Goal: Task Accomplishment & Management: Complete application form

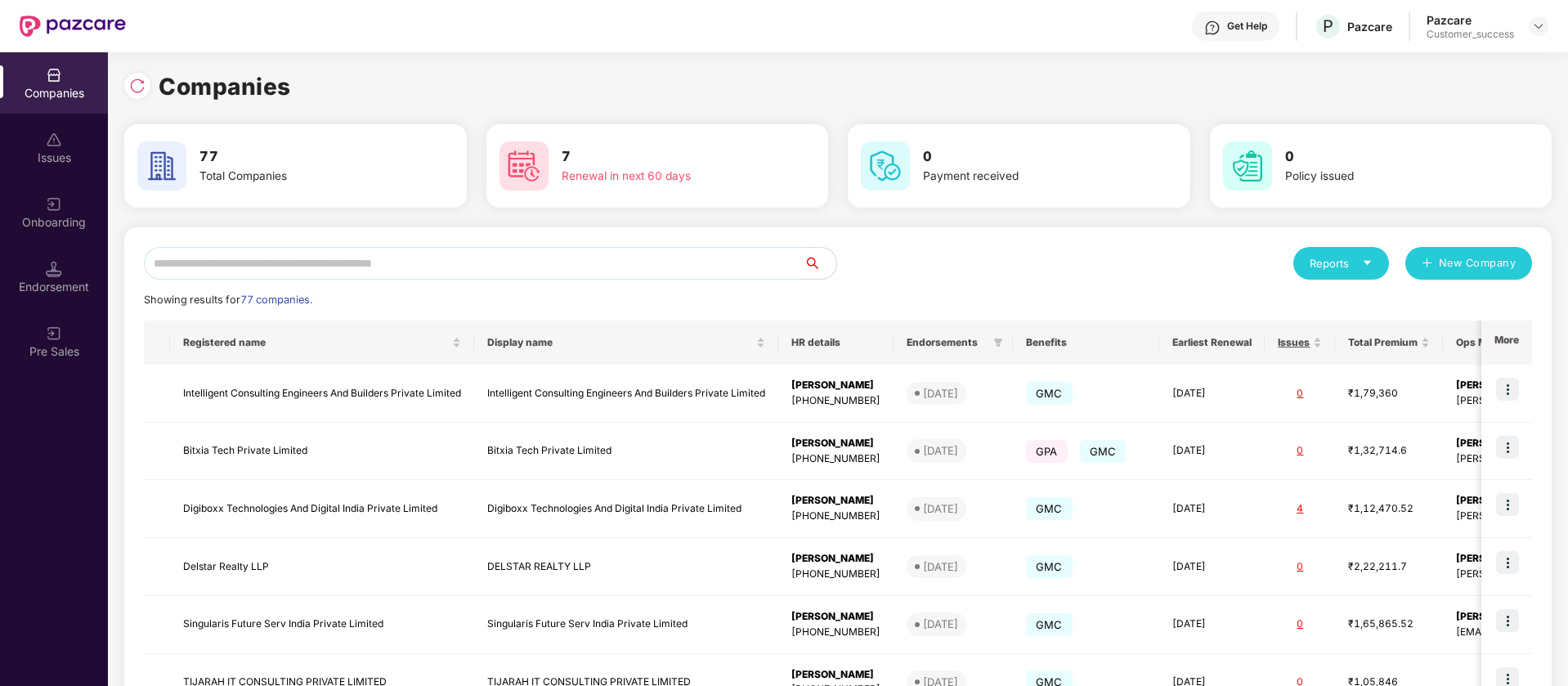
click at [579, 266] on input "text" at bounding box center [473, 263] width 660 height 33
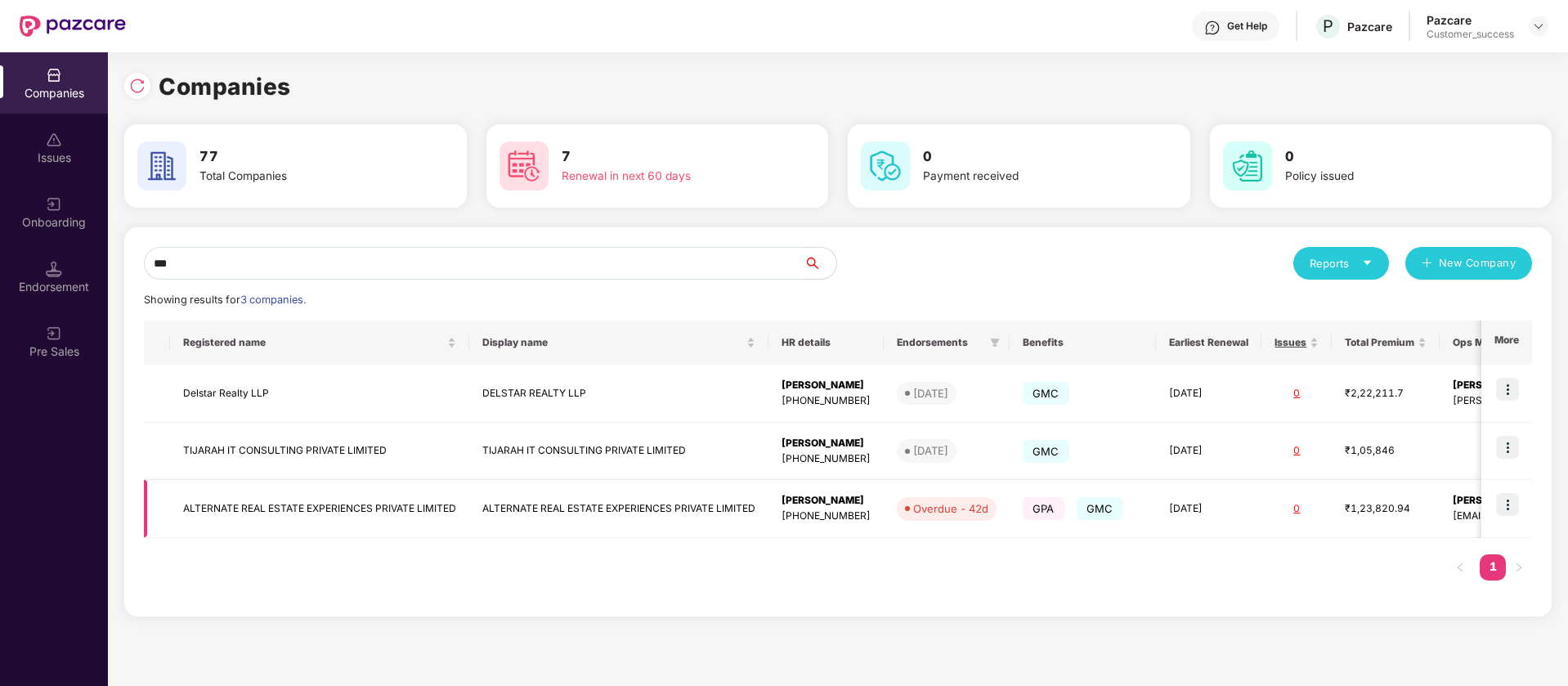
type input "***"
click at [1515, 504] on img at bounding box center [1507, 504] width 23 height 23
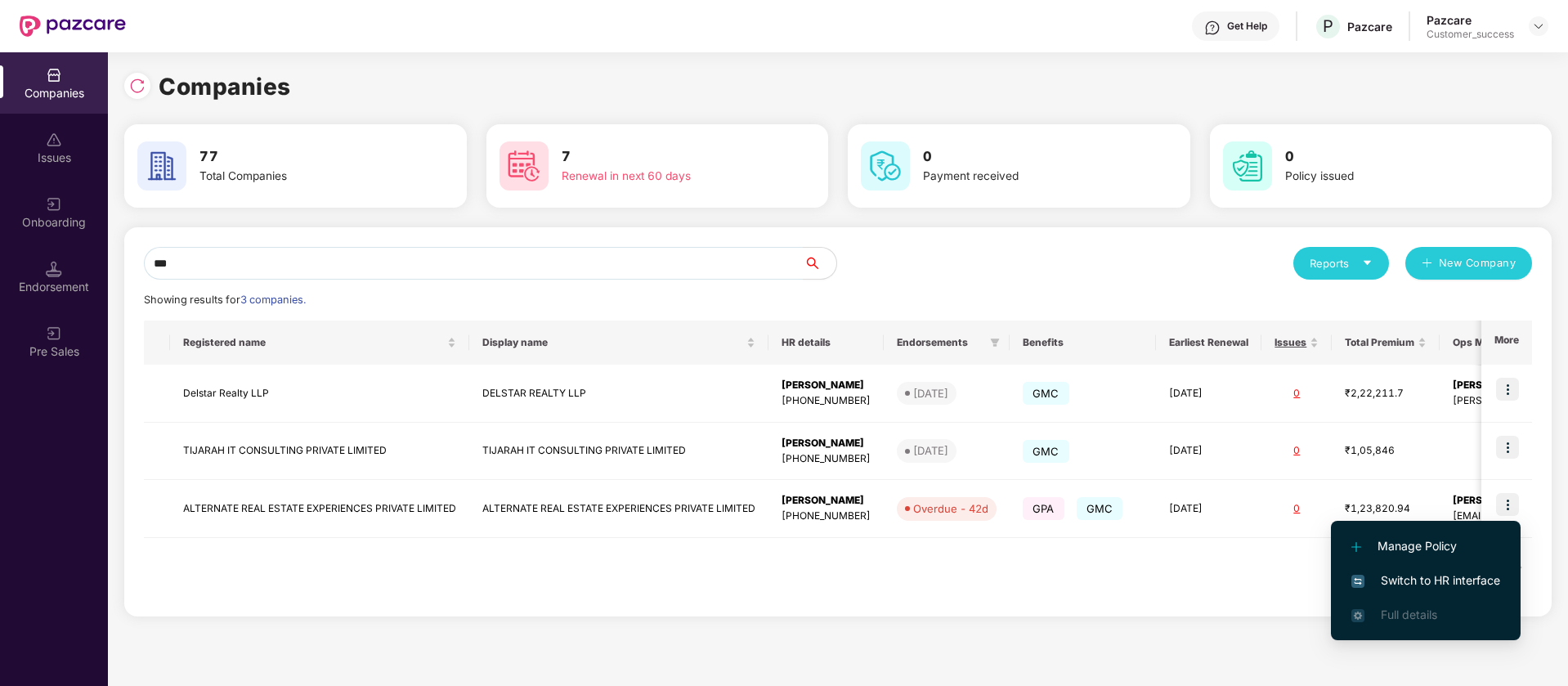
click at [1454, 573] on span "Switch to HR interface" at bounding box center [1425, 581] width 149 height 18
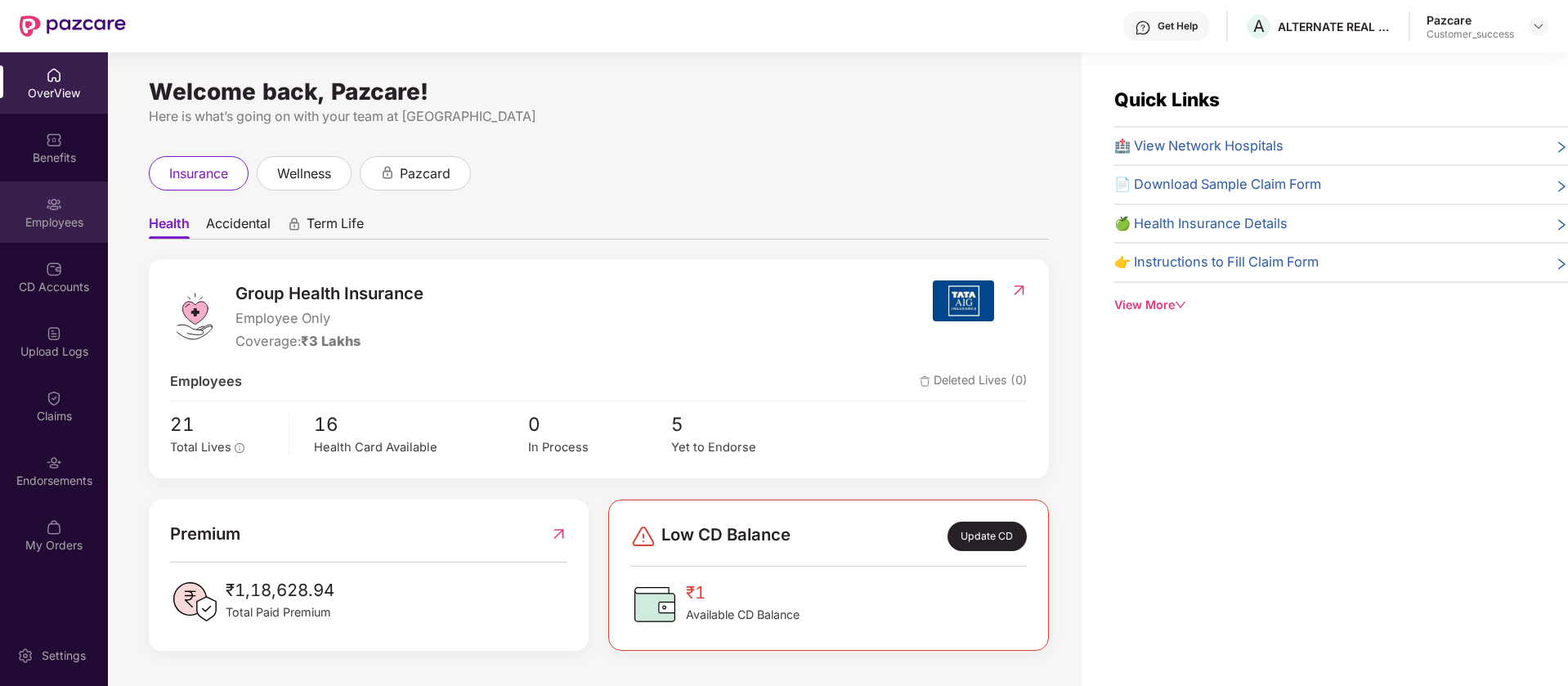
click at [49, 211] on img at bounding box center [54, 205] width 16 height 16
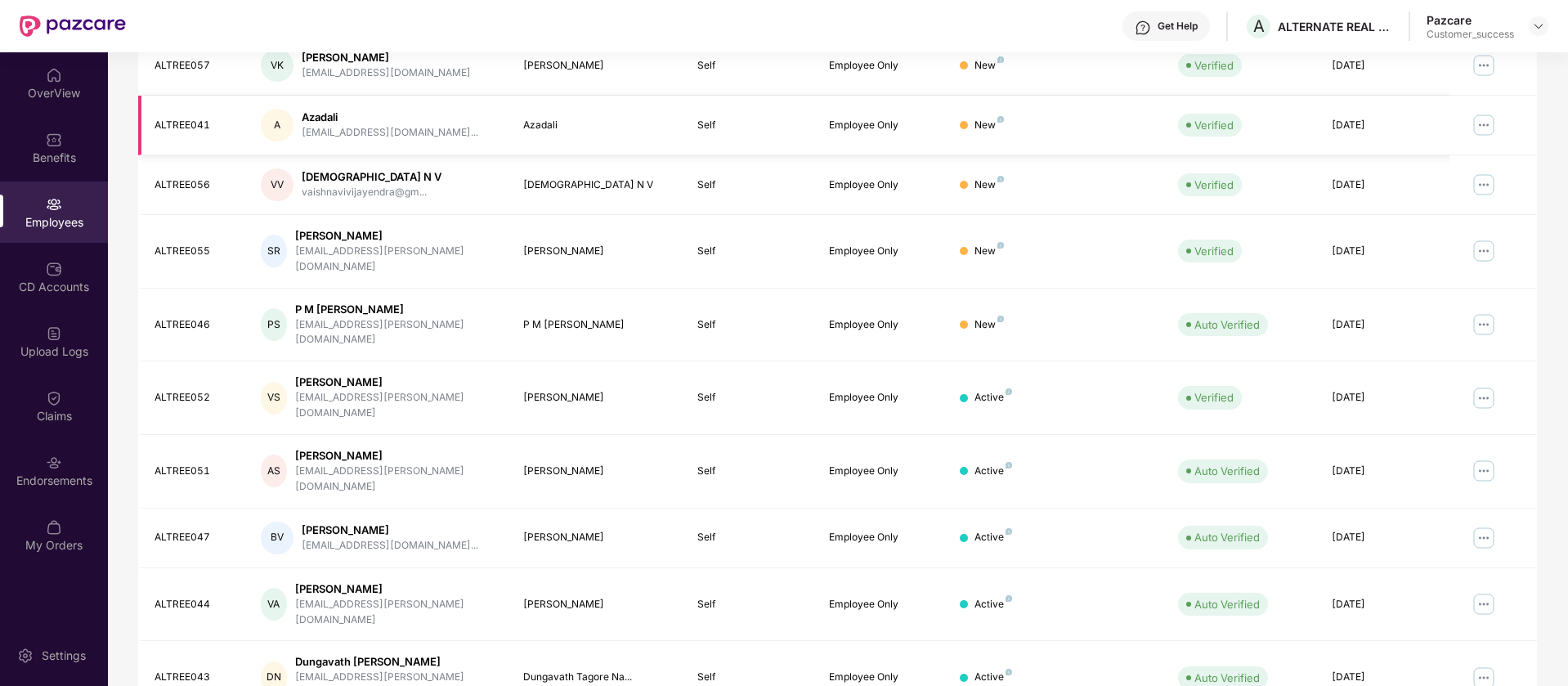
scroll to position [320, 0]
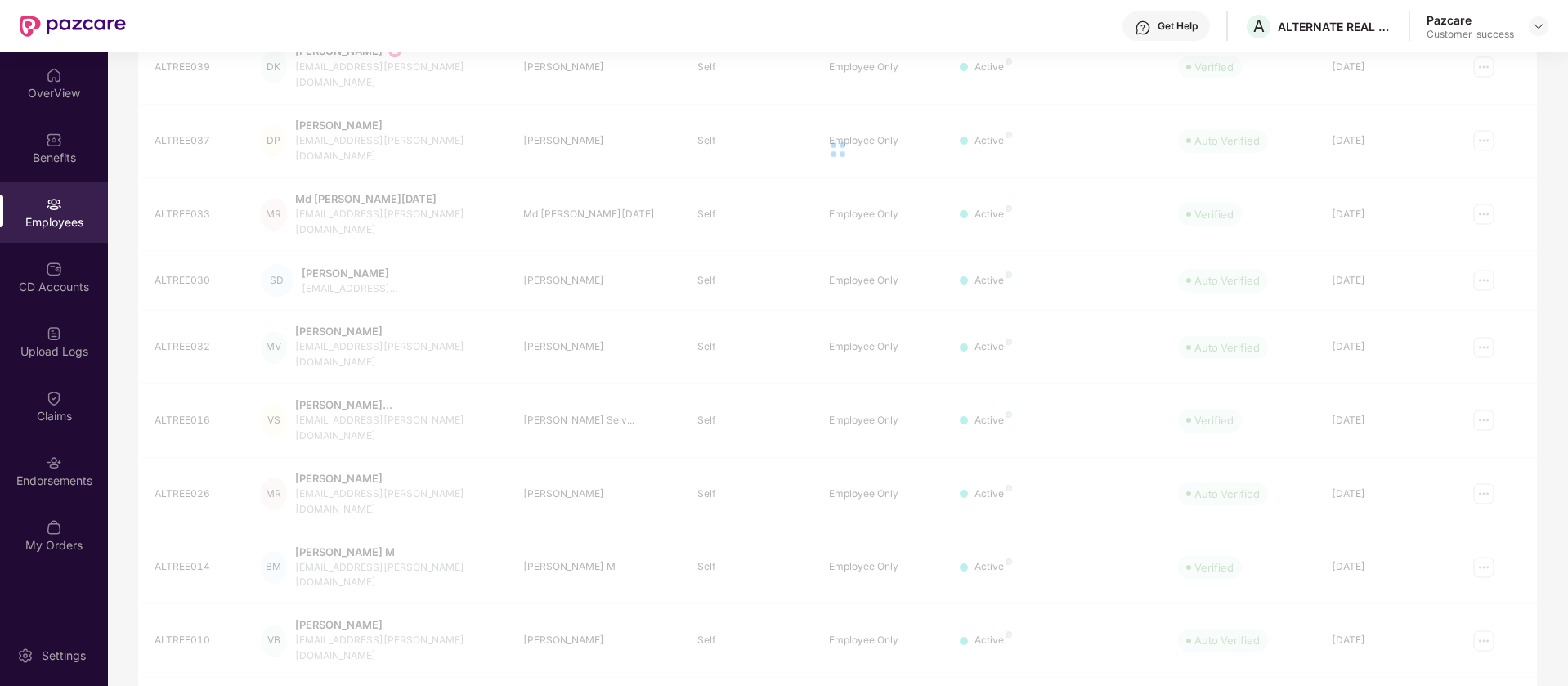
scroll to position [52, 0]
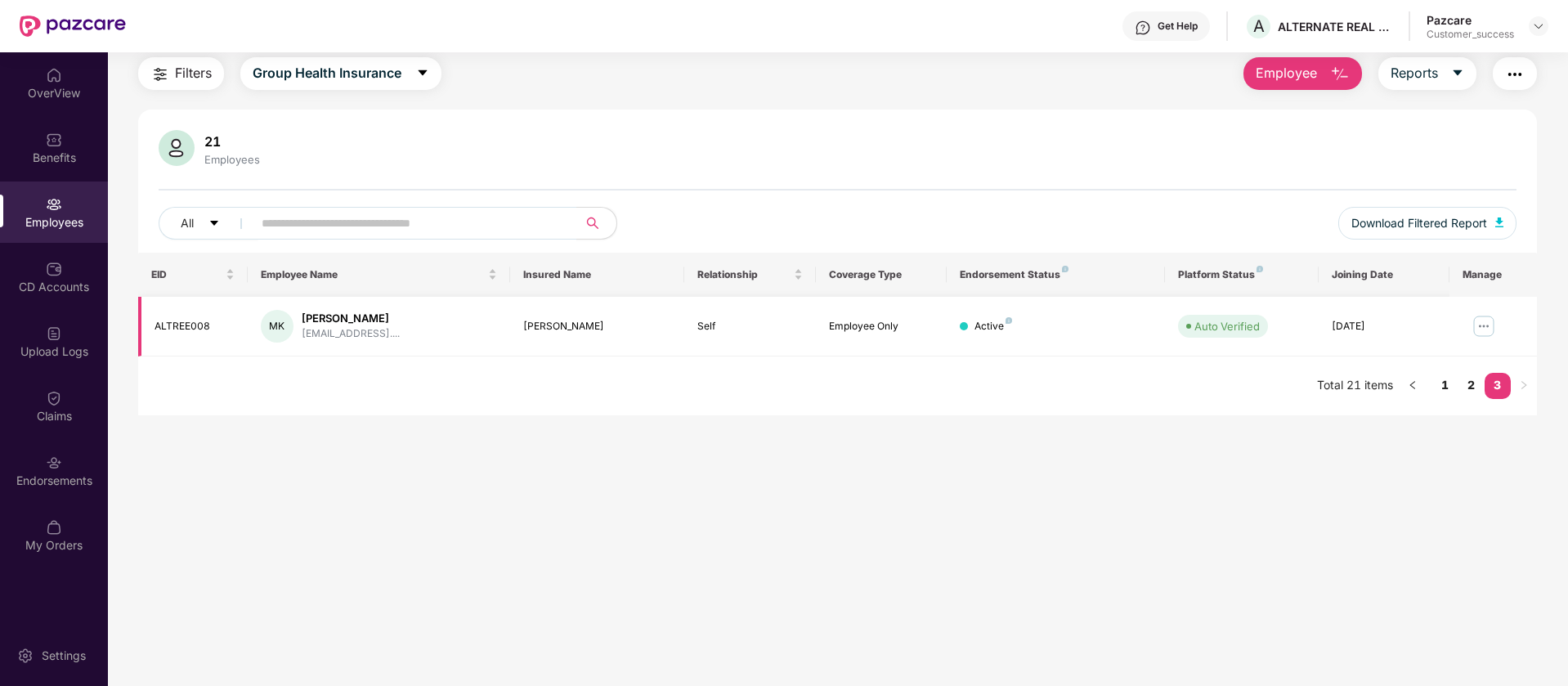
click at [1474, 355] on td at bounding box center [1494, 327] width 88 height 60
click at [1469, 392] on link "2" at bounding box center [1472, 385] width 26 height 25
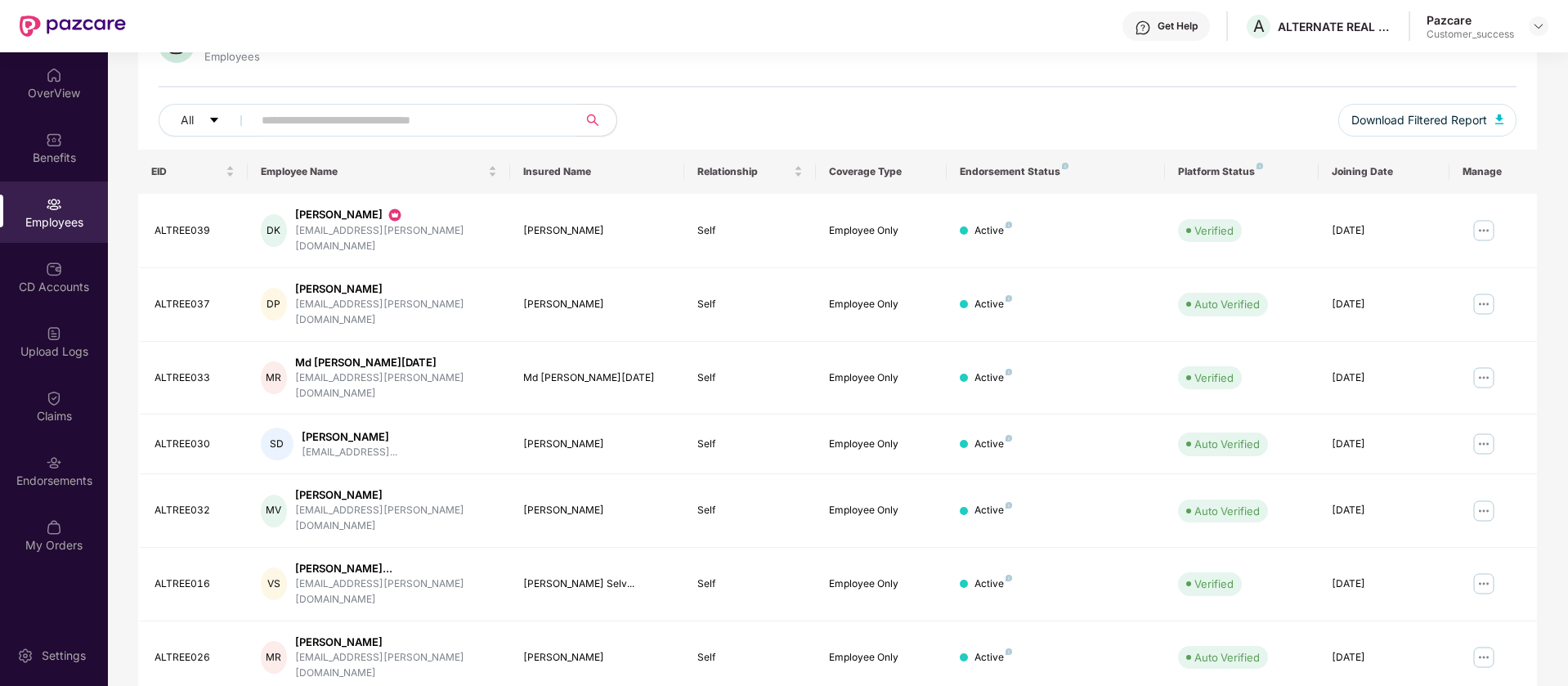
scroll to position [157, 0]
click at [1541, 20] on img at bounding box center [1538, 26] width 13 height 13
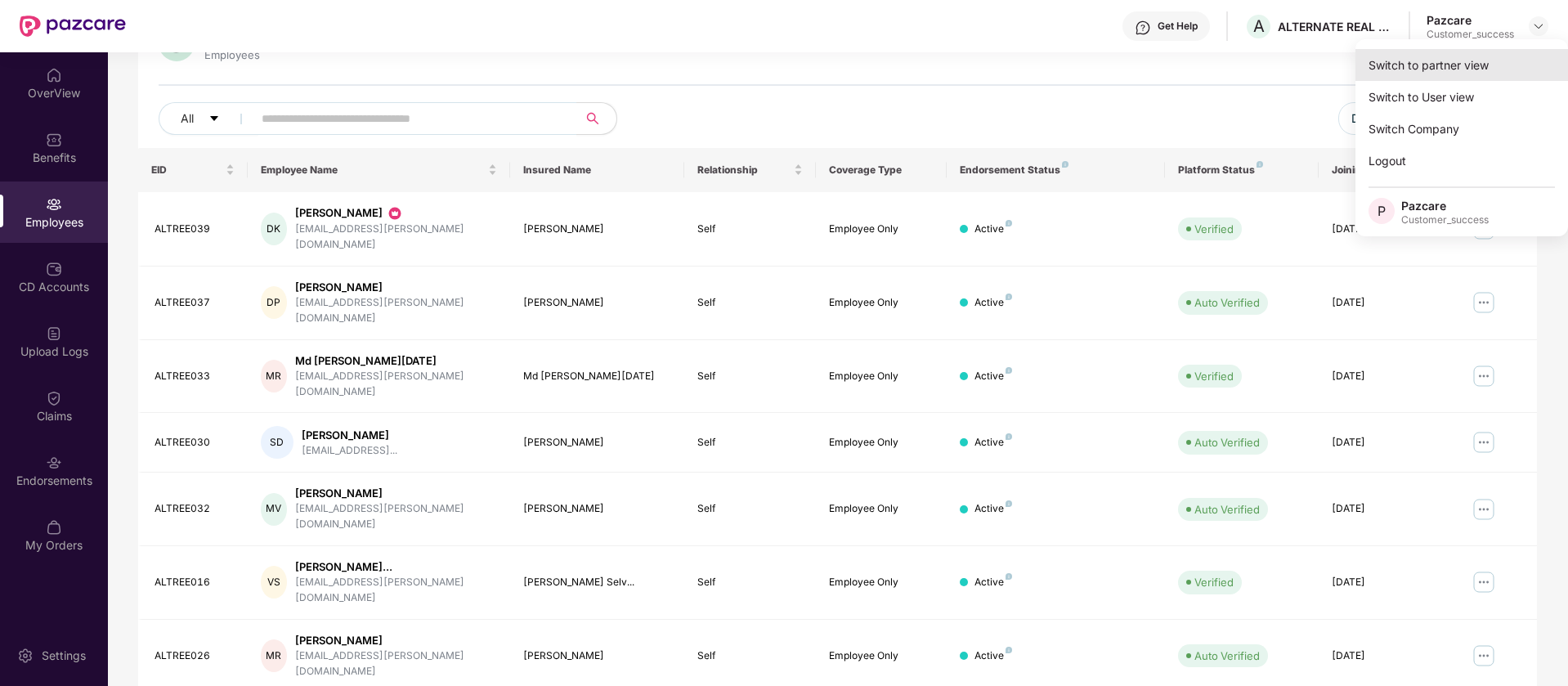
click at [1519, 66] on div "Switch to partner view" at bounding box center [1461, 65] width 213 height 32
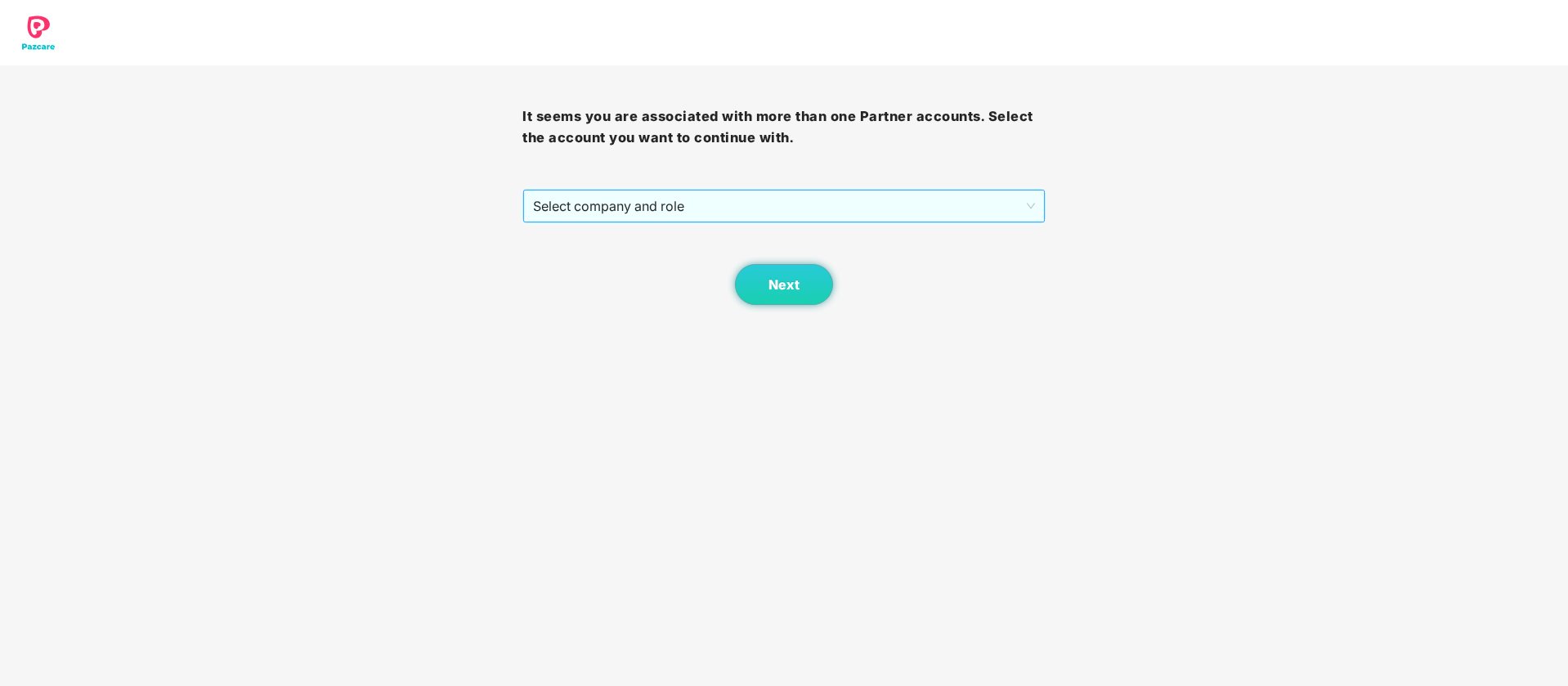
click at [986, 203] on span "Select company and role" at bounding box center [784, 206] width 501 height 31
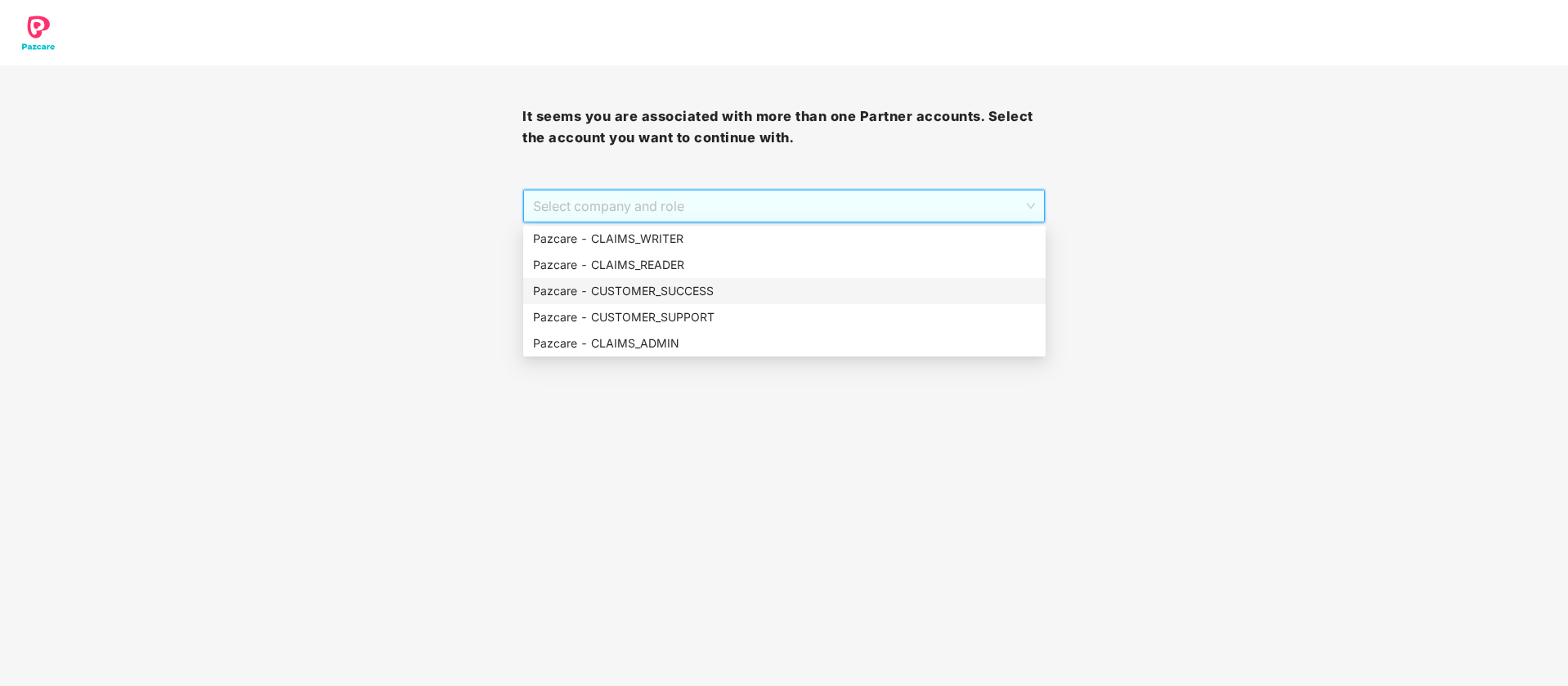
click at [807, 292] on div "Pazcare - CUSTOMER_SUCCESS" at bounding box center [784, 292] width 503 height 18
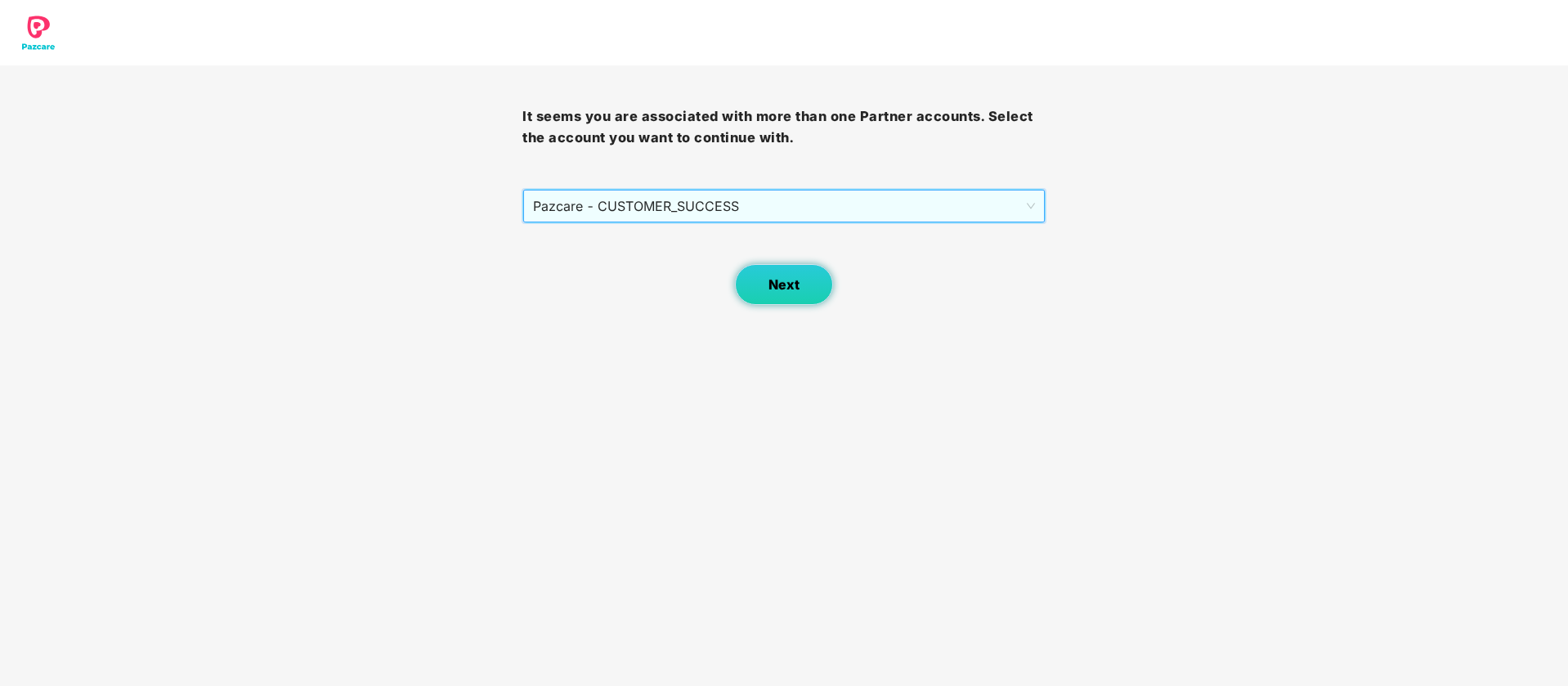
click at [794, 288] on span "Next" at bounding box center [784, 286] width 31 height 16
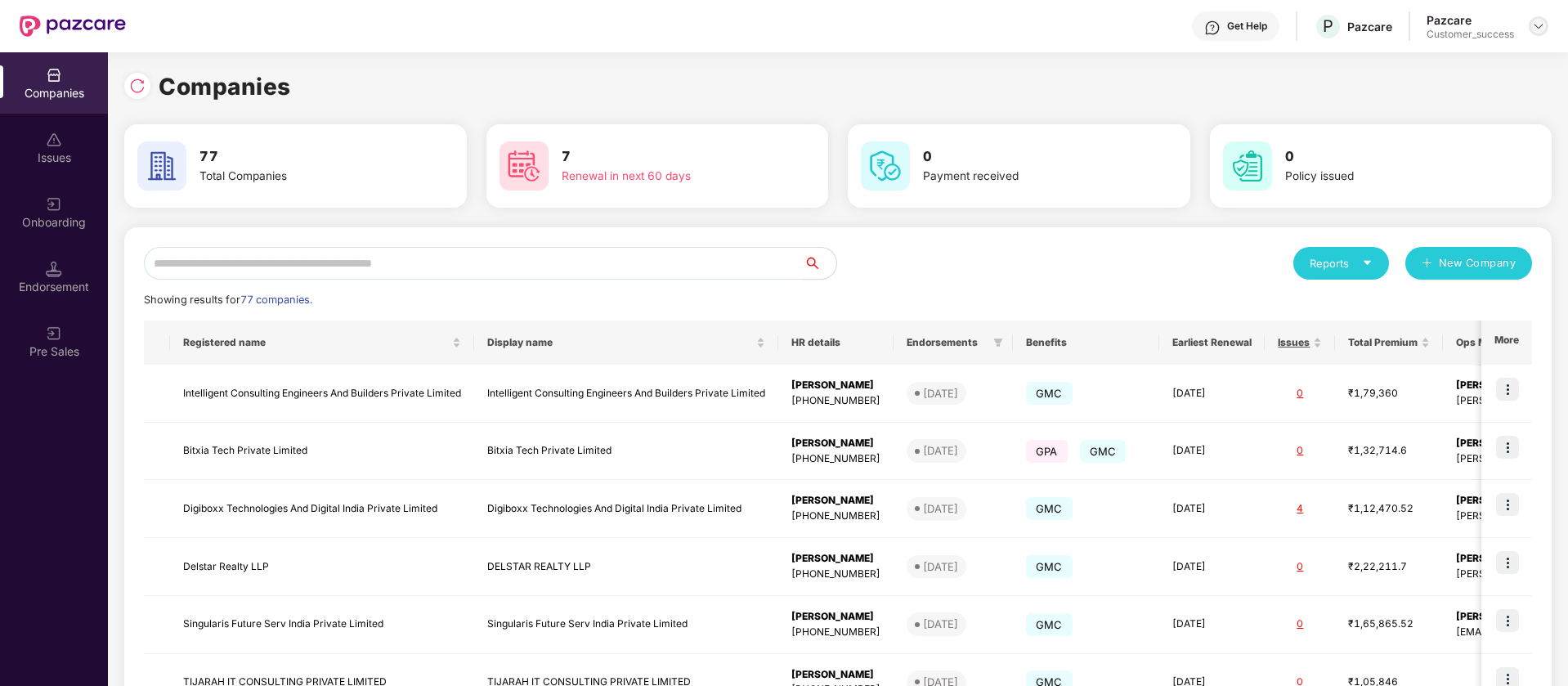
click at [1532, 29] on img at bounding box center [1538, 26] width 13 height 13
click at [1451, 90] on div "Switch Partner" at bounding box center [1463, 97] width 213 height 32
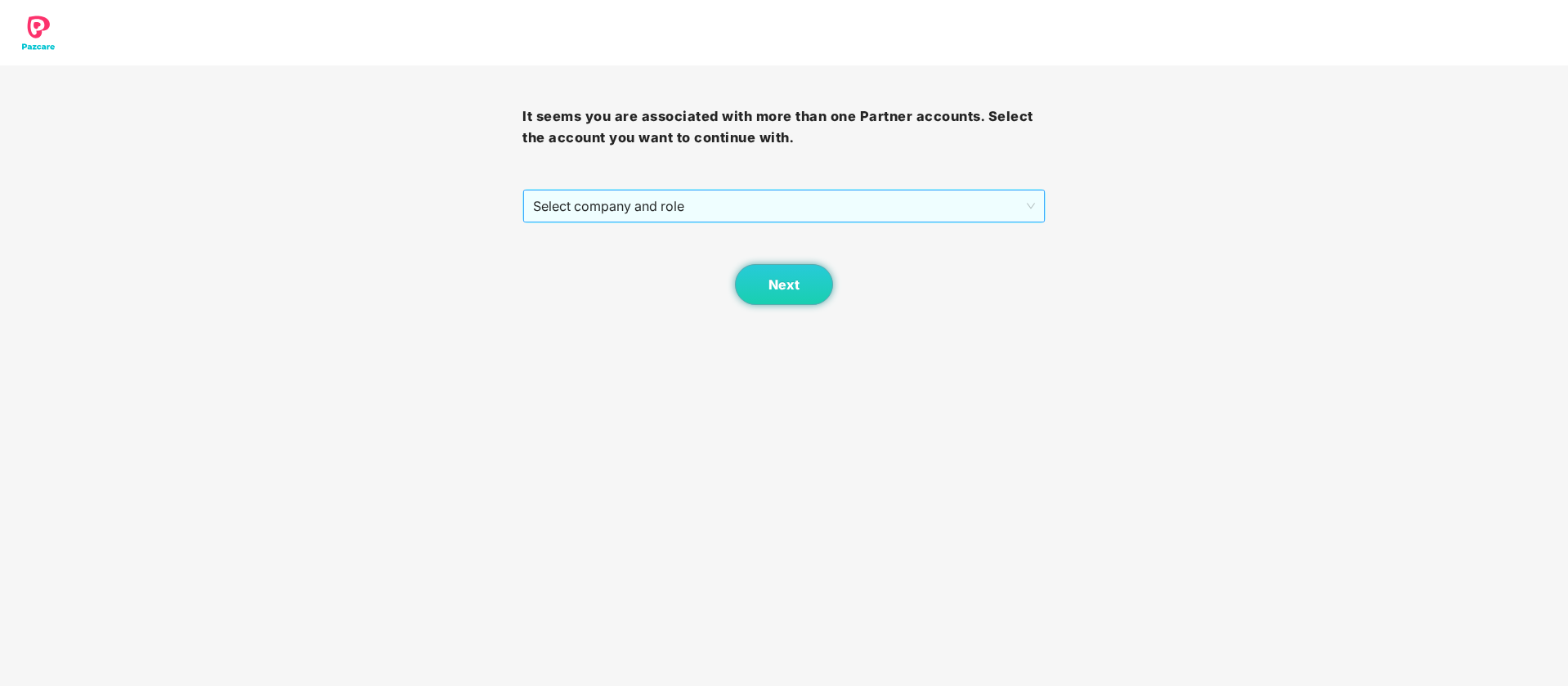
click at [934, 210] on span "Select company and role" at bounding box center [784, 206] width 501 height 31
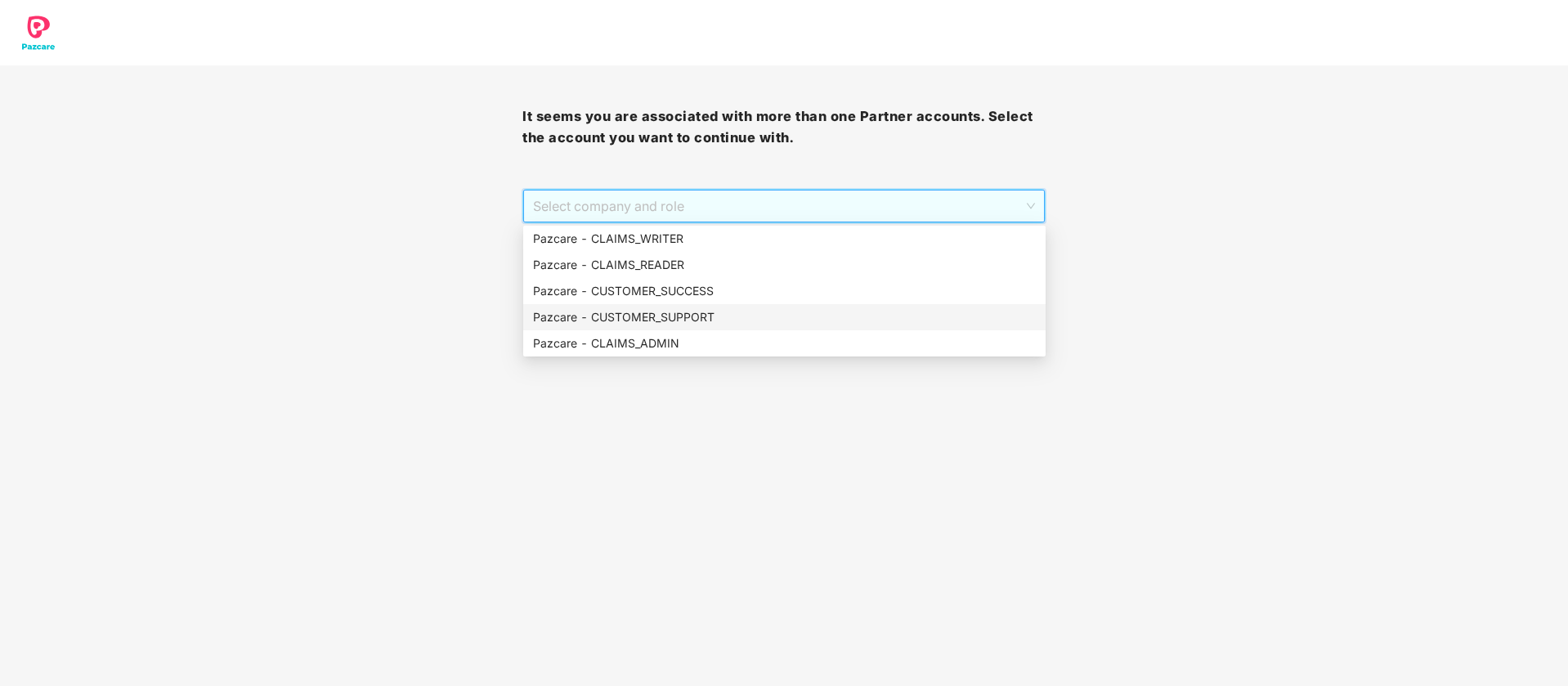
click at [773, 316] on div "Pazcare - CUSTOMER_SUPPORT" at bounding box center [784, 318] width 503 height 18
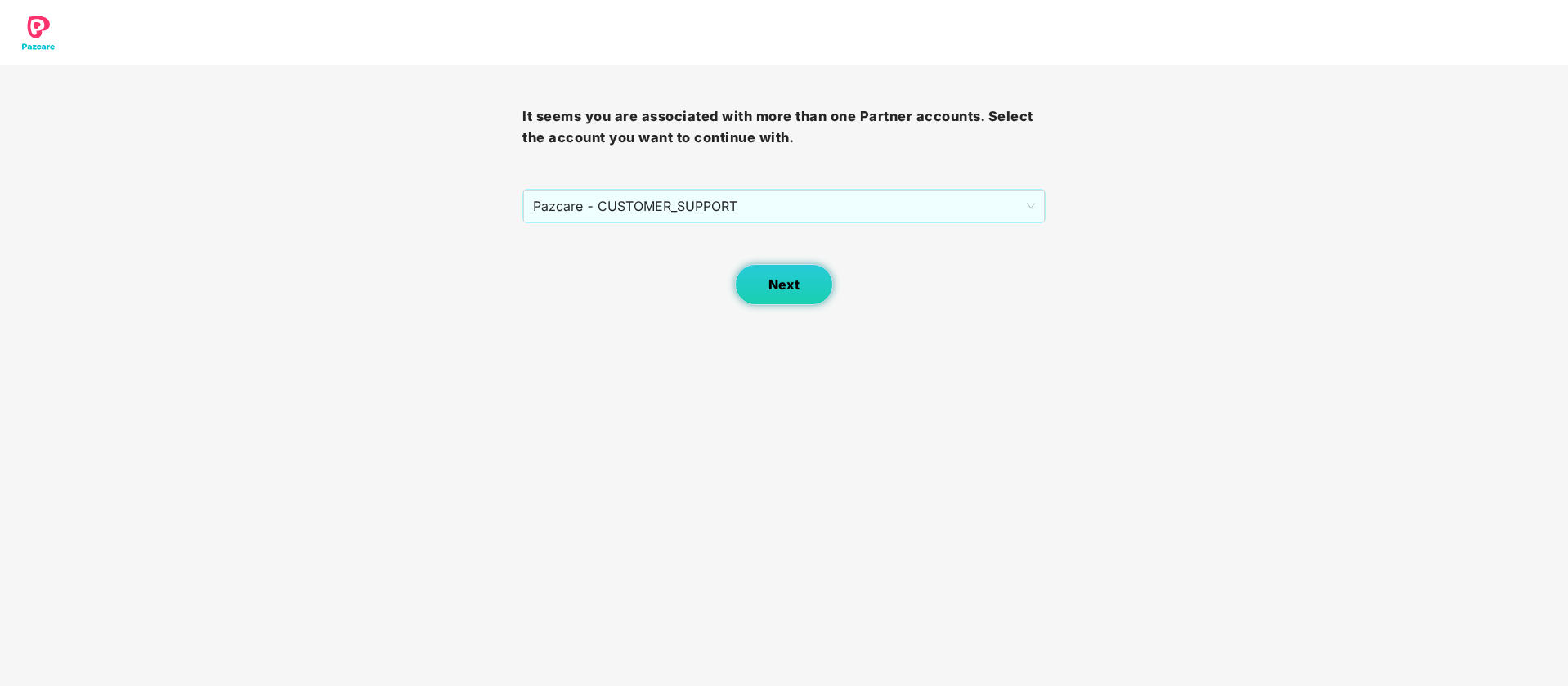
click at [784, 302] on button "Next" at bounding box center [784, 285] width 98 height 41
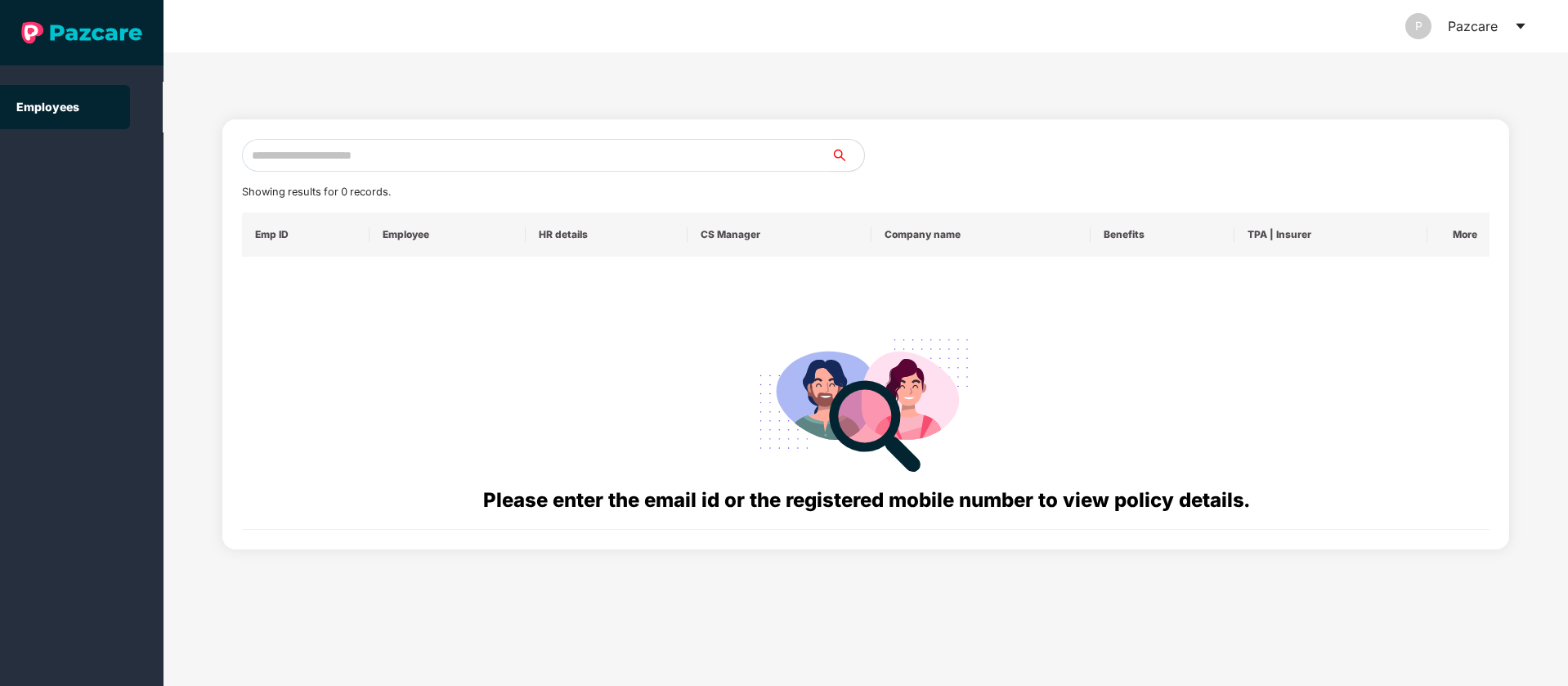
click at [497, 150] on input "text" at bounding box center [537, 155] width 590 height 33
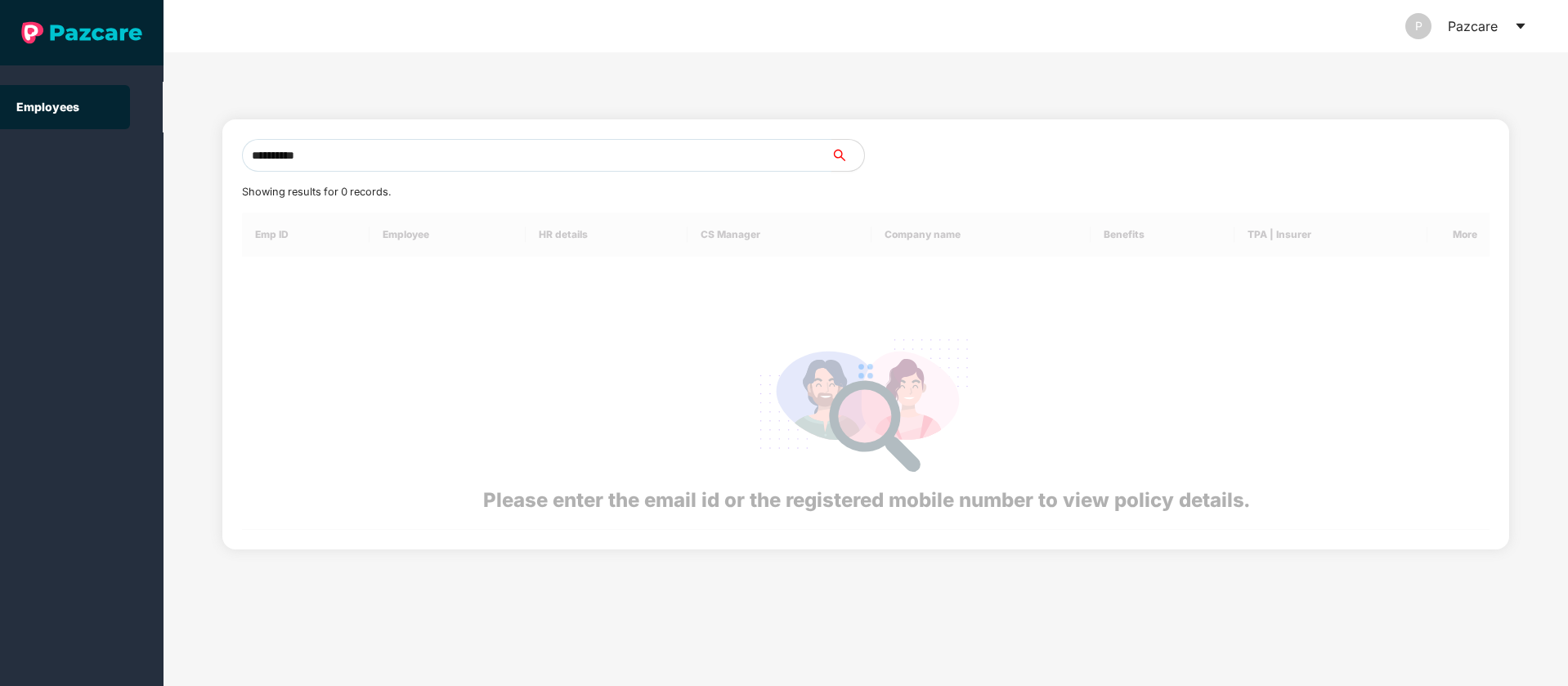
type input "**********"
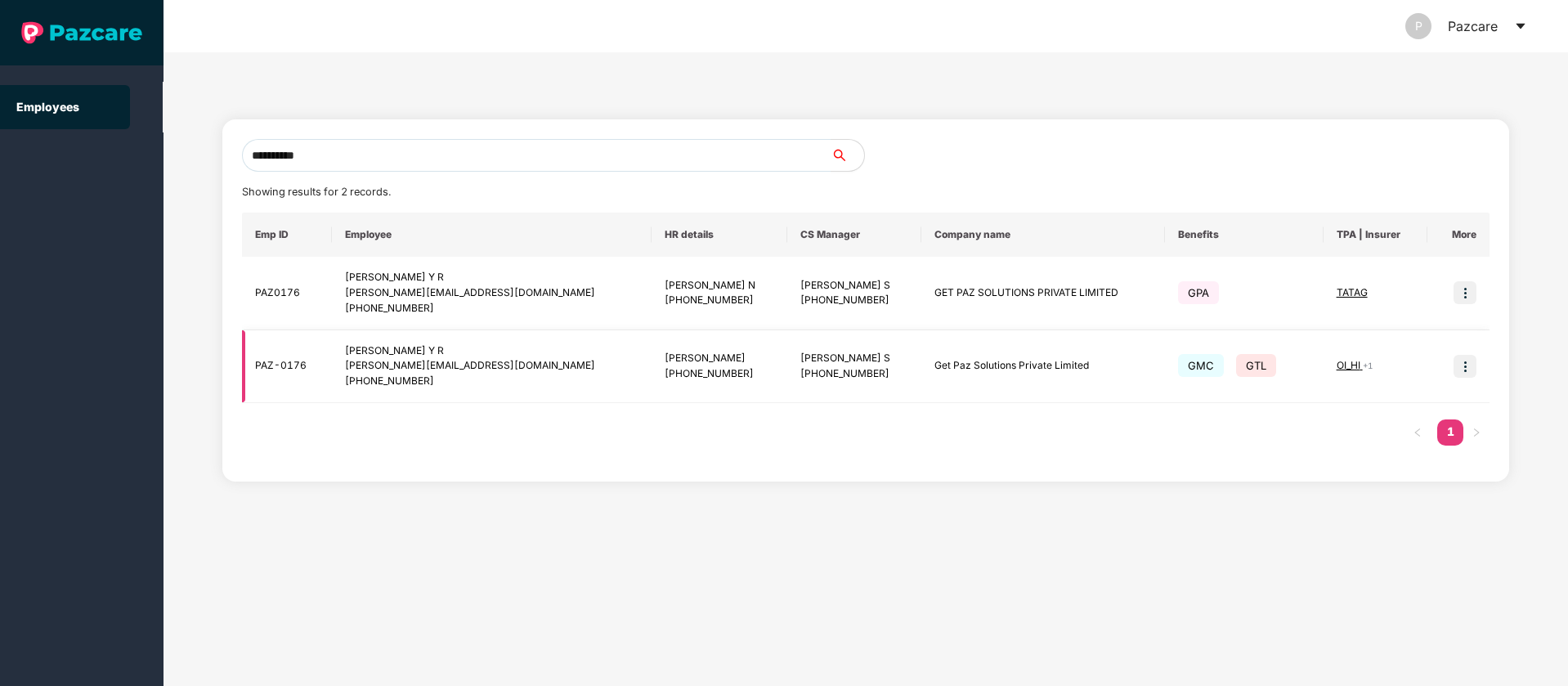
click at [1464, 368] on img at bounding box center [1465, 366] width 23 height 23
click at [1421, 410] on span "Switch to user interface" at bounding box center [1391, 407] width 127 height 14
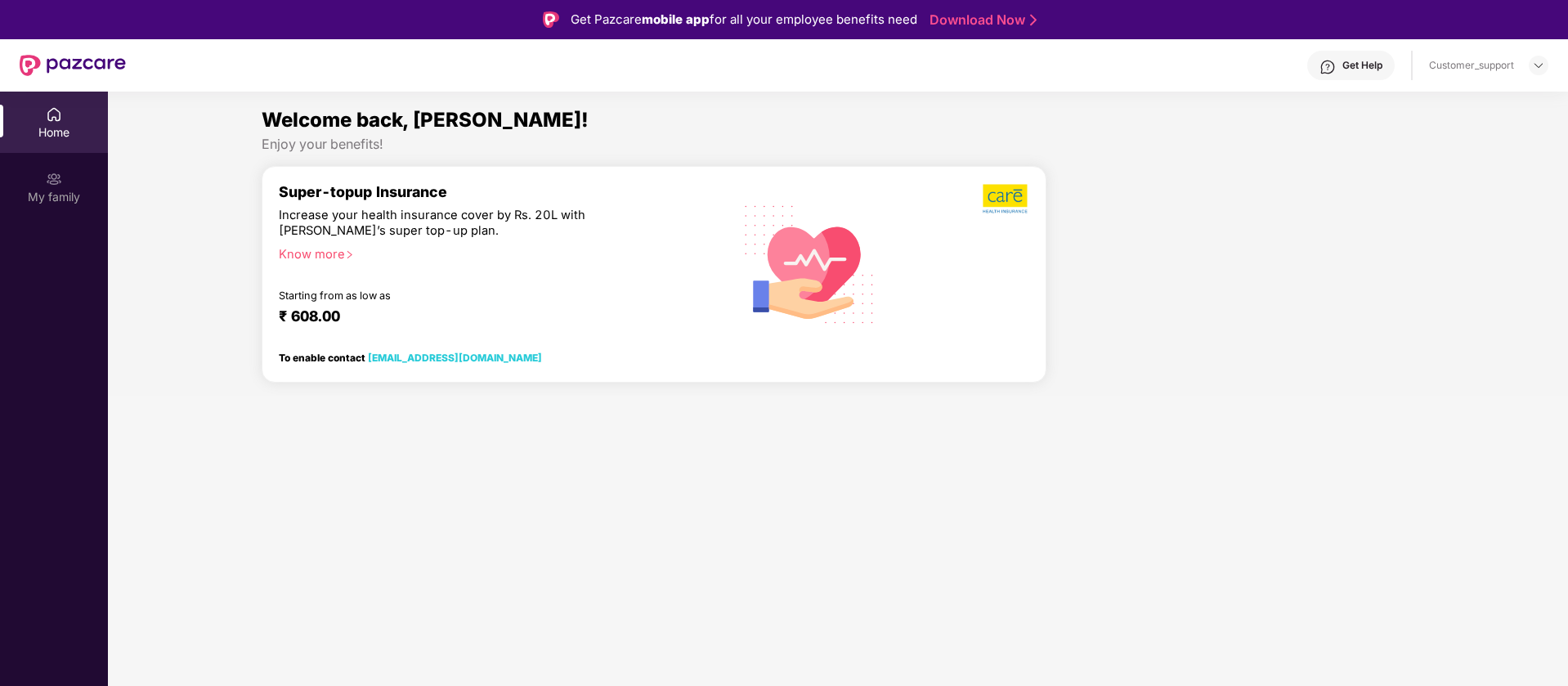
click at [1008, 215] on img at bounding box center [1006, 199] width 47 height 31
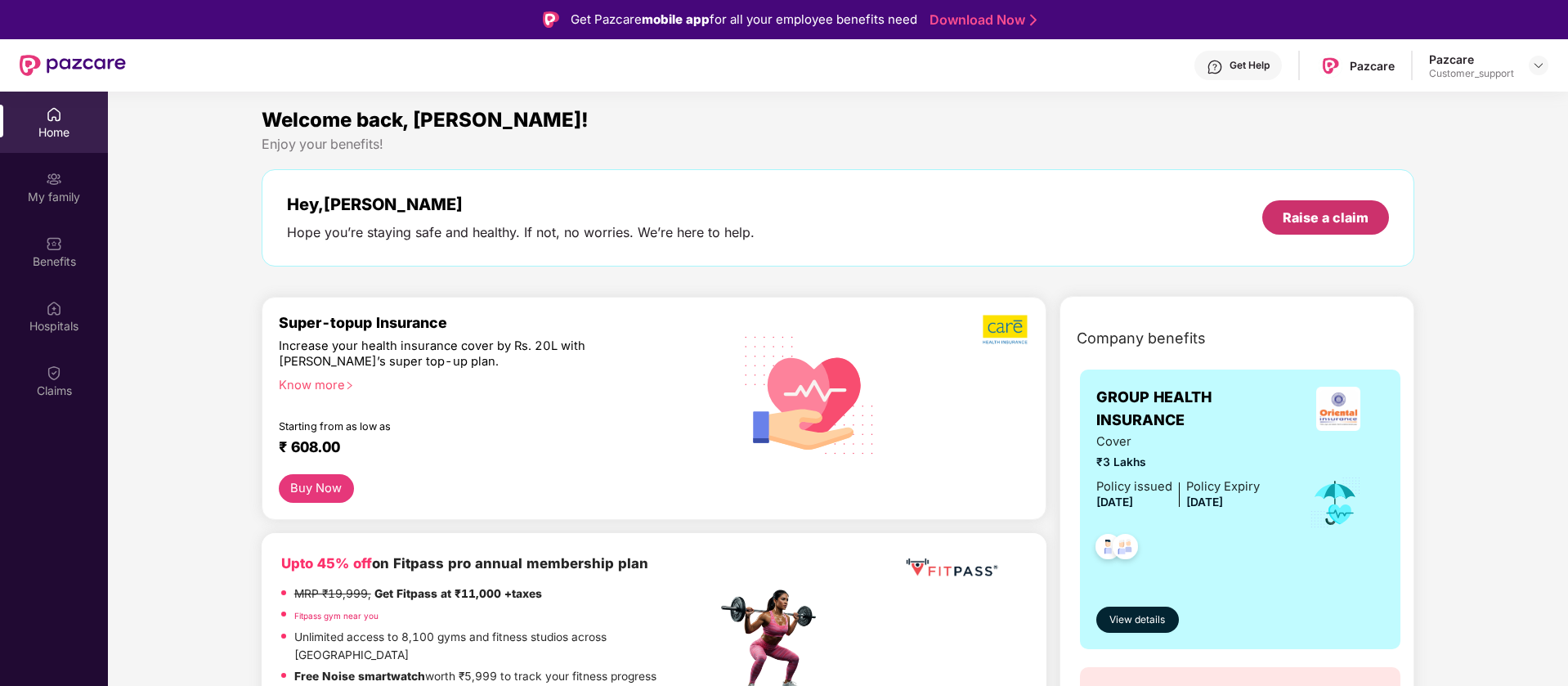
click at [1313, 212] on div "Raise a claim" at bounding box center [1325, 218] width 86 height 18
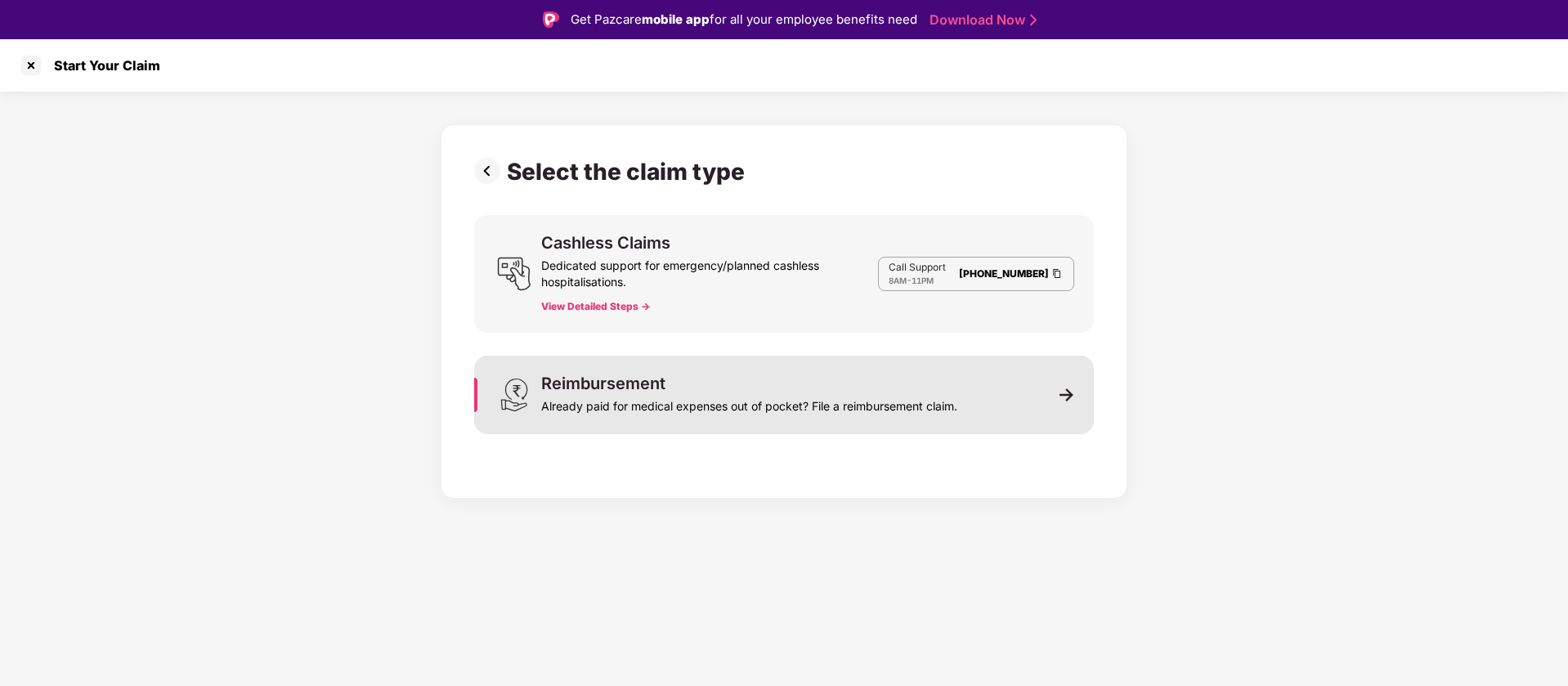
click at [939, 378] on div "Reimbursement Already paid for medical expenses out of pocket? File a reimburse…" at bounding box center [749, 394] width 416 height 39
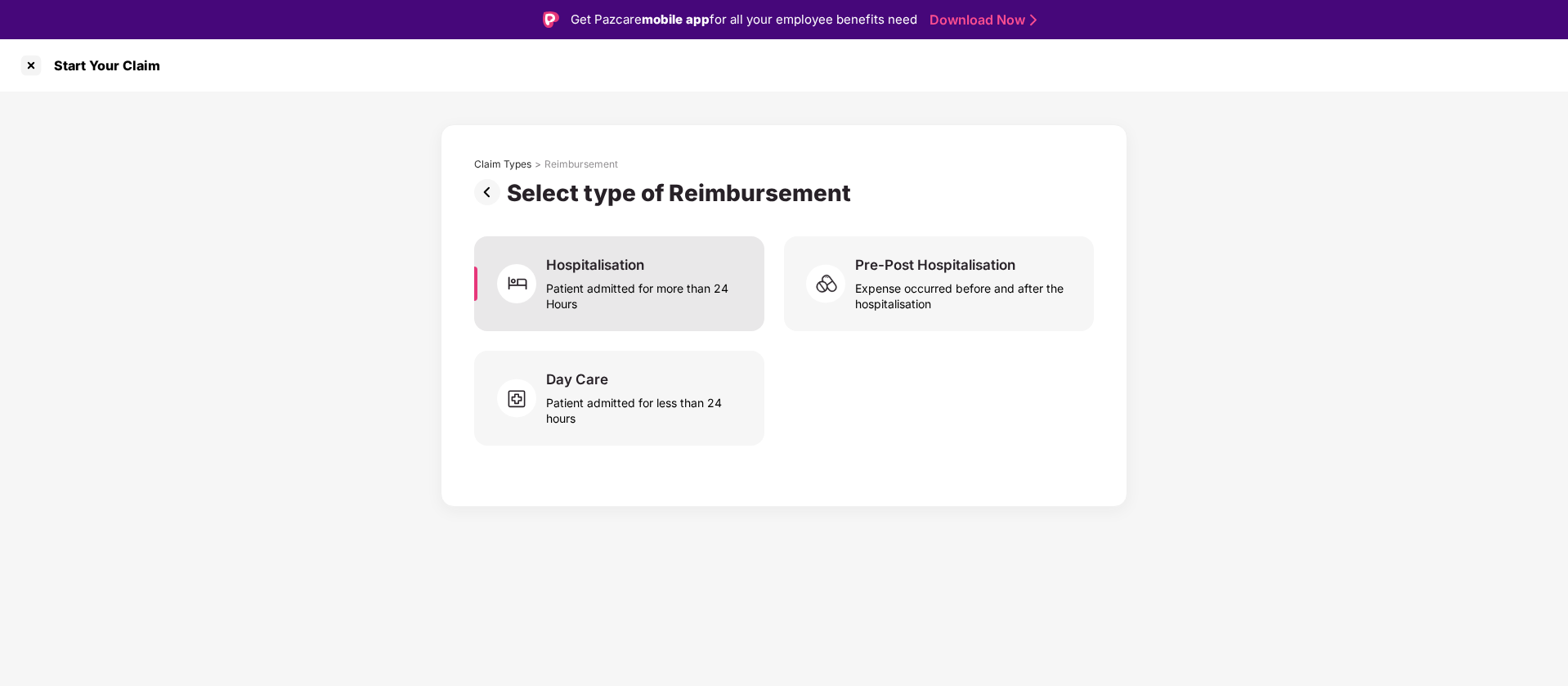
click at [620, 278] on div "Patient admitted for more than 24 Hours" at bounding box center [645, 293] width 199 height 38
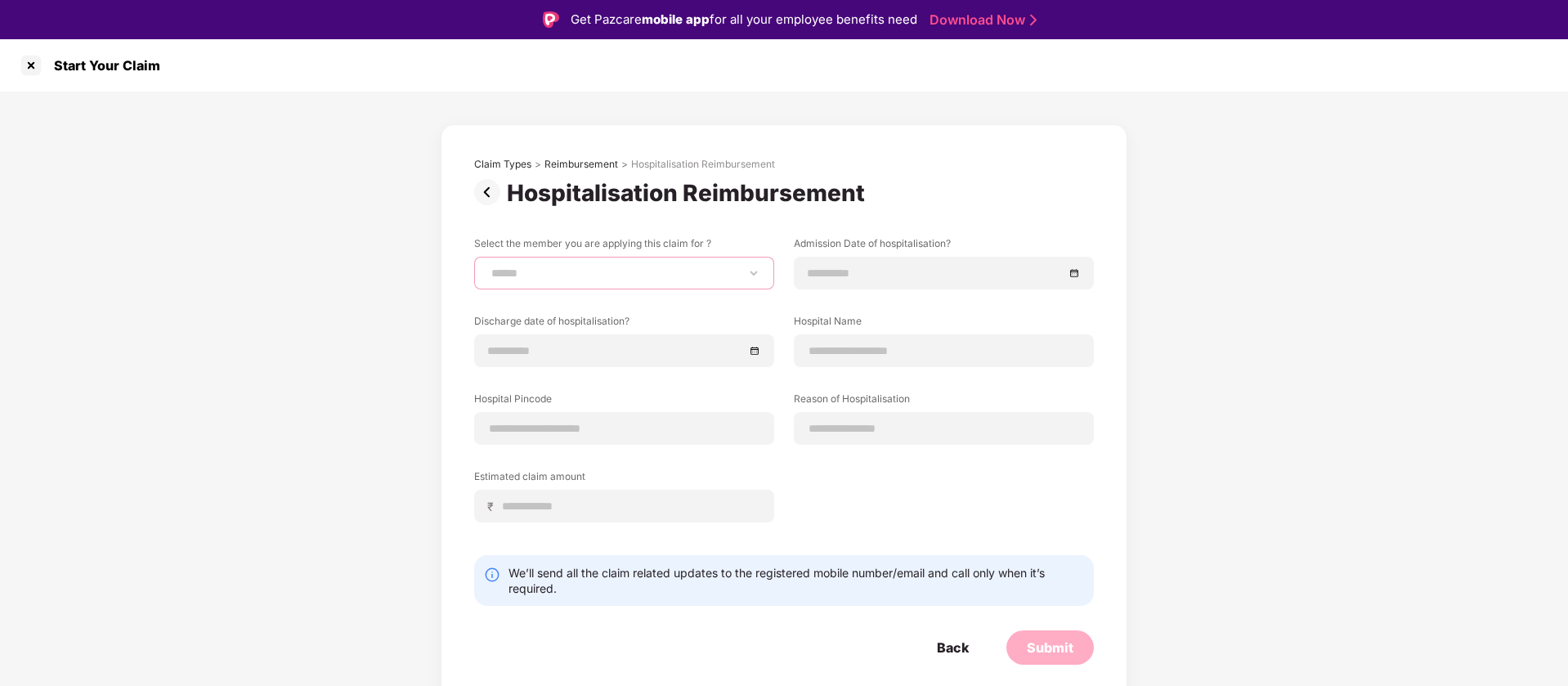
click at [573, 274] on select "**********" at bounding box center [624, 273] width 272 height 13
select select "**********"
click at [488, 267] on select "**********" at bounding box center [624, 273] width 272 height 13
click at [881, 278] on input at bounding box center [935, 274] width 256 height 18
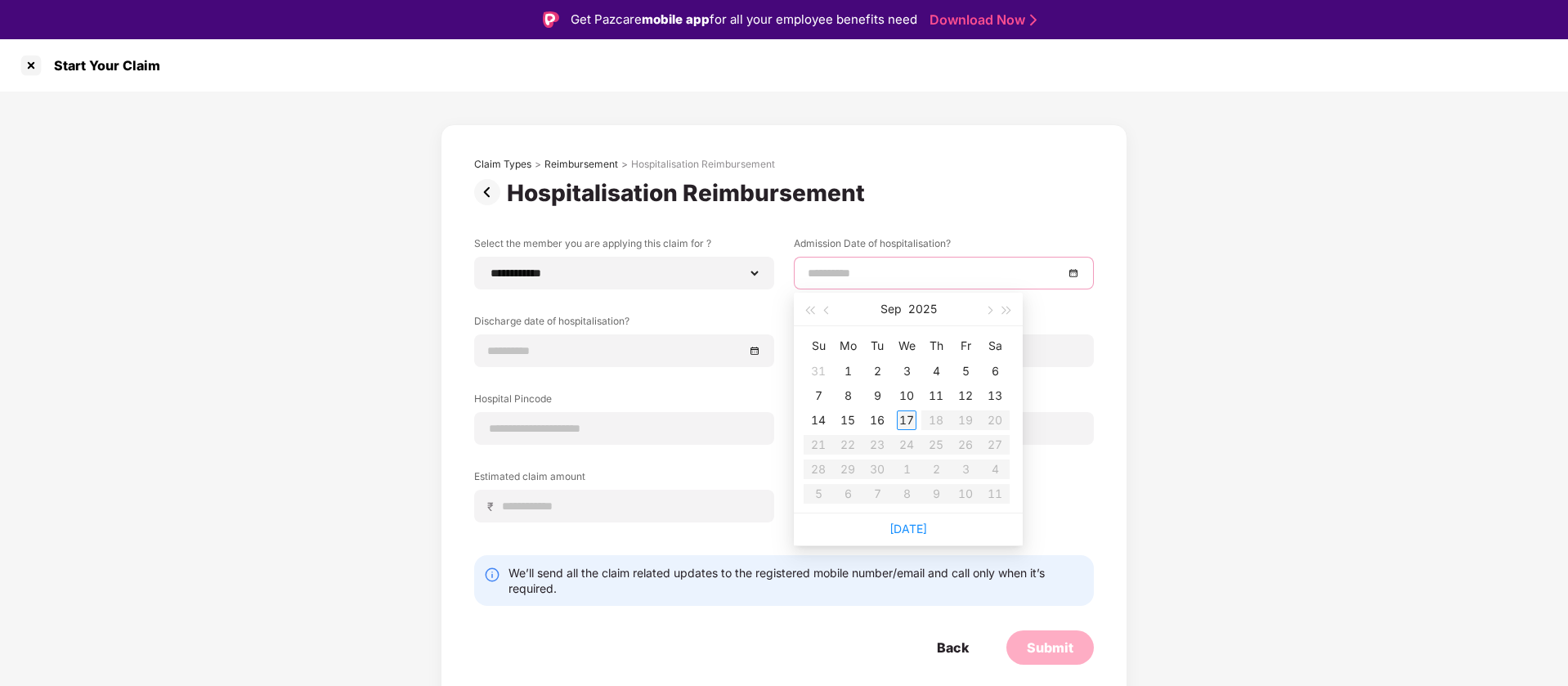
click at [905, 423] on div "17" at bounding box center [907, 420] width 20 height 20
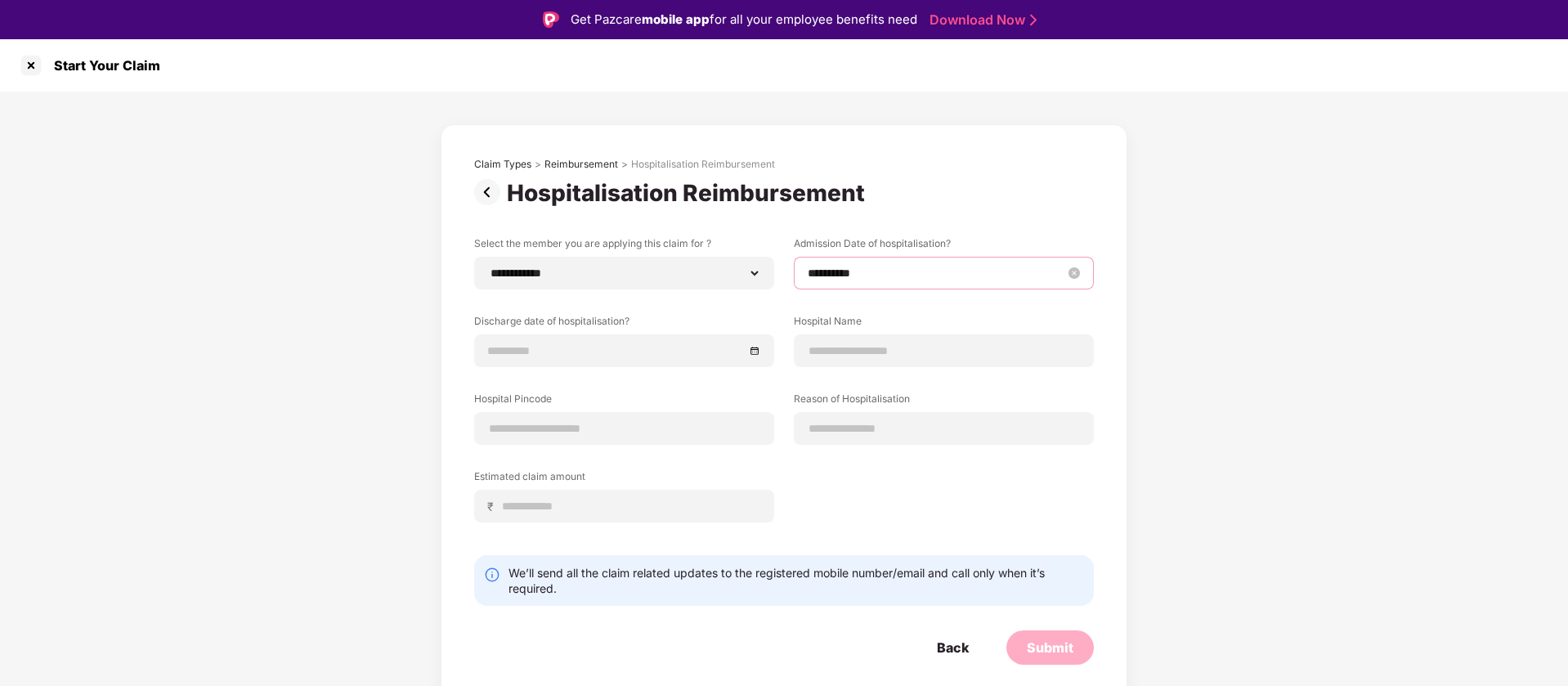
click at [842, 268] on input "**********" at bounding box center [935, 274] width 256 height 18
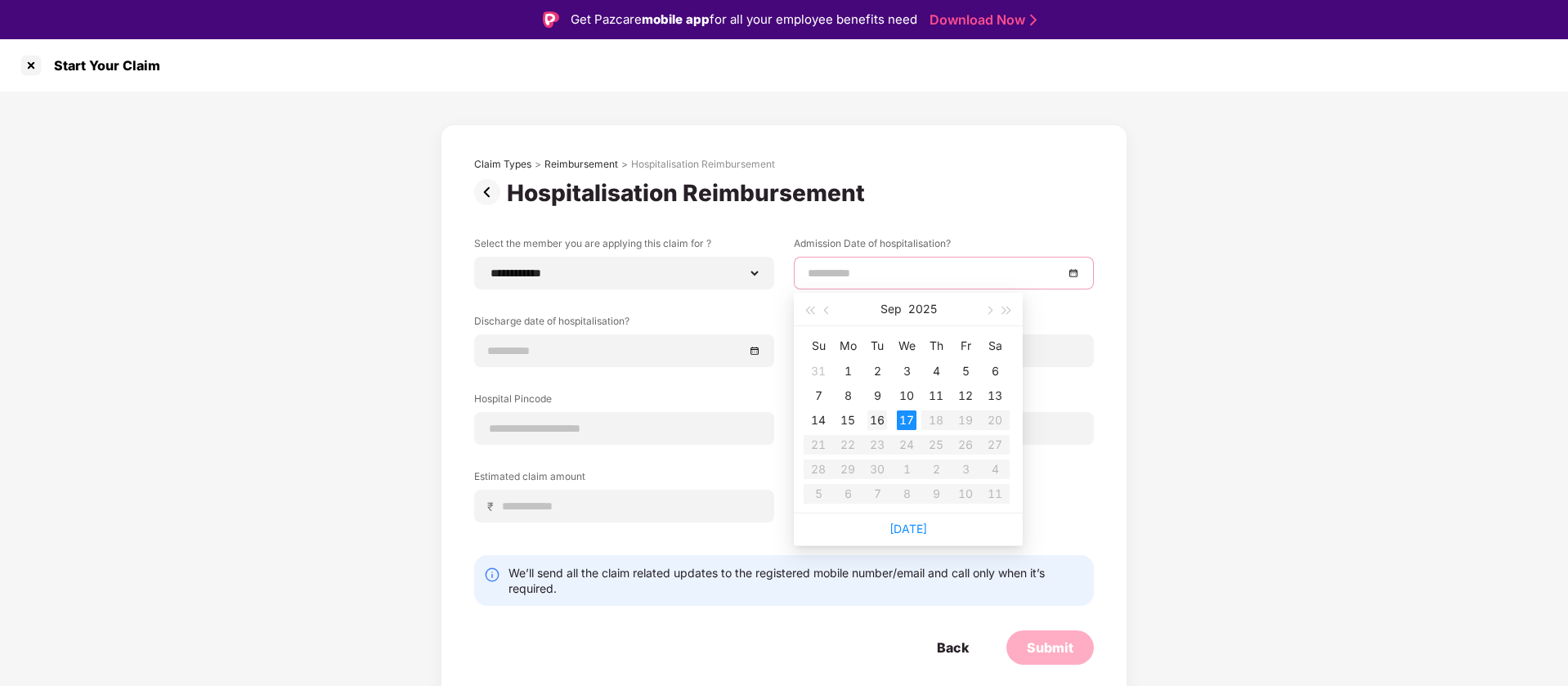
type input "**********"
click at [871, 421] on div "16" at bounding box center [877, 420] width 20 height 20
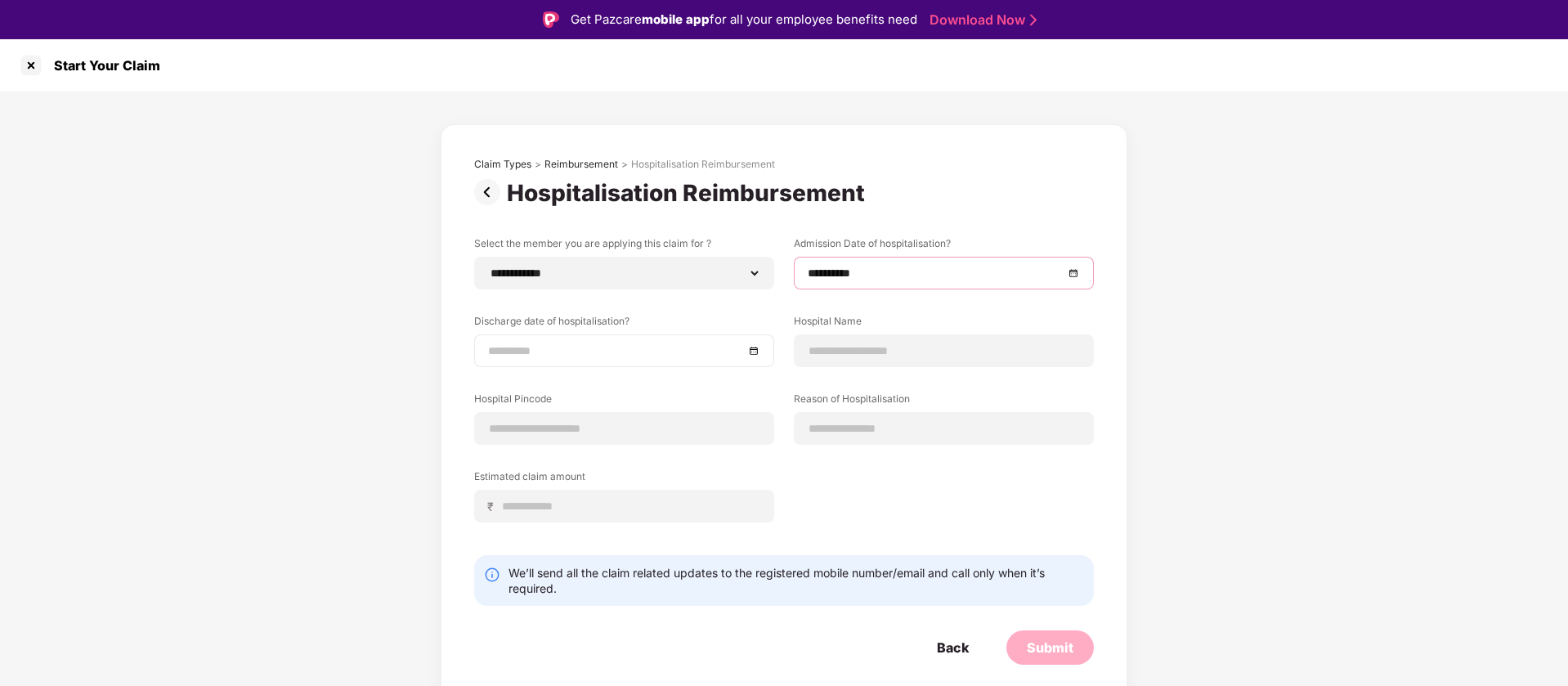
click at [590, 346] on input at bounding box center [616, 350] width 256 height 18
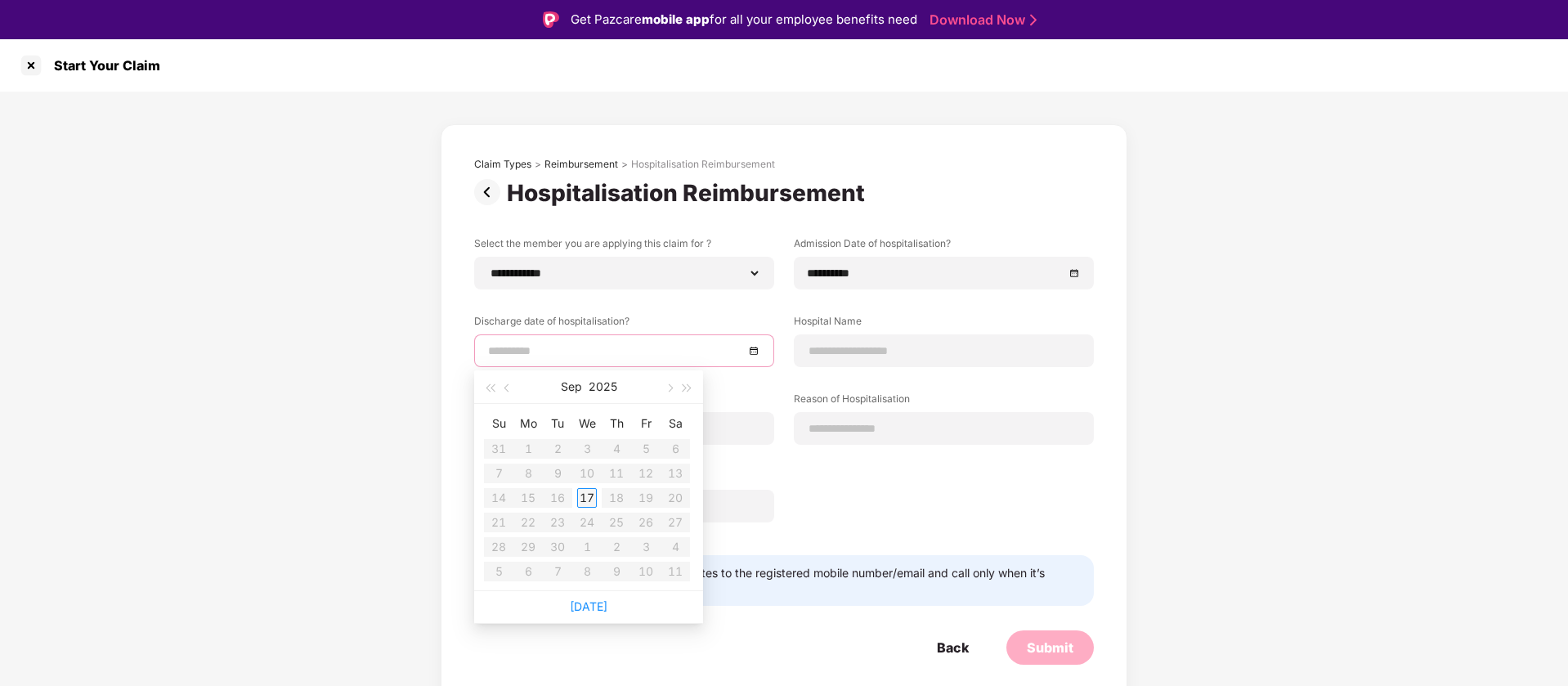
type input "**********"
click at [593, 494] on div "17" at bounding box center [587, 498] width 20 height 20
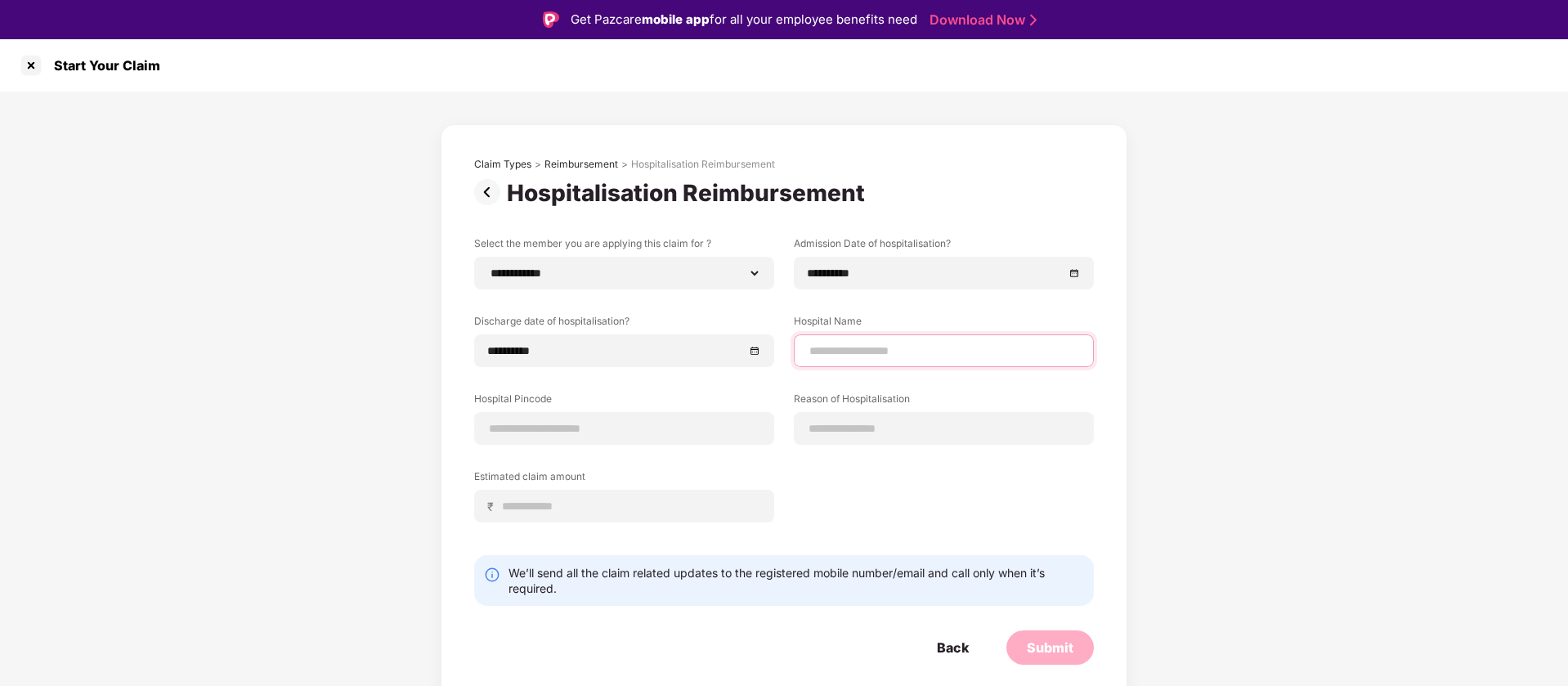
click at [887, 346] on input at bounding box center [943, 350] width 272 height 17
type input "****"
type input "*"
type input "******"
select select "*********"
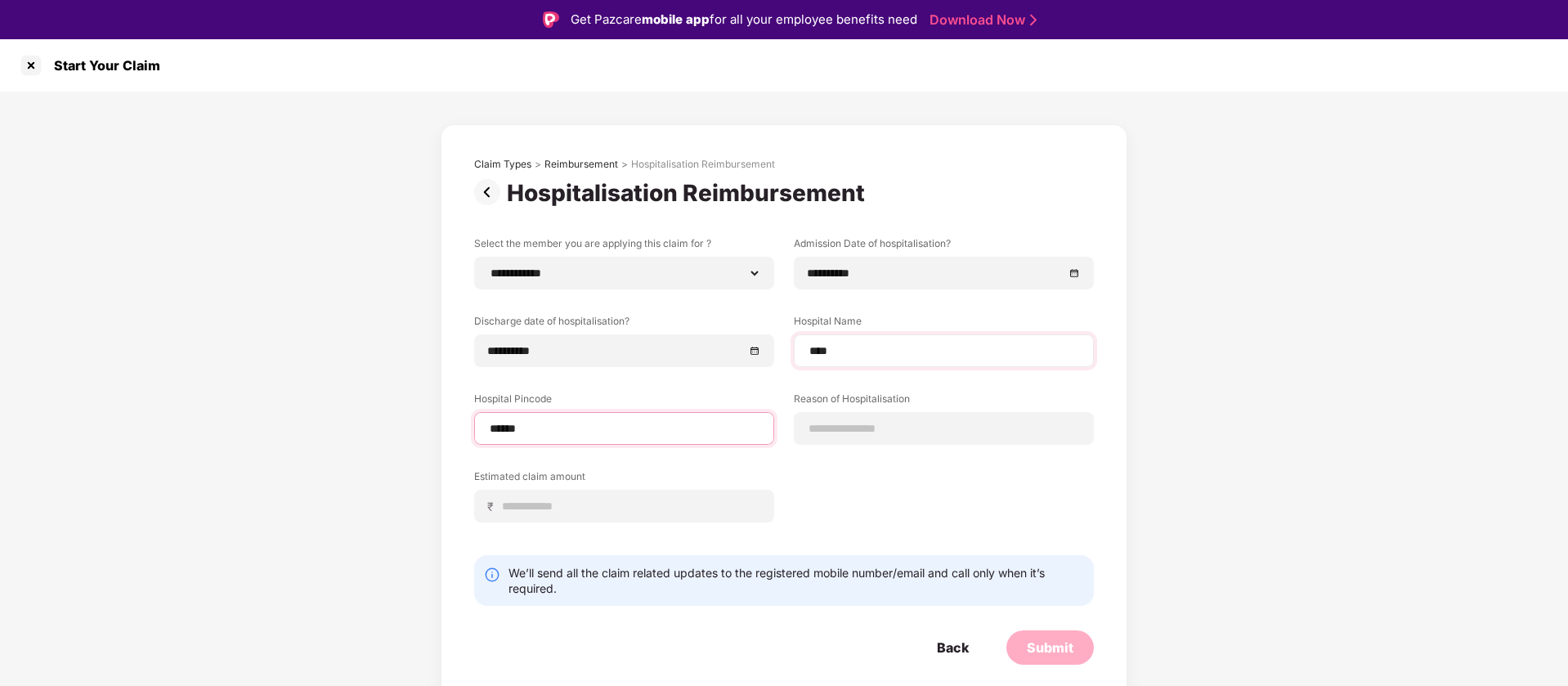
select select "*********"
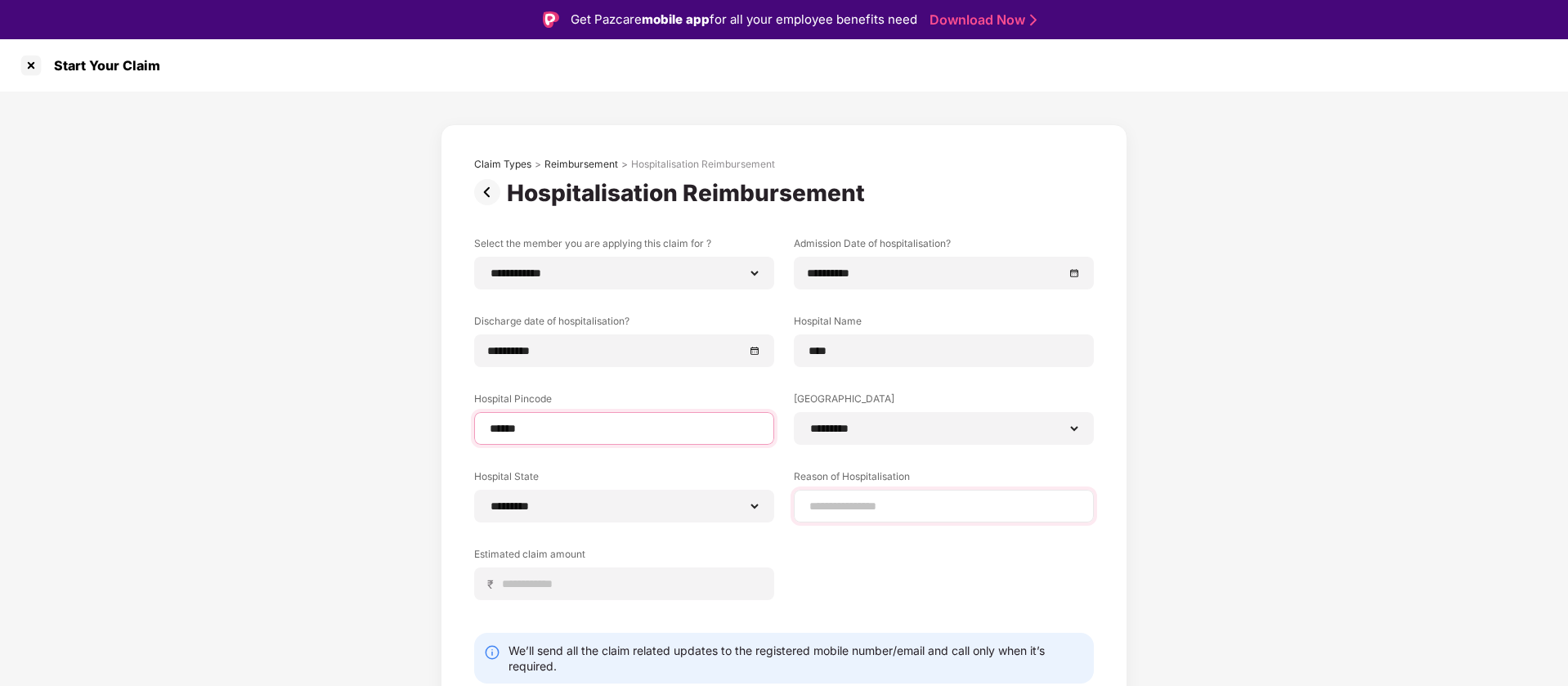
type input "******"
click at [872, 515] on div at bounding box center [944, 506] width 300 height 33
click at [867, 507] on input at bounding box center [943, 506] width 272 height 17
type input "****"
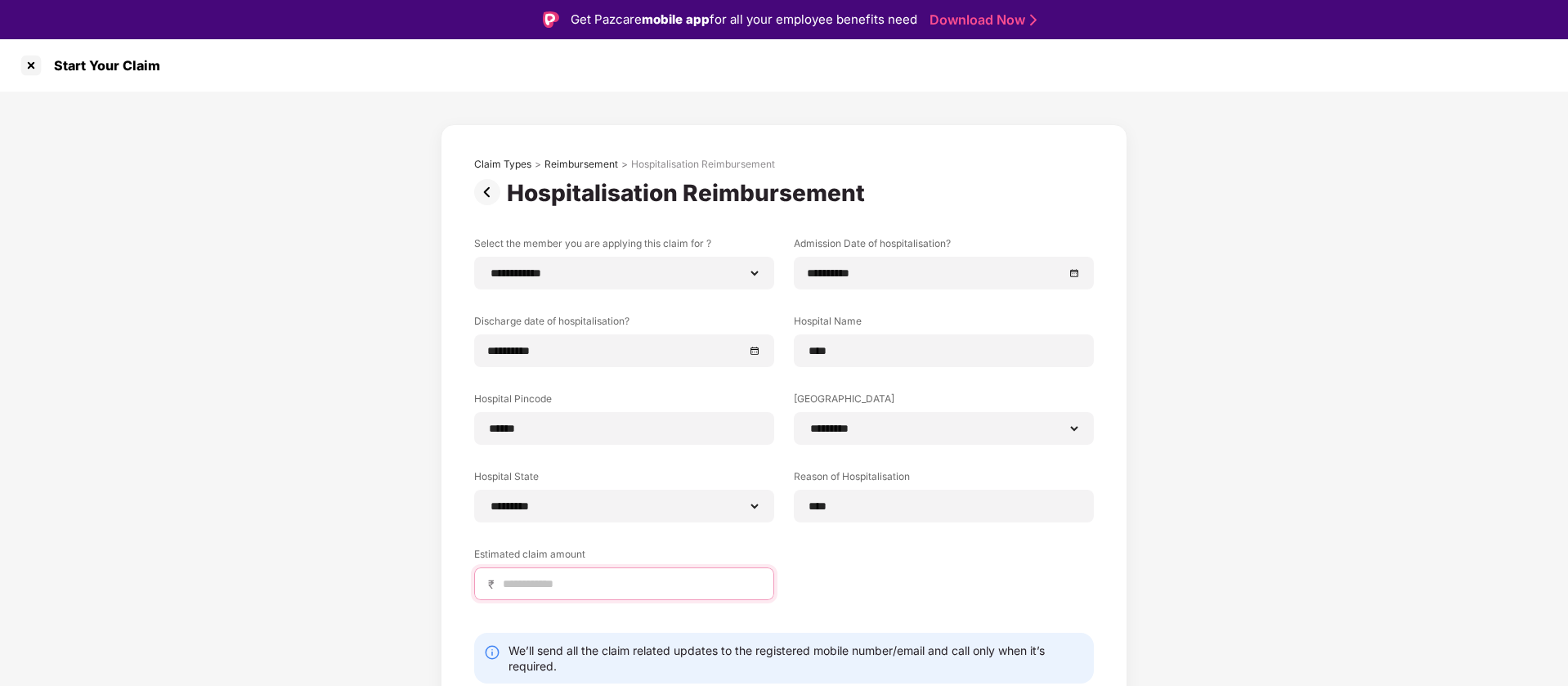
click at [608, 585] on input at bounding box center [631, 584] width 260 height 17
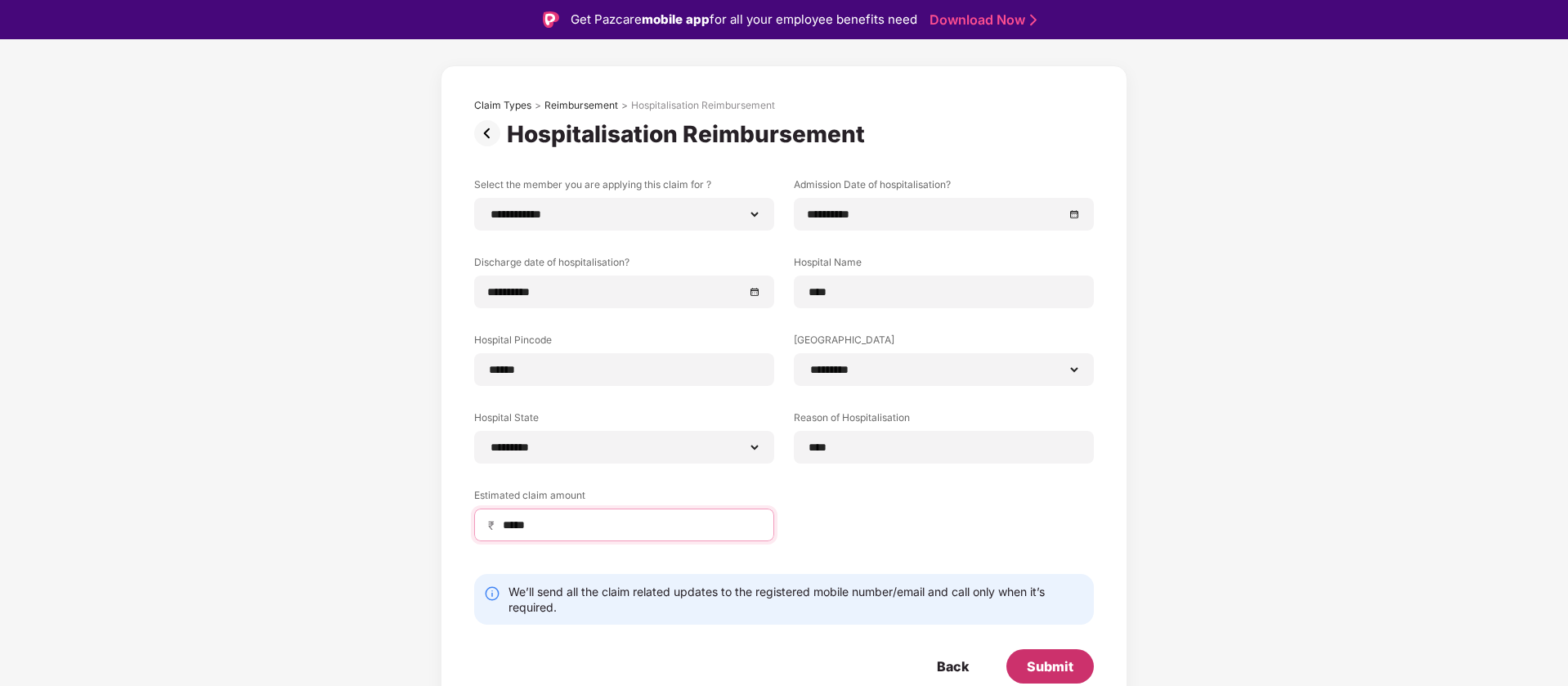
type input "*****"
click at [1088, 661] on div "Submit" at bounding box center [1051, 667] width 88 height 34
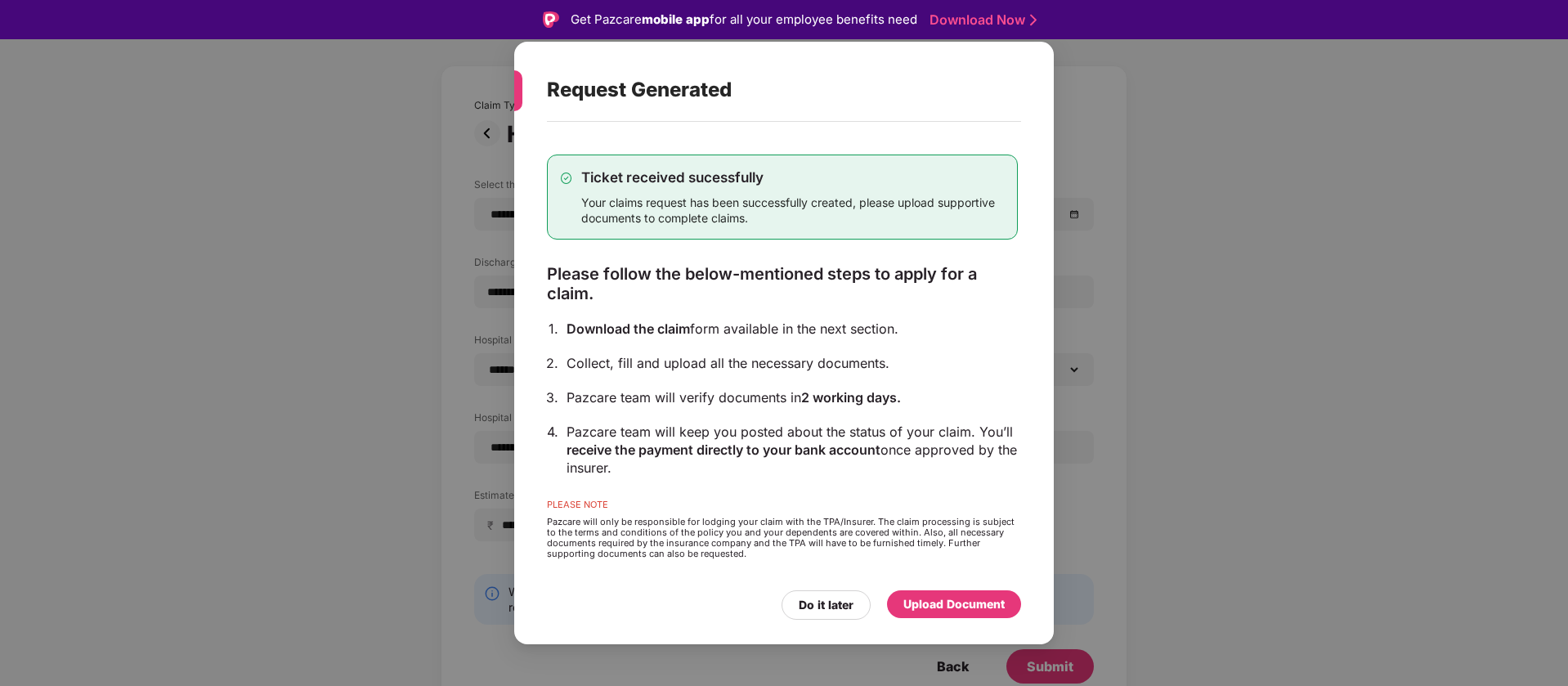
click at [964, 604] on div "Upload Document" at bounding box center [954, 604] width 102 height 18
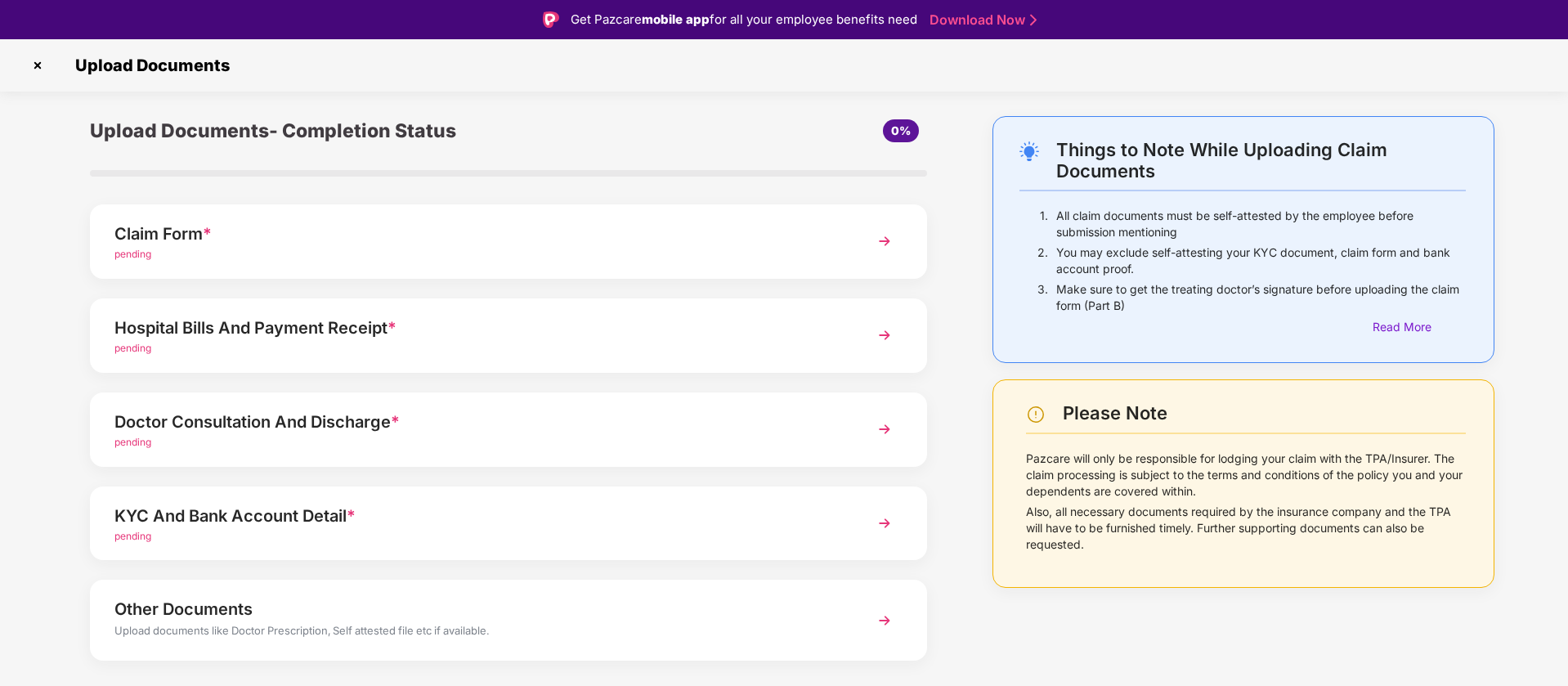
click at [444, 243] on div "Claim Form *" at bounding box center [475, 234] width 722 height 26
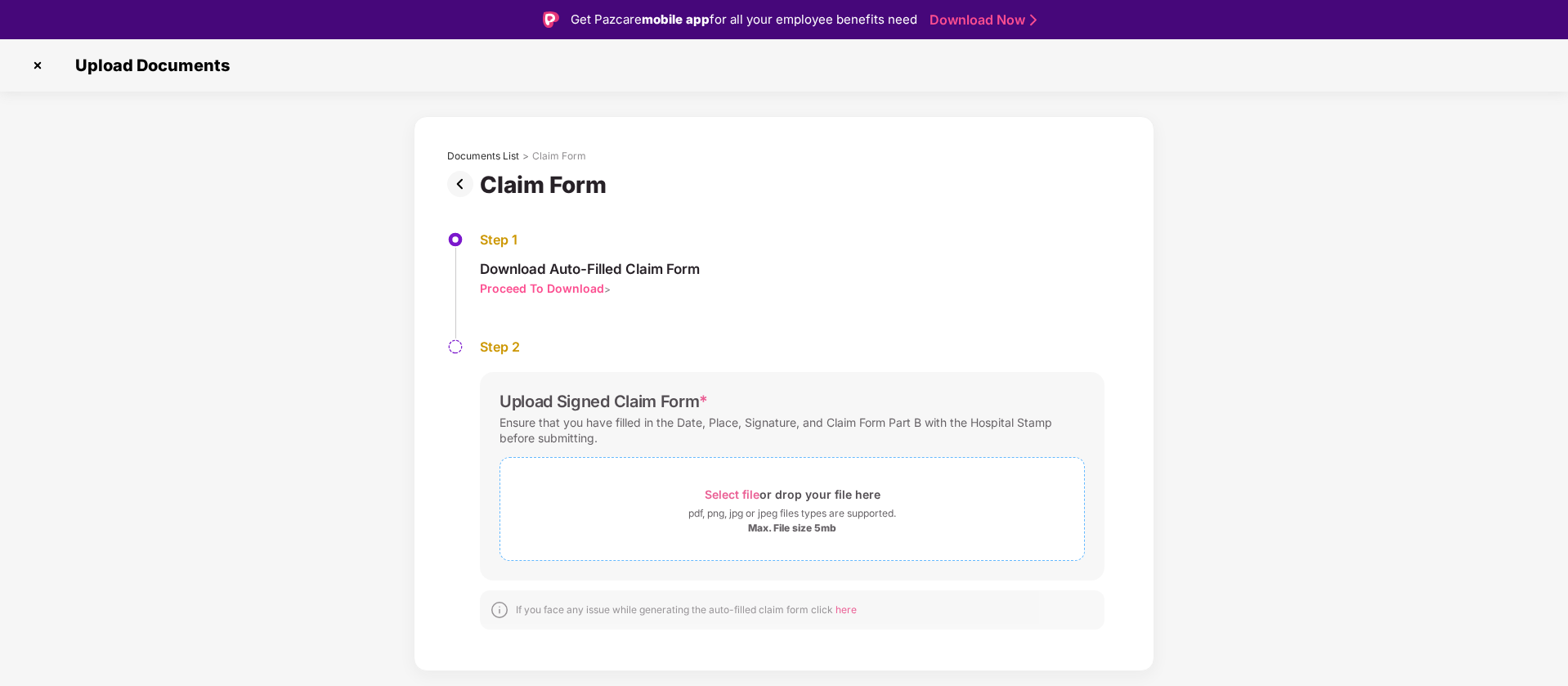
click at [590, 502] on div "Select file or drop your file here" at bounding box center [791, 494] width 584 height 22
click at [43, 71] on img at bounding box center [38, 65] width 26 height 26
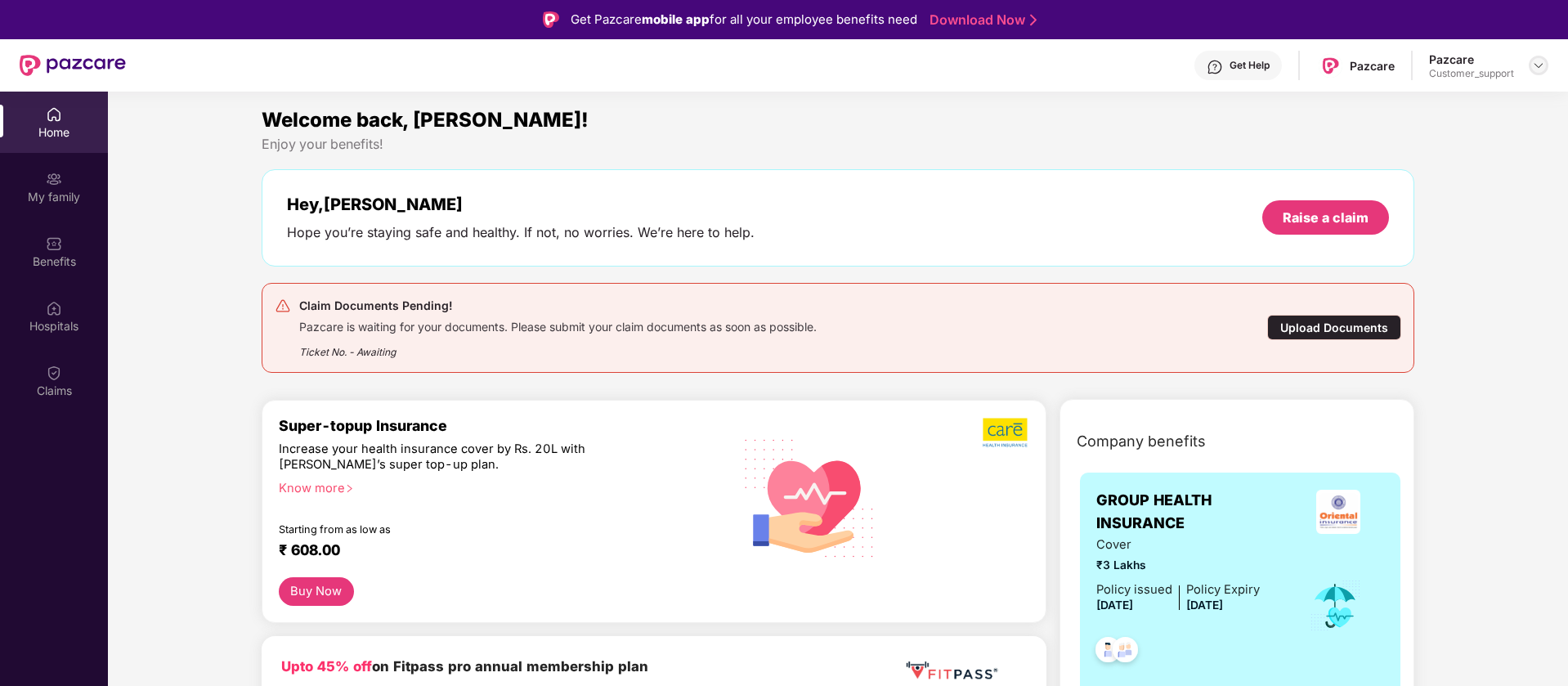
click at [1542, 60] on img at bounding box center [1538, 65] width 13 height 13
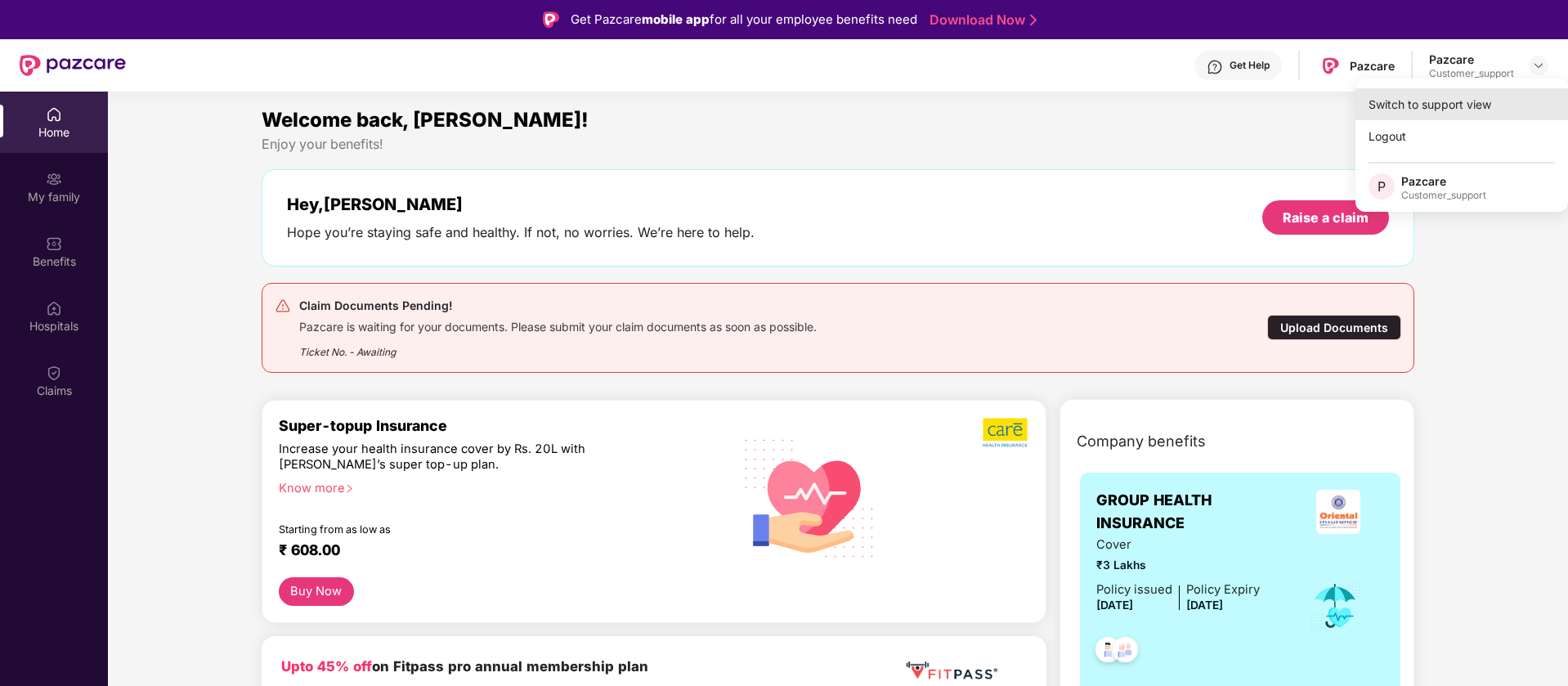
click at [1468, 105] on div "Switch to support view" at bounding box center [1461, 104] width 213 height 32
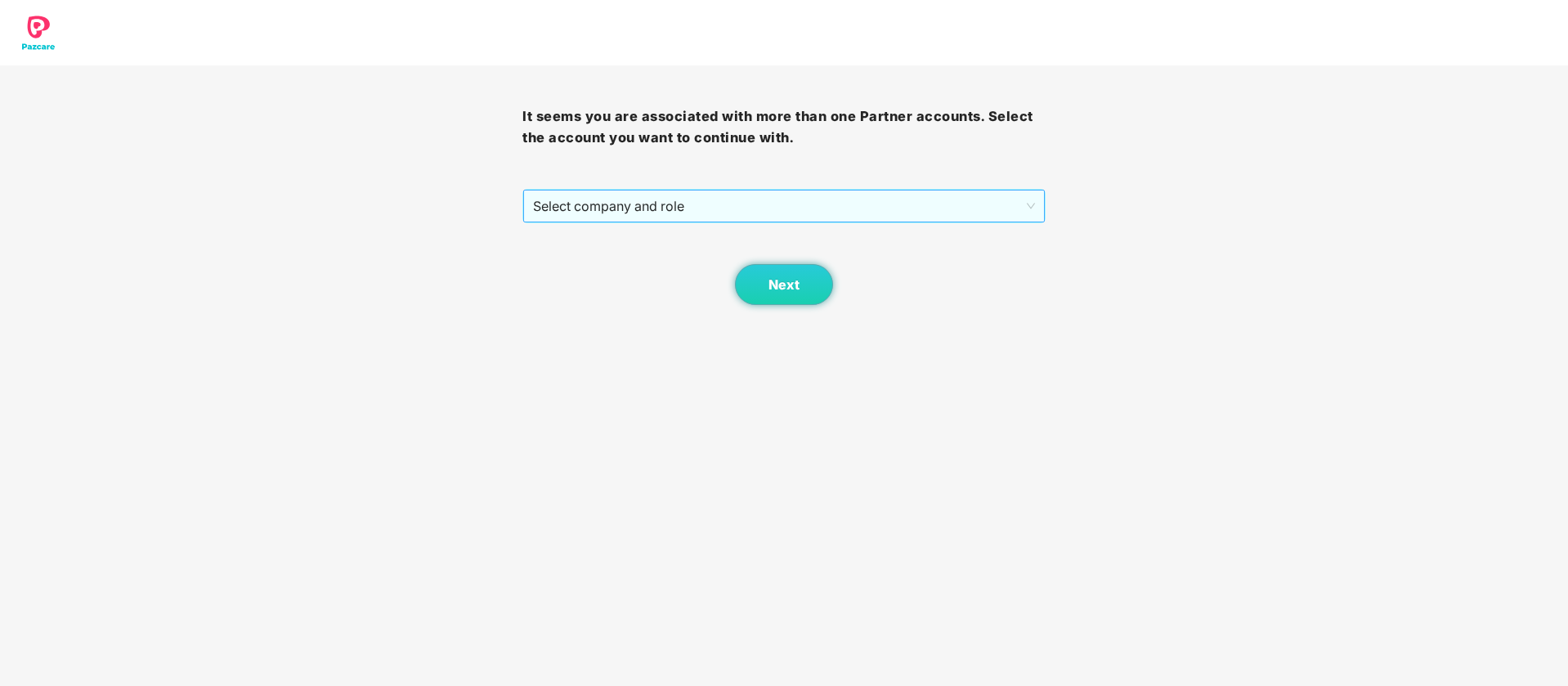
click at [865, 197] on span "Select company and role" at bounding box center [784, 206] width 501 height 31
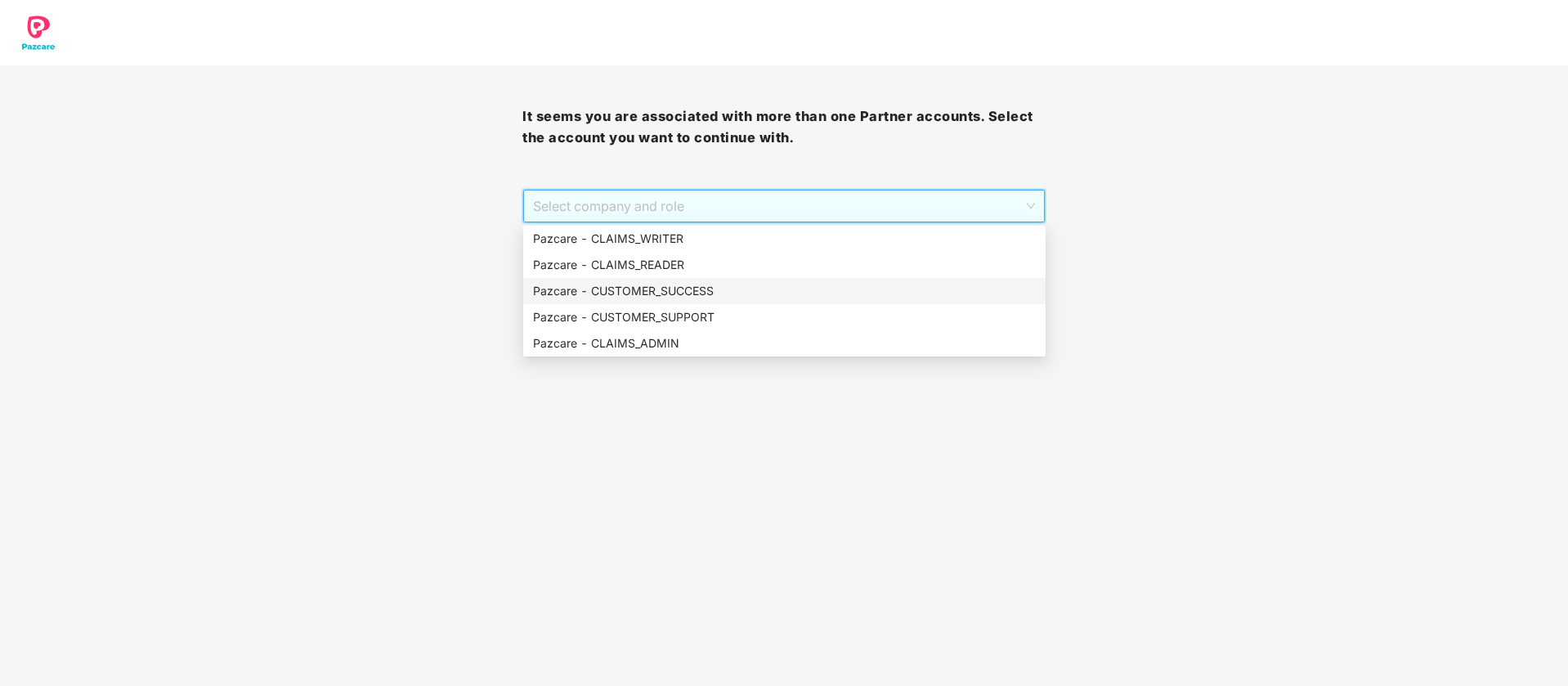
click at [658, 286] on div "Pazcare - CUSTOMER_SUCCESS" at bounding box center [784, 292] width 503 height 18
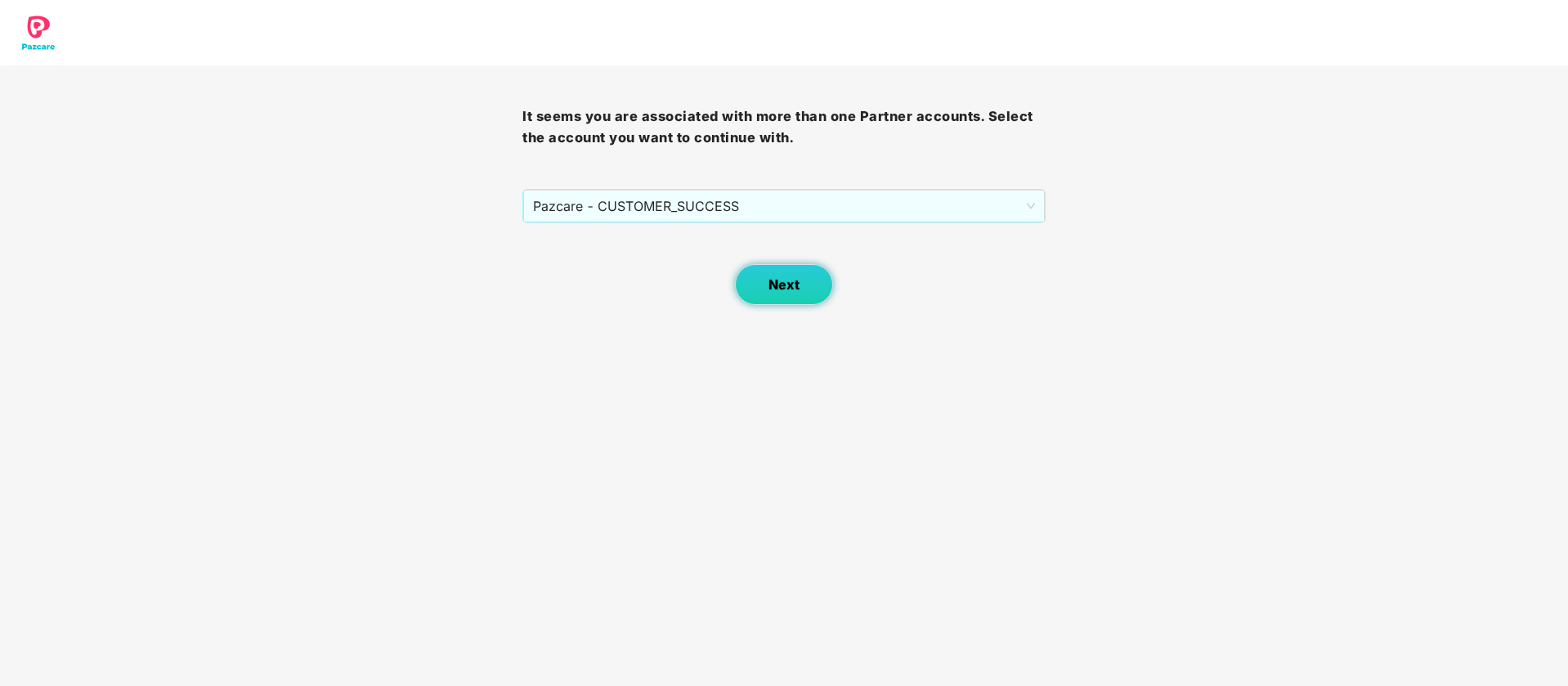
click at [738, 295] on button "Next" at bounding box center [784, 285] width 98 height 41
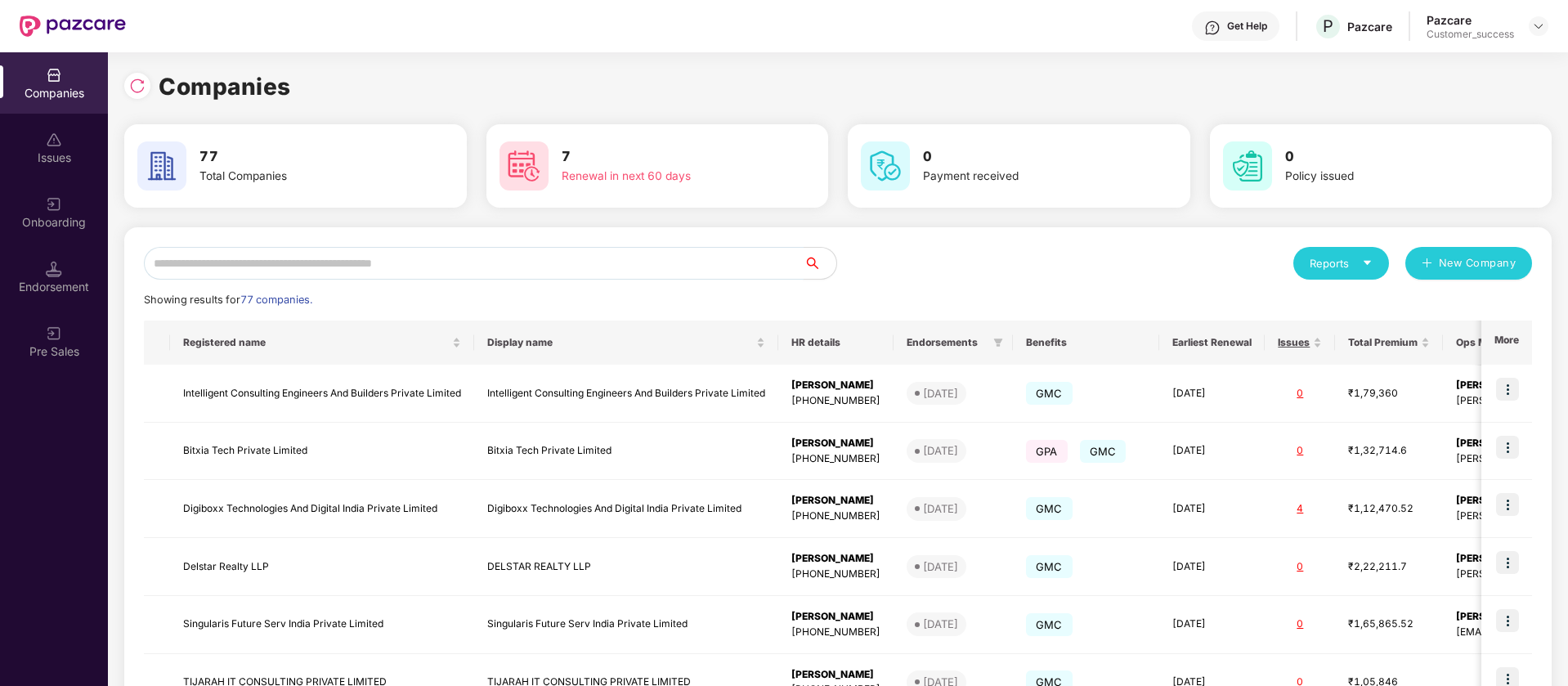
click at [421, 262] on input "text" at bounding box center [473, 263] width 660 height 33
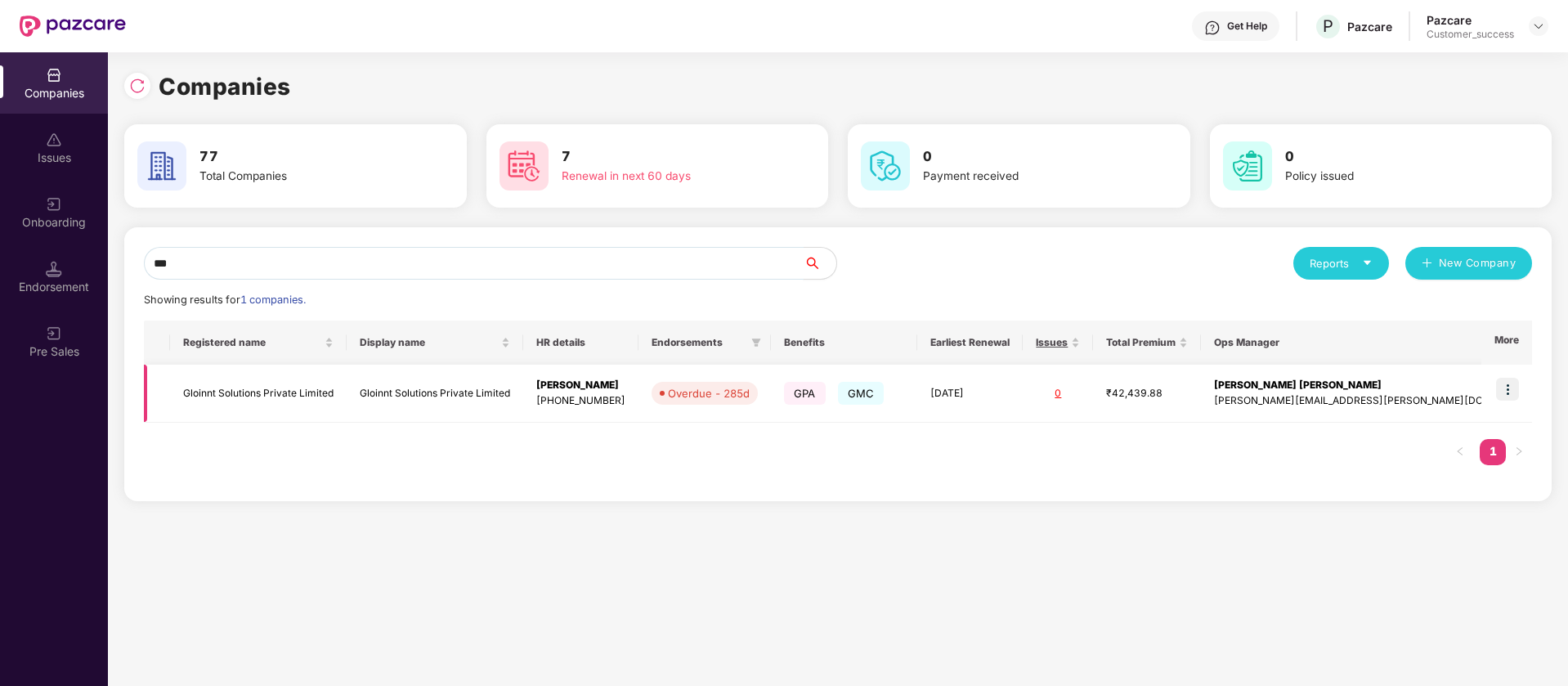
type input "***"
click at [1509, 387] on img at bounding box center [1507, 389] width 23 height 23
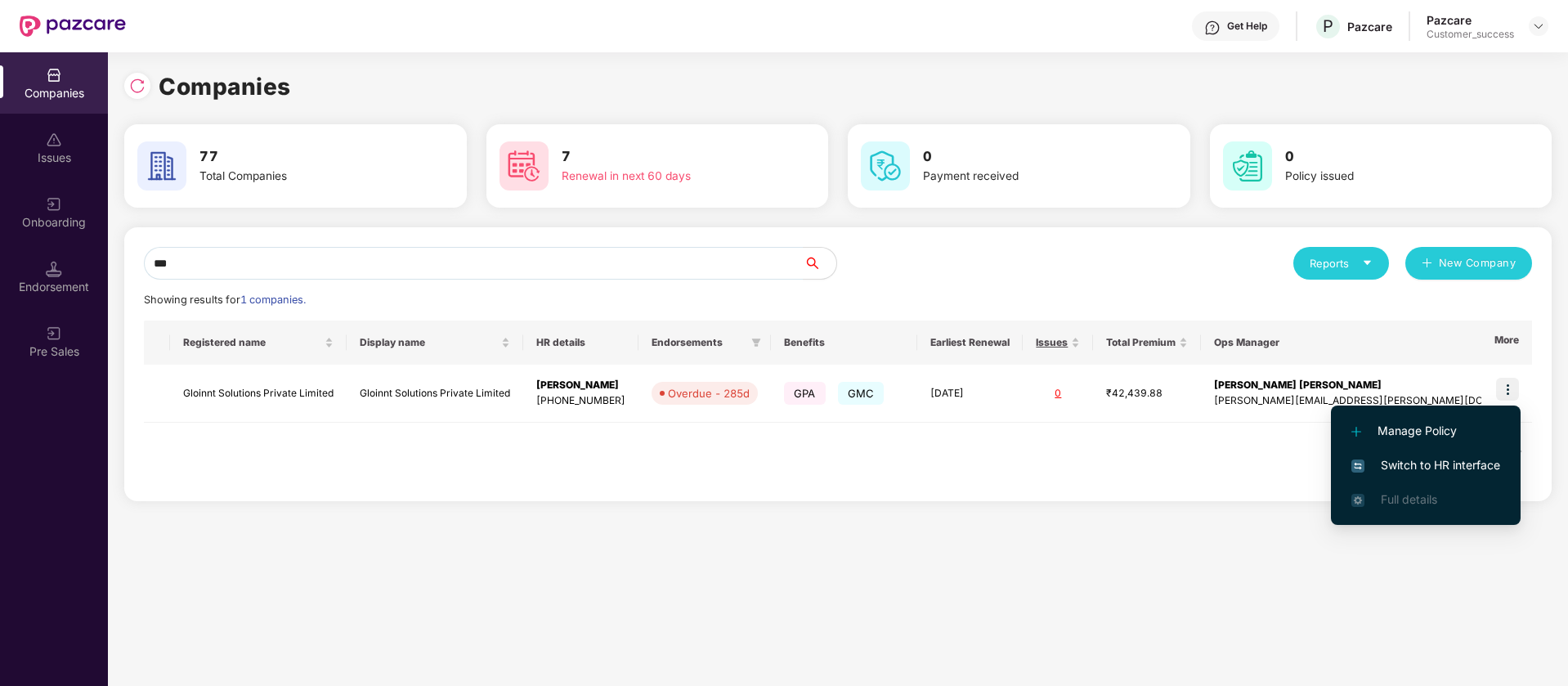
click at [1463, 472] on span "Switch to HR interface" at bounding box center [1425, 465] width 149 height 18
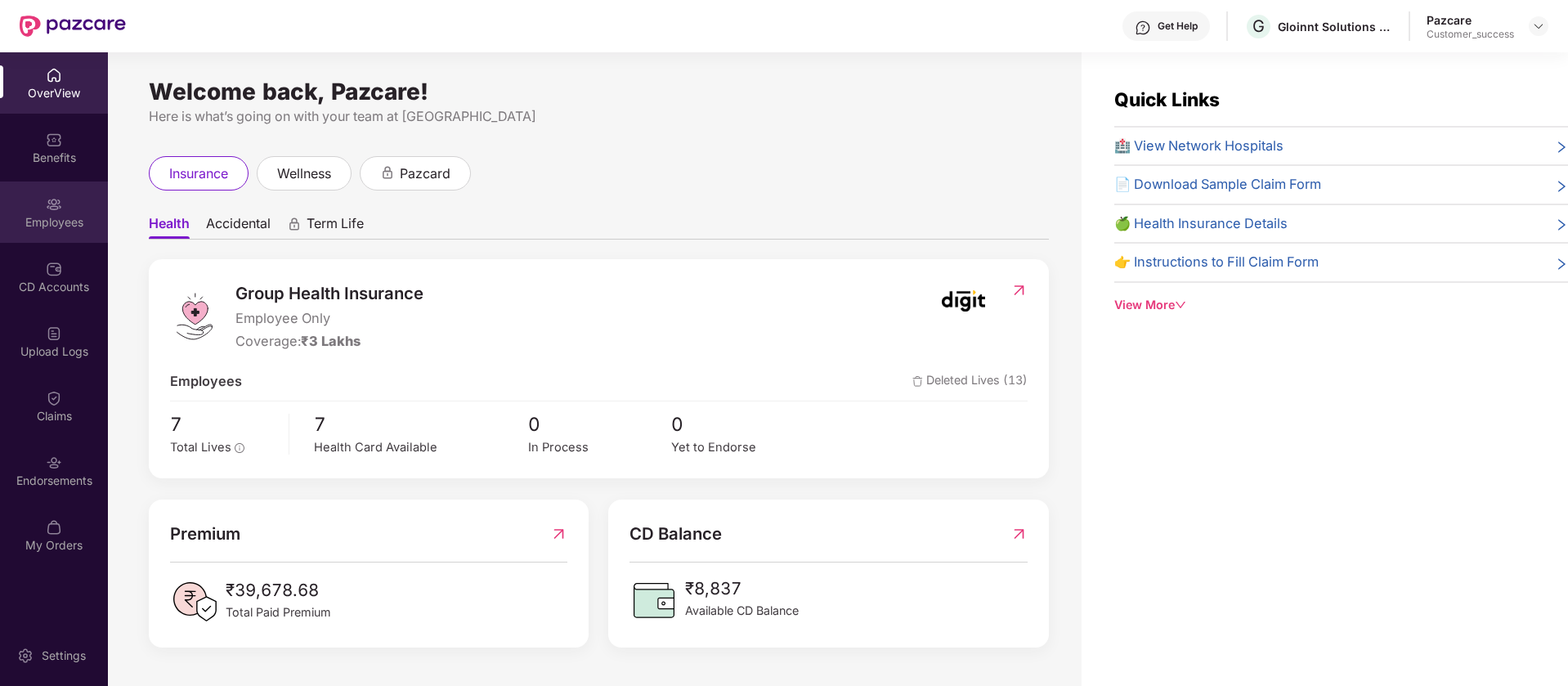
click at [66, 232] on div "Employees" at bounding box center [54, 212] width 108 height 61
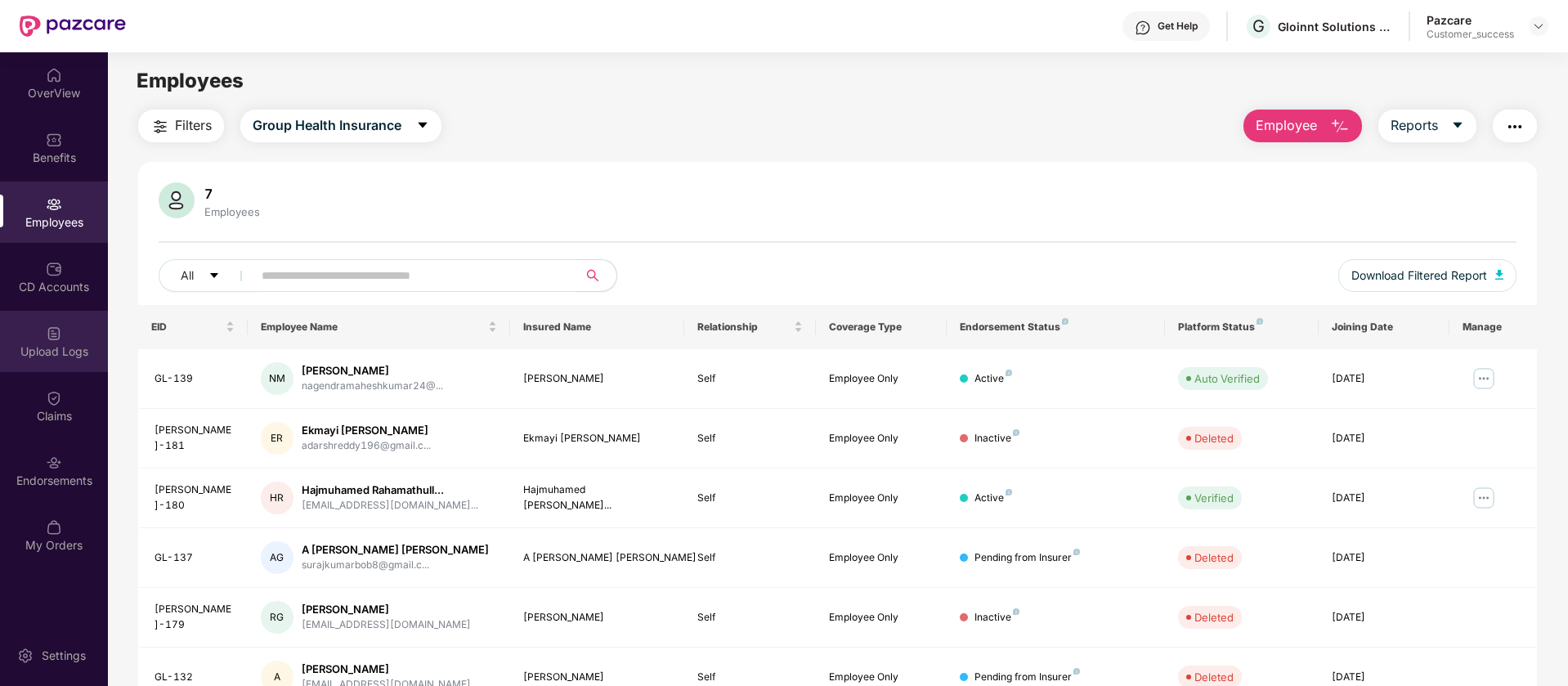
click at [65, 343] on div "Upload Logs" at bounding box center [54, 351] width 108 height 16
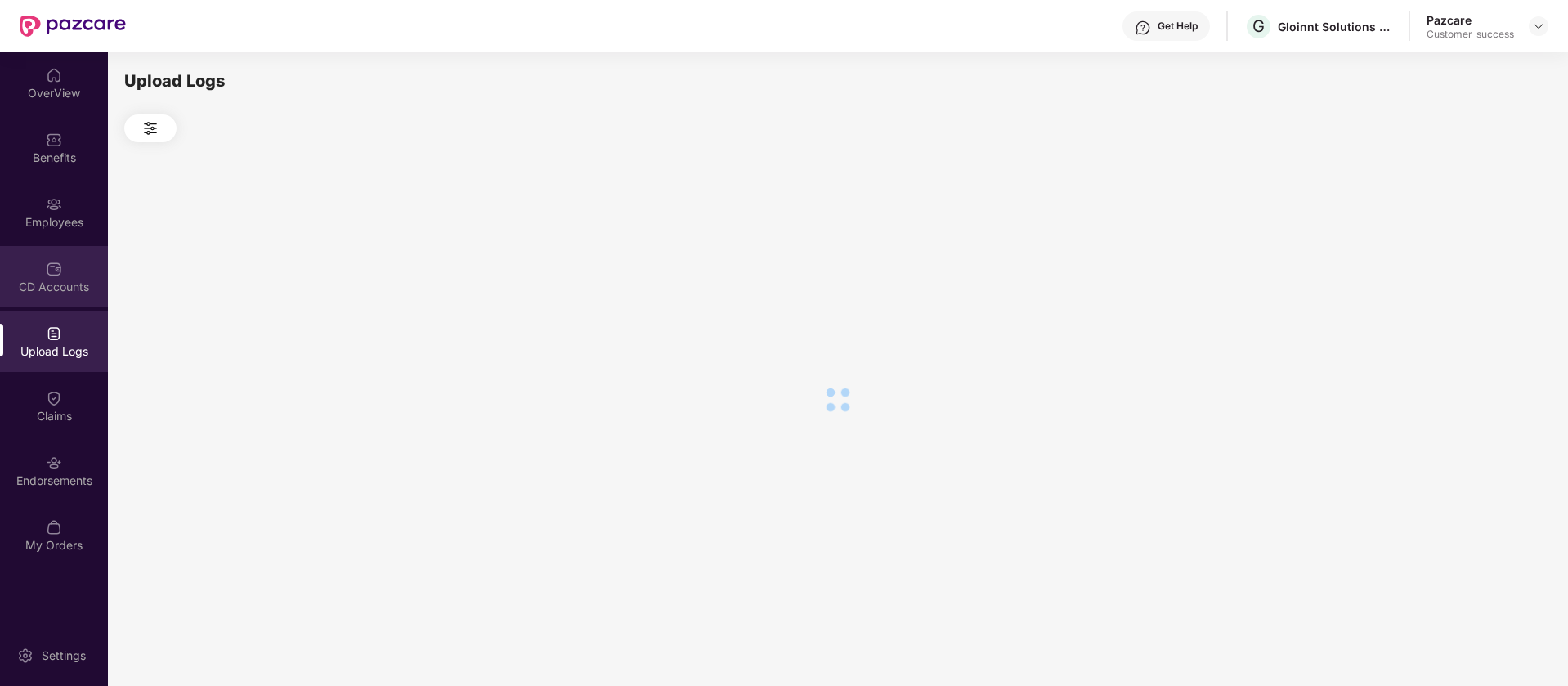
click at [79, 261] on div "CD Accounts" at bounding box center [54, 277] width 108 height 61
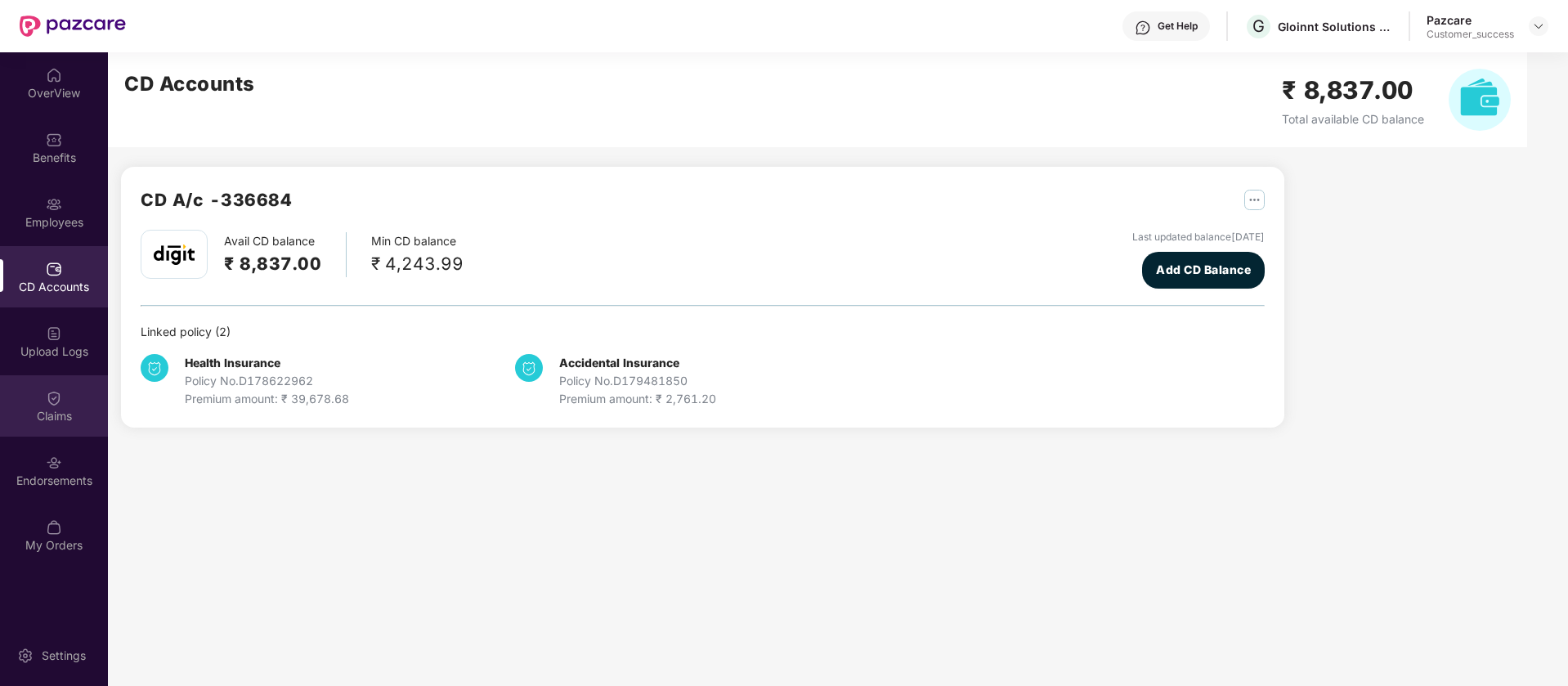
click at [65, 411] on div "Claims" at bounding box center [54, 416] width 108 height 16
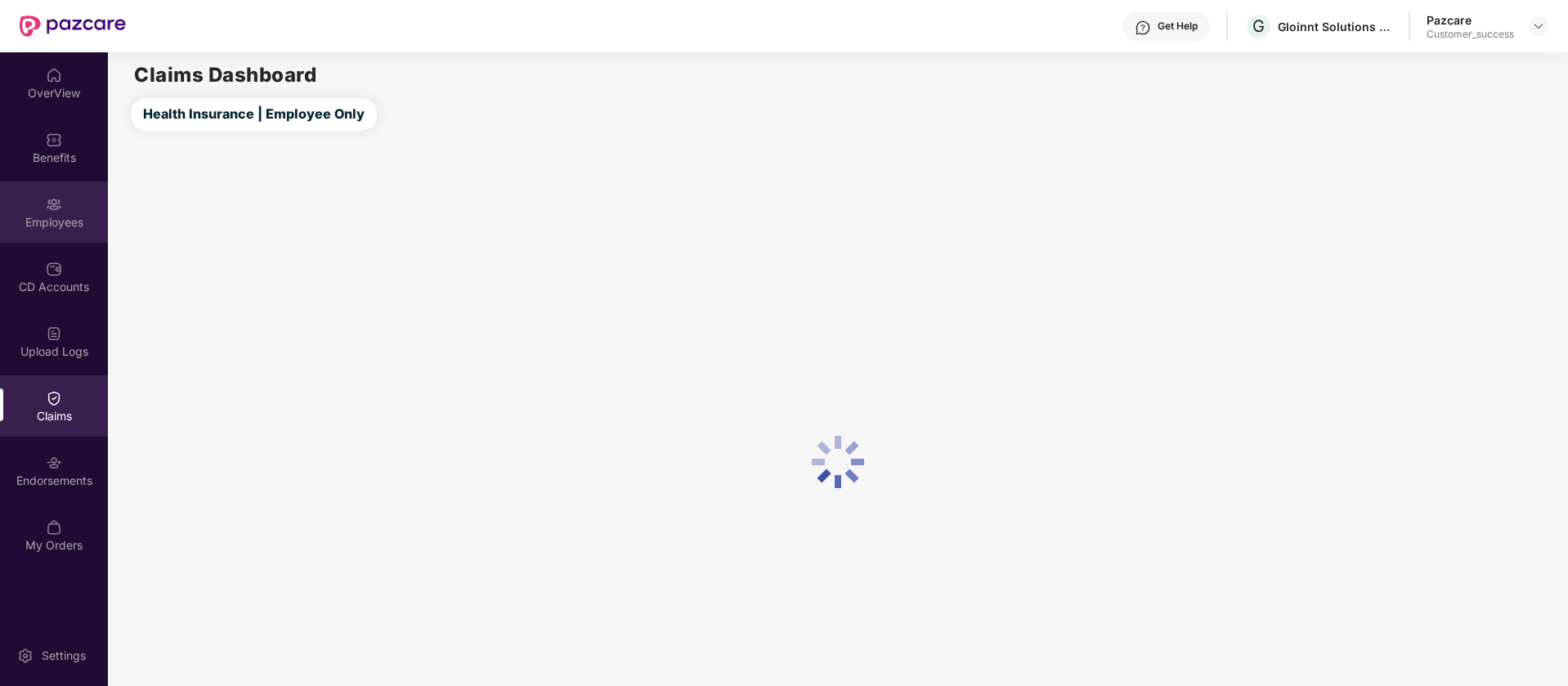
click at [77, 238] on div "Employees" at bounding box center [54, 212] width 108 height 61
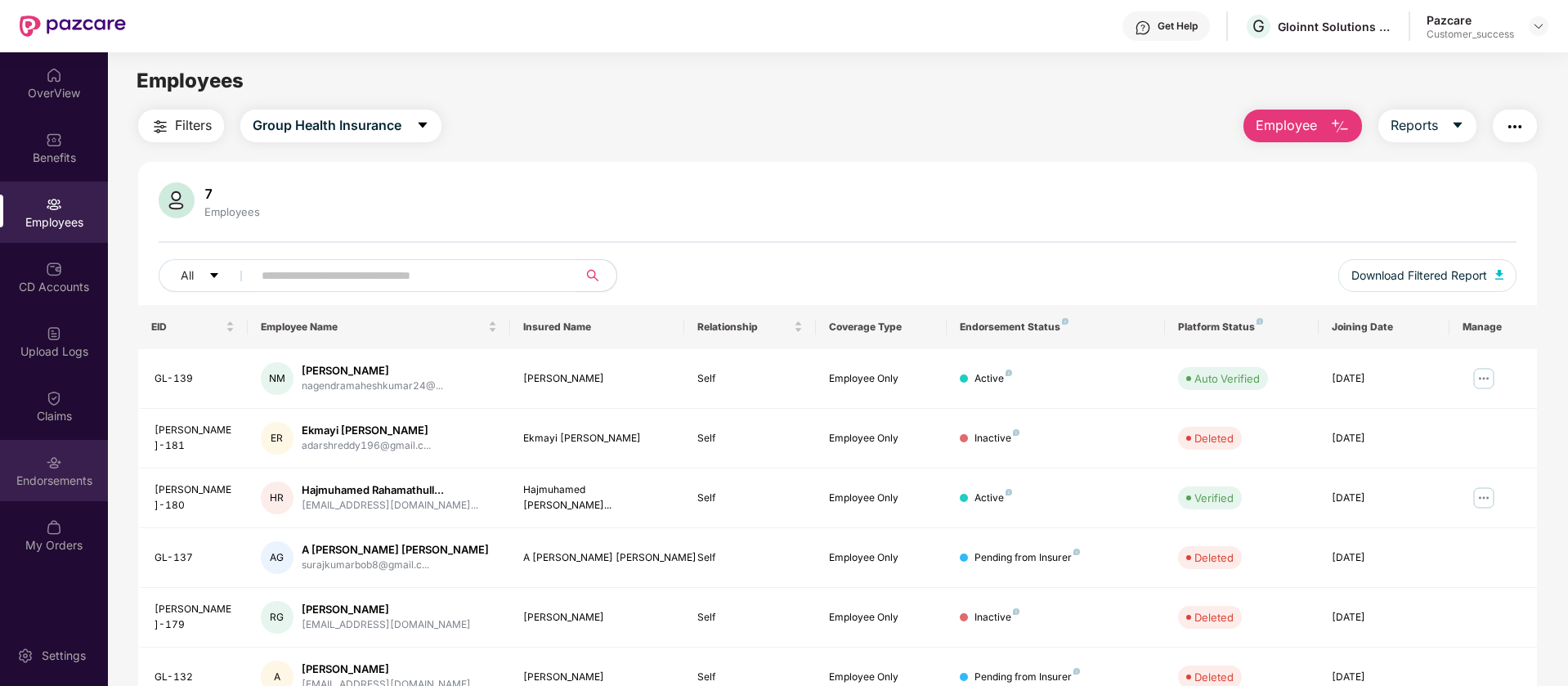
click at [67, 473] on div "Endorsements" at bounding box center [54, 481] width 108 height 16
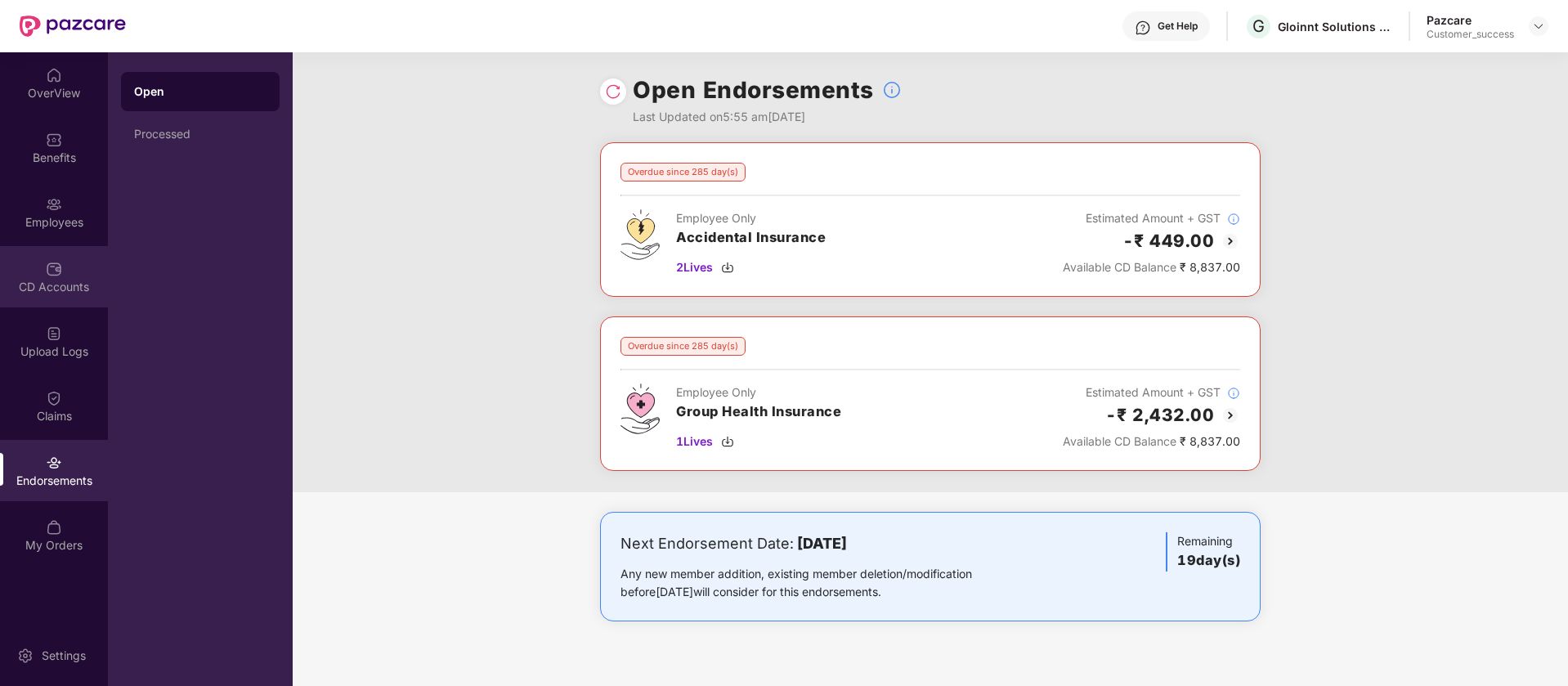
click at [8, 277] on div "CD Accounts" at bounding box center [54, 277] width 108 height 61
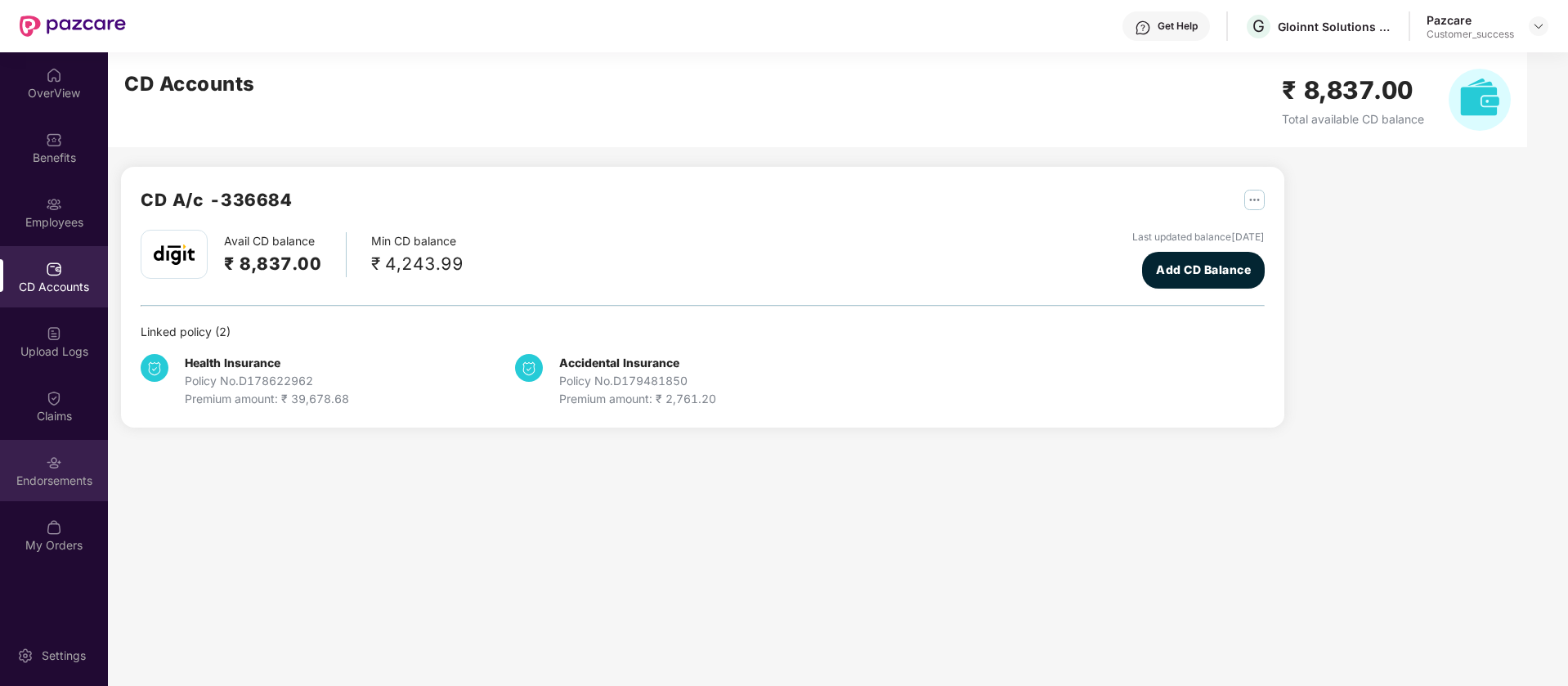
click at [61, 448] on div "Endorsements" at bounding box center [54, 470] width 108 height 61
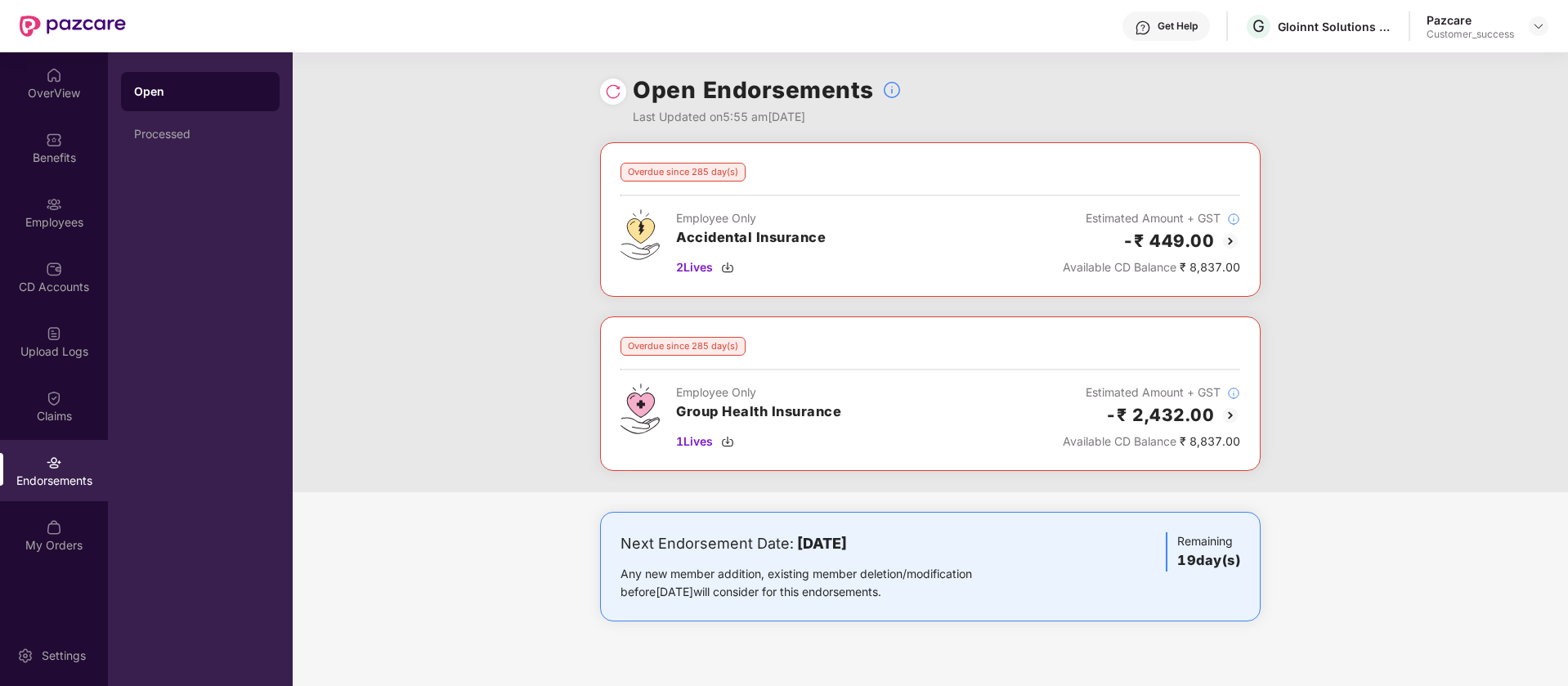
click at [1231, 414] on img at bounding box center [1231, 415] width 20 height 20
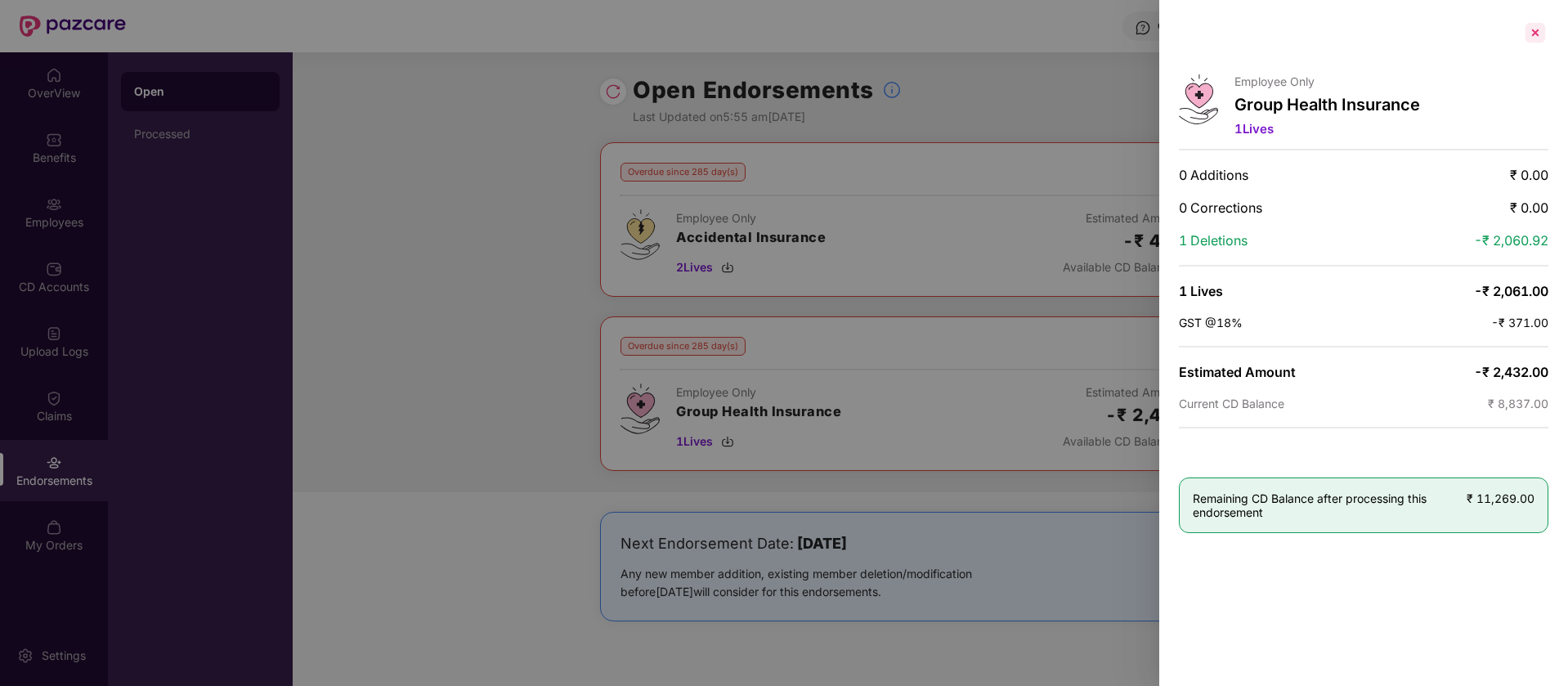
click at [1538, 37] on div at bounding box center [1536, 33] width 26 height 26
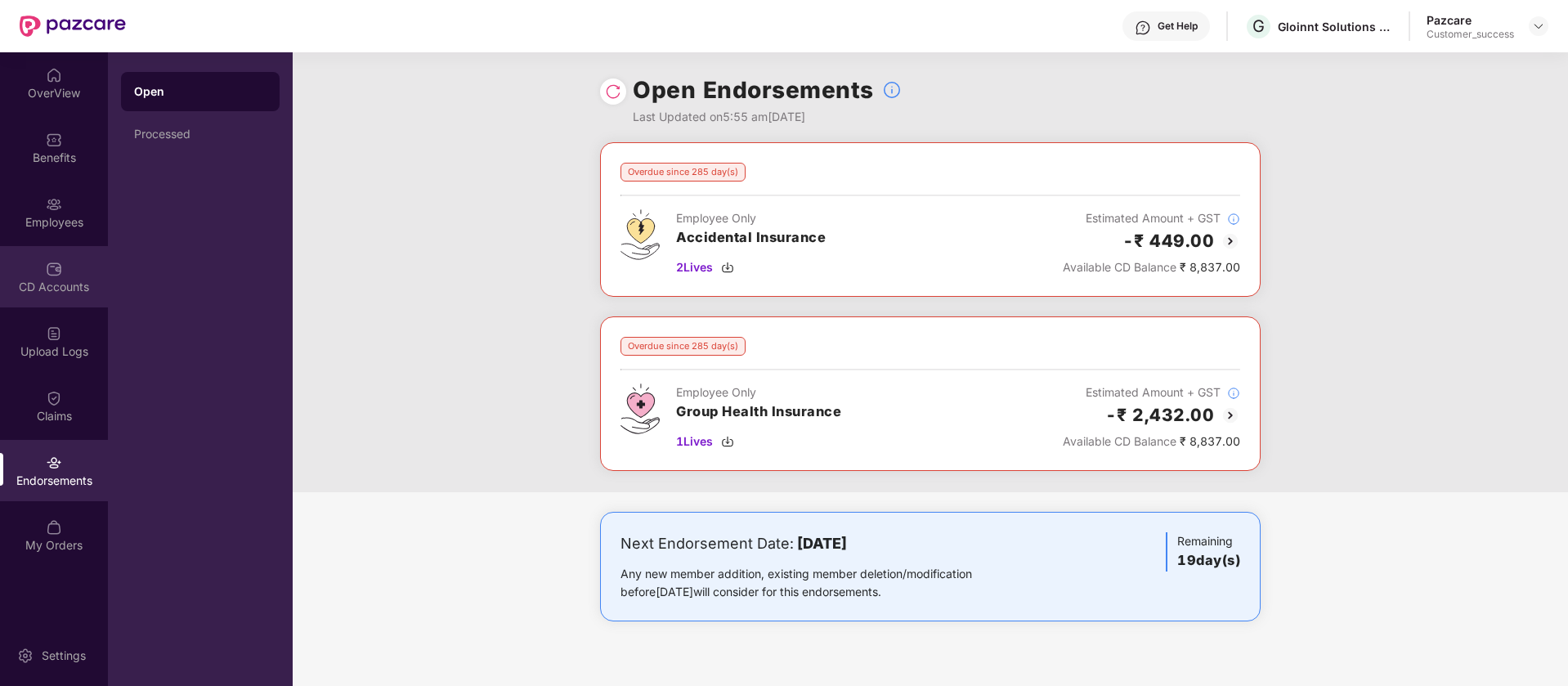
click at [66, 263] on div "CD Accounts" at bounding box center [54, 277] width 108 height 61
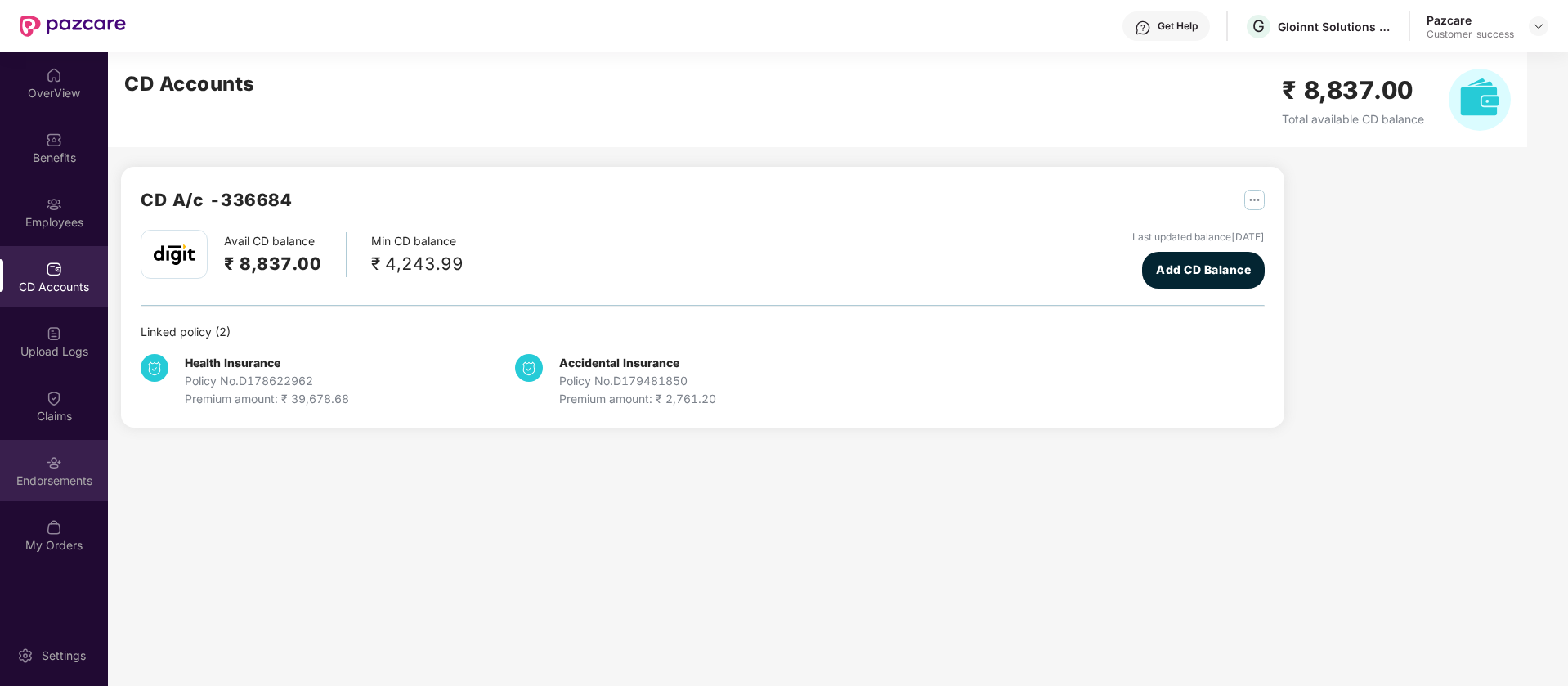
click at [55, 486] on div "Endorsements" at bounding box center [54, 481] width 108 height 16
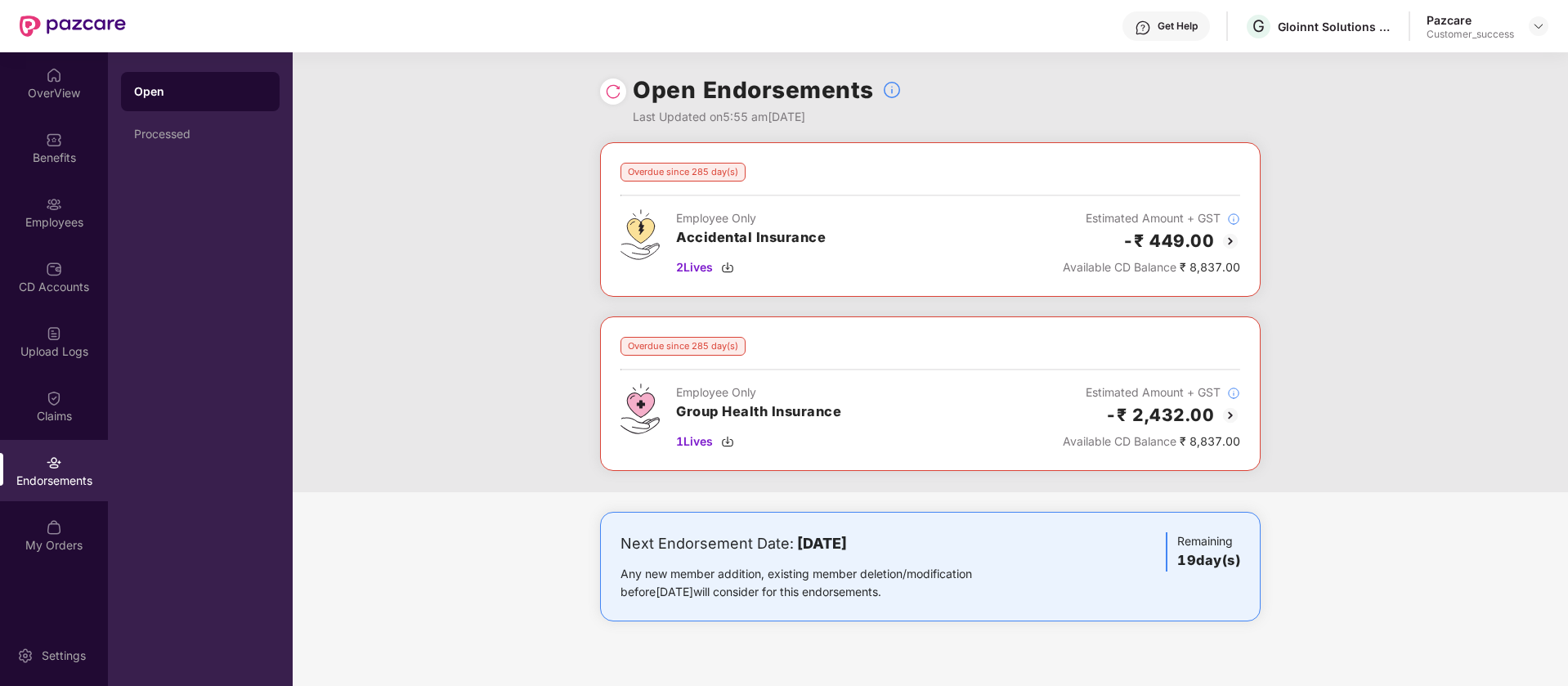
click at [1233, 242] on img at bounding box center [1231, 242] width 20 height 20
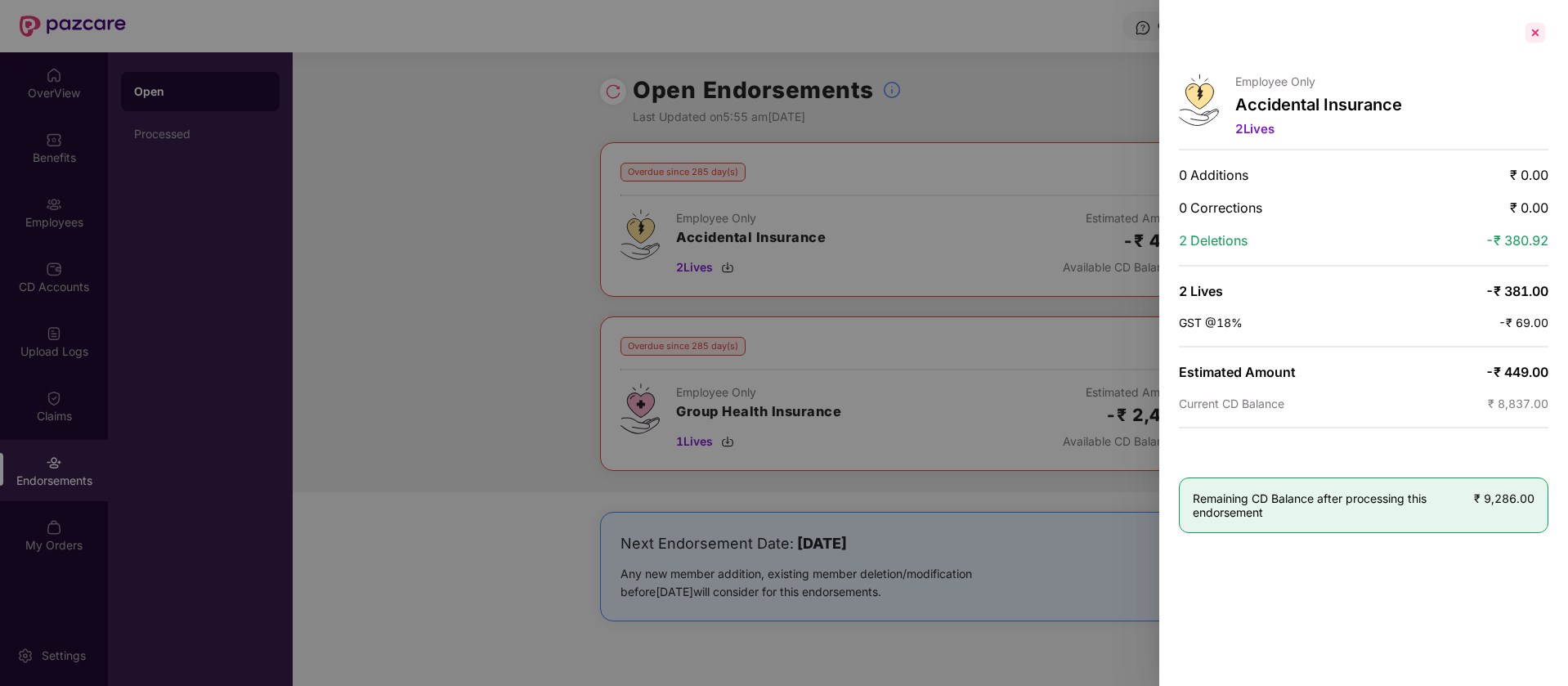
click at [1528, 26] on div at bounding box center [1536, 33] width 26 height 26
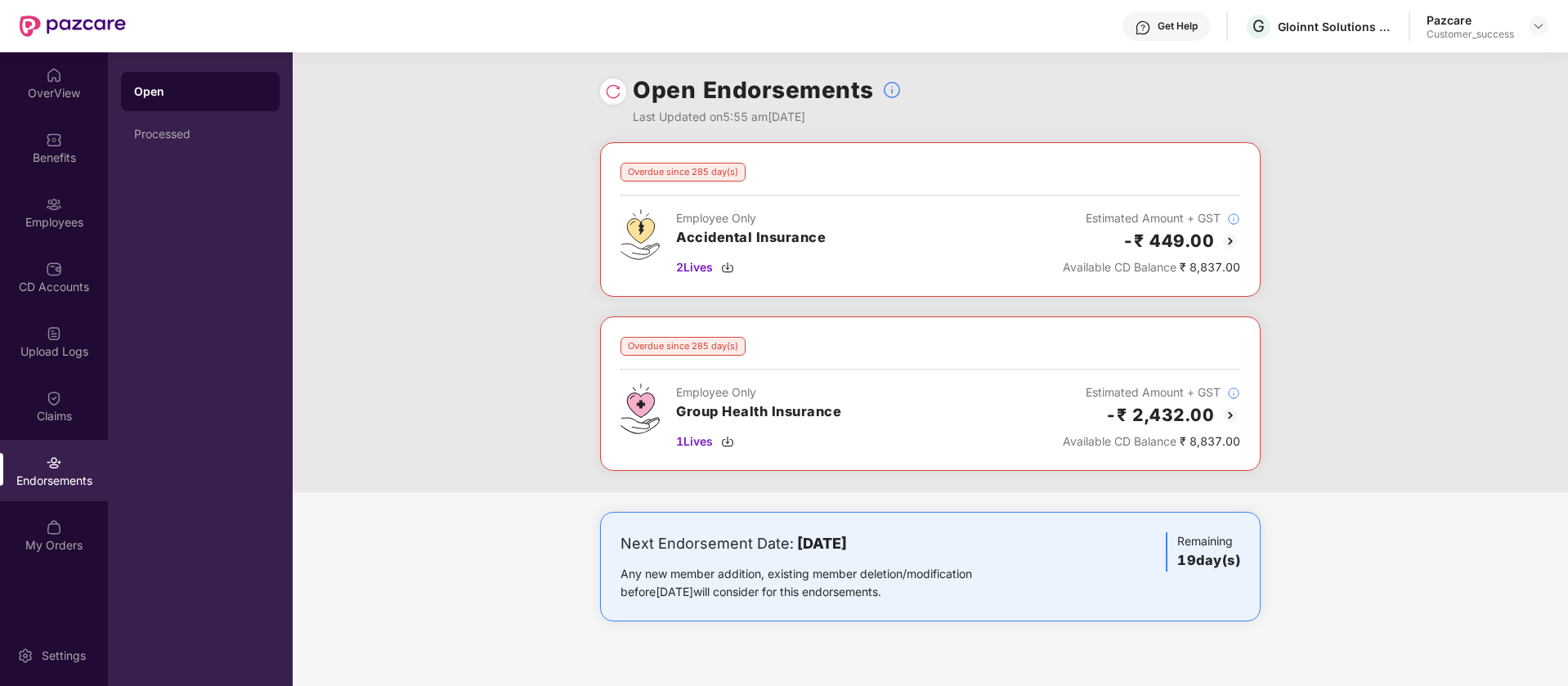
click at [1148, 115] on div "Open Endorsements Last Updated on 5:55 am, 17 Sep 2025" at bounding box center [930, 97] width 661 height 90
click at [1234, 414] on img at bounding box center [1231, 415] width 20 height 20
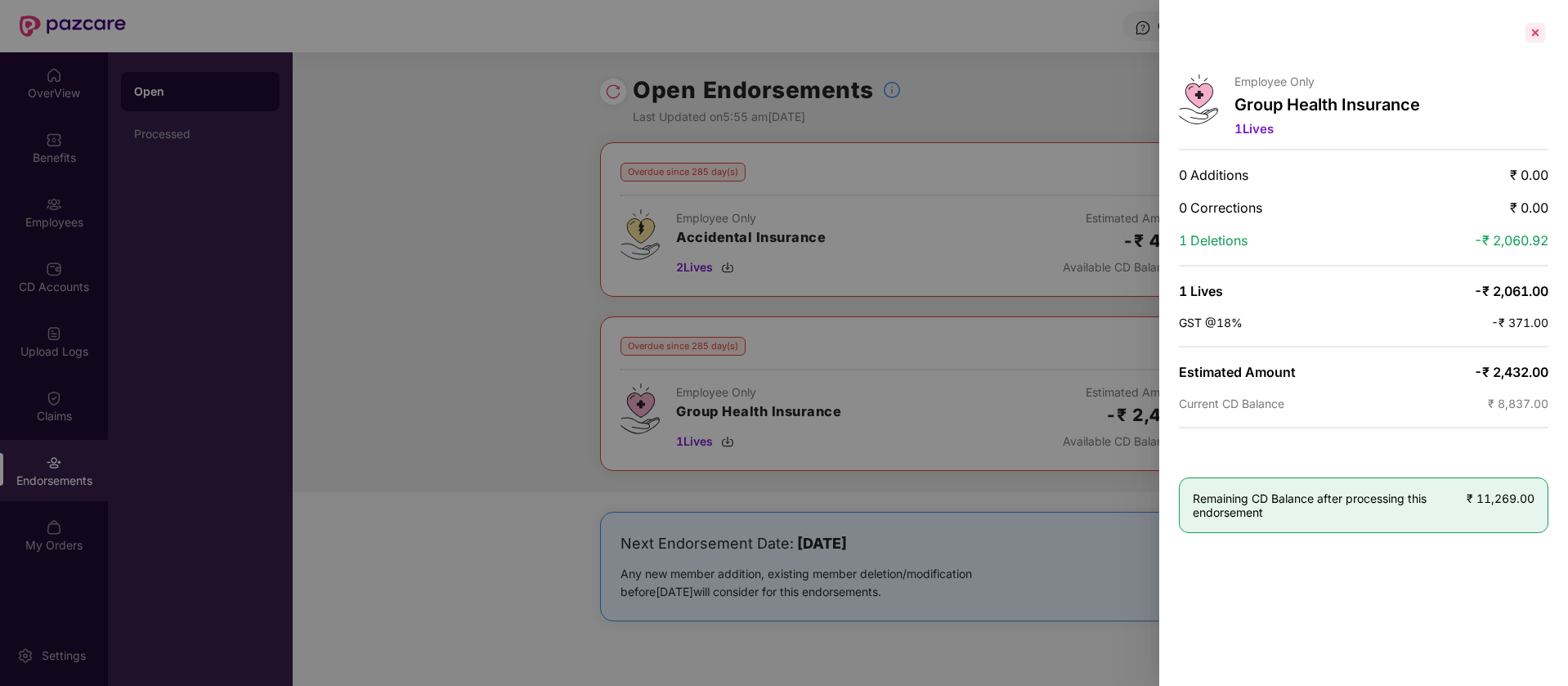
click at [1532, 38] on div at bounding box center [1536, 33] width 26 height 26
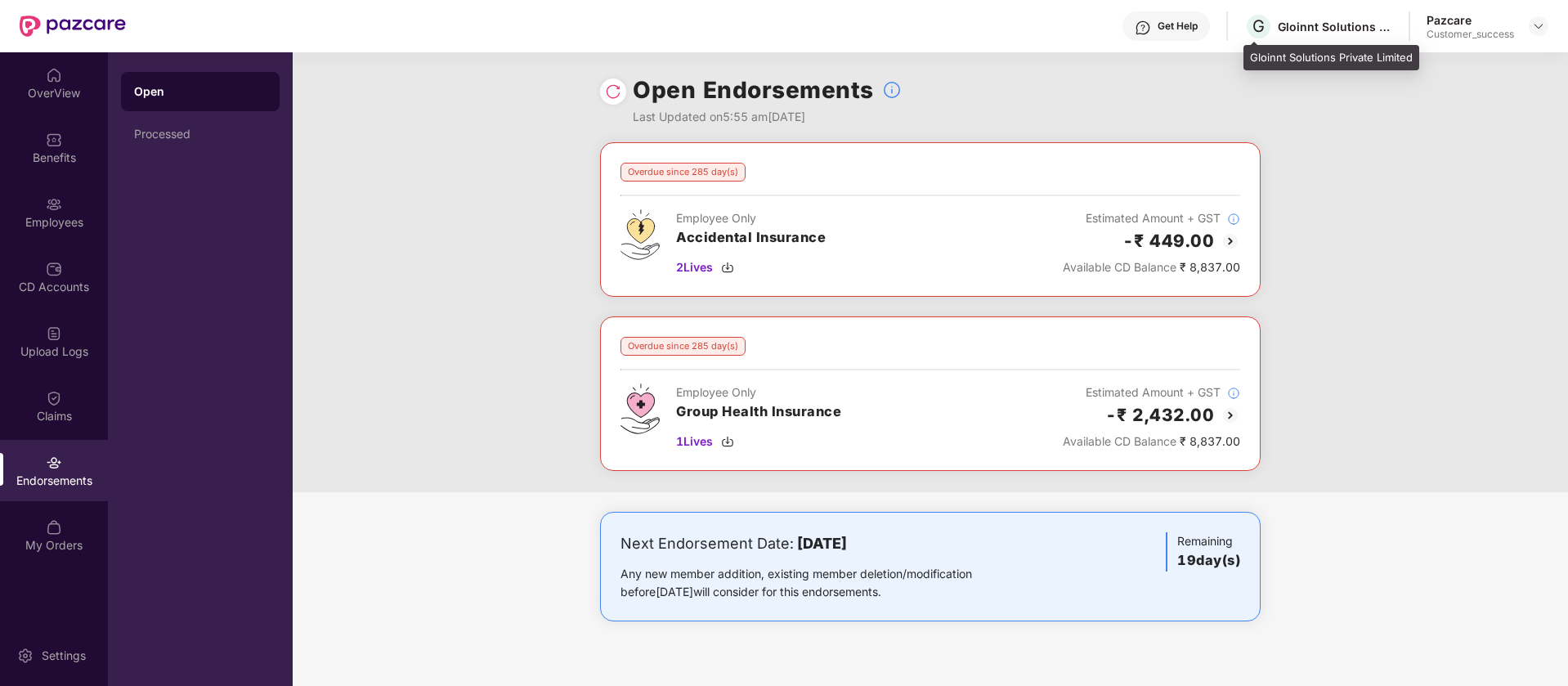
click at [1313, 32] on div "Gloinnt Solutions Private Limited" at bounding box center [1335, 27] width 115 height 16
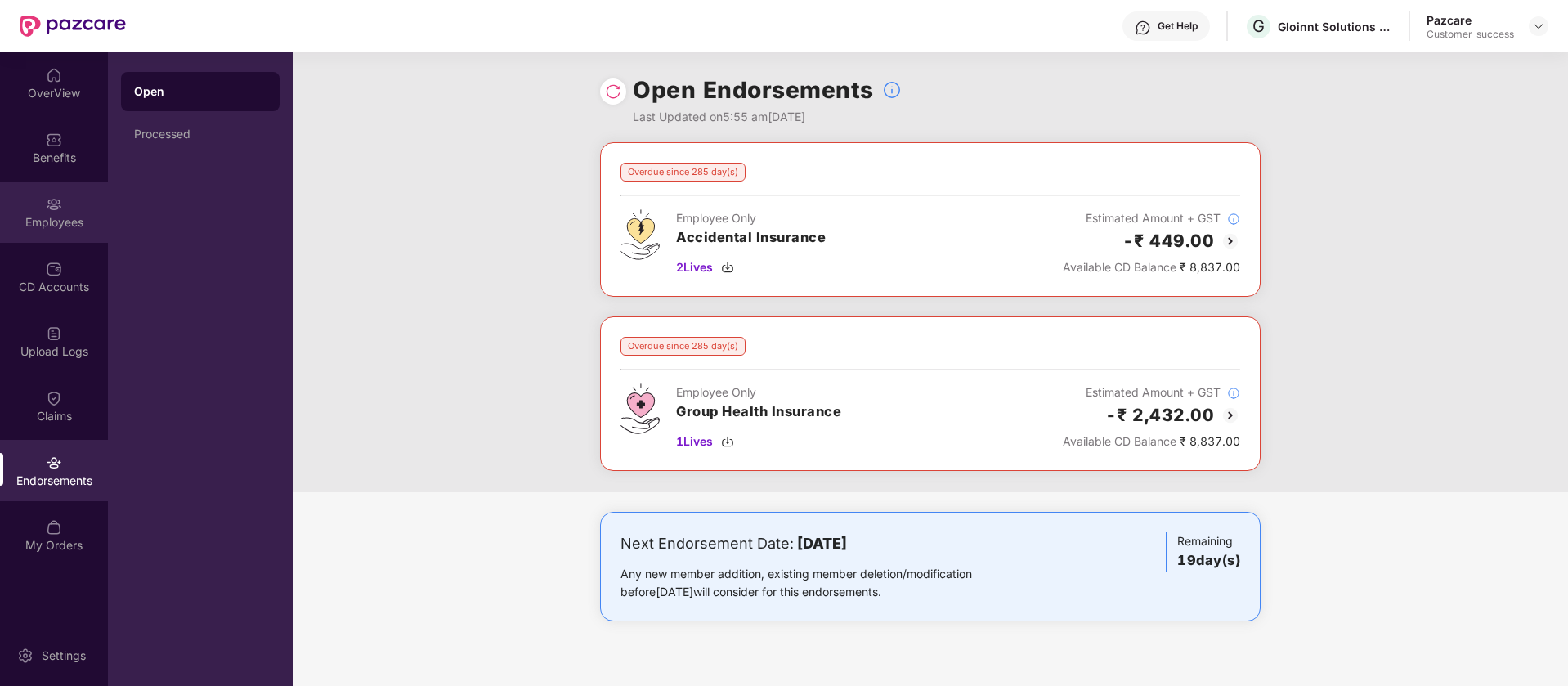
click at [53, 215] on div "Employees" at bounding box center [54, 223] width 108 height 16
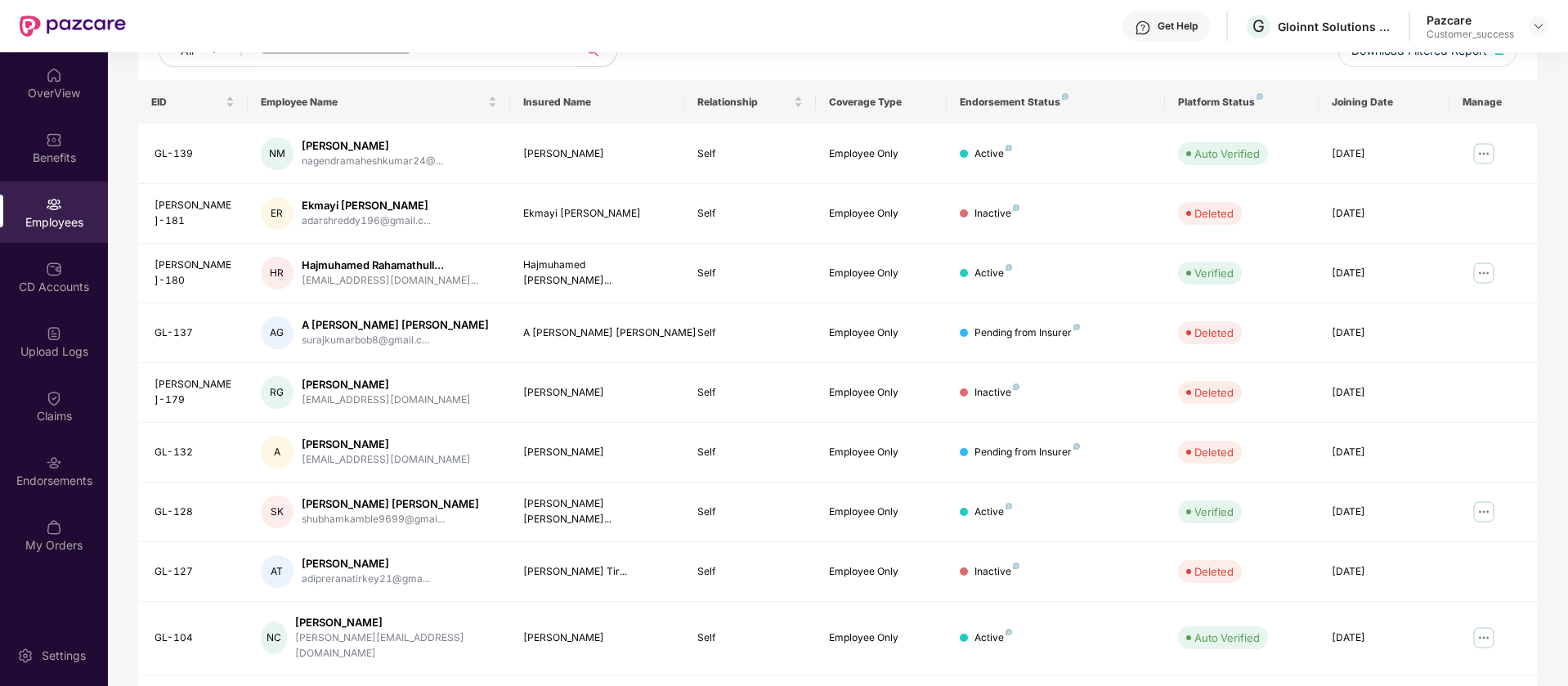
scroll to position [320, 0]
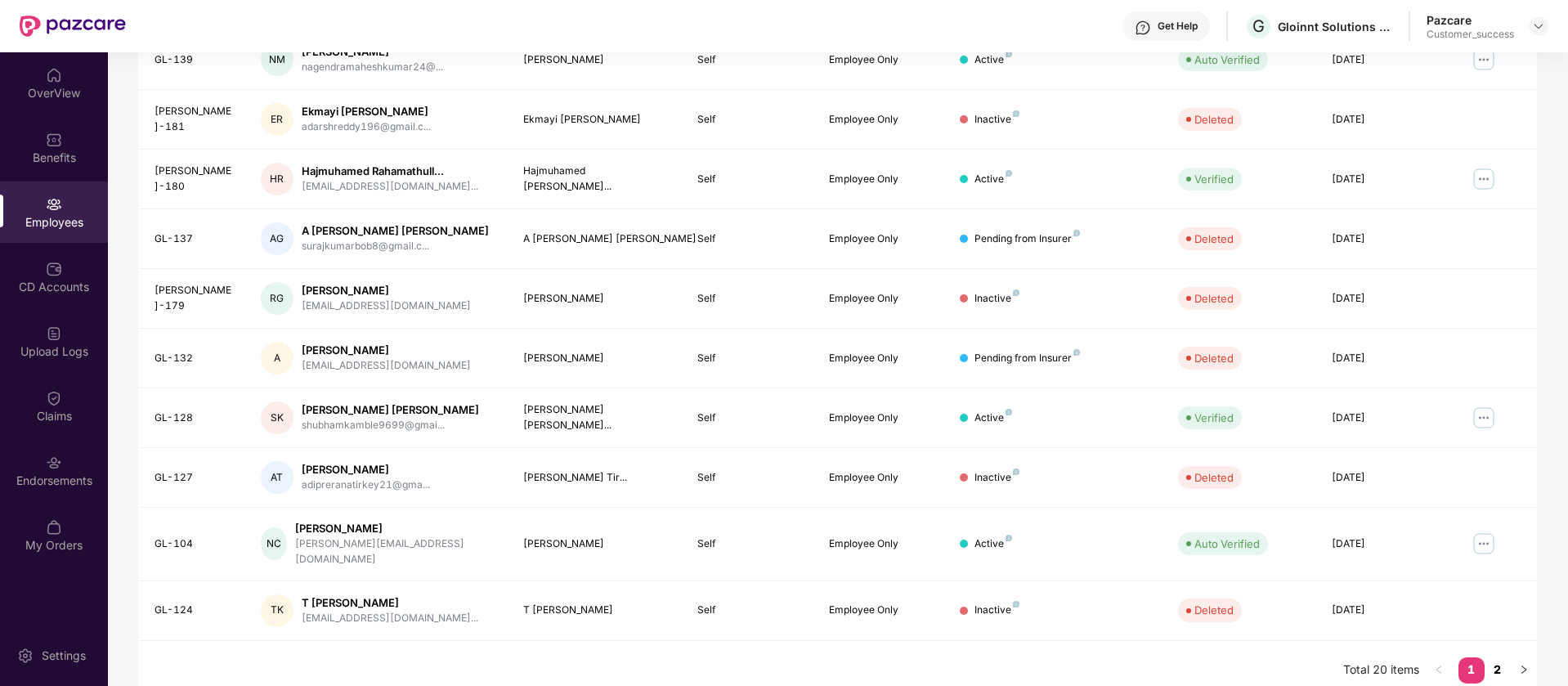
click at [1496, 658] on link "2" at bounding box center [1498, 670] width 26 height 25
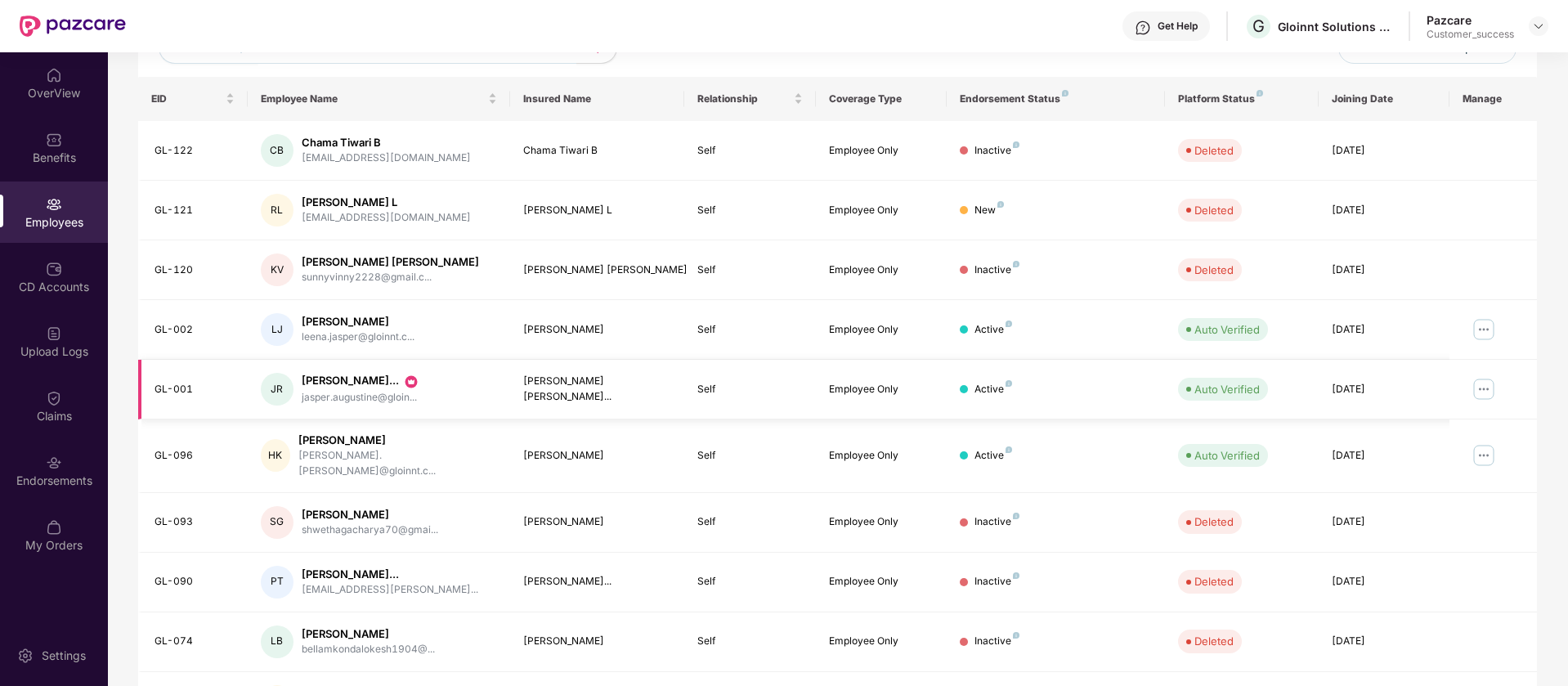
scroll to position [219, 0]
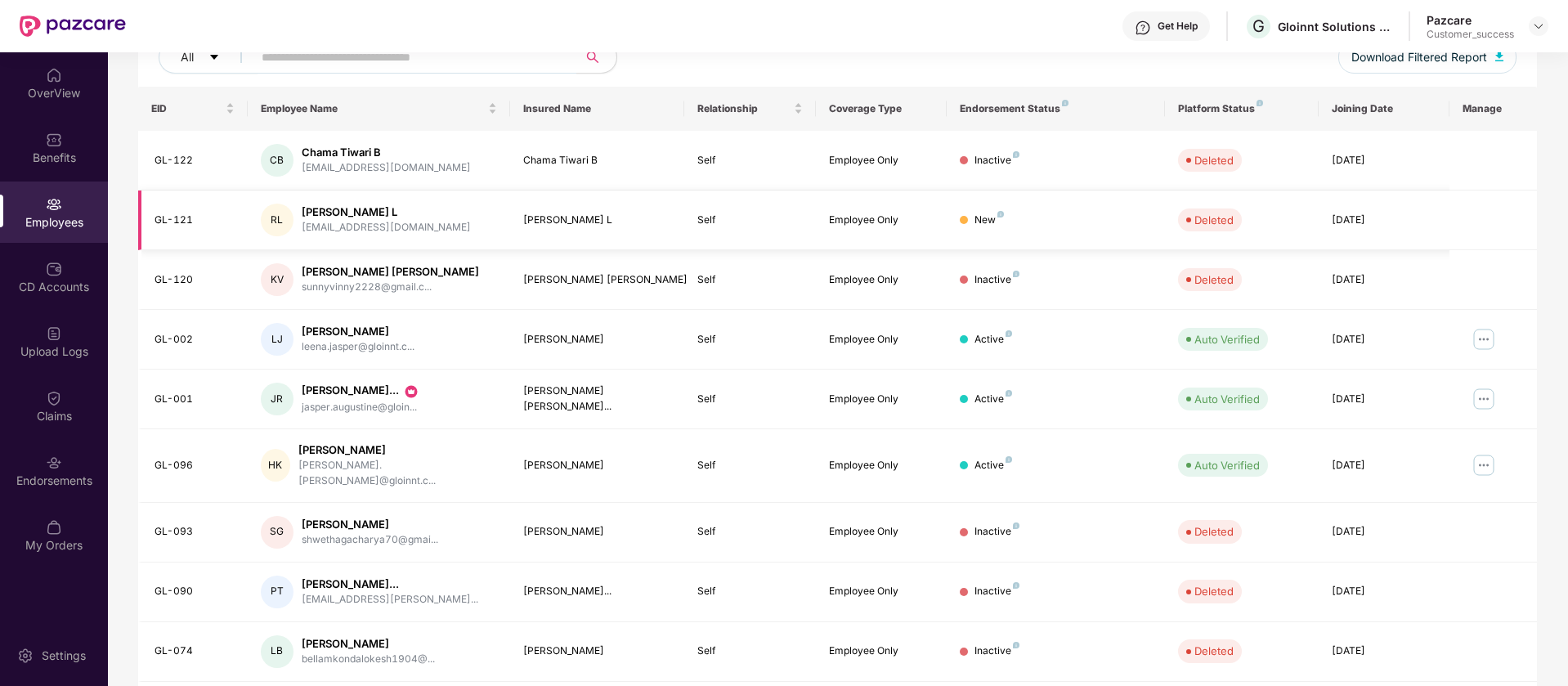
click at [963, 220] on div at bounding box center [964, 220] width 8 height 8
click at [327, 227] on div "lranjana423@gmail.com" at bounding box center [386, 228] width 170 height 16
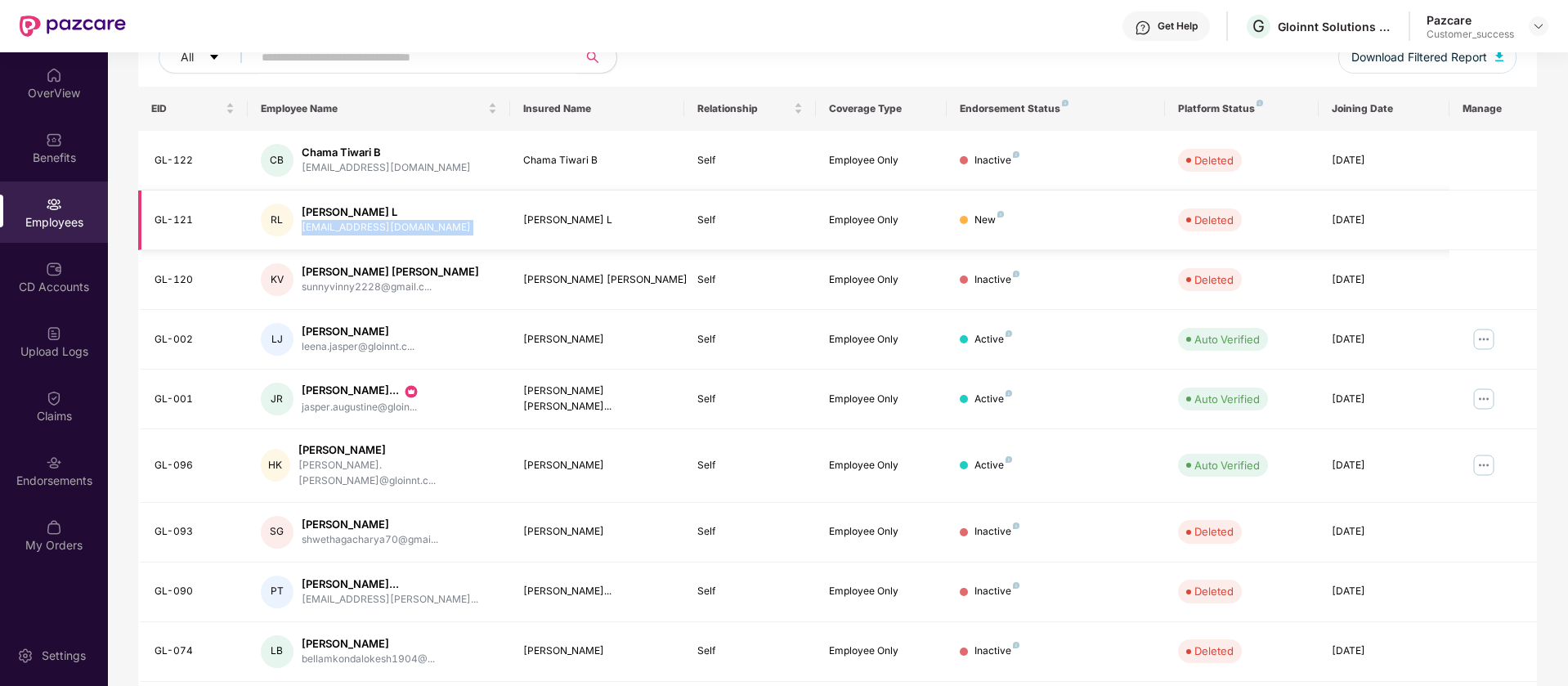
copy div "lranjana423@gmail.com"
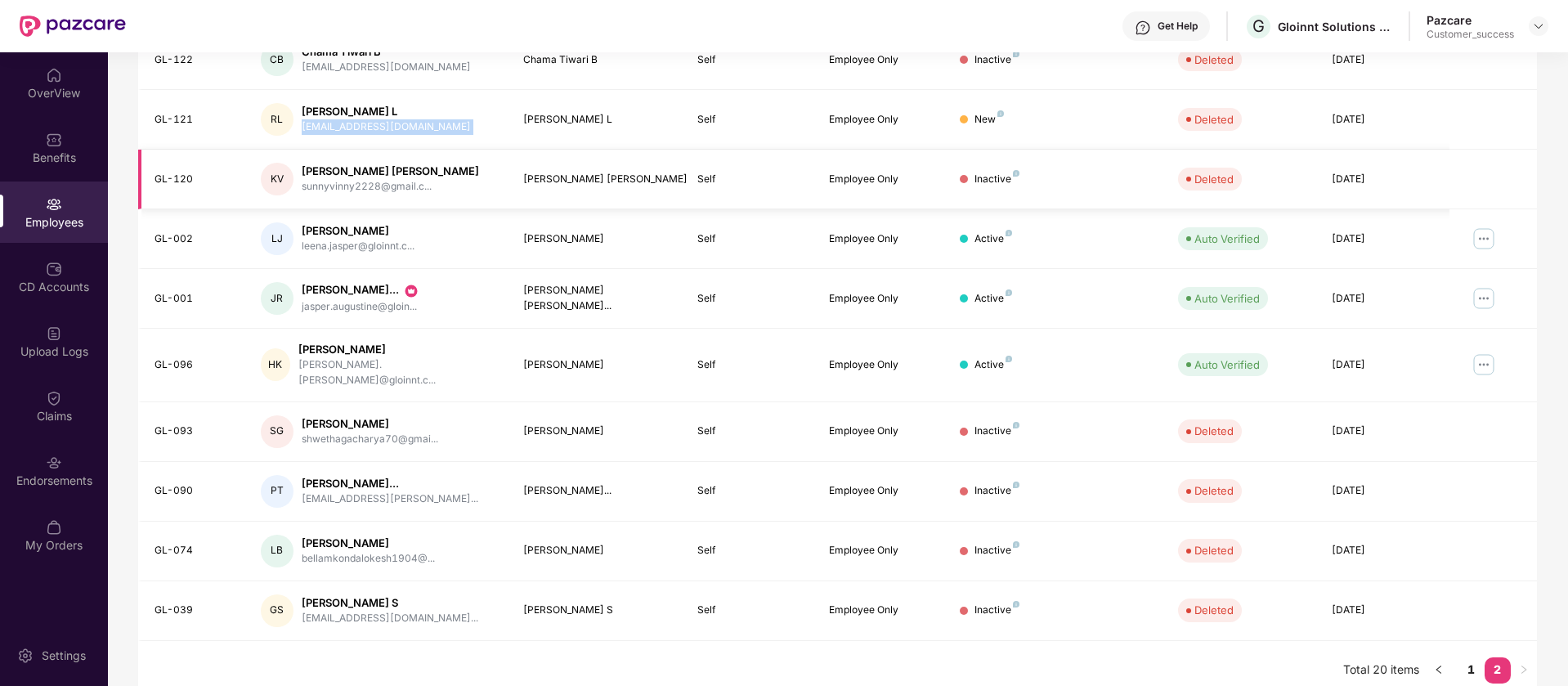
scroll to position [0, 0]
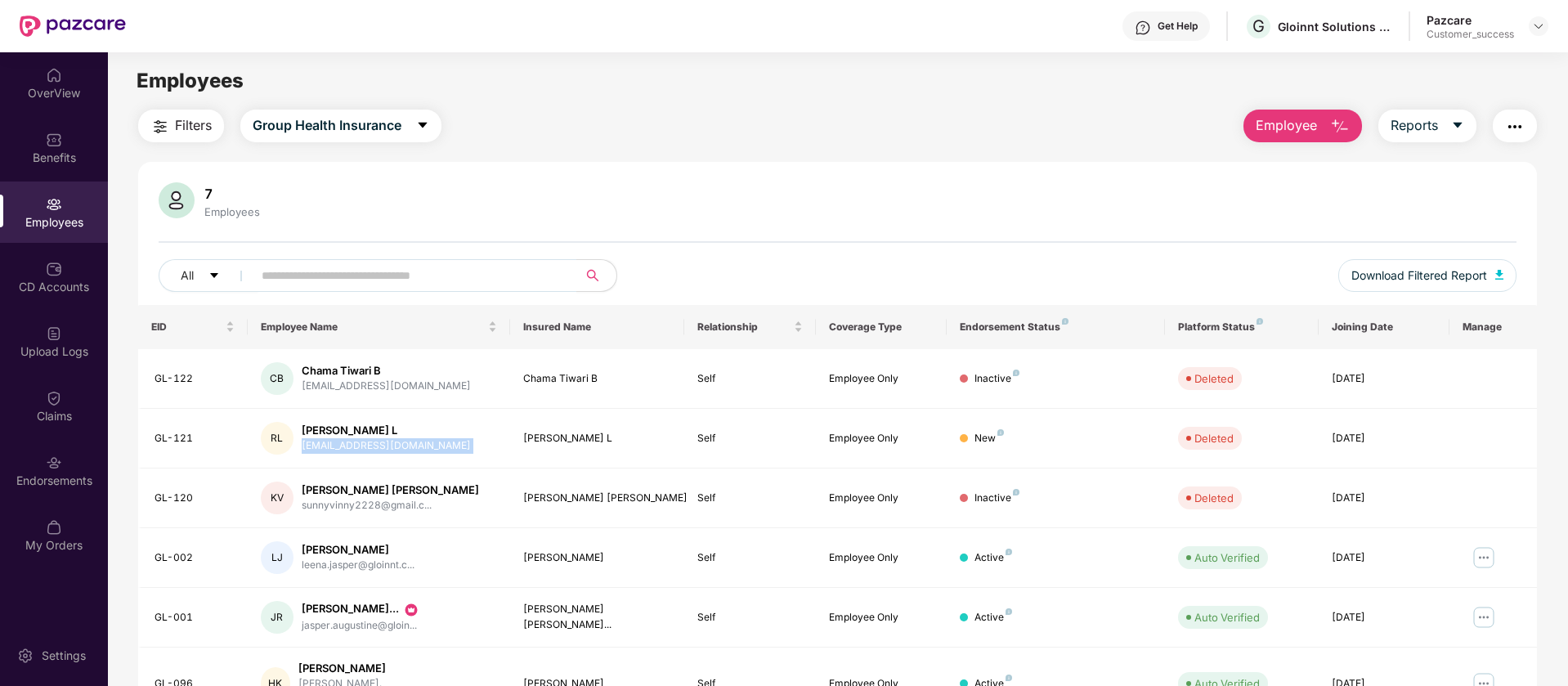
drag, startPoint x: 1418, startPoint y: 390, endPoint x: 1433, endPoint y: 204, distance: 186.6
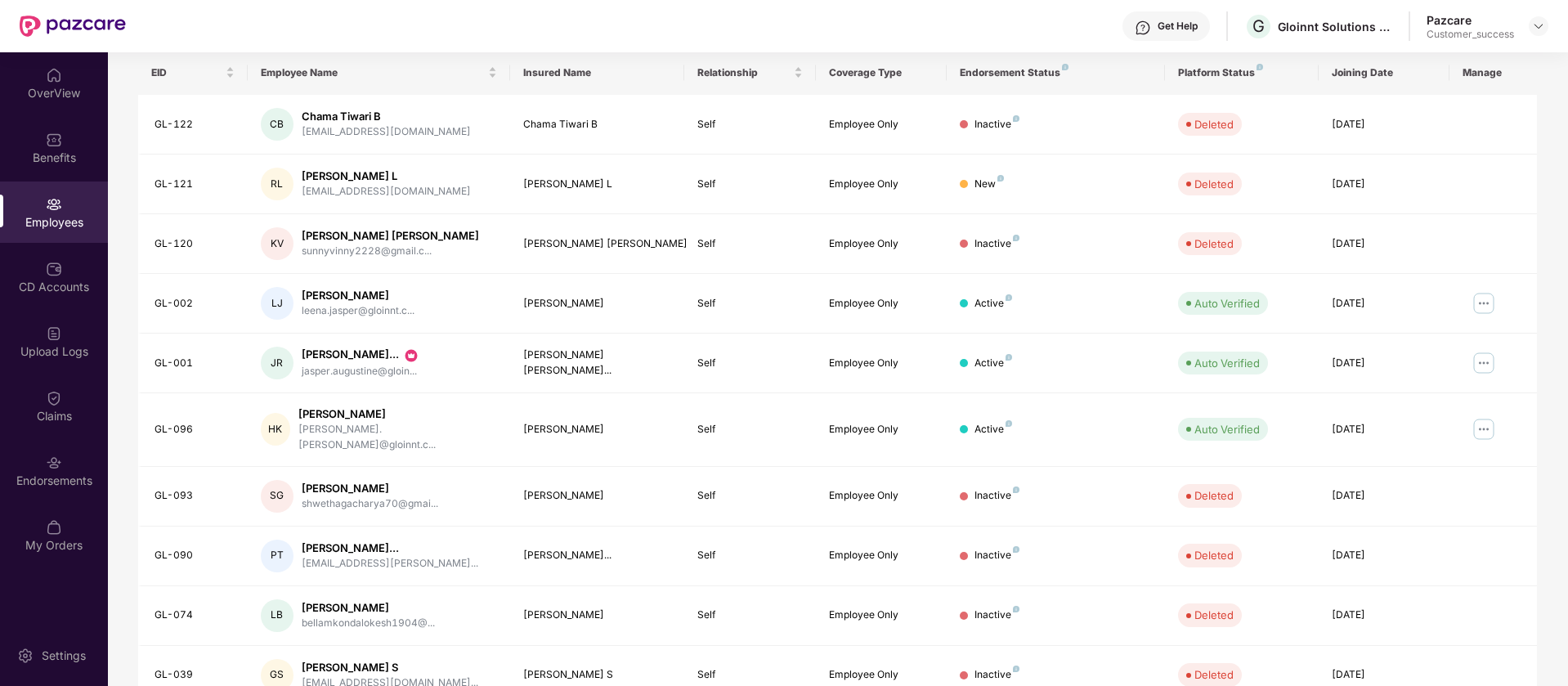
scroll to position [320, 0]
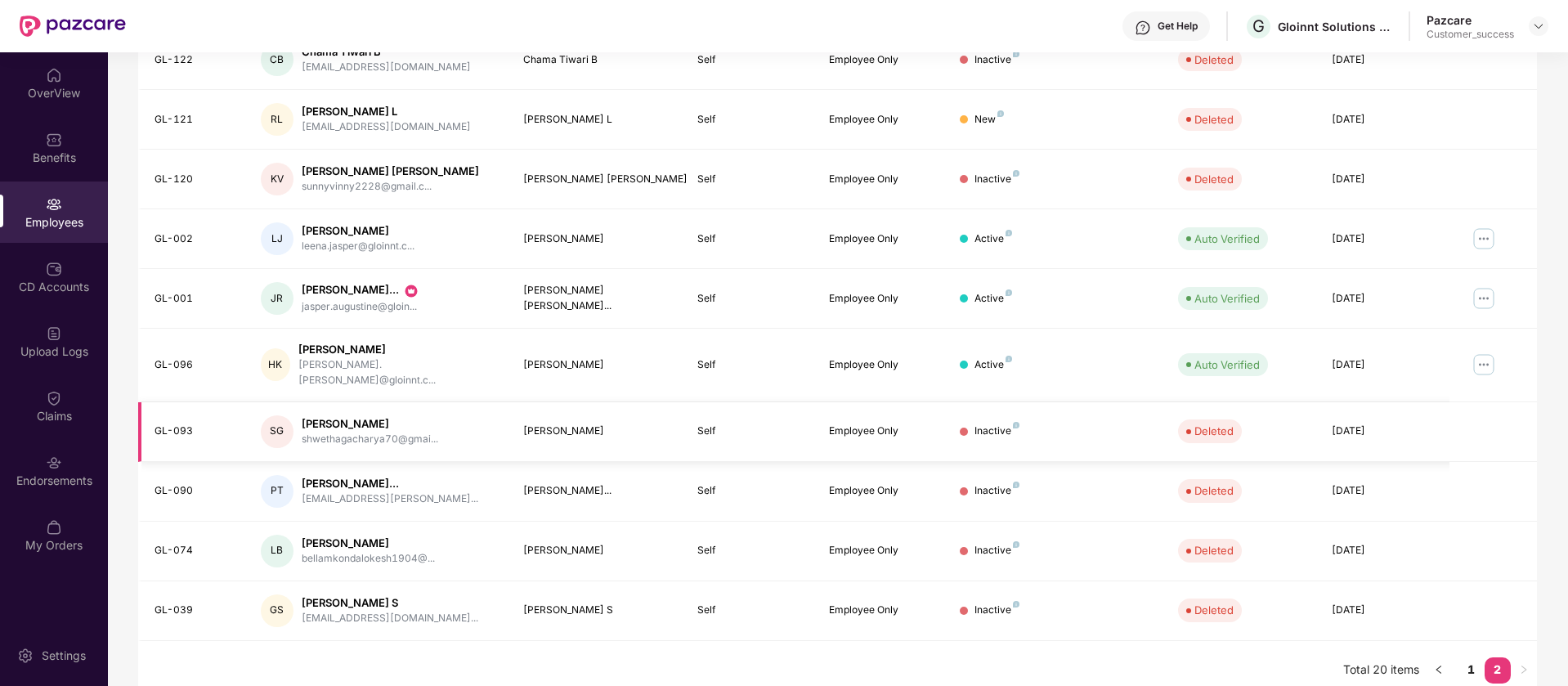
drag, startPoint x: 1433, startPoint y: 204, endPoint x: 1495, endPoint y: 414, distance: 219.0
click at [1495, 414] on td at bounding box center [1494, 432] width 88 height 60
click at [1473, 658] on link "1" at bounding box center [1472, 670] width 26 height 25
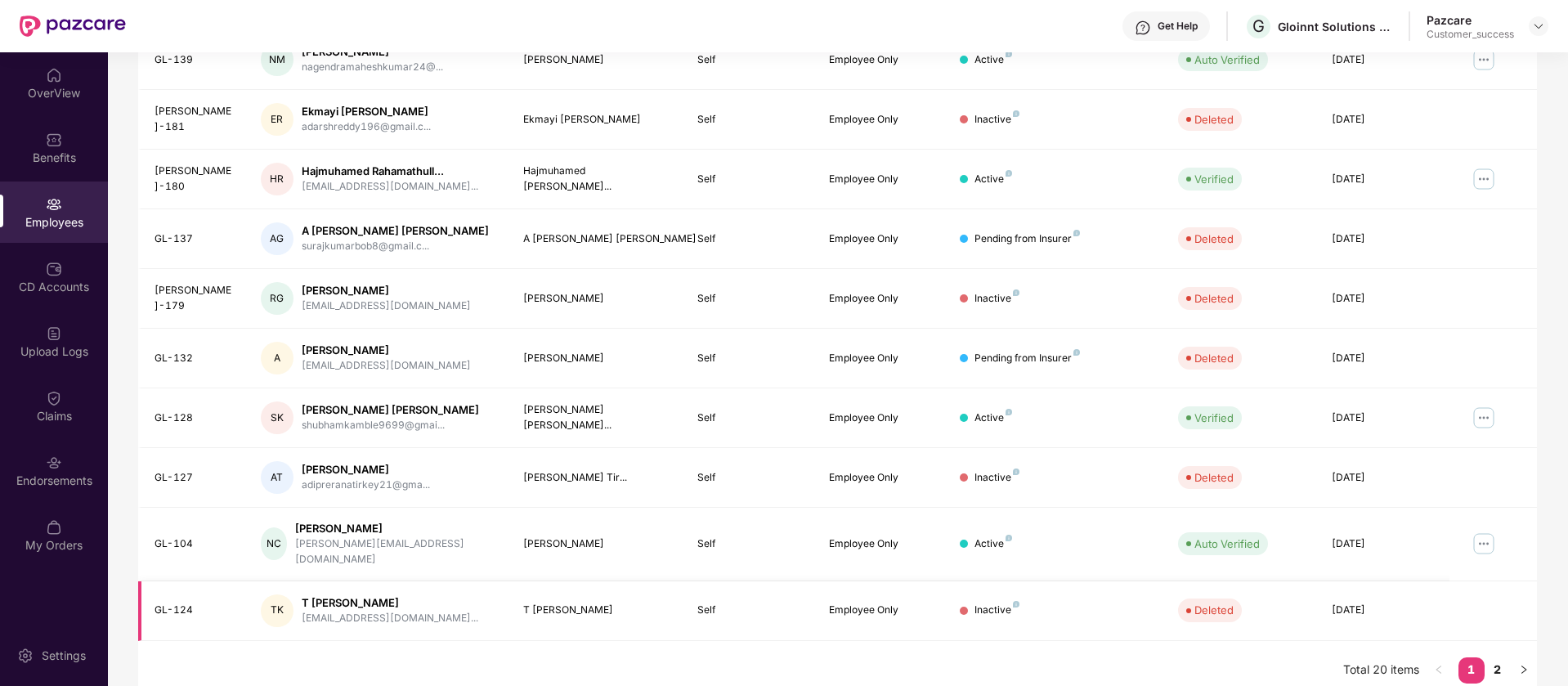
click at [966, 603] on div "Inactive" at bounding box center [1056, 611] width 193 height 16
click at [339, 641] on div "manojmessi456@gmail.com" at bounding box center [366, 650] width 205 height 46
copy div "manojmessi456@gmail.com"
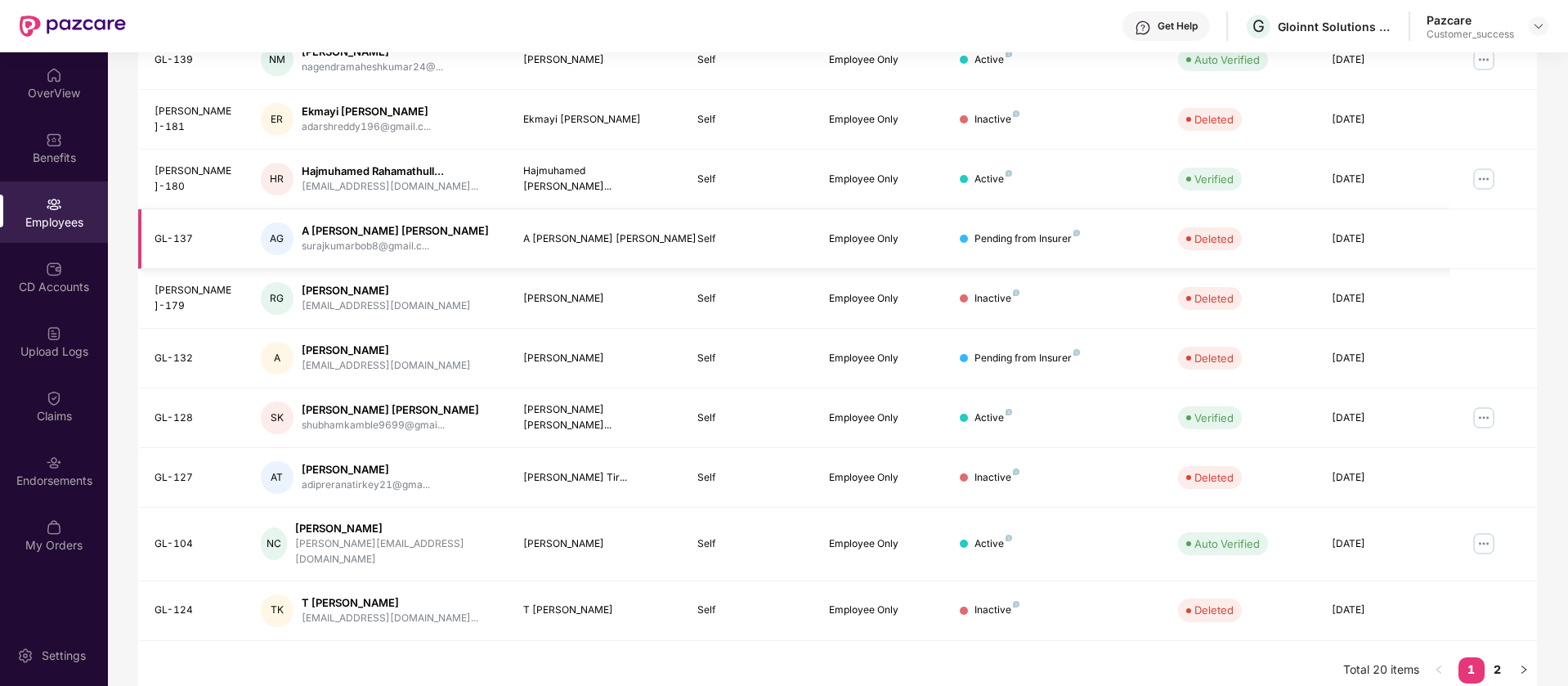
scroll to position [0, 0]
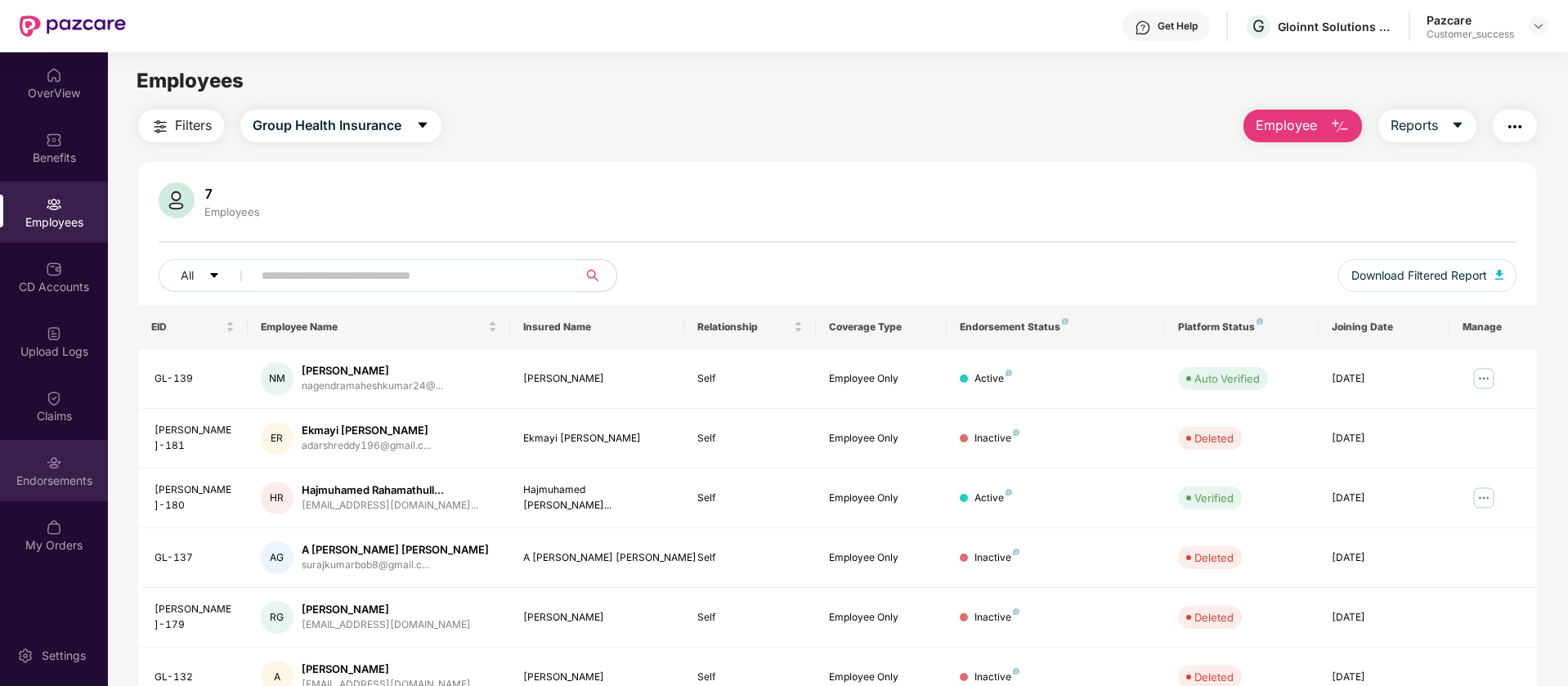
click at [76, 489] on div "Endorsements" at bounding box center [54, 470] width 108 height 61
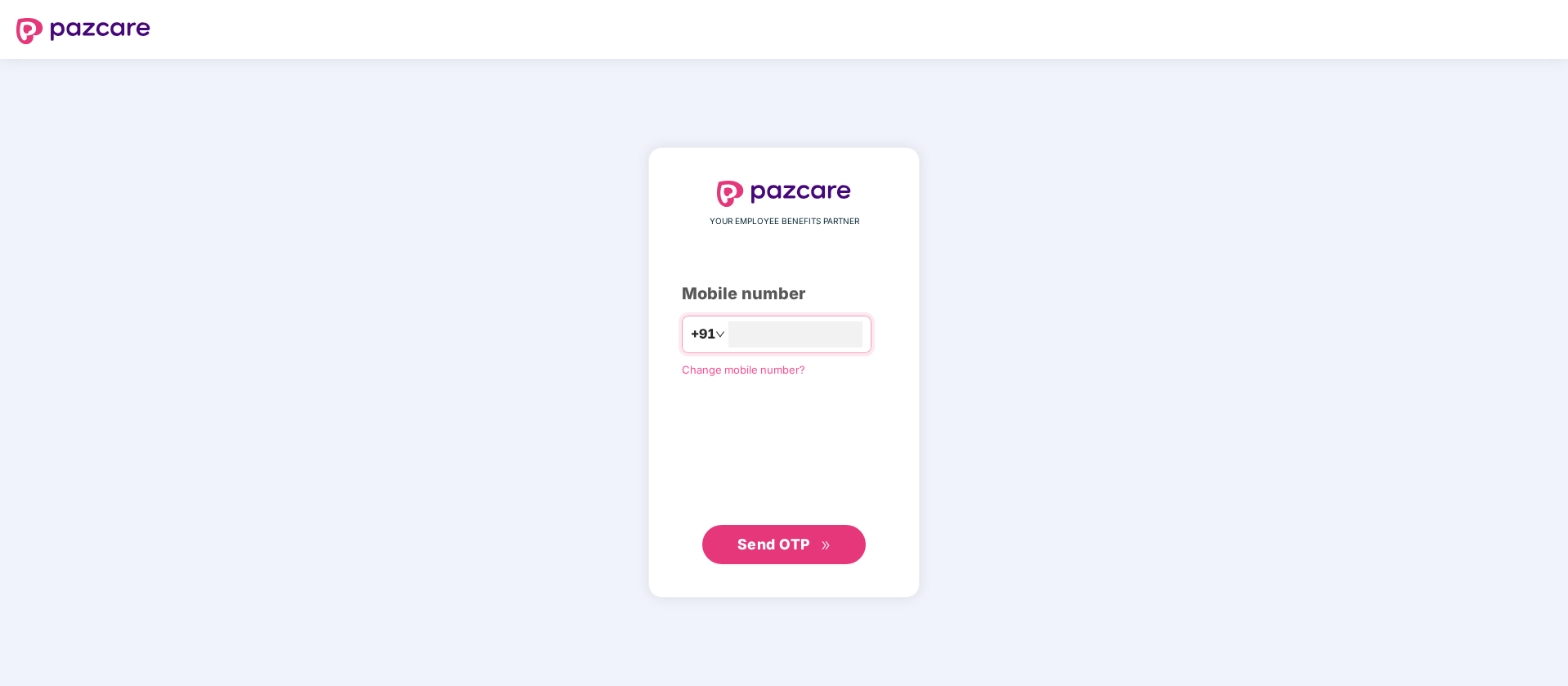
type input "**********"
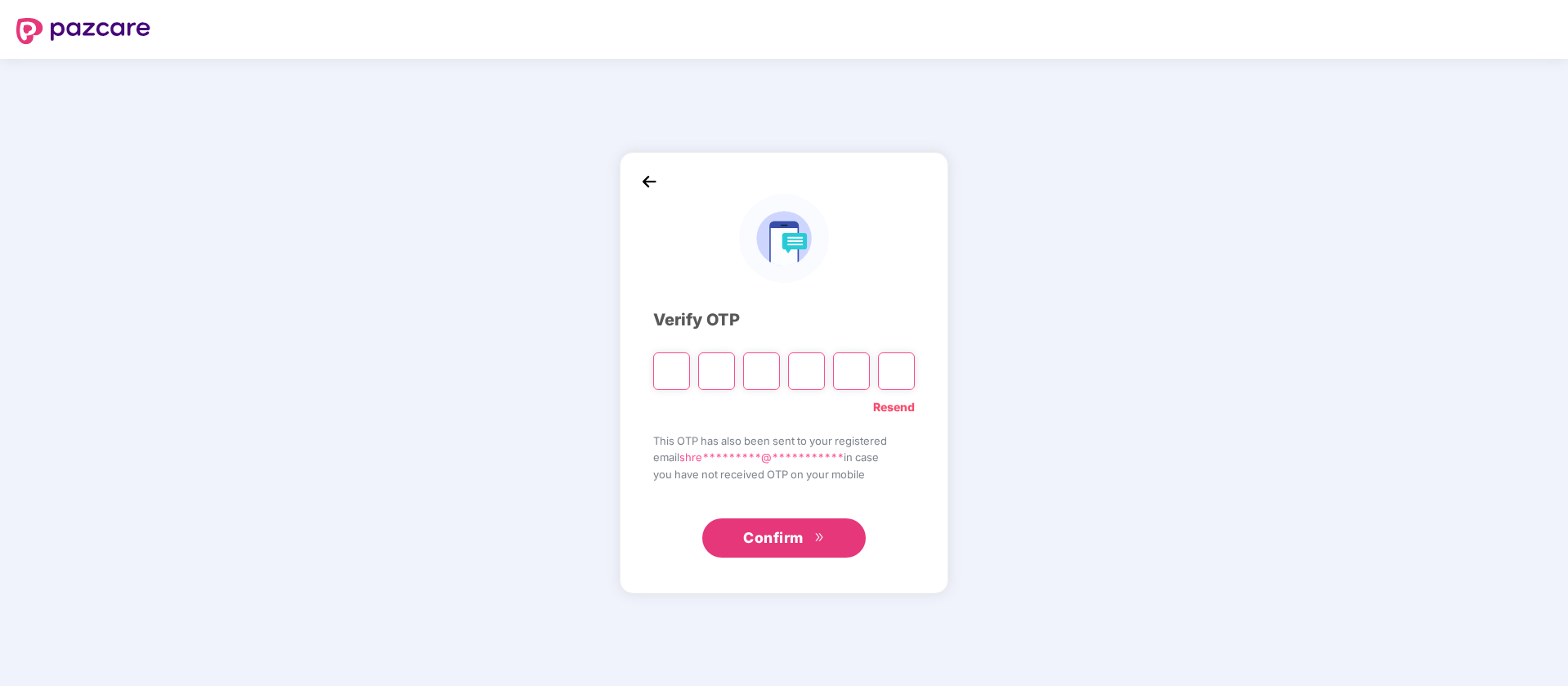
paste input "*"
type input "*"
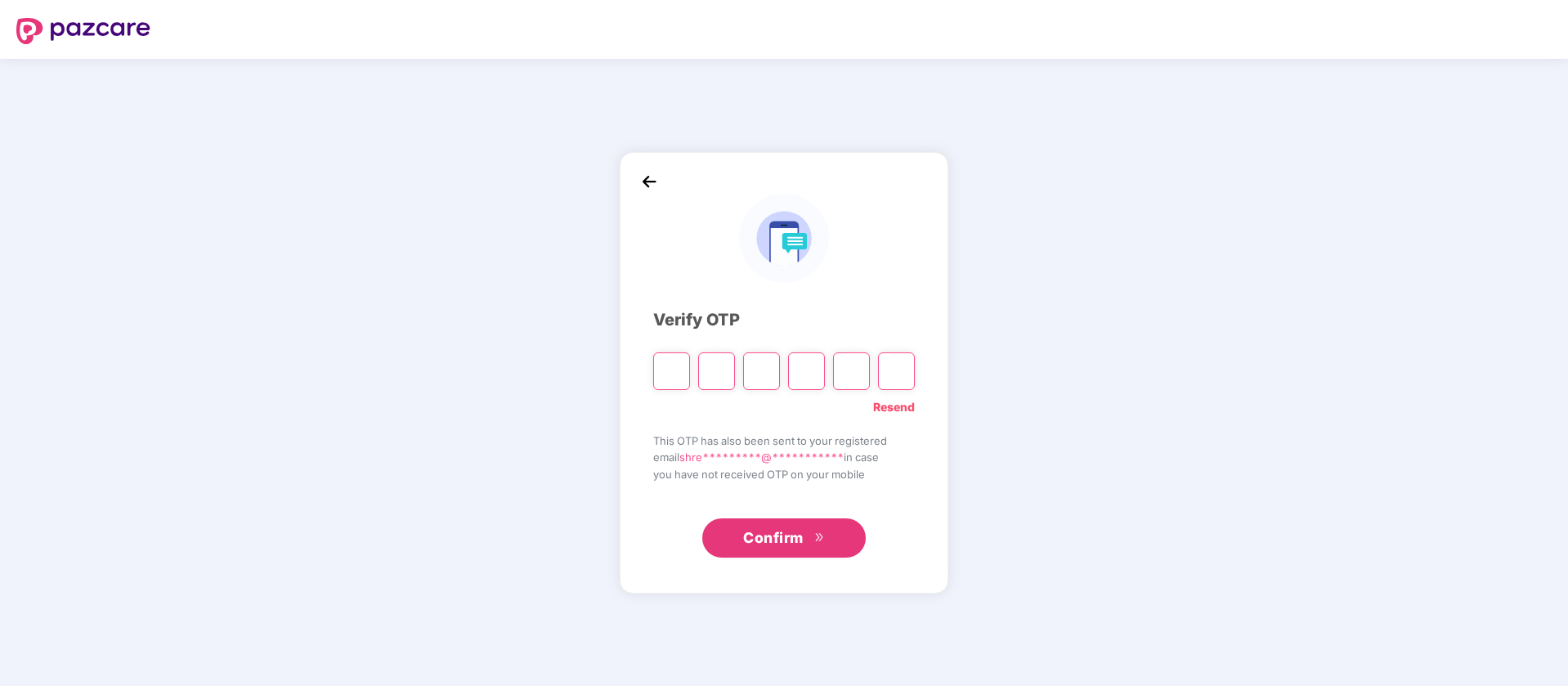
type input "*"
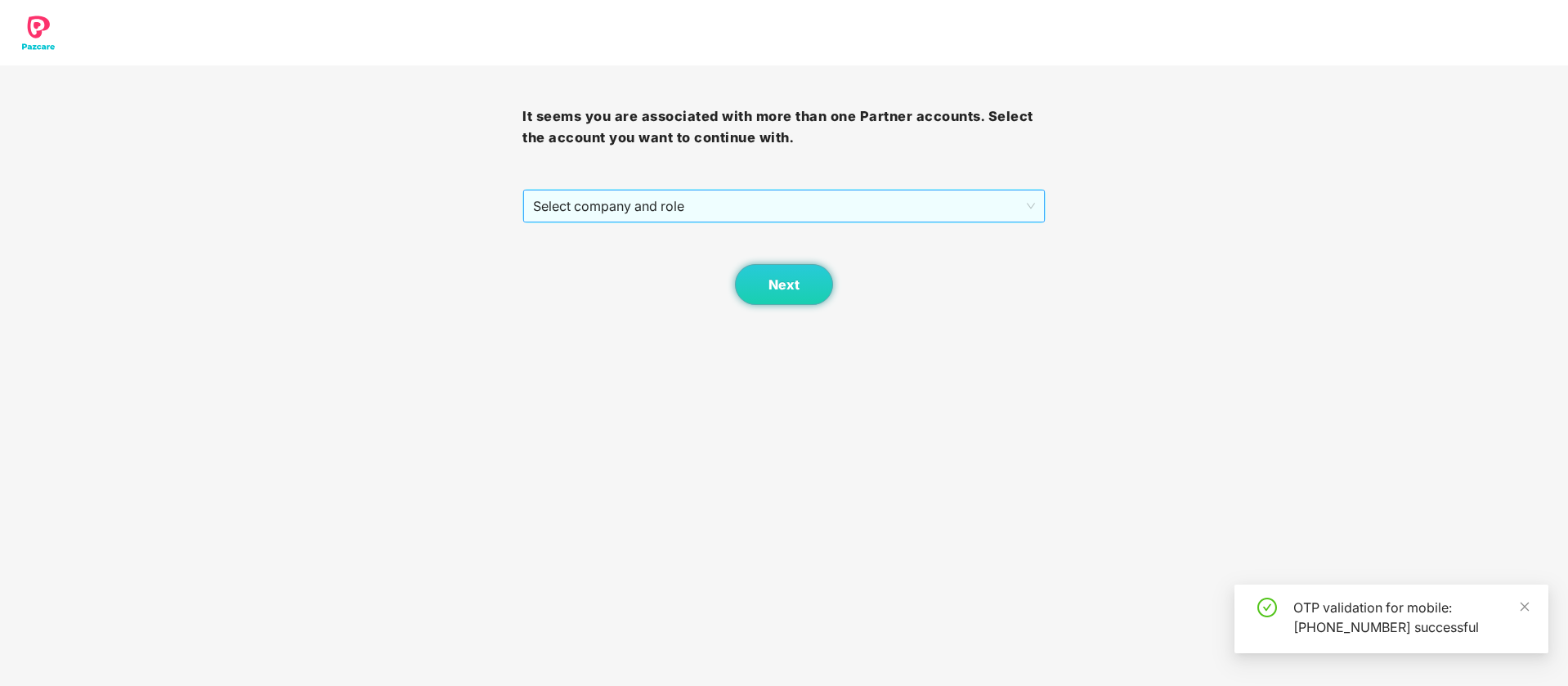
click at [785, 202] on span "Select company and role" at bounding box center [784, 206] width 501 height 31
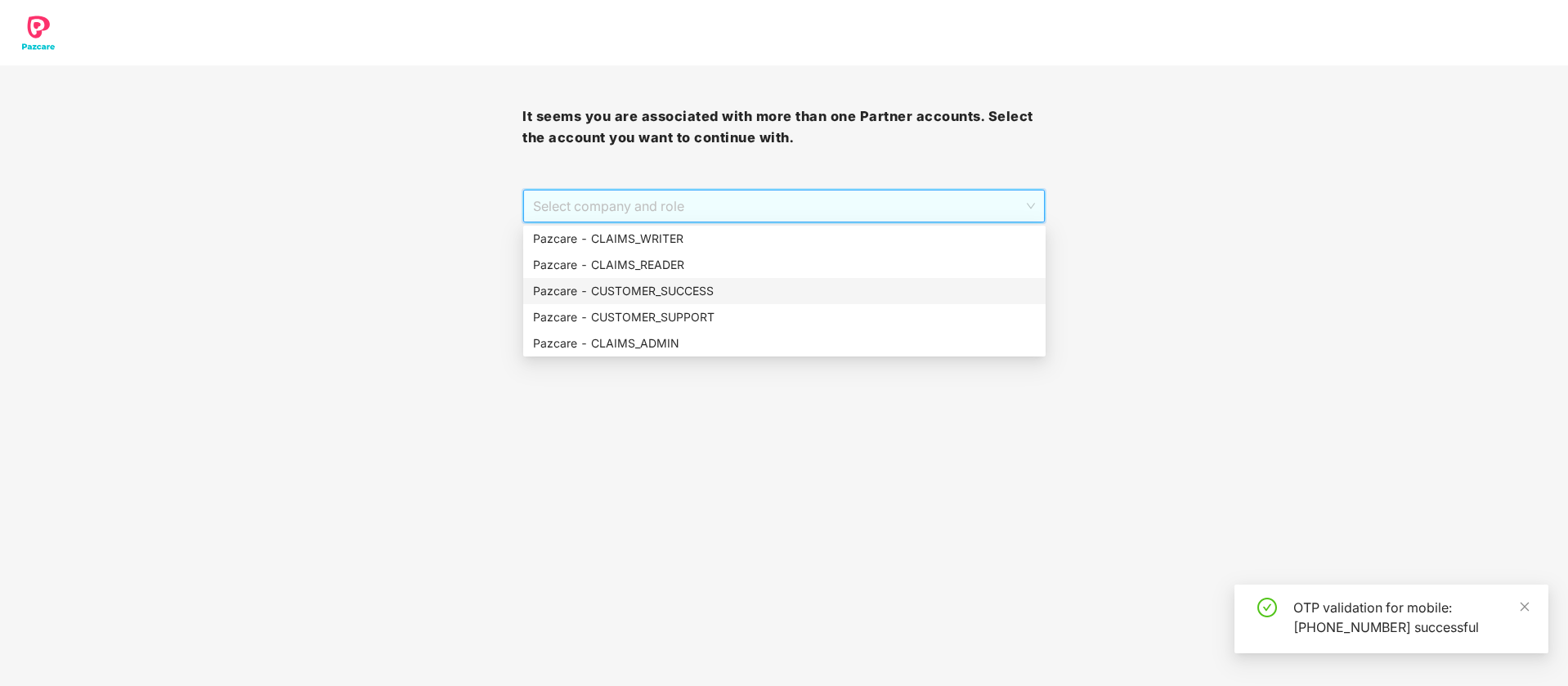
click at [737, 292] on div "Pazcare - CUSTOMER_SUCCESS" at bounding box center [784, 292] width 503 height 18
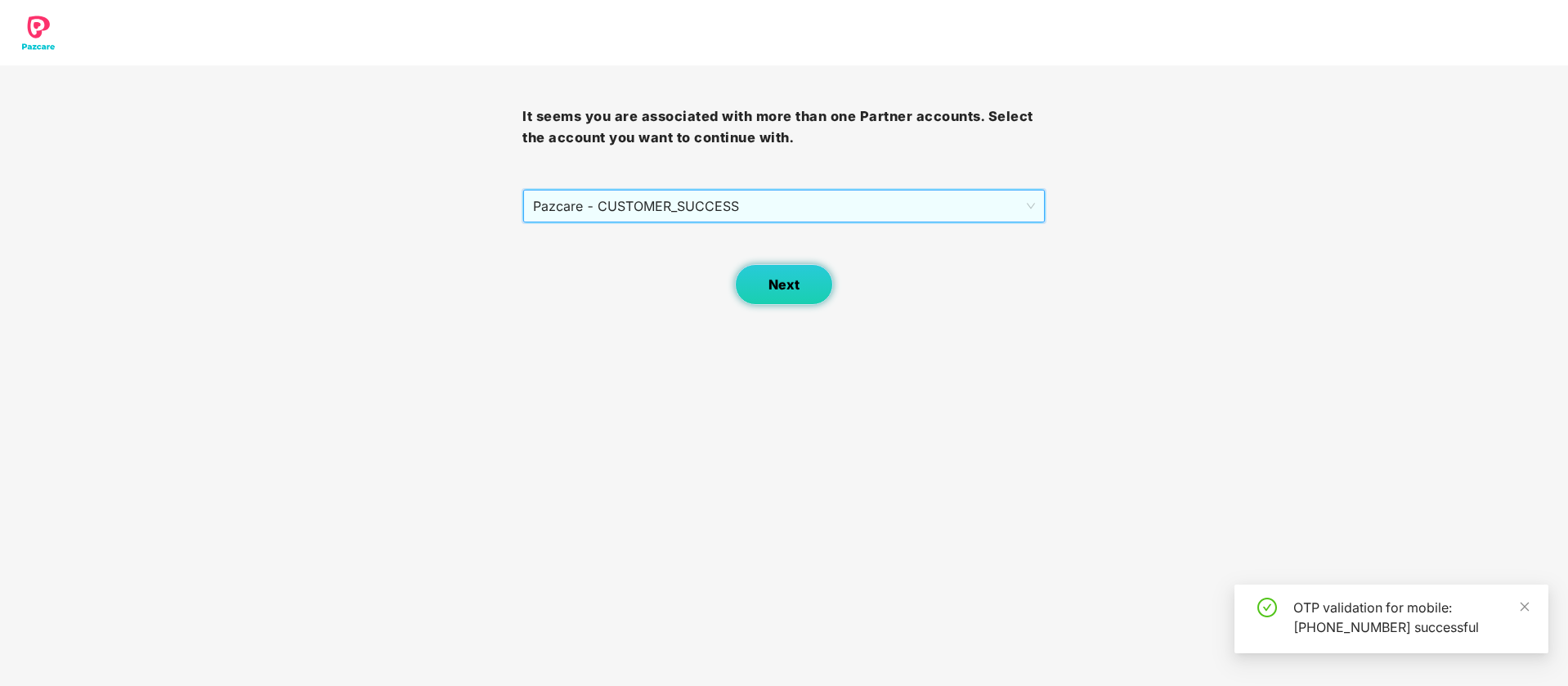
click at [789, 297] on button "Next" at bounding box center [784, 285] width 98 height 41
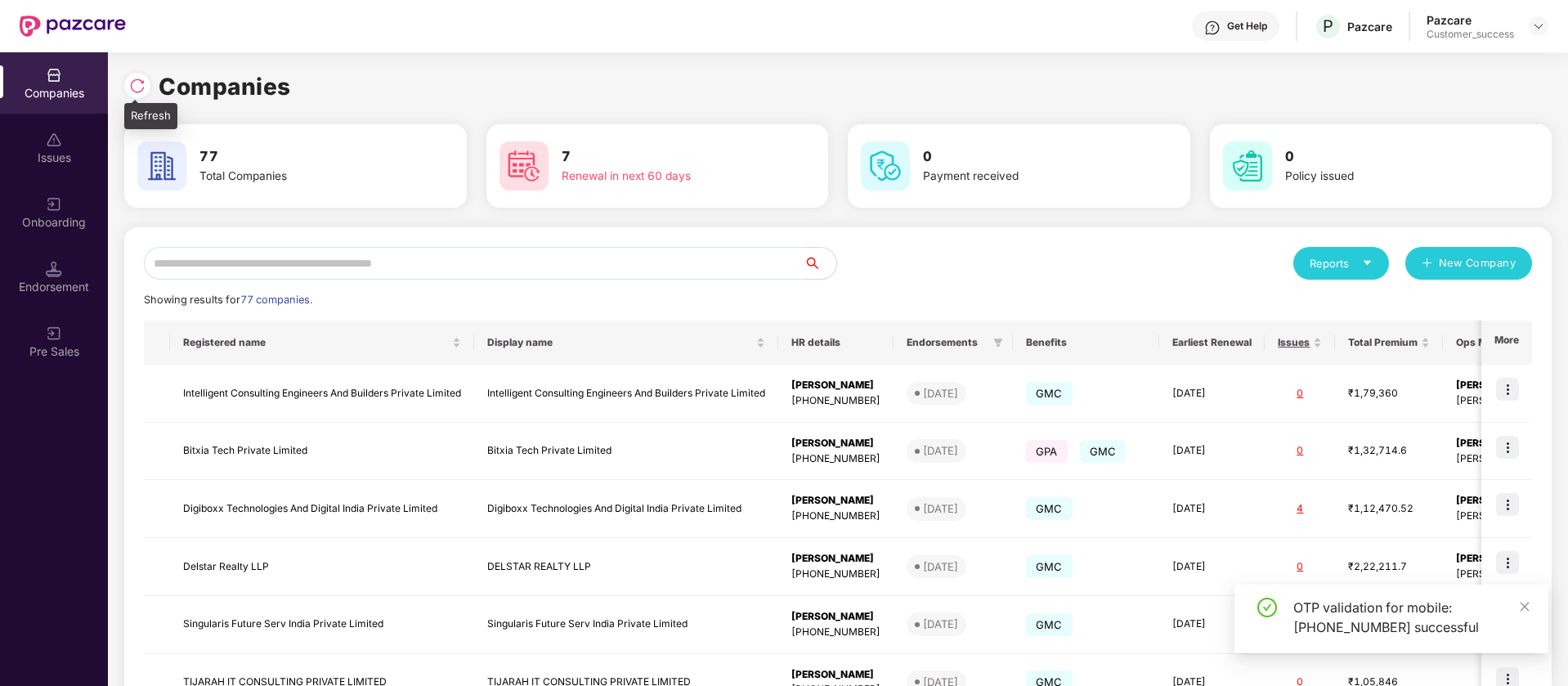
click at [152, 80] on div at bounding box center [142, 84] width 34 height 30
drag, startPoint x: 142, startPoint y: 82, endPoint x: 152, endPoint y: 80, distance: 10.2
click at [152, 80] on div at bounding box center [142, 84] width 34 height 30
click at [134, 86] on img at bounding box center [137, 86] width 16 height 16
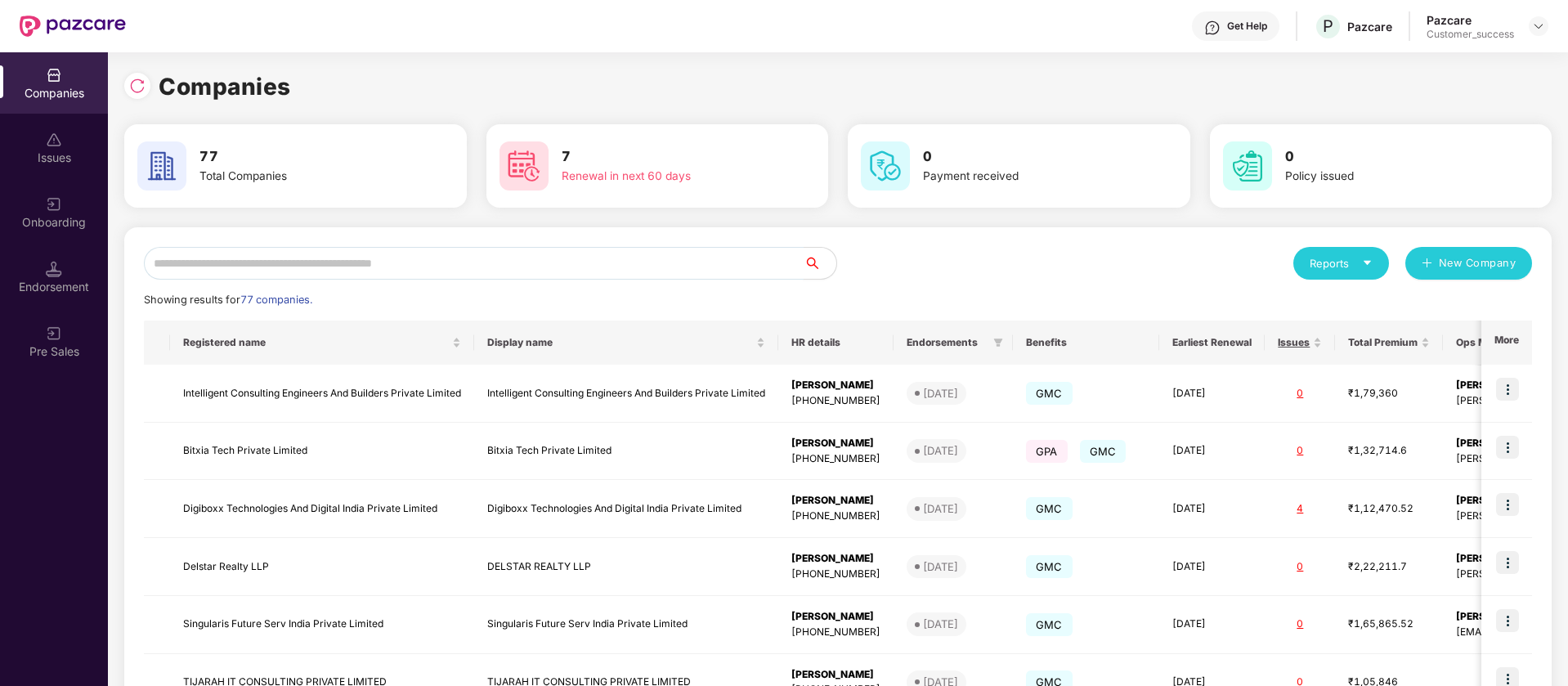
click at [405, 270] on input "text" at bounding box center [473, 263] width 660 height 33
click at [142, 93] on img at bounding box center [137, 86] width 16 height 16
click at [418, 276] on input "text" at bounding box center [473, 263] width 660 height 33
click at [915, 261] on div "Reports New Company" at bounding box center [1186, 263] width 695 height 33
click at [539, 263] on input "text" at bounding box center [473, 263] width 660 height 33
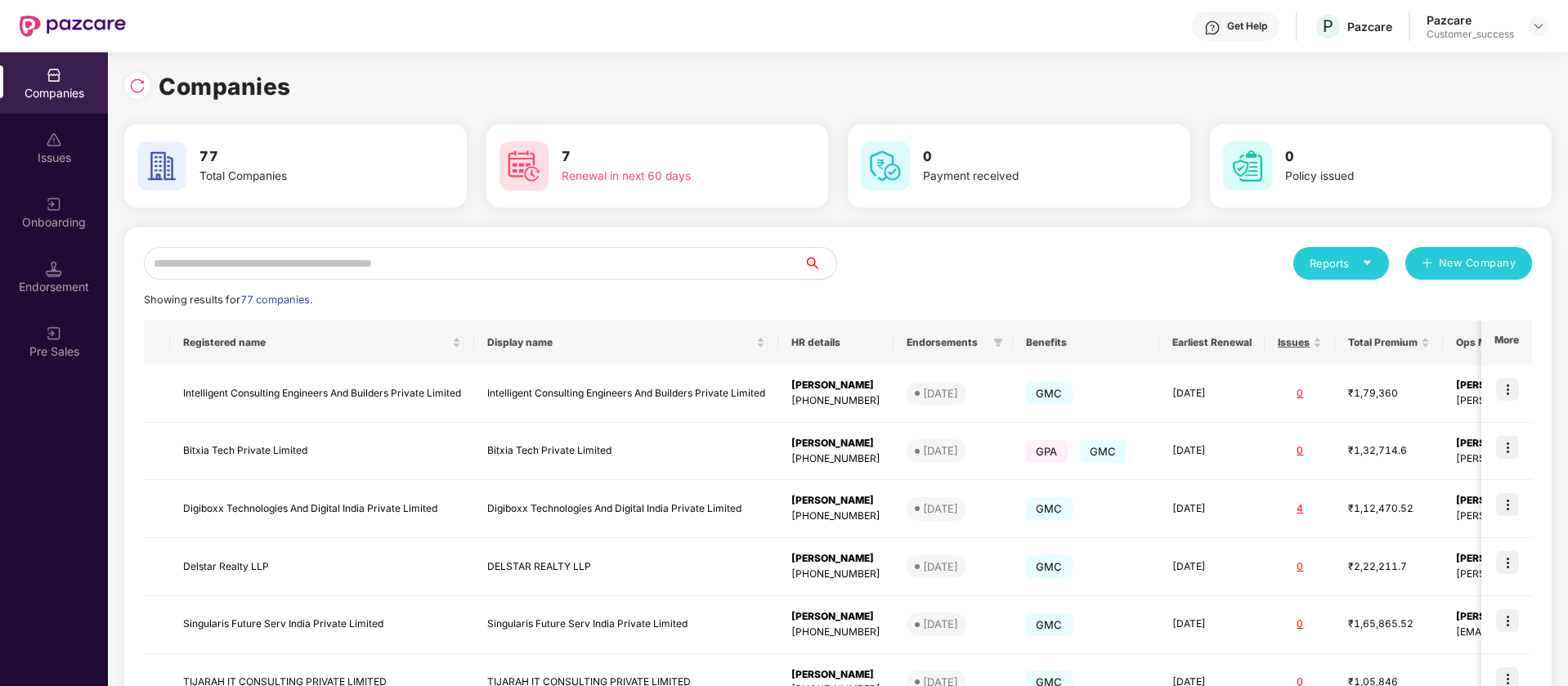
type input "*"
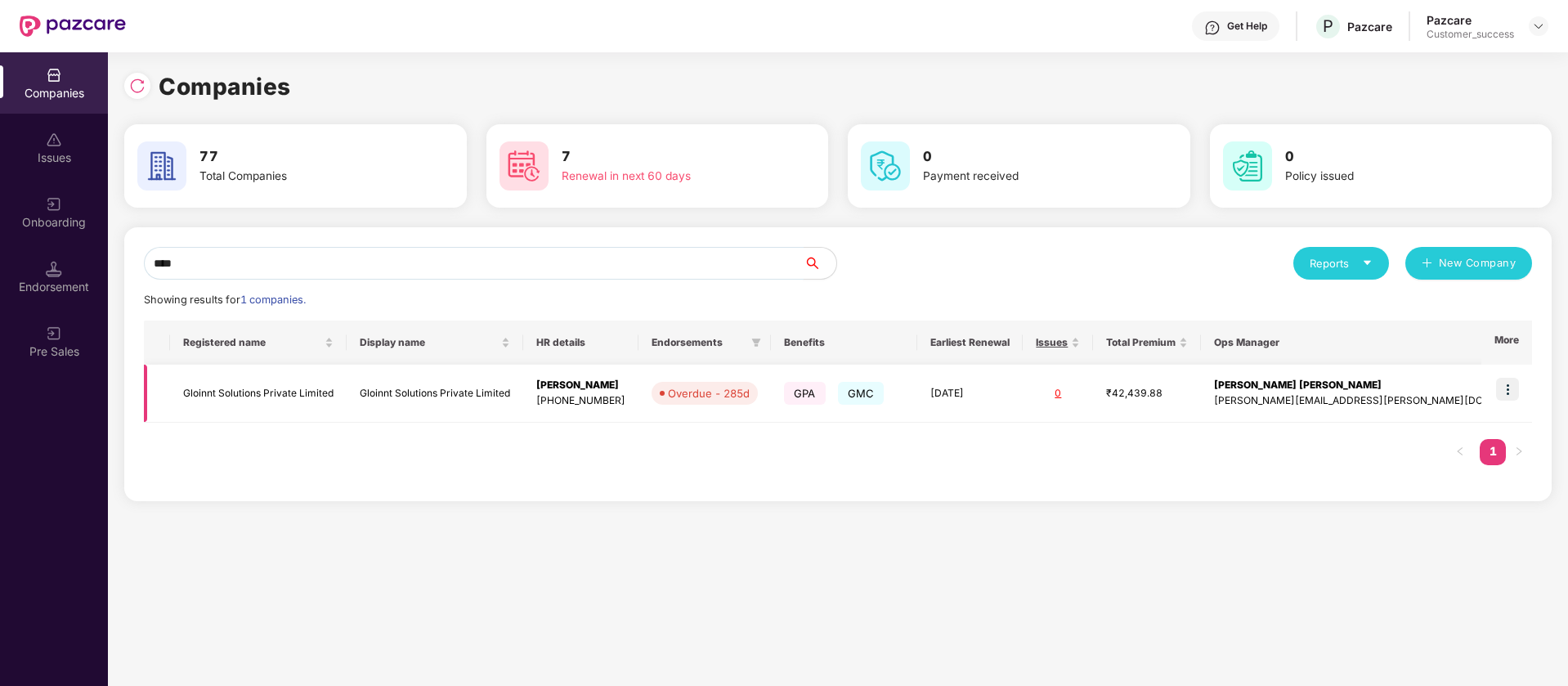
type input "****"
click at [1514, 389] on img at bounding box center [1507, 389] width 23 height 23
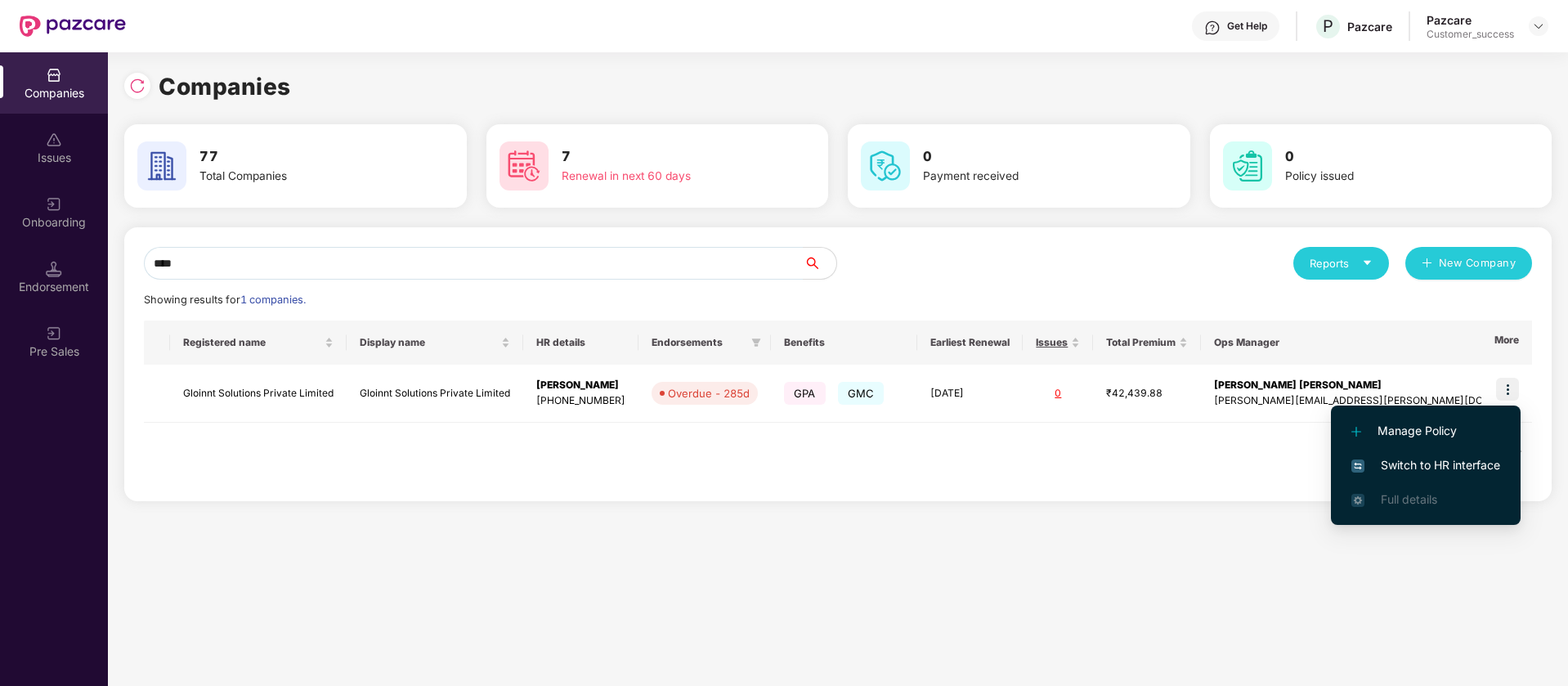
click at [1424, 468] on span "Switch to HR interface" at bounding box center [1425, 465] width 149 height 18
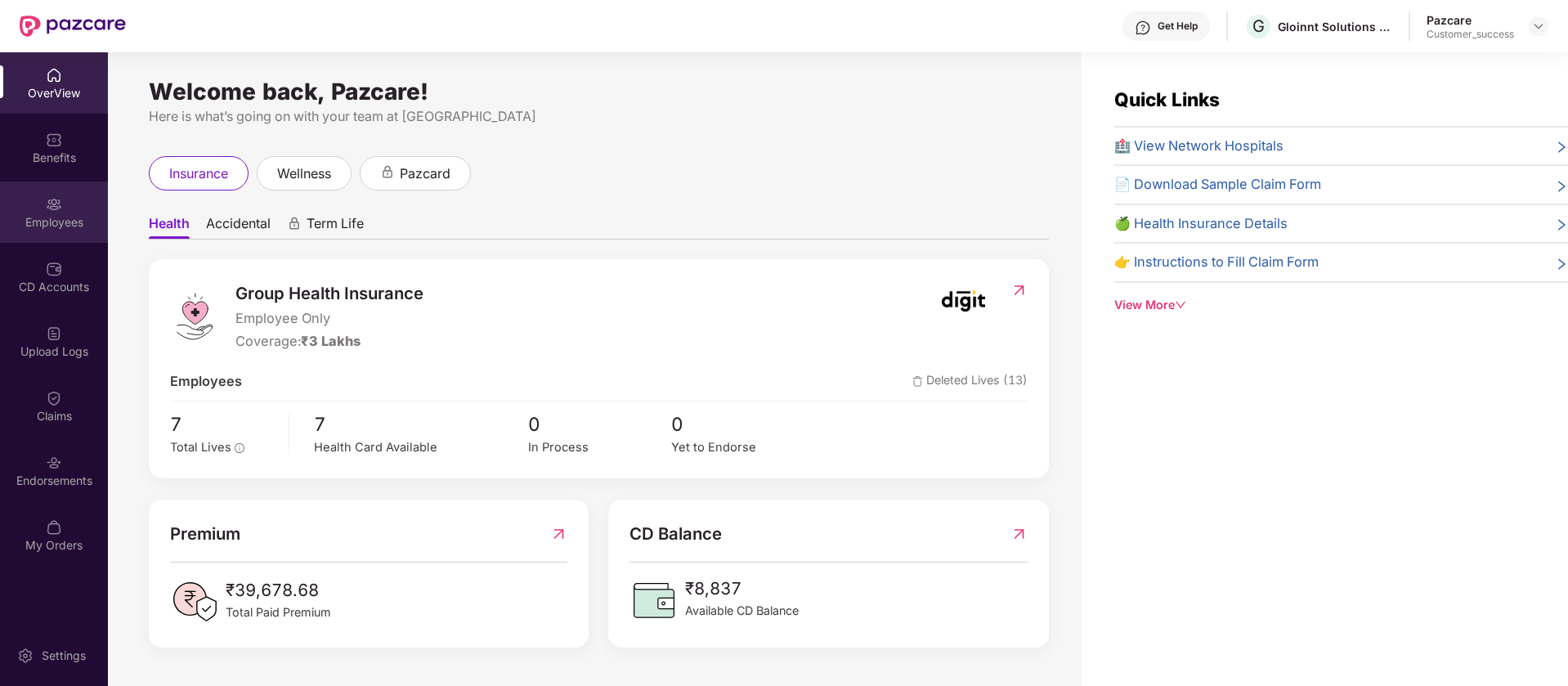
click at [55, 233] on div "Employees" at bounding box center [54, 212] width 108 height 61
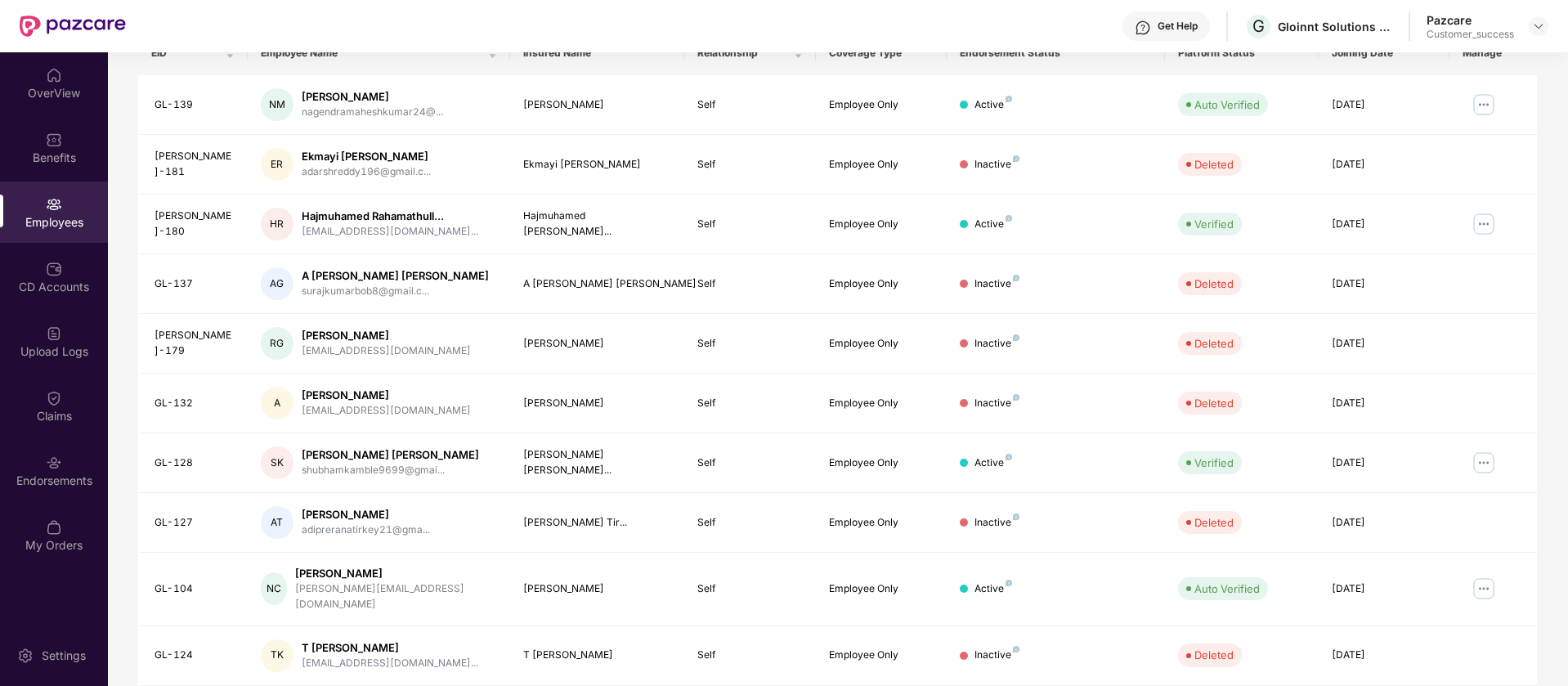
scroll to position [320, 0]
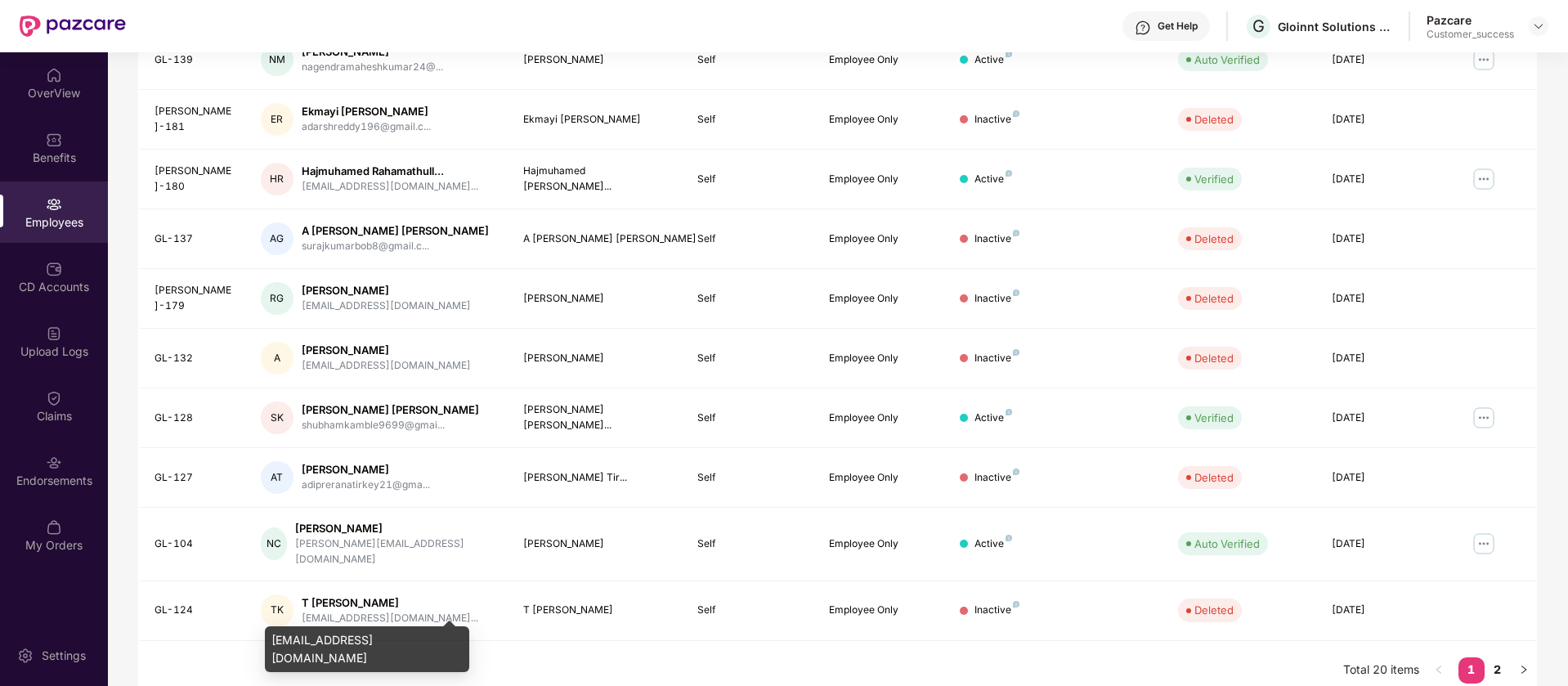
click at [335, 640] on div "manojmessi456@gmail.com" at bounding box center [366, 650] width 205 height 46
copy div "manojmessi456@gmail.com"
click at [1500, 658] on link "2" at bounding box center [1498, 670] width 26 height 25
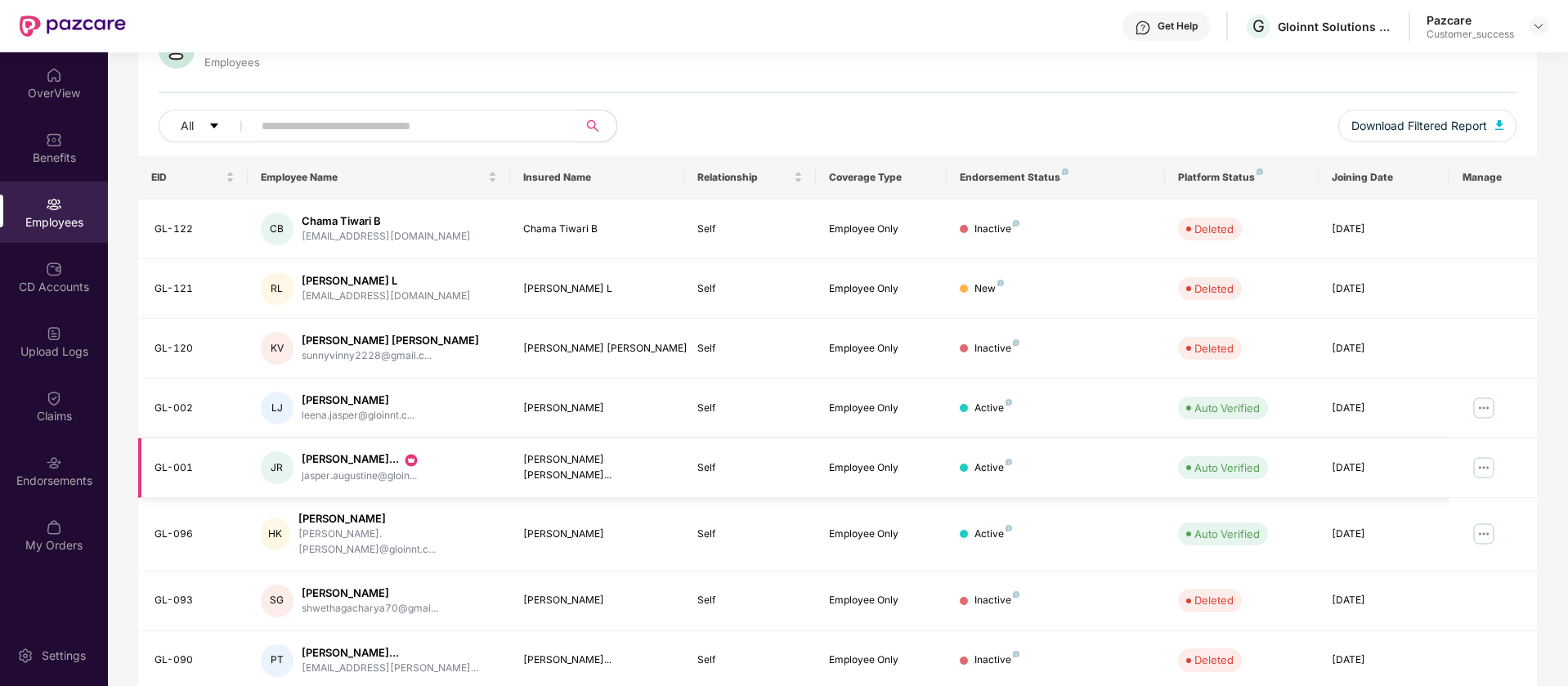
scroll to position [152, 0]
click at [346, 300] on div "lranjana423@gmail.com" at bounding box center [386, 296] width 170 height 16
copy div "lranjana423@gmail.com"
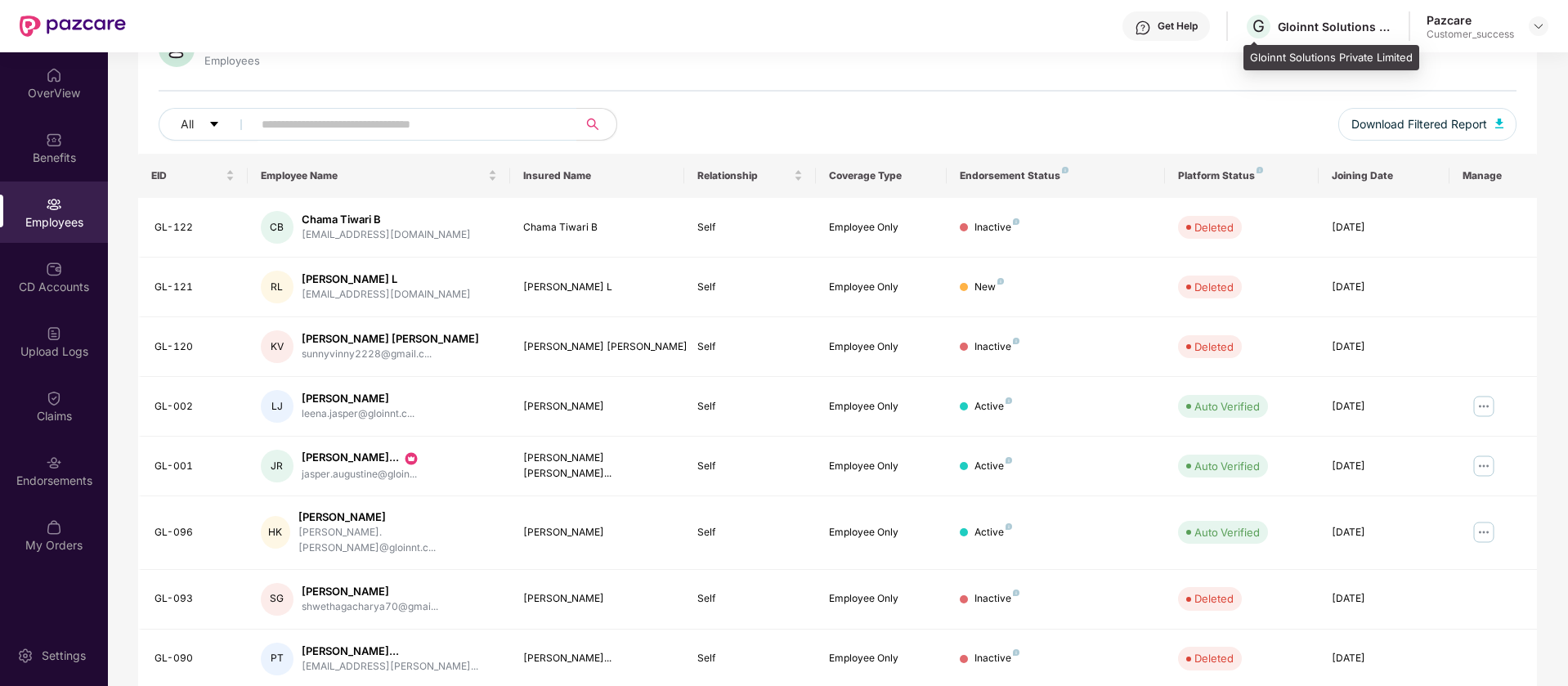
click at [1318, 56] on div "Gloinnt Solutions Private Limited" at bounding box center [1331, 58] width 176 height 26
copy div "Gloinnt Solutions Private Limited"
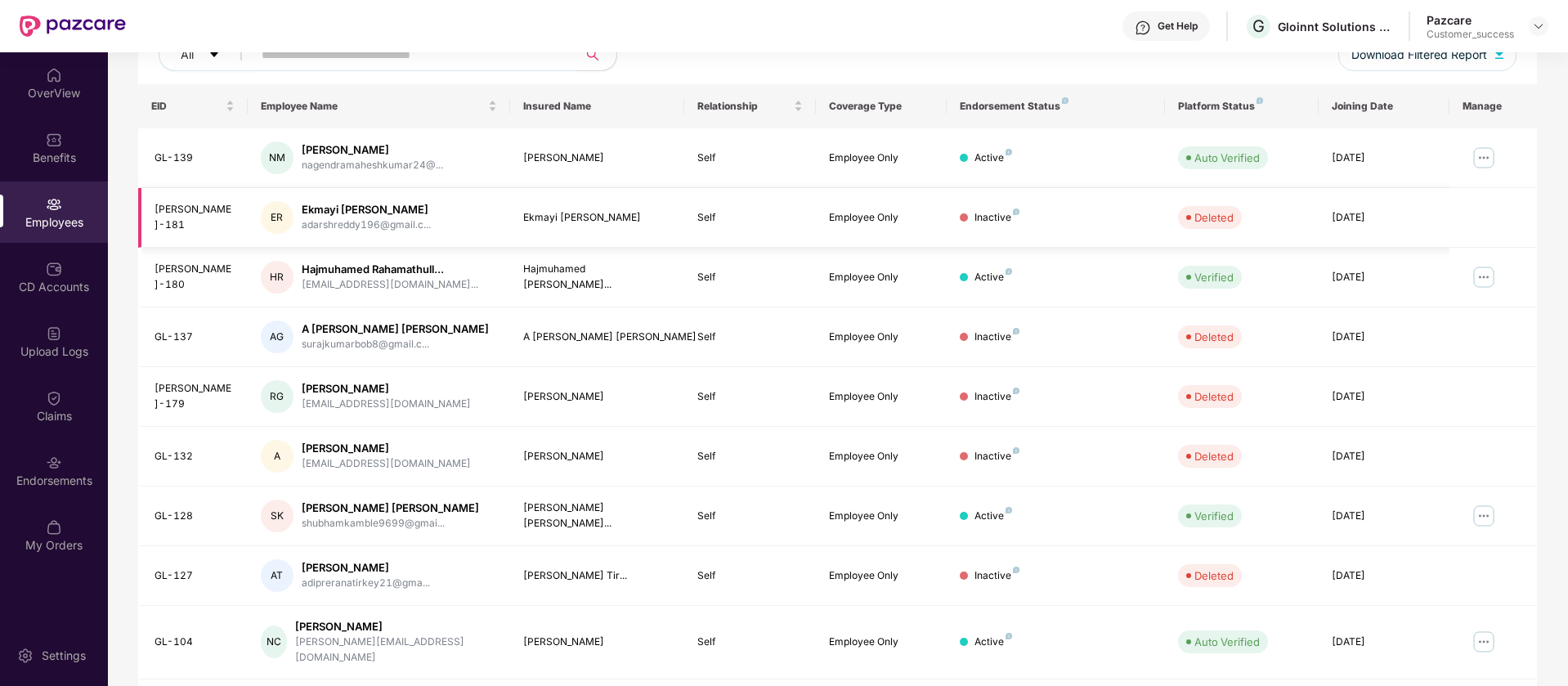
scroll to position [320, 0]
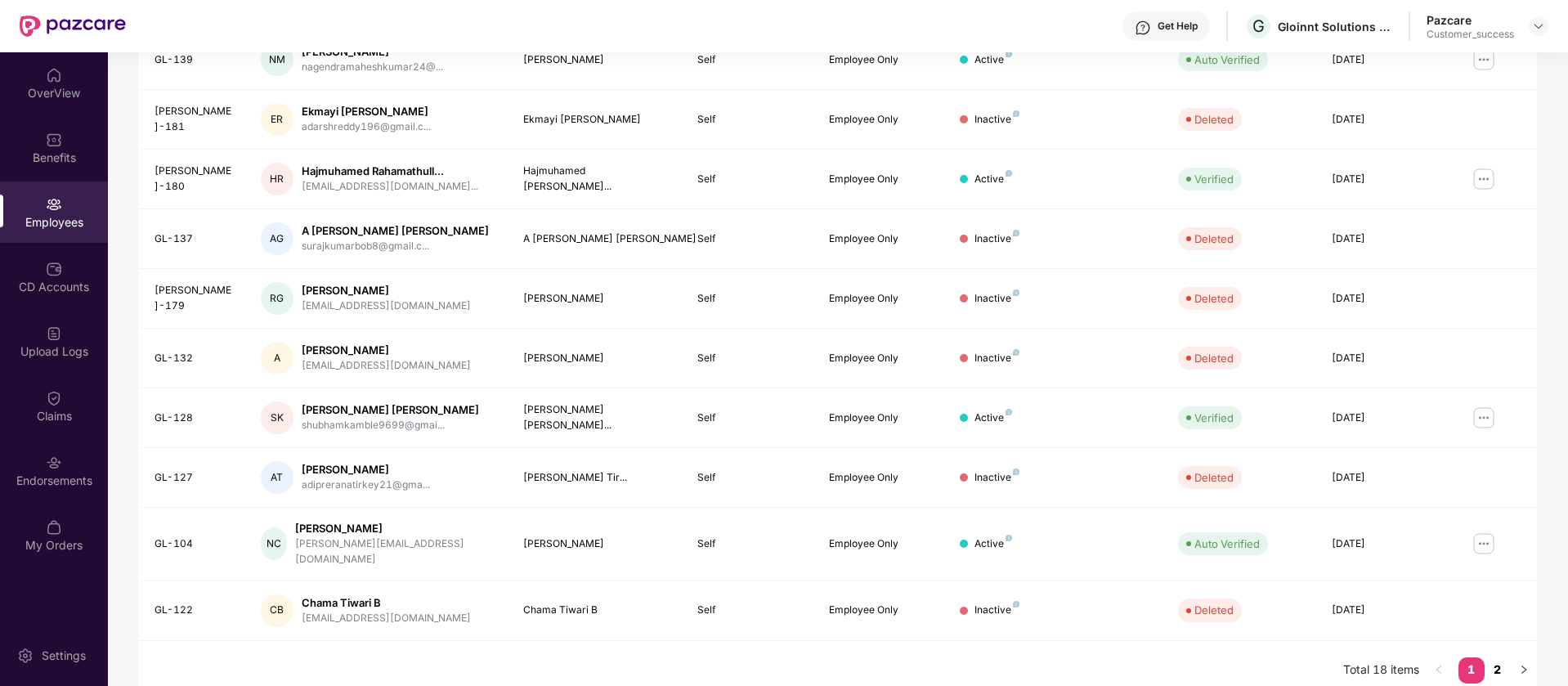
click at [1504, 658] on link "2" at bounding box center [1498, 670] width 26 height 25
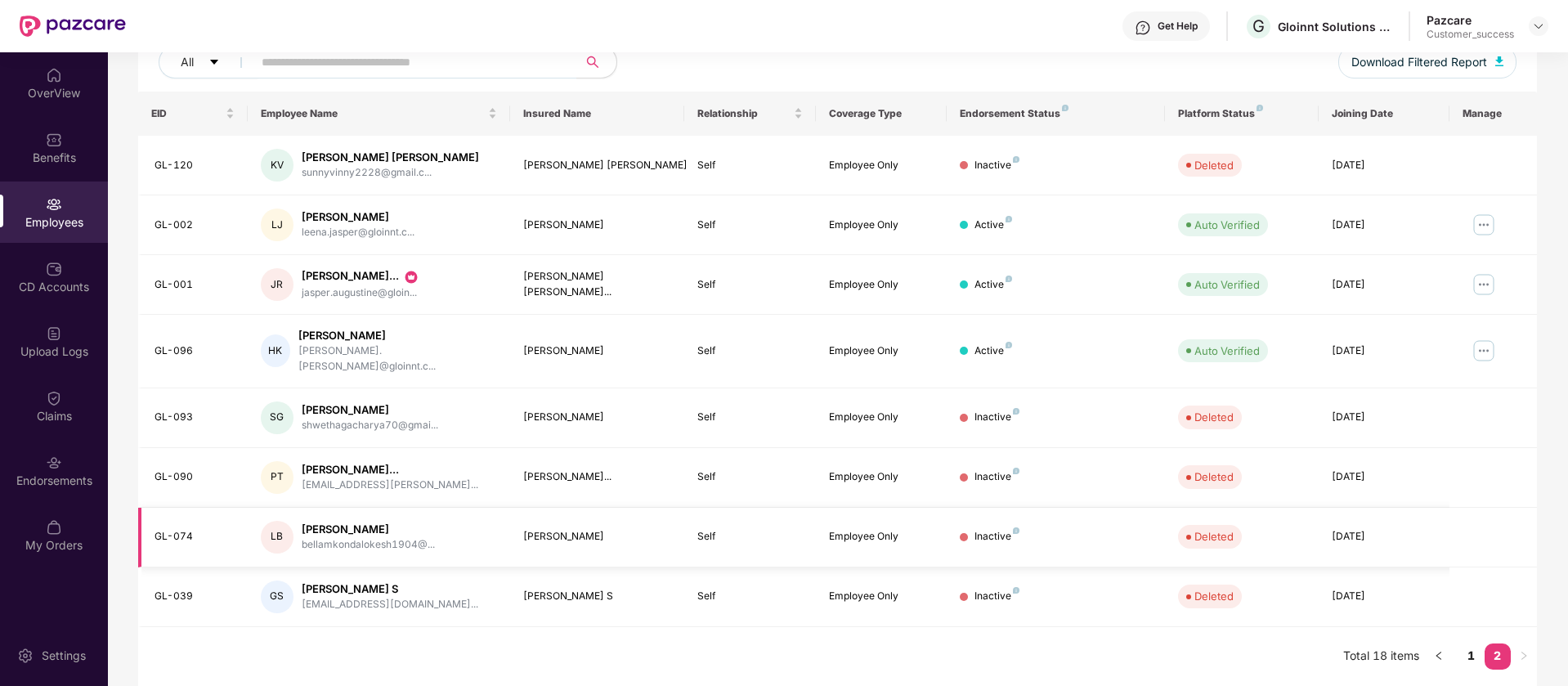
scroll to position [200, 0]
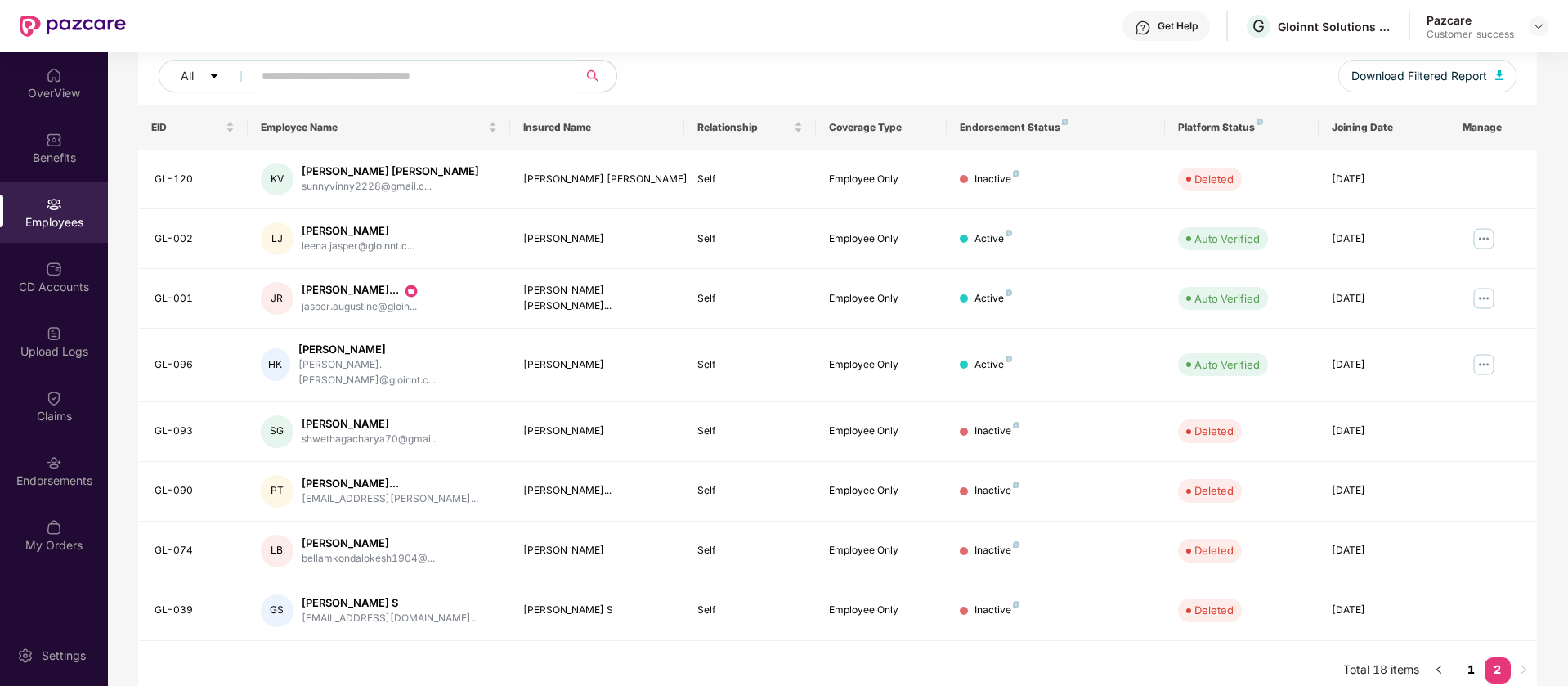
click at [1474, 658] on link "1" at bounding box center [1472, 670] width 26 height 25
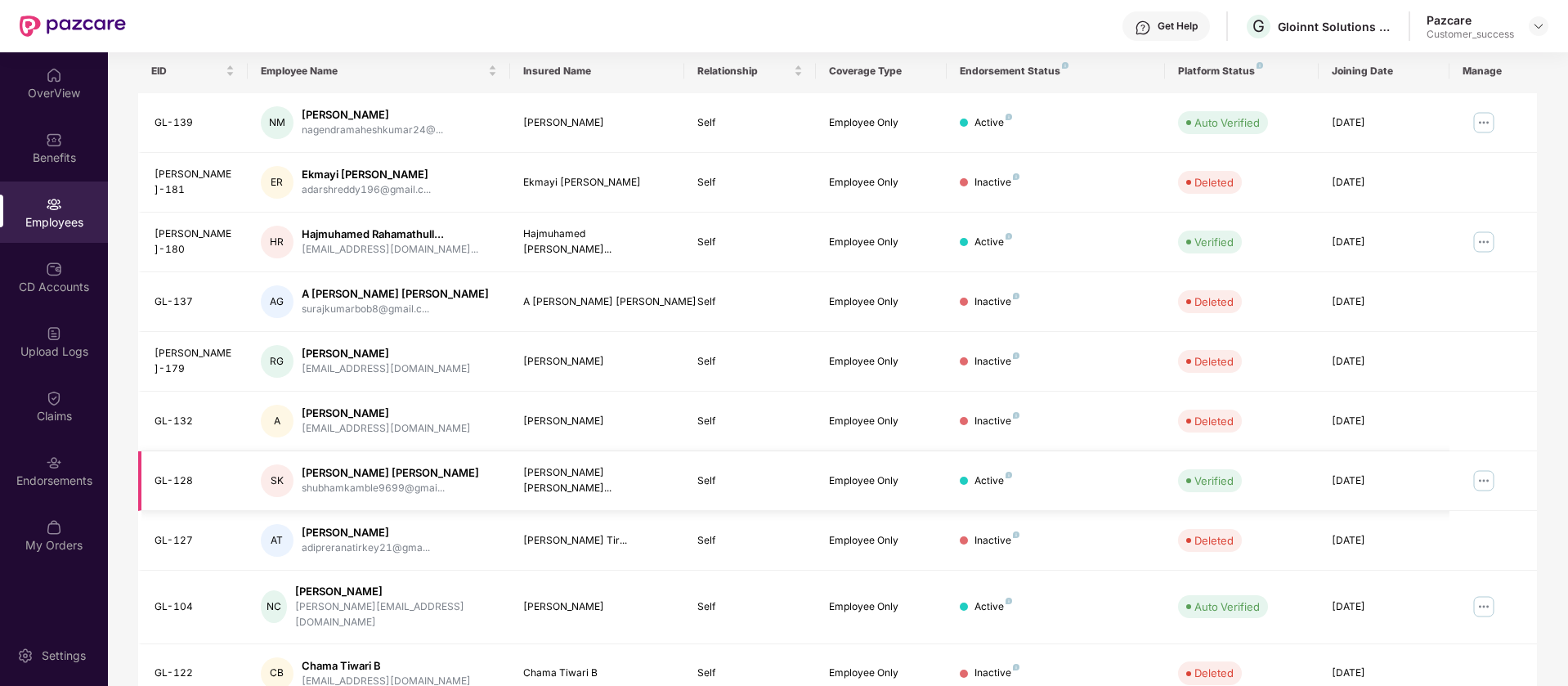
scroll to position [320, 0]
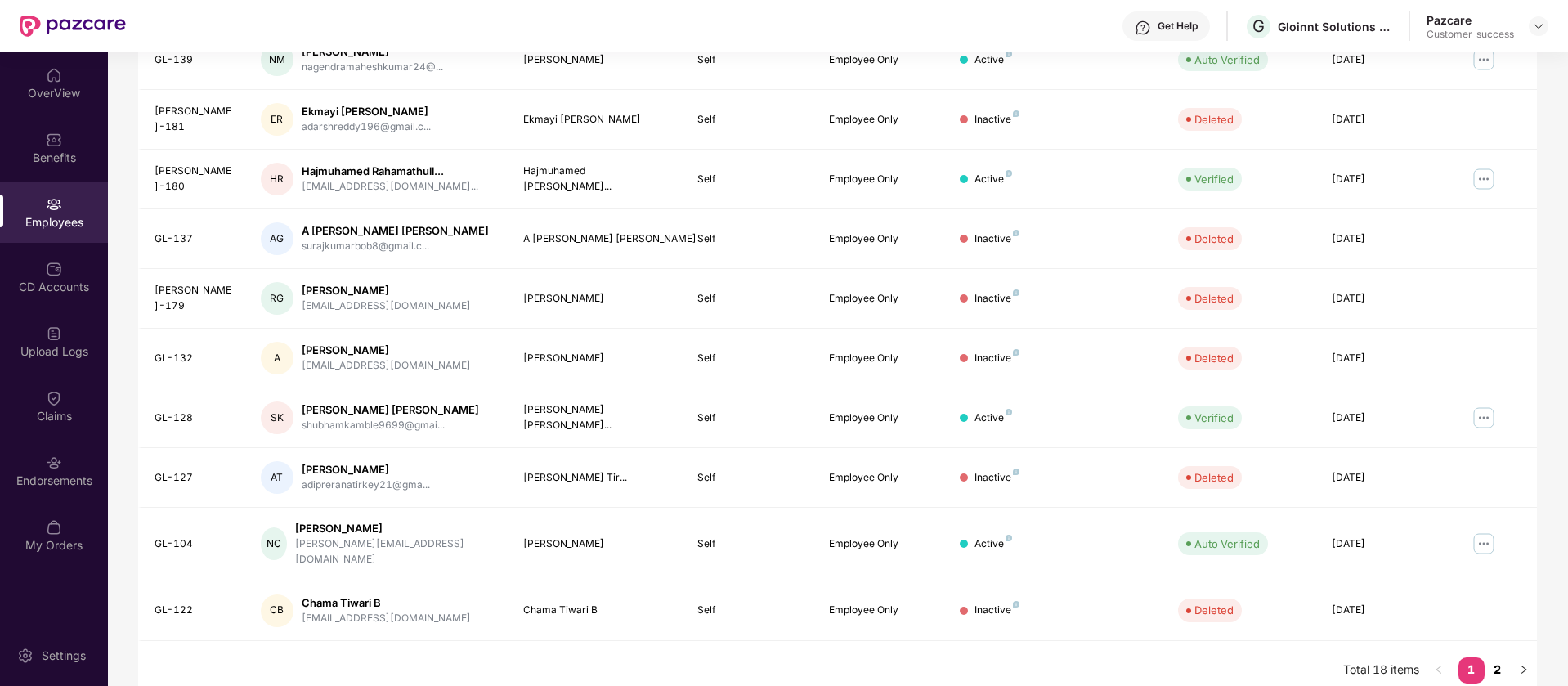
click at [1504, 658] on link "2" at bounding box center [1498, 670] width 26 height 25
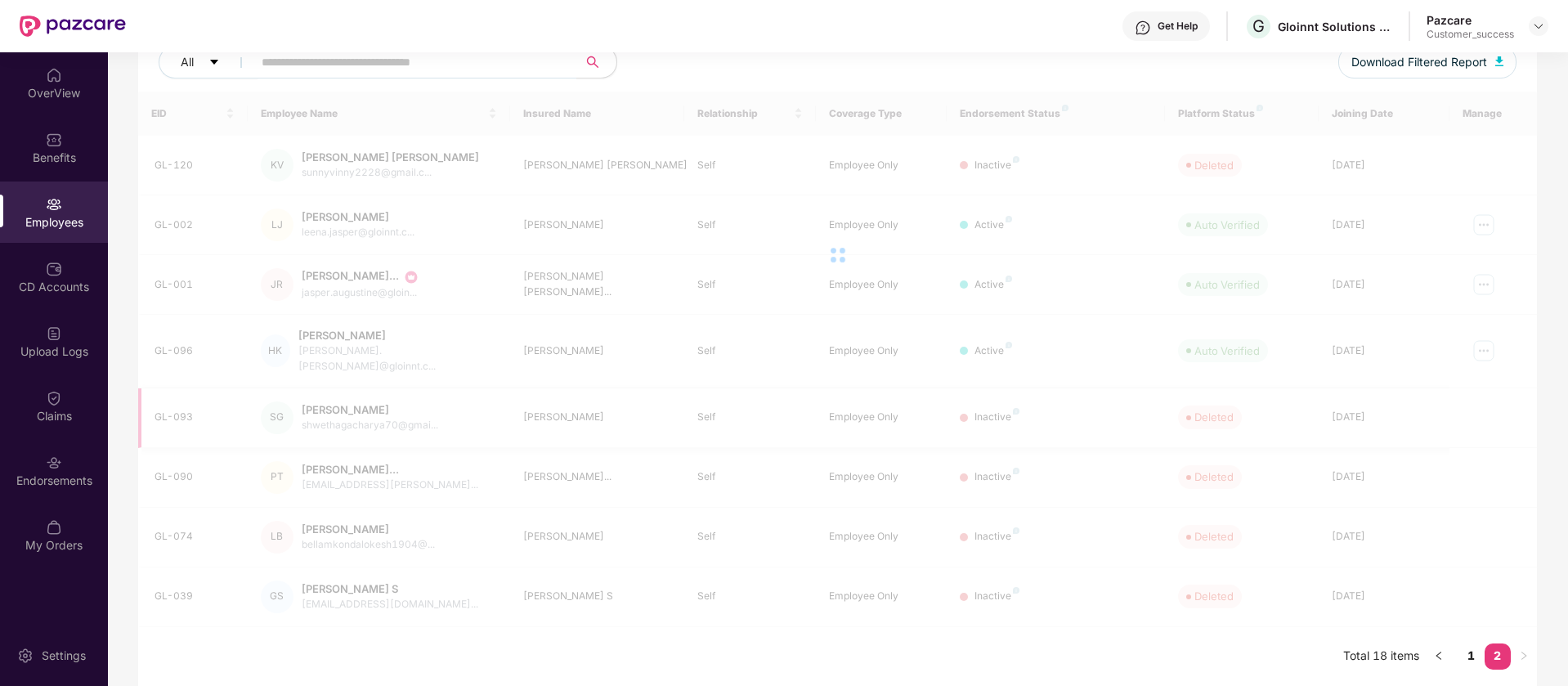
scroll to position [200, 0]
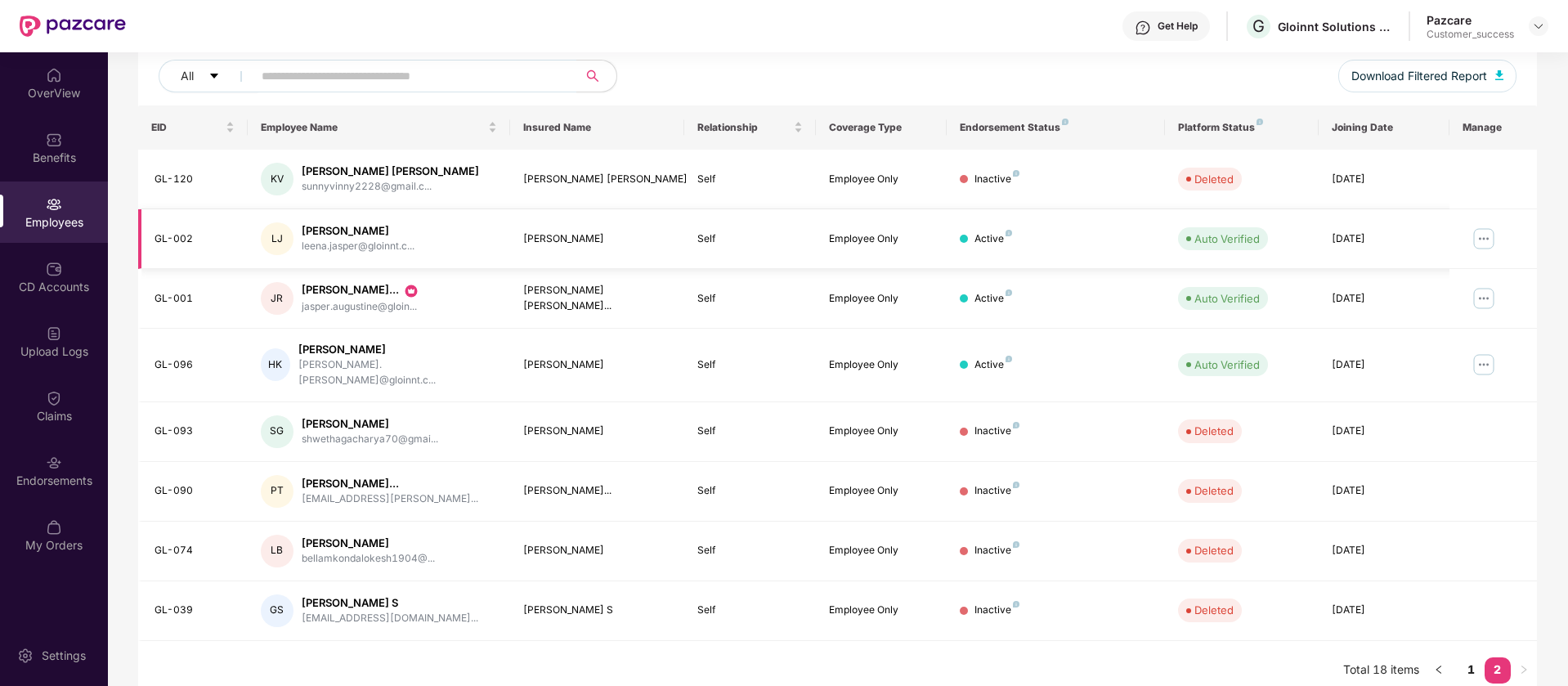
click at [1478, 241] on img at bounding box center [1484, 239] width 26 height 26
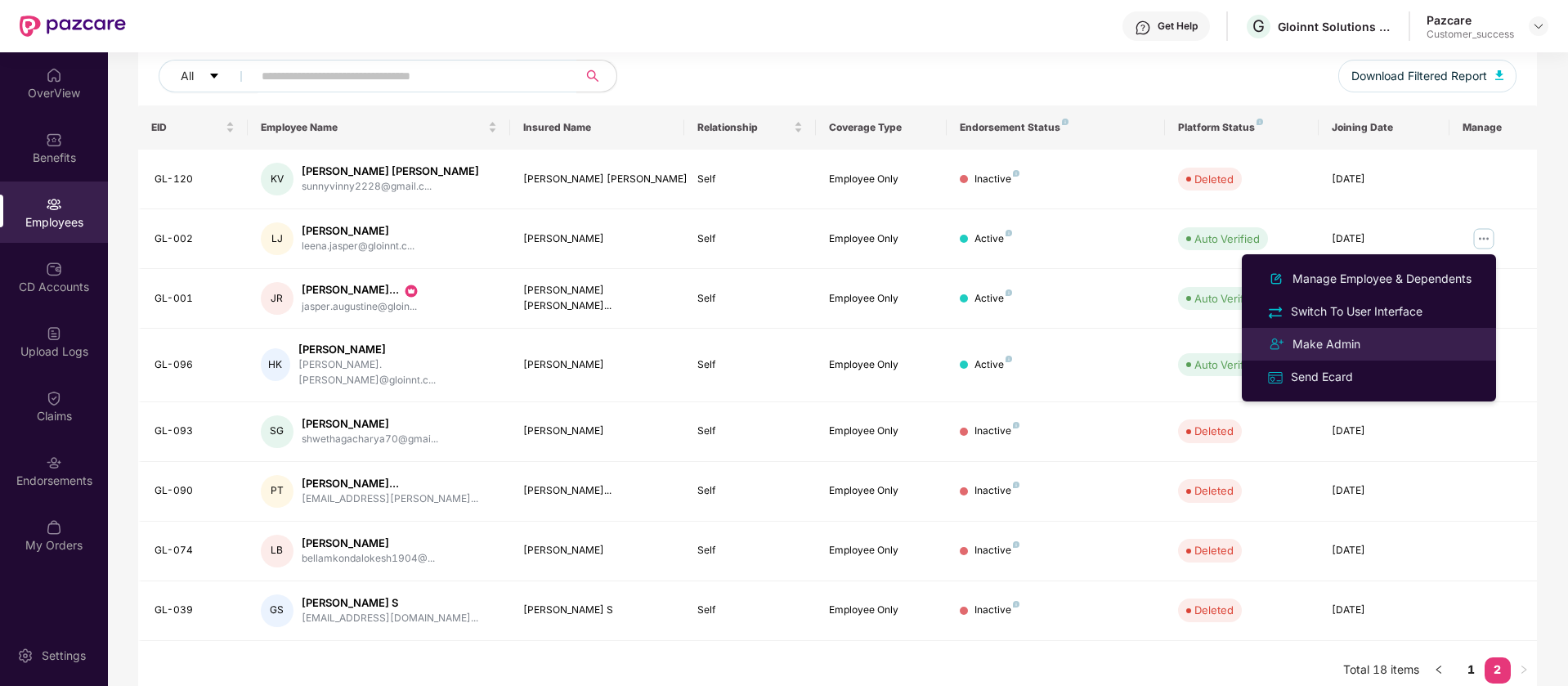
click at [1385, 340] on div "Make Admin" at bounding box center [1369, 344] width 212 height 20
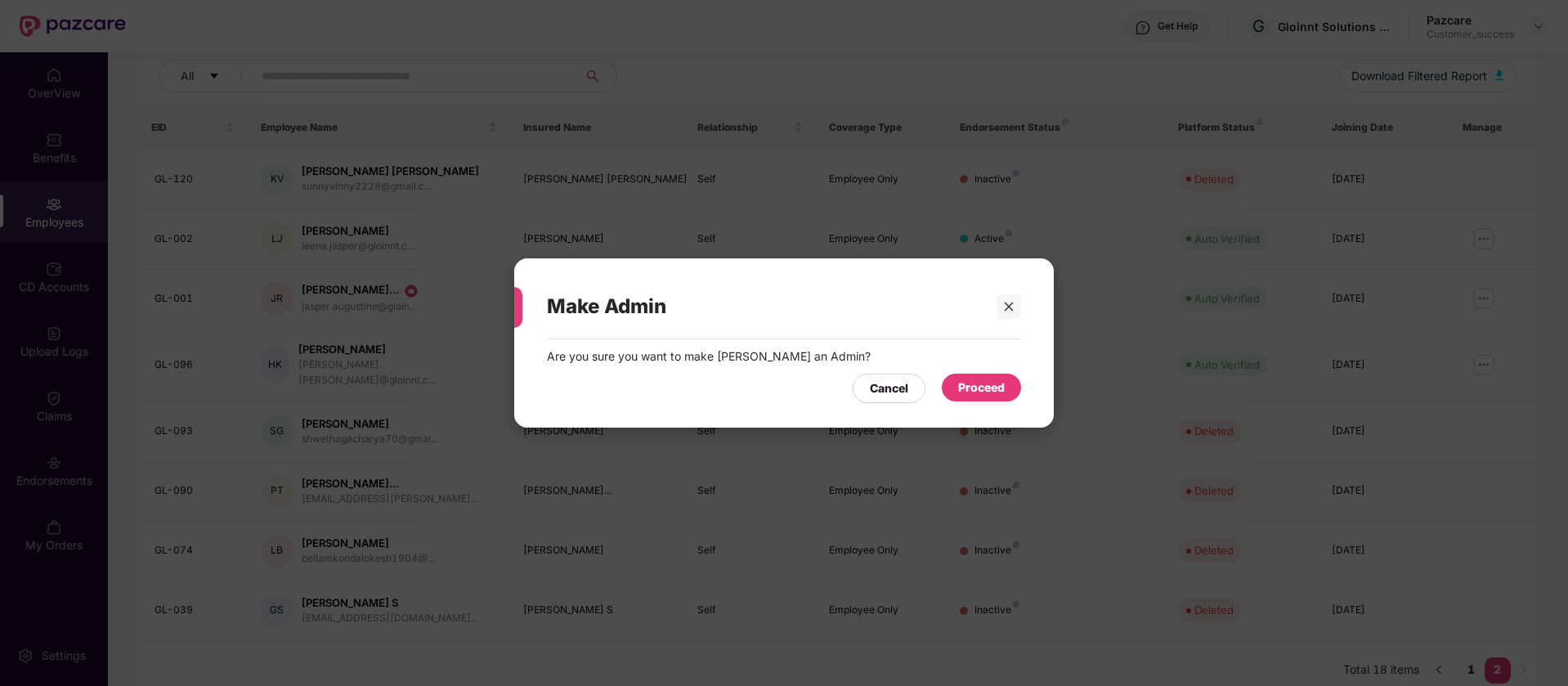
click at [994, 386] on div "Proceed" at bounding box center [981, 387] width 47 height 18
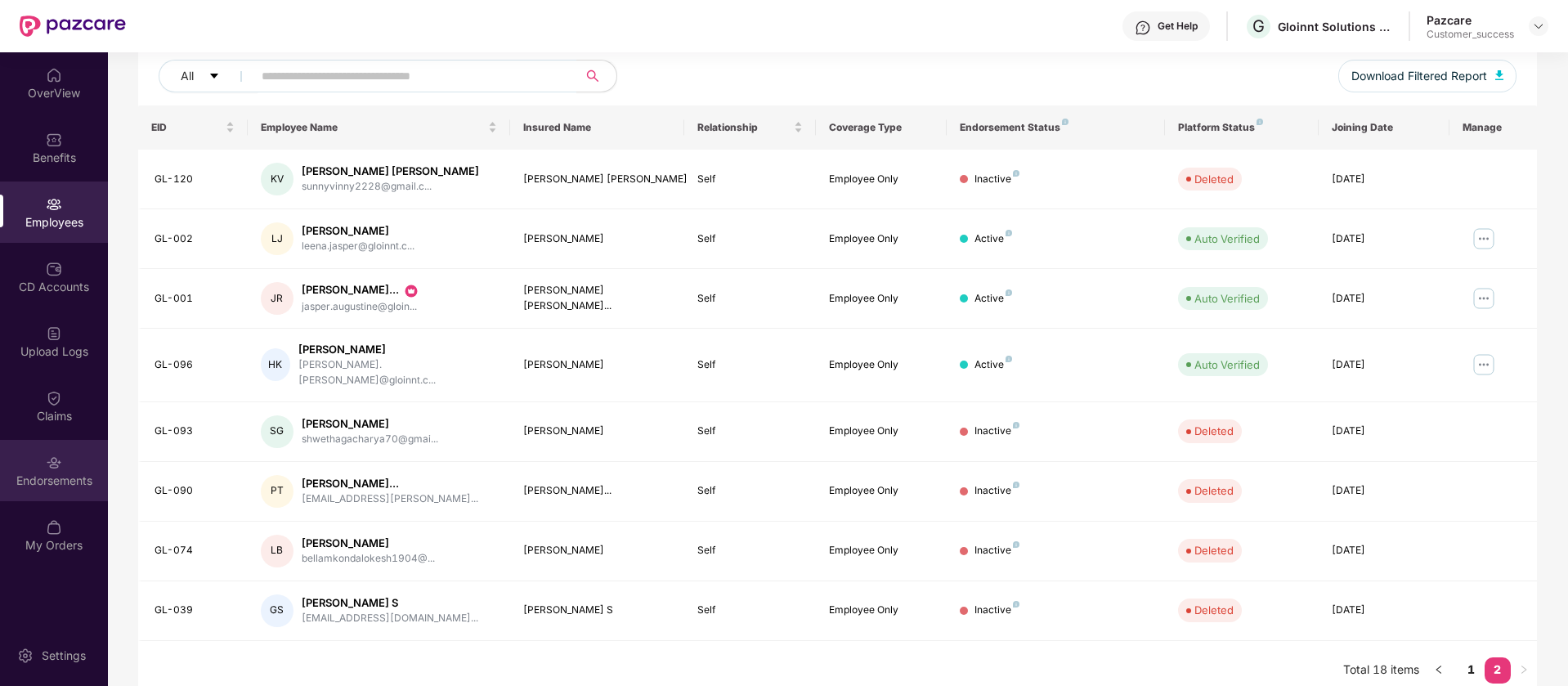
click at [72, 445] on div "Endorsements" at bounding box center [54, 470] width 108 height 61
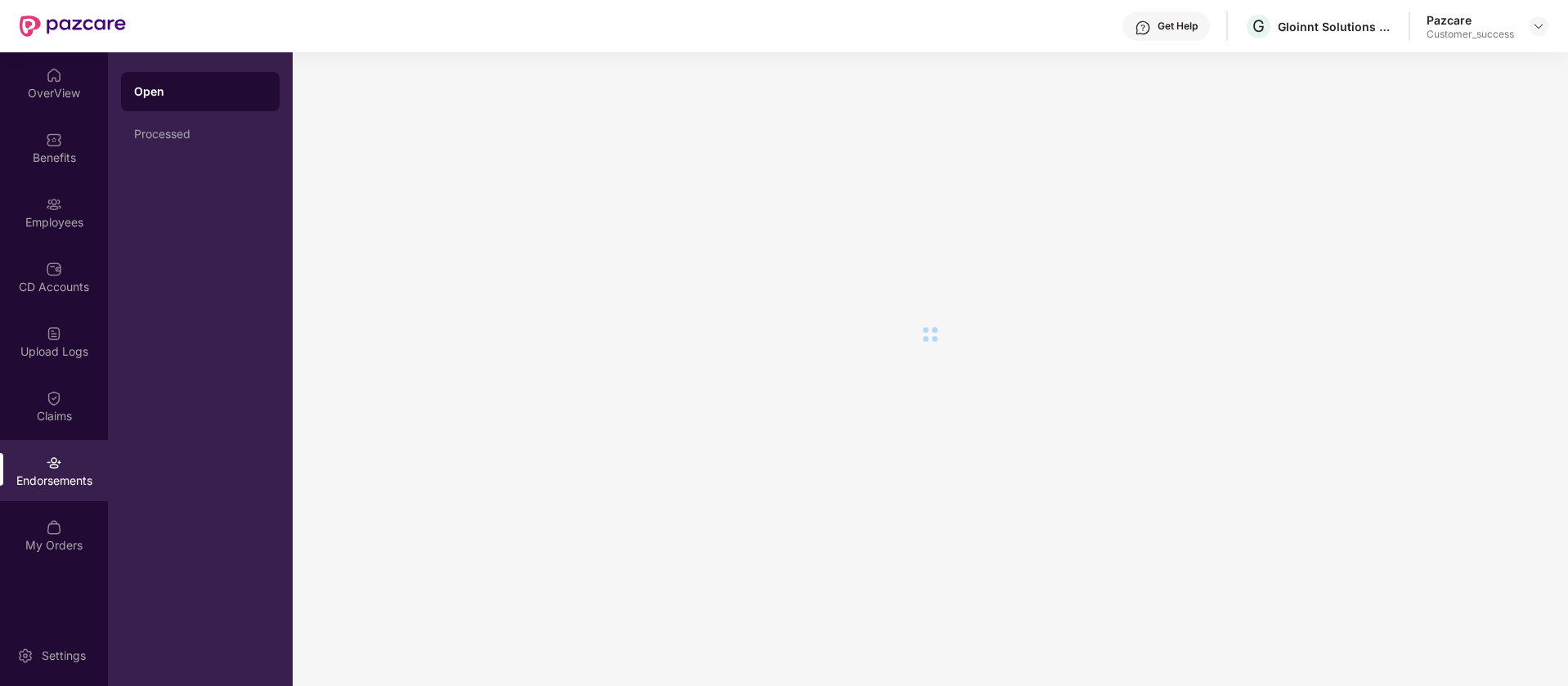
scroll to position [0, 0]
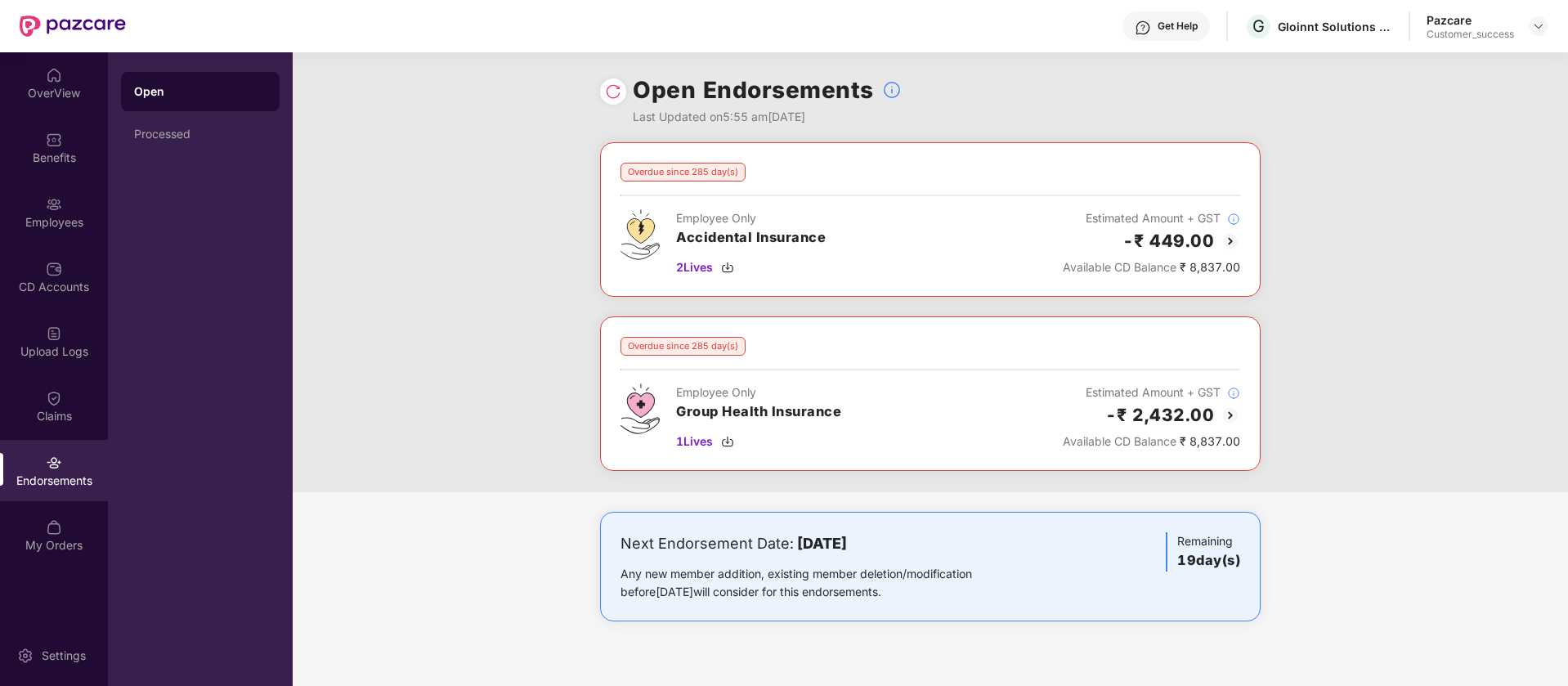
click at [613, 92] on img at bounding box center [613, 92] width 16 height 16
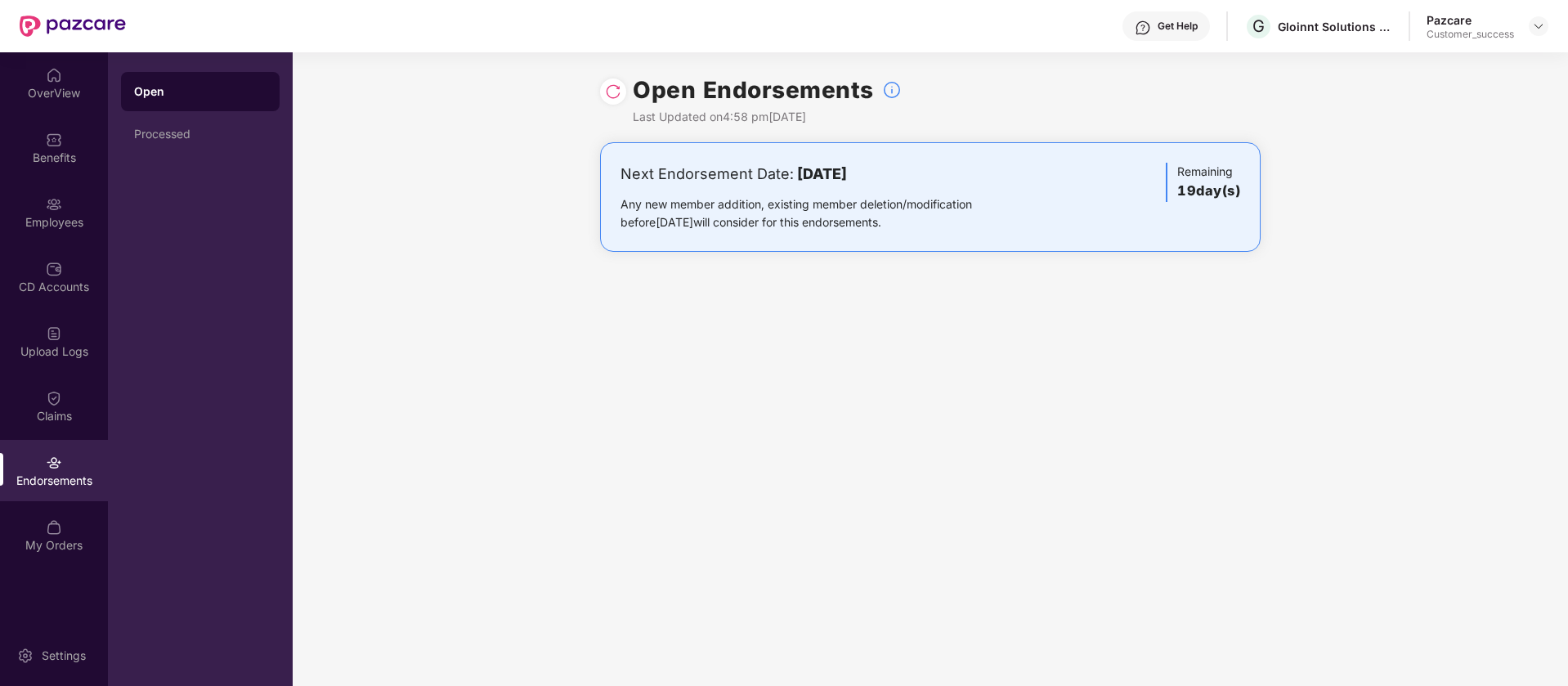
click at [613, 92] on img at bounding box center [613, 92] width 16 height 16
click at [69, 286] on div "CD Accounts" at bounding box center [54, 287] width 108 height 16
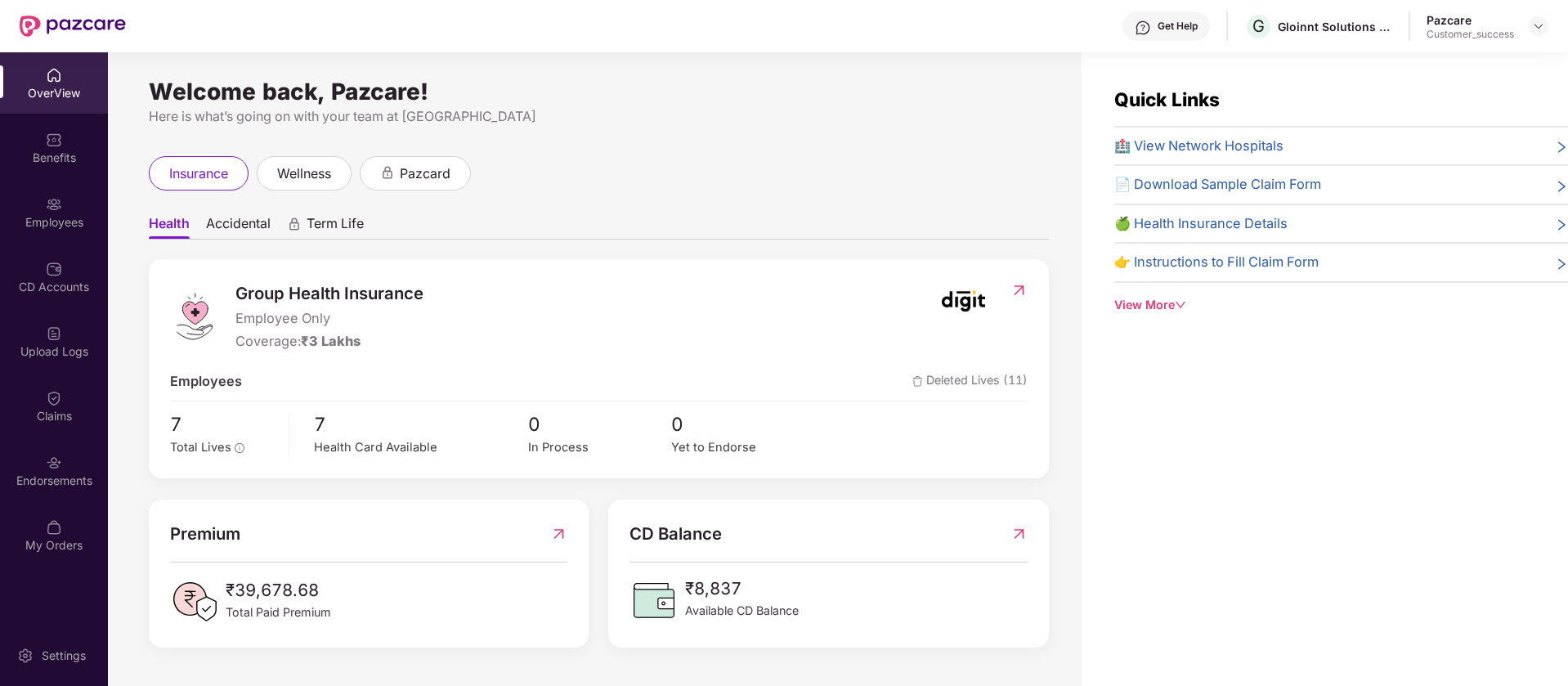
click at [1549, 28] on header "Get Help G Gloinnt Solutions Private Limited Pazcare Customer_success" at bounding box center [784, 26] width 1568 height 52
click at [1543, 25] on img at bounding box center [1538, 26] width 13 height 13
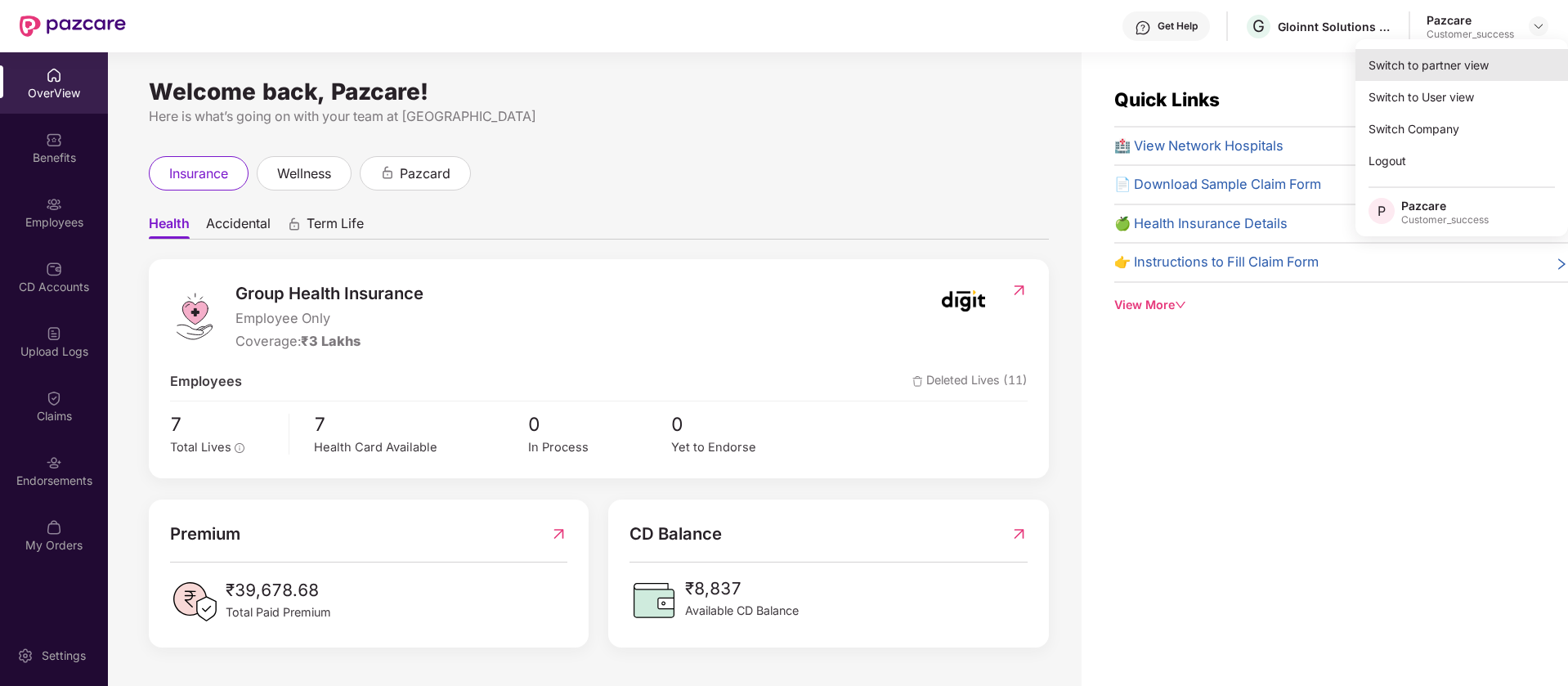
click at [1488, 60] on div "Switch to partner view" at bounding box center [1461, 65] width 213 height 32
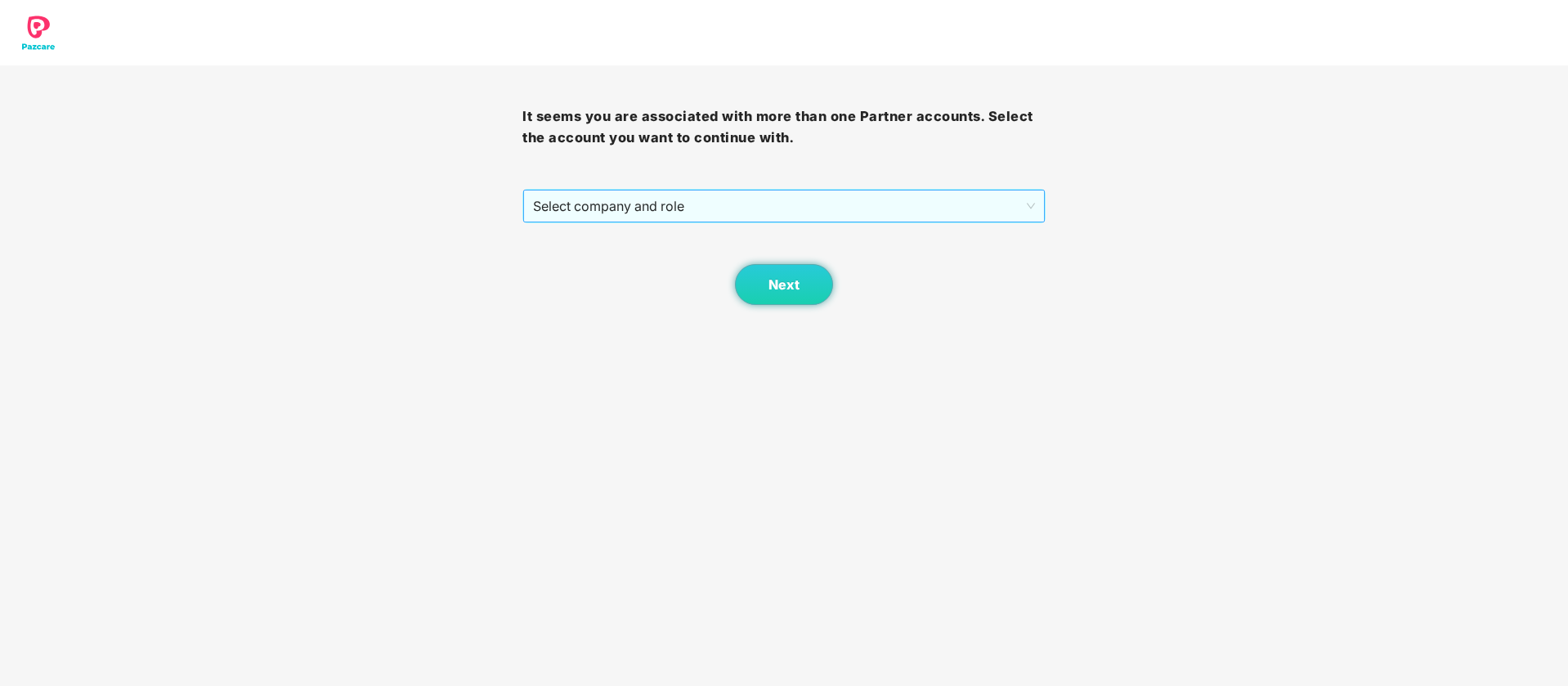
click at [1009, 204] on span "Select company and role" at bounding box center [784, 206] width 501 height 31
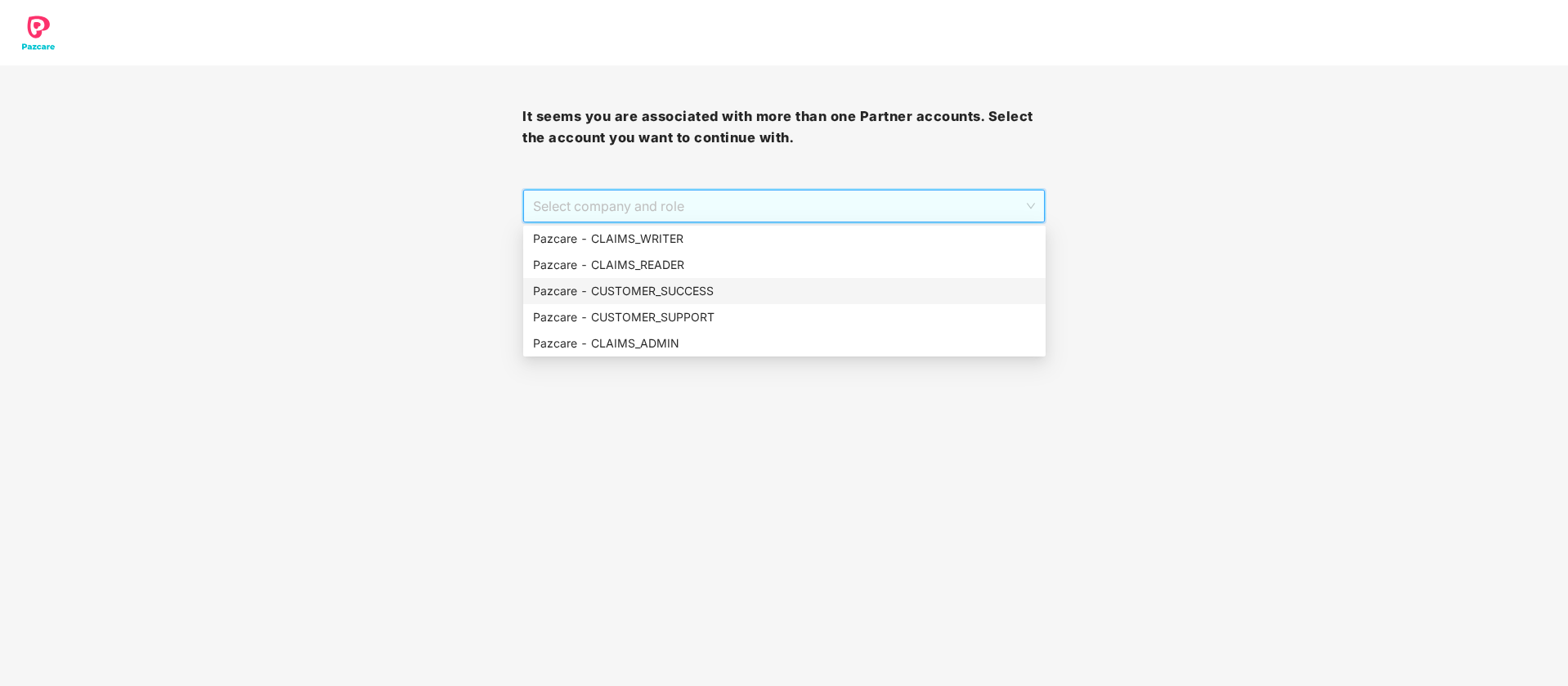
click at [760, 292] on div "Pazcare - CUSTOMER_SUCCESS" at bounding box center [784, 292] width 503 height 18
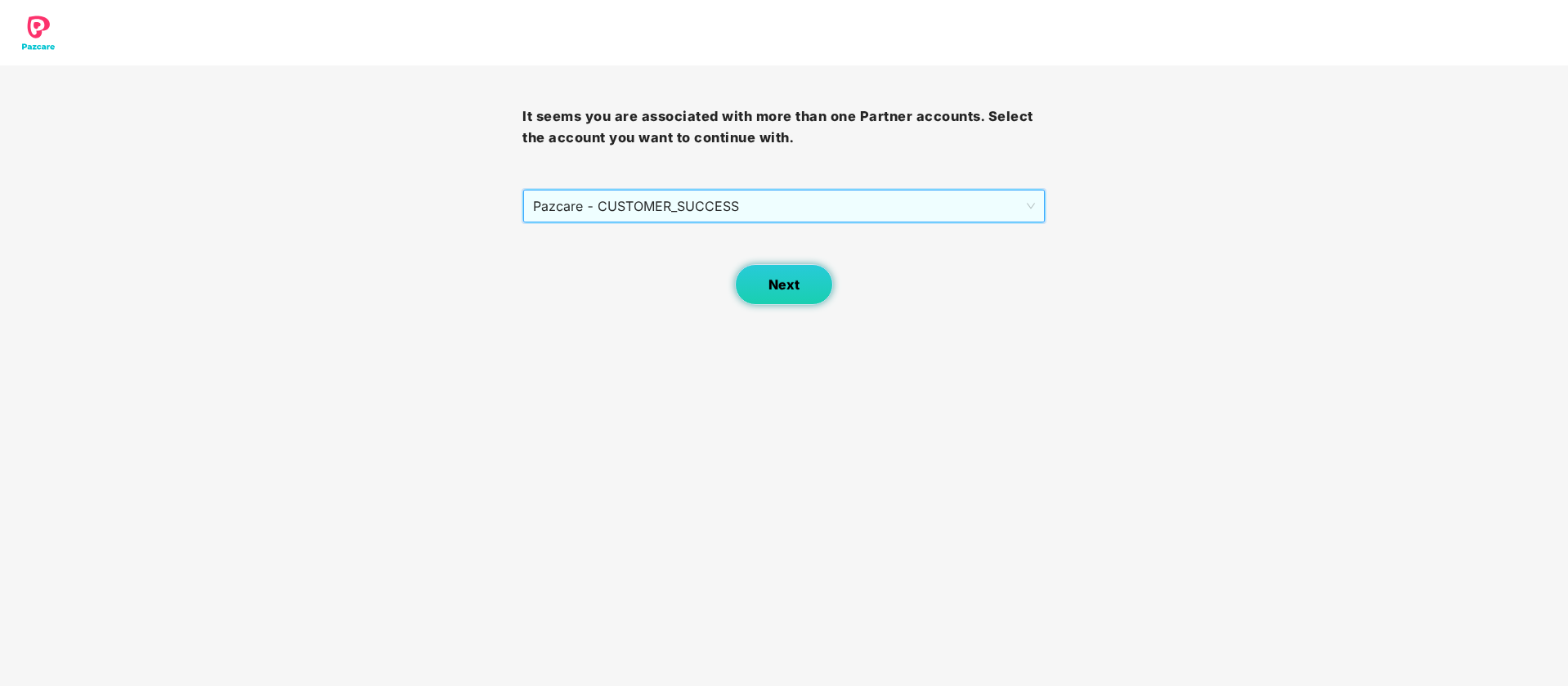
click at [785, 292] on span "Next" at bounding box center [784, 286] width 31 height 16
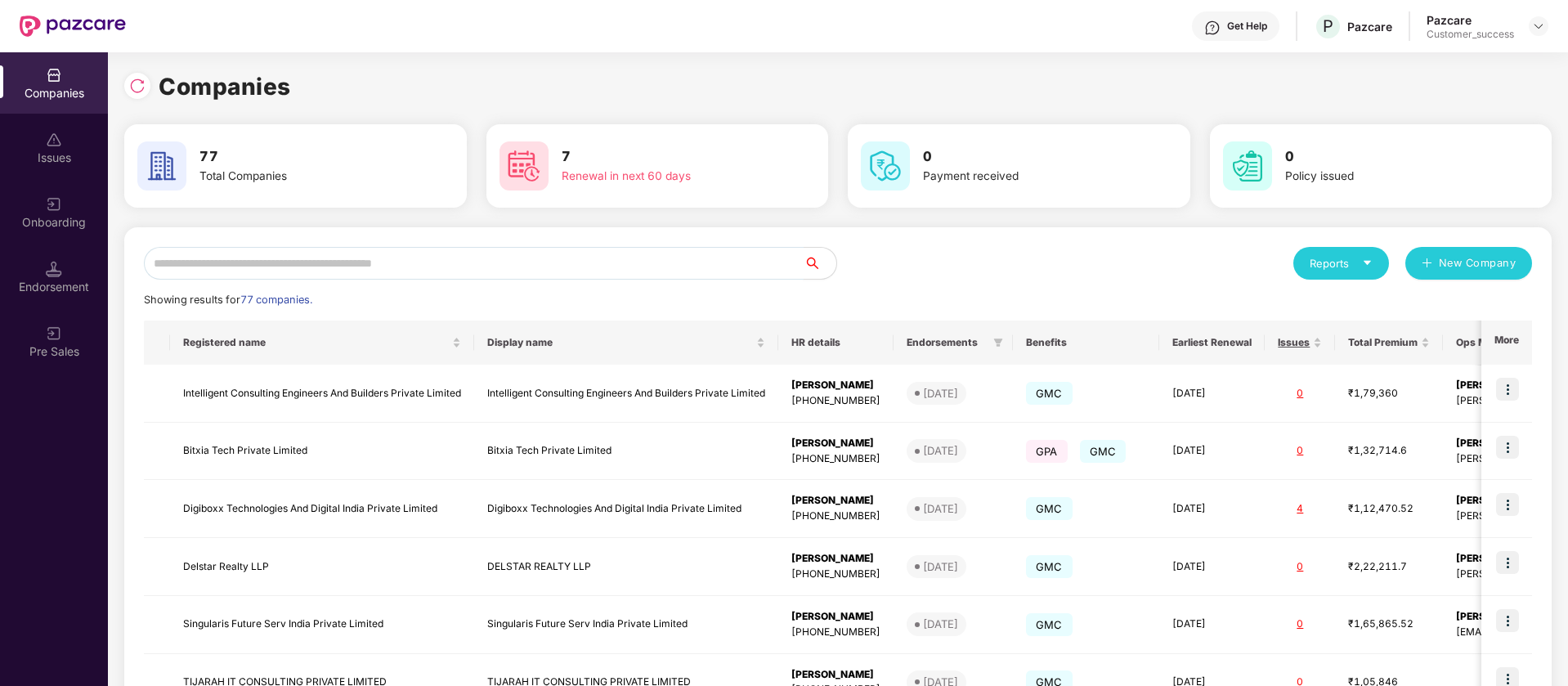
click at [422, 265] on input "text" at bounding box center [473, 263] width 660 height 33
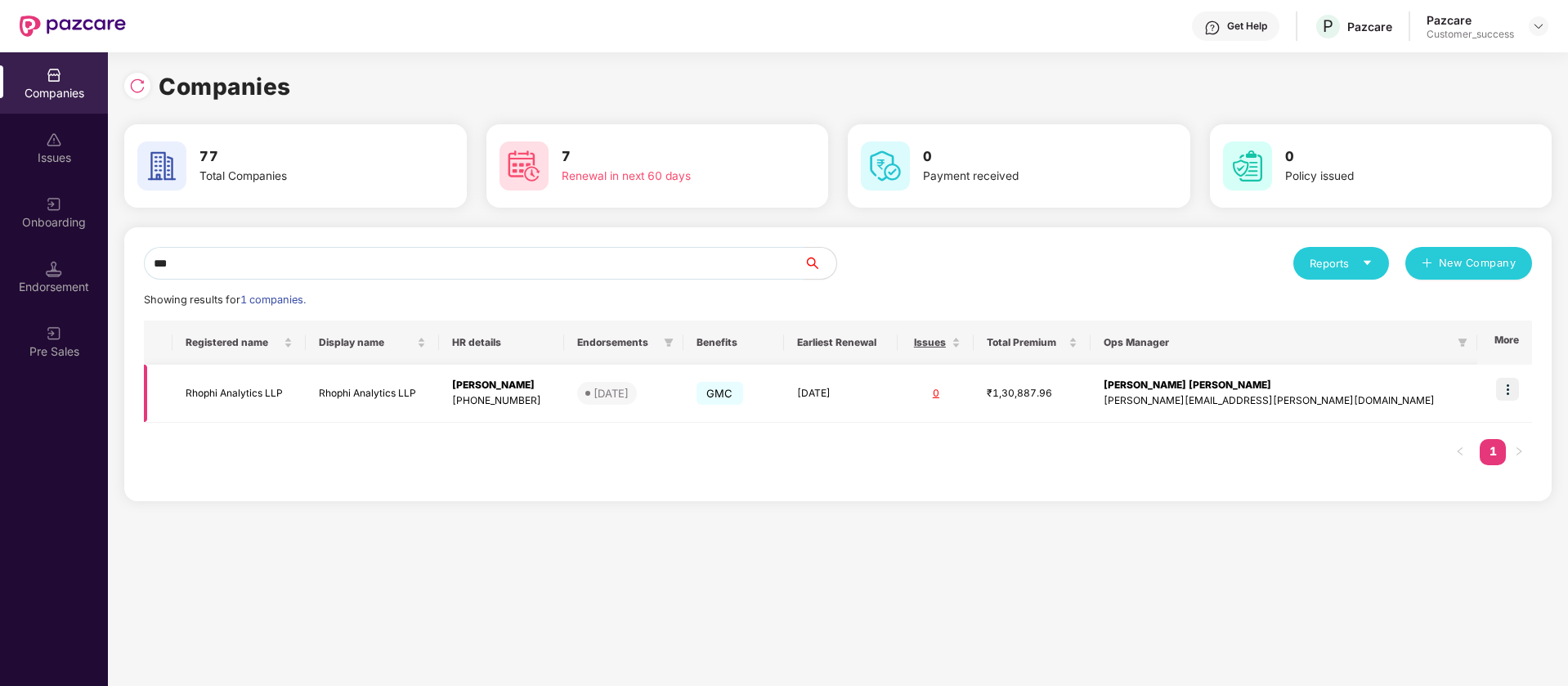
type input "***"
click at [1509, 388] on img at bounding box center [1507, 389] width 23 height 23
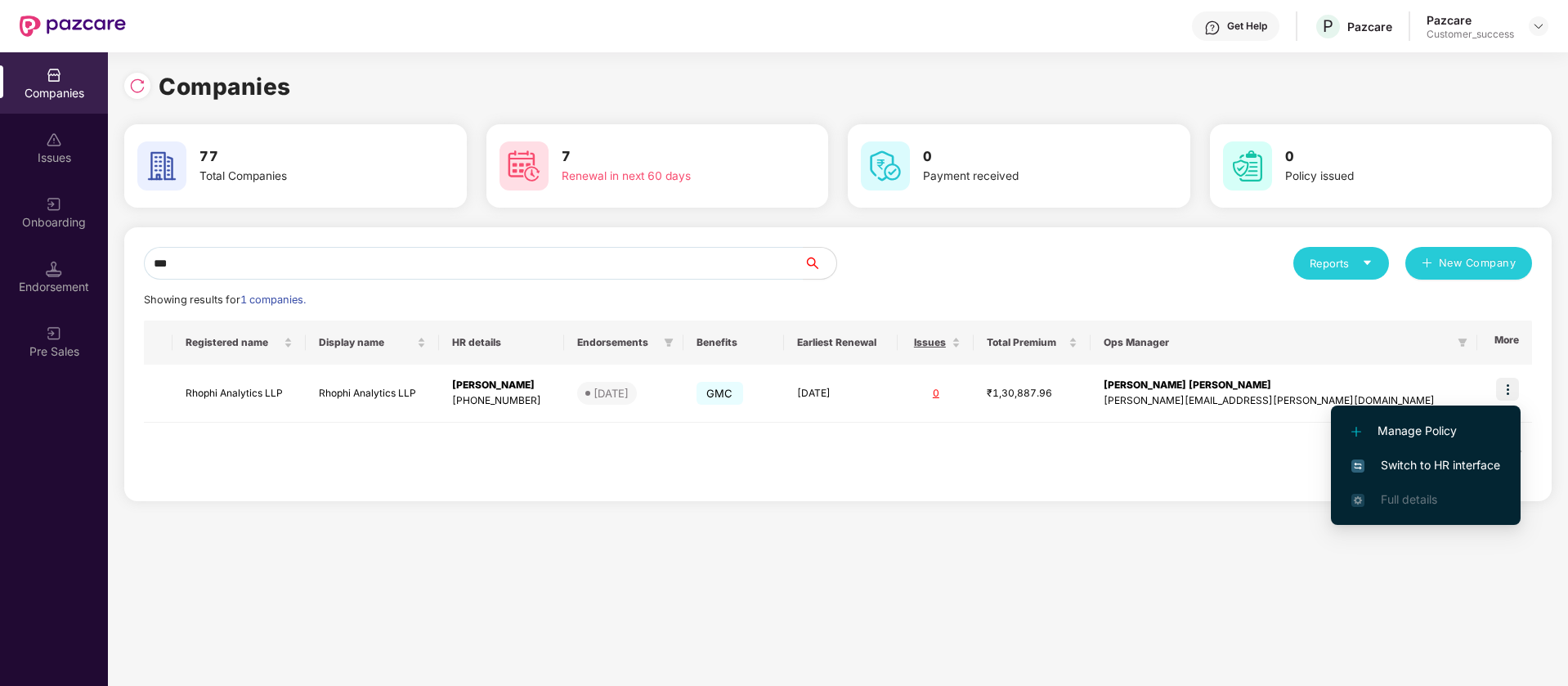
click at [1440, 464] on span "Switch to HR interface" at bounding box center [1425, 465] width 149 height 18
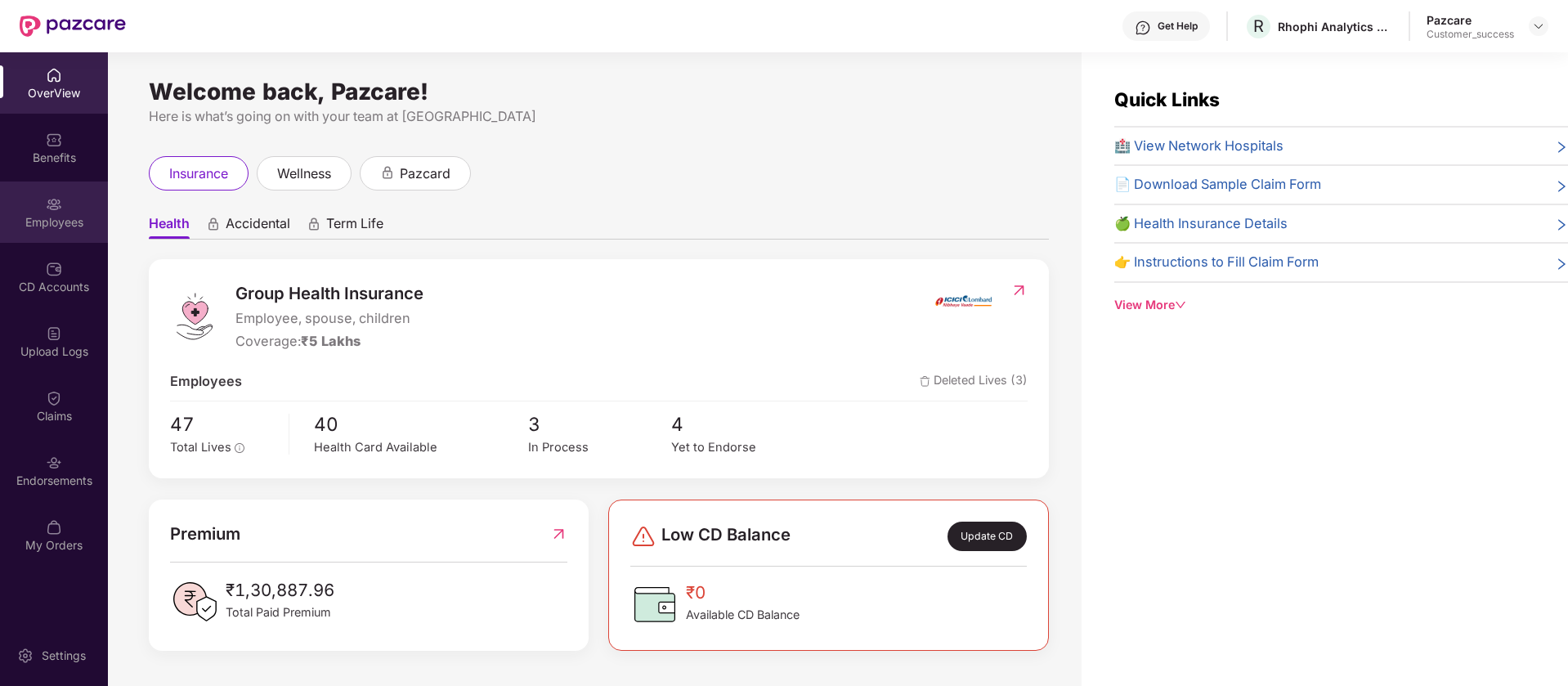
click at [48, 208] on img at bounding box center [54, 205] width 16 height 16
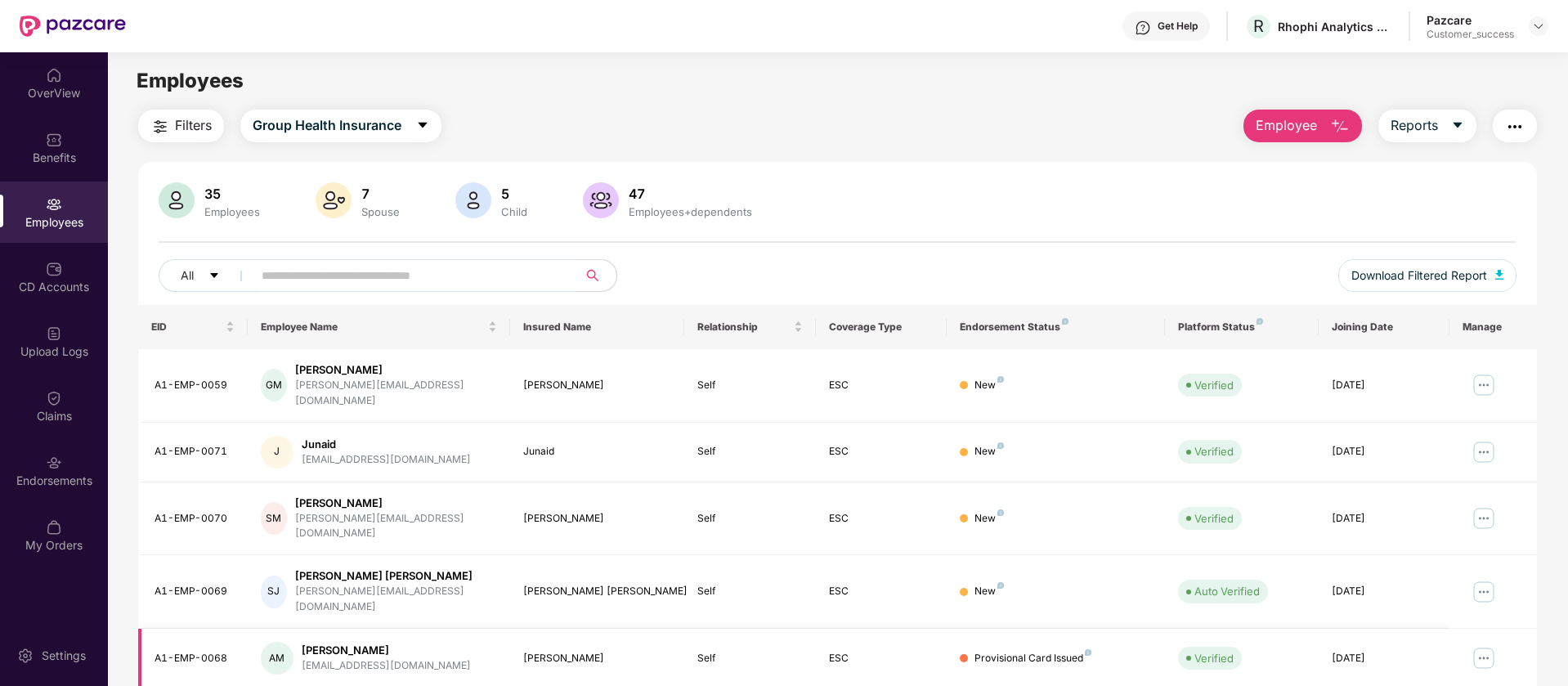
scroll to position [179, 0]
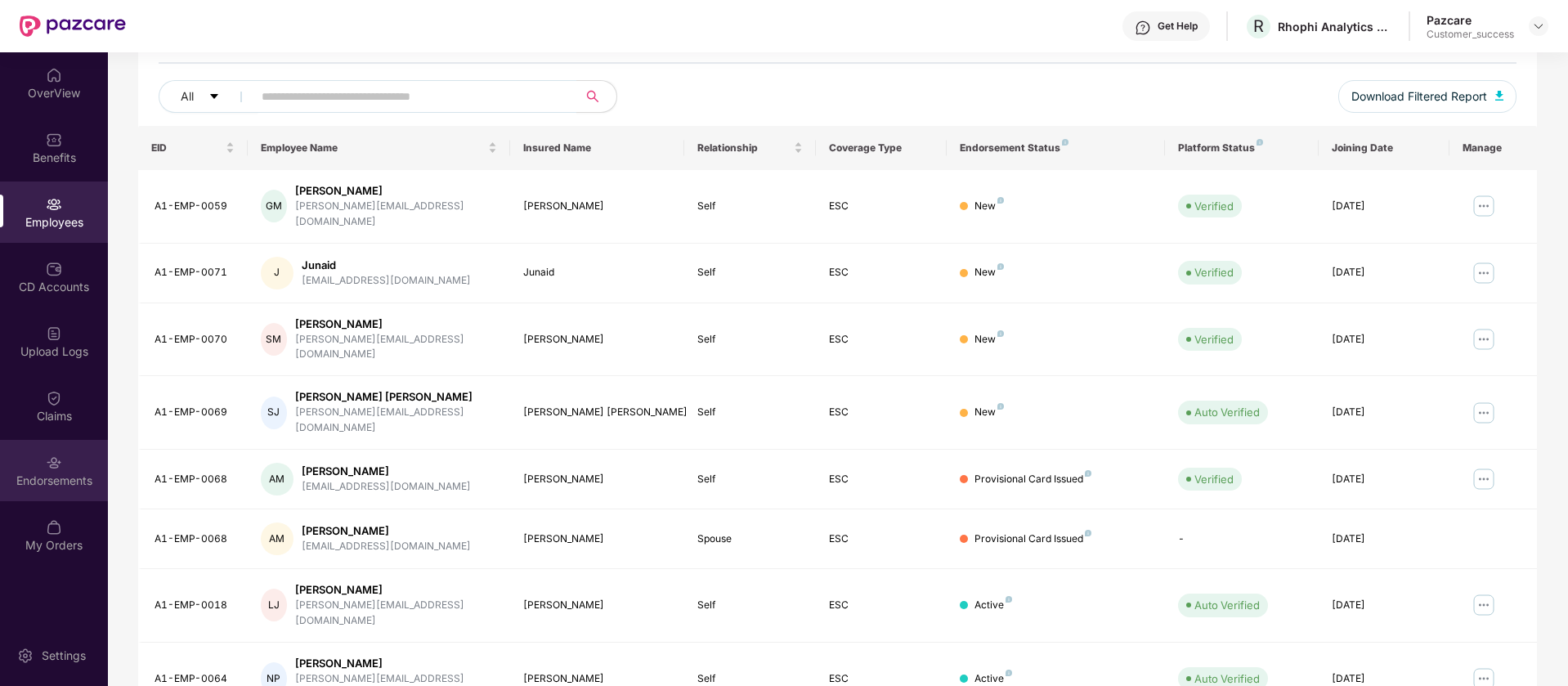
click at [44, 468] on div "Endorsements" at bounding box center [54, 470] width 108 height 61
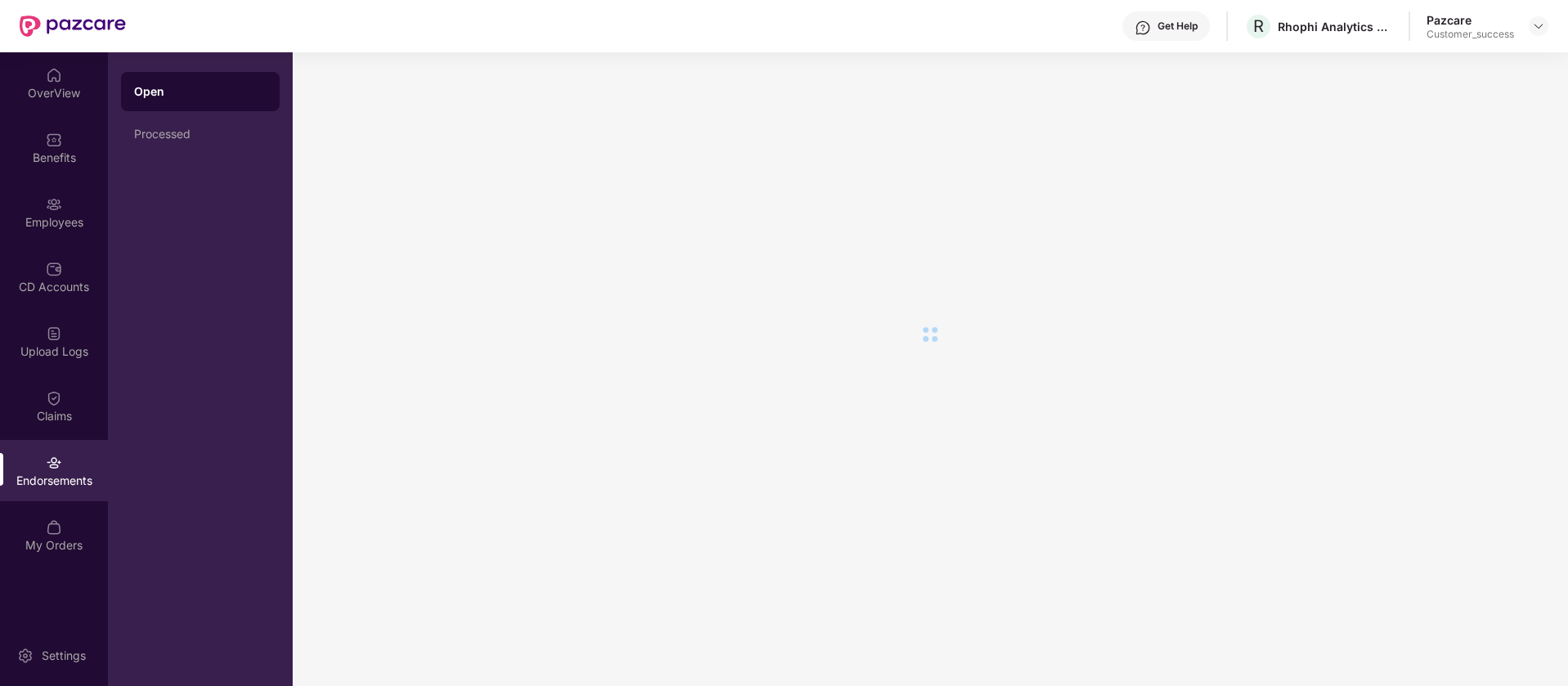
scroll to position [0, 0]
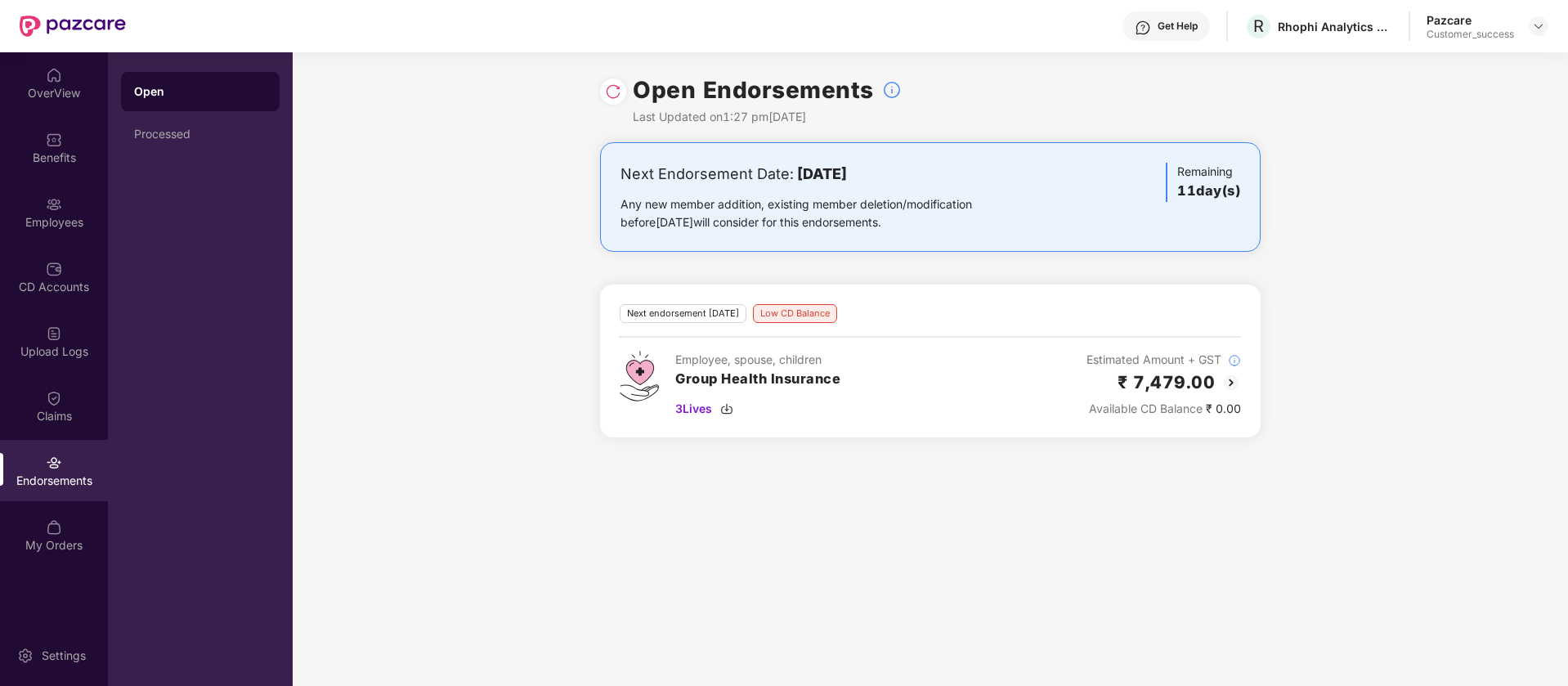
click at [613, 93] on img at bounding box center [613, 92] width 16 height 16
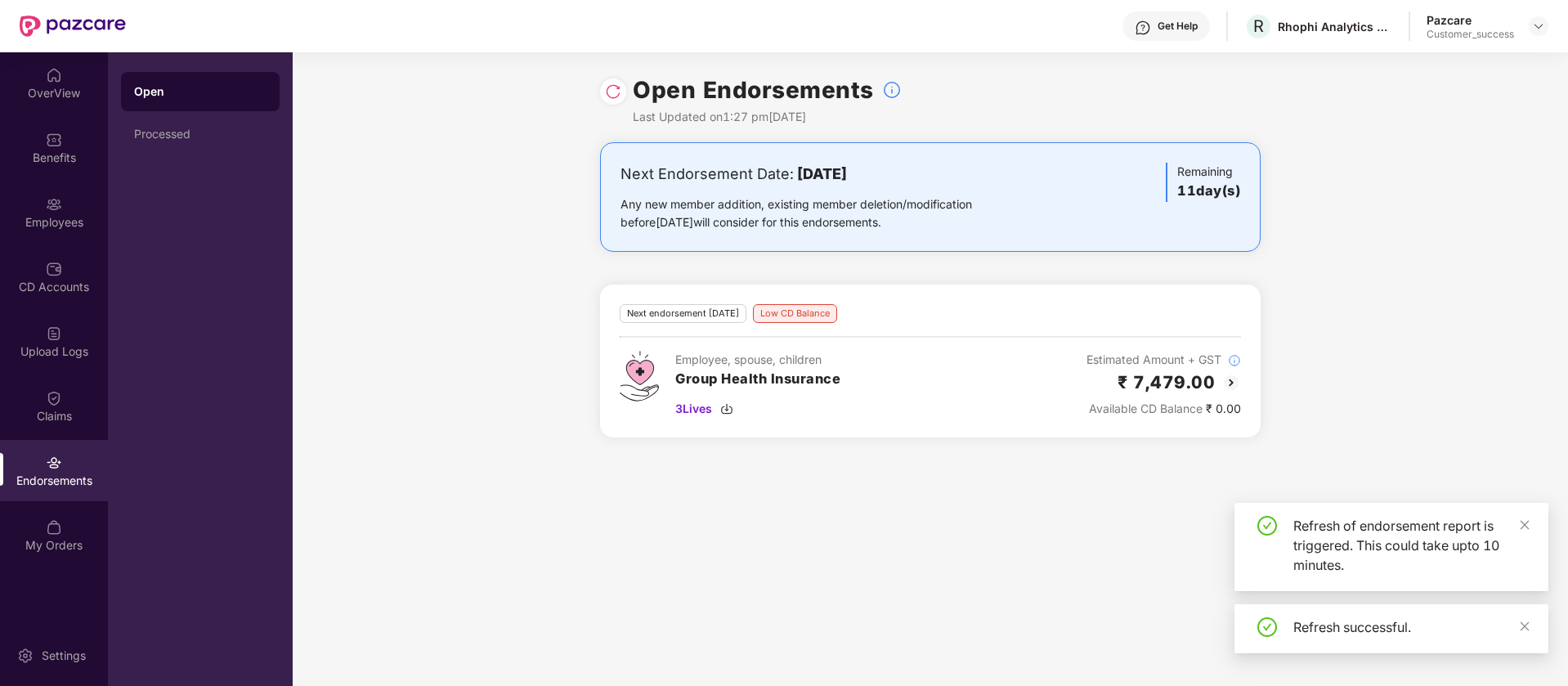
click at [1232, 383] on img at bounding box center [1232, 383] width 20 height 20
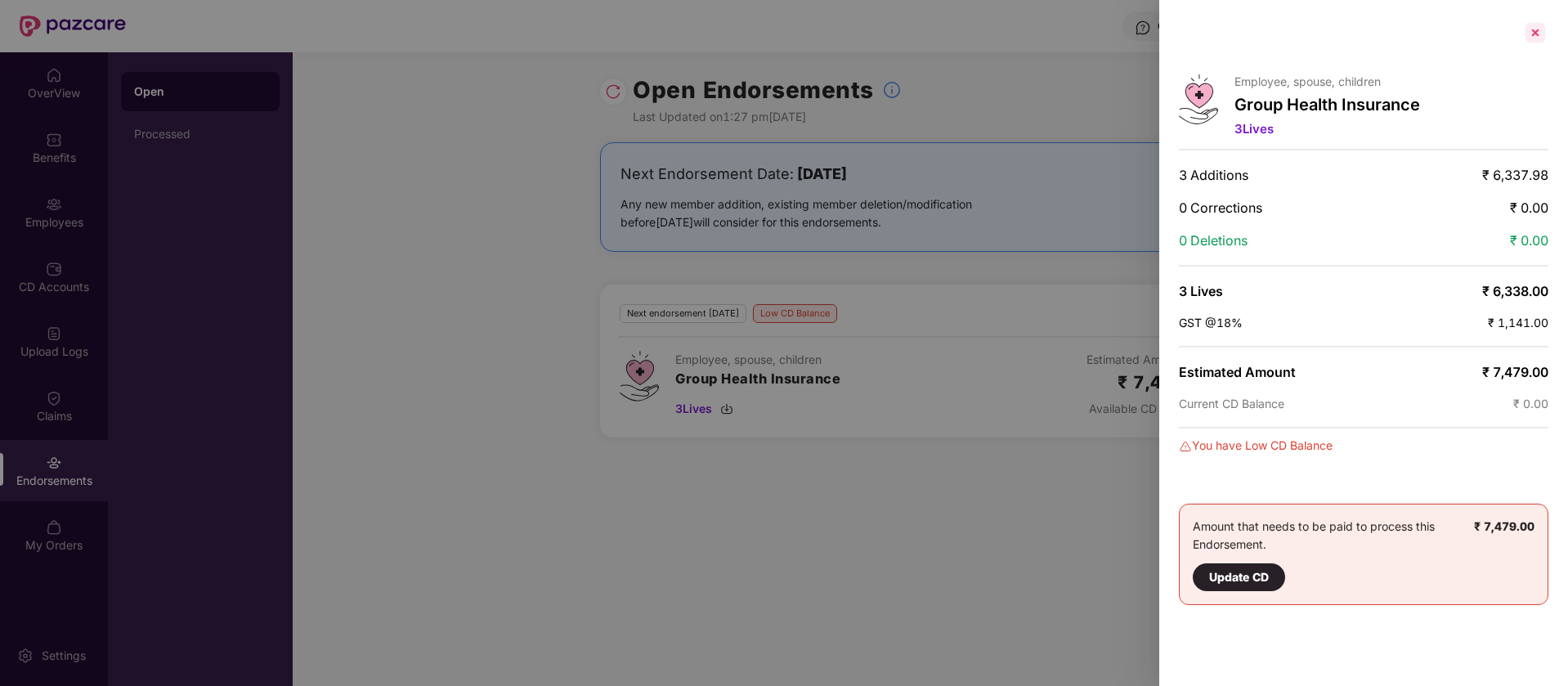
click at [1536, 35] on div at bounding box center [1536, 33] width 26 height 26
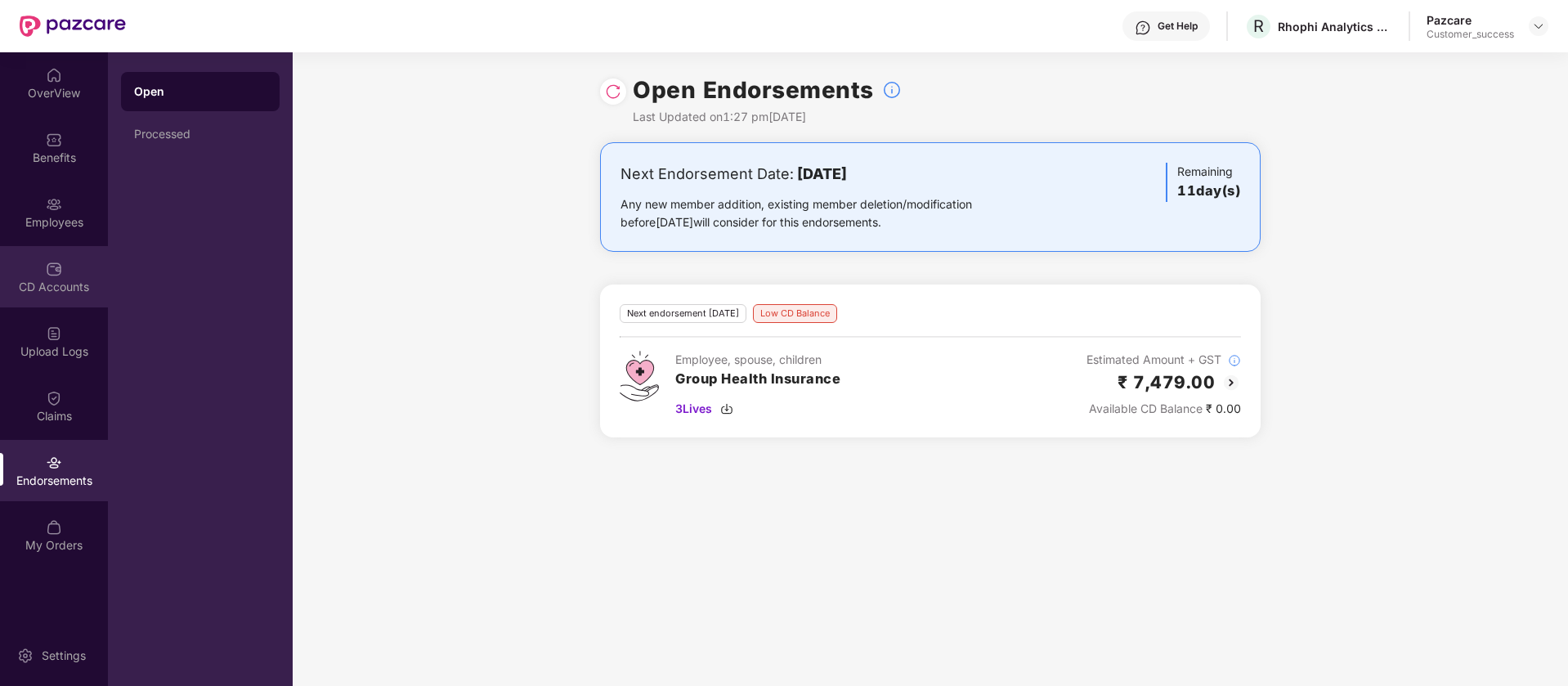
click at [81, 283] on div "CD Accounts" at bounding box center [54, 287] width 108 height 16
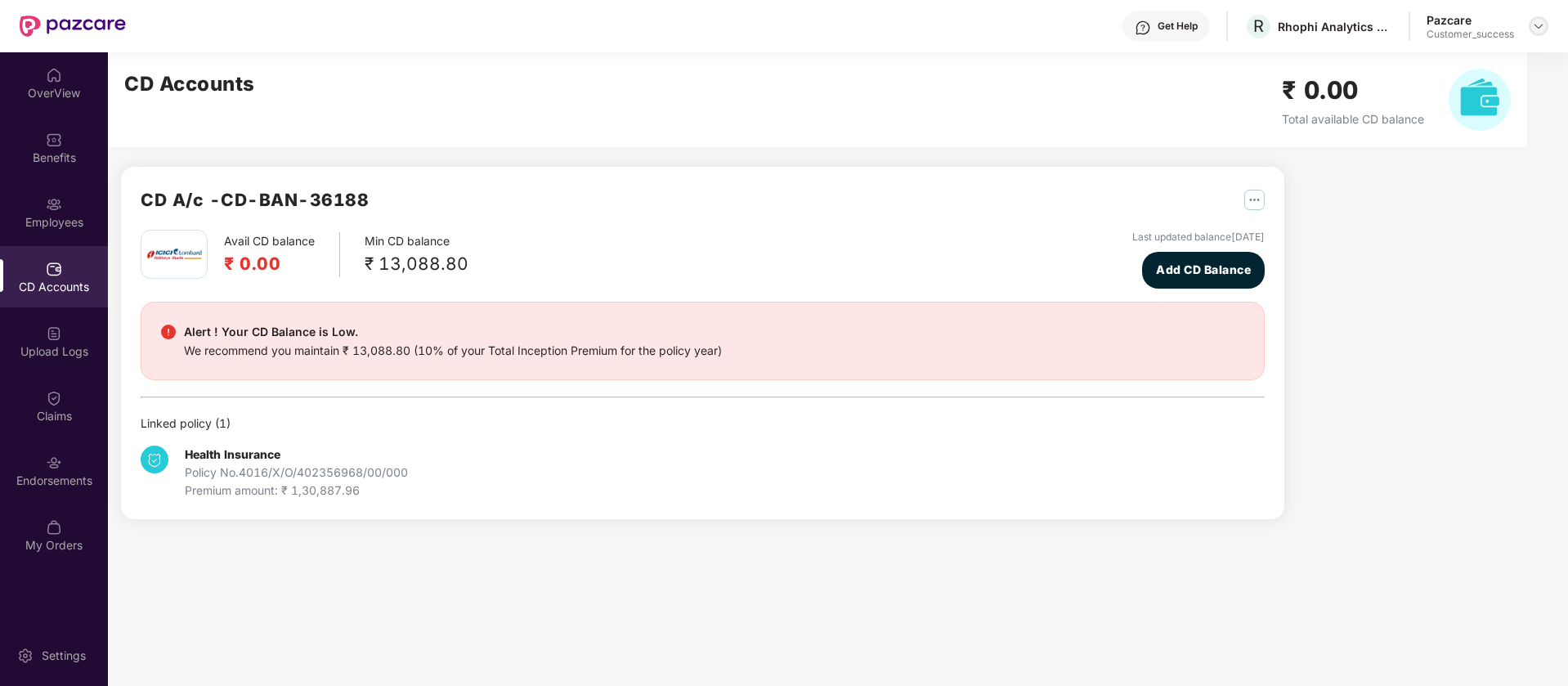
click at [1542, 23] on img at bounding box center [1538, 26] width 13 height 13
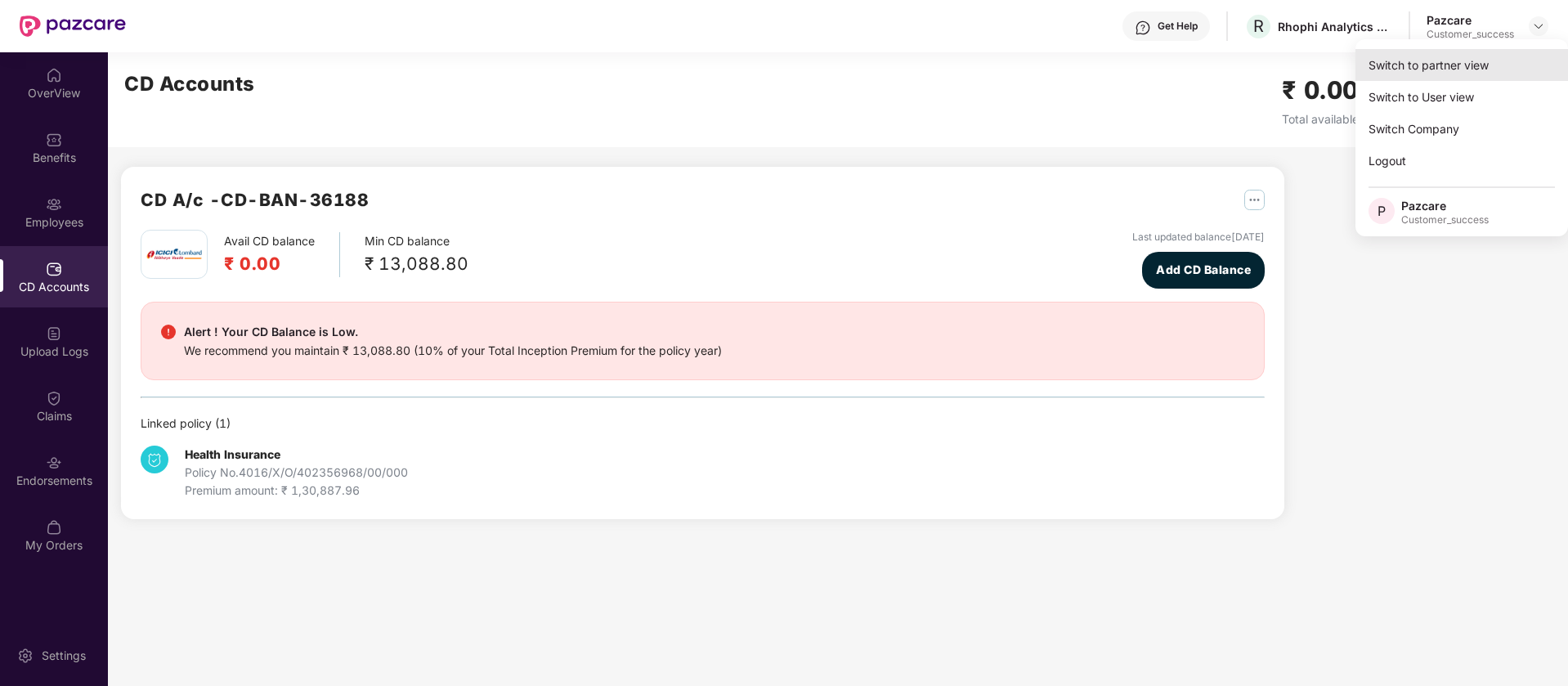
click at [1468, 61] on div "Switch to partner view" at bounding box center [1461, 65] width 213 height 32
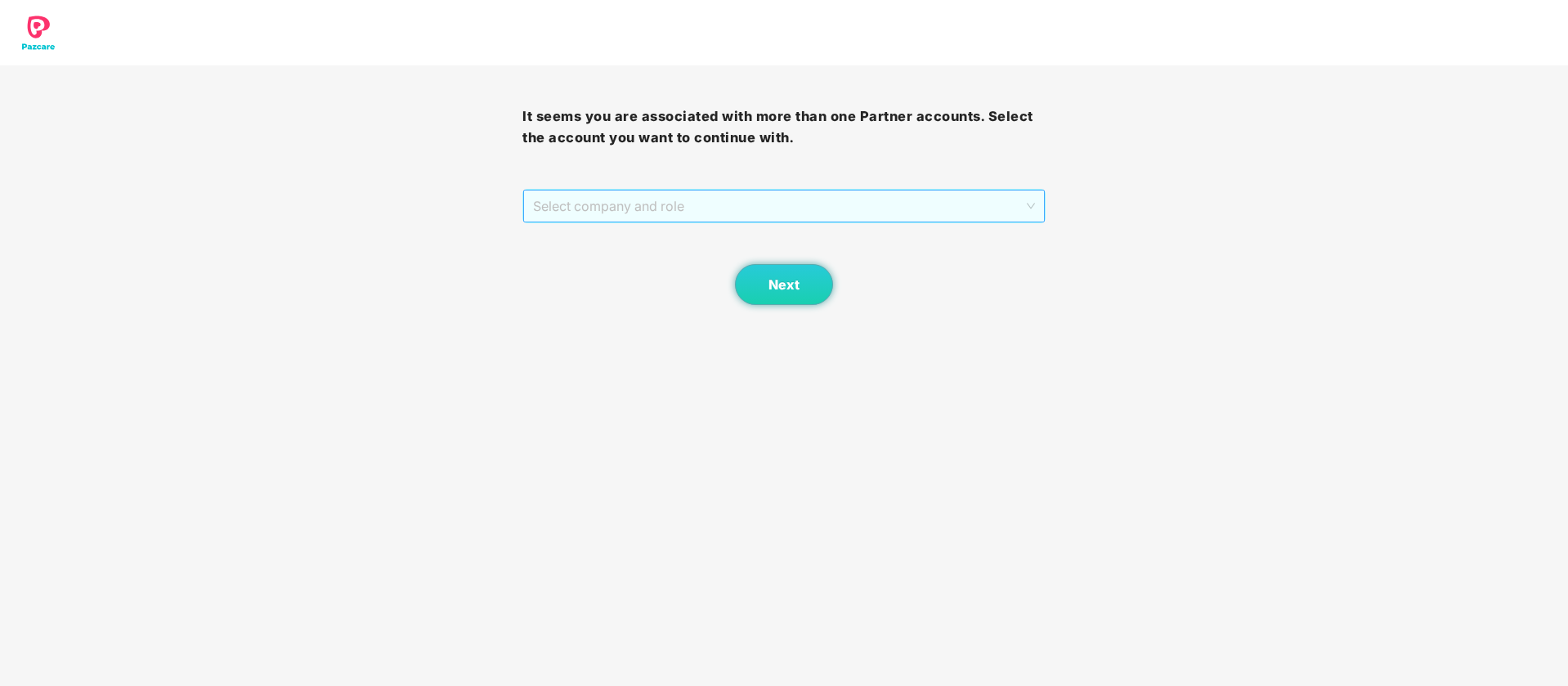
click at [824, 193] on span "Select company and role" at bounding box center [784, 206] width 501 height 31
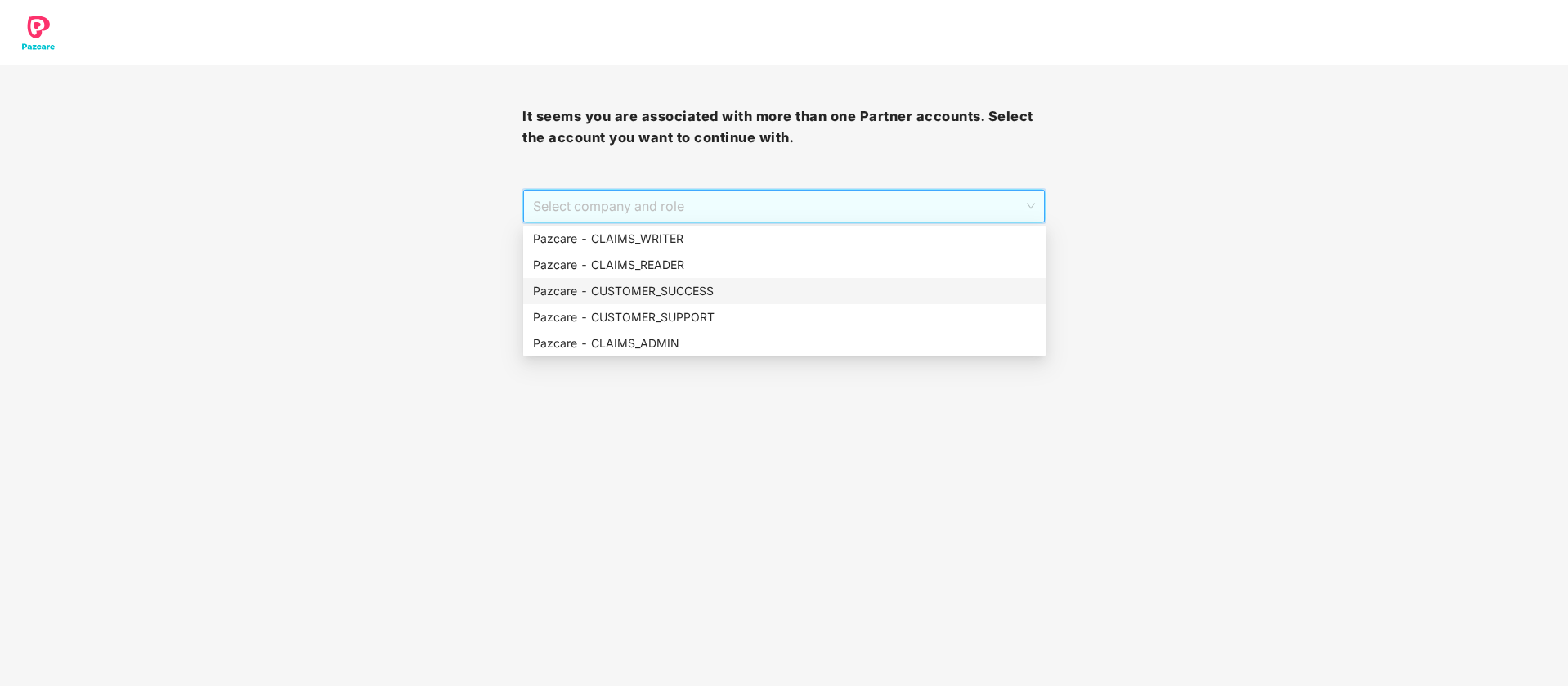
click at [677, 292] on div "Pazcare - CUSTOMER_SUCCESS" at bounding box center [784, 292] width 503 height 18
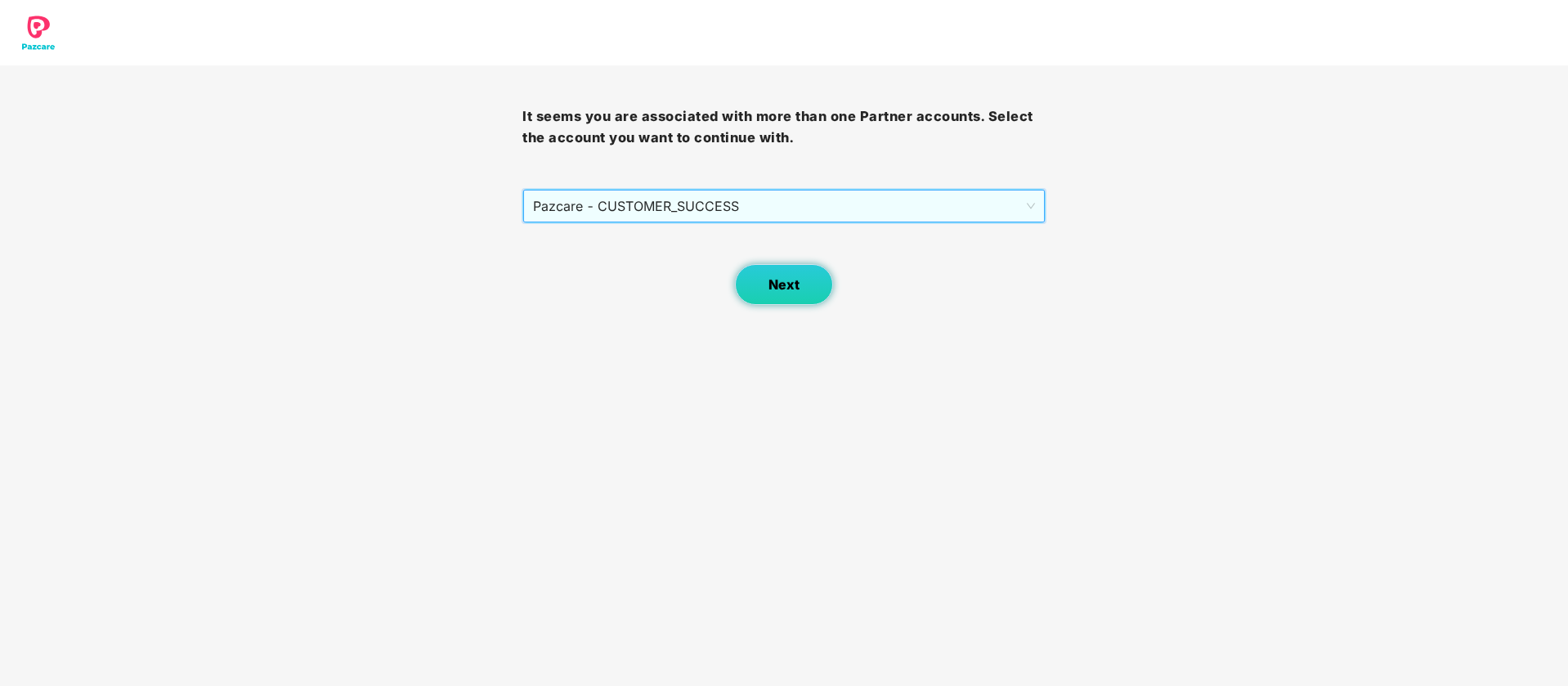
click at [777, 293] on button "Next" at bounding box center [784, 285] width 98 height 41
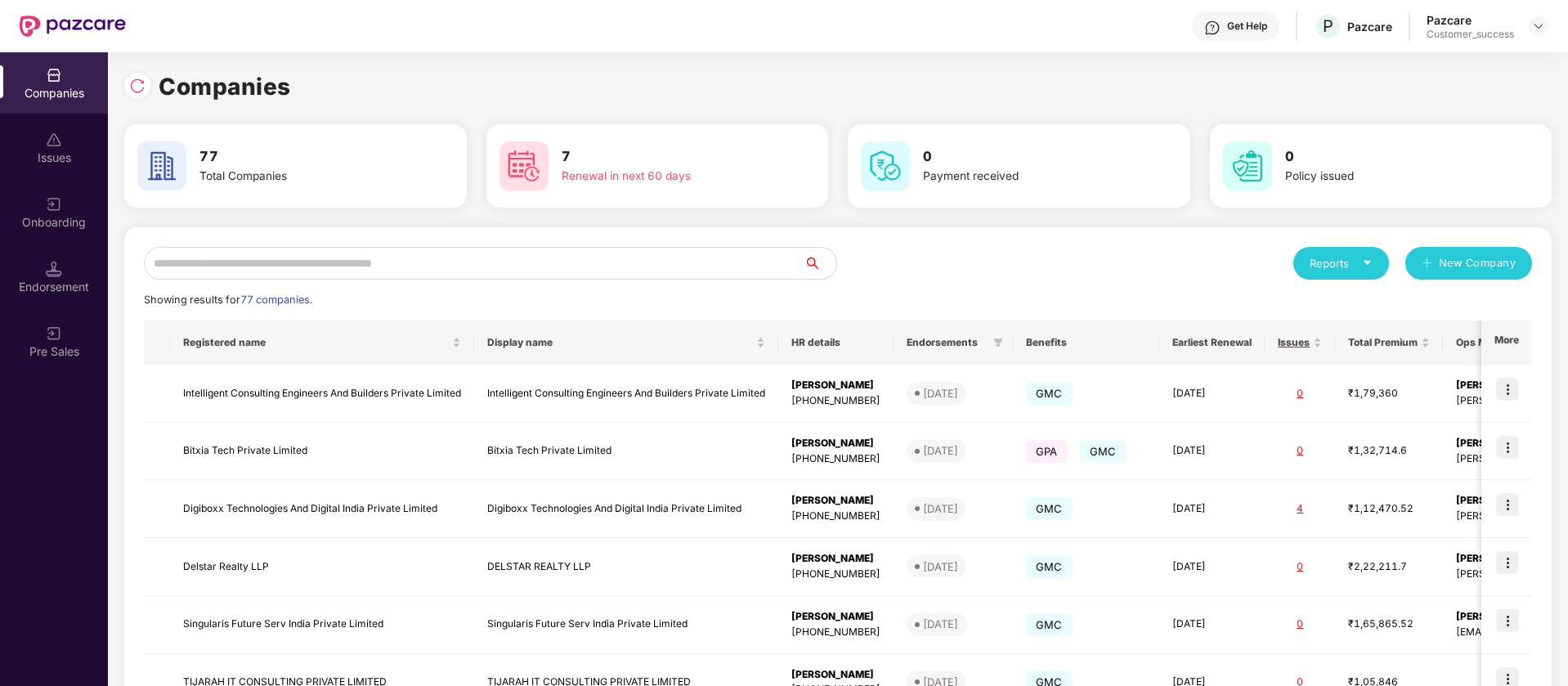
click at [406, 269] on input "text" at bounding box center [473, 263] width 660 height 33
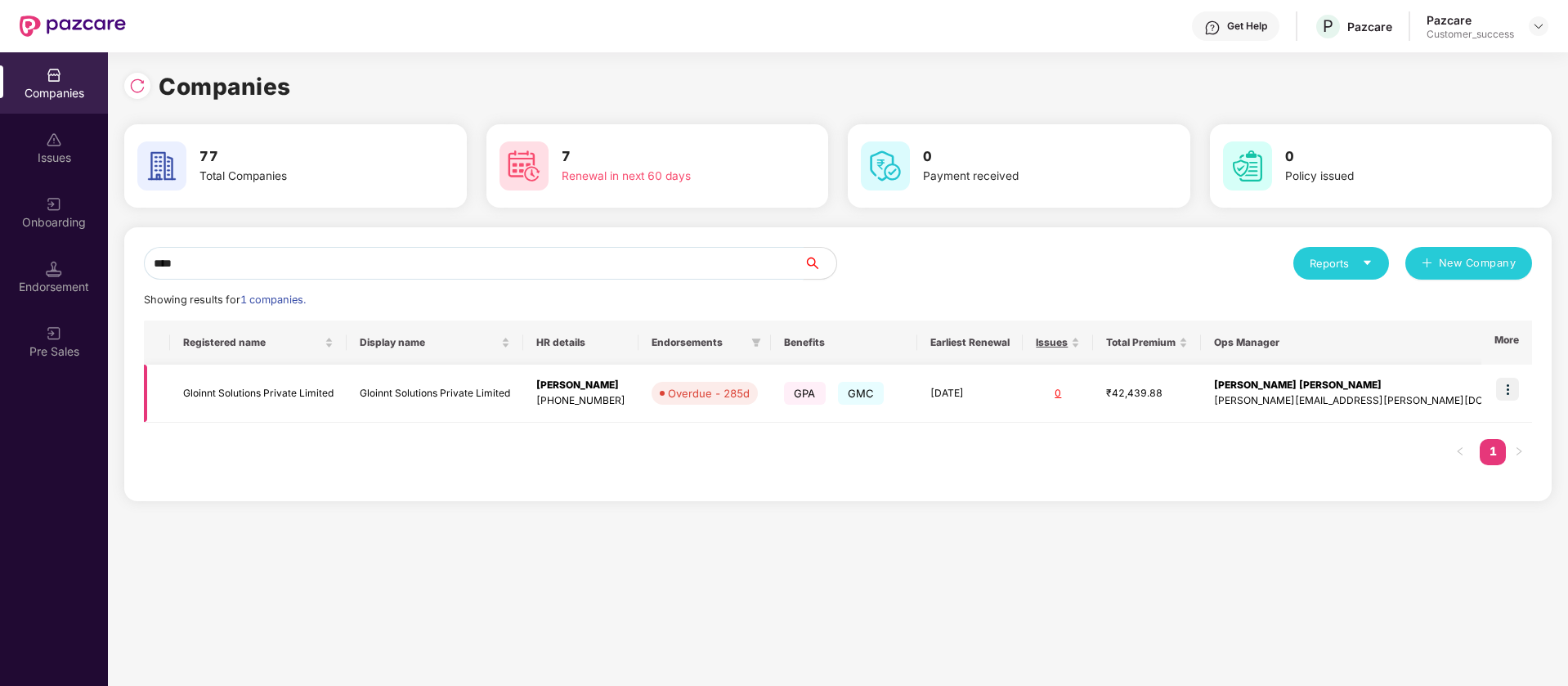
type input "****"
click at [1514, 386] on img at bounding box center [1507, 389] width 23 height 23
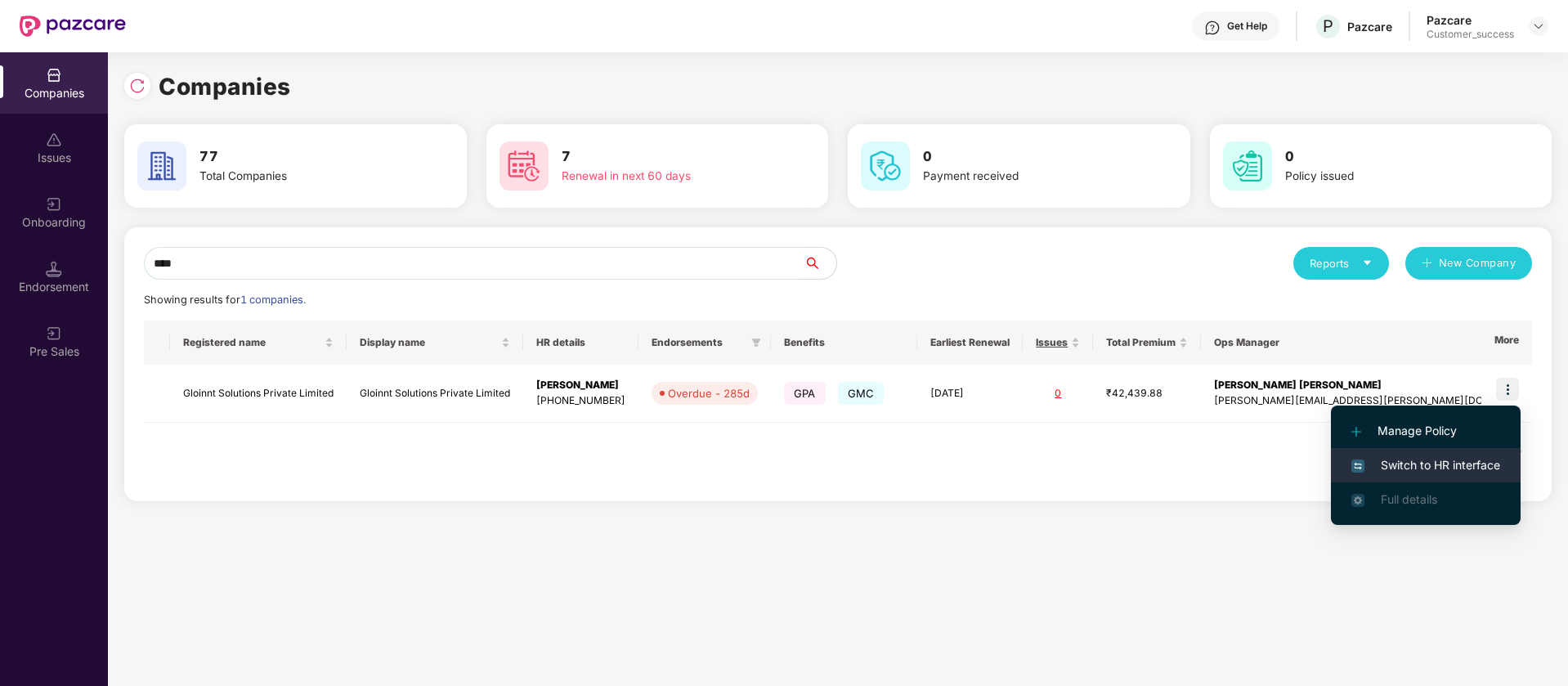
click at [1477, 470] on span "Switch to HR interface" at bounding box center [1425, 465] width 149 height 18
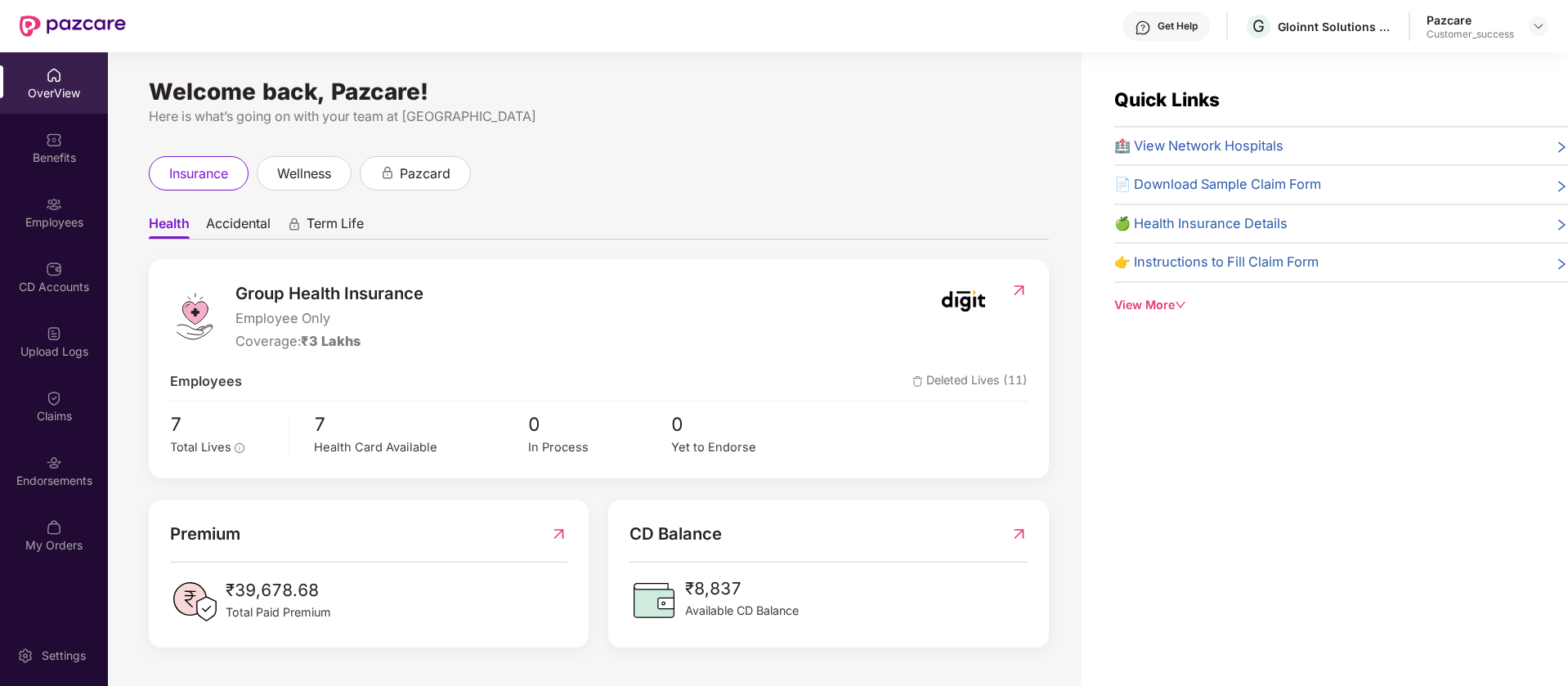
click at [61, 453] on div at bounding box center [54, 461] width 16 height 16
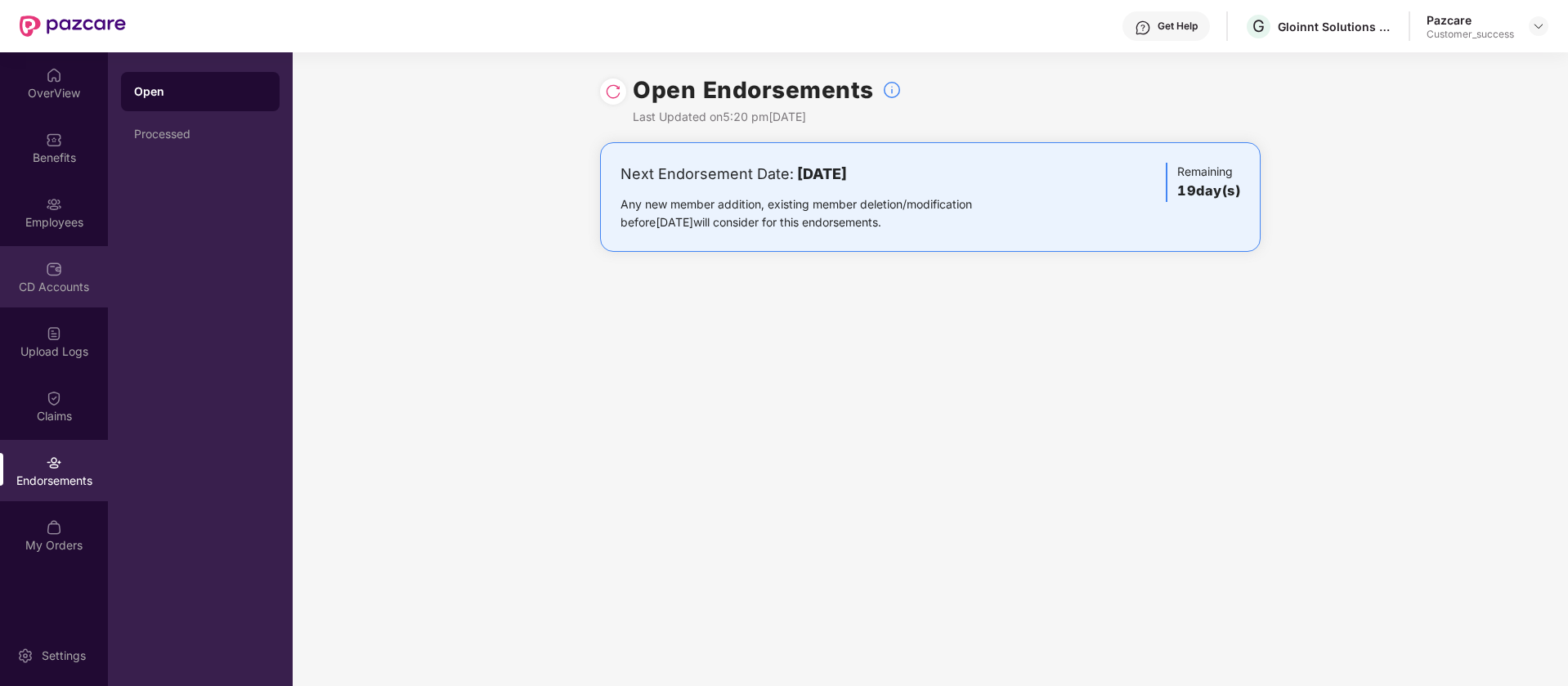
click at [66, 297] on div "CD Accounts" at bounding box center [54, 277] width 108 height 61
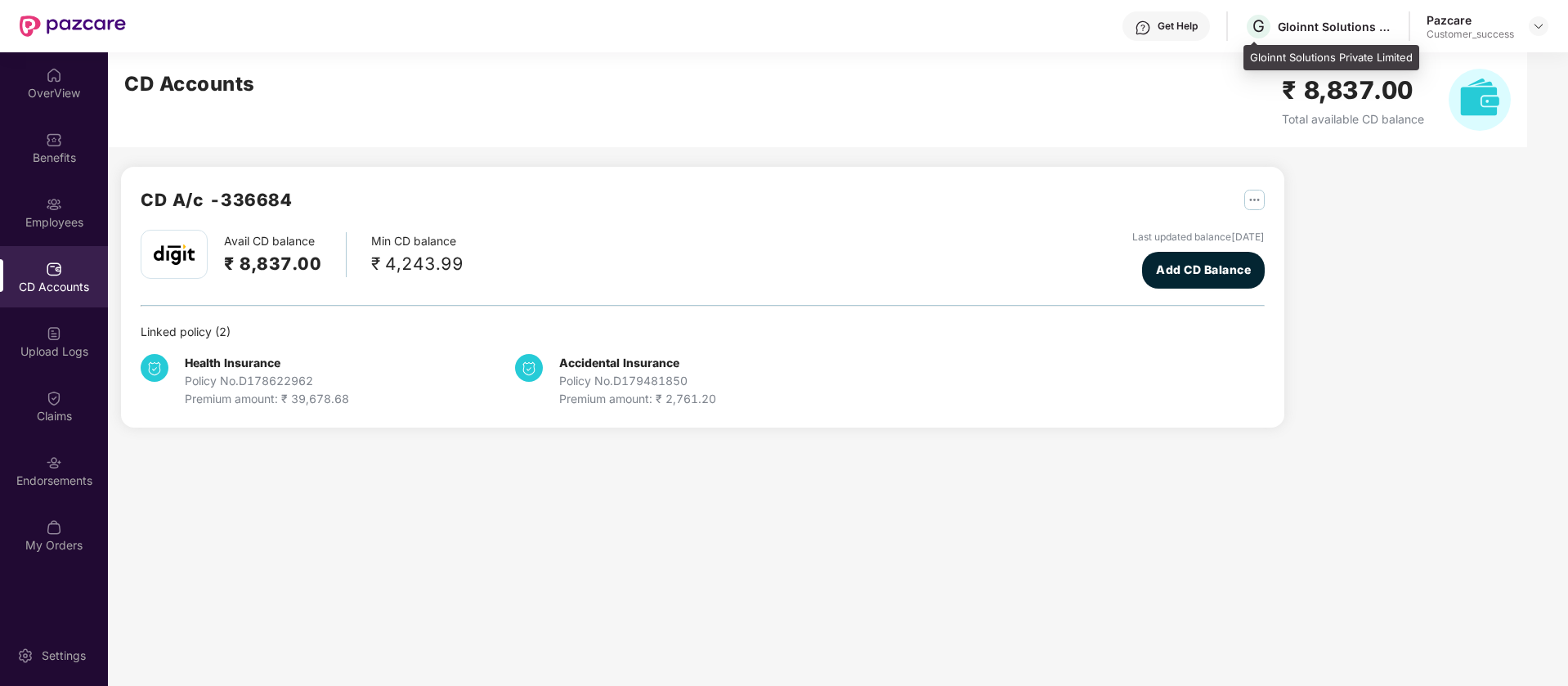
click at [1302, 17] on div "G Gloinnt Solutions Private Limited" at bounding box center [1318, 26] width 148 height 29
click at [251, 360] on b "Health Insurance" at bounding box center [233, 362] width 96 height 14
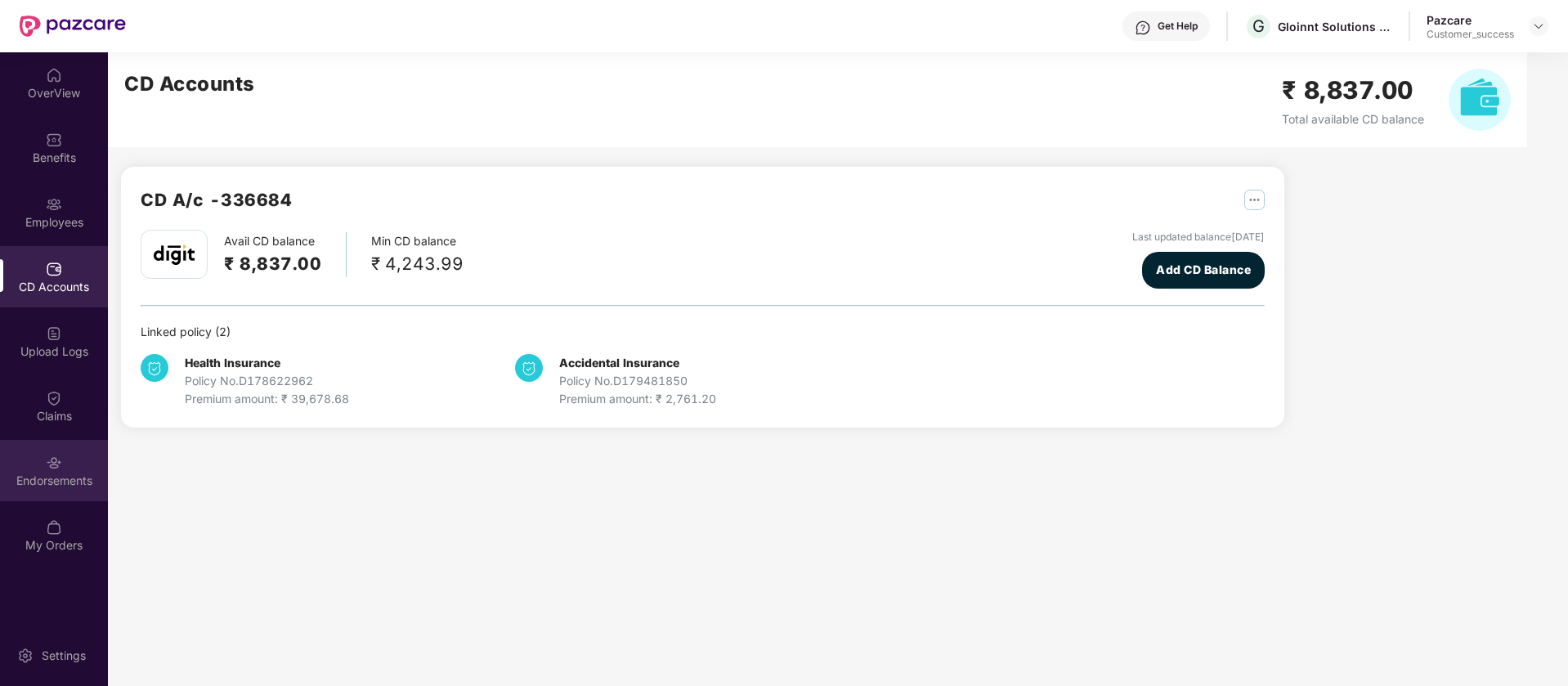
click at [85, 456] on div "Endorsements" at bounding box center [54, 470] width 108 height 61
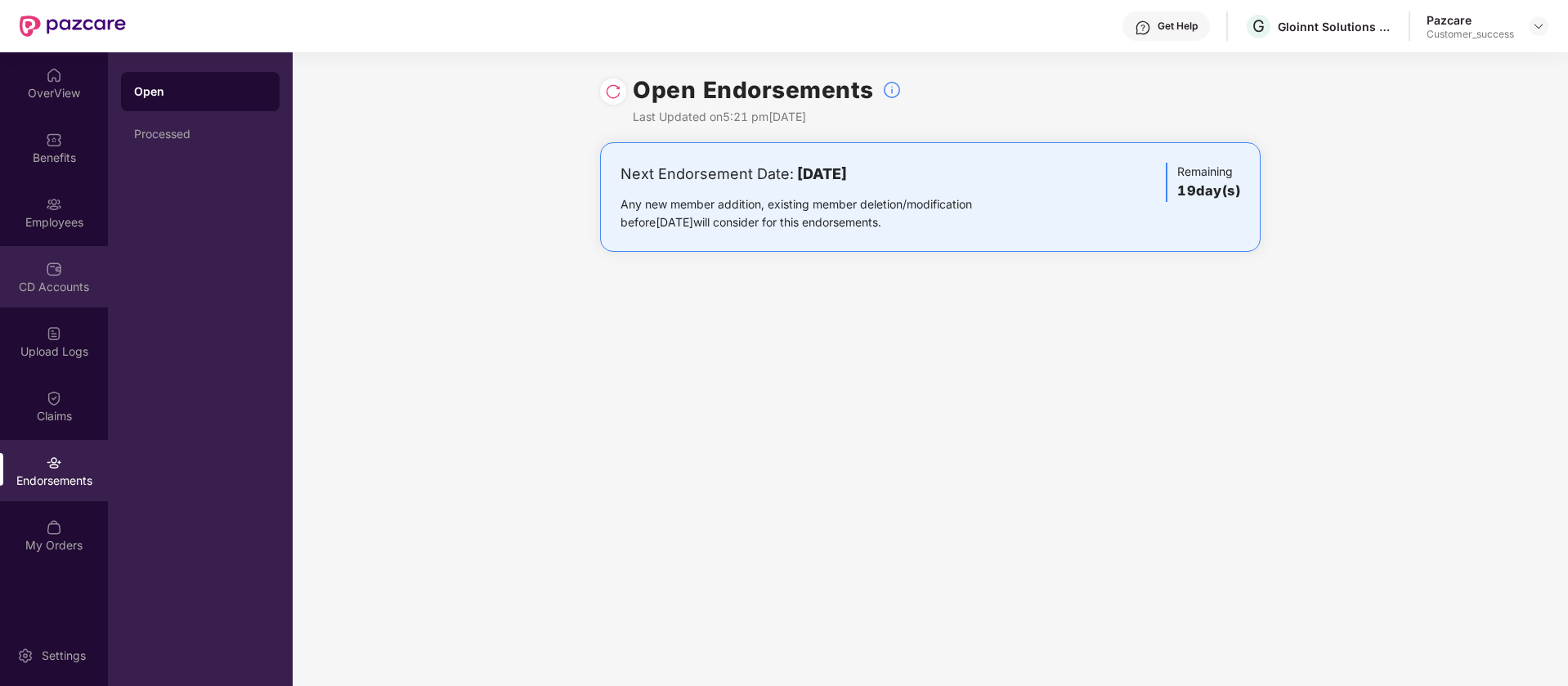
click at [52, 267] on img at bounding box center [54, 269] width 16 height 16
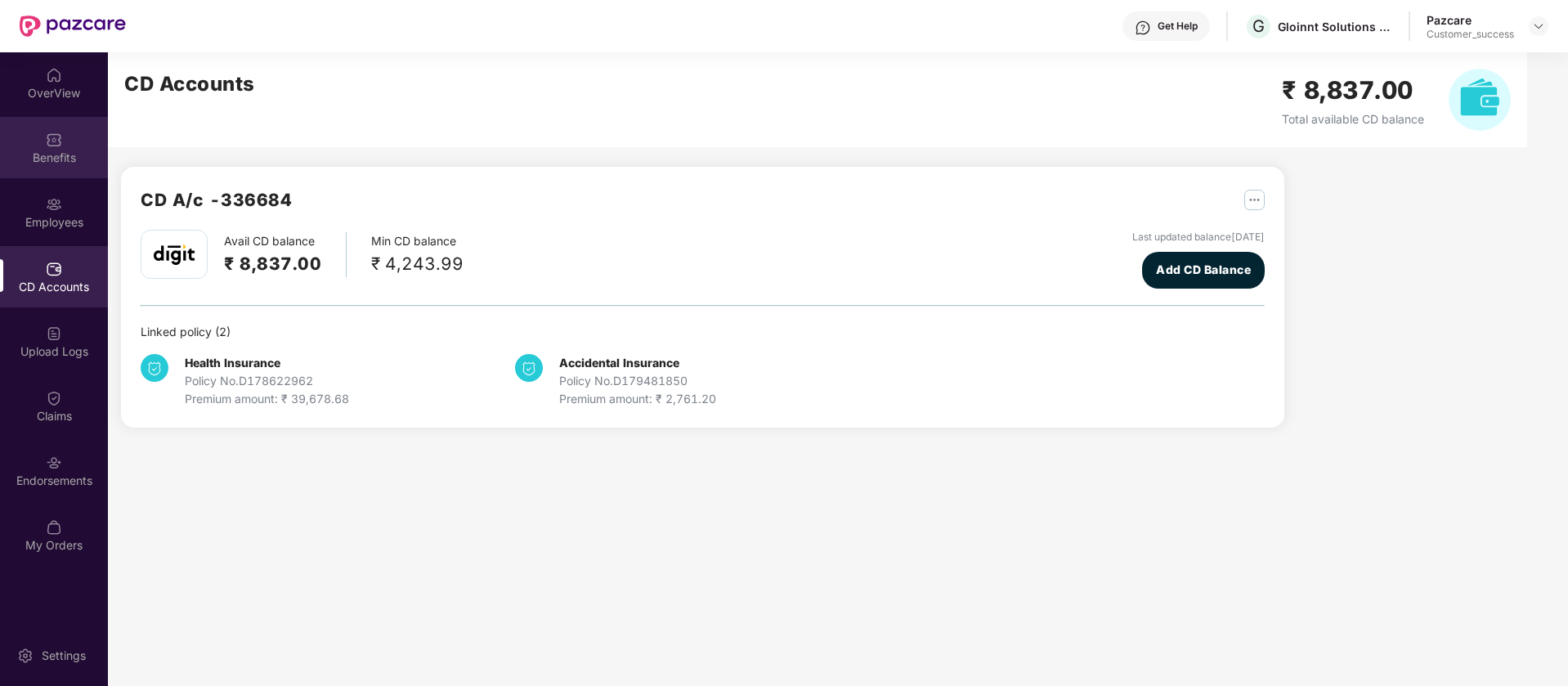
click at [20, 146] on div "Benefits" at bounding box center [54, 147] width 108 height 61
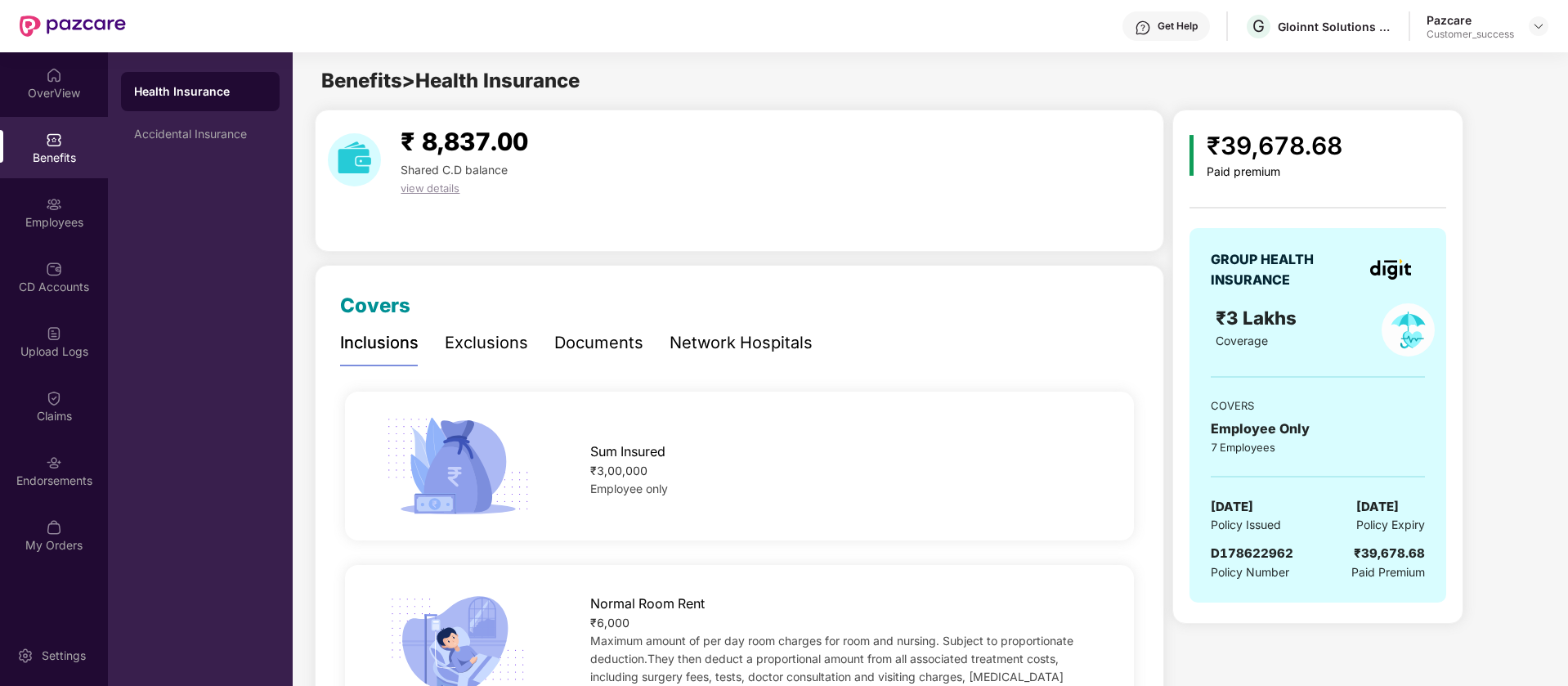
click at [1264, 554] on span "D178622962" at bounding box center [1252, 553] width 83 height 16
copy span "D178622962"
click at [210, 125] on div "Accidental Insurance" at bounding box center [200, 134] width 159 height 39
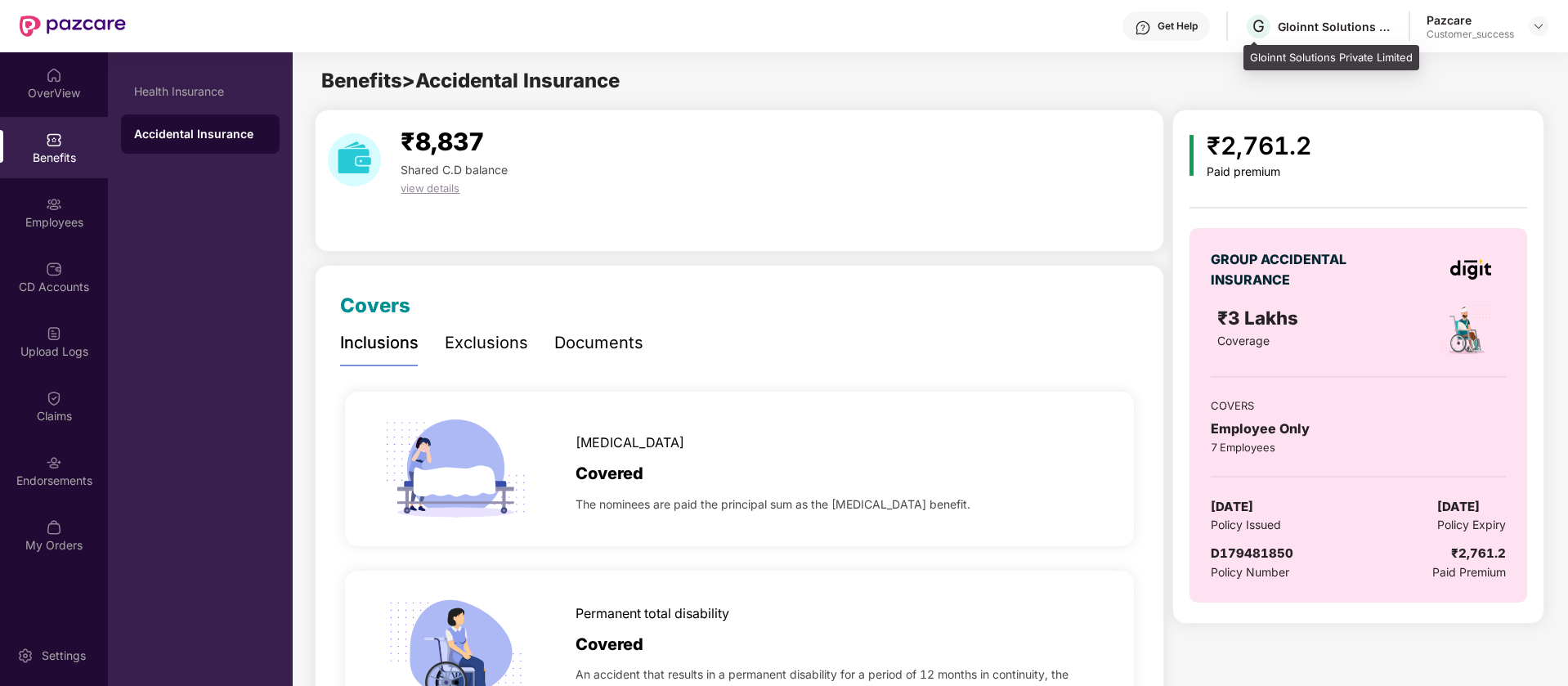
click at [1314, 53] on div "Gloinnt Solutions Private Limited" at bounding box center [1331, 58] width 176 height 26
copy div "Gloinnt Solutions Private Limited"
click at [1267, 555] on span "D179481850" at bounding box center [1252, 553] width 83 height 16
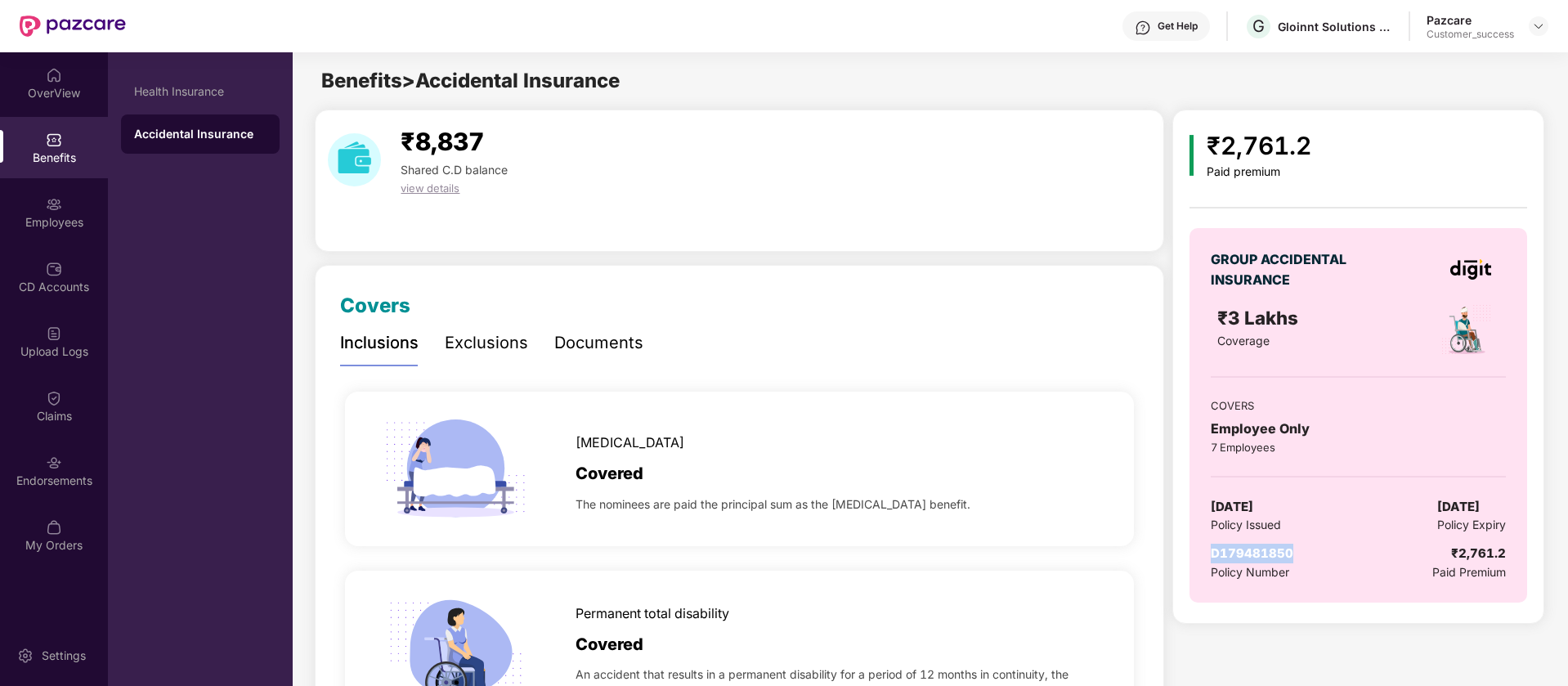
click at [1267, 555] on span "D179481850" at bounding box center [1252, 553] width 83 height 16
copy span "D179481850"
click at [432, 193] on span "view details" at bounding box center [429, 188] width 59 height 13
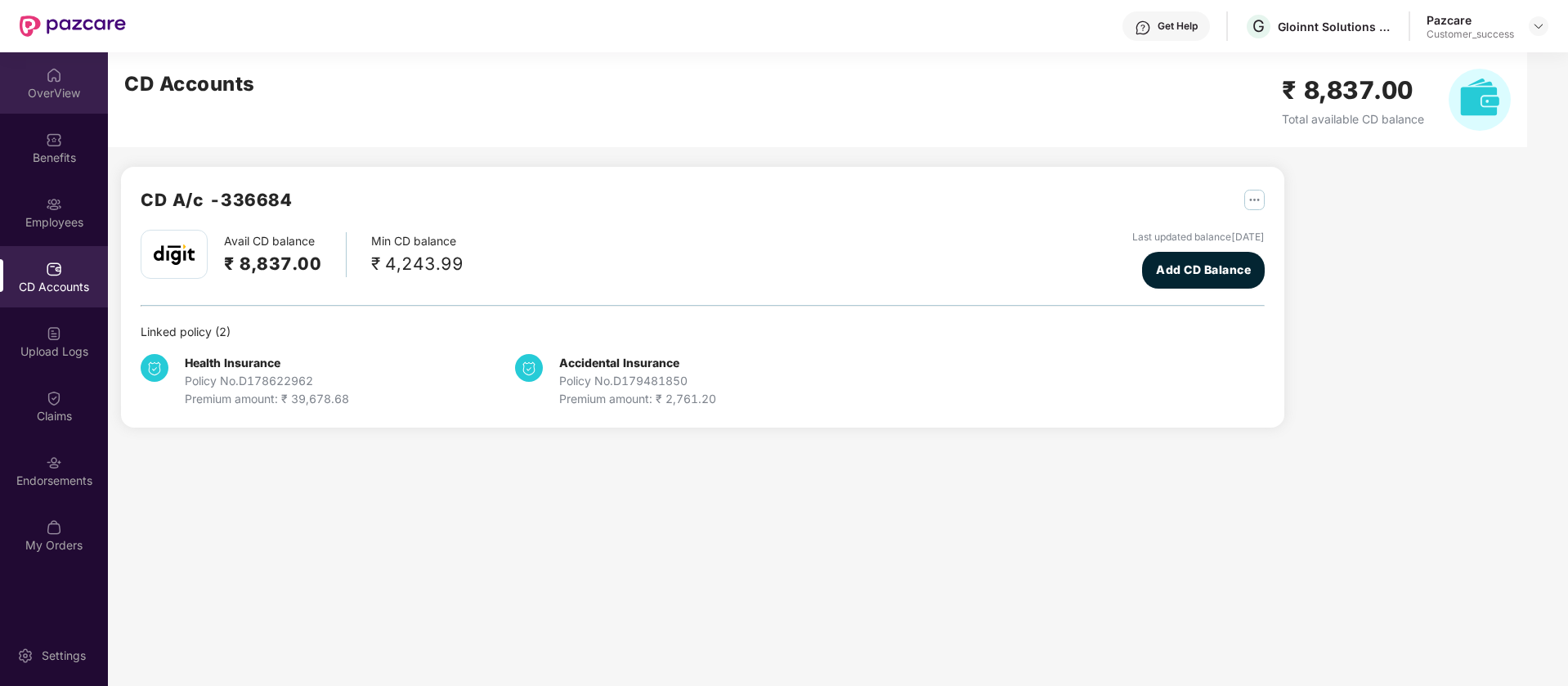
click at [75, 76] on div "OverView" at bounding box center [54, 82] width 108 height 61
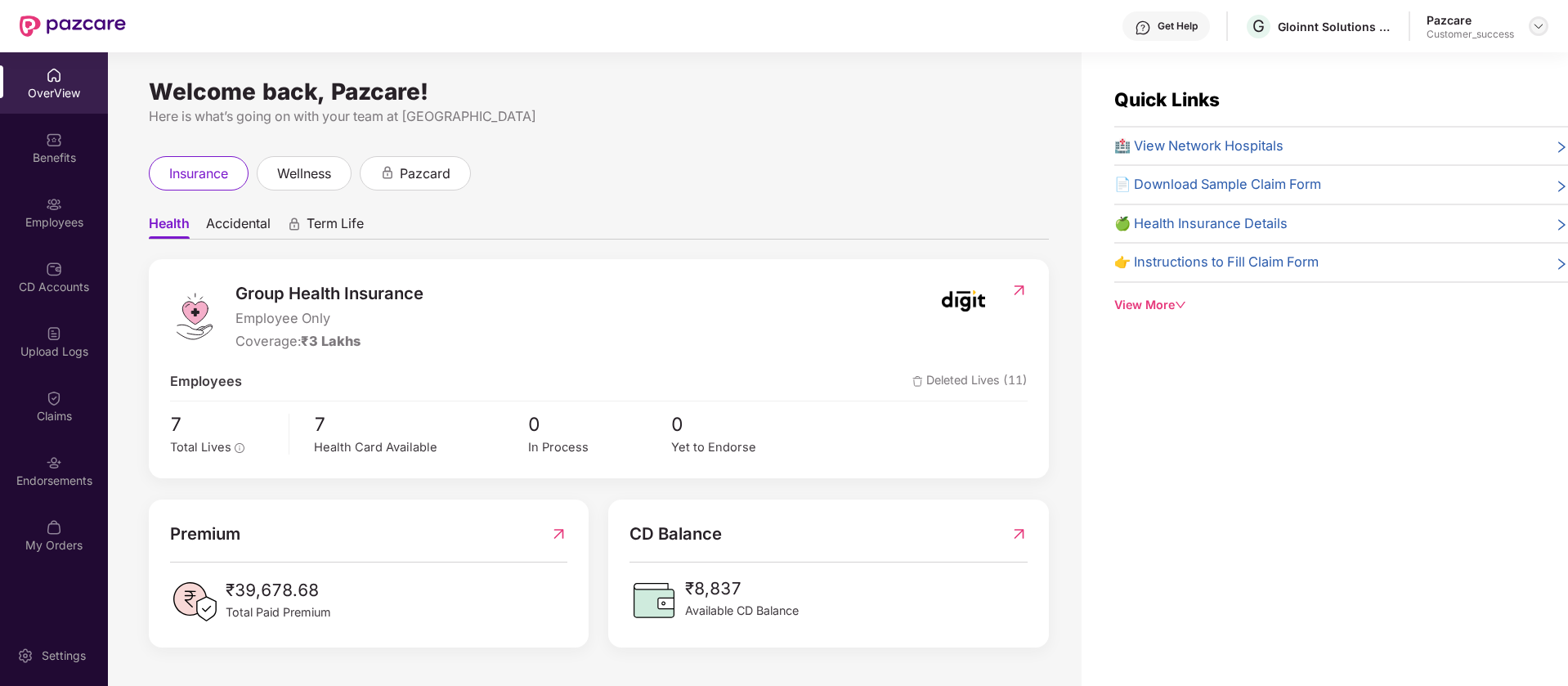
click at [1536, 20] on img at bounding box center [1538, 26] width 13 height 13
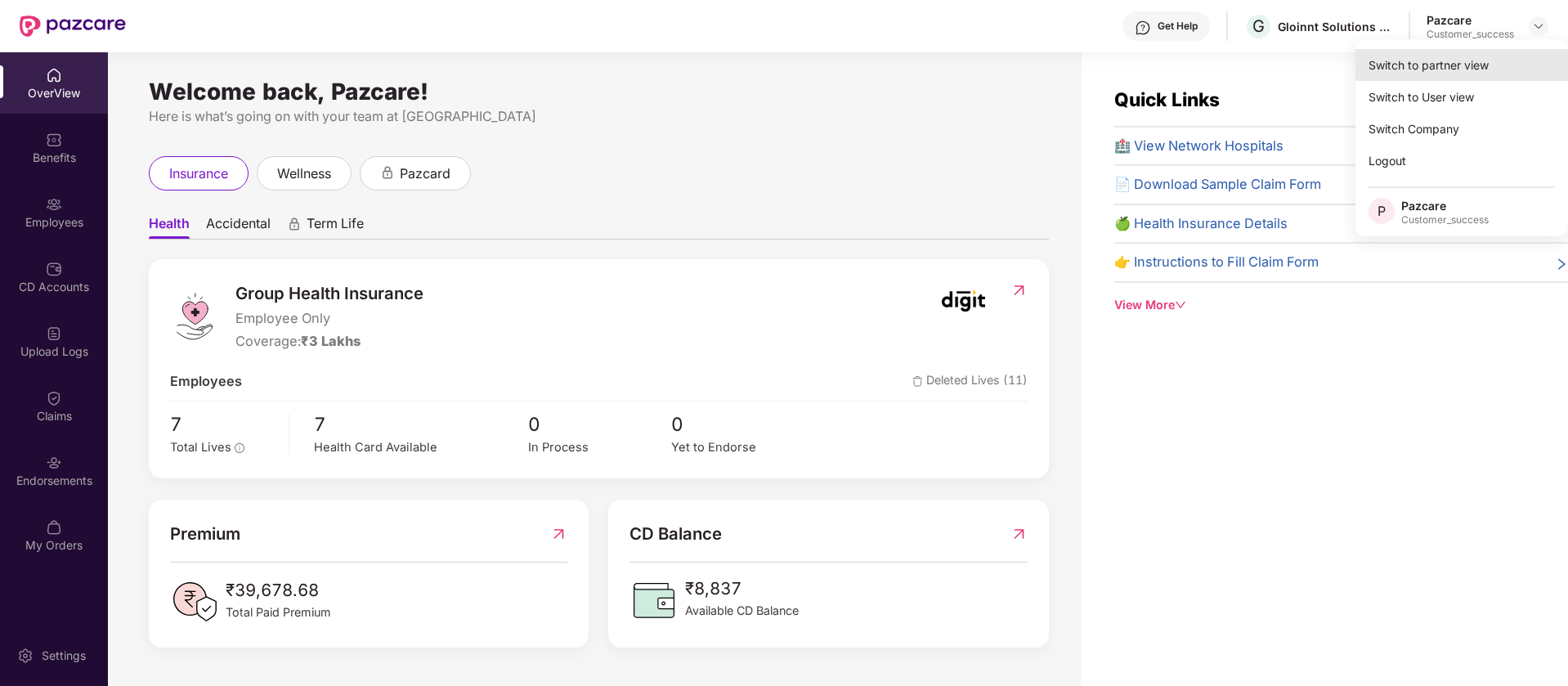
click at [1498, 69] on div "Switch to partner view" at bounding box center [1461, 65] width 213 height 32
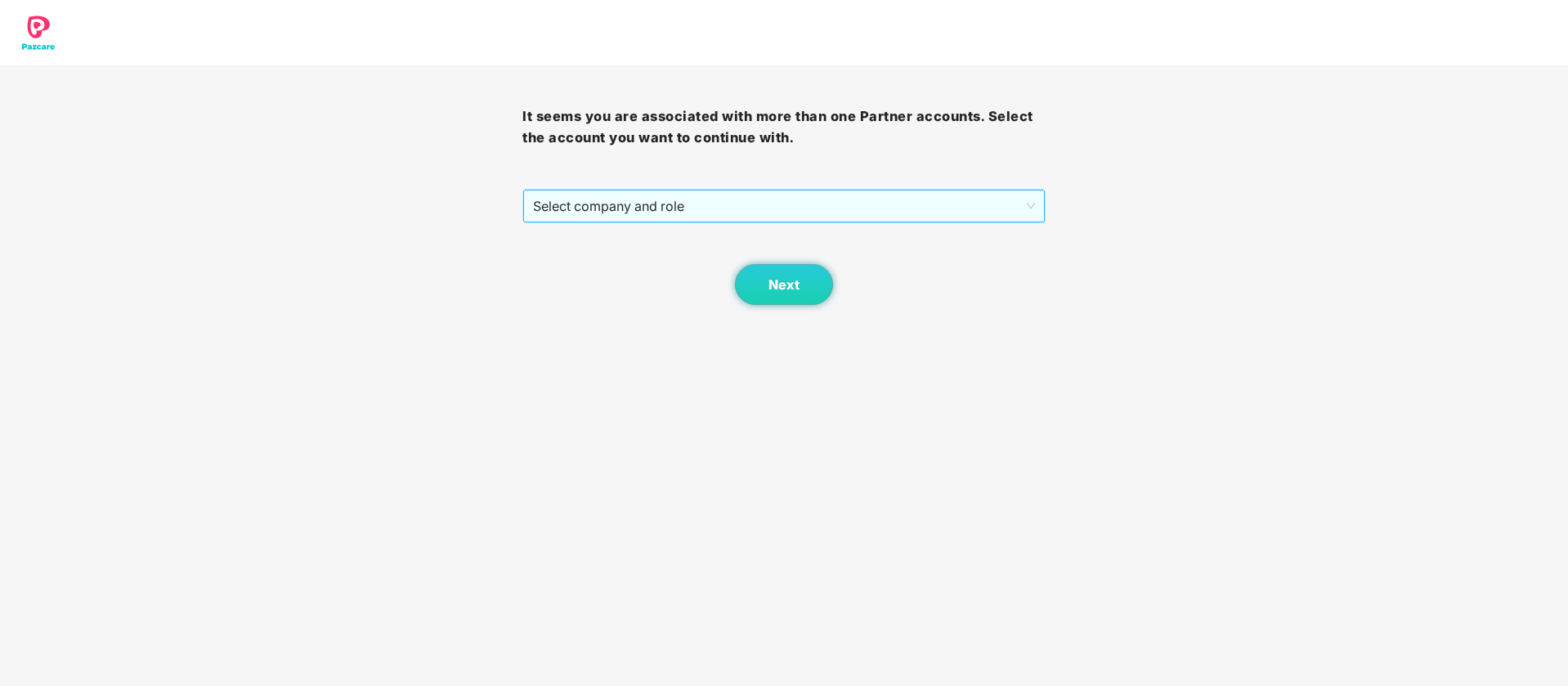
click at [946, 198] on span "Select company and role" at bounding box center [784, 206] width 501 height 31
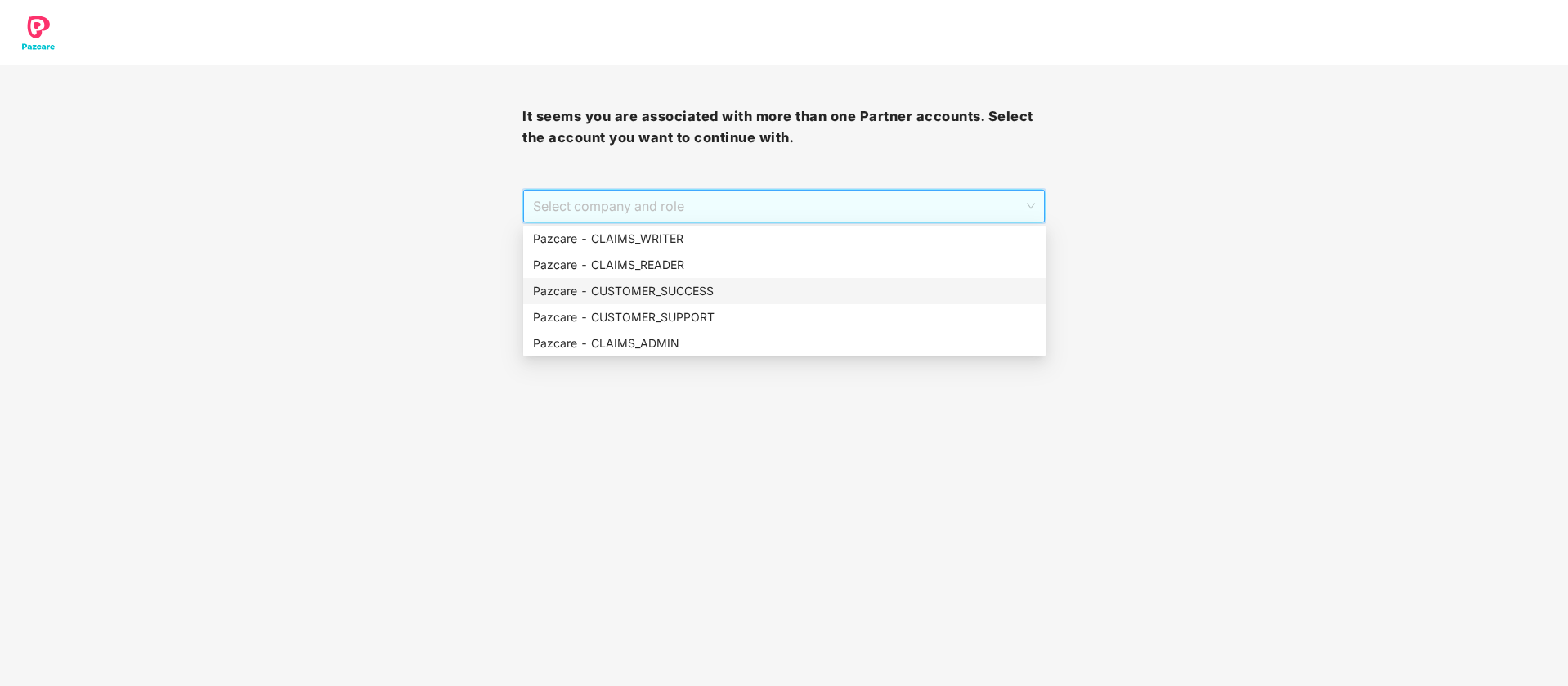
click at [751, 290] on div "Pazcare - CUSTOMER_SUCCESS" at bounding box center [784, 292] width 503 height 18
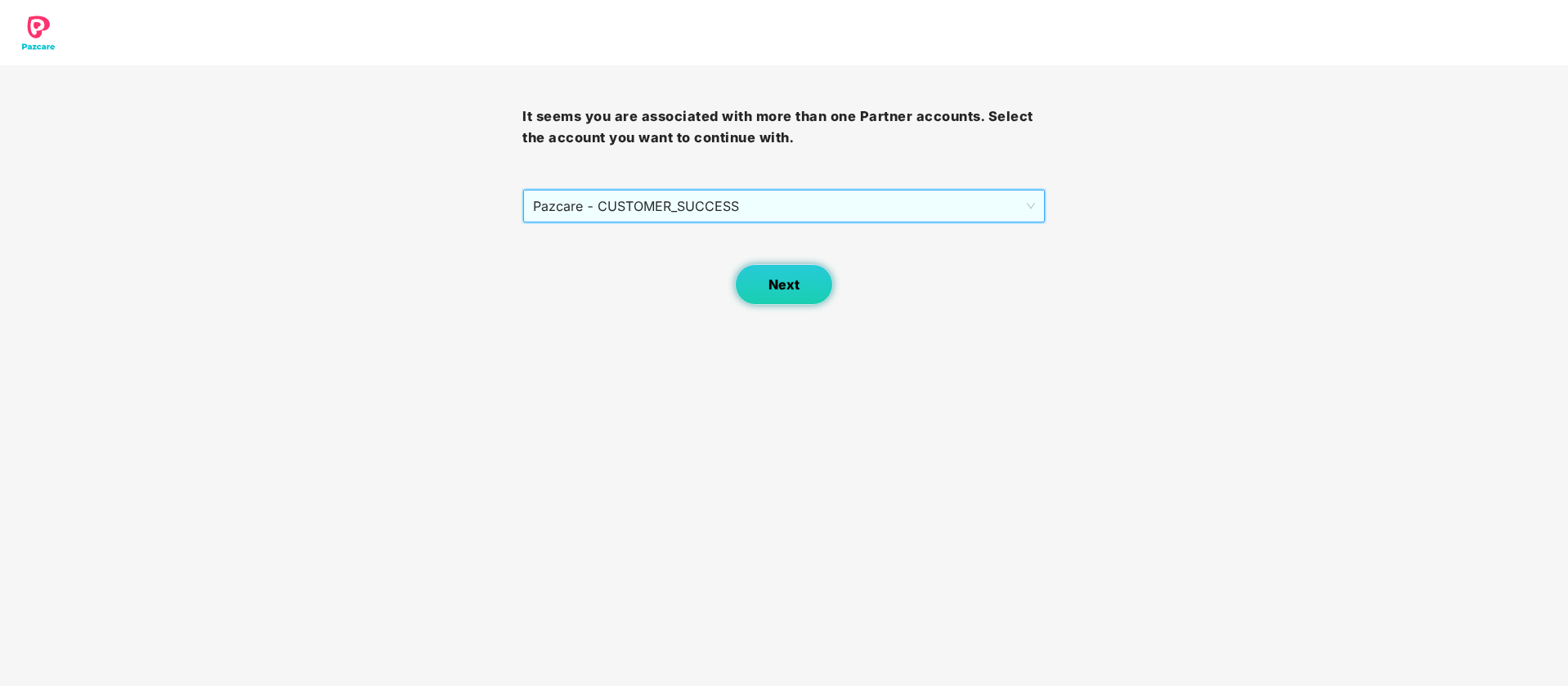
click at [767, 287] on button "Next" at bounding box center [784, 285] width 98 height 41
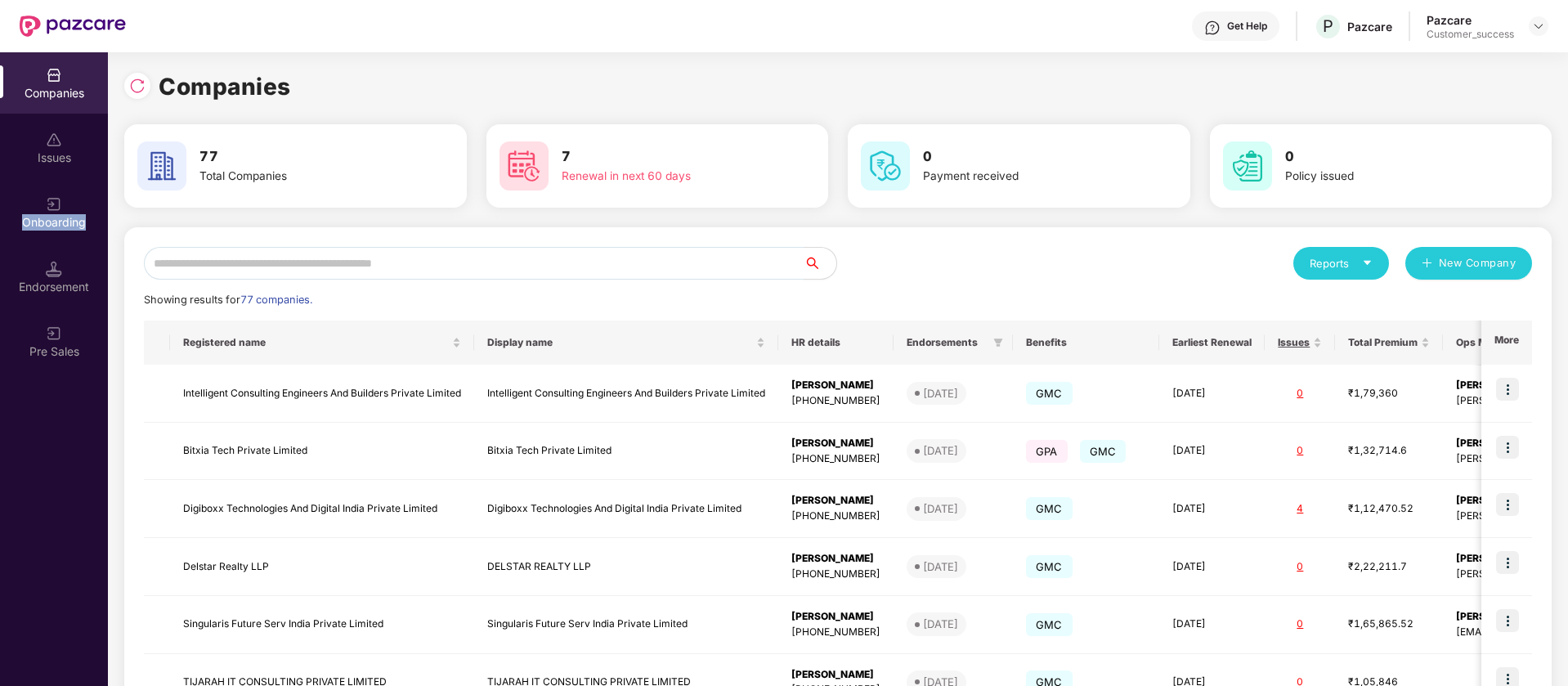
click at [59, 215] on div "Onboarding" at bounding box center [54, 223] width 108 height 16
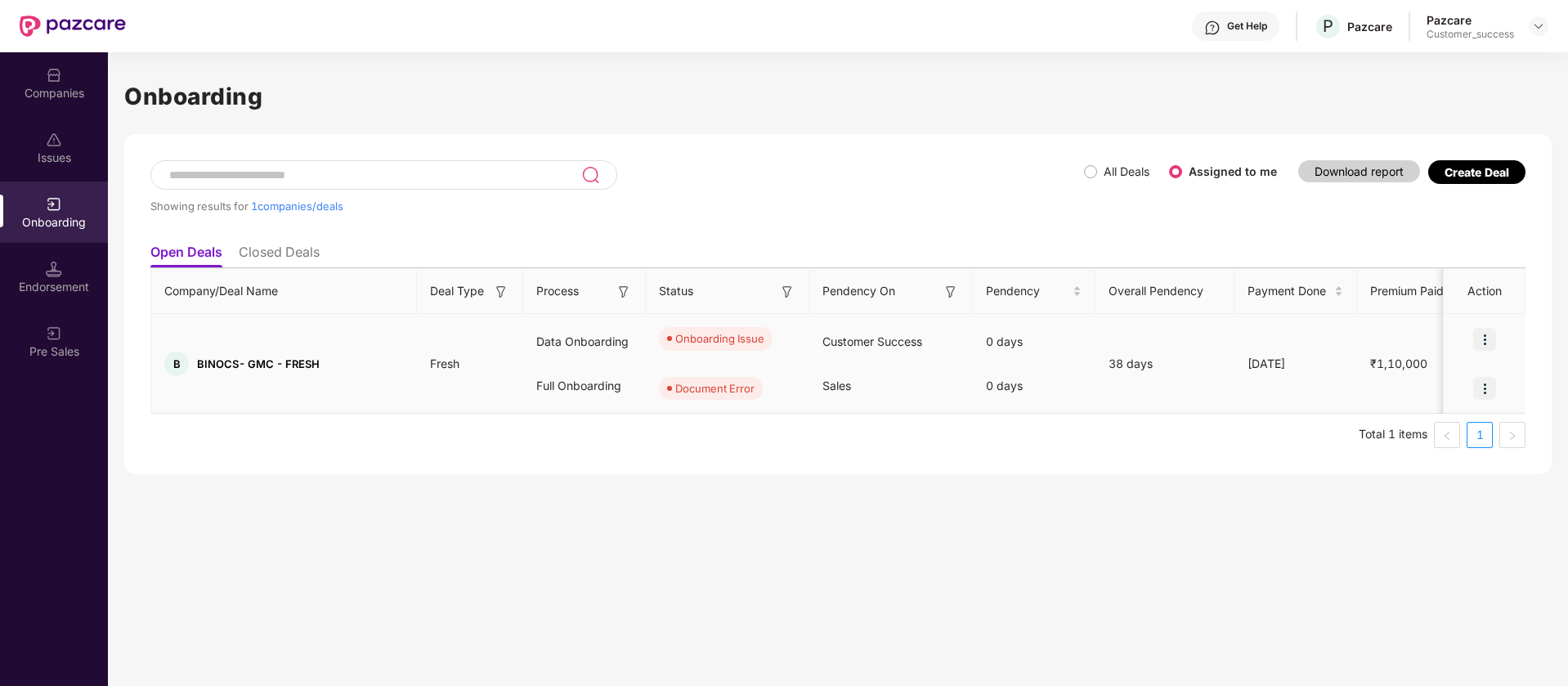
click at [1492, 342] on img at bounding box center [1484, 340] width 23 height 23
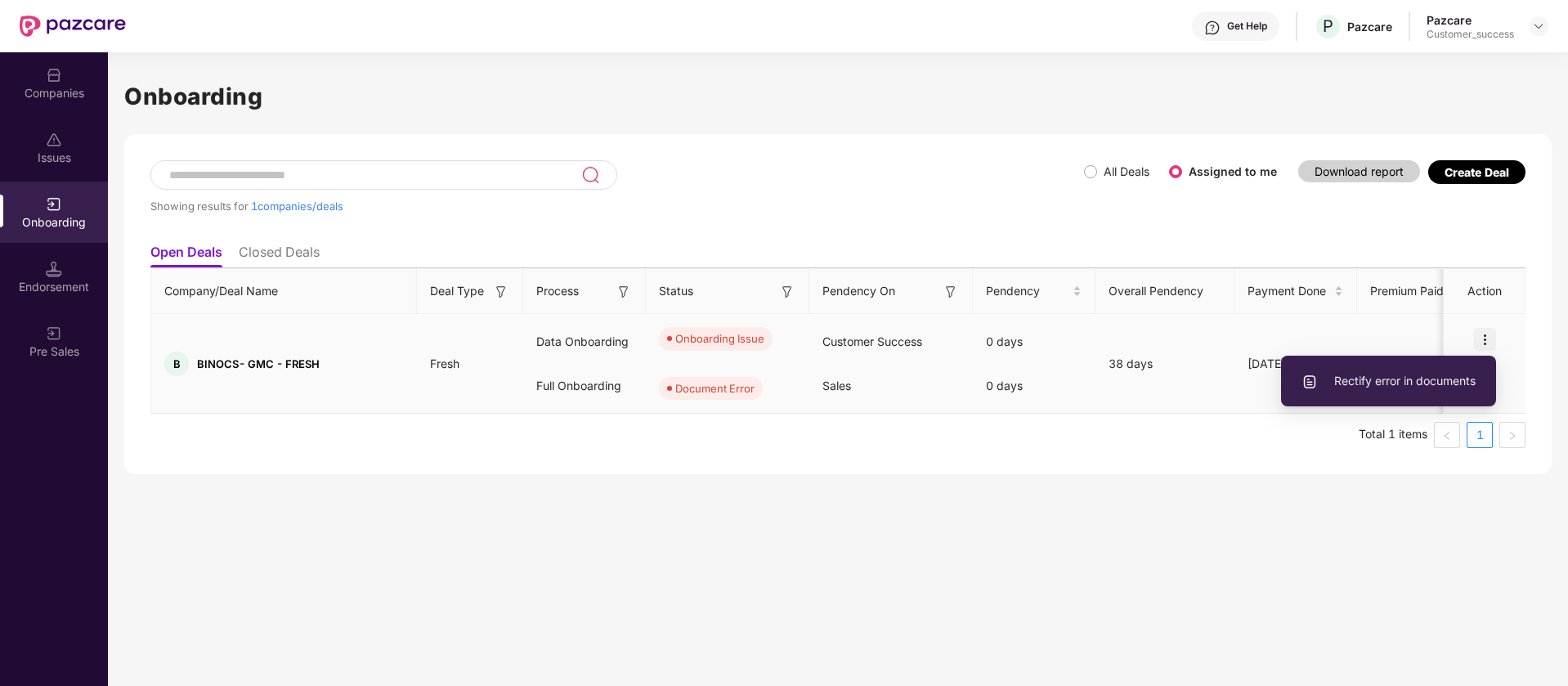
click at [1426, 389] on span "Rectify error in documents" at bounding box center [1388, 381] width 175 height 18
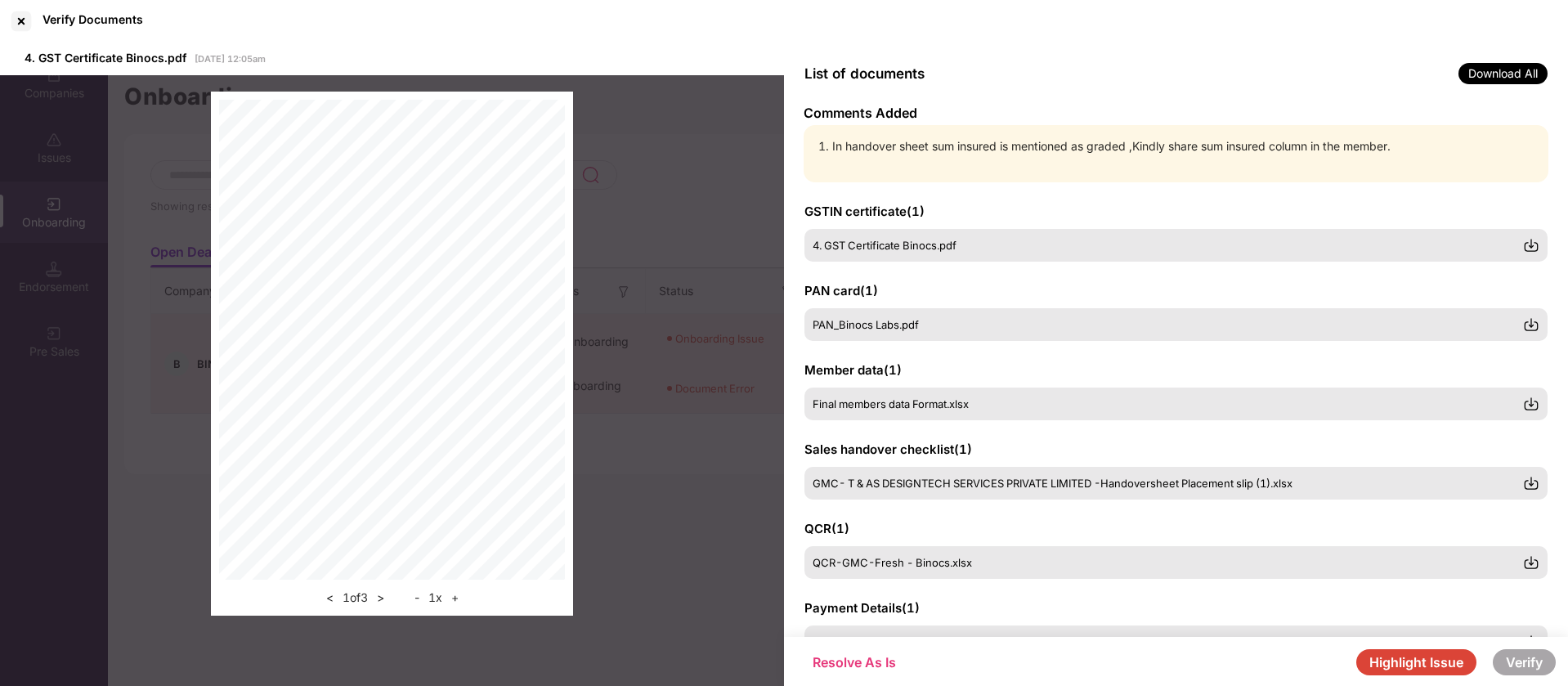
click at [962, 143] on li "In handover sheet sum insured is mentioned as graded ,Kindly share sum insured …" at bounding box center [1184, 147] width 704 height 18
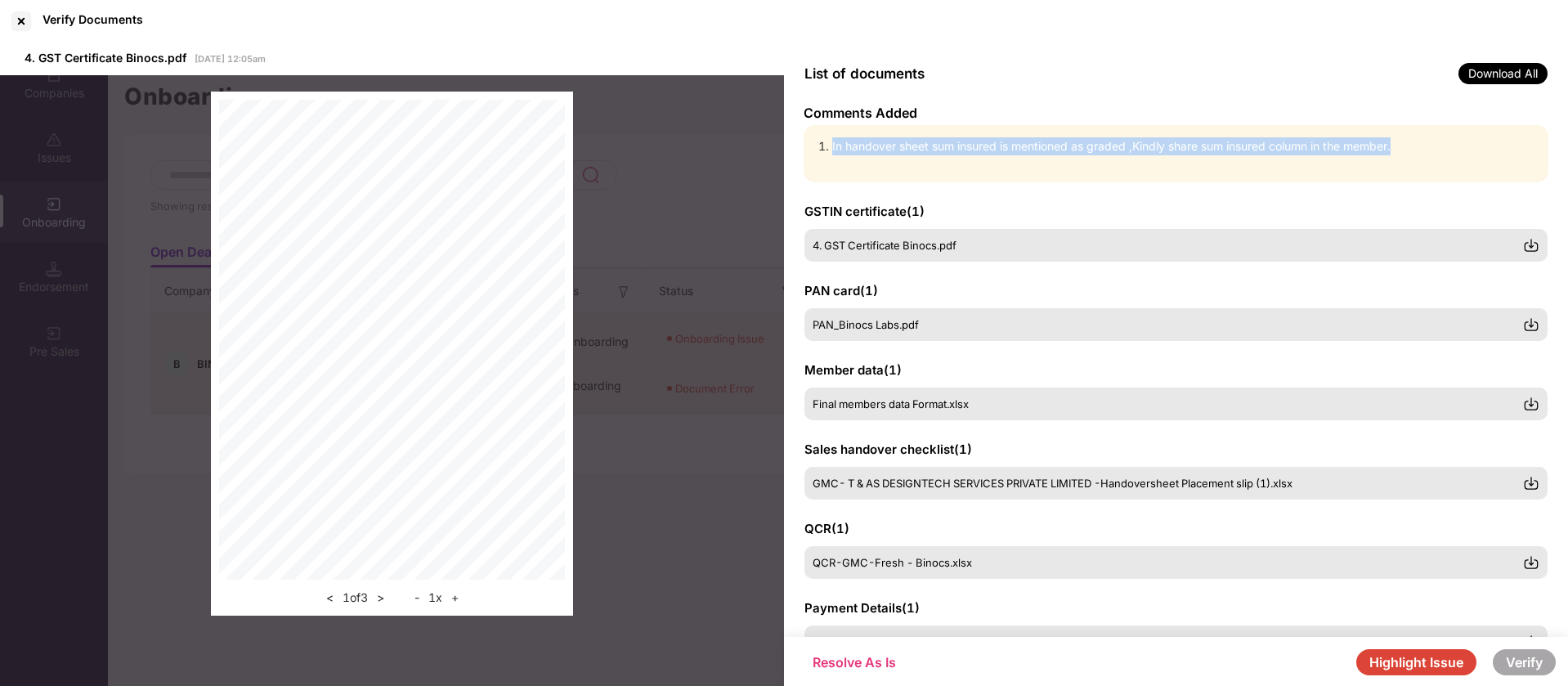
click at [962, 143] on li "In handover sheet sum insured is mentioned as graded ,Kindly share sum insured …" at bounding box center [1184, 147] width 704 height 18
copy li "In handover sheet sum insured is mentioned as graded ,Kindly share sum insured …"
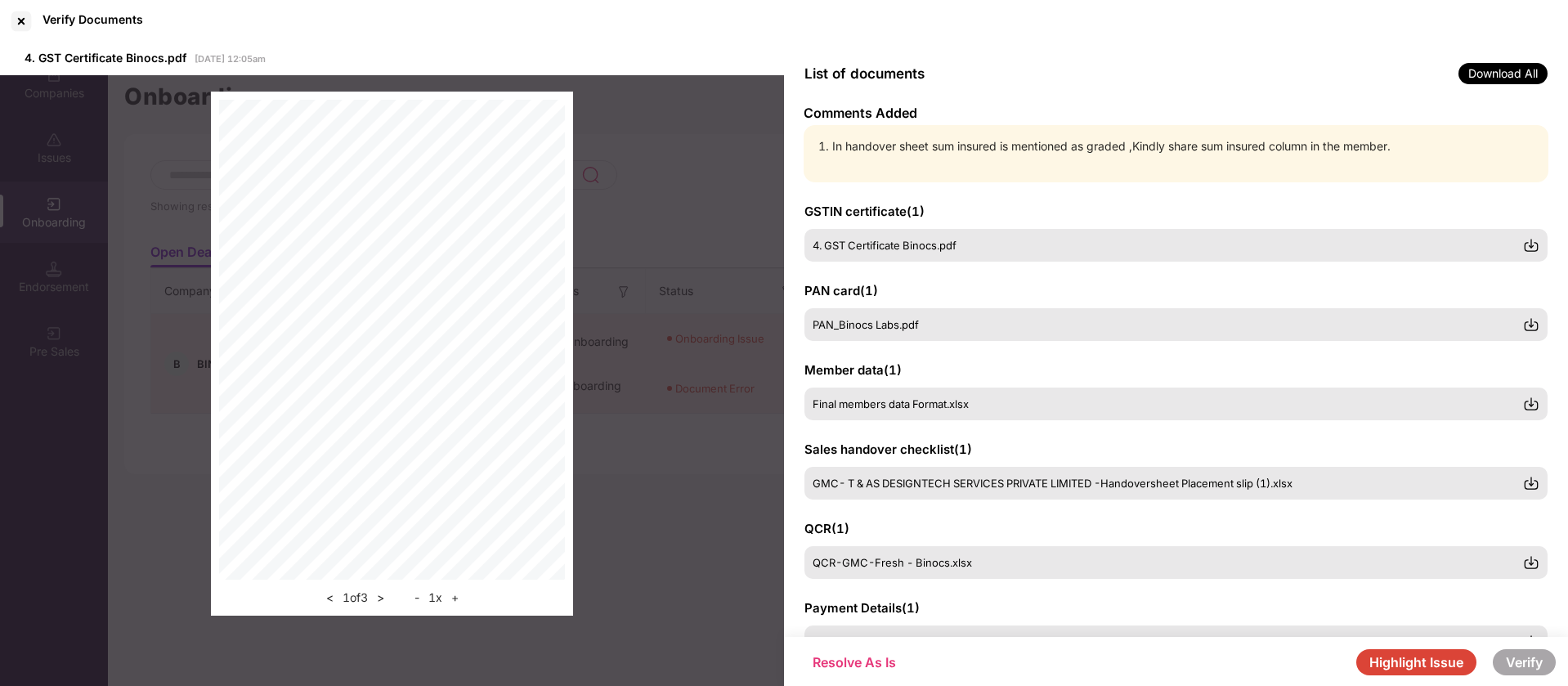
click at [794, 47] on div "List of documents Download All" at bounding box center [1177, 74] width 784 height 62
click at [751, 9] on div "Verify Documents" at bounding box center [784, 21] width 1568 height 43
click at [1384, 664] on button "Highlight Issue" at bounding box center [1416, 663] width 120 height 26
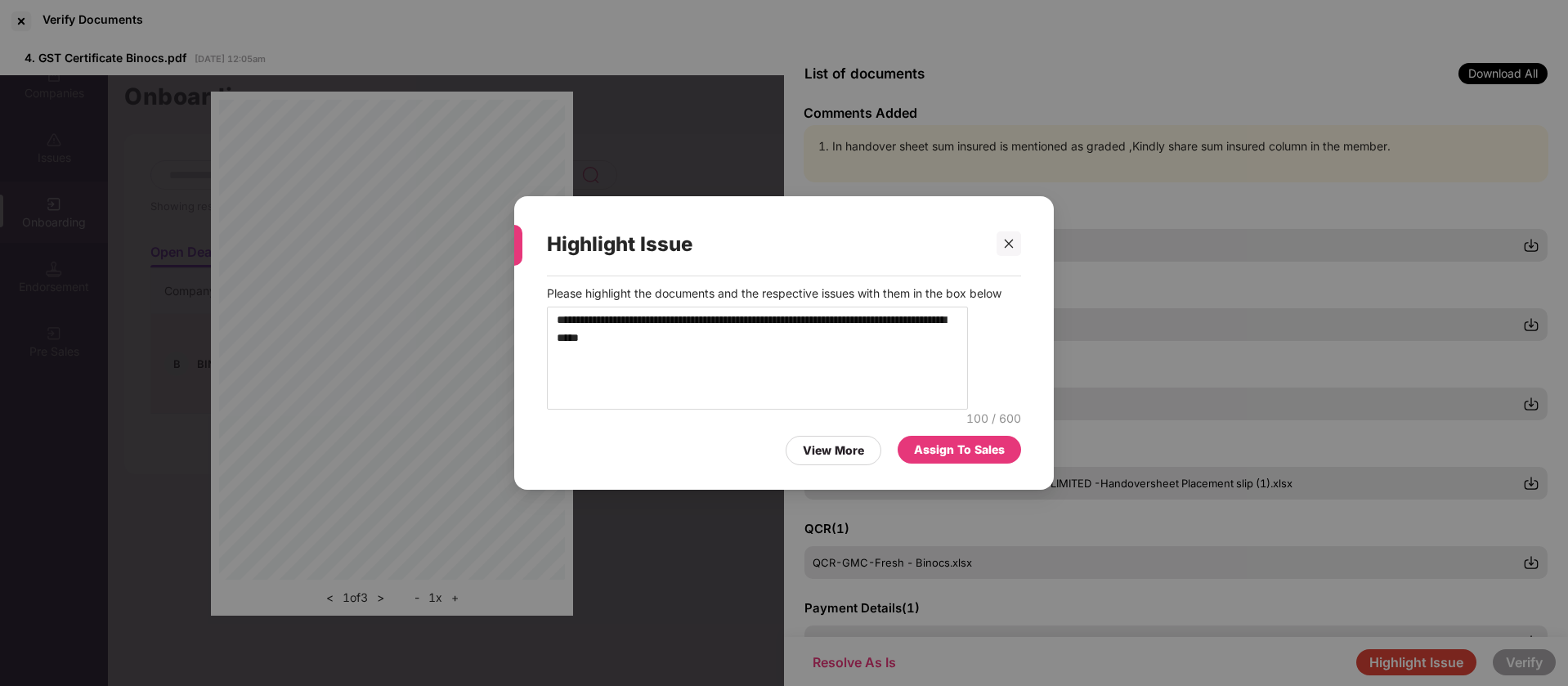
click at [960, 459] on div "Assign To Sales" at bounding box center [959, 450] width 91 height 18
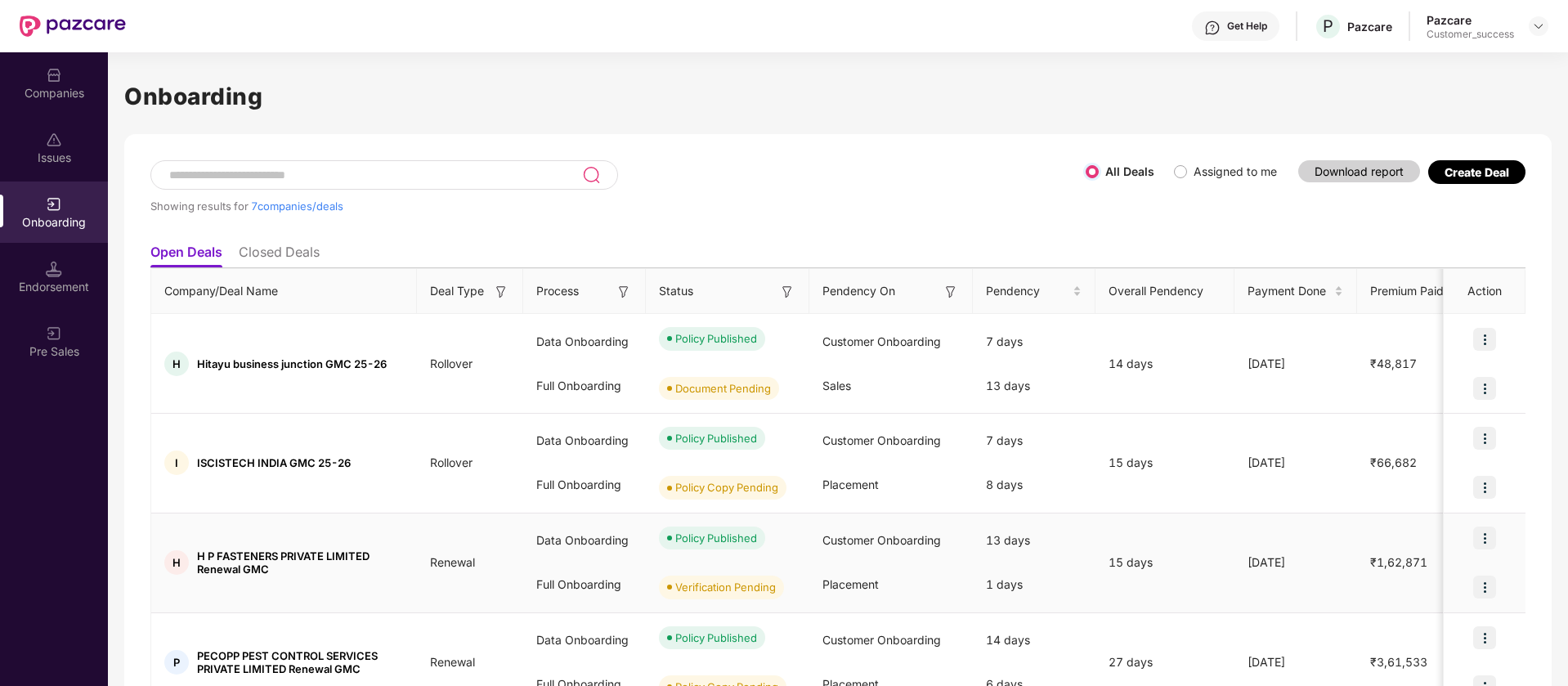
scroll to position [386, 0]
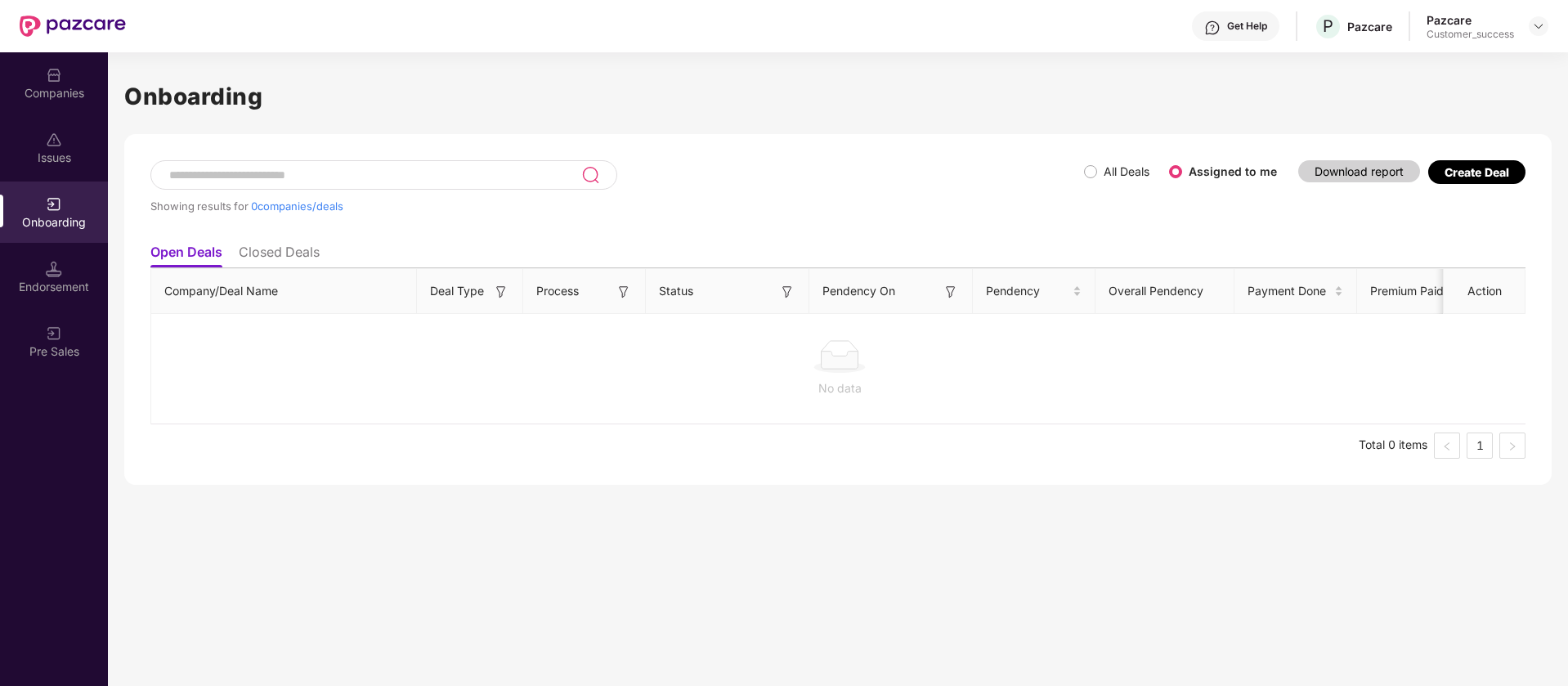
click at [657, 35] on div "Get Help P Pazcare Pazcare Customer_success" at bounding box center [837, 26] width 1423 height 52
drag, startPoint x: 103, startPoint y: 34, endPoint x: 108, endPoint y: 111, distance: 77.2
click at [93, 97] on div "Companies" at bounding box center [54, 93] width 108 height 16
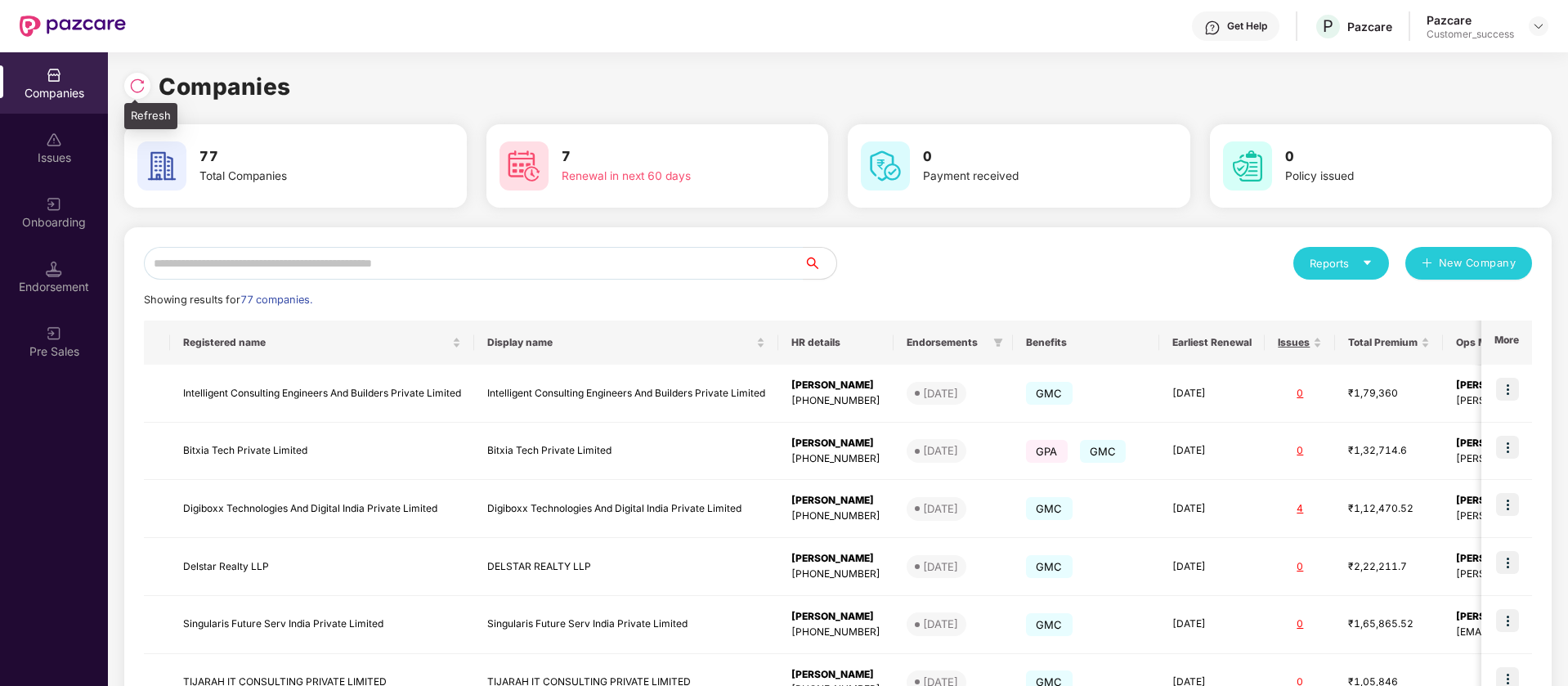
click at [149, 88] on div at bounding box center [138, 86] width 26 height 26
click at [1545, 22] on div at bounding box center [1539, 26] width 20 height 20
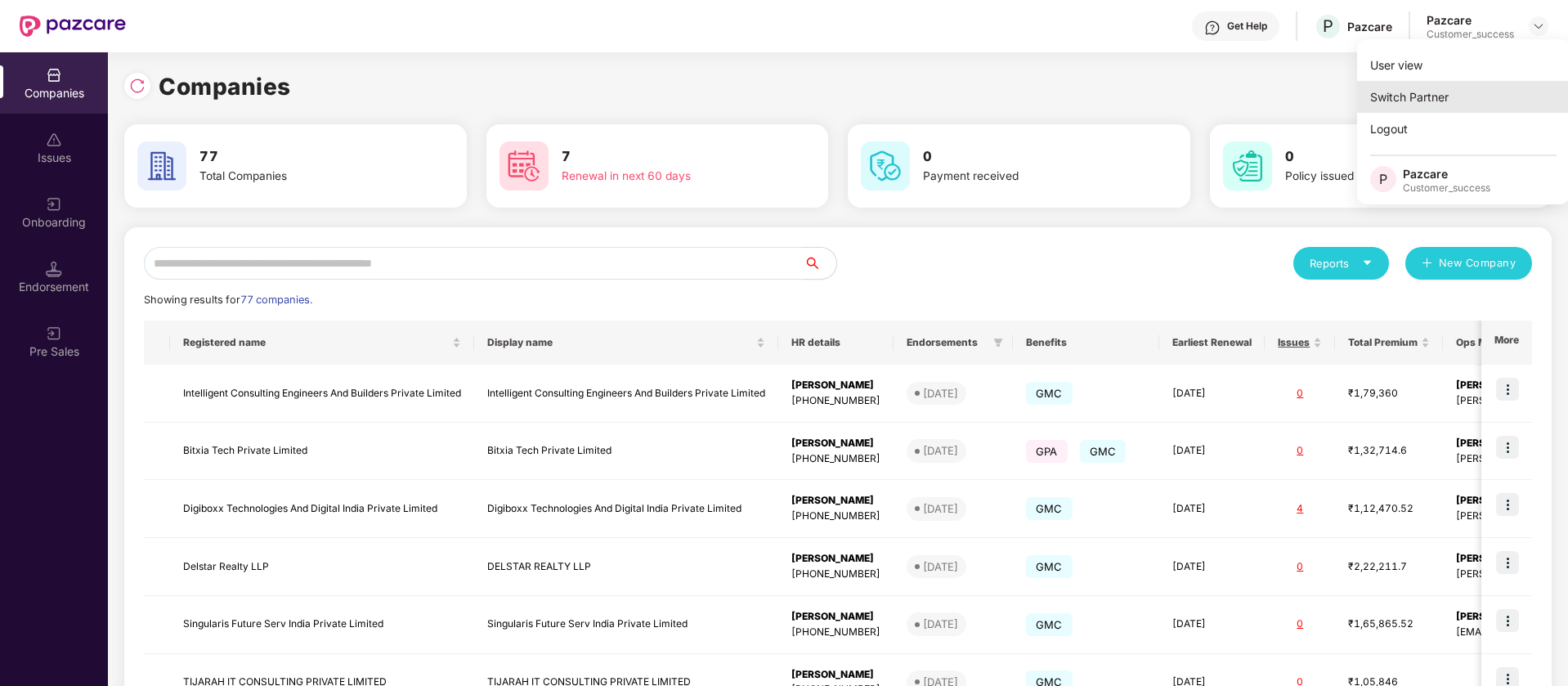
click at [1455, 92] on div "Switch Partner" at bounding box center [1463, 97] width 213 height 32
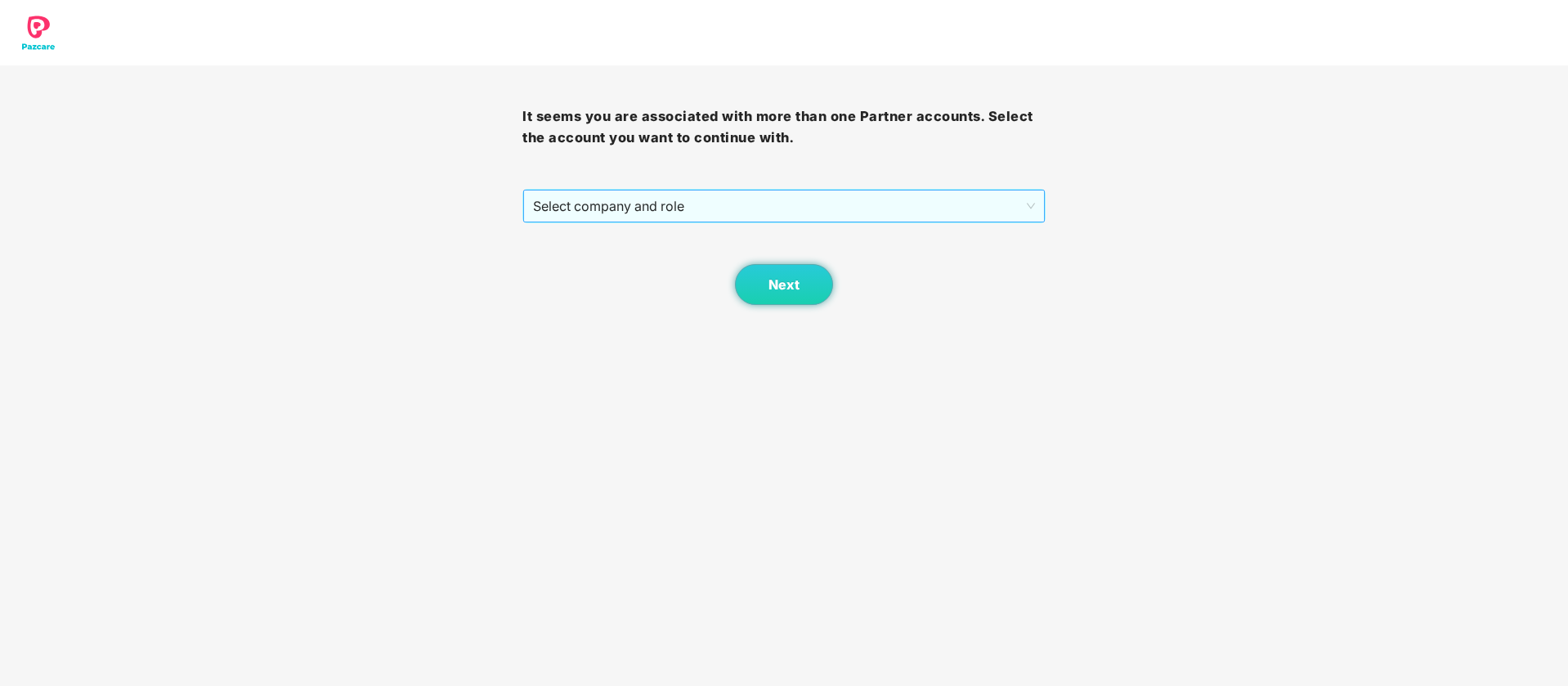
click at [800, 209] on span "Select company and role" at bounding box center [784, 206] width 501 height 31
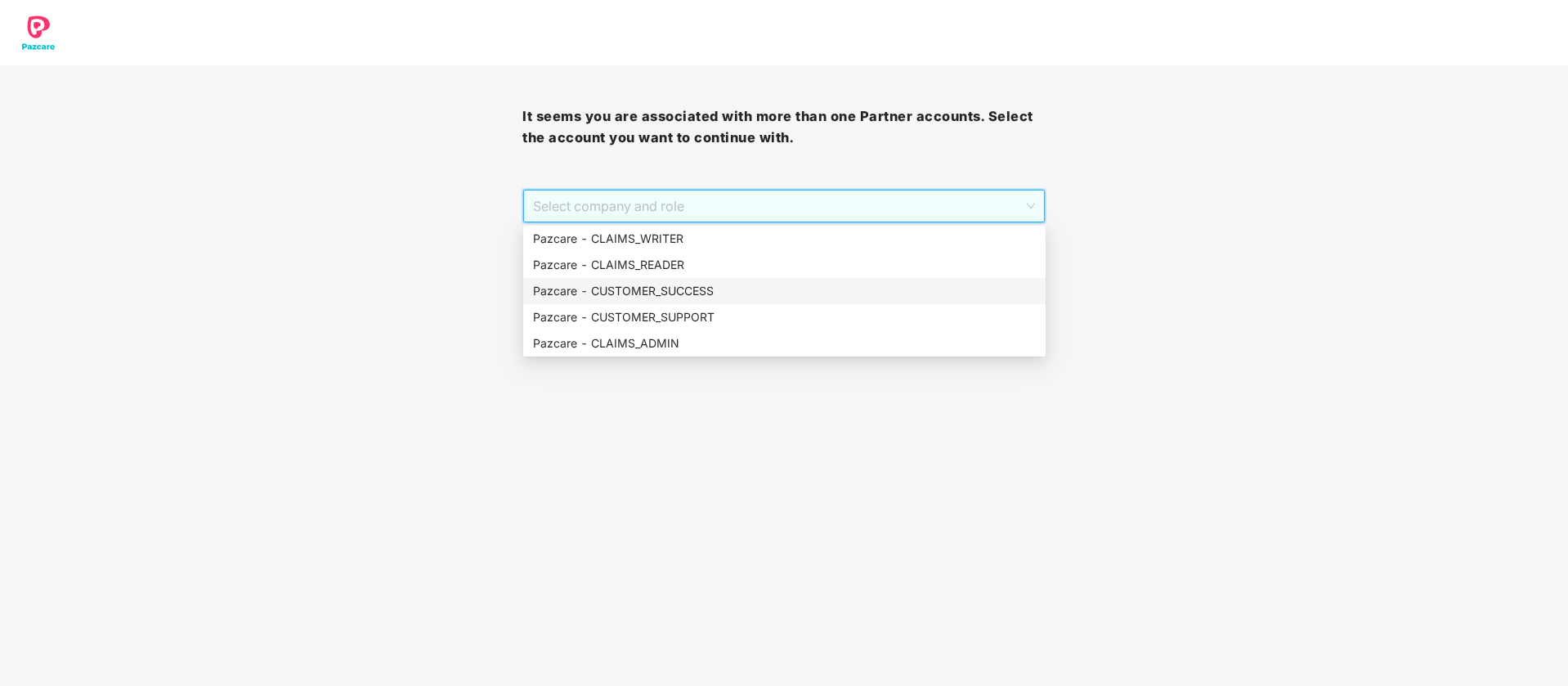
click at [677, 283] on div "Pazcare - CUSTOMER_SUCCESS" at bounding box center [784, 292] width 503 height 18
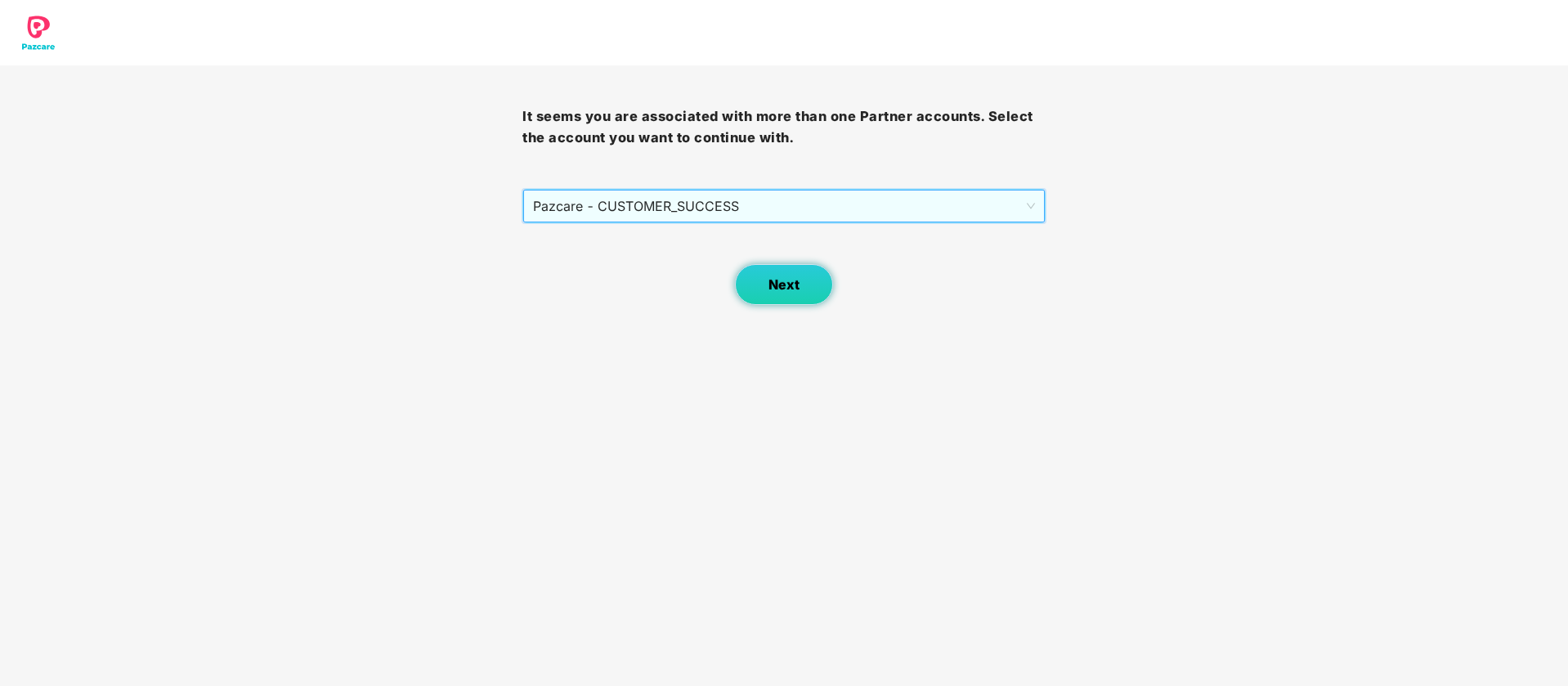
click at [745, 288] on button "Next" at bounding box center [784, 285] width 98 height 41
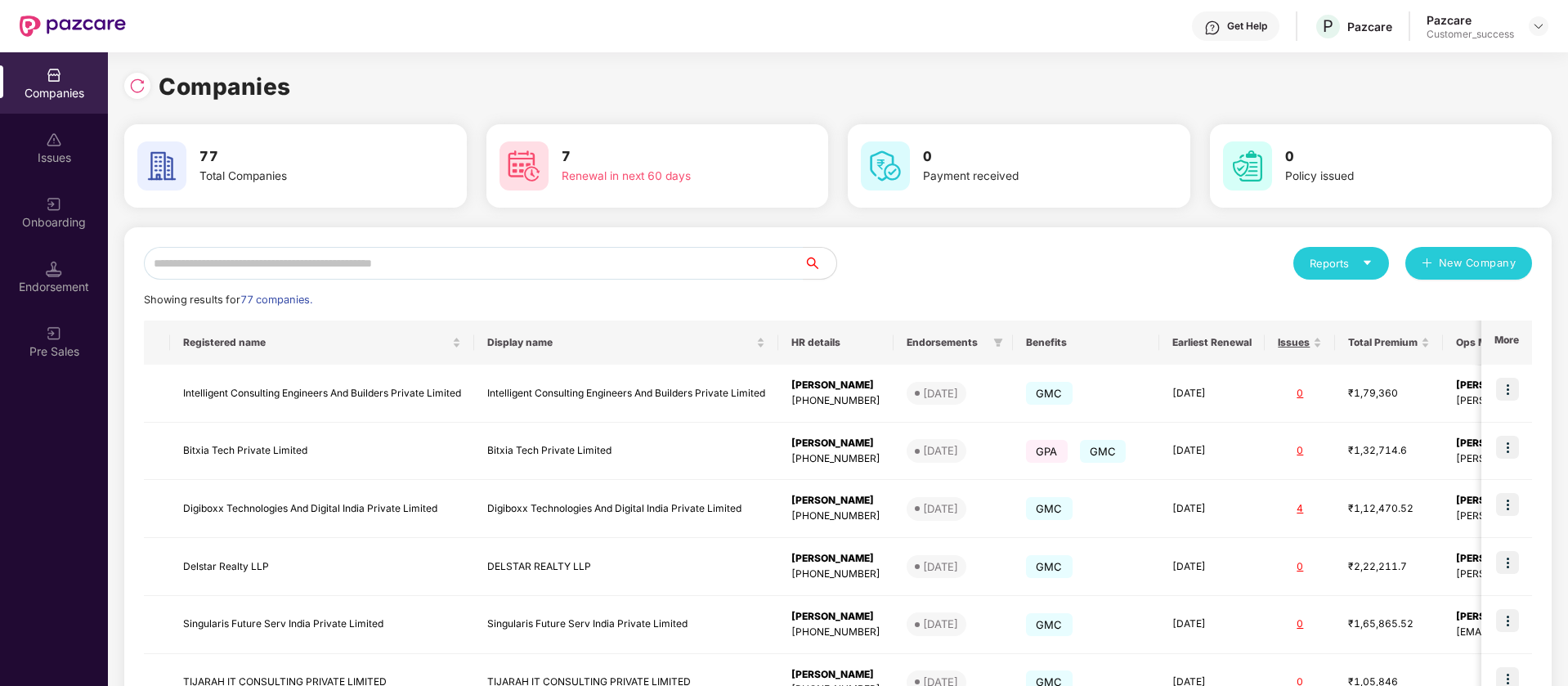
click at [134, 92] on img at bounding box center [137, 86] width 16 height 16
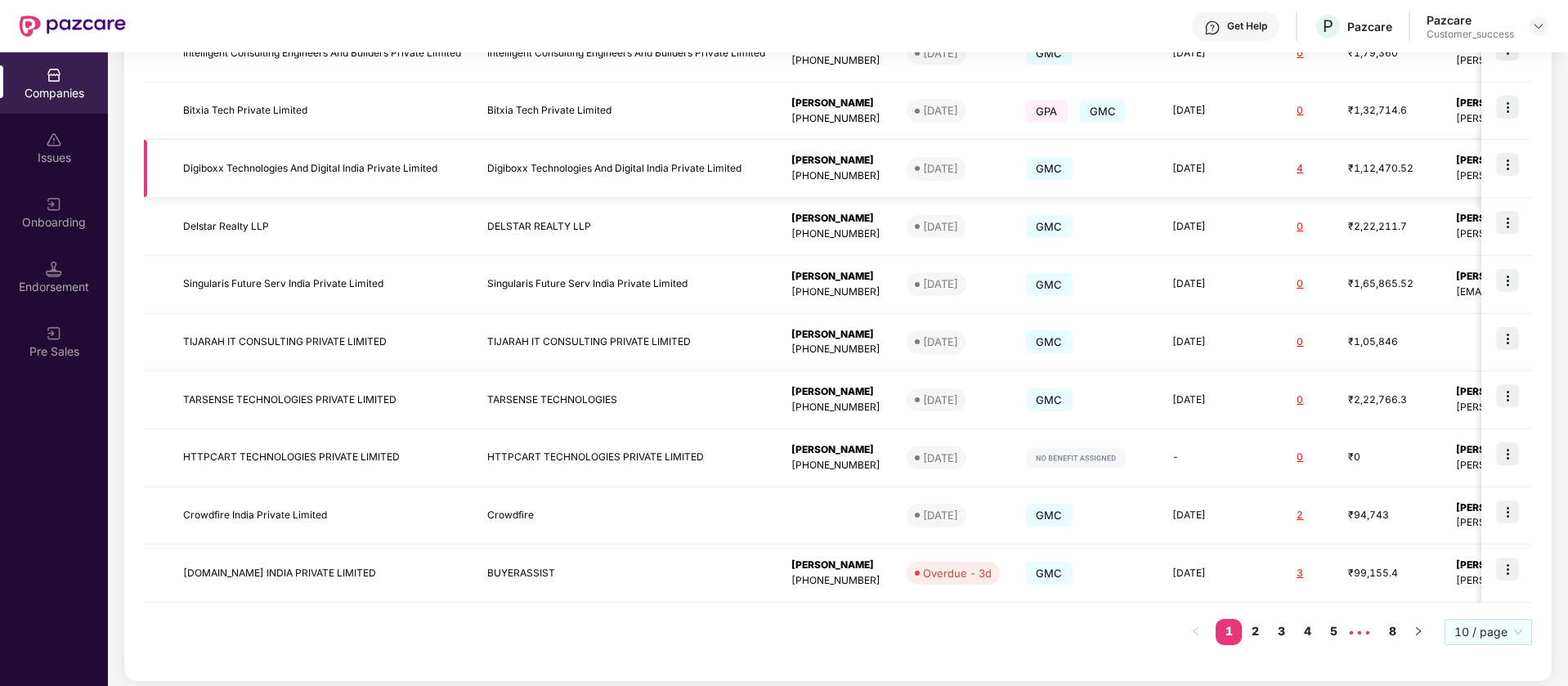
scroll to position [348, 0]
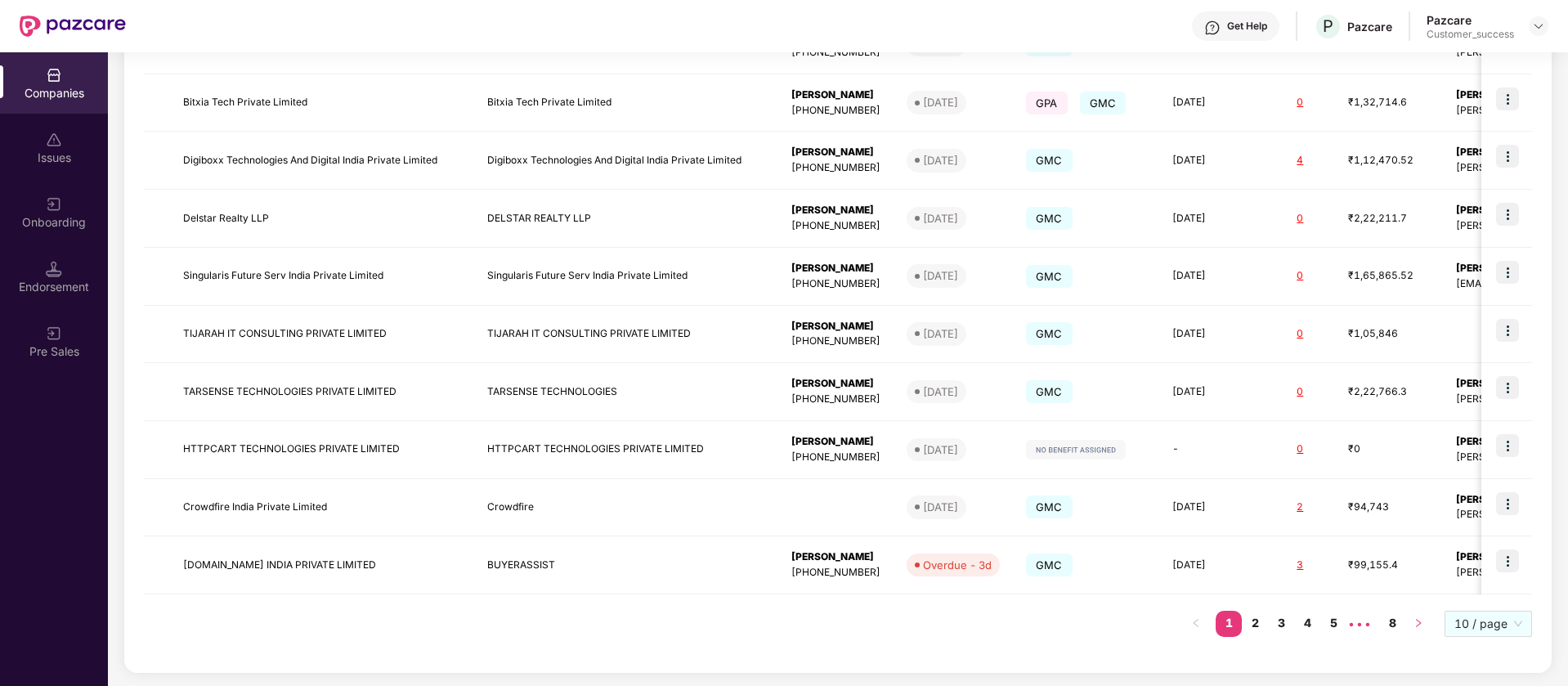
click at [1419, 623] on icon "right" at bounding box center [1419, 623] width 10 height 10
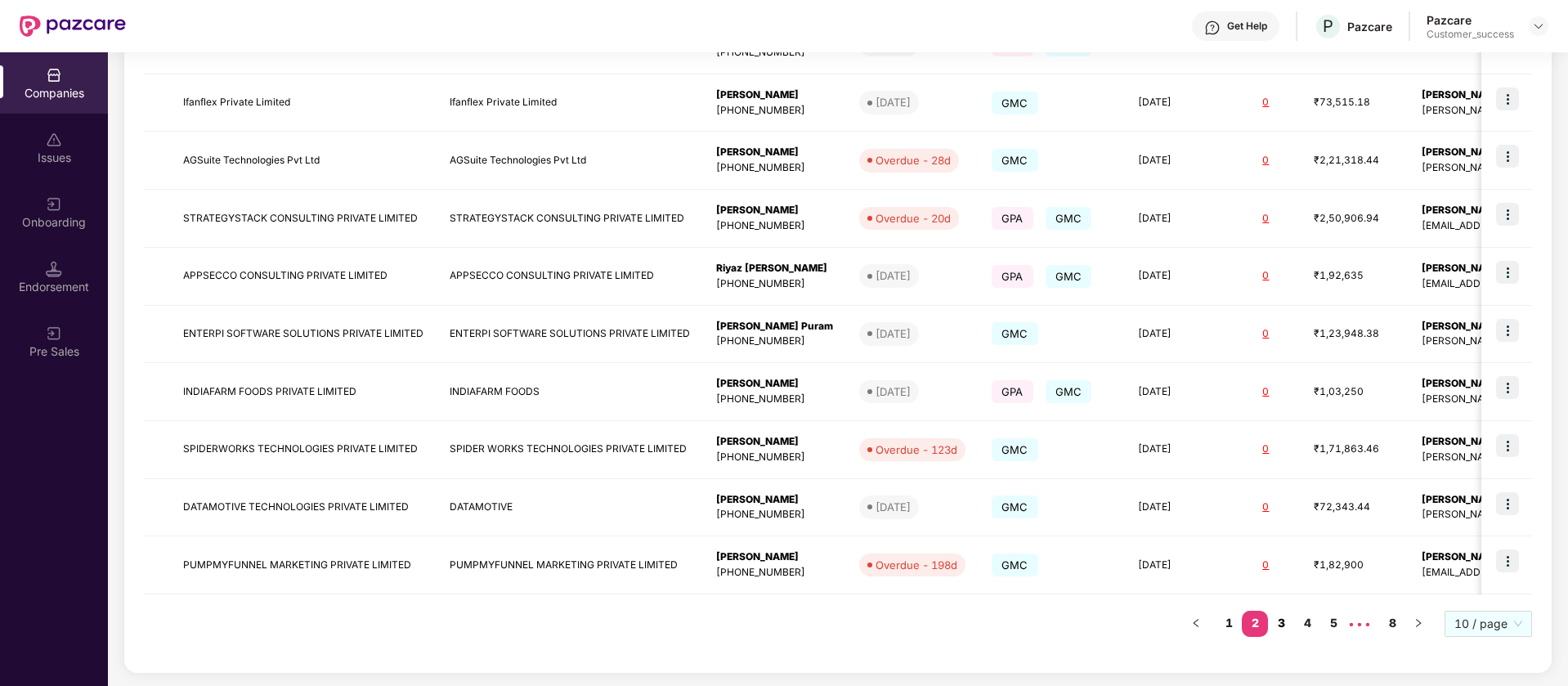
click at [1284, 622] on link "3" at bounding box center [1282, 623] width 26 height 25
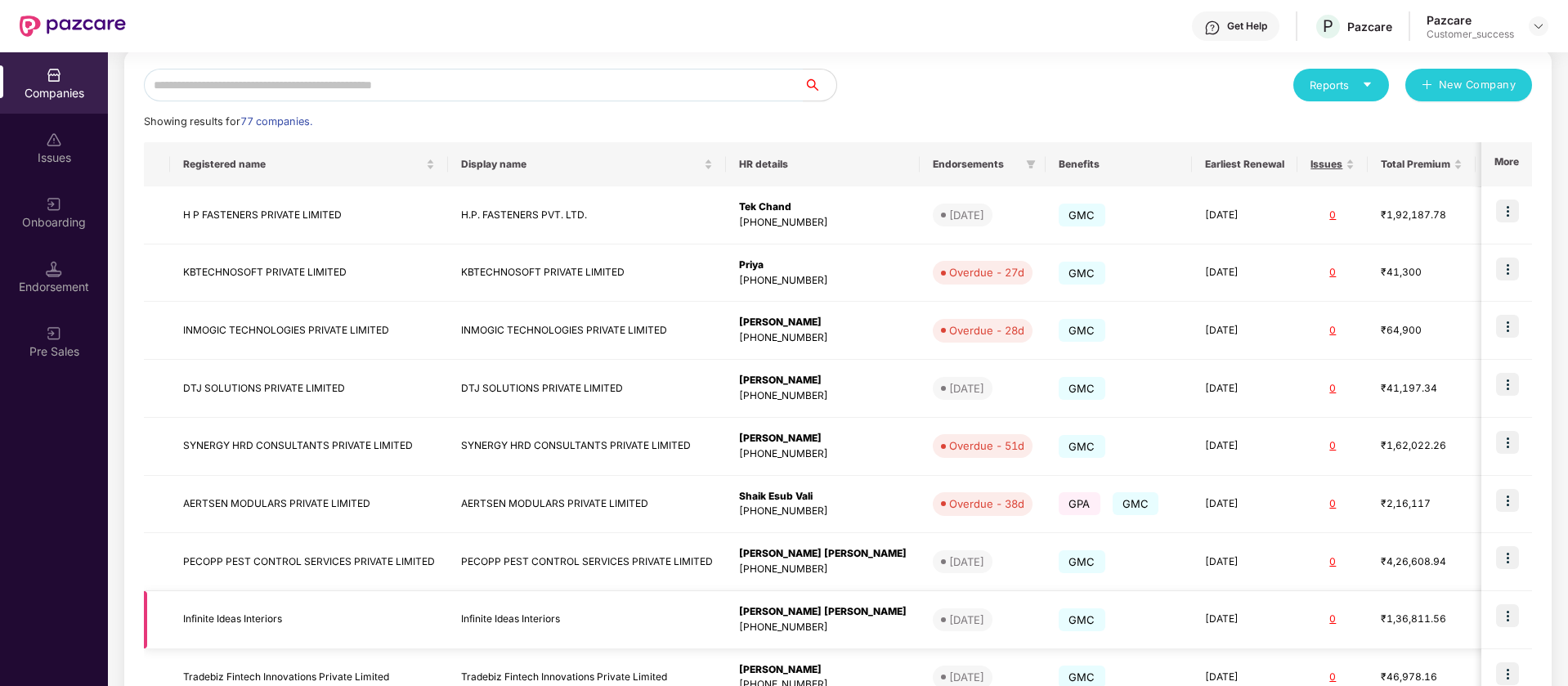
scroll to position [191, 0]
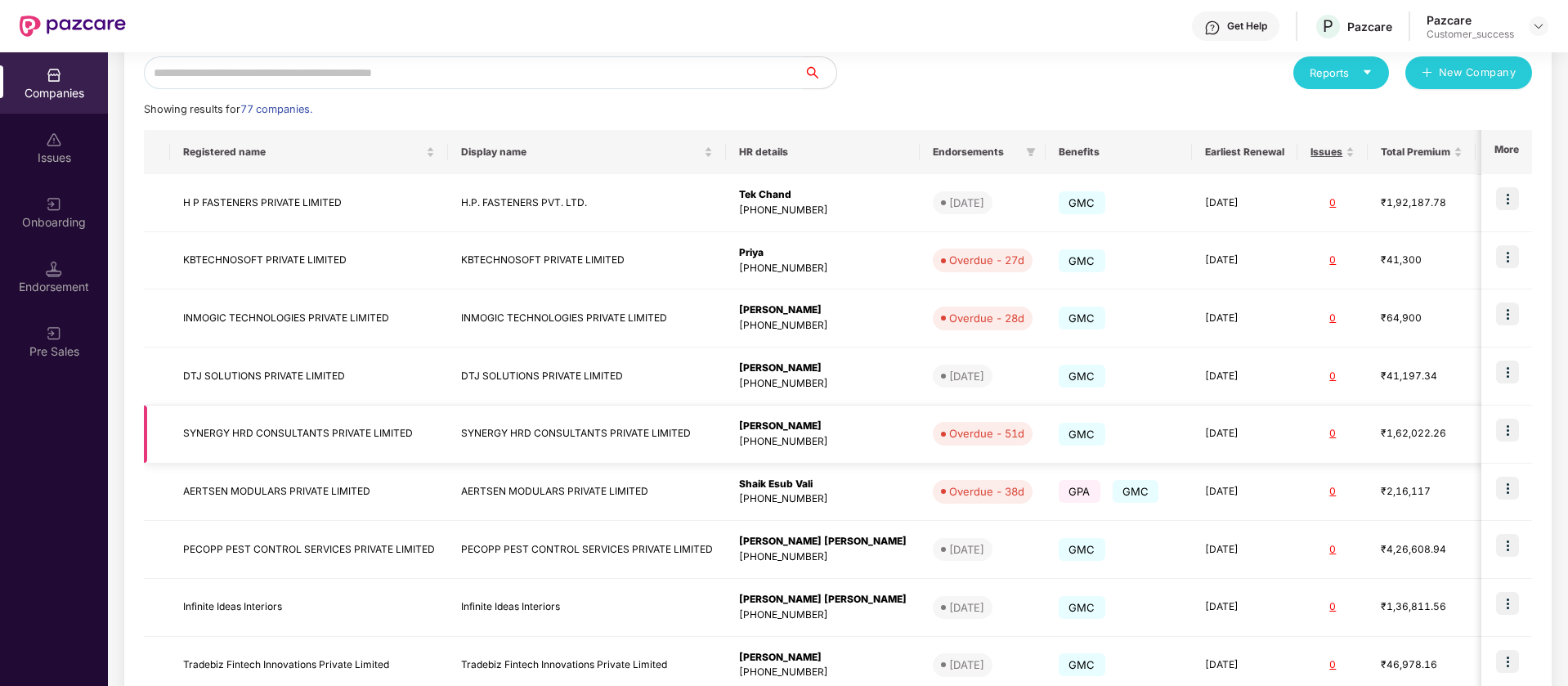
click at [1506, 433] on img at bounding box center [1507, 429] width 23 height 23
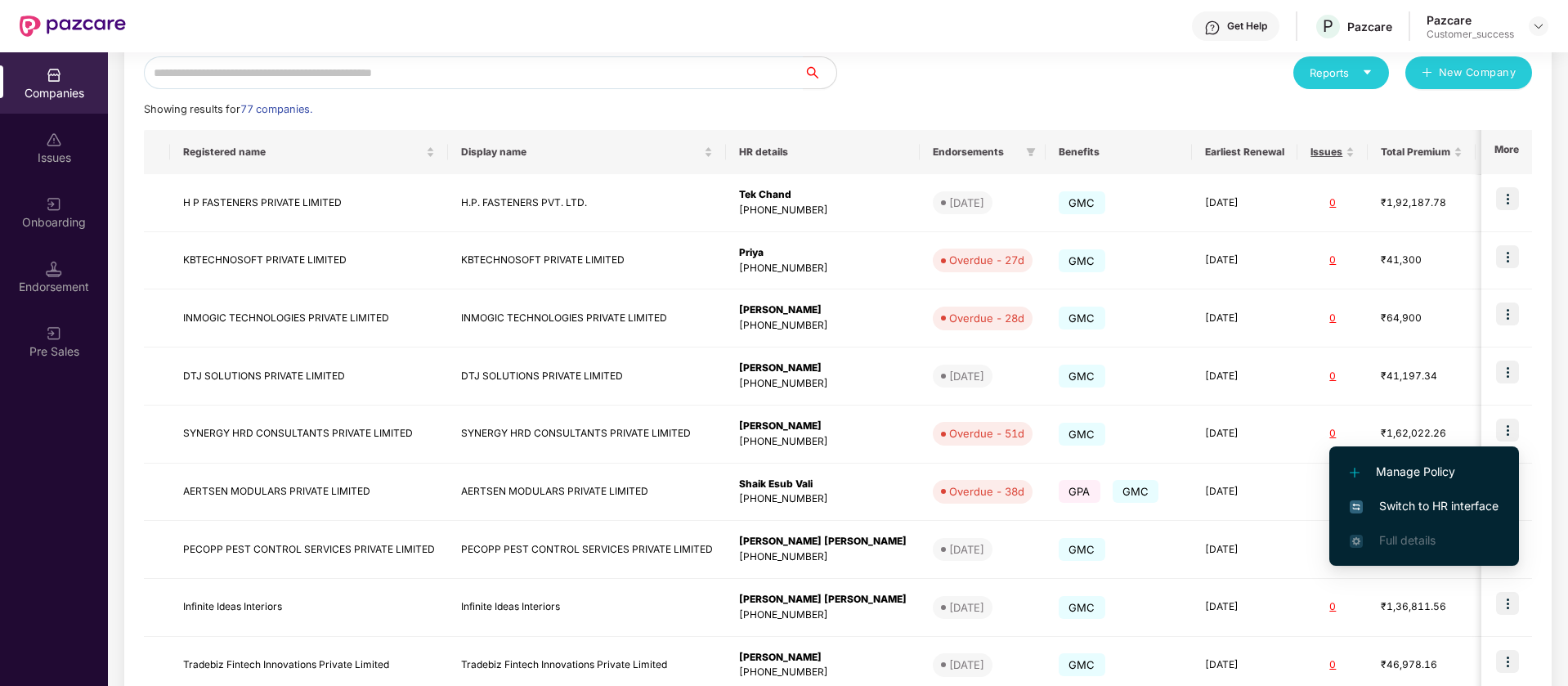
click at [1421, 509] on span "Switch to HR interface" at bounding box center [1424, 506] width 149 height 18
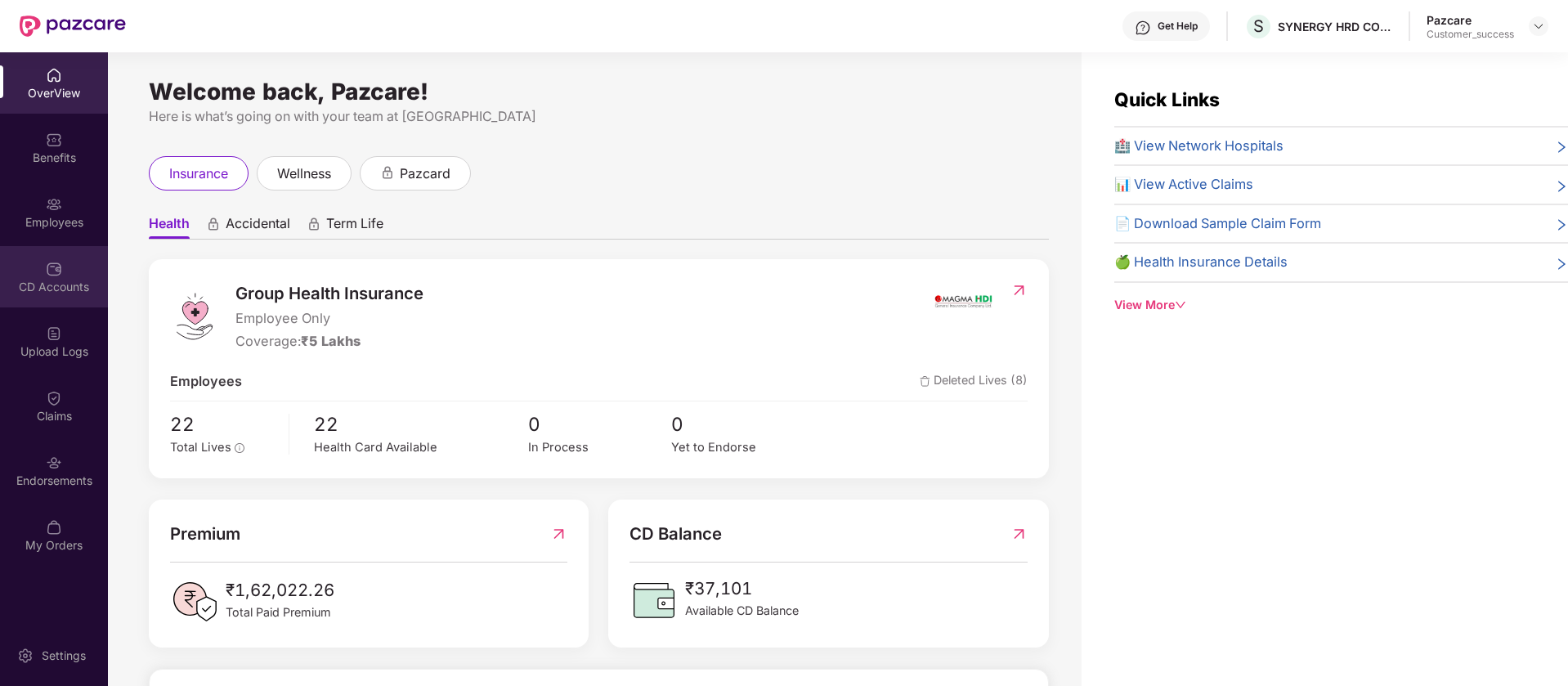
click at [76, 266] on div "CD Accounts" at bounding box center [54, 277] width 108 height 61
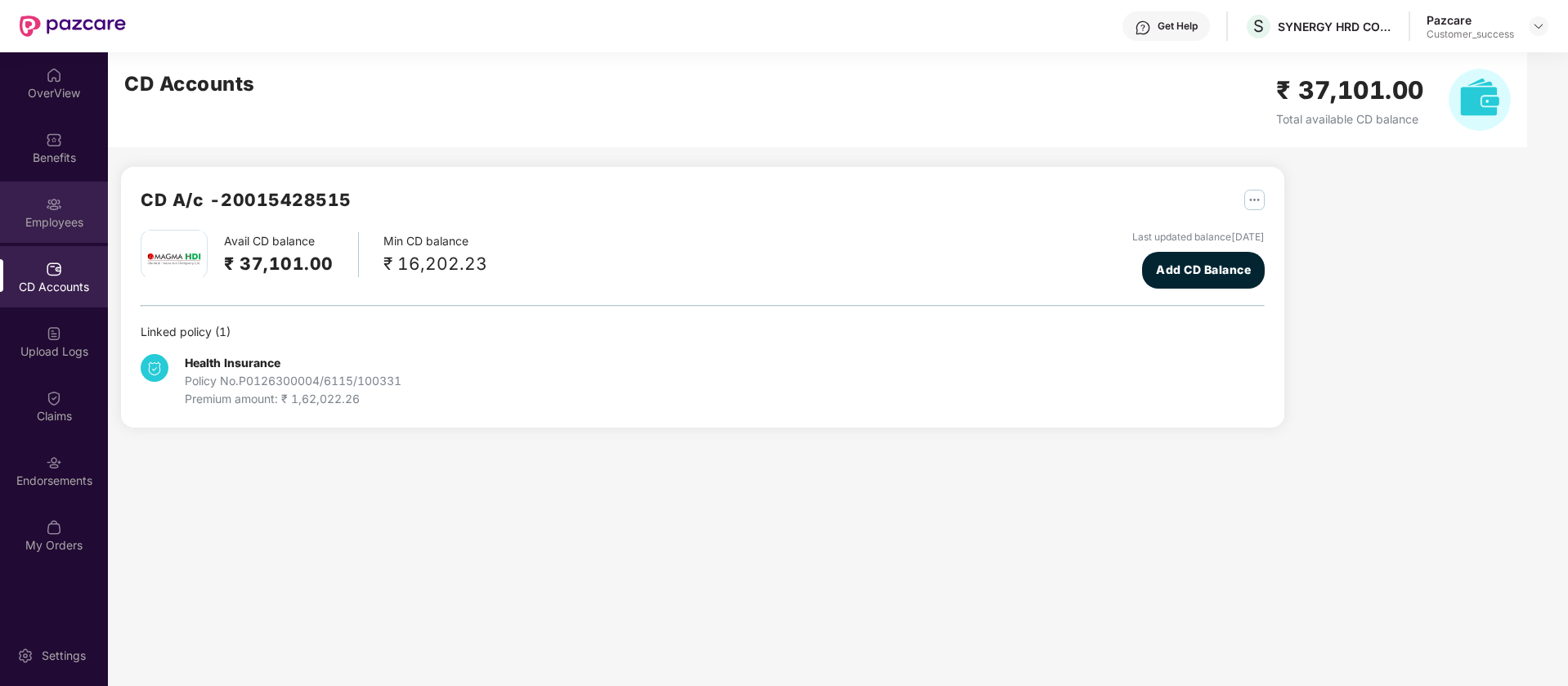
click at [68, 226] on div "Employees" at bounding box center [54, 223] width 108 height 16
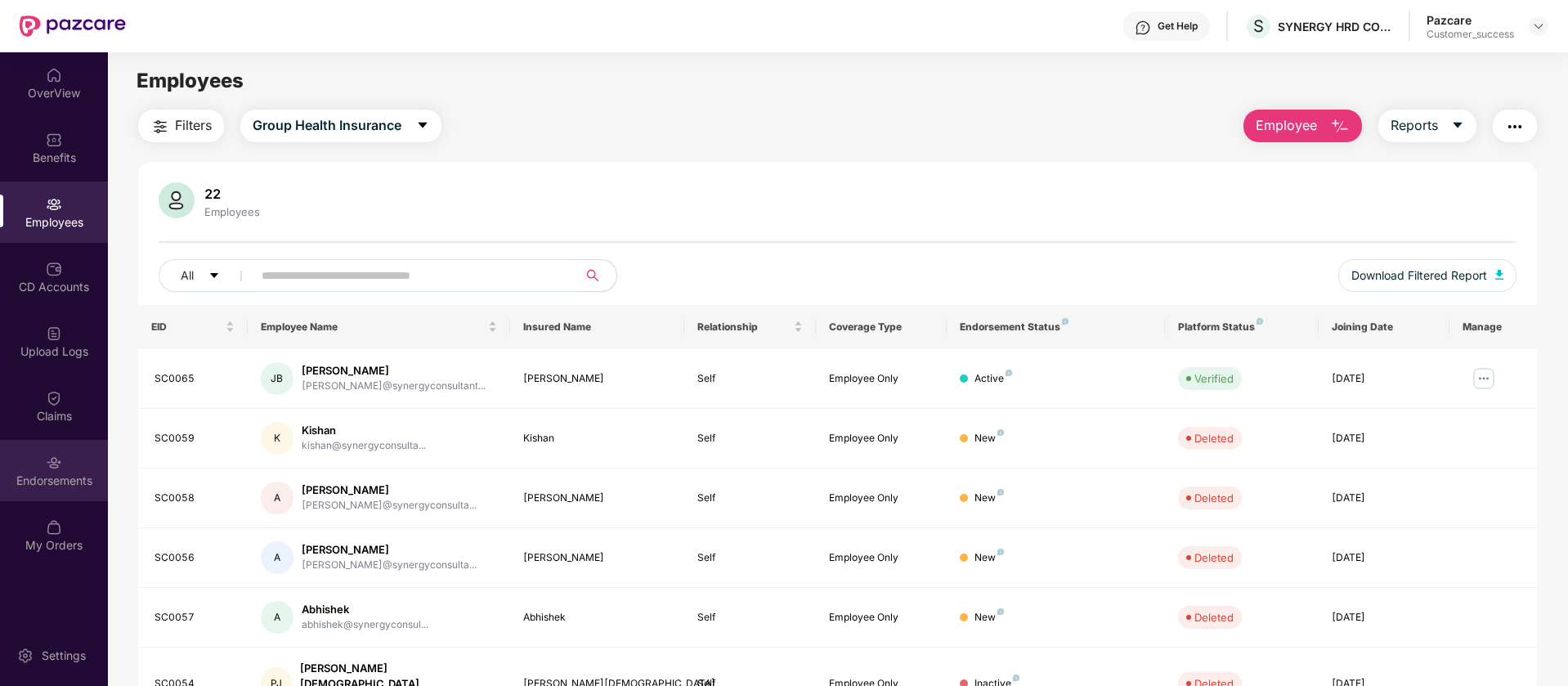
click at [58, 441] on div "Endorsements" at bounding box center [54, 470] width 108 height 61
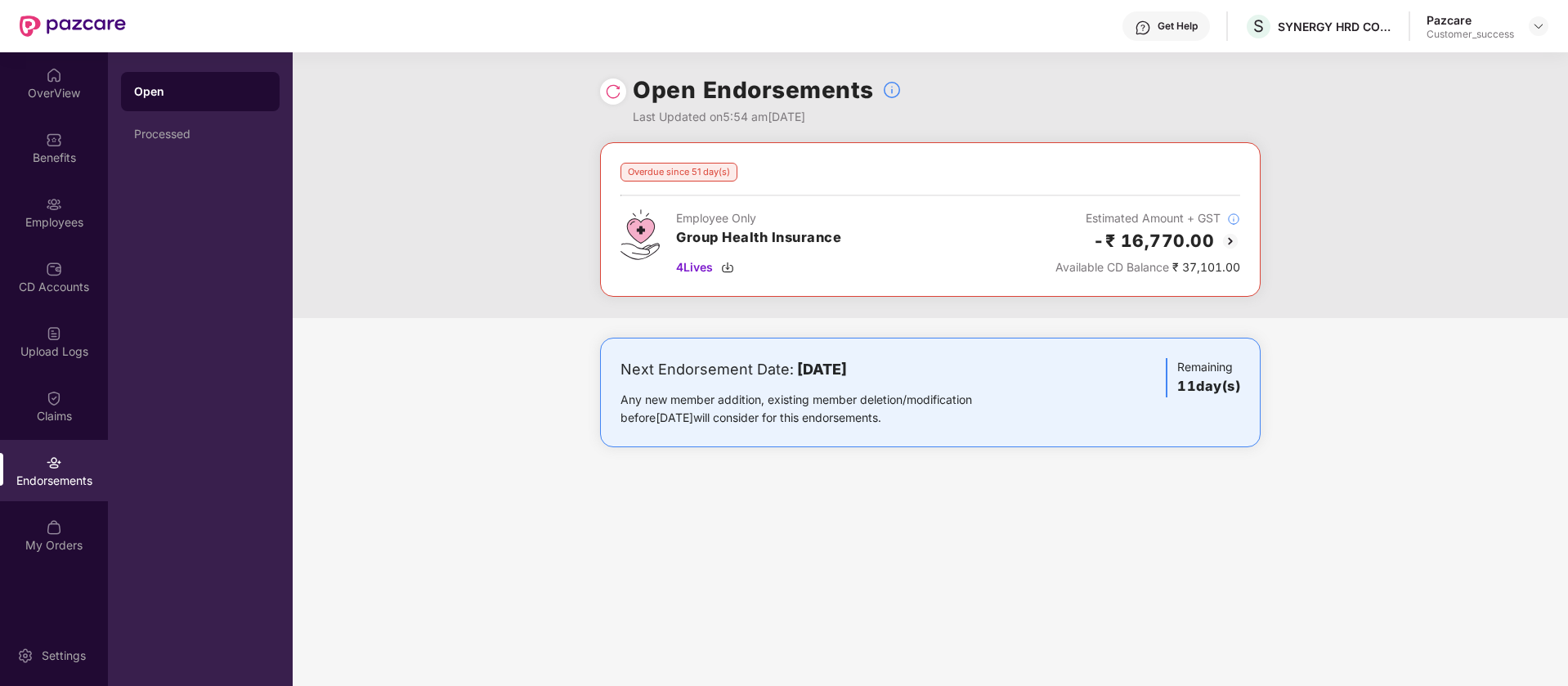
click at [1234, 243] on img at bounding box center [1231, 242] width 20 height 20
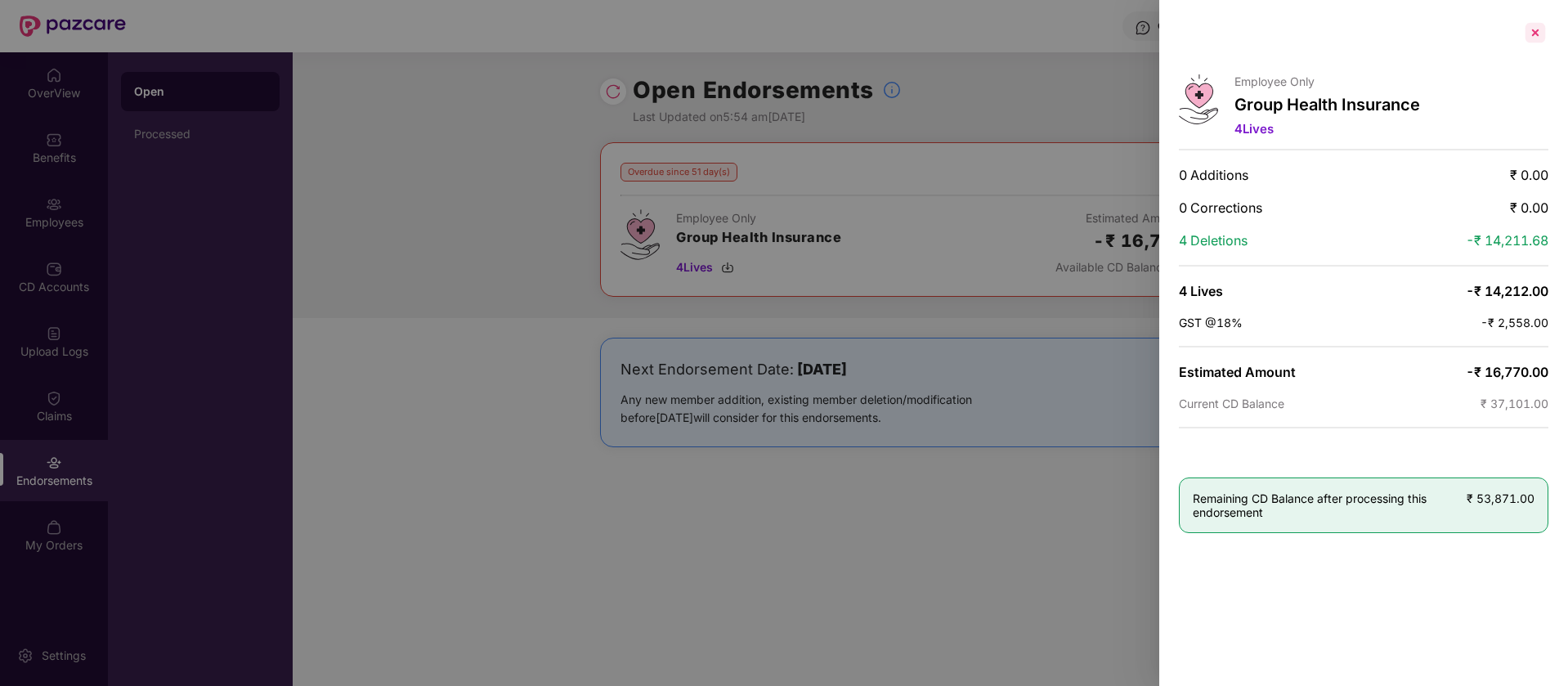
click at [1538, 25] on div at bounding box center [1536, 33] width 26 height 26
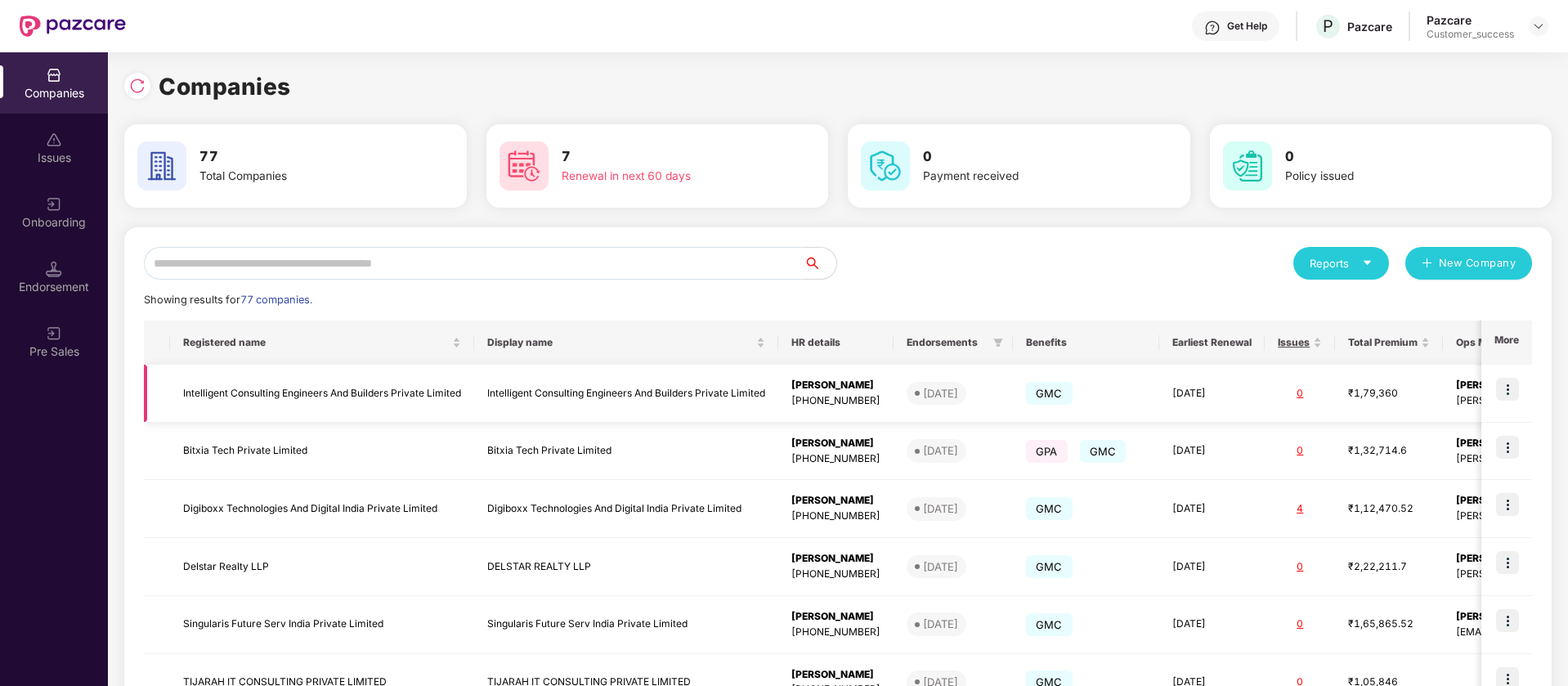
scroll to position [348, 0]
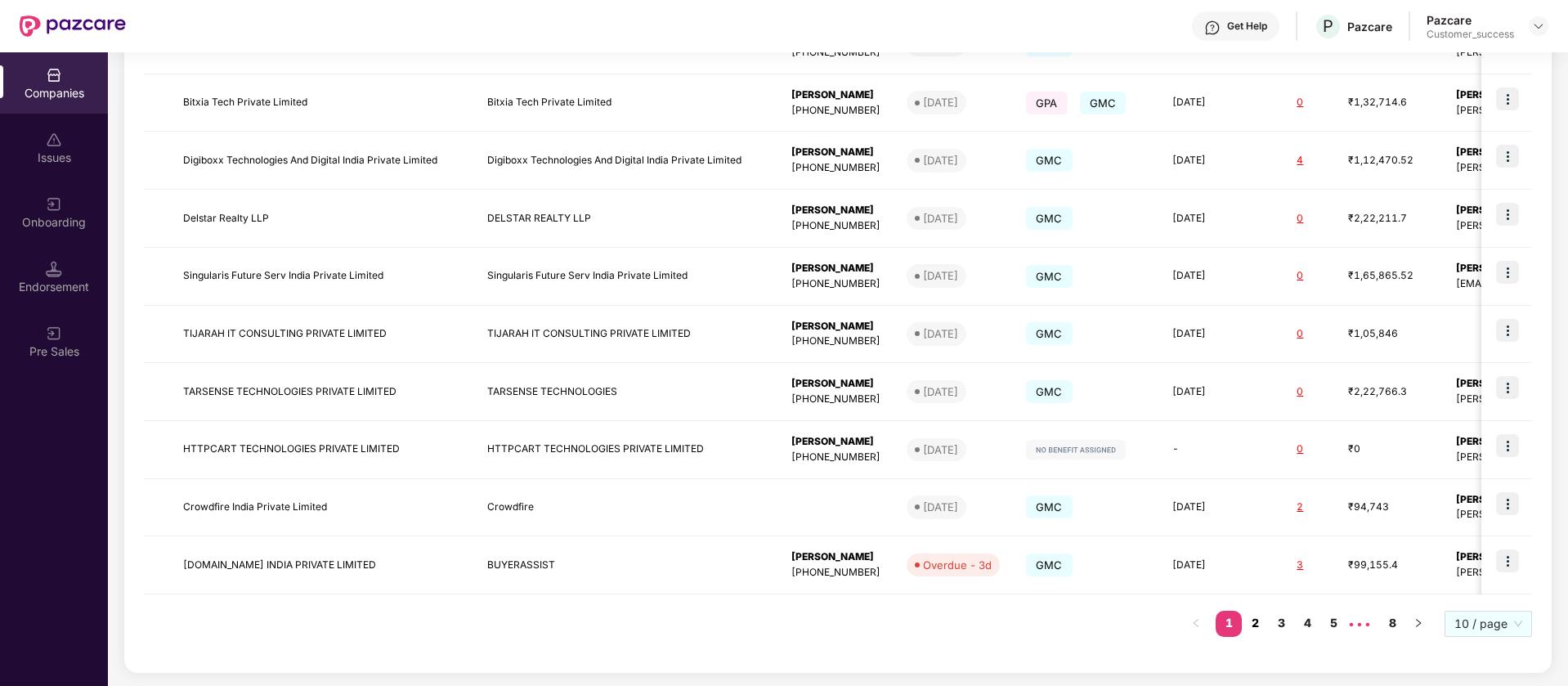
click at [1253, 622] on link "2" at bounding box center [1256, 623] width 26 height 25
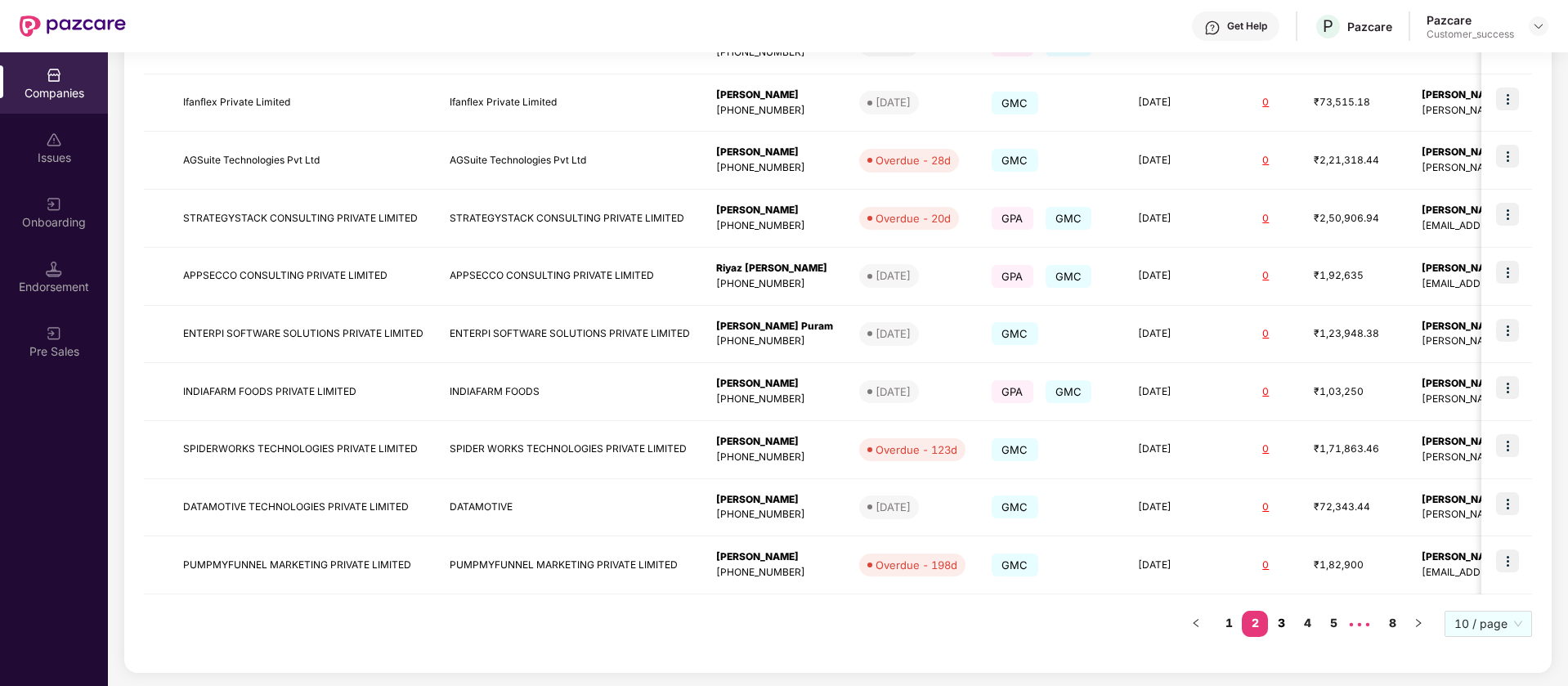
click at [1278, 624] on link "3" at bounding box center [1282, 623] width 26 height 25
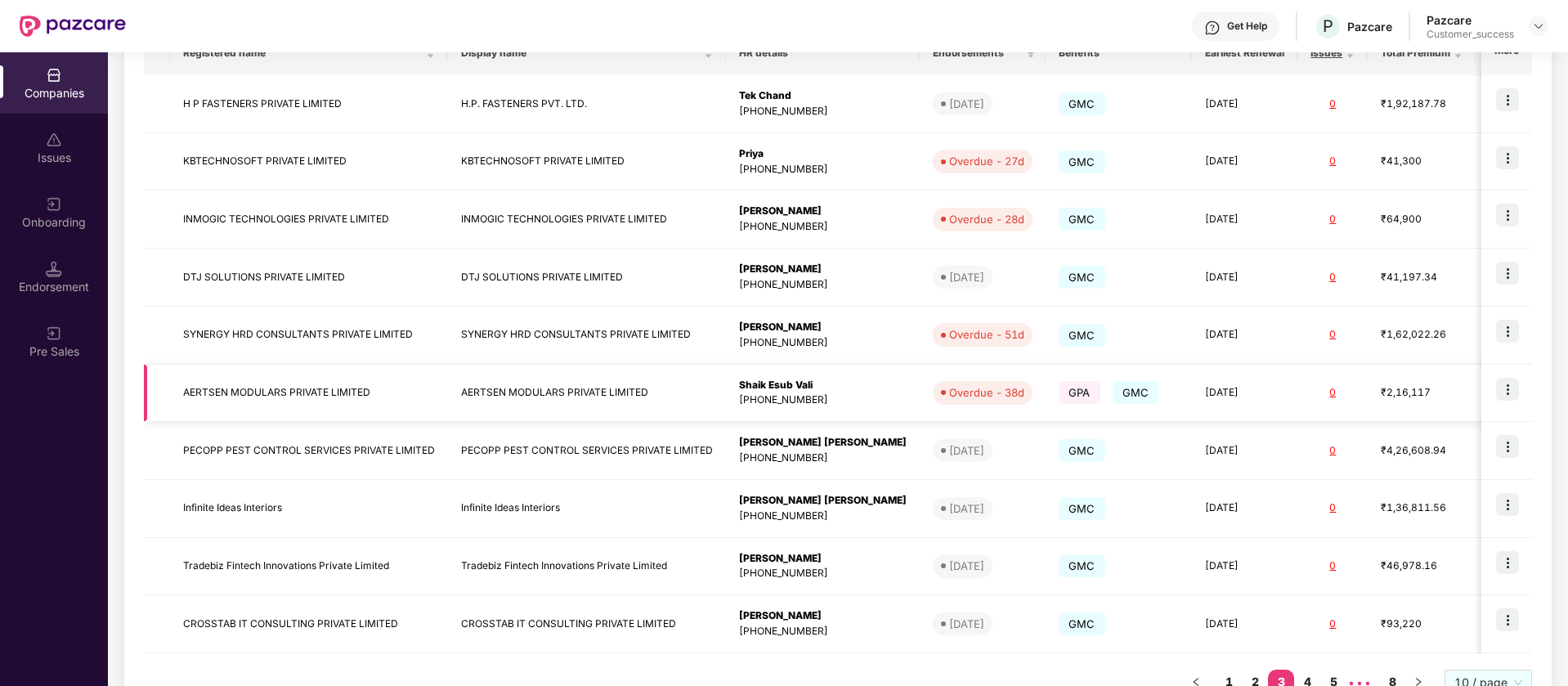
scroll to position [288, 0]
click at [659, 12] on div "Get Help P Pazcare Pazcare Customer_success" at bounding box center [837, 26] width 1423 height 52
click at [509, 34] on div "Get Help P Pazcare Pazcare Customer_success" at bounding box center [837, 26] width 1423 height 52
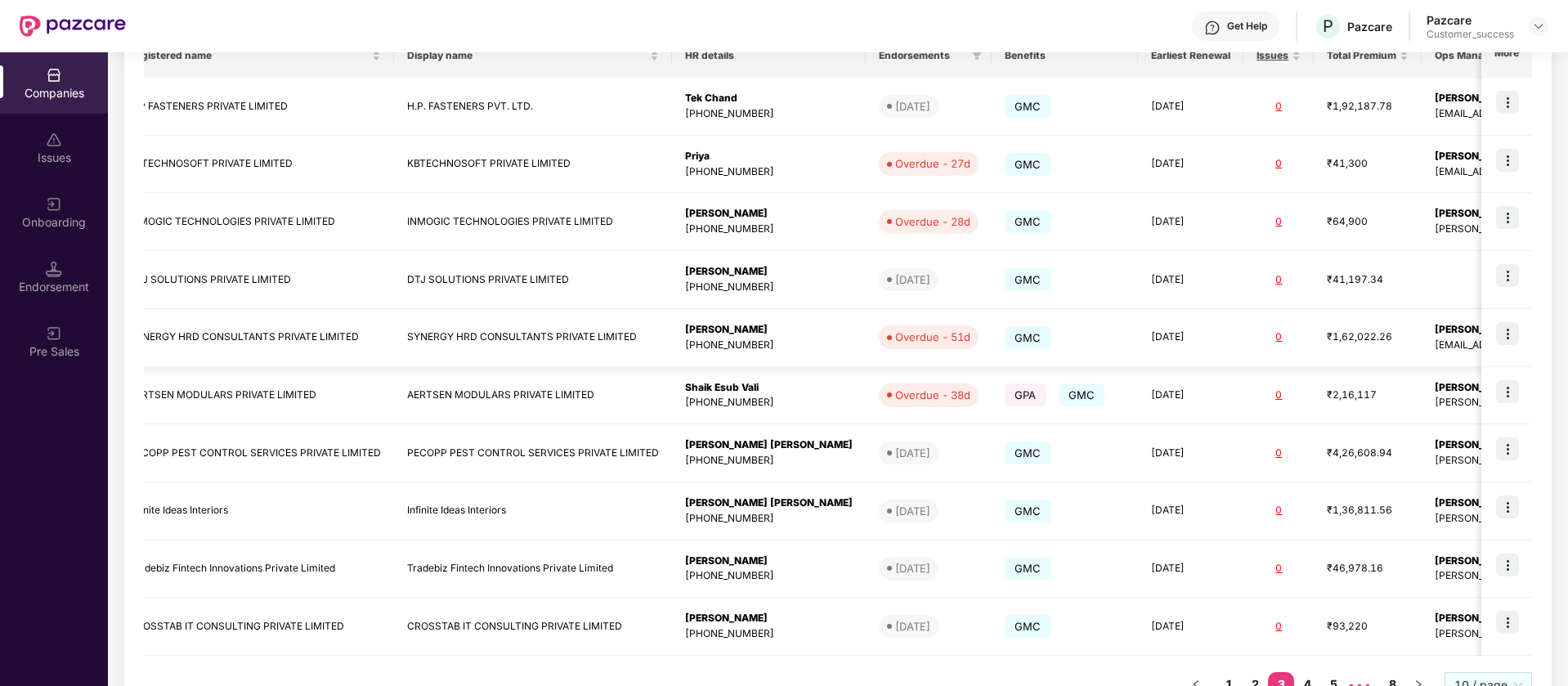
scroll to position [0, 0]
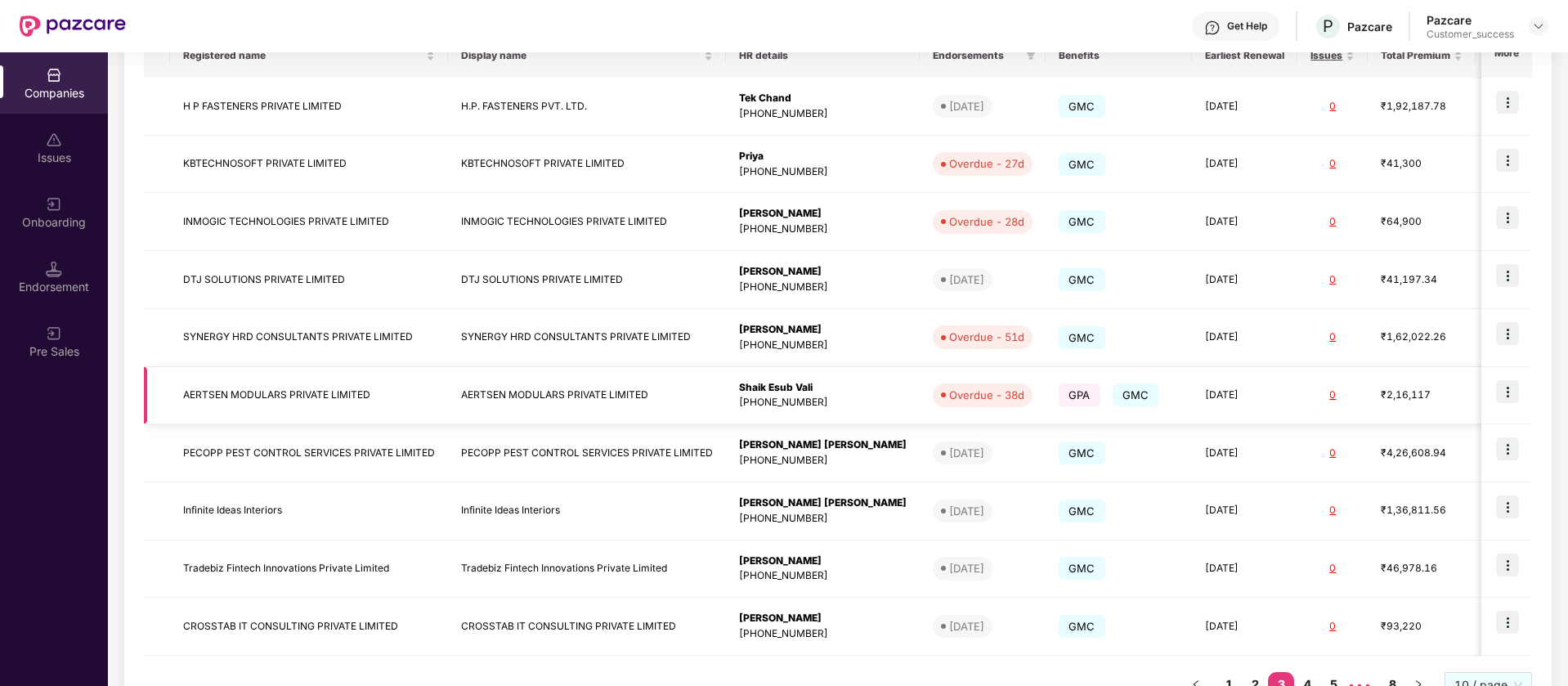
click at [1507, 391] on img at bounding box center [1507, 391] width 23 height 23
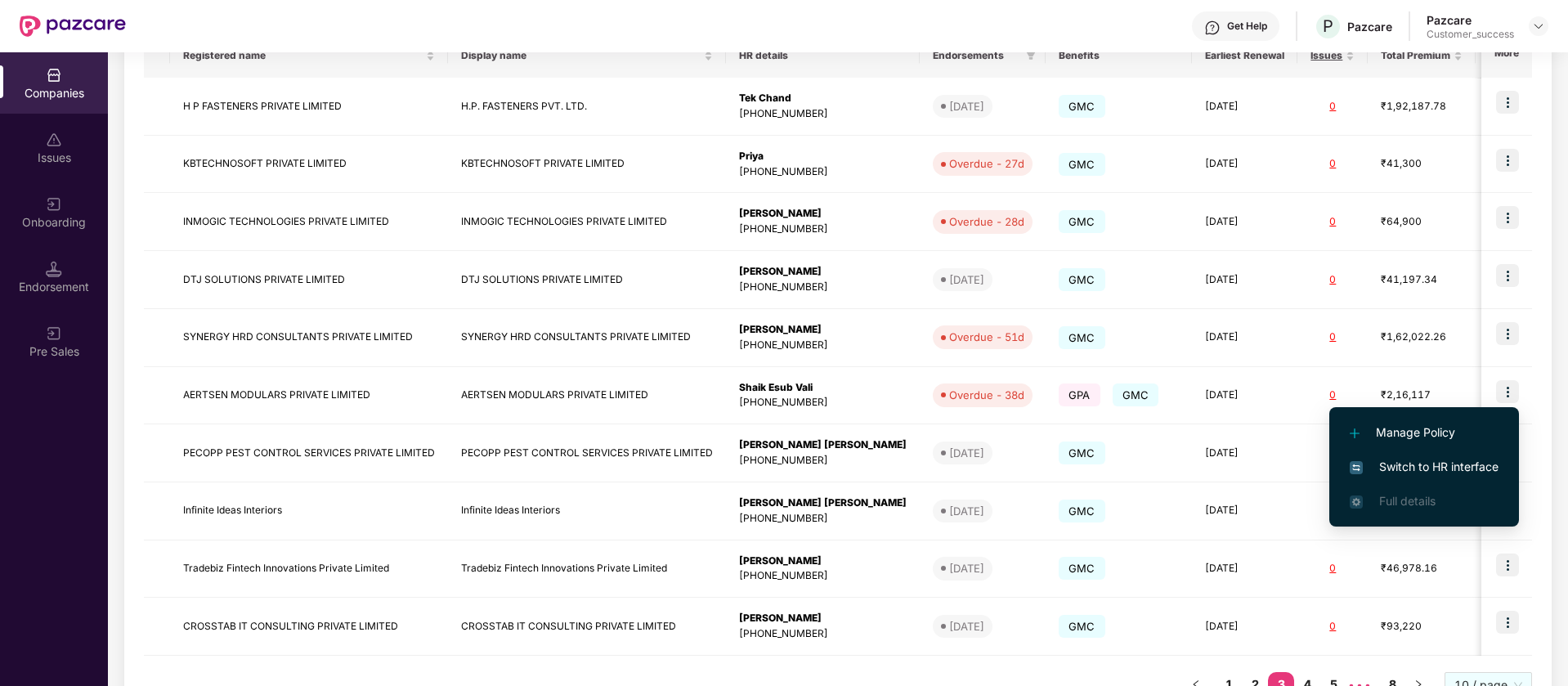
click at [1471, 468] on span "Switch to HR interface" at bounding box center [1424, 467] width 149 height 18
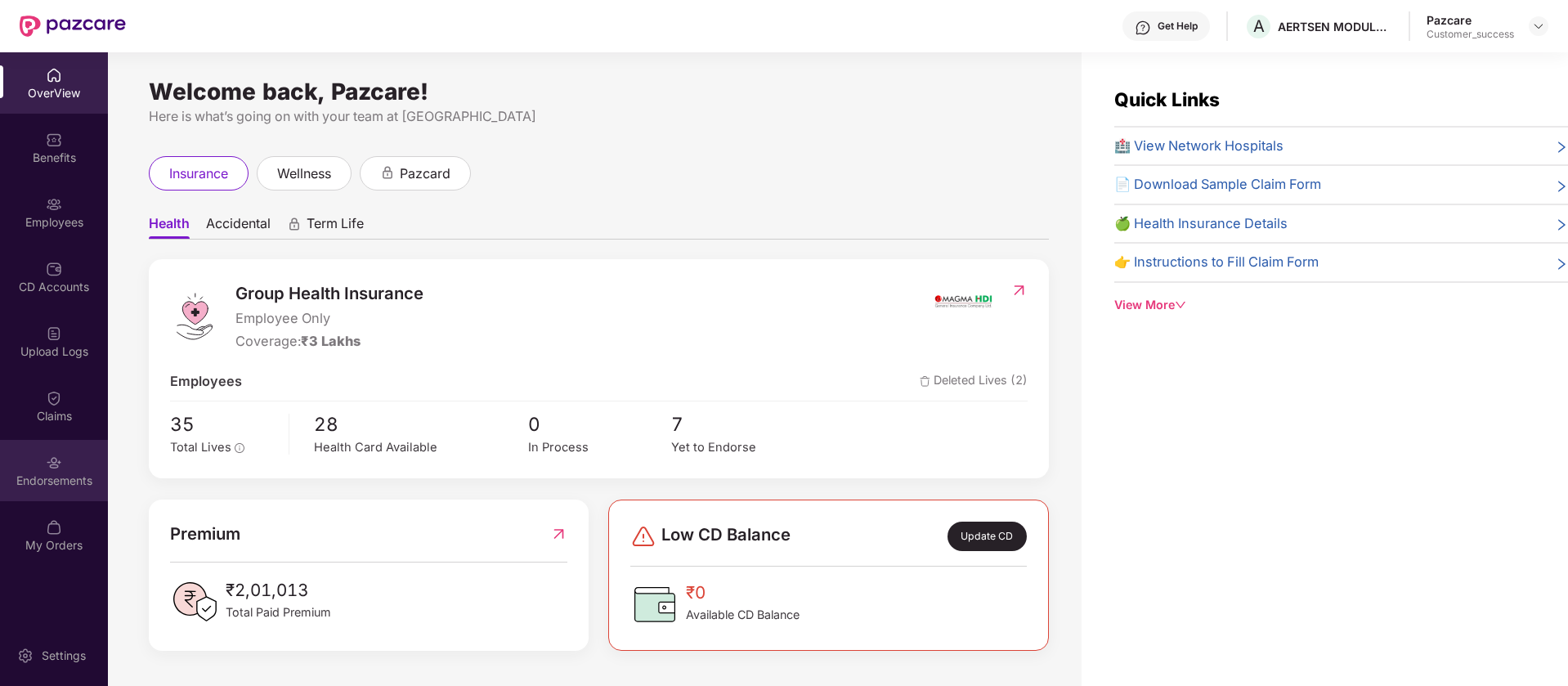
click at [57, 479] on div "Endorsements" at bounding box center [54, 481] width 108 height 16
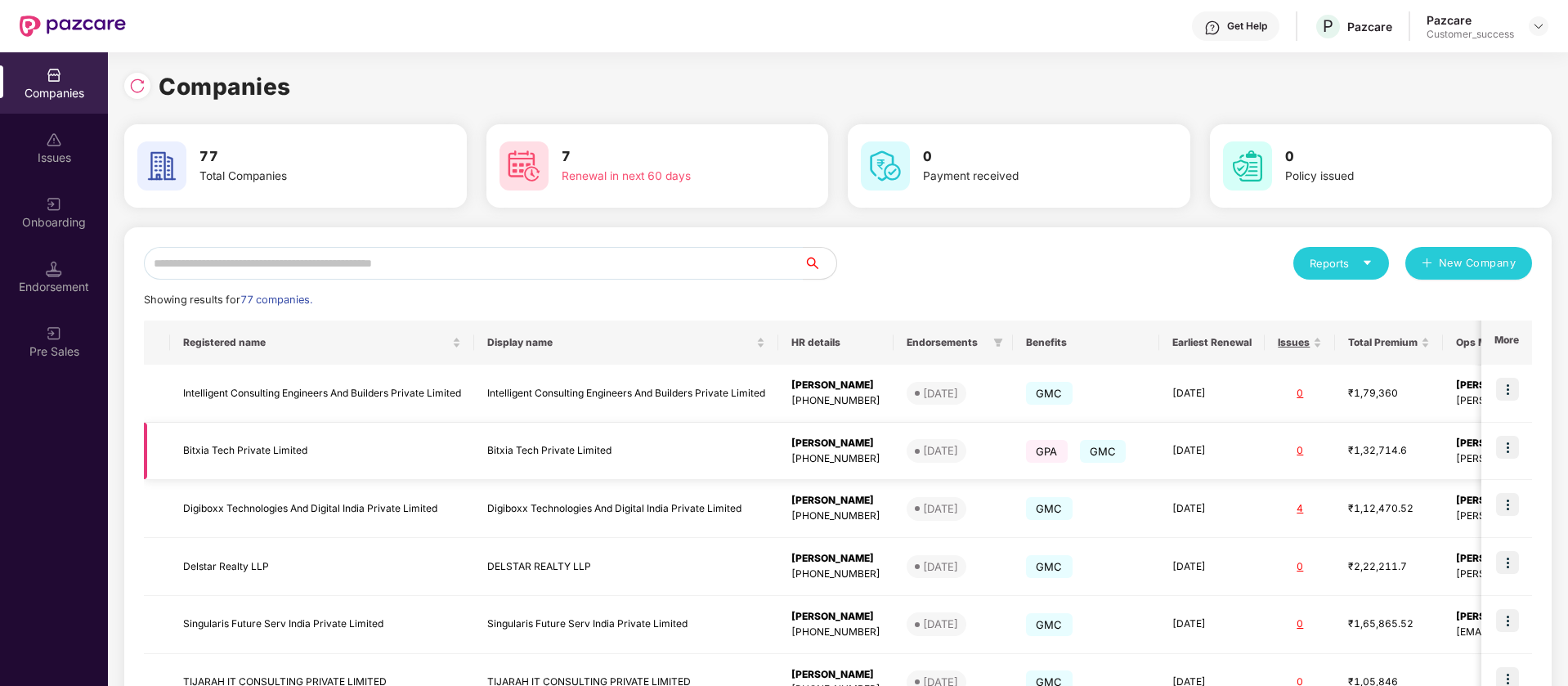
scroll to position [348, 0]
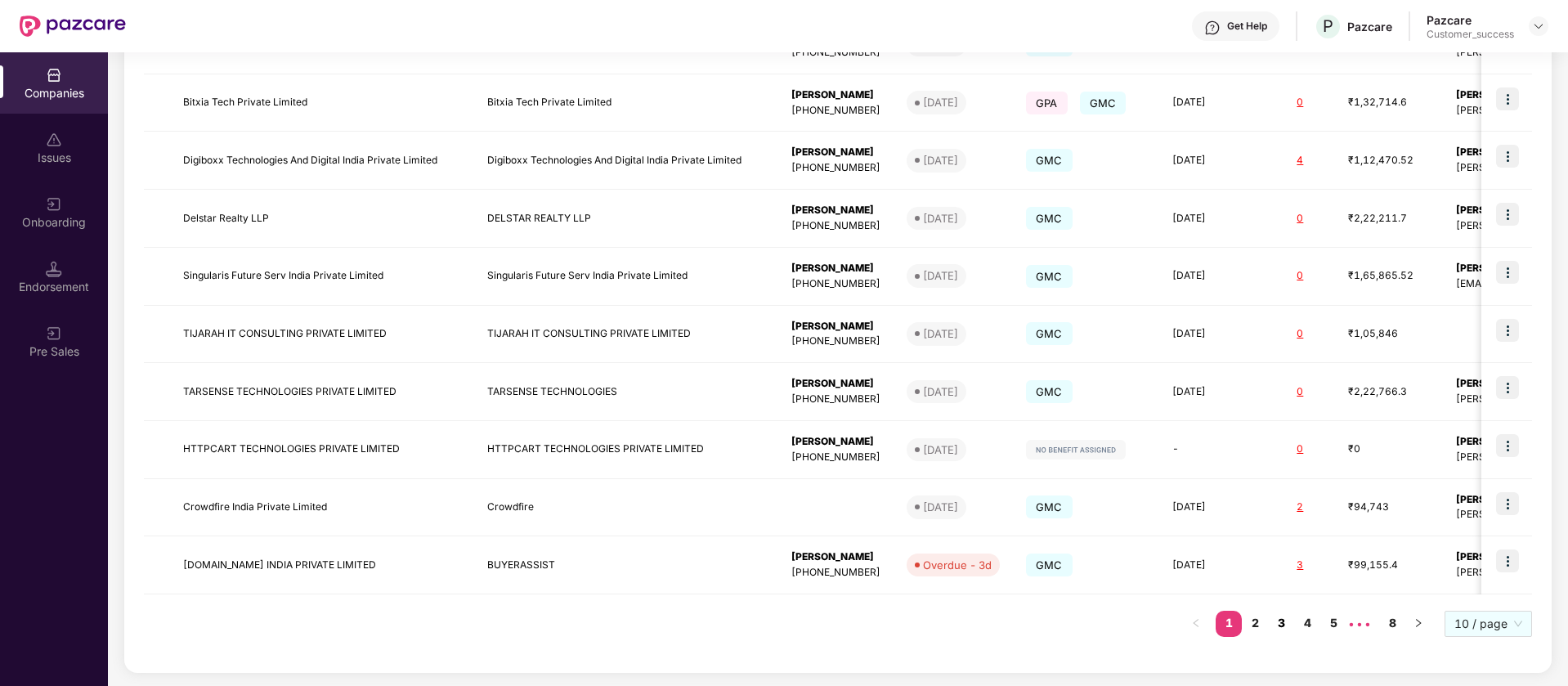
click at [1278, 627] on link "3" at bounding box center [1282, 623] width 26 height 25
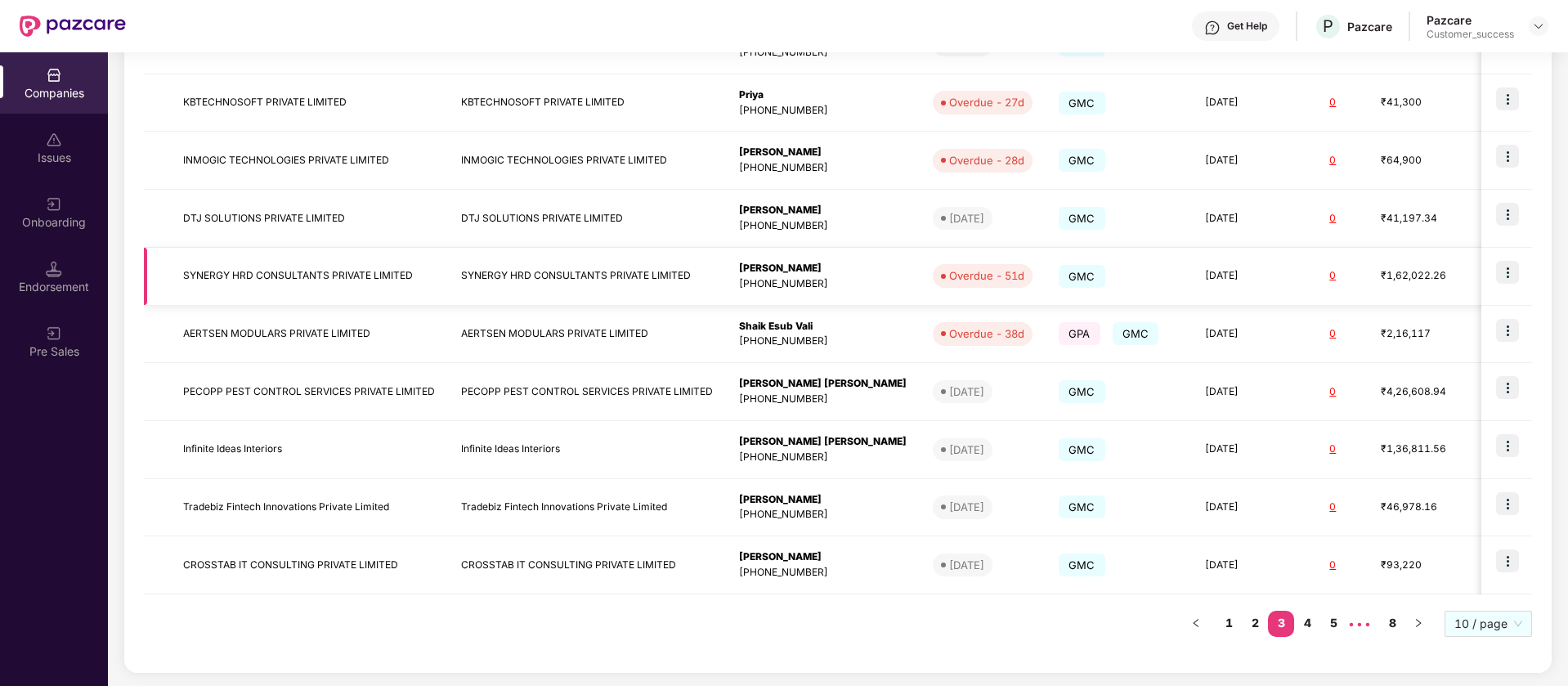
click at [1509, 270] on img at bounding box center [1507, 272] width 23 height 23
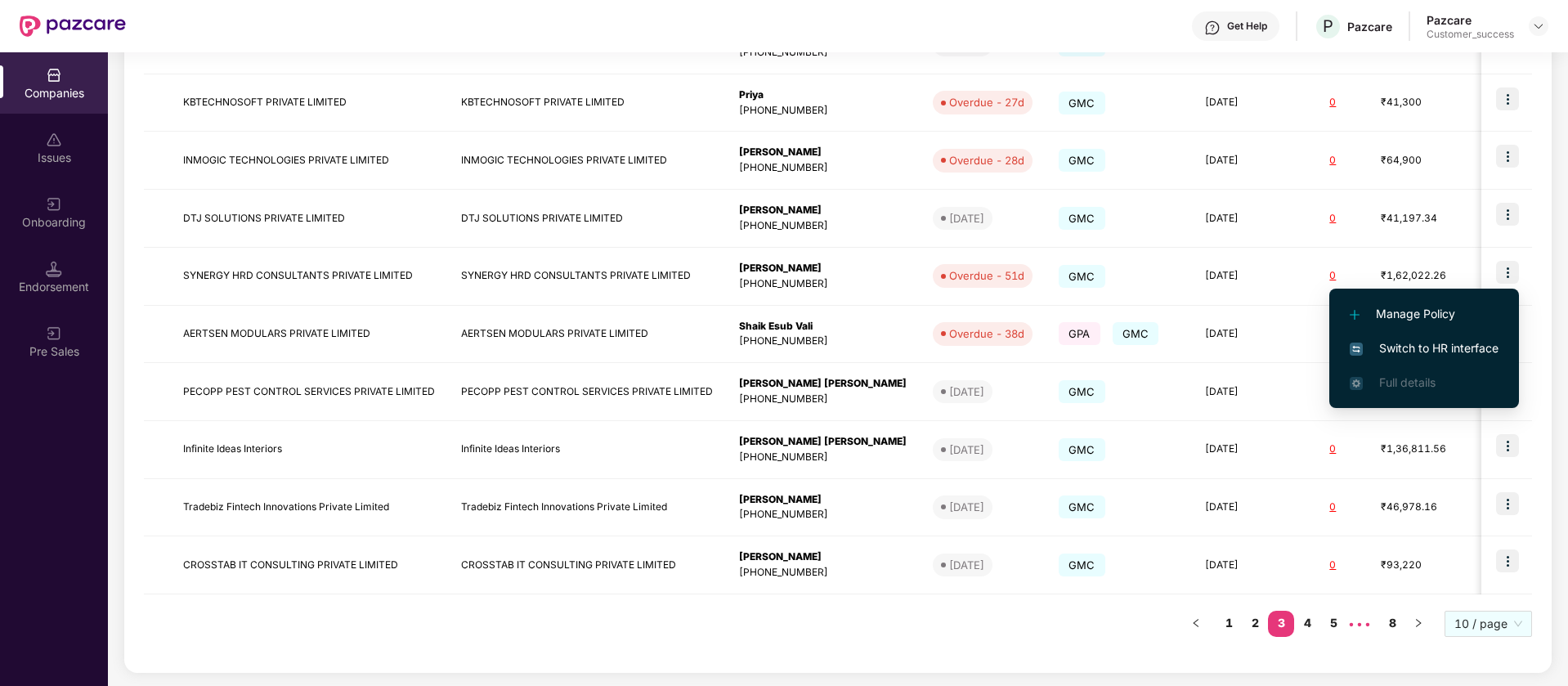
click at [1471, 347] on span "Switch to HR interface" at bounding box center [1424, 348] width 149 height 18
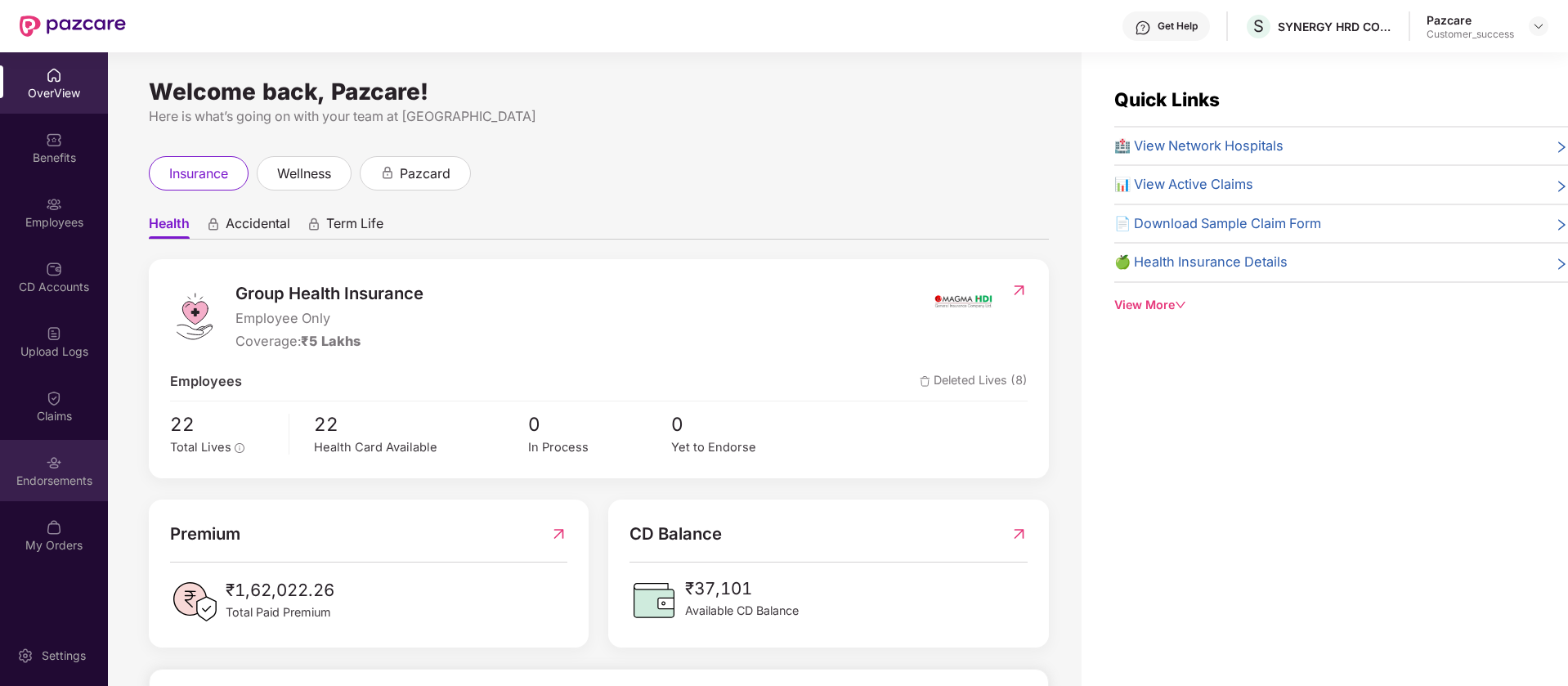
click at [56, 479] on div "Endorsements" at bounding box center [54, 481] width 108 height 16
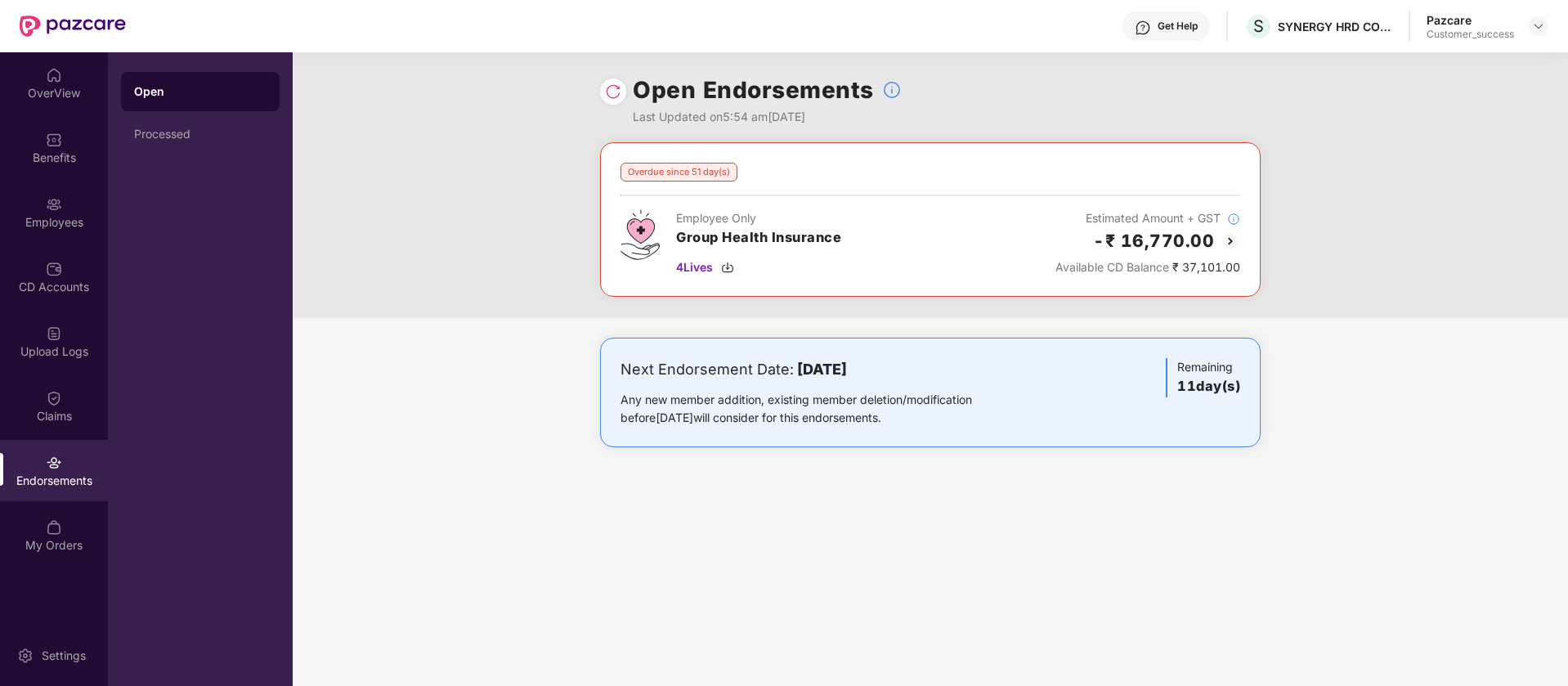
click at [1229, 240] on img at bounding box center [1231, 242] width 20 height 20
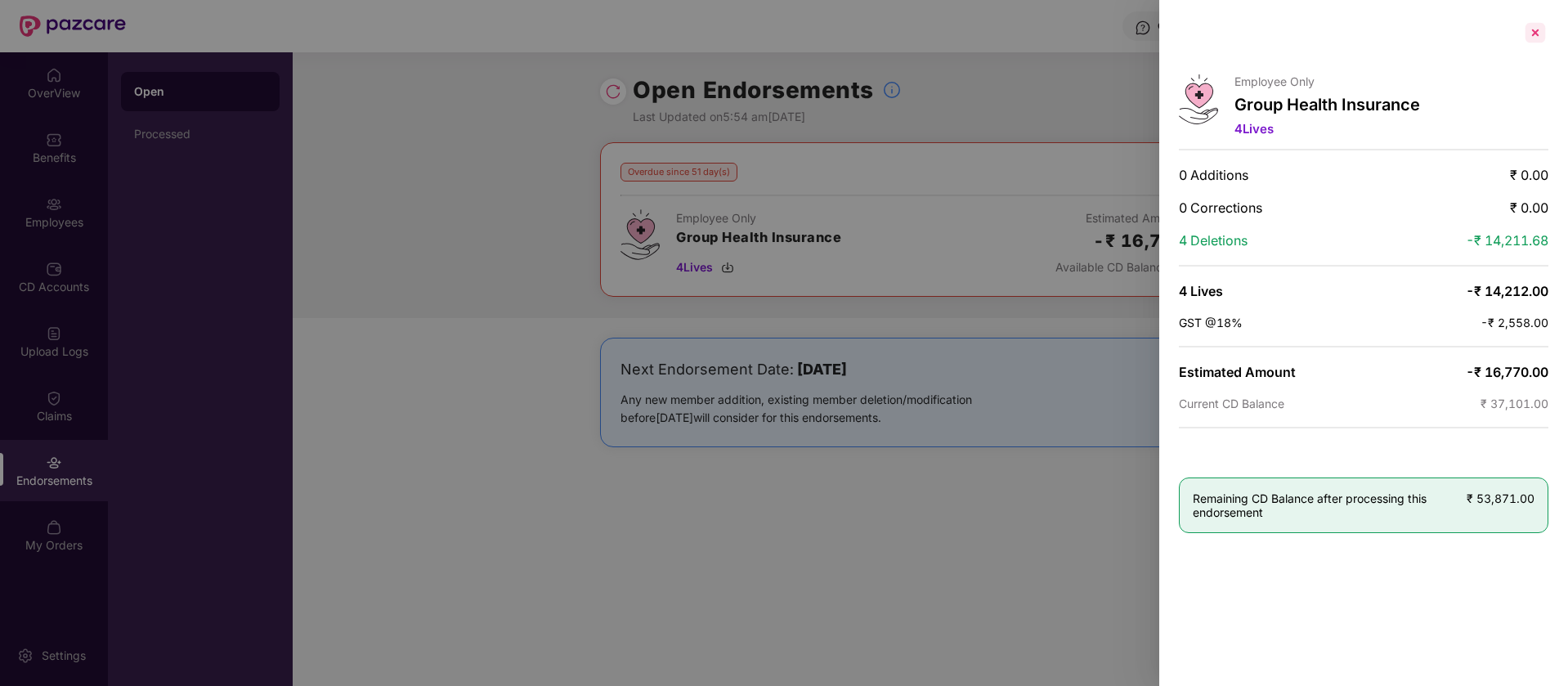
click at [1540, 25] on div at bounding box center [1536, 33] width 26 height 26
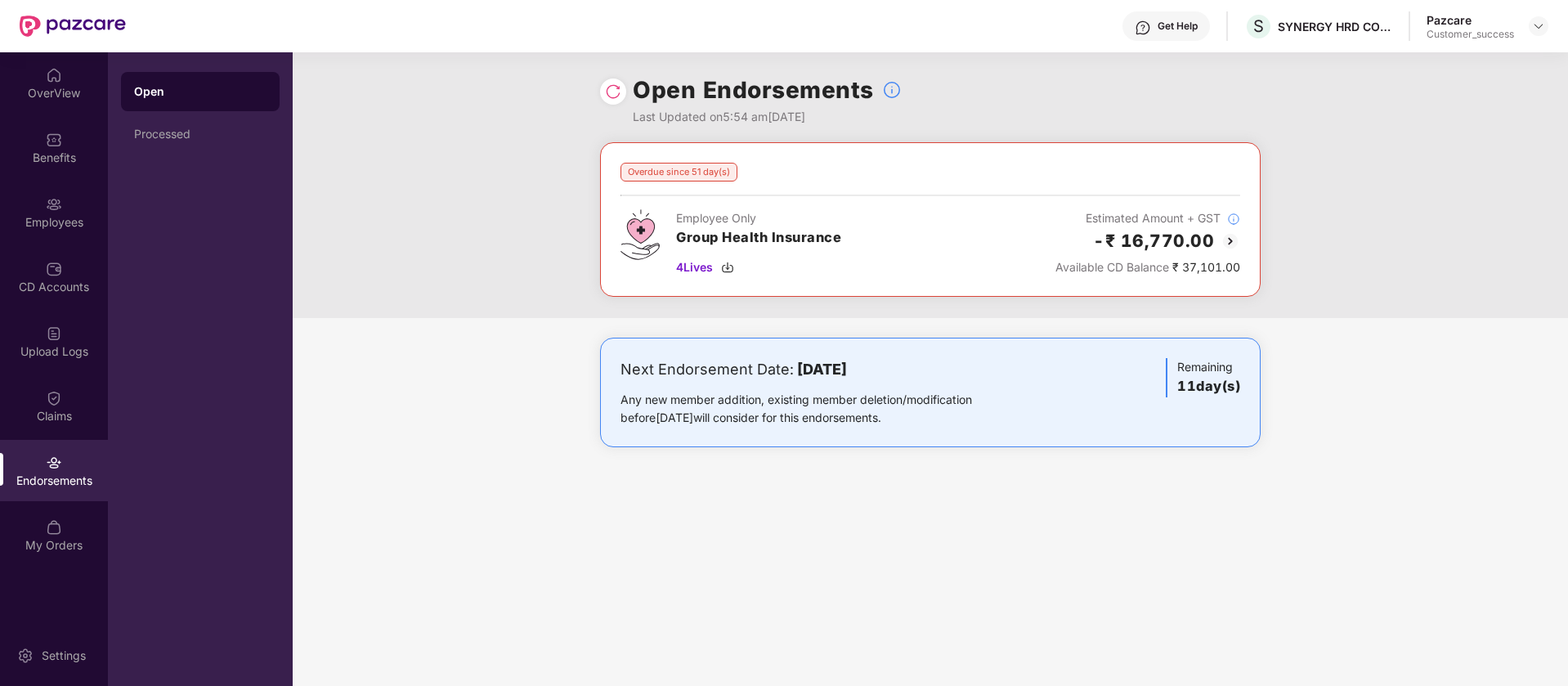
click at [609, 99] on img at bounding box center [613, 92] width 16 height 16
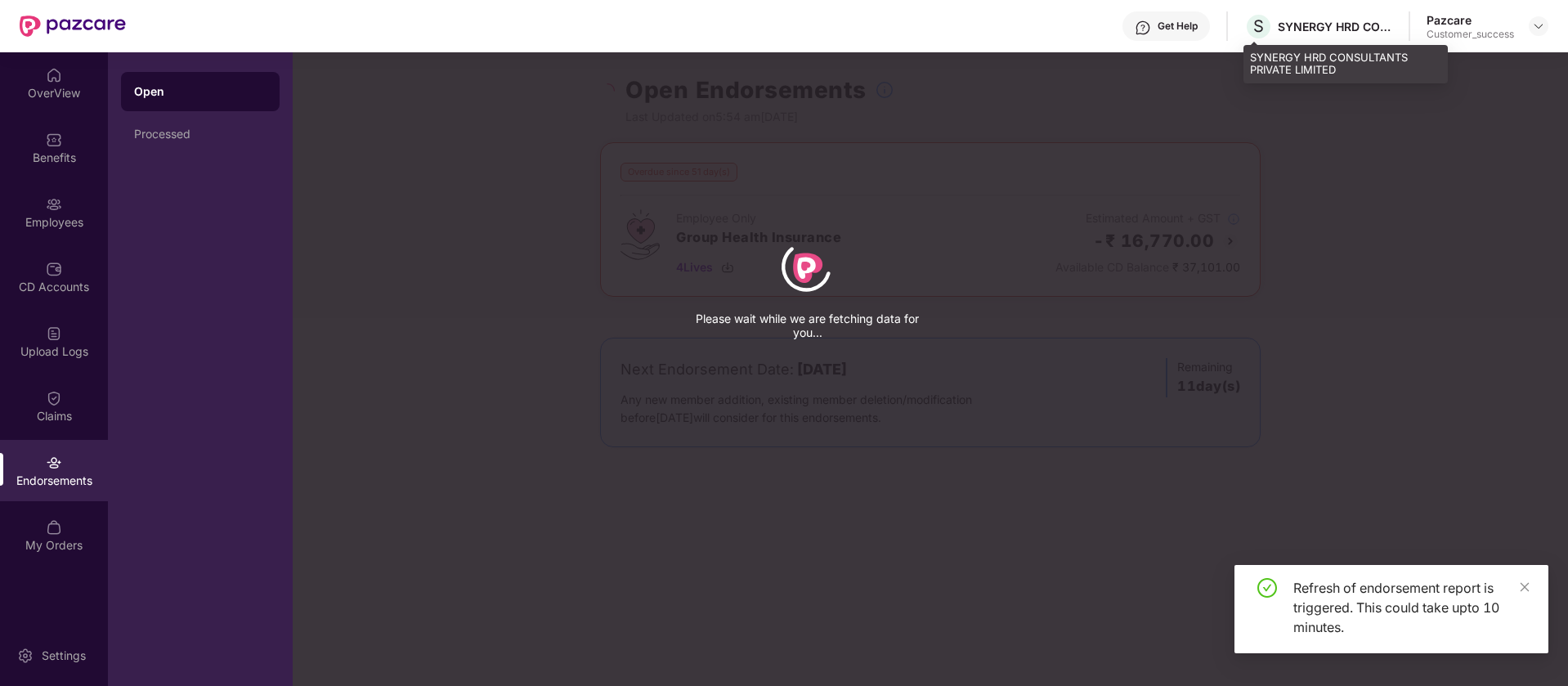
click at [1320, 29] on div "SYNERGY HRD CONSULTANTS PRIVATE LIMITED" at bounding box center [1335, 27] width 115 height 16
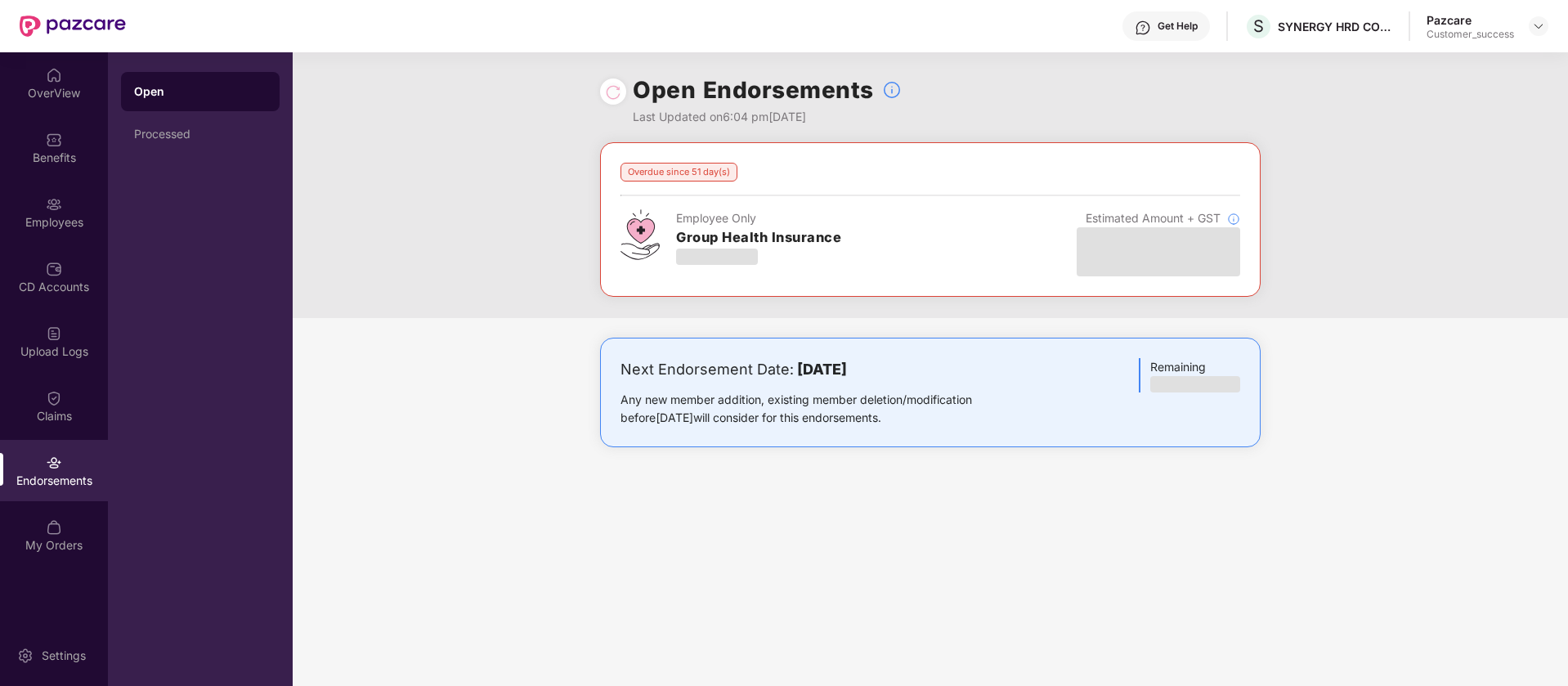
click at [1297, 52] on div "Open Endorsements Last Updated on 6:04 pm, 17 Sep 2025" at bounding box center [930, 97] width 1276 height 90
drag, startPoint x: 1275, startPoint y: 29, endPoint x: 1305, endPoint y: 41, distance: 32.3
click at [1305, 41] on div "Get Help S SYNERGY HRD CONSULTANTS PRIVATE LIMITED Pazcare Customer_success" at bounding box center [837, 26] width 1423 height 52
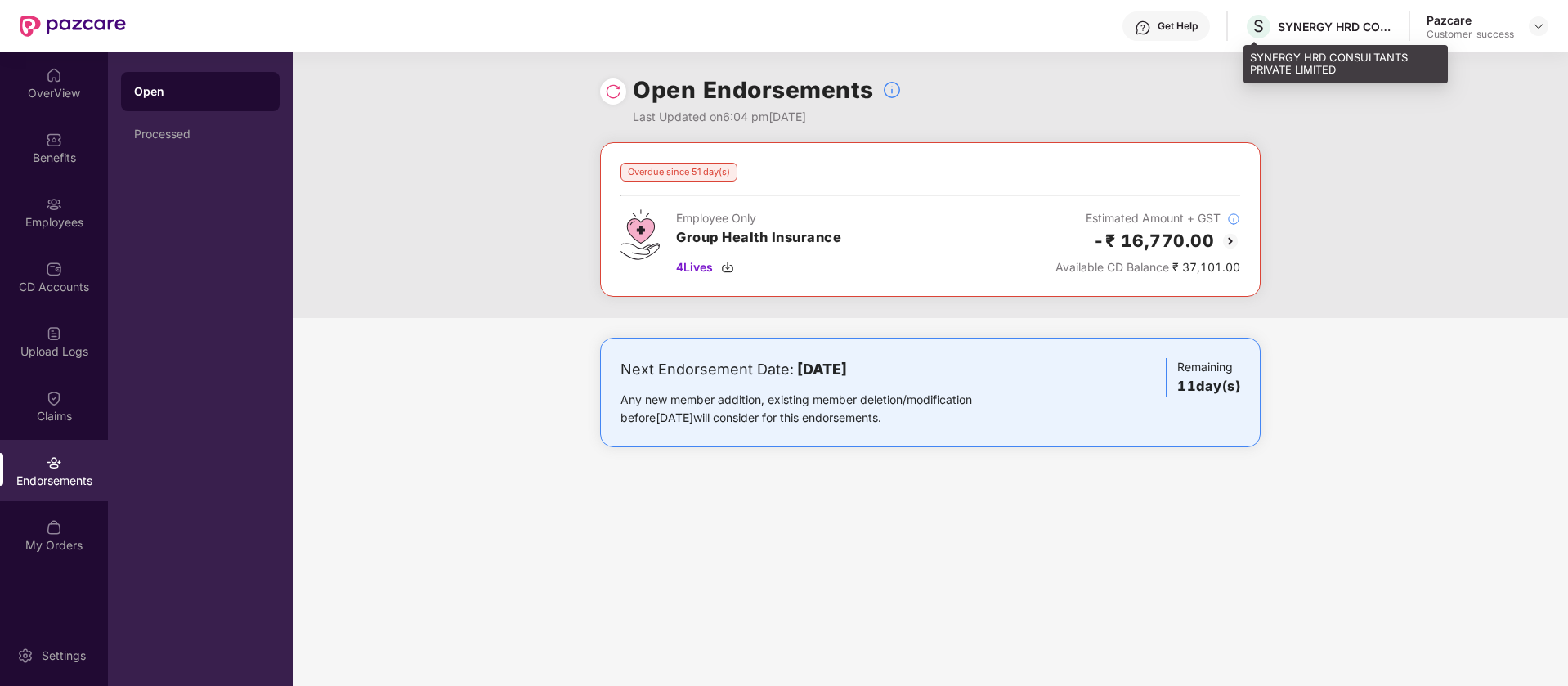
click at [1309, 29] on div "SYNERGY HRD CONSULTANTS PRIVATE LIMITED" at bounding box center [1335, 27] width 115 height 16
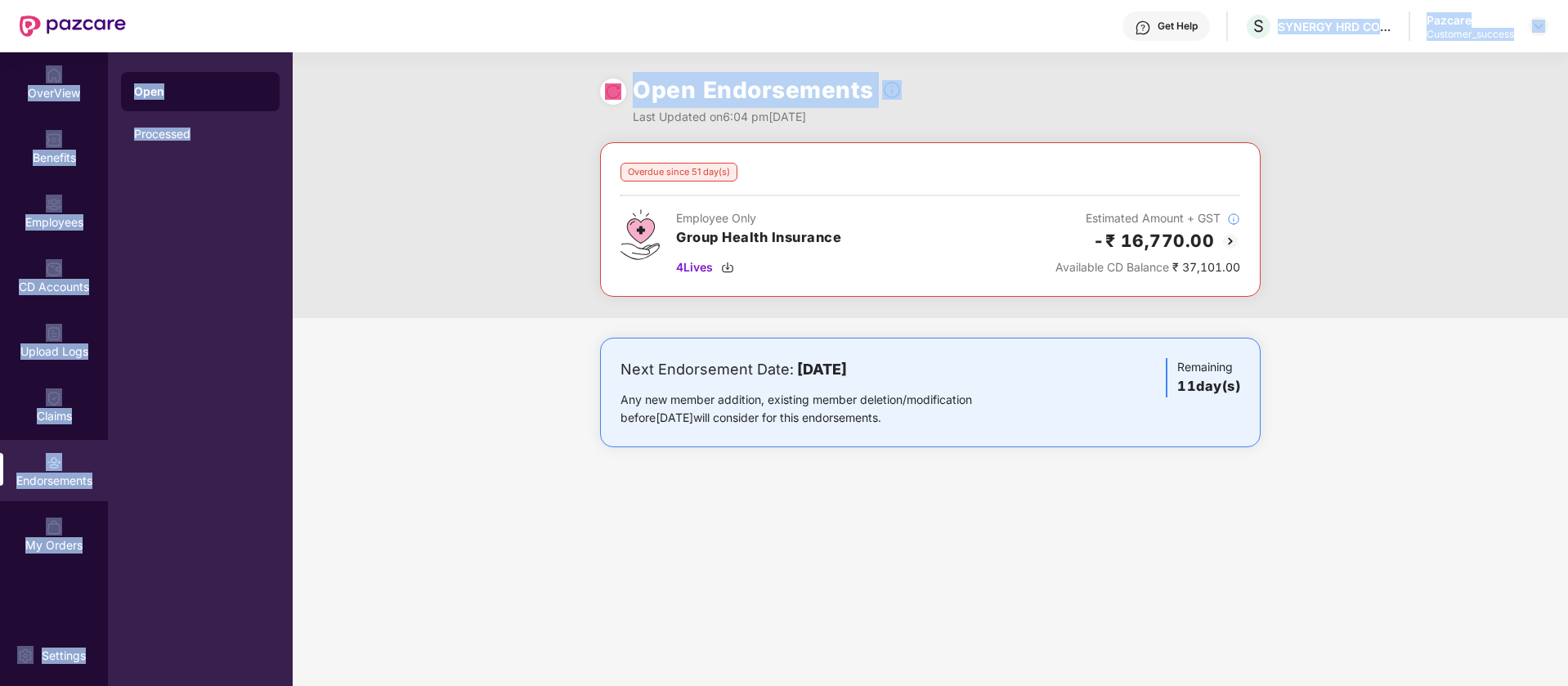
drag, startPoint x: 1263, startPoint y: 29, endPoint x: 1319, endPoint y: 55, distance: 61.7
click at [1319, 55] on div "Get Help S SYNERGY HRD CONSULTANTS PRIVATE LIMITED Pazcare Customer_success Ove…" at bounding box center [784, 343] width 1568 height 686
click at [1310, 11] on div "Get Help S SYNERGY HRD CONSULTANTS PRIVATE LIMITED Pazcare Customer_success" at bounding box center [837, 26] width 1423 height 52
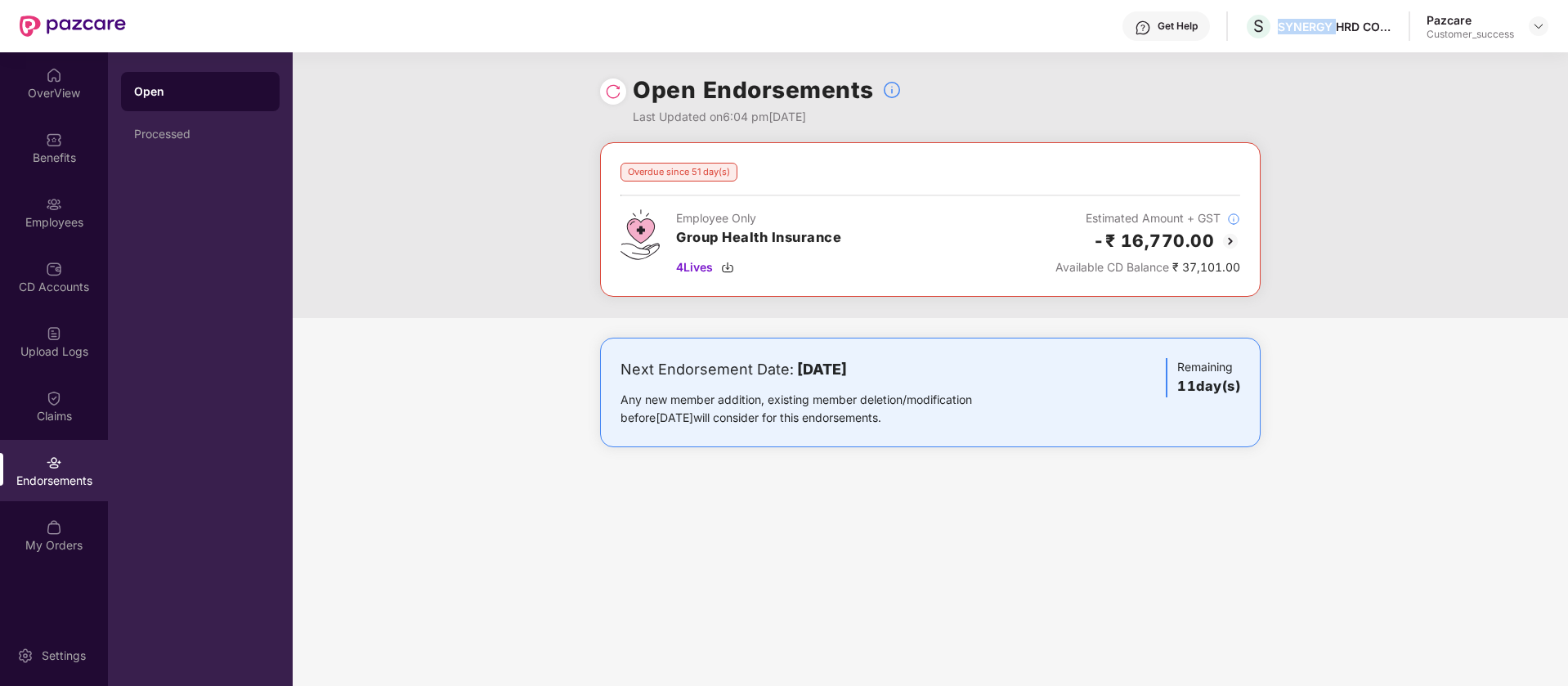
click at [1310, 11] on div "Get Help S SYNERGY HRD CONSULTANTS PRIVATE LIMITED Pazcare Customer_success" at bounding box center [837, 26] width 1423 height 52
click at [1310, 12] on div "S SYNERGY HRD CONSULTANTS PRIVATE LIMITED" at bounding box center [1318, 26] width 148 height 29
click at [1307, 42] on div "Get Help S SYNERGY HRD CONSULTANTS PRIVATE LIMITED Pazcare Customer_success" at bounding box center [837, 26] width 1423 height 52
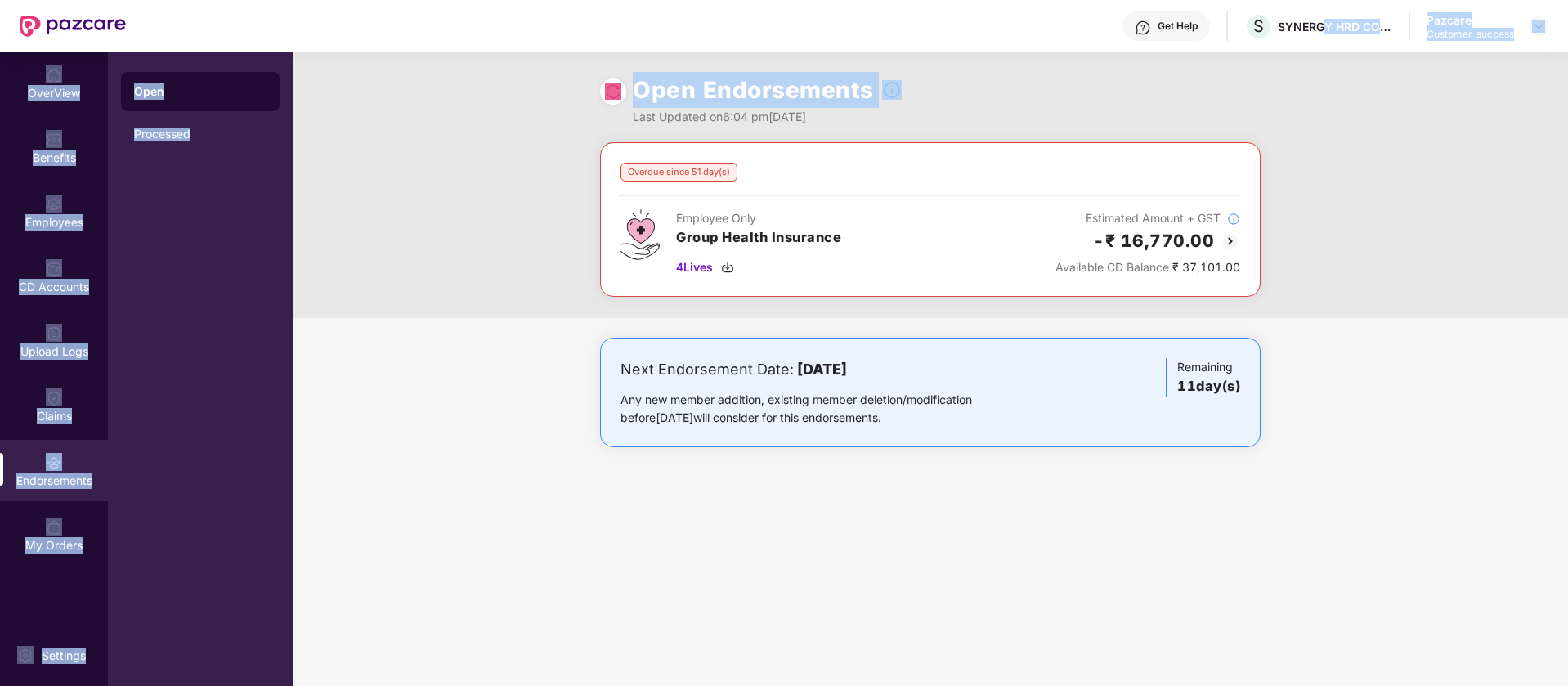
drag, startPoint x: 1321, startPoint y: 29, endPoint x: 1356, endPoint y: 55, distance: 43.6
click at [1356, 55] on div "Get Help S SYNERGY HRD CONSULTANTS PRIVATE LIMITED Pazcare Customer_success Ove…" at bounding box center [784, 343] width 1568 height 686
click at [1343, 34] on div "S SYNERGY HRD CONSULTANTS PRIVATE LIMITED" at bounding box center [1318, 26] width 148 height 29
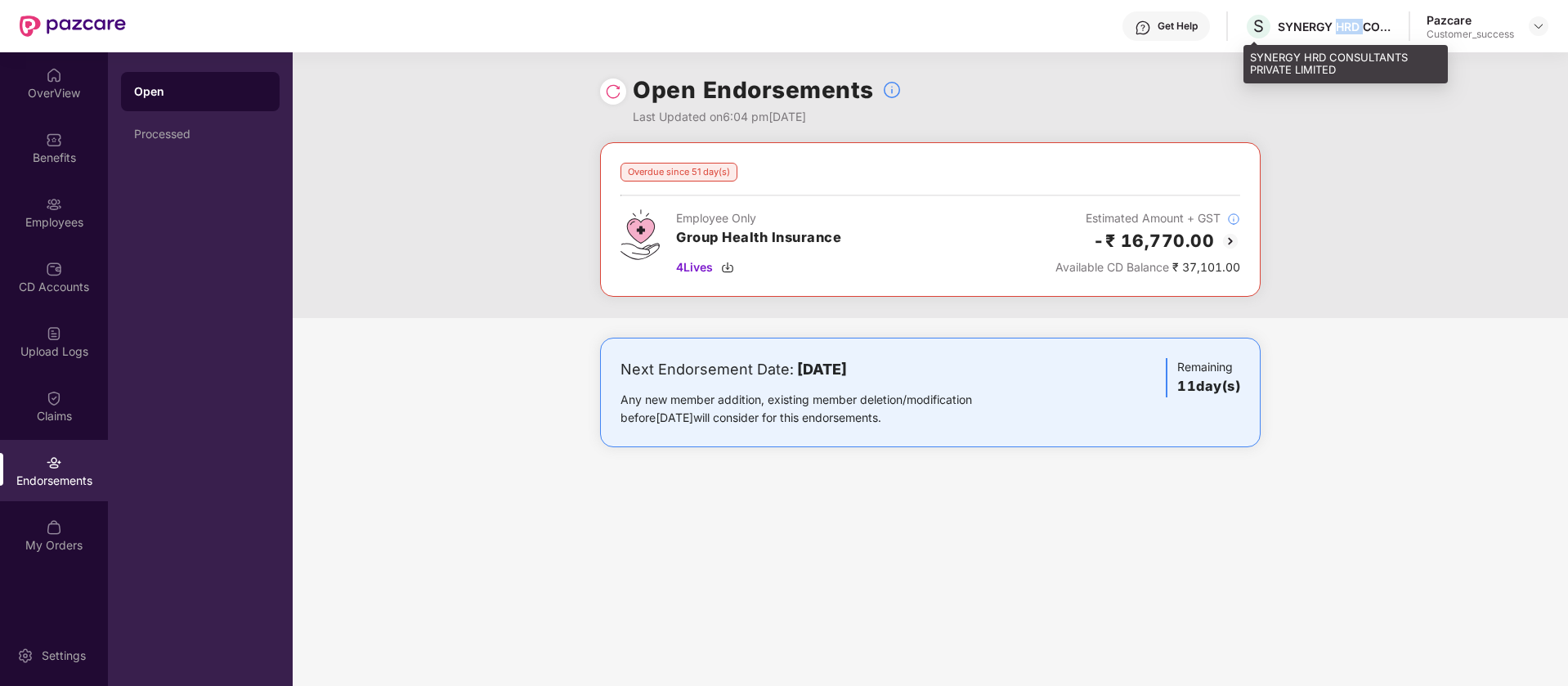
click at [1343, 34] on div "S SYNERGY HRD CONSULTANTS PRIVATE LIMITED" at bounding box center [1318, 26] width 148 height 29
click at [522, 351] on div "Next Endorsement Date: 28 September 2025 Any new member addition, existing memb…" at bounding box center [930, 408] width 1276 height 143
click at [1230, 248] on img at bounding box center [1231, 242] width 20 height 20
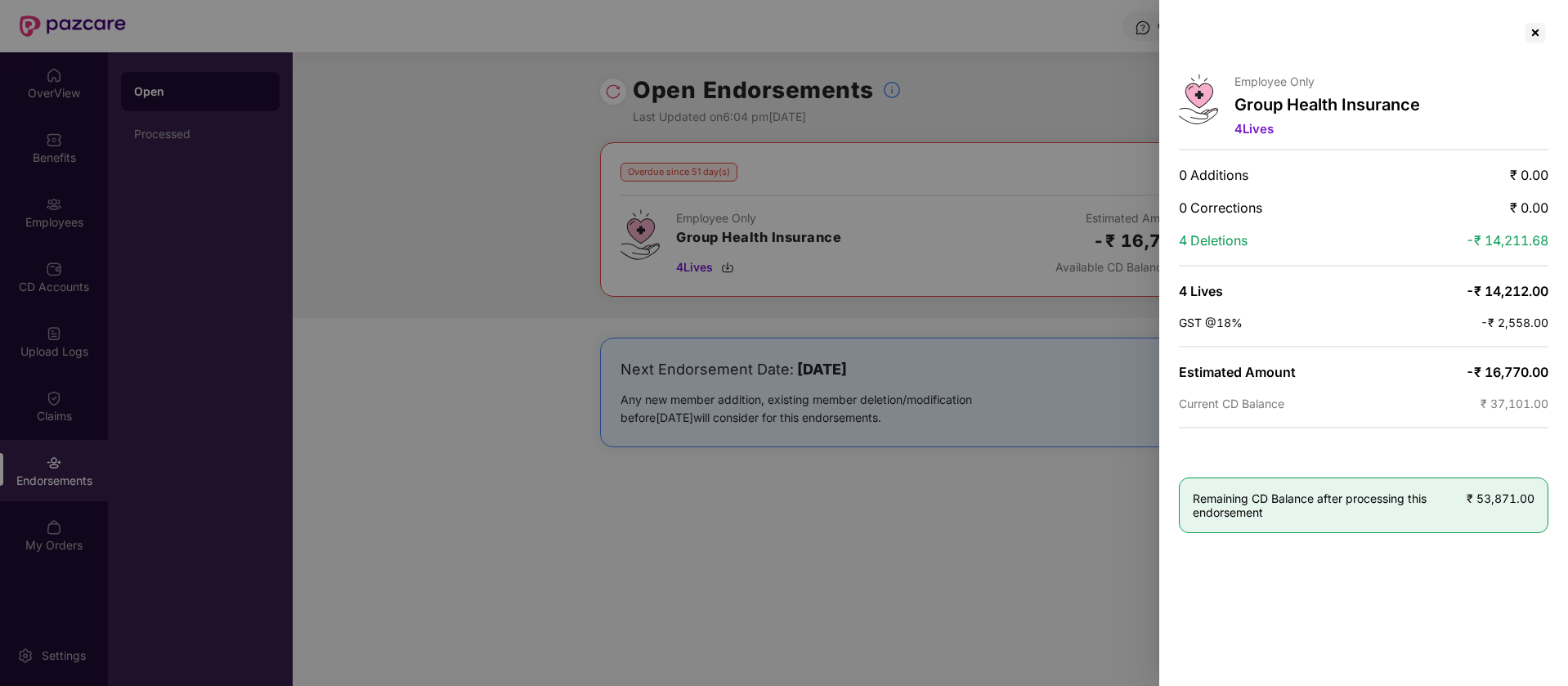
click at [1011, 111] on div at bounding box center [784, 343] width 1568 height 686
click at [1540, 33] on div at bounding box center [1536, 33] width 26 height 26
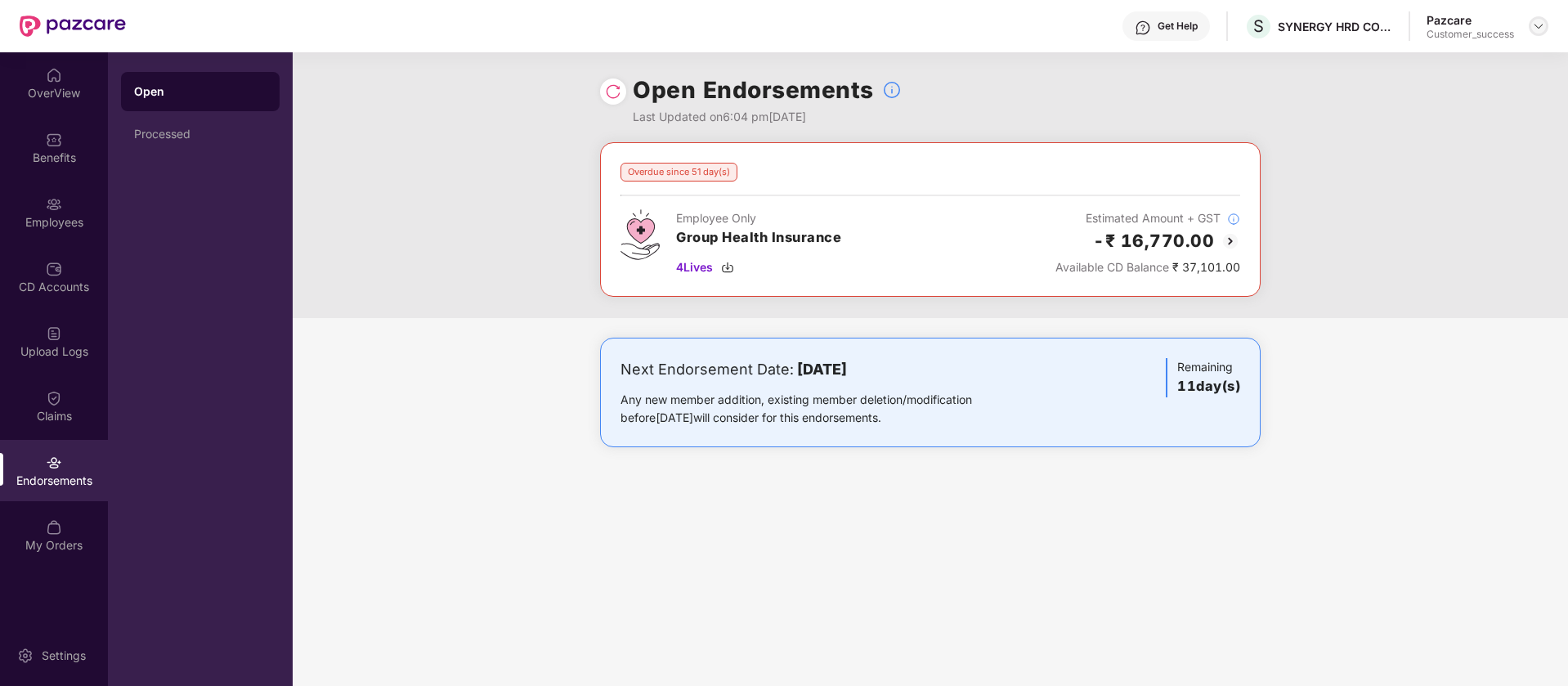
click at [1538, 29] on img at bounding box center [1538, 26] width 13 height 13
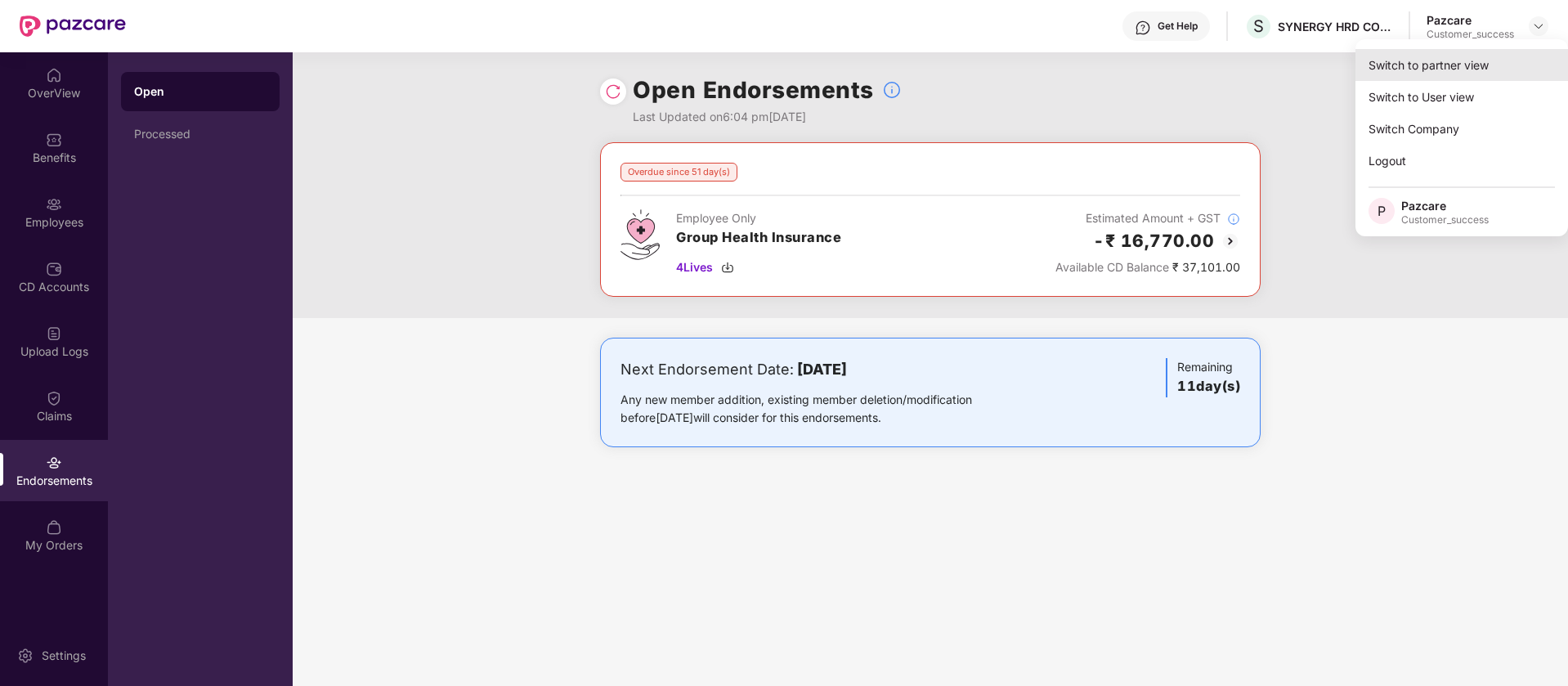
click at [1468, 57] on div "Switch to partner view" at bounding box center [1461, 65] width 213 height 32
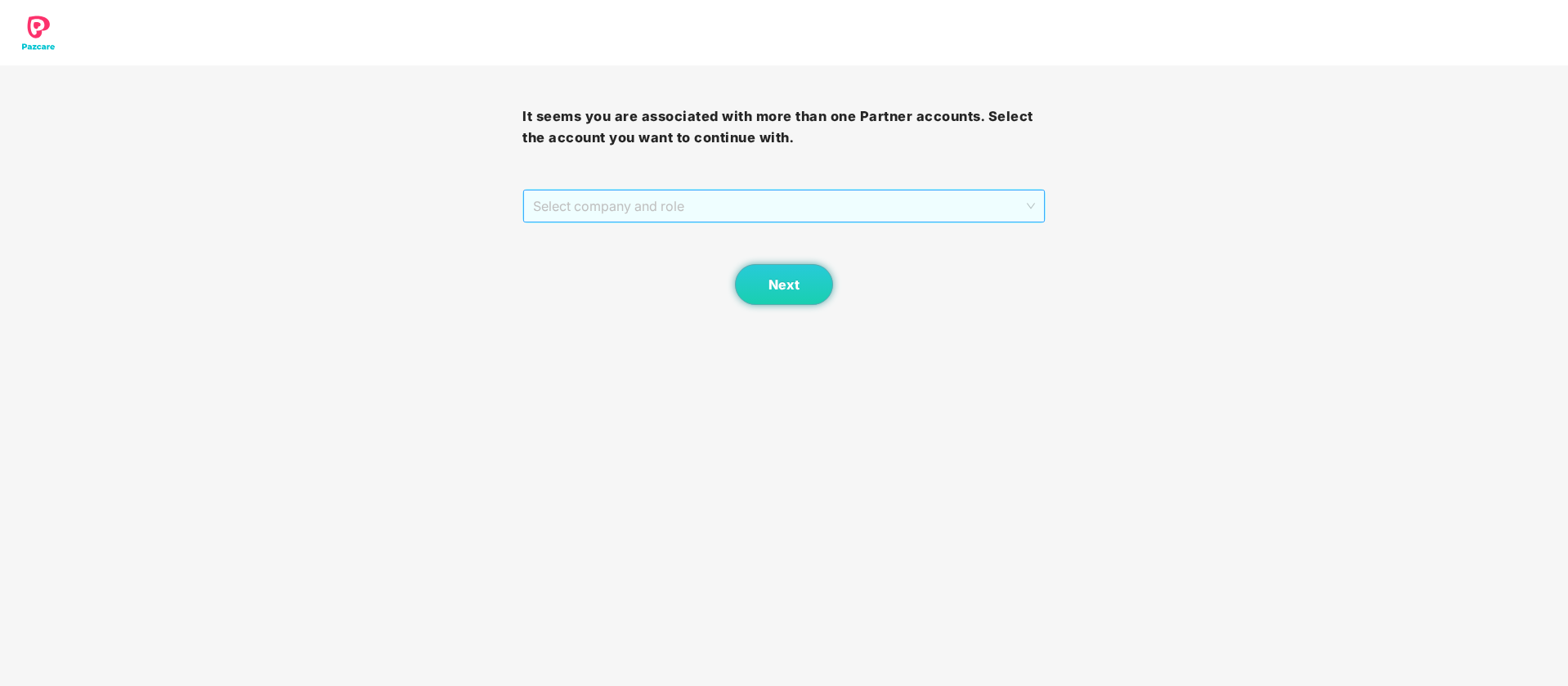
click at [812, 206] on span "Select company and role" at bounding box center [784, 206] width 501 height 31
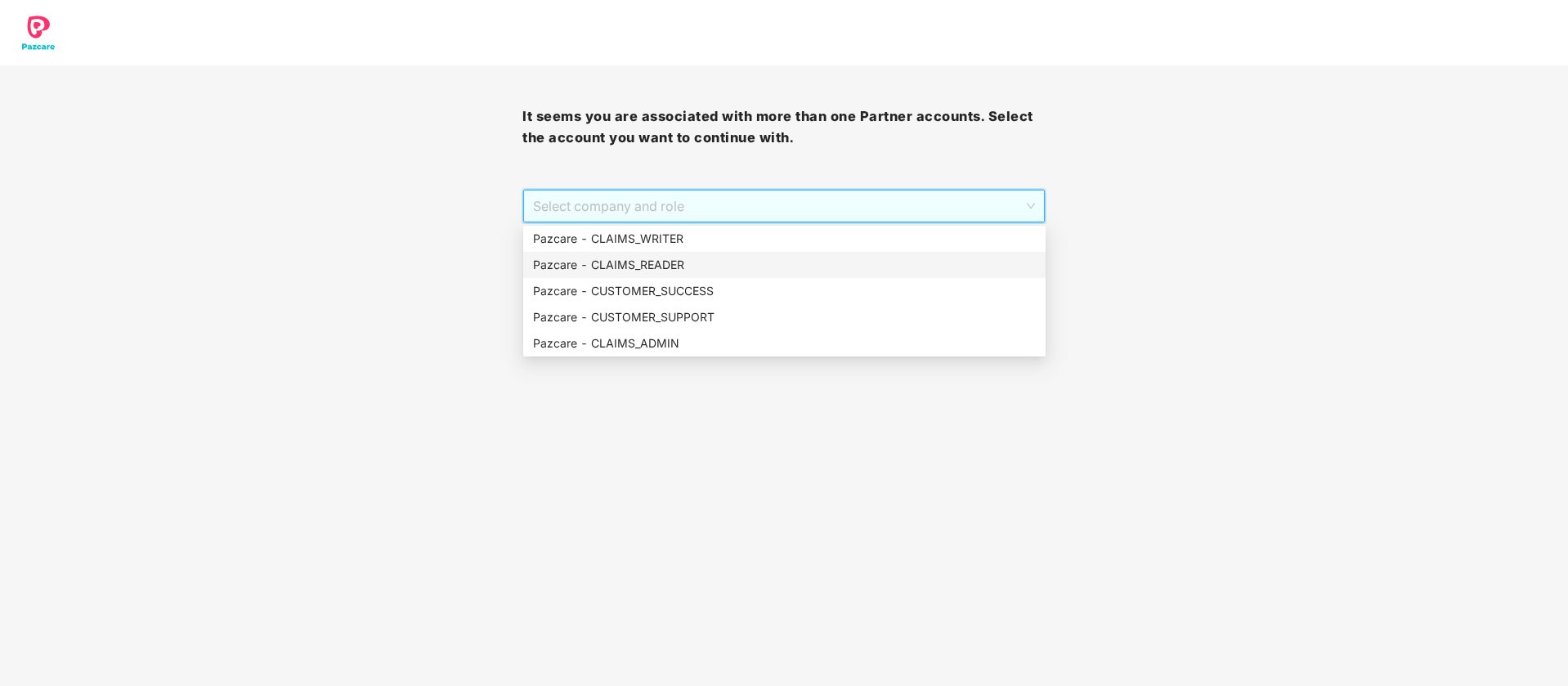
click at [725, 281] on div "Pazcare - CUSTOMER_SUCCESS" at bounding box center [784, 292] width 523 height 26
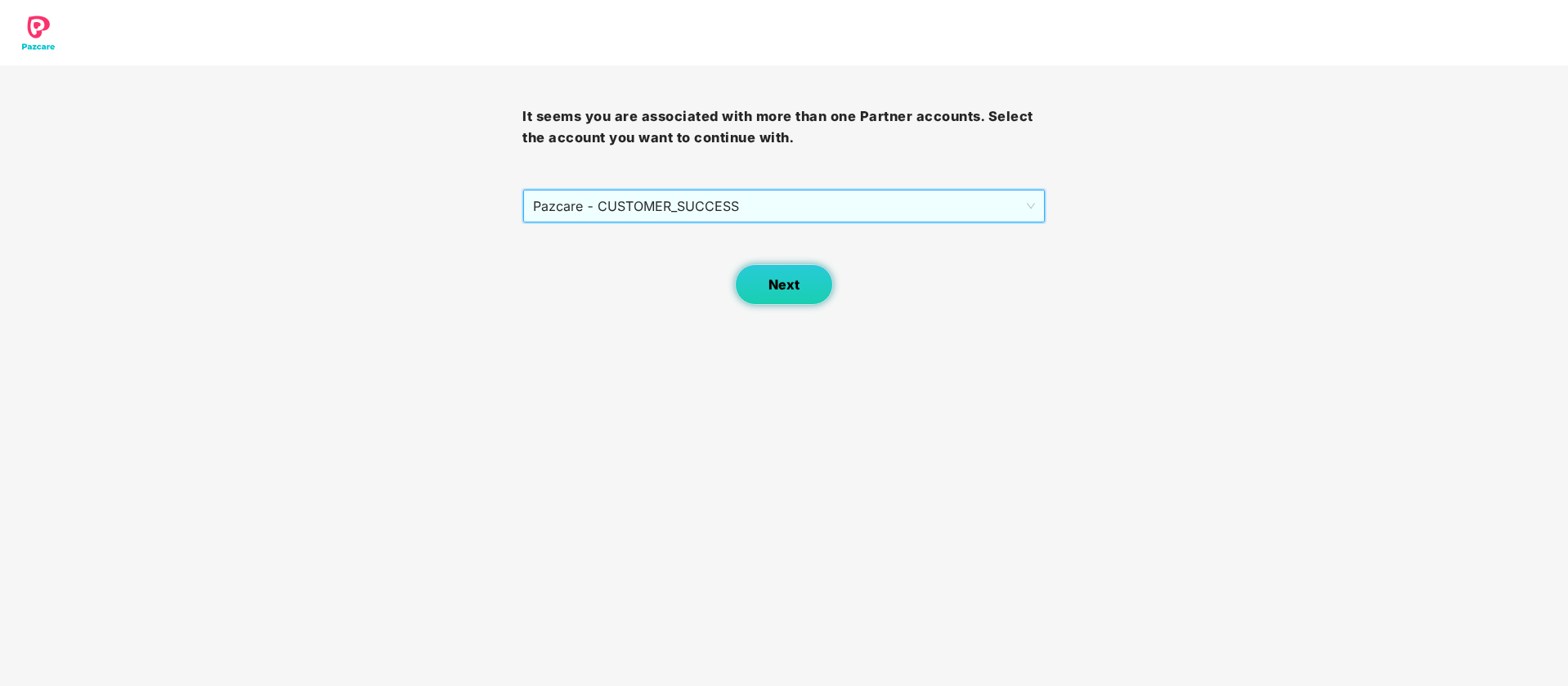
click at [768, 297] on button "Next" at bounding box center [784, 285] width 98 height 41
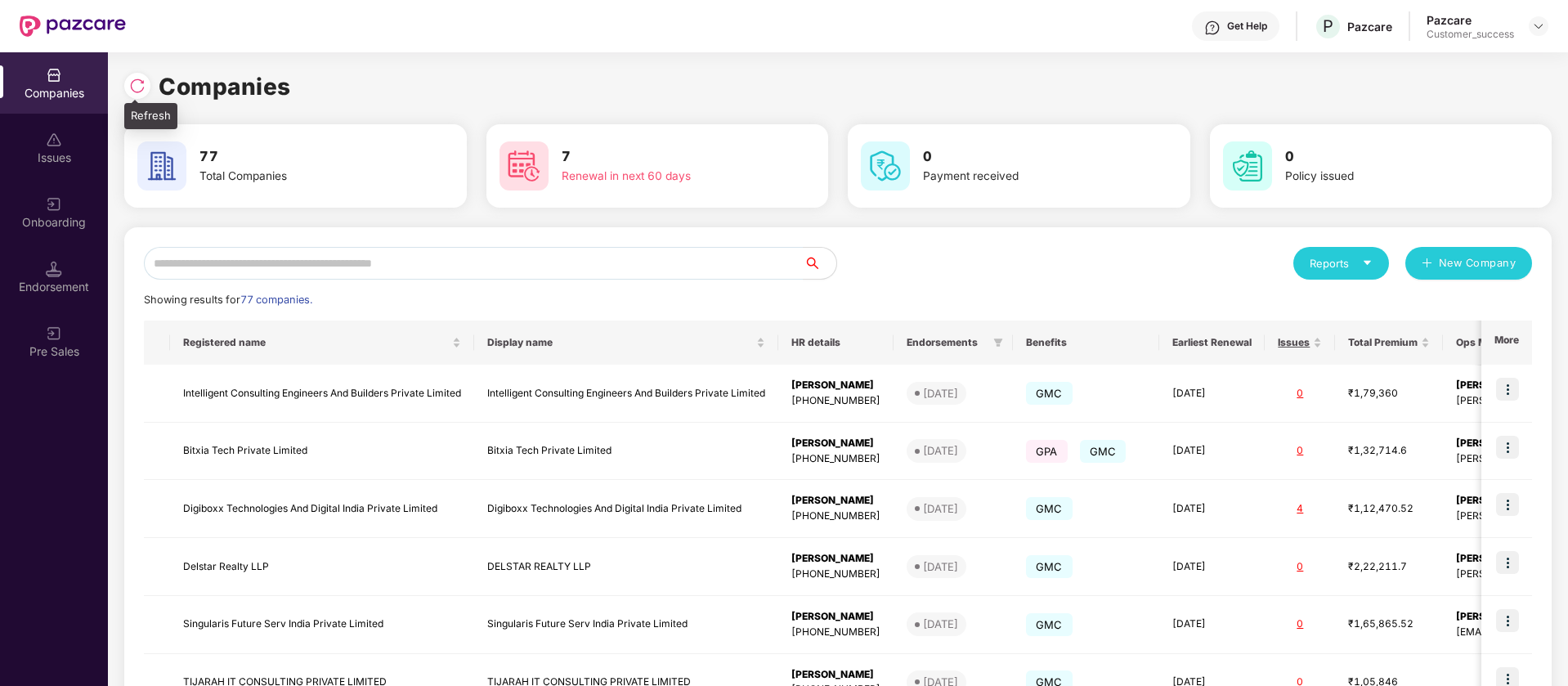
click at [139, 93] on img at bounding box center [137, 86] width 16 height 16
click at [377, 275] on input "text" at bounding box center [473, 263] width 660 height 33
type input "*"
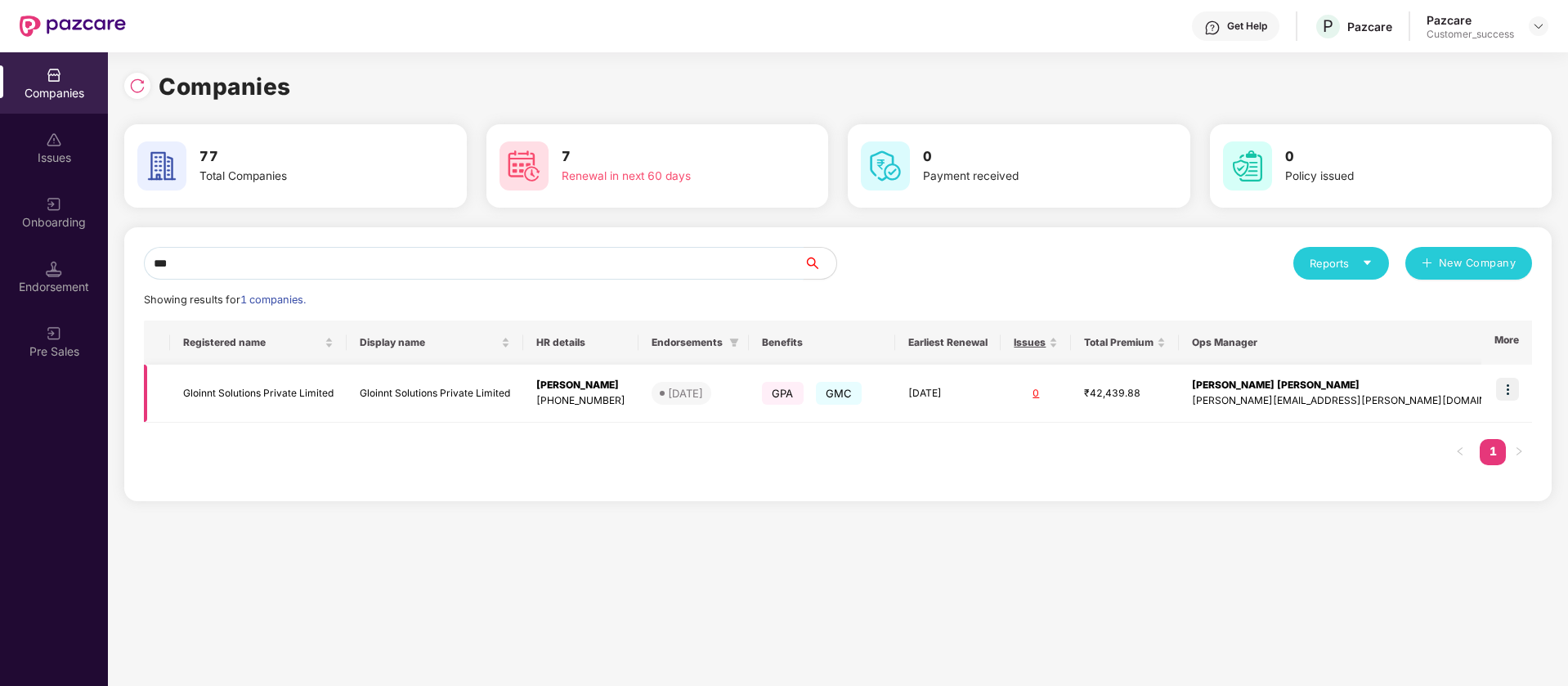
type input "***"
click at [1509, 389] on img at bounding box center [1507, 389] width 23 height 23
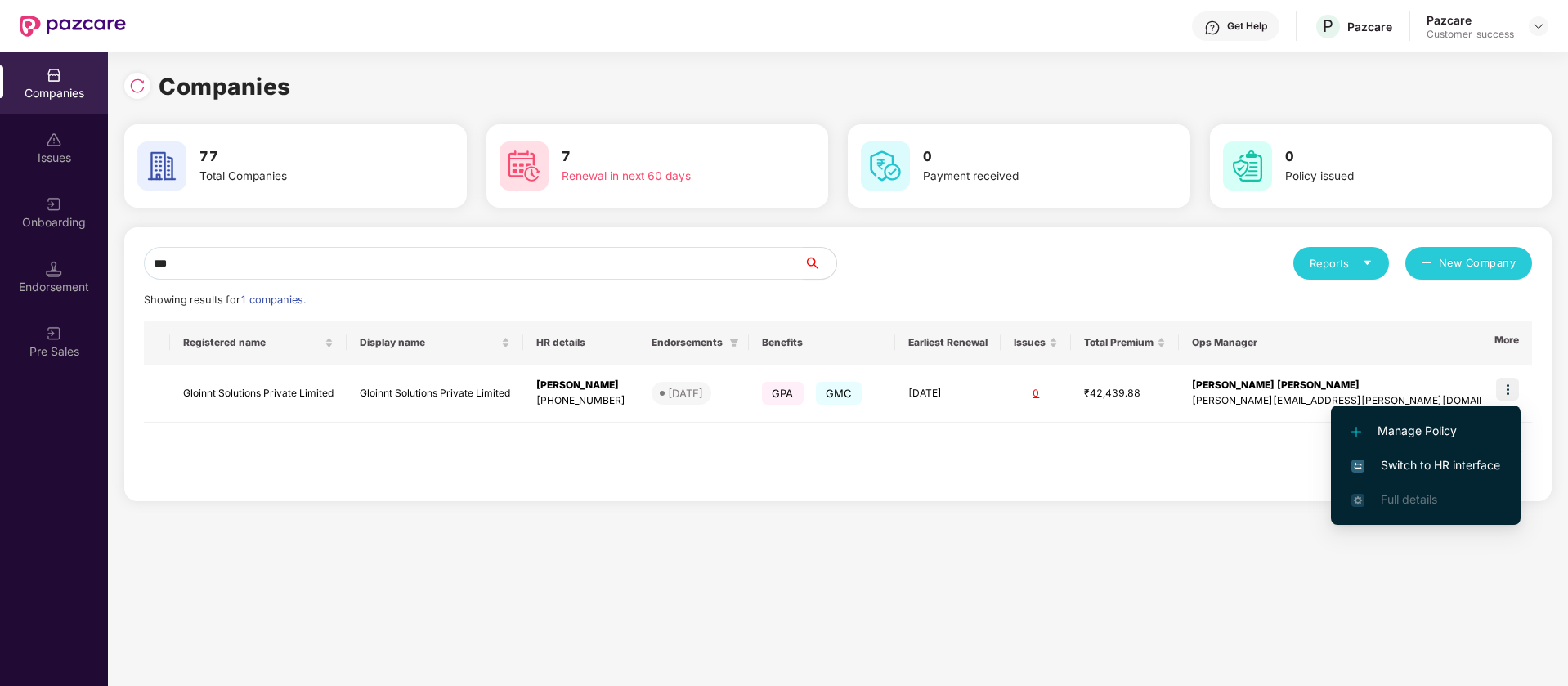
click at [1443, 463] on span "Switch to HR interface" at bounding box center [1425, 465] width 149 height 18
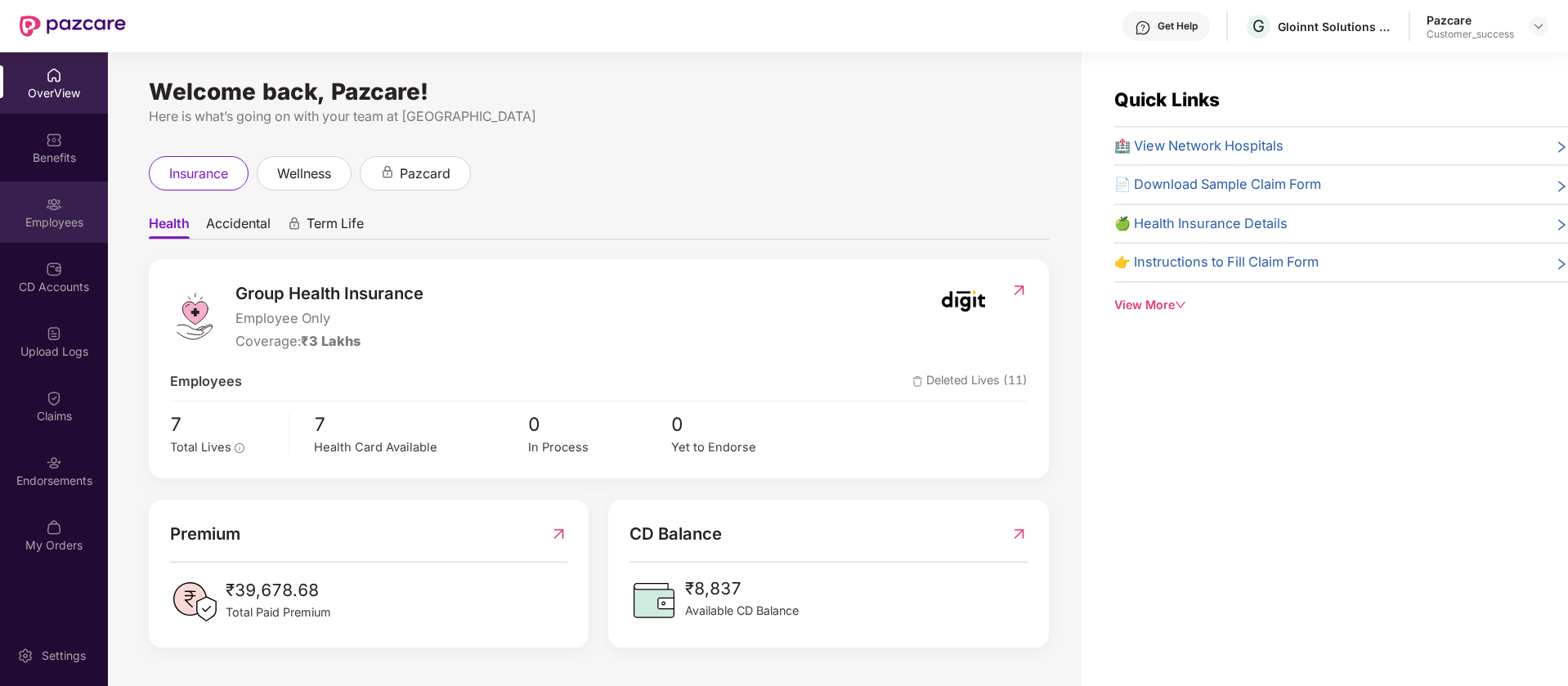
click at [49, 220] on div "Employees" at bounding box center [54, 223] width 108 height 16
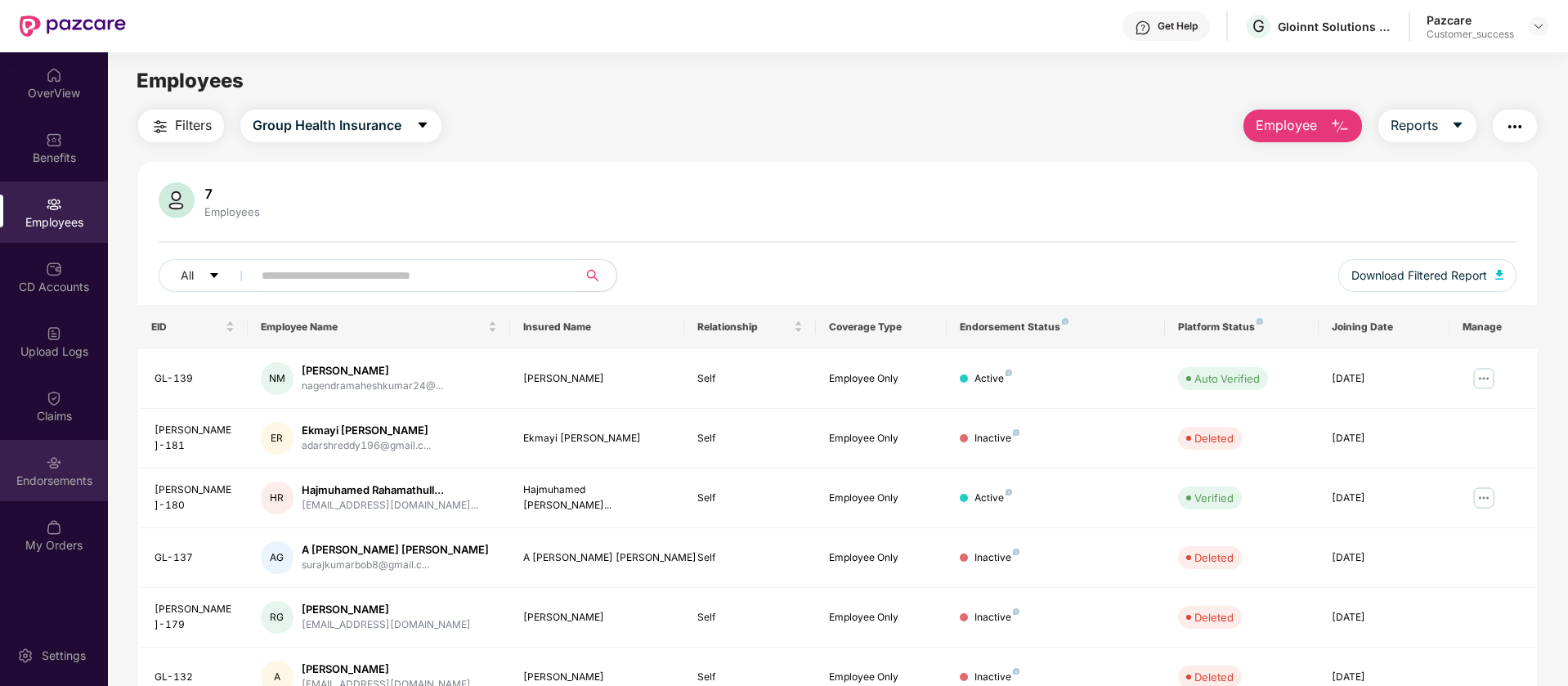
click at [35, 451] on div "Endorsements" at bounding box center [54, 470] width 108 height 61
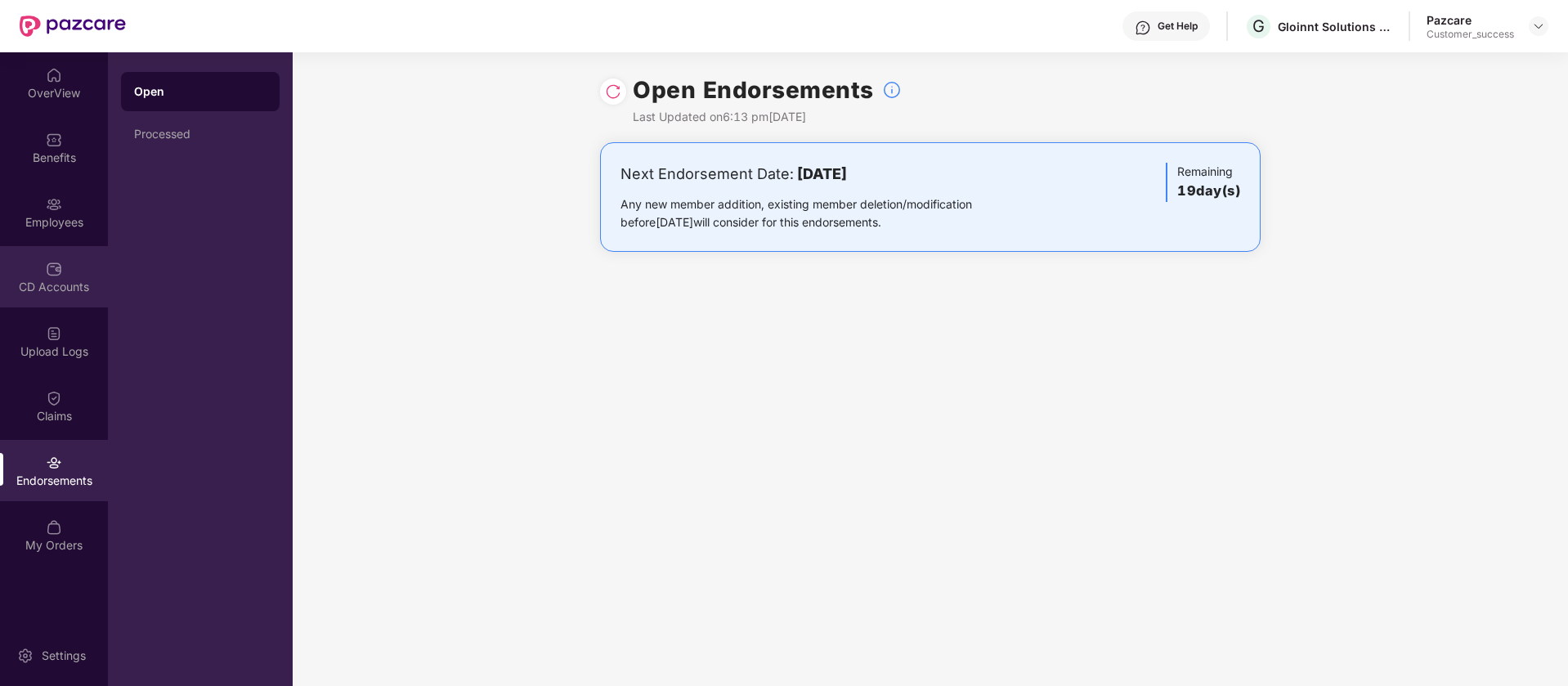
click at [60, 279] on div "CD Accounts" at bounding box center [54, 287] width 108 height 16
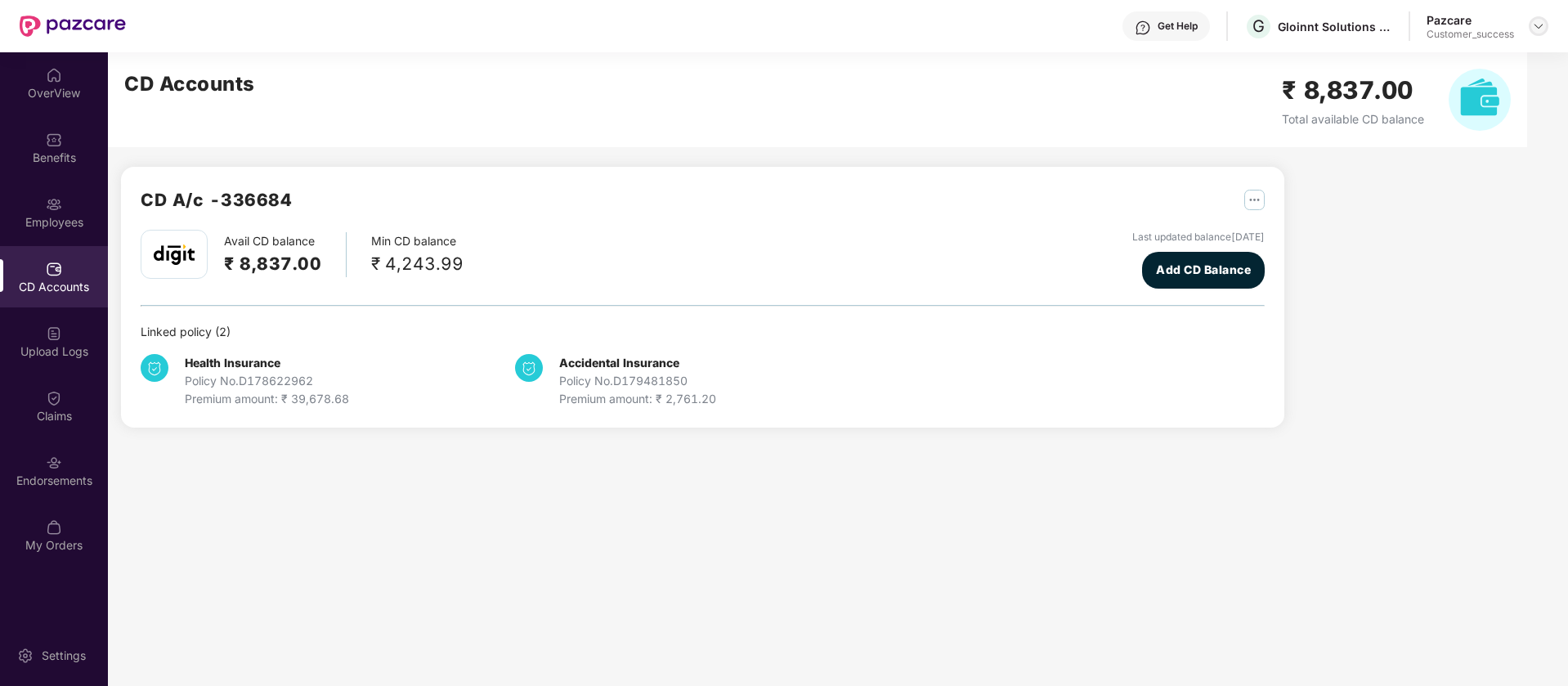
click at [1541, 29] on img at bounding box center [1538, 26] width 13 height 13
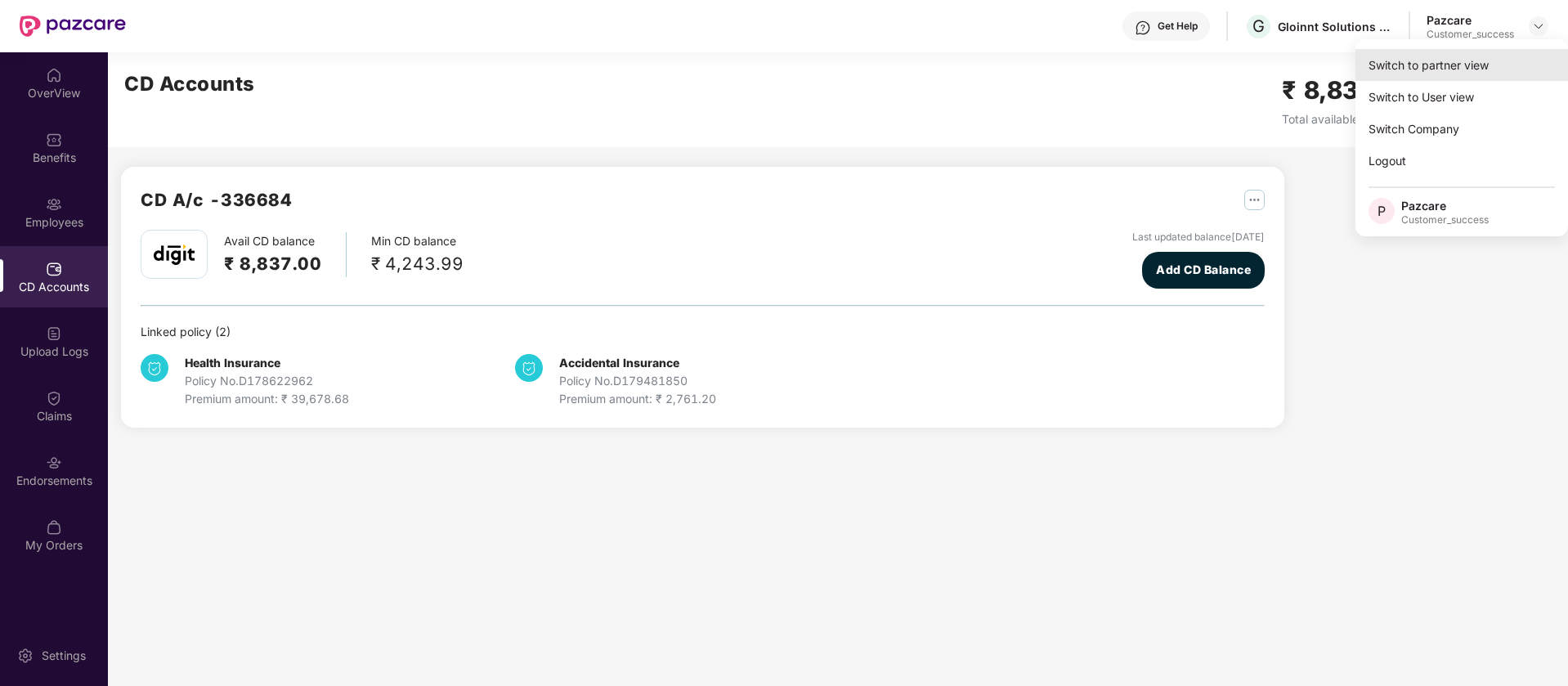
click at [1455, 67] on div "Switch to partner view" at bounding box center [1461, 65] width 213 height 32
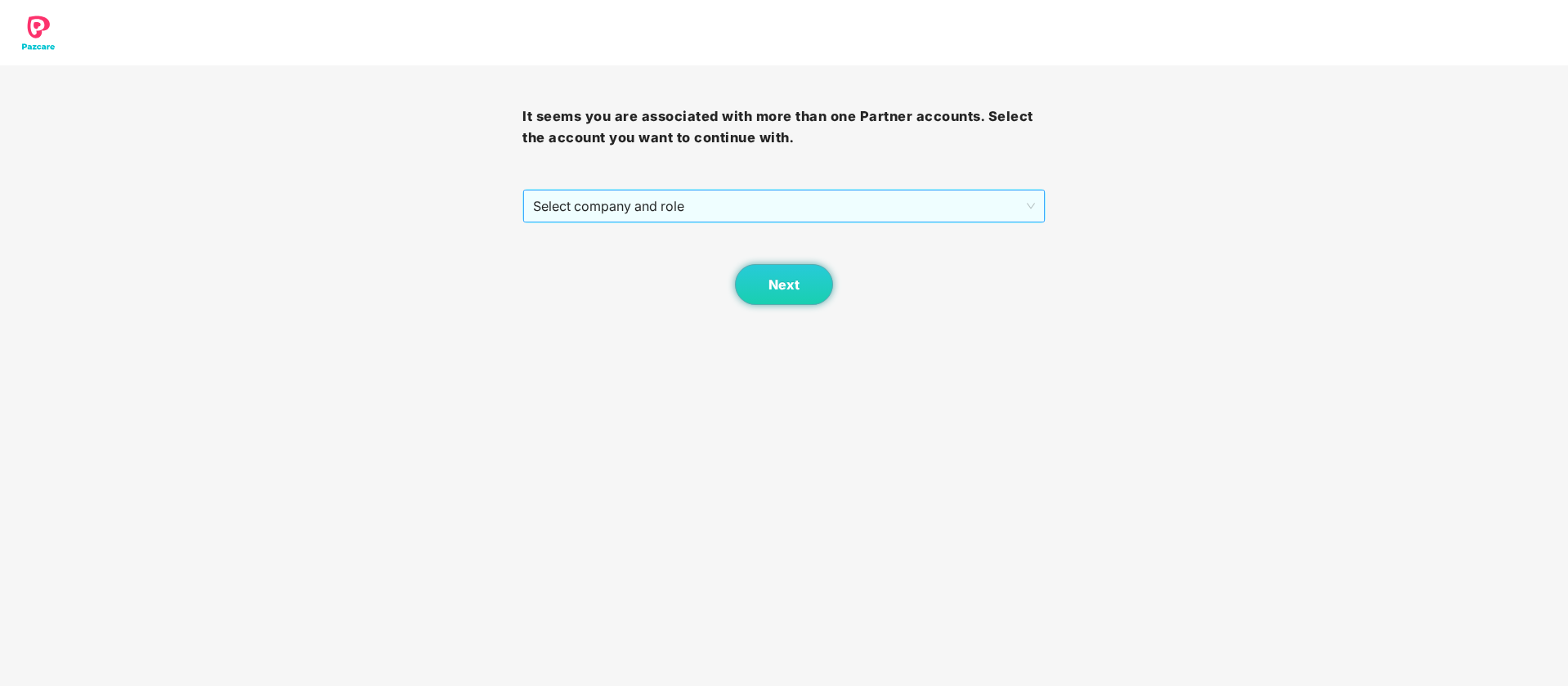
click at [807, 209] on span "Select company and role" at bounding box center [784, 206] width 501 height 31
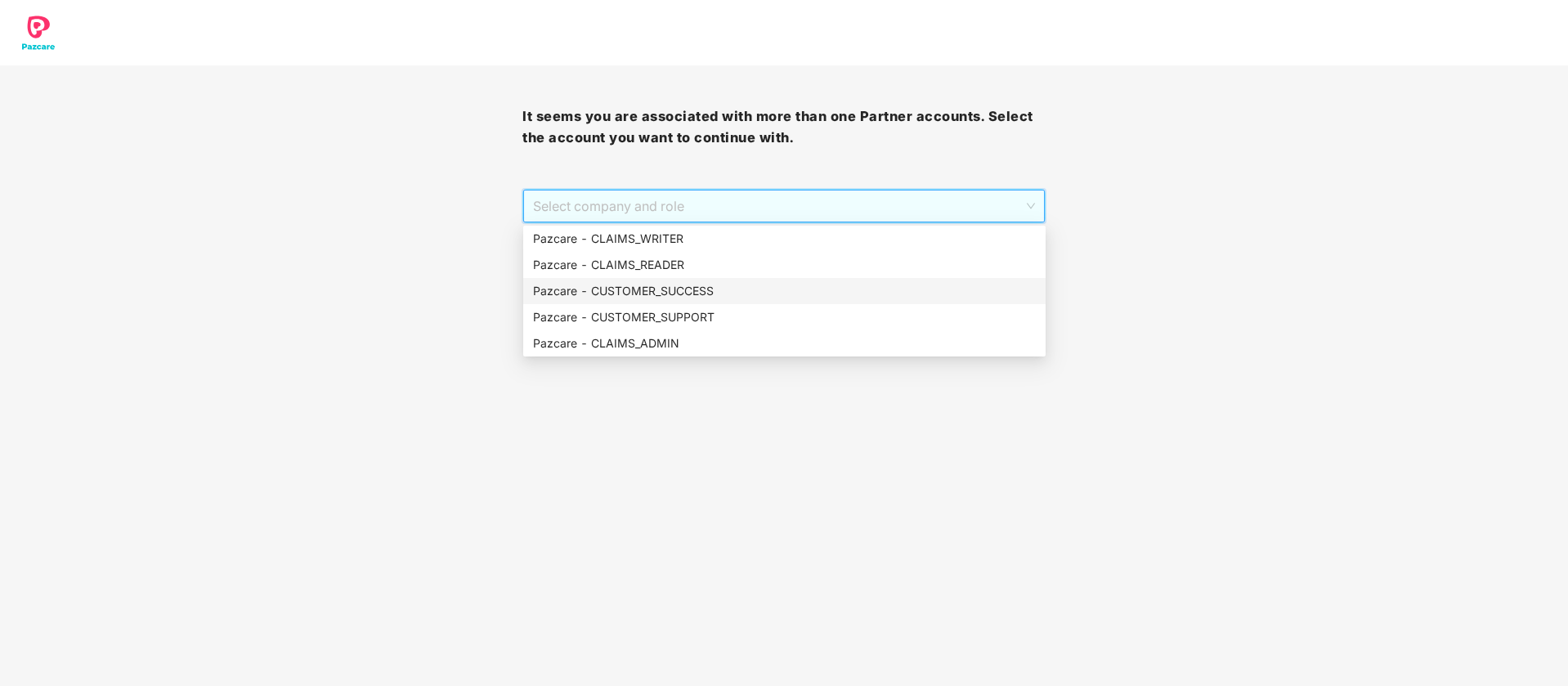
click at [703, 299] on div "Pazcare - CUSTOMER_SUCCESS" at bounding box center [784, 292] width 503 height 18
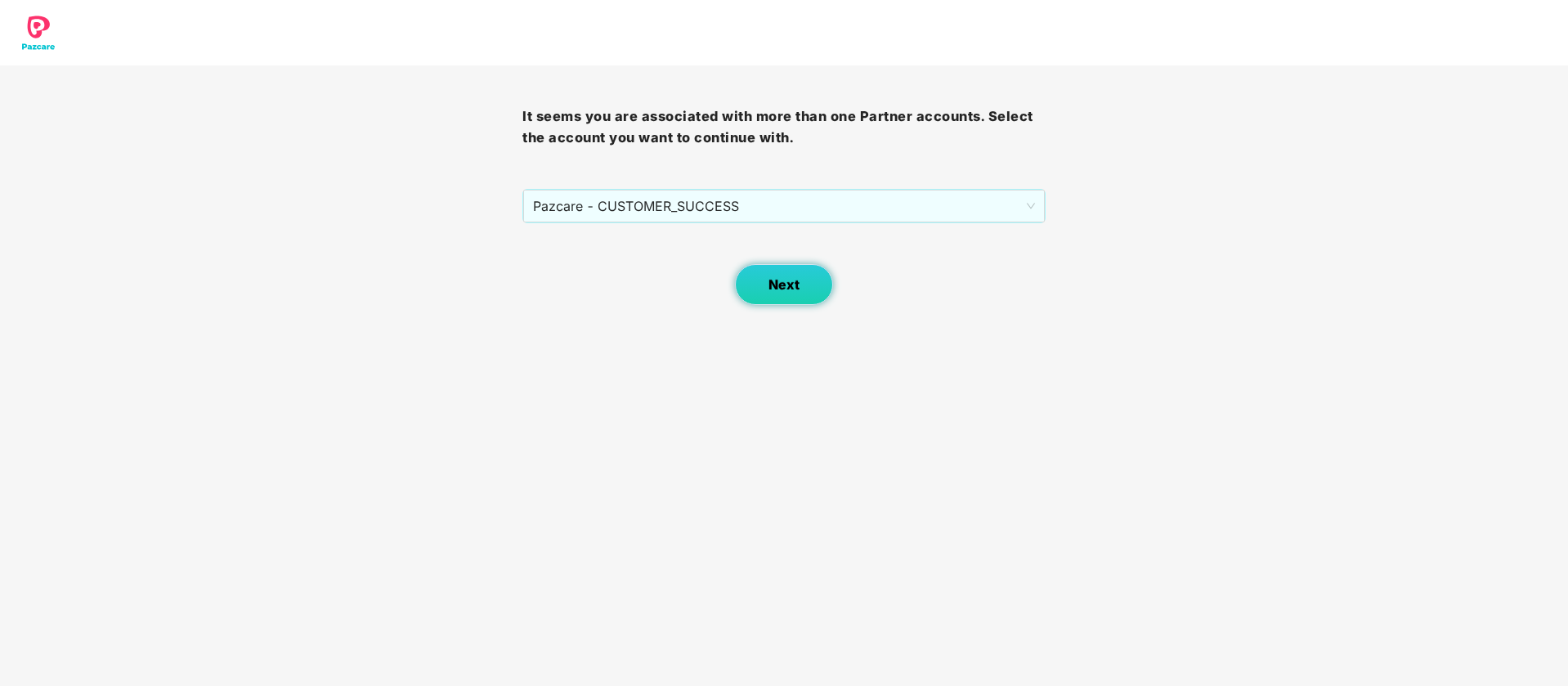
click at [797, 300] on button "Next" at bounding box center [784, 285] width 98 height 41
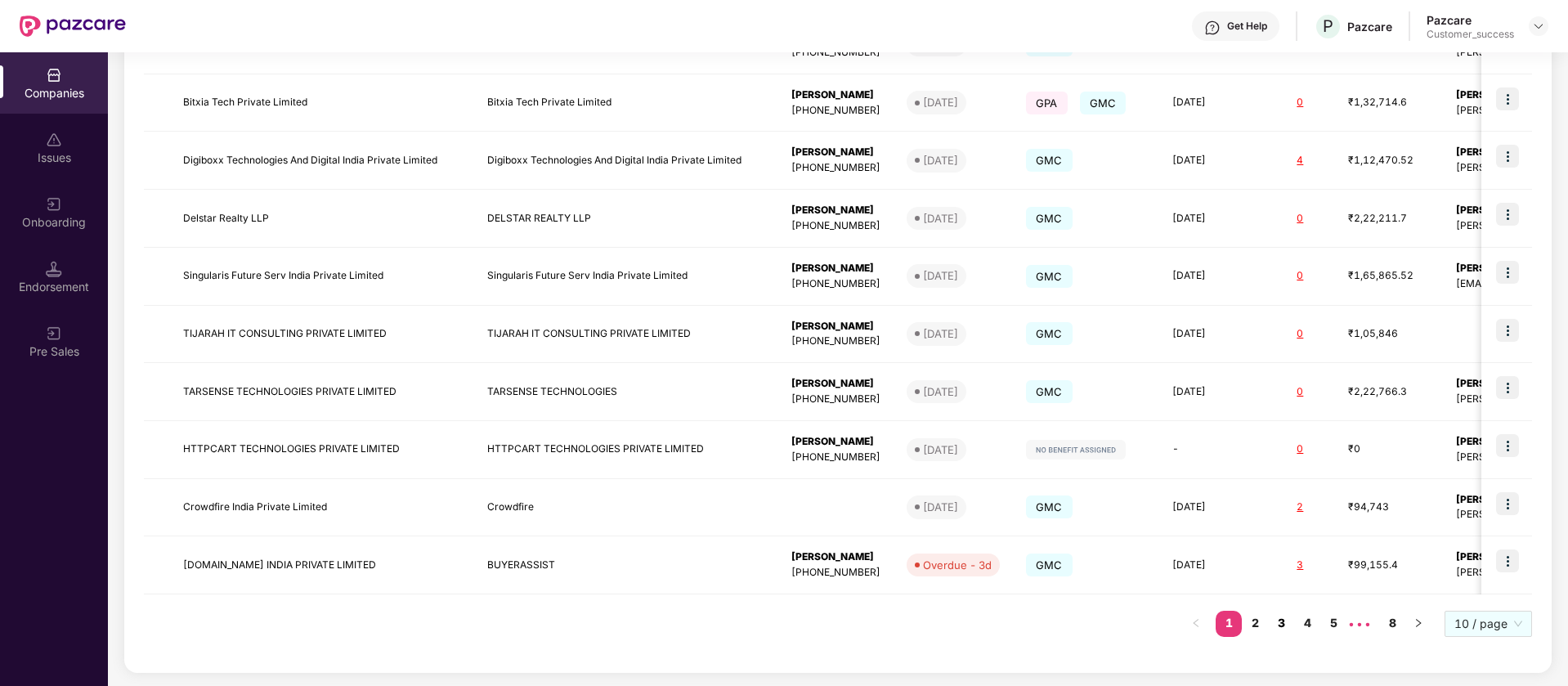
click at [1284, 621] on link "3" at bounding box center [1282, 623] width 26 height 25
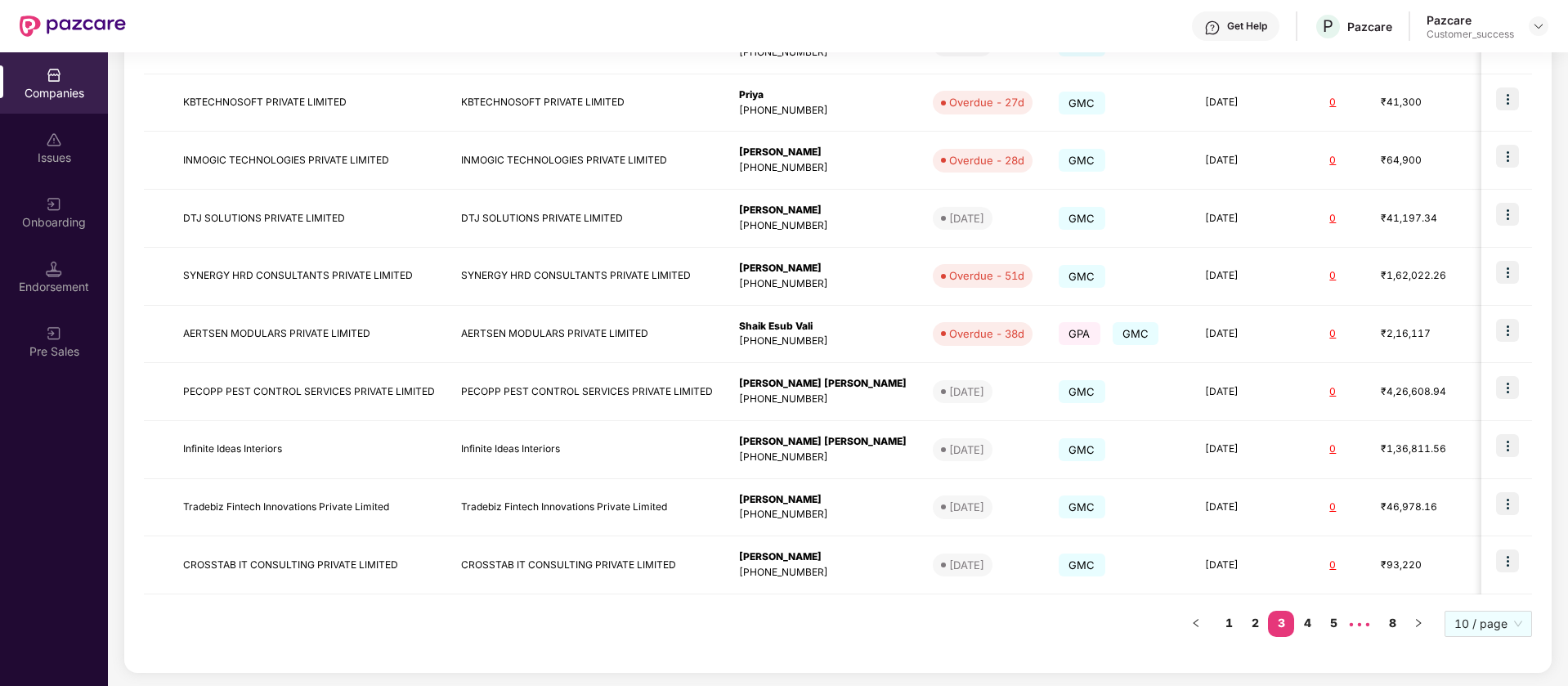
click at [575, 25] on div "Get Help P Pazcare Pazcare Customer_success" at bounding box center [837, 26] width 1423 height 52
click at [1311, 619] on link "4" at bounding box center [1307, 623] width 26 height 25
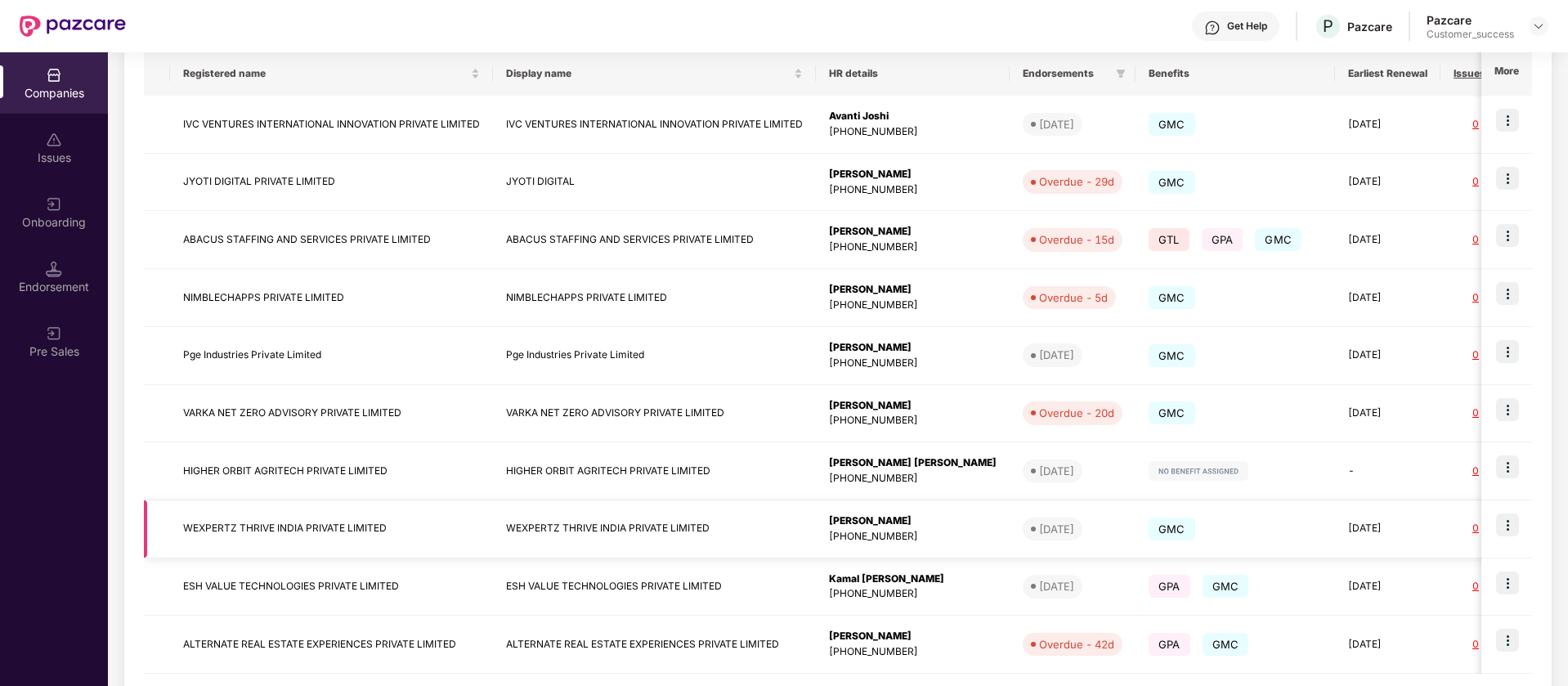
scroll to position [267, 0]
click at [1509, 238] on img at bounding box center [1507, 238] width 23 height 23
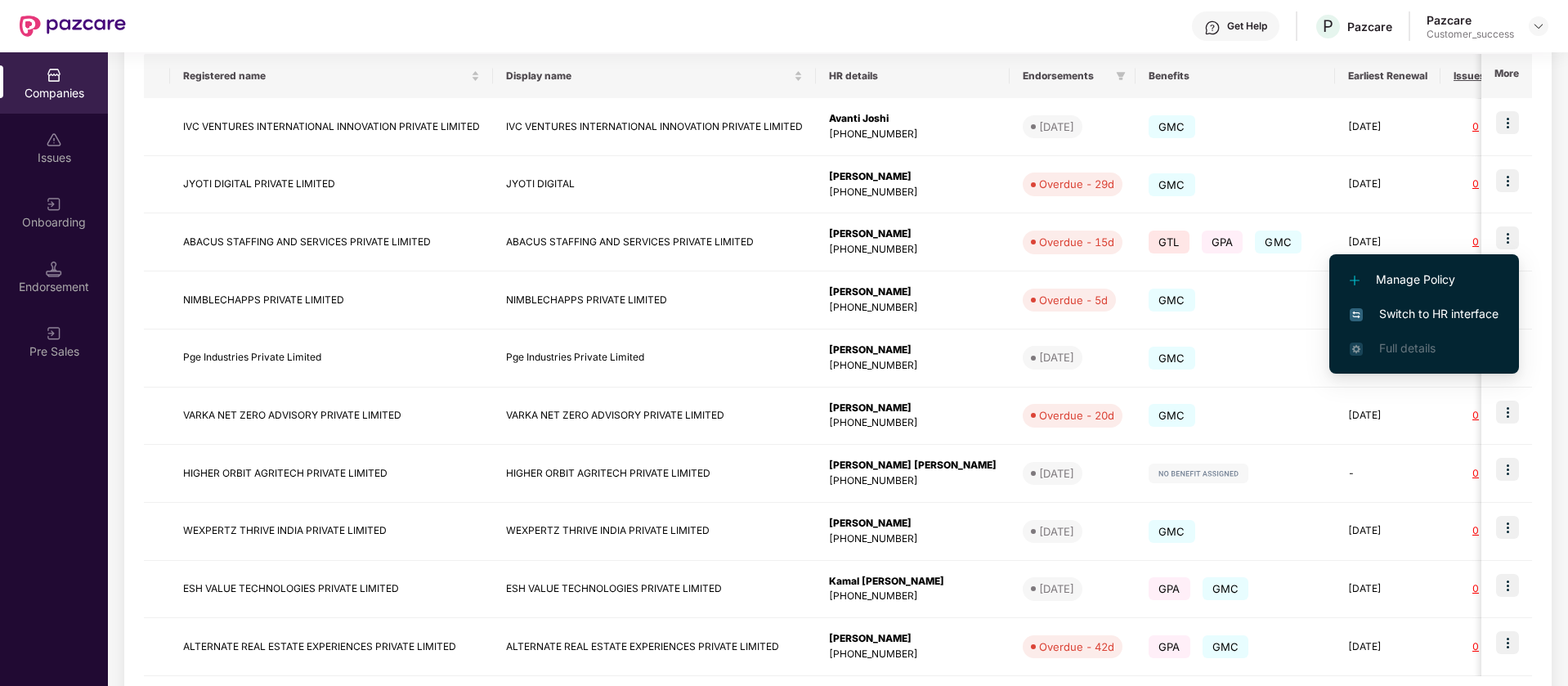
click at [1445, 312] on span "Switch to HR interface" at bounding box center [1424, 315] width 149 height 18
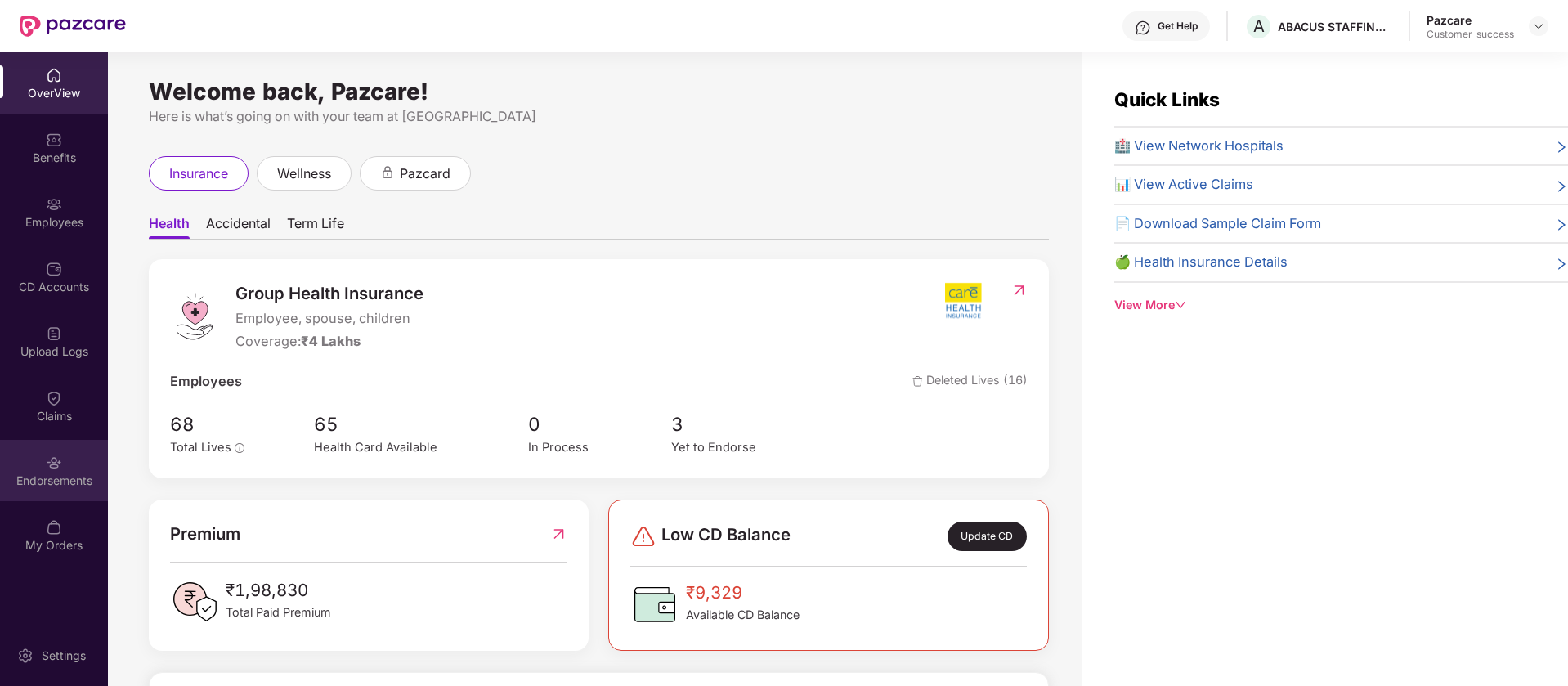
click at [71, 465] on div "Endorsements" at bounding box center [54, 470] width 108 height 61
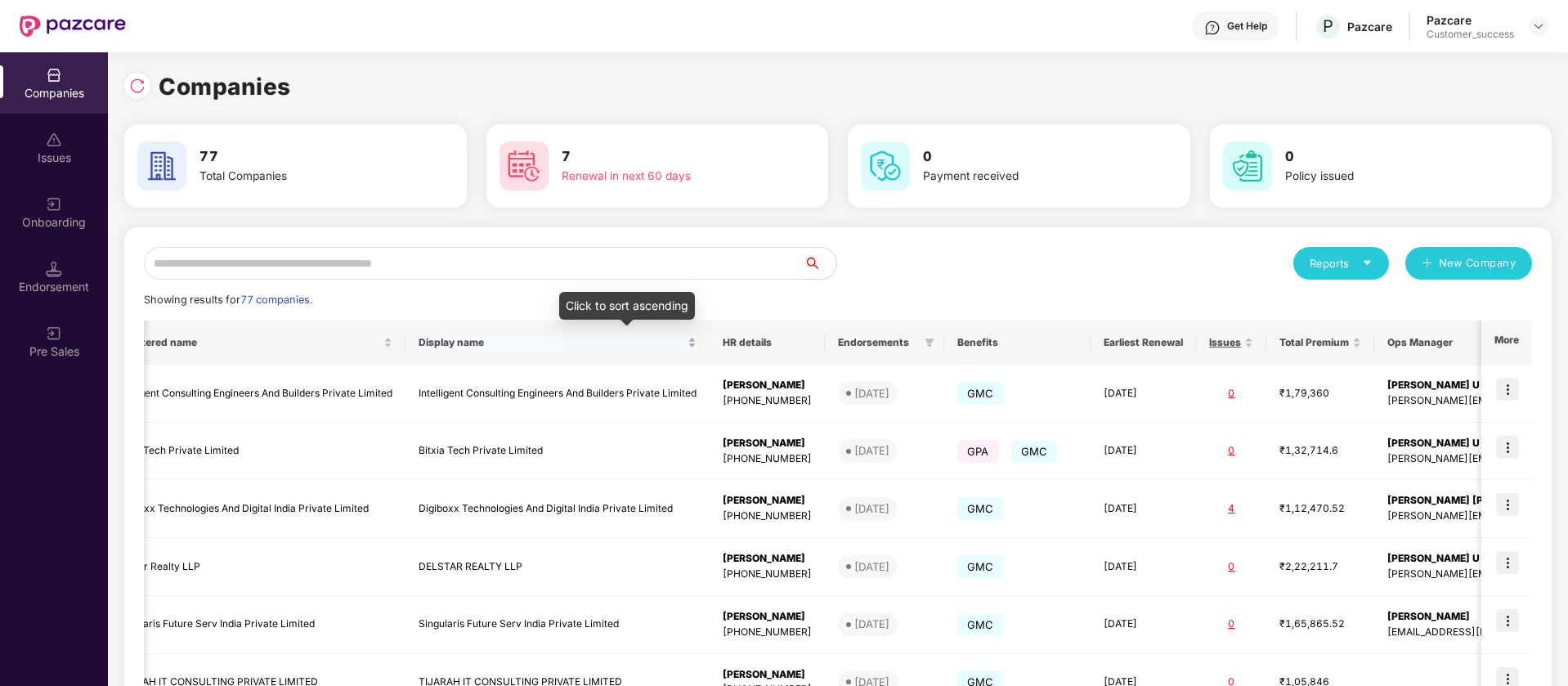
scroll to position [348, 0]
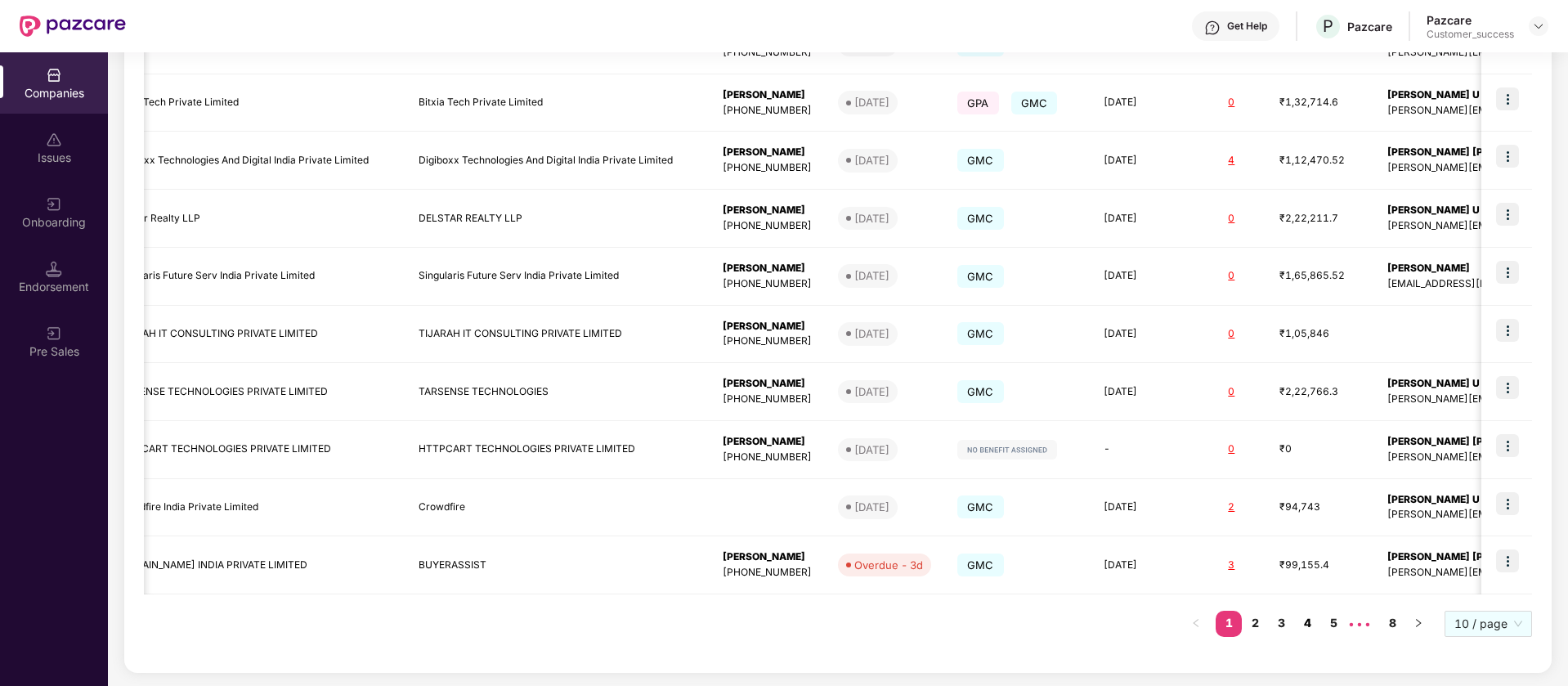
click at [1301, 627] on link "4" at bounding box center [1307, 623] width 26 height 25
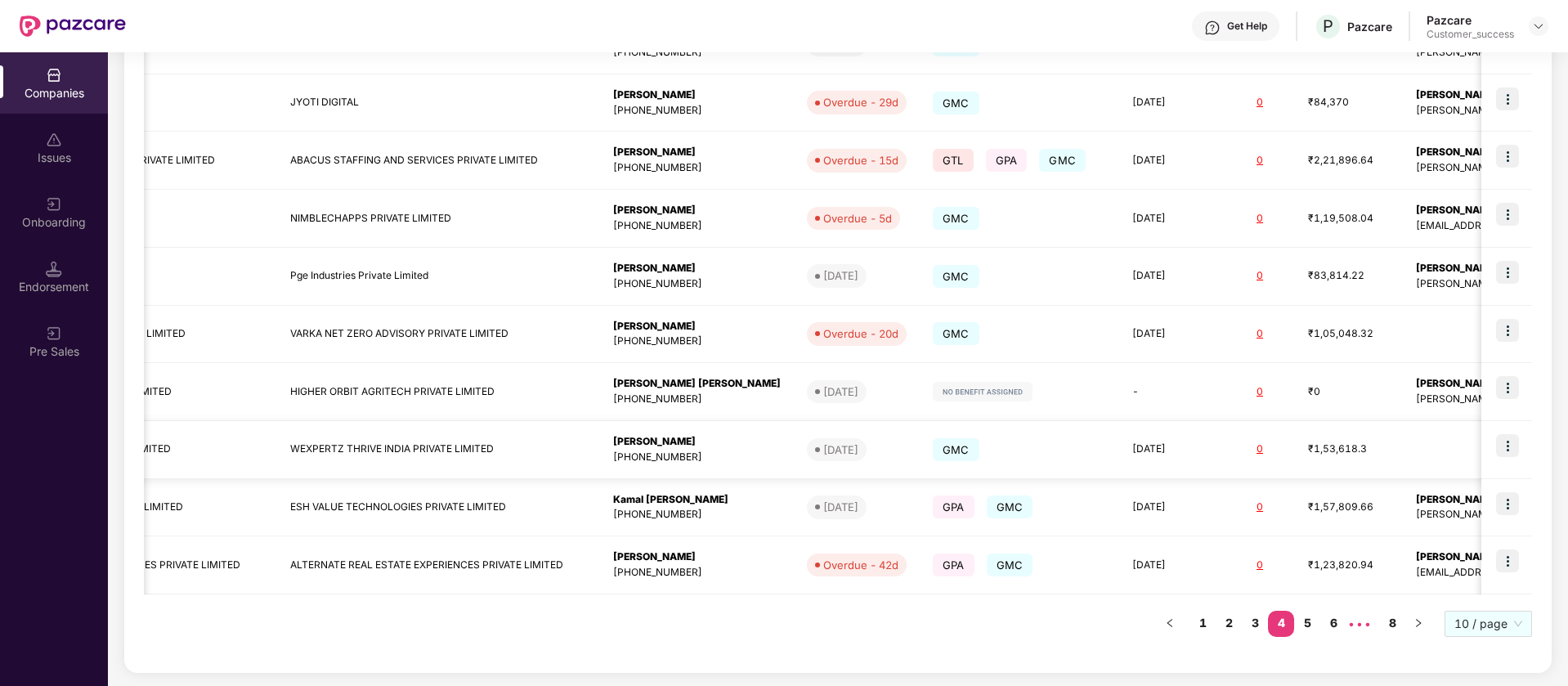
scroll to position [0, 230]
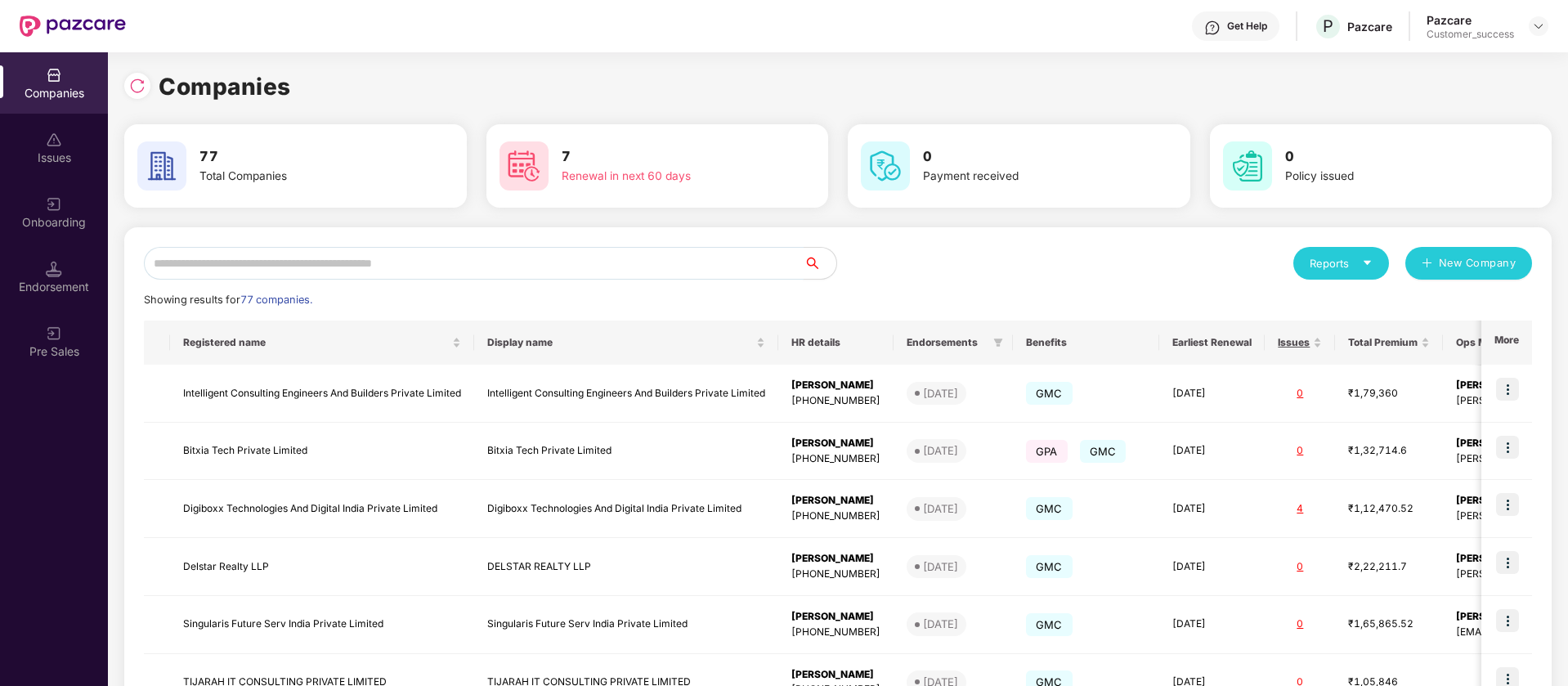
click at [405, 266] on input "text" at bounding box center [473, 263] width 660 height 33
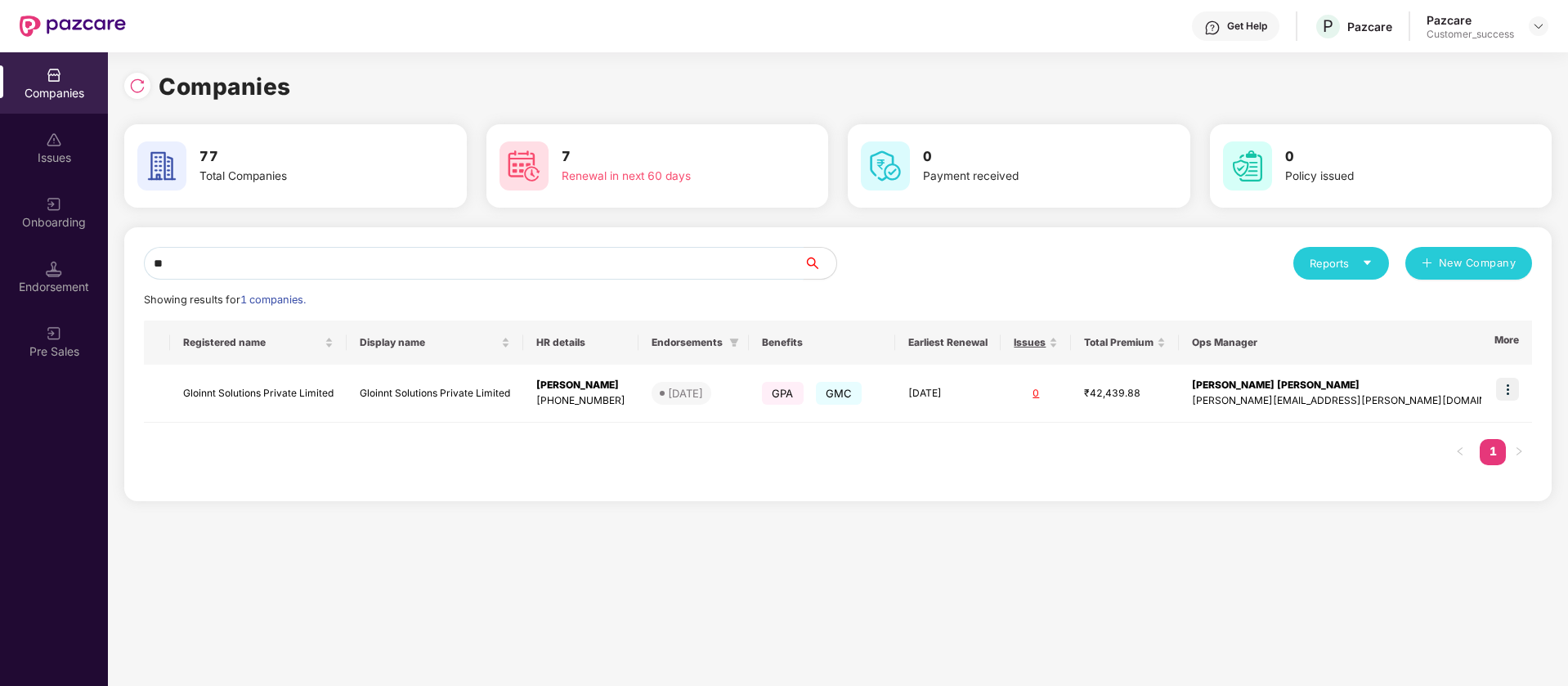
type input "*"
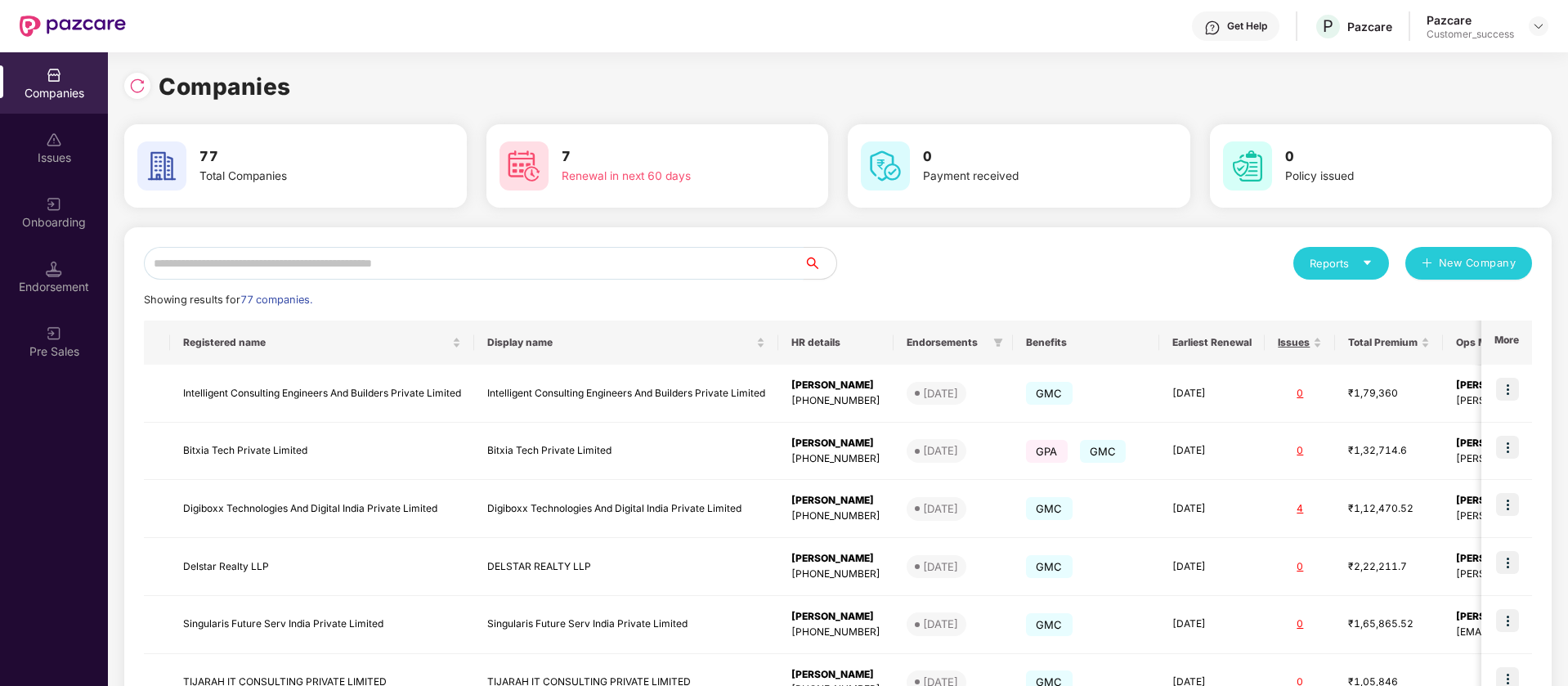
type input "*"
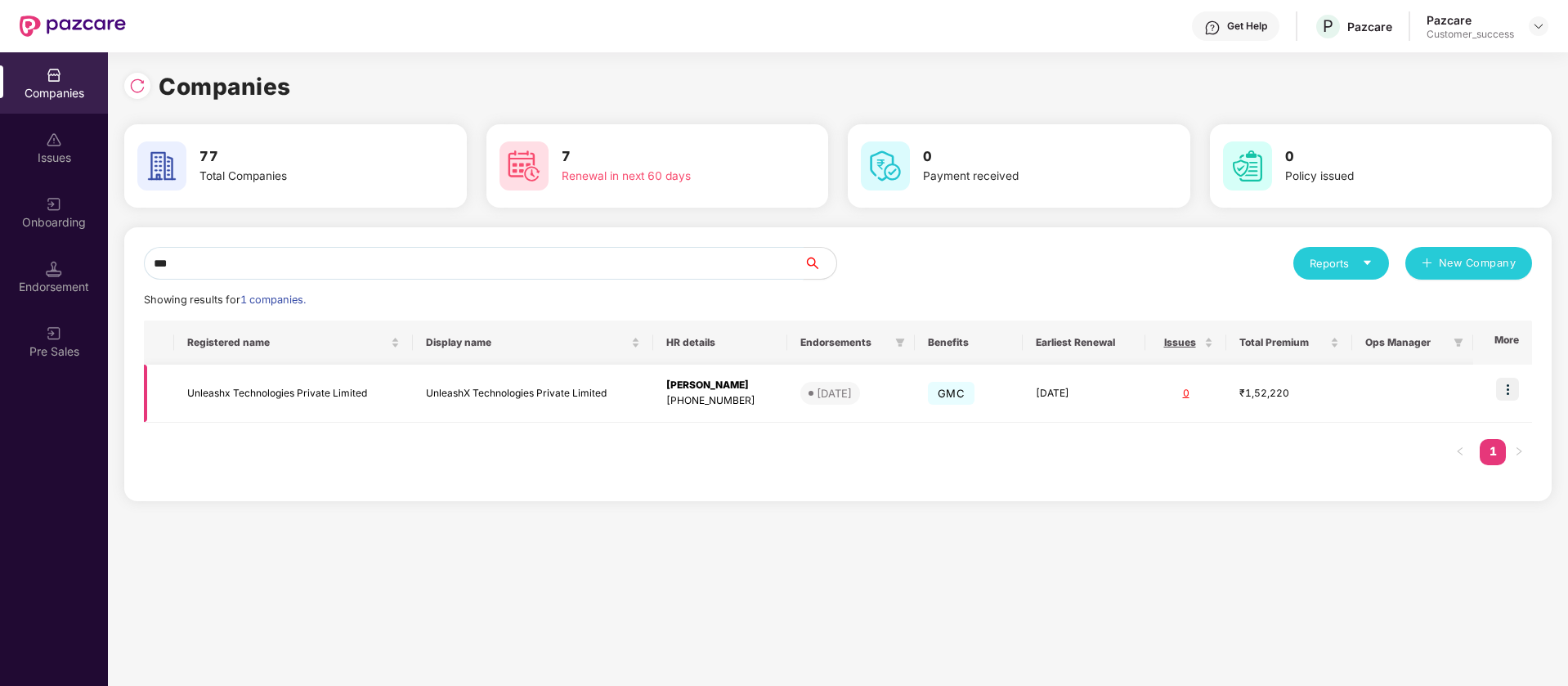
type input "***"
click at [1509, 390] on img at bounding box center [1507, 389] width 23 height 23
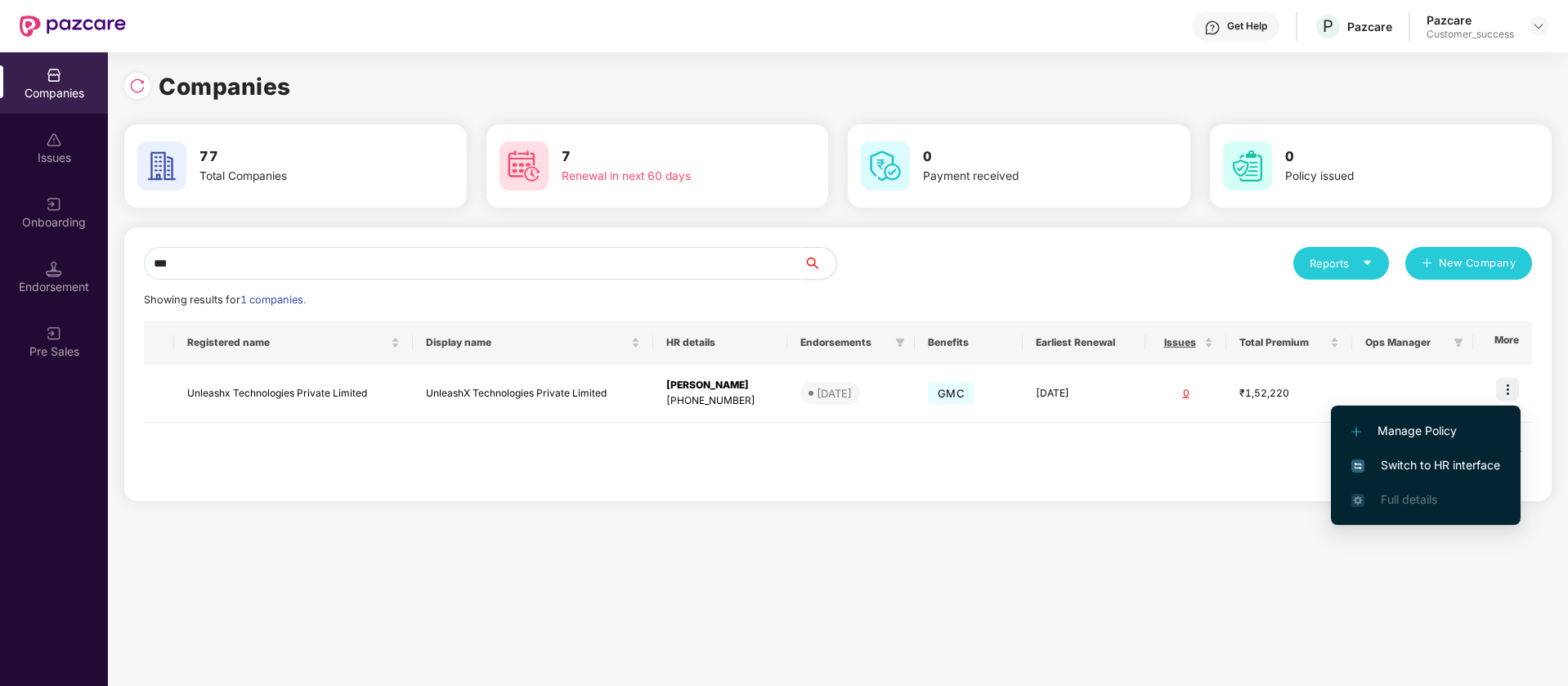
click at [1463, 464] on span "Switch to HR interface" at bounding box center [1425, 465] width 149 height 18
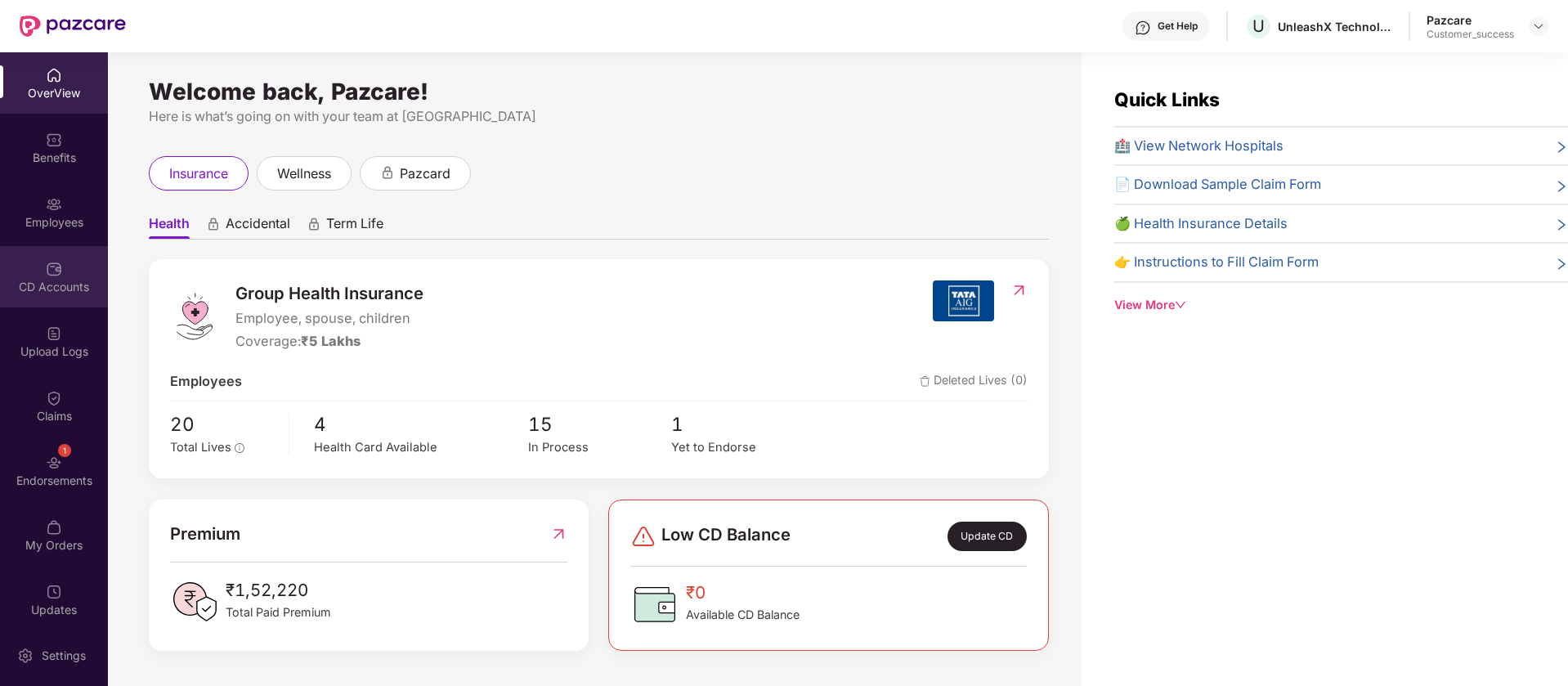
click at [70, 274] on div "CD Accounts" at bounding box center [54, 277] width 108 height 61
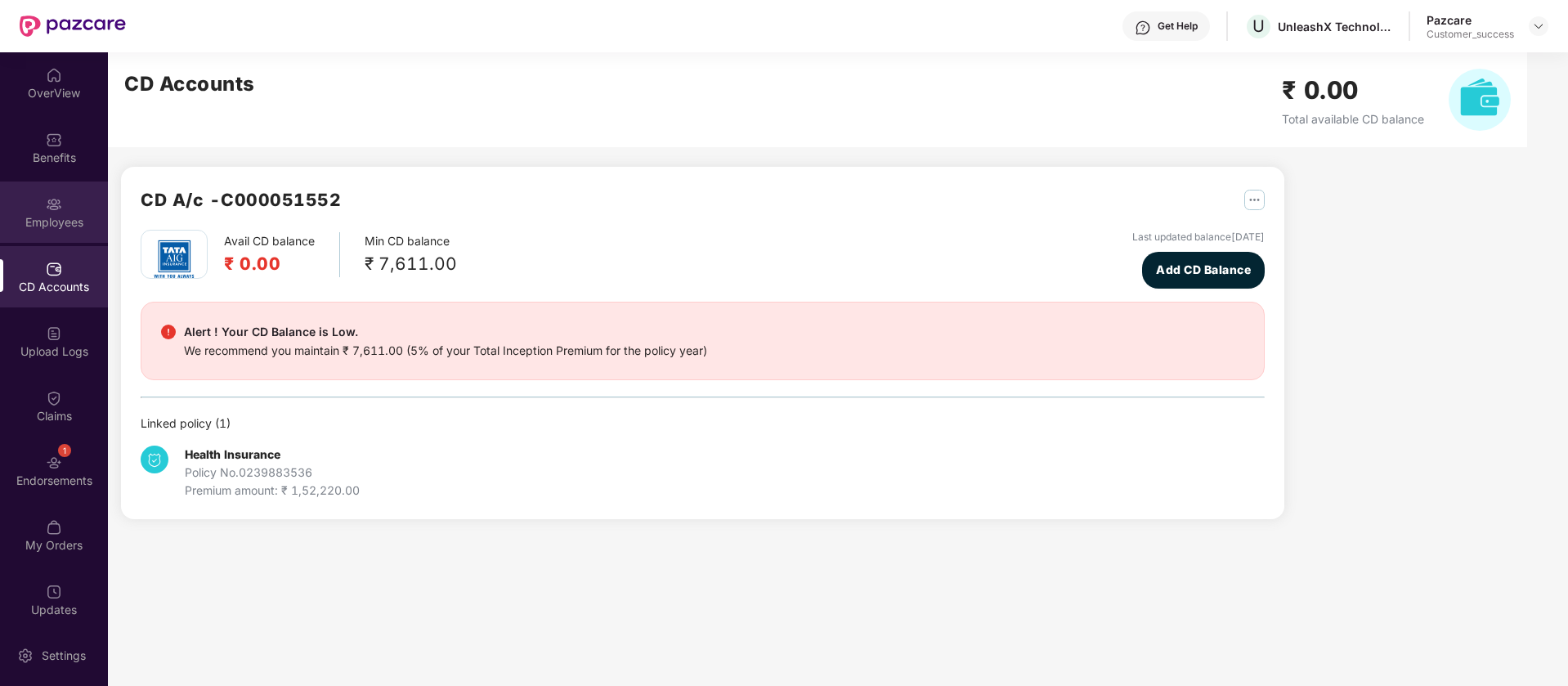
click at [61, 238] on div "Employees" at bounding box center [54, 212] width 108 height 61
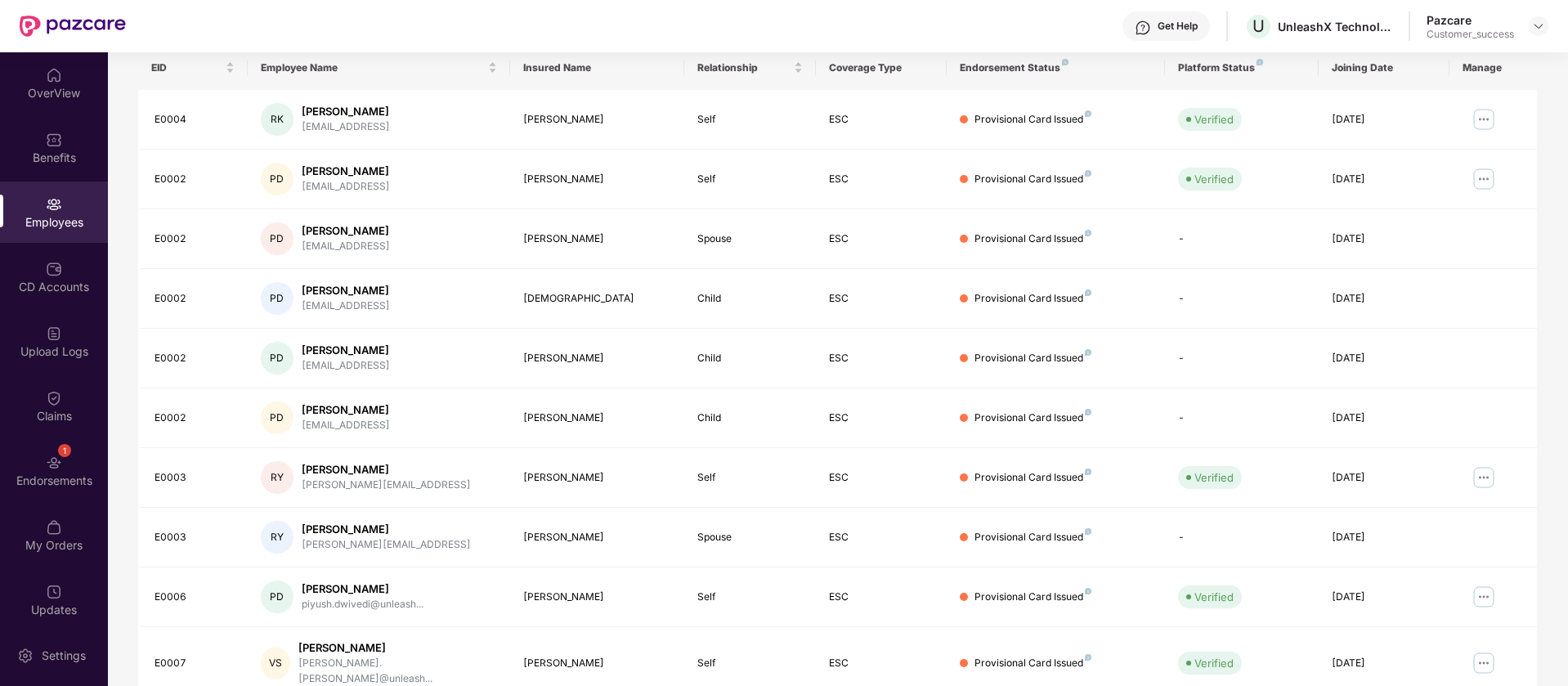
scroll to position [261, 0]
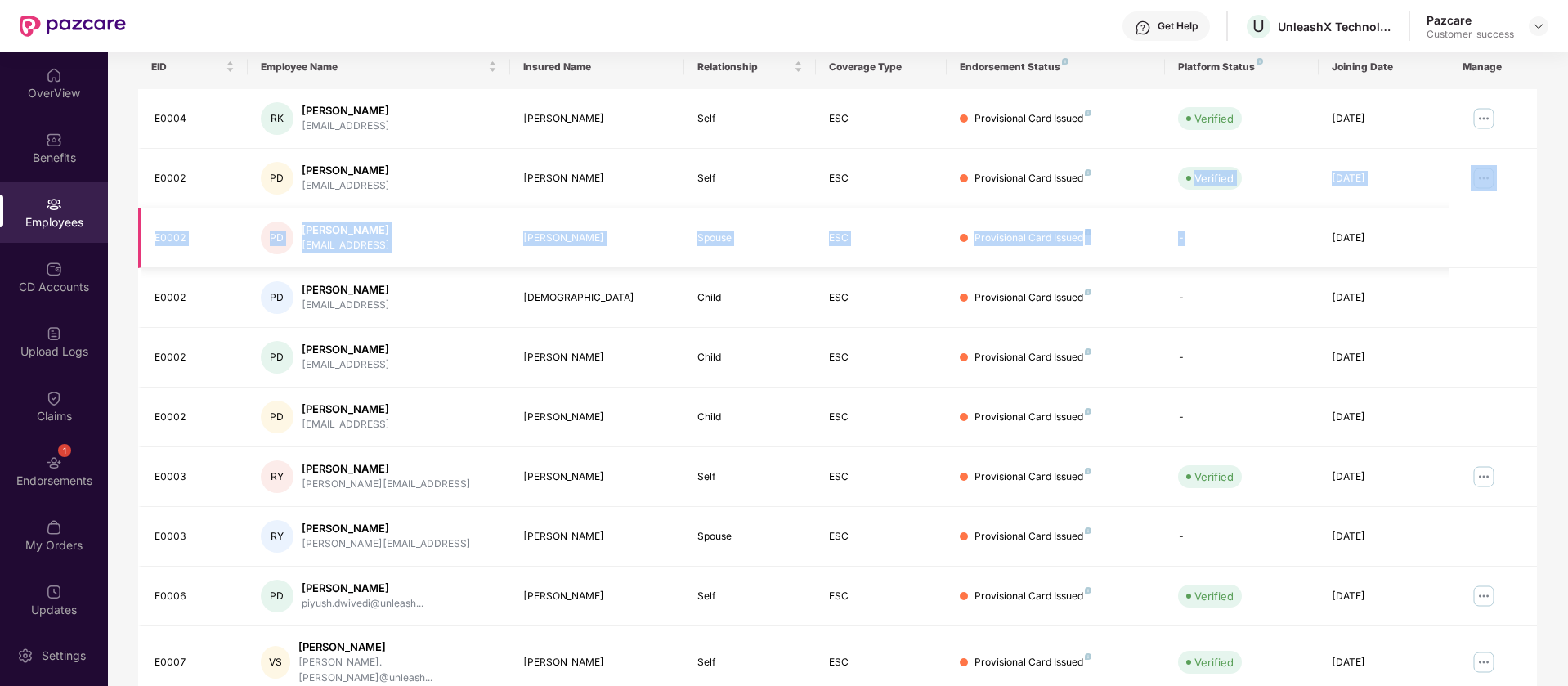
drag, startPoint x: 1179, startPoint y: 189, endPoint x: 1183, endPoint y: 248, distance: 59.1
click at [1183, 248] on tbody "E0004 RK [PERSON_NAME] [EMAIL_ADDRESS] [PERSON_NAME] Self ESC Provisional Card …" at bounding box center [837, 394] width 1399 height 611
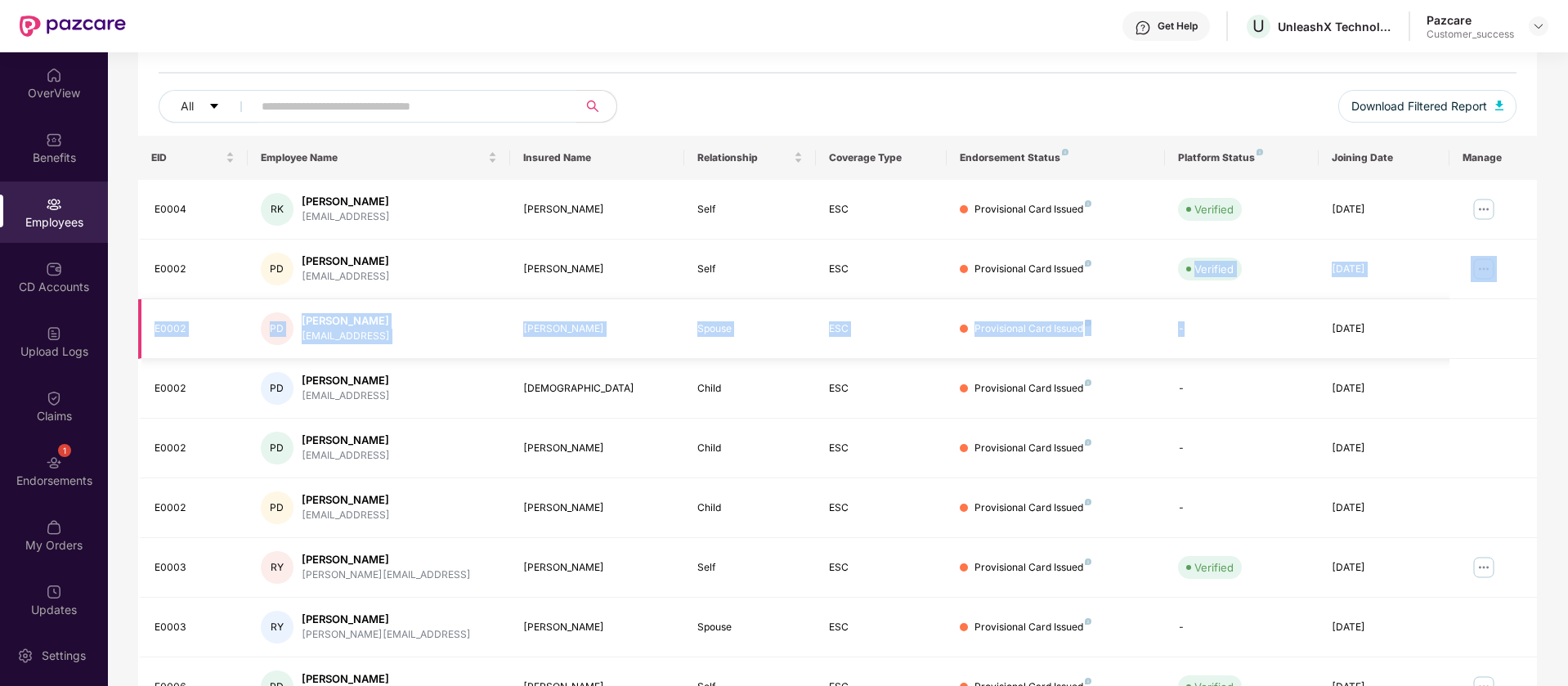
scroll to position [165, 0]
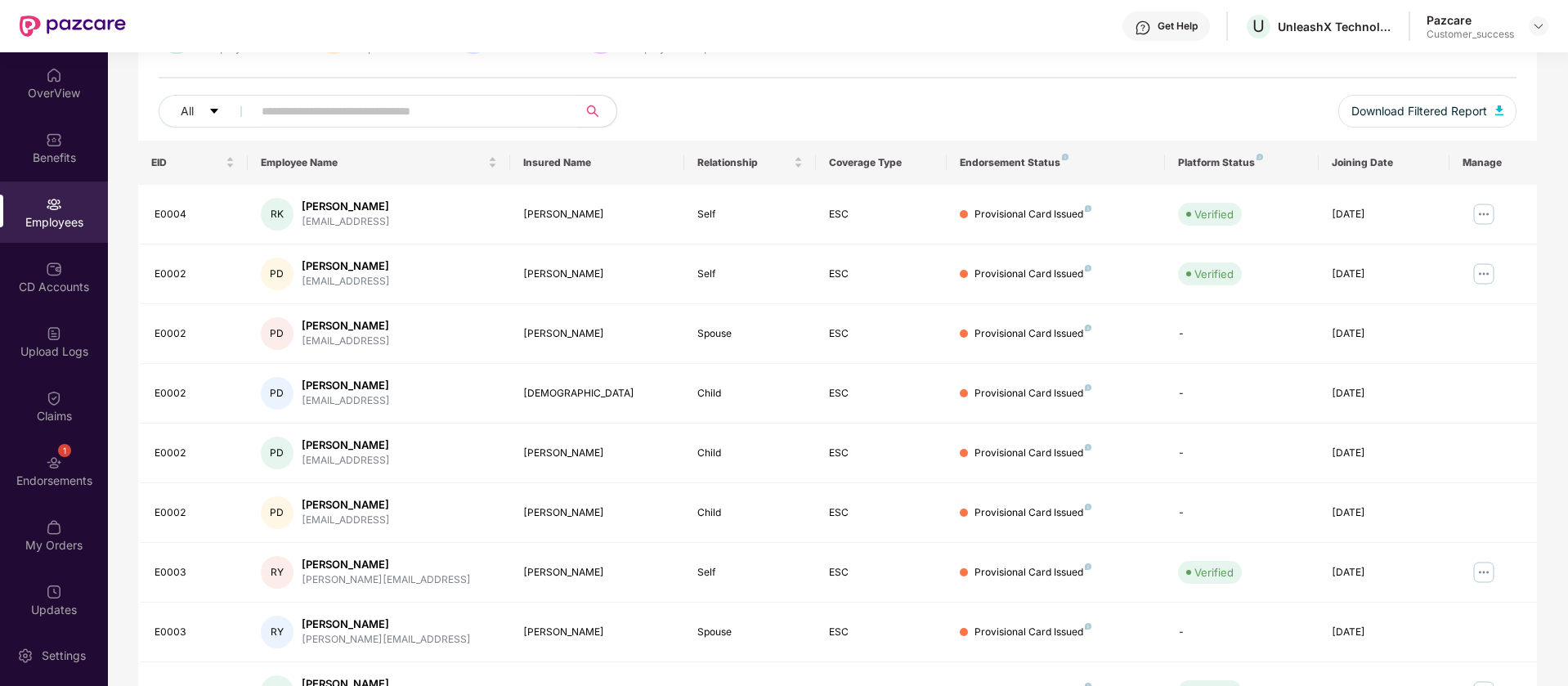
click at [1232, 98] on div "All Download Filtered Report" at bounding box center [837, 118] width 1358 height 46
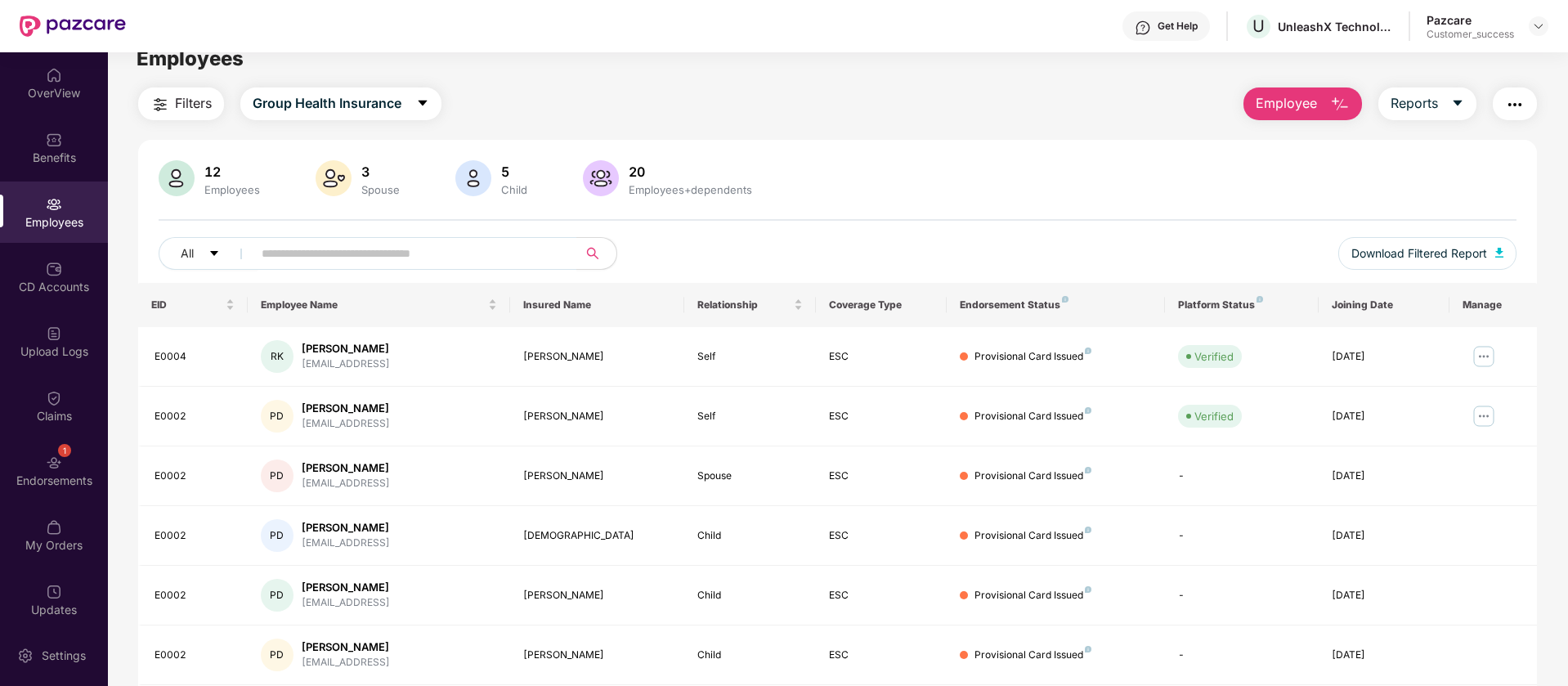
scroll to position [0, 0]
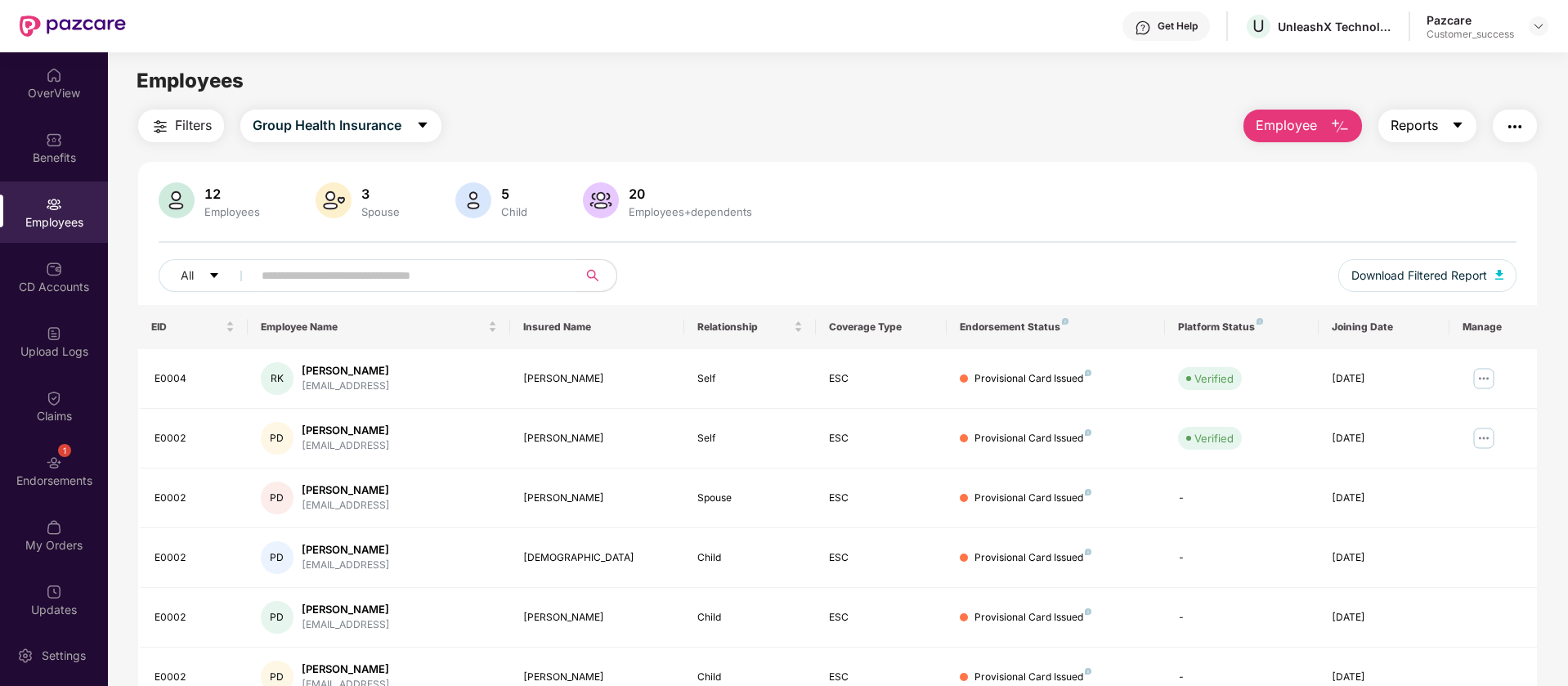
click at [1453, 134] on button "Reports" at bounding box center [1427, 126] width 98 height 33
click at [1519, 130] on img "button" at bounding box center [1515, 127] width 20 height 20
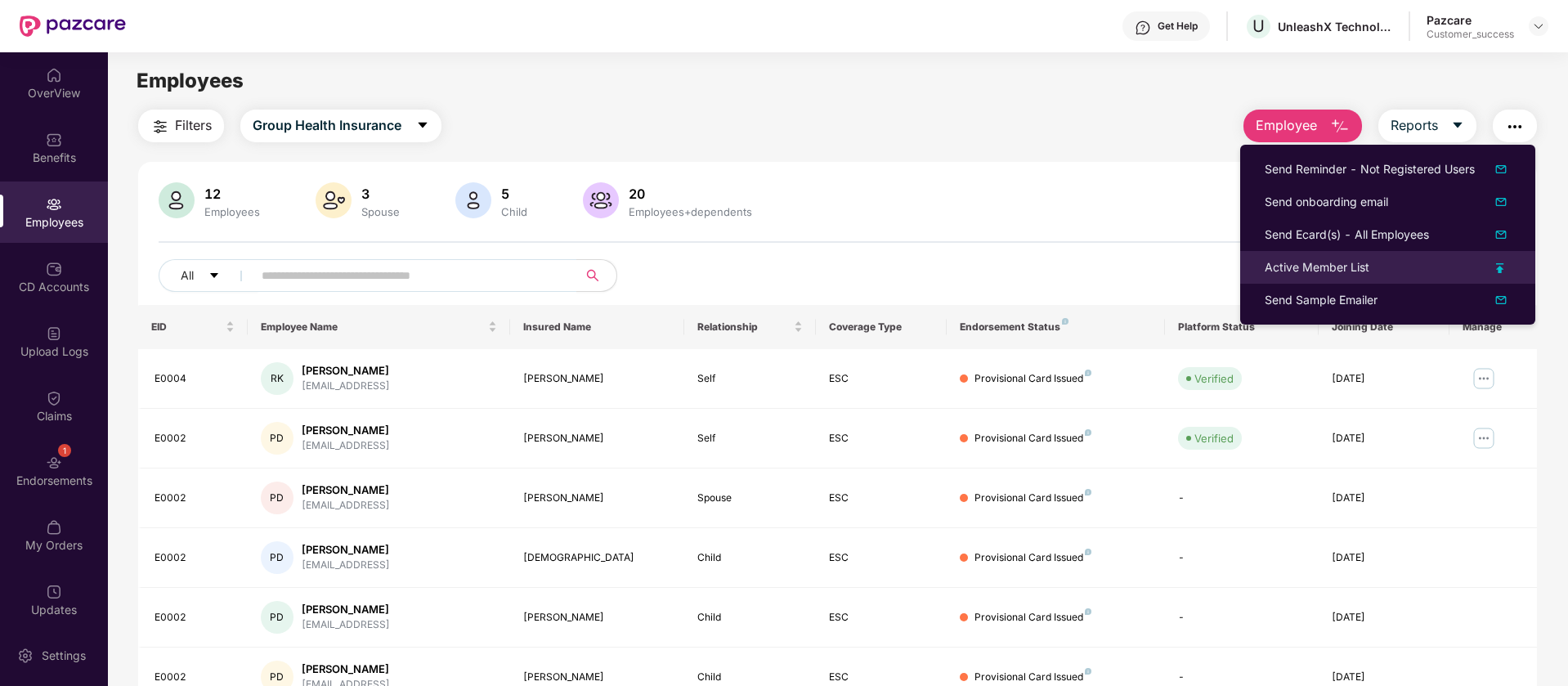
click at [1498, 269] on img at bounding box center [1500, 269] width 8 height 10
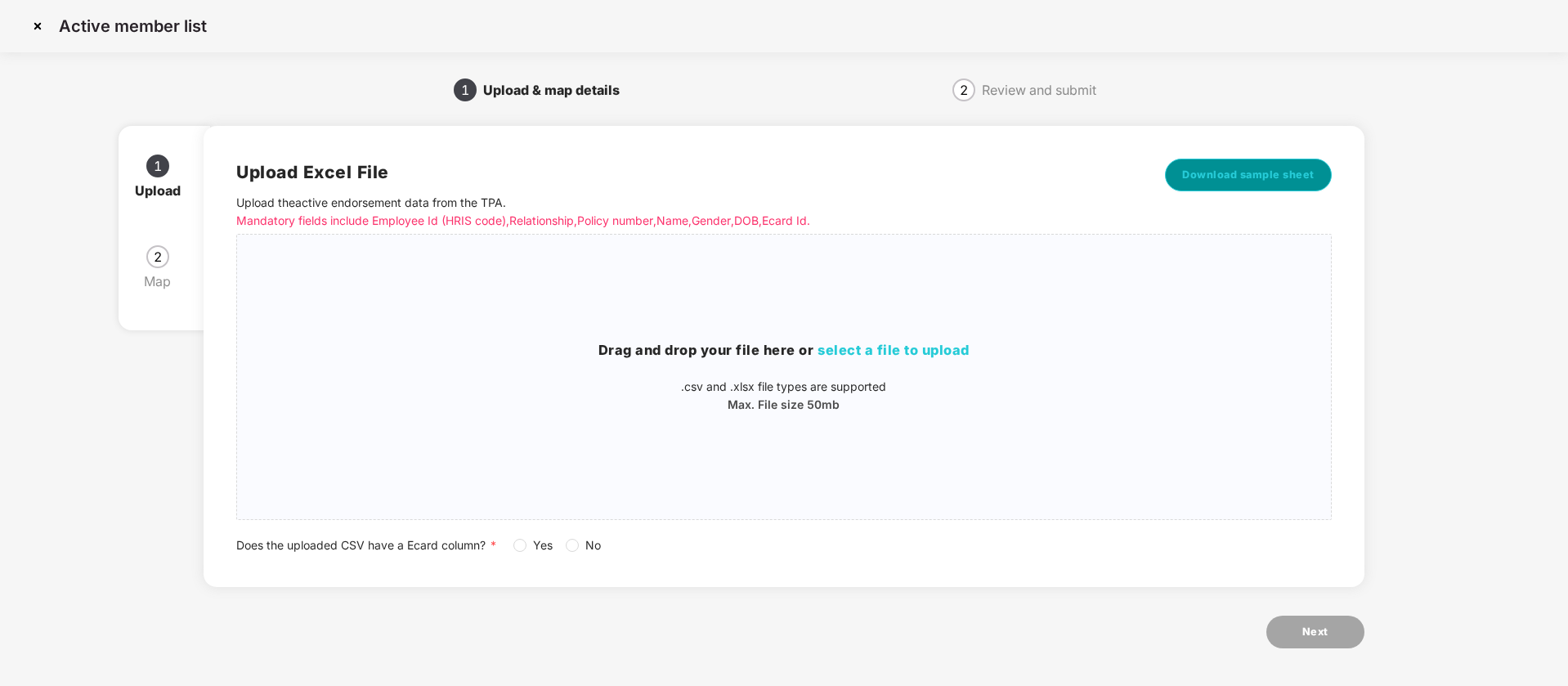
click at [1264, 172] on span "Download sample sheet" at bounding box center [1249, 175] width 133 height 16
click at [41, 32] on img at bounding box center [38, 26] width 26 height 26
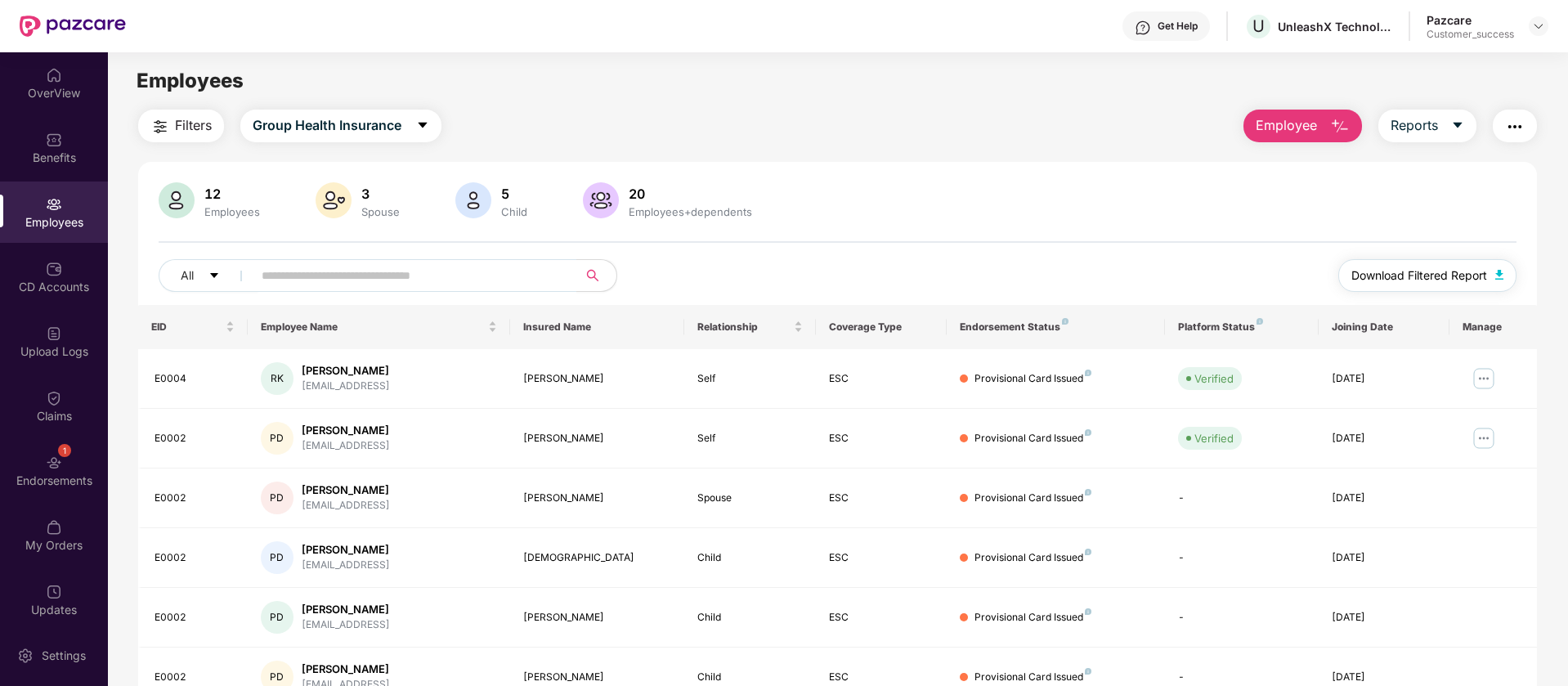
click at [1496, 277] on img "button" at bounding box center [1500, 275] width 8 height 10
click at [1532, 131] on button "button" at bounding box center [1515, 126] width 44 height 33
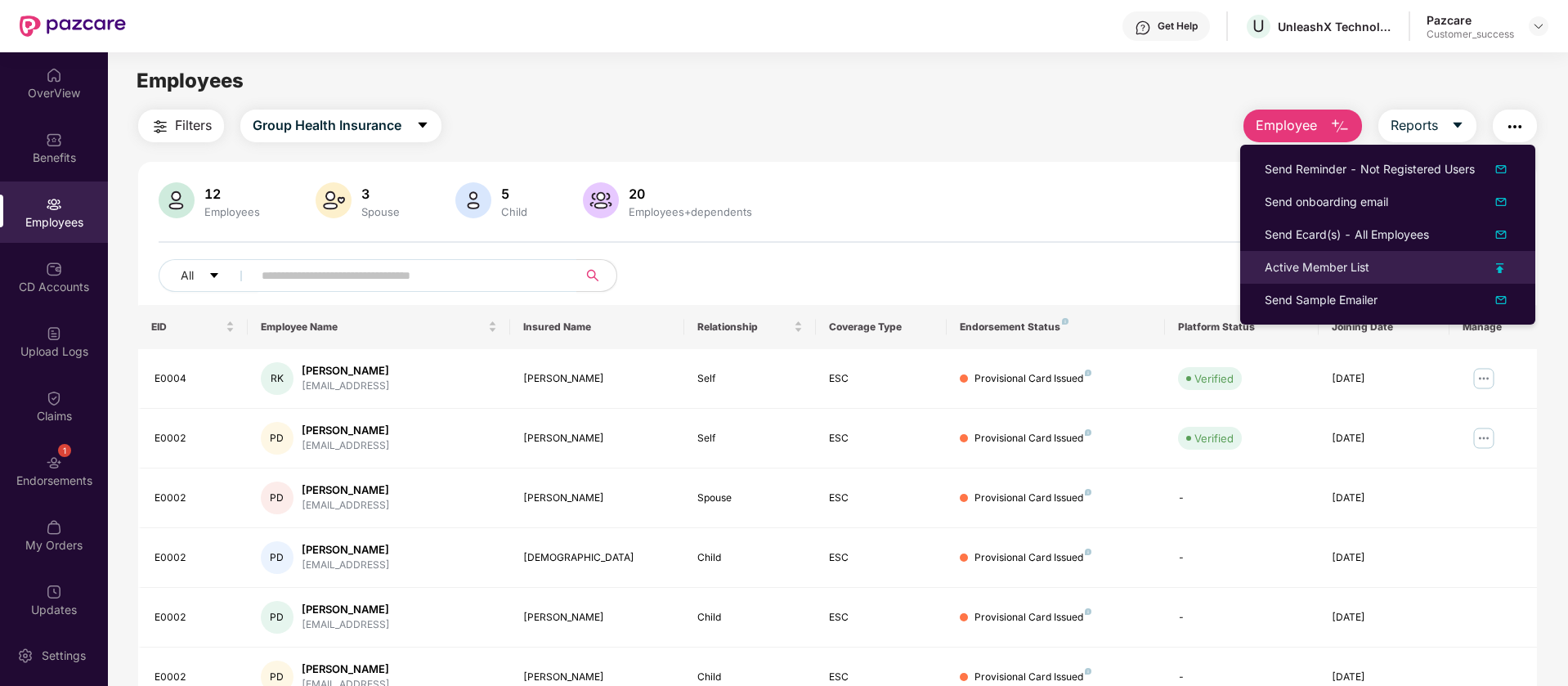
click at [1495, 268] on div "Active Member List" at bounding box center [1387, 268] width 247 height 18
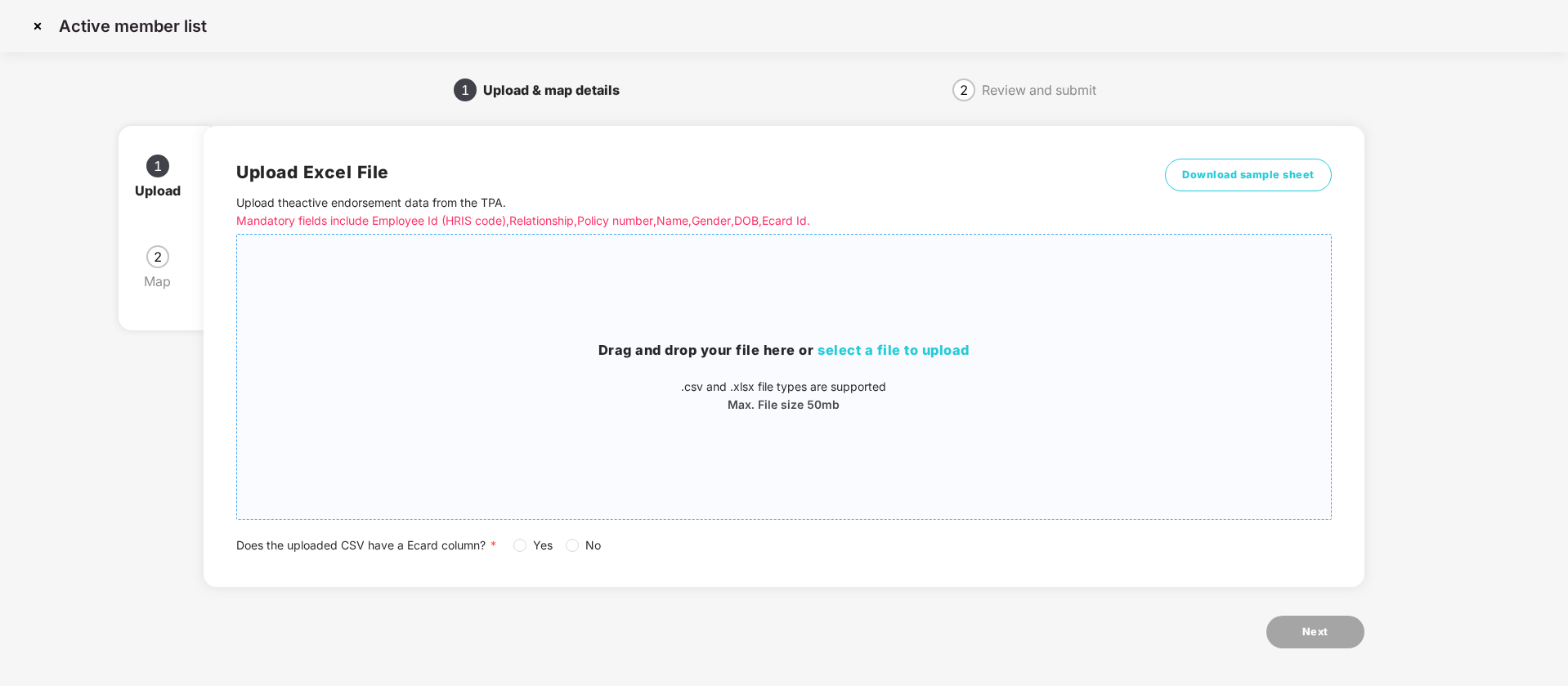
click at [989, 320] on div "Drag and drop your file here or select a file to upload .csv and .xlsx file typ…" at bounding box center [784, 376] width 1093 height 259
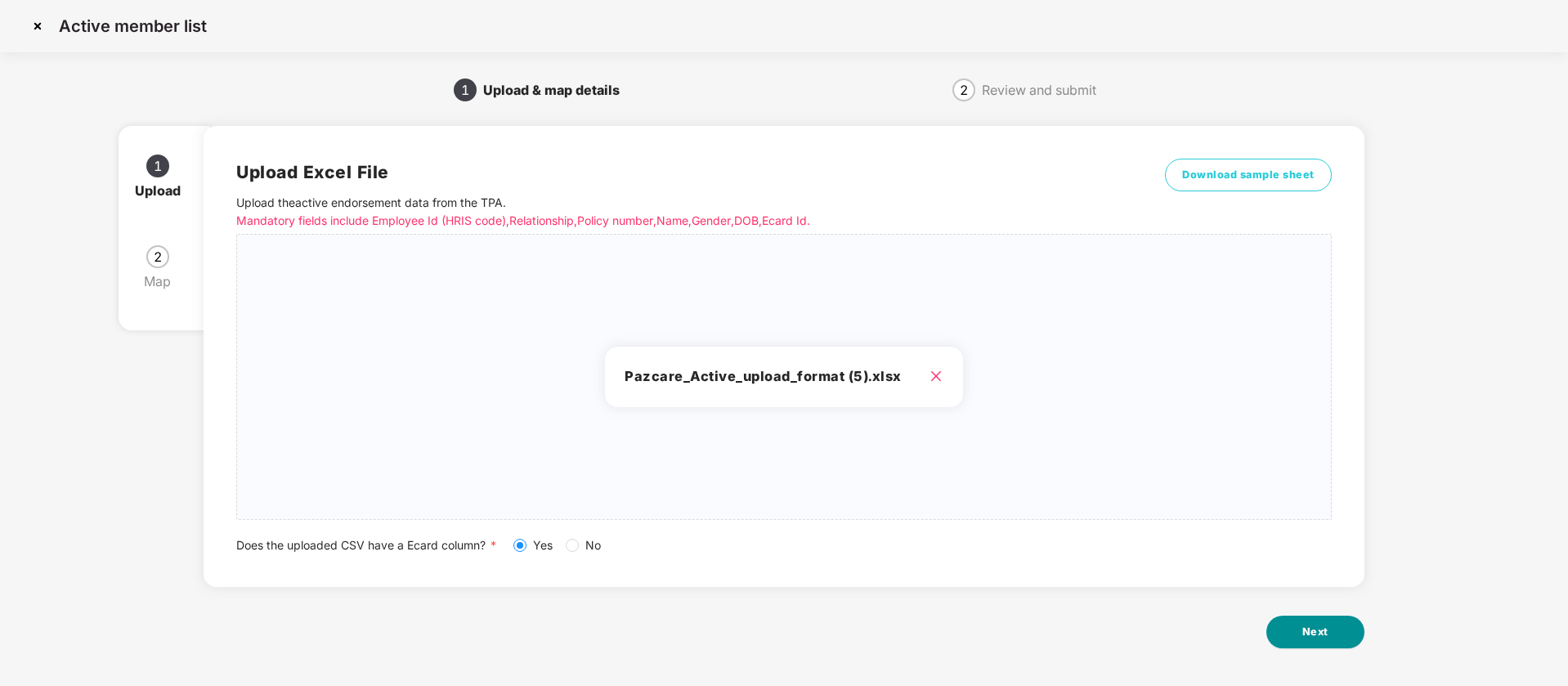
click at [1310, 633] on span "Next" at bounding box center [1315, 632] width 26 height 16
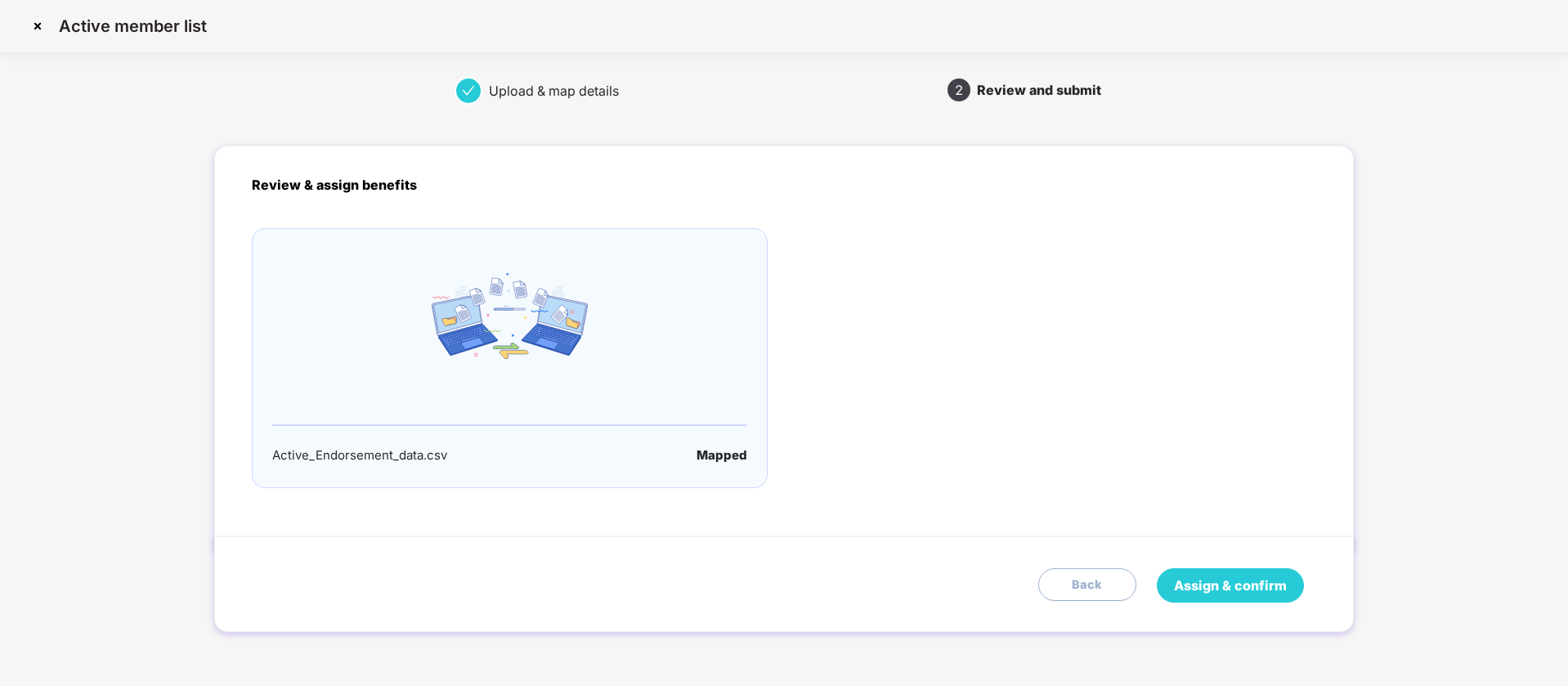
click at [1269, 579] on span "Assign & confirm" at bounding box center [1231, 586] width 113 height 20
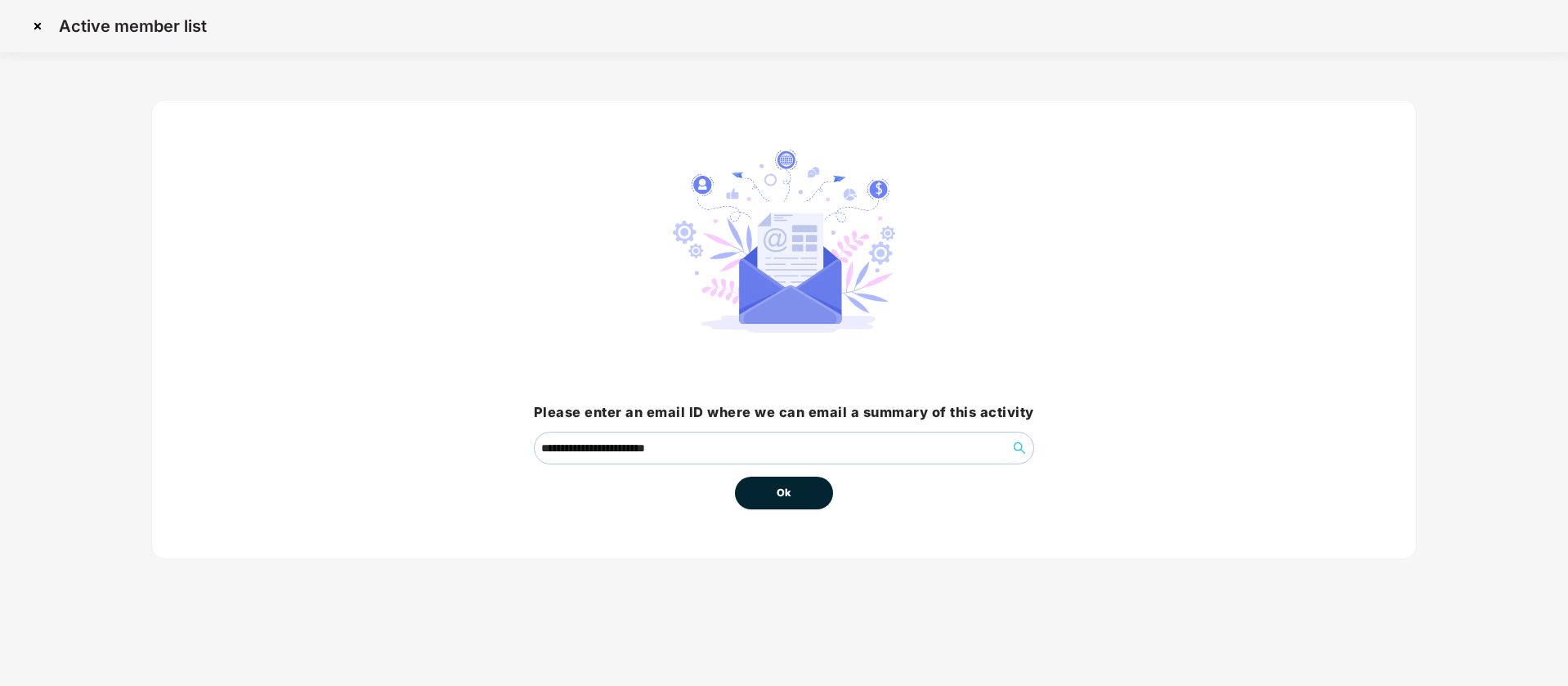
click at [798, 495] on button "Ok" at bounding box center [784, 493] width 98 height 33
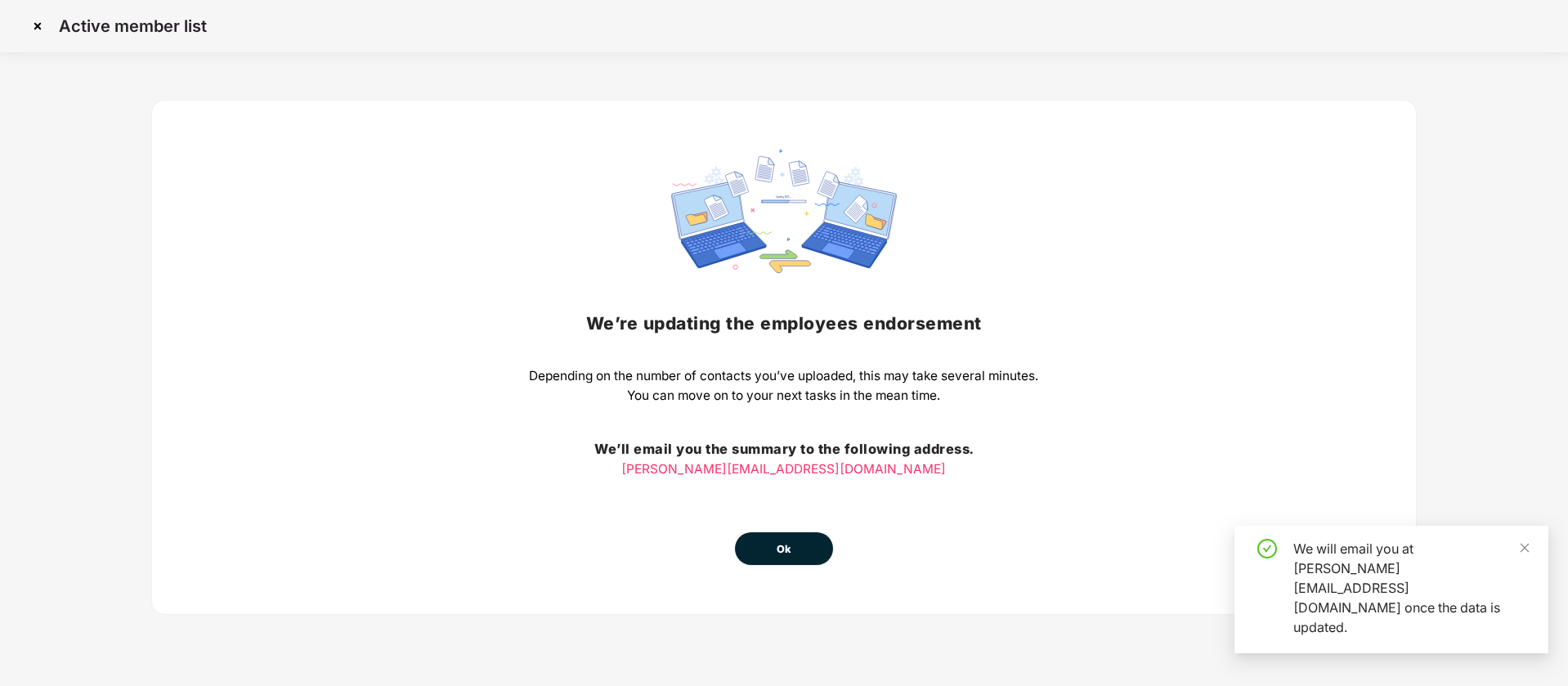
click at [807, 550] on button "Ok" at bounding box center [784, 548] width 98 height 33
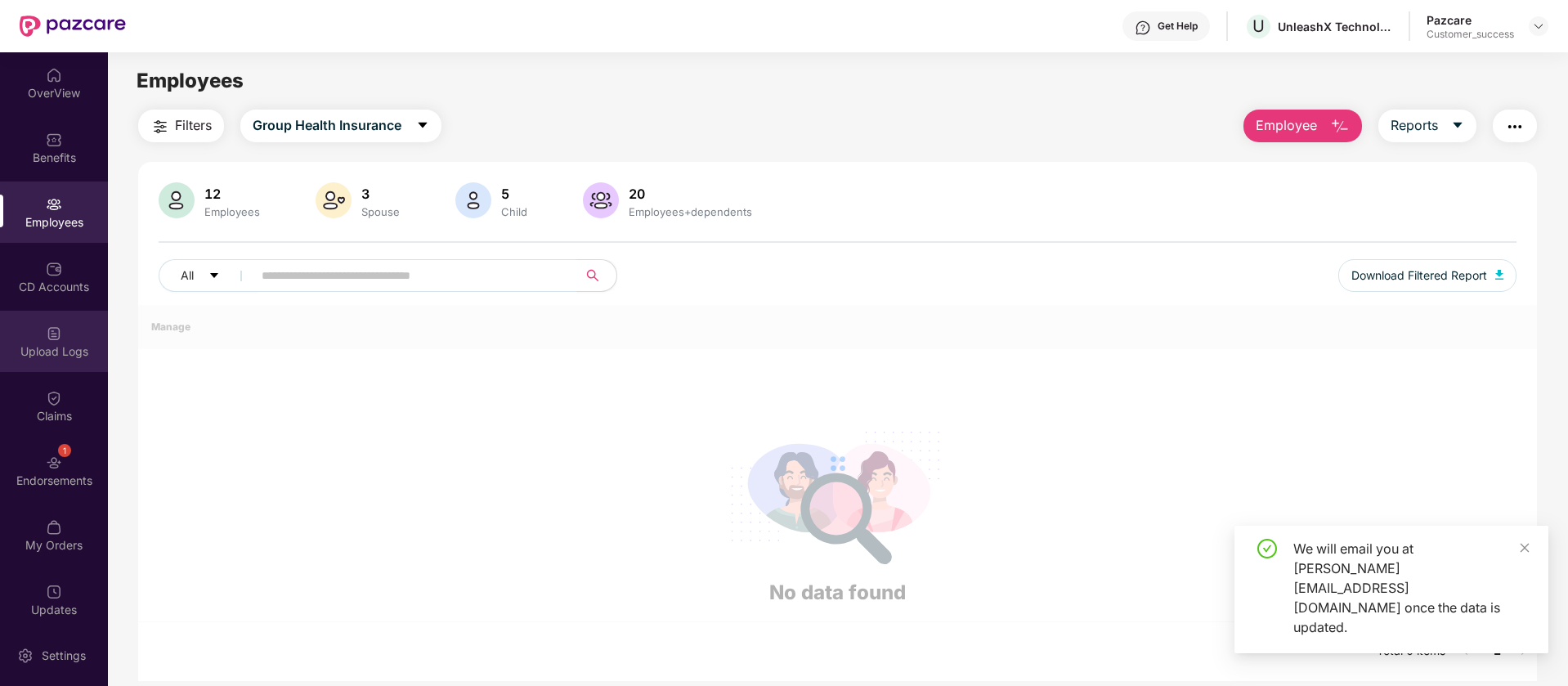
click at [87, 338] on div "Upload Logs" at bounding box center [54, 341] width 108 height 61
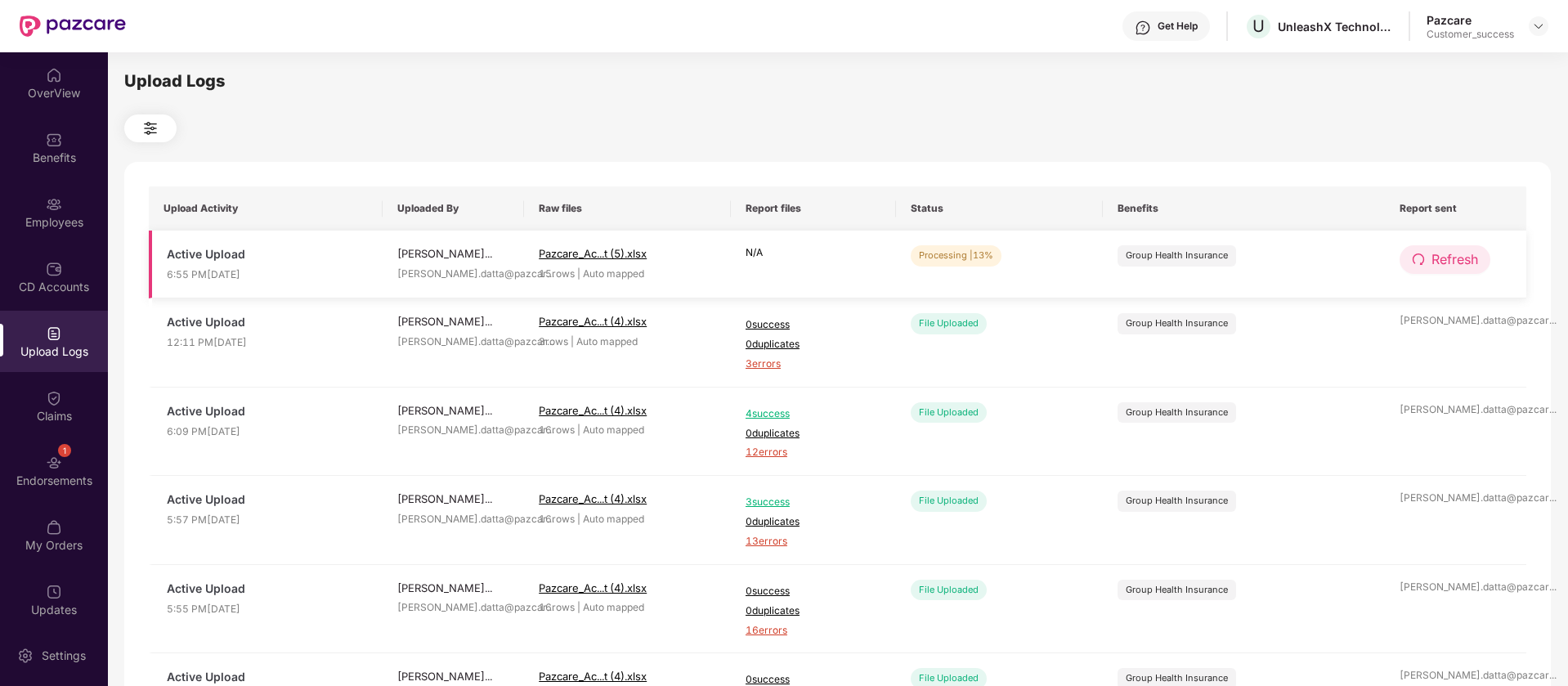
click at [1429, 260] on button "Refresh" at bounding box center [1445, 260] width 91 height 29
click at [1429, 260] on button "Refresh" at bounding box center [1446, 260] width 93 height 29
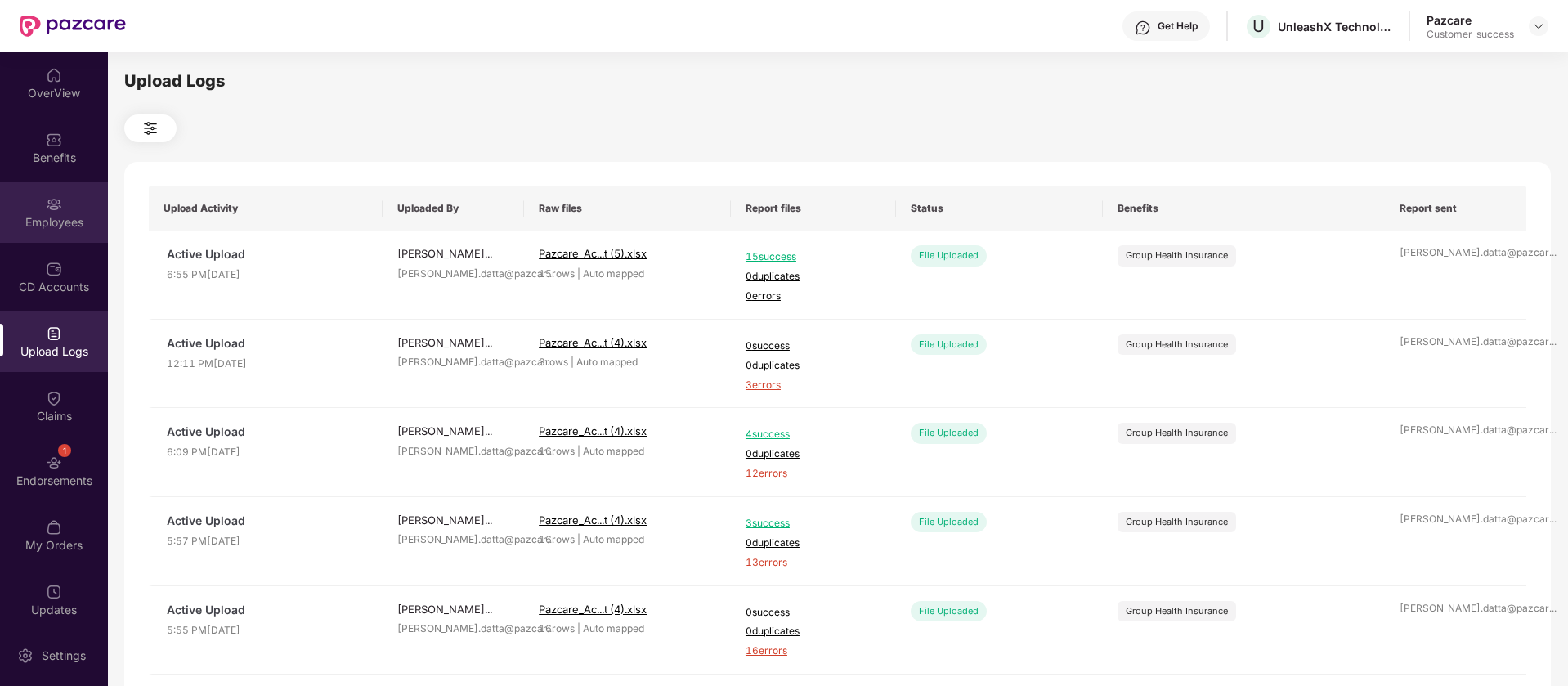
click at [24, 215] on div "Employees" at bounding box center [54, 223] width 108 height 16
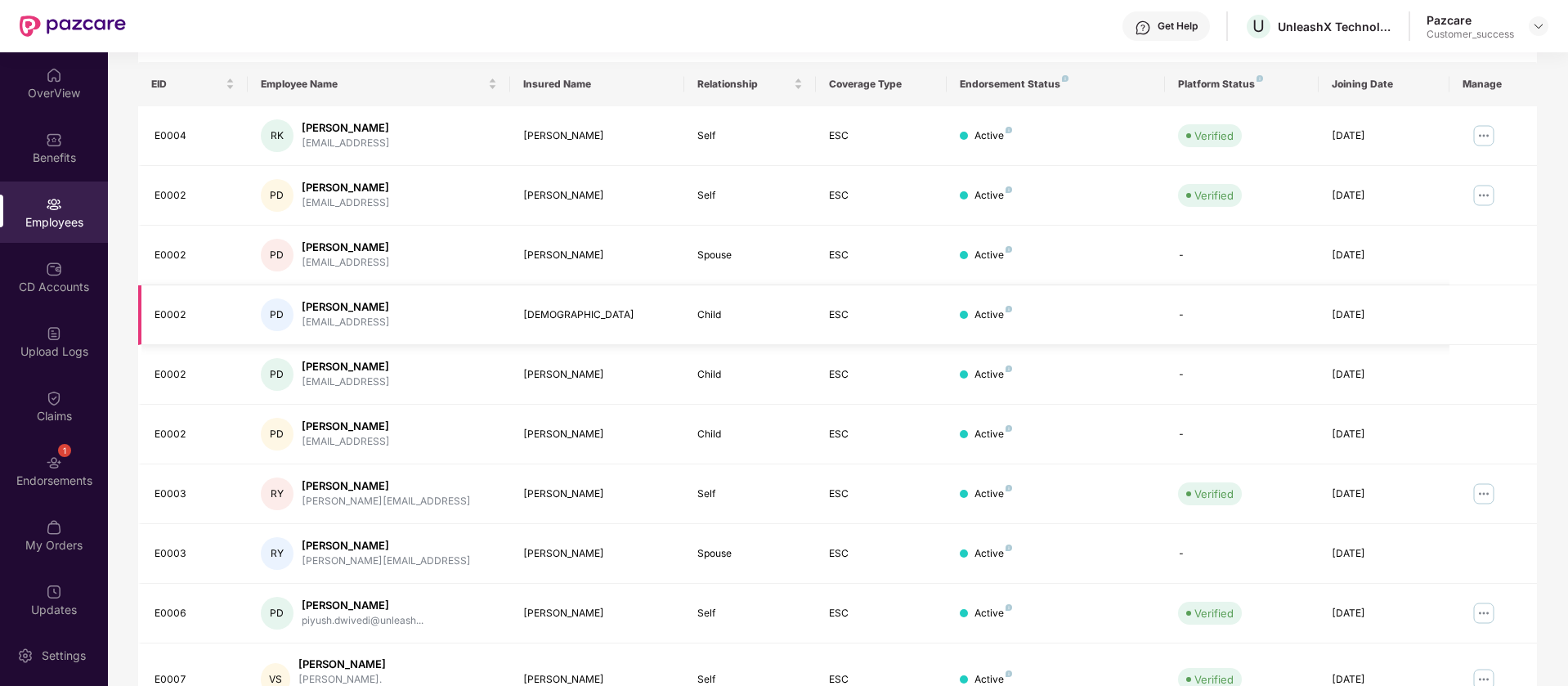
scroll to position [320, 0]
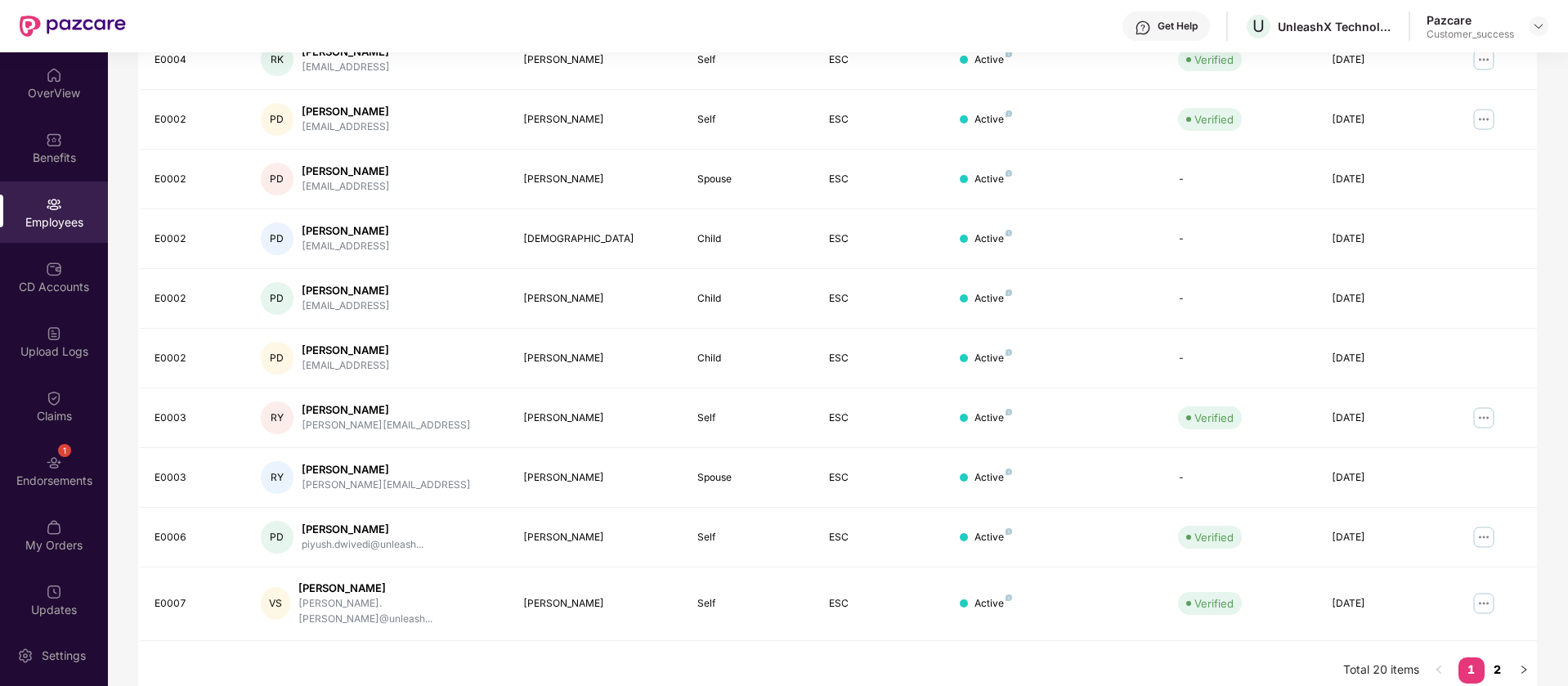
click at [1501, 659] on link "2" at bounding box center [1498, 670] width 26 height 25
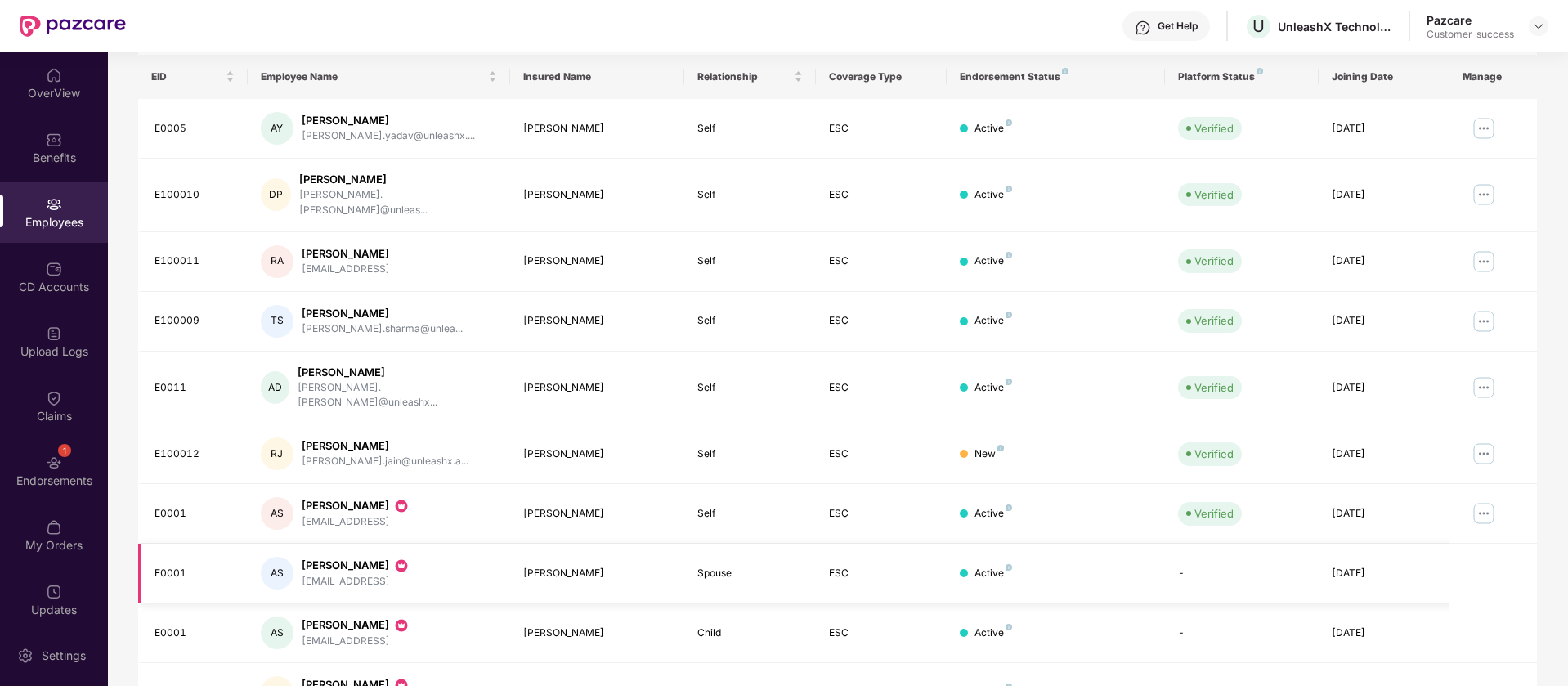
scroll to position [241, 0]
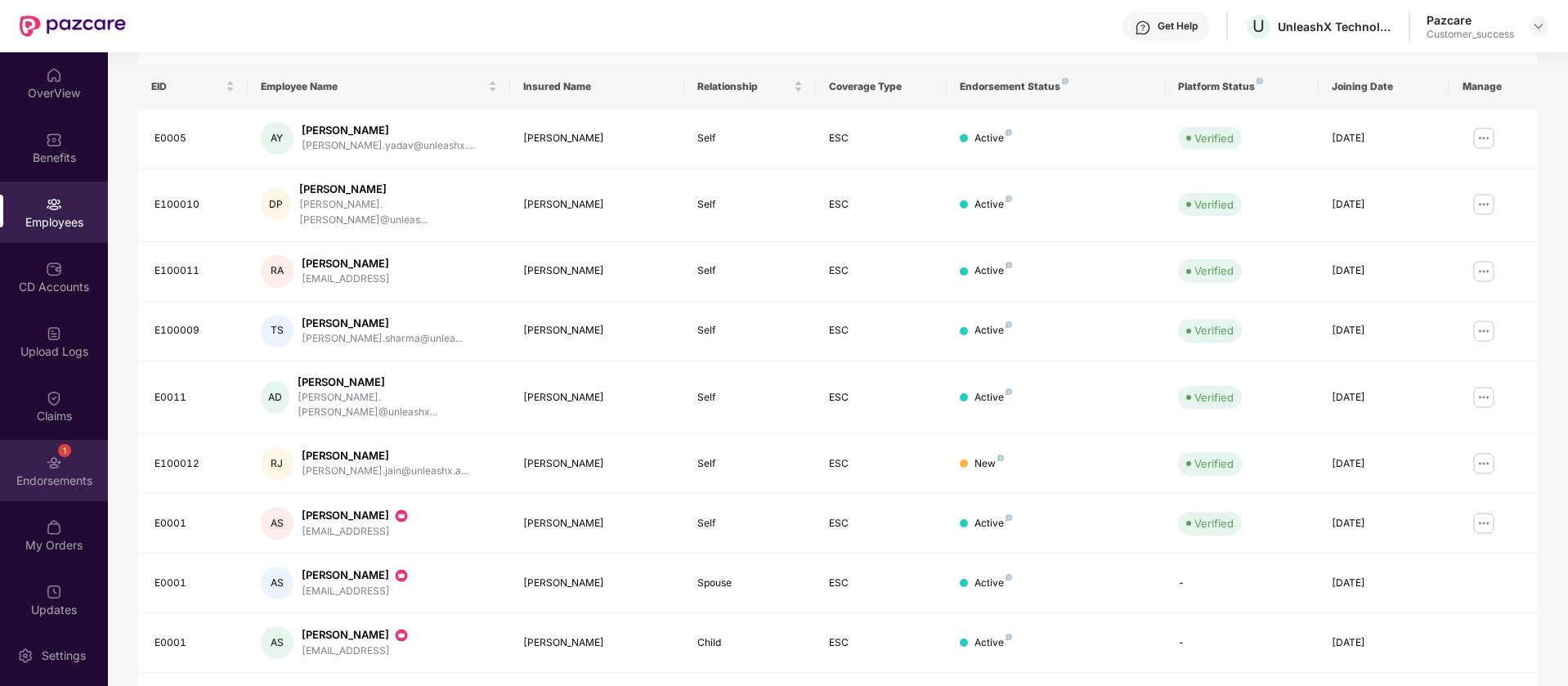
click at [40, 480] on div "Endorsements" at bounding box center [54, 481] width 108 height 16
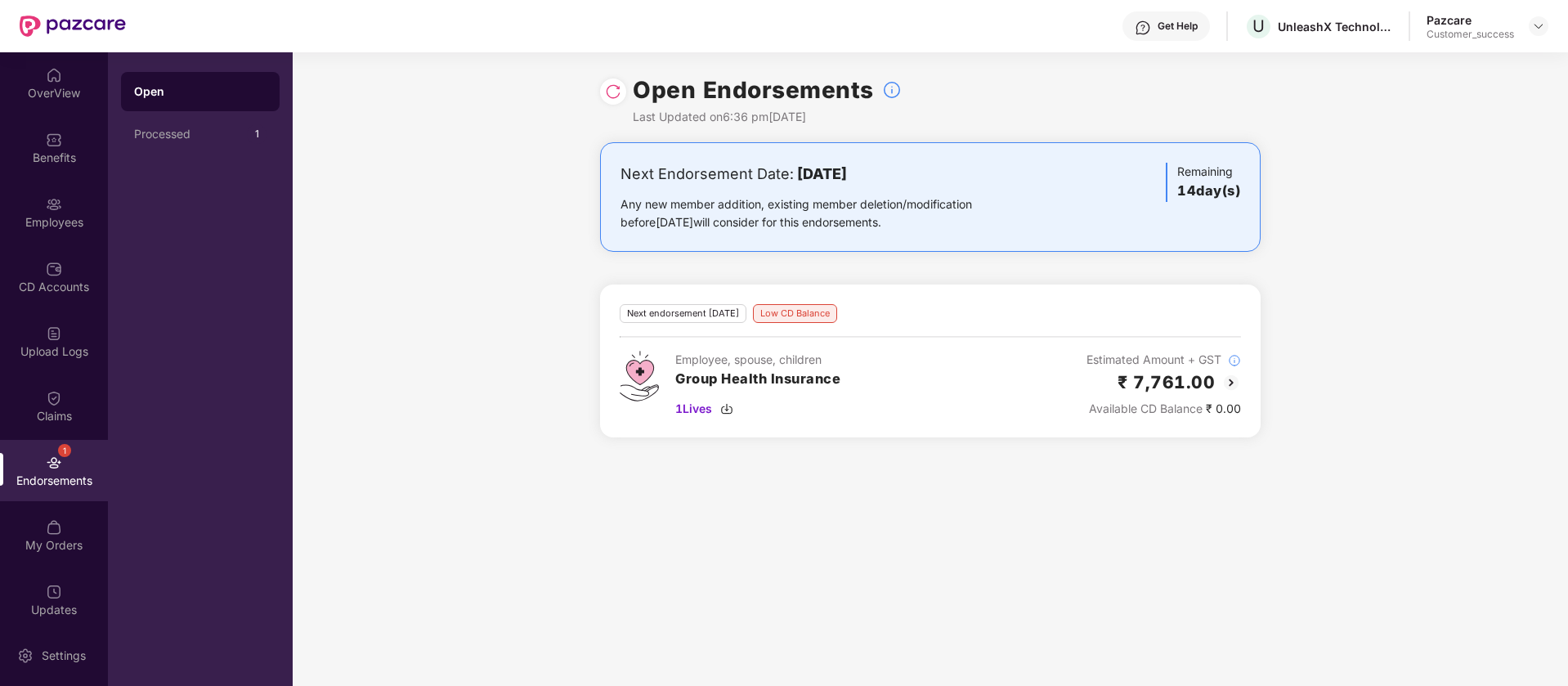
click at [623, 94] on div at bounding box center [613, 92] width 26 height 26
click at [618, 94] on img at bounding box center [613, 92] width 16 height 16
click at [1543, 26] on img at bounding box center [1538, 26] width 13 height 13
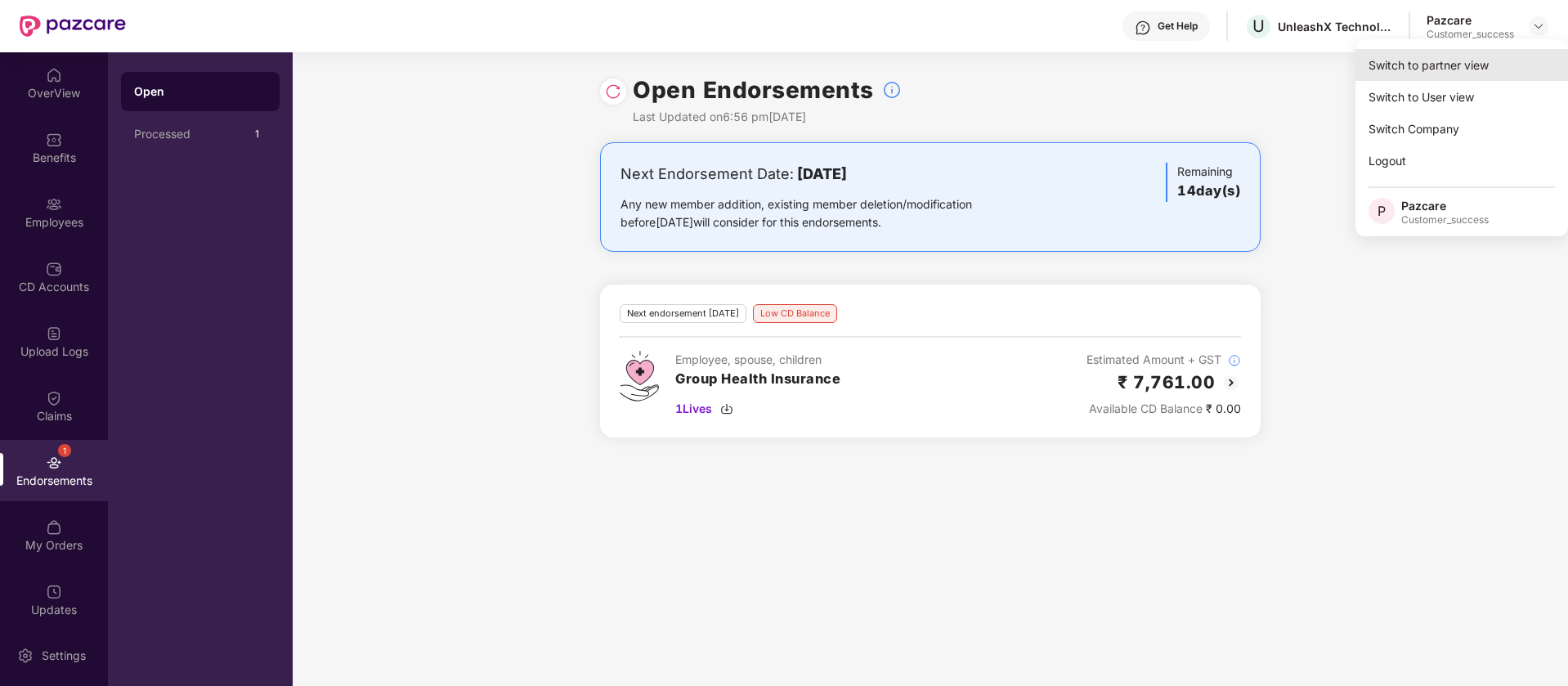
click at [1516, 53] on div "Switch to partner view" at bounding box center [1461, 65] width 213 height 32
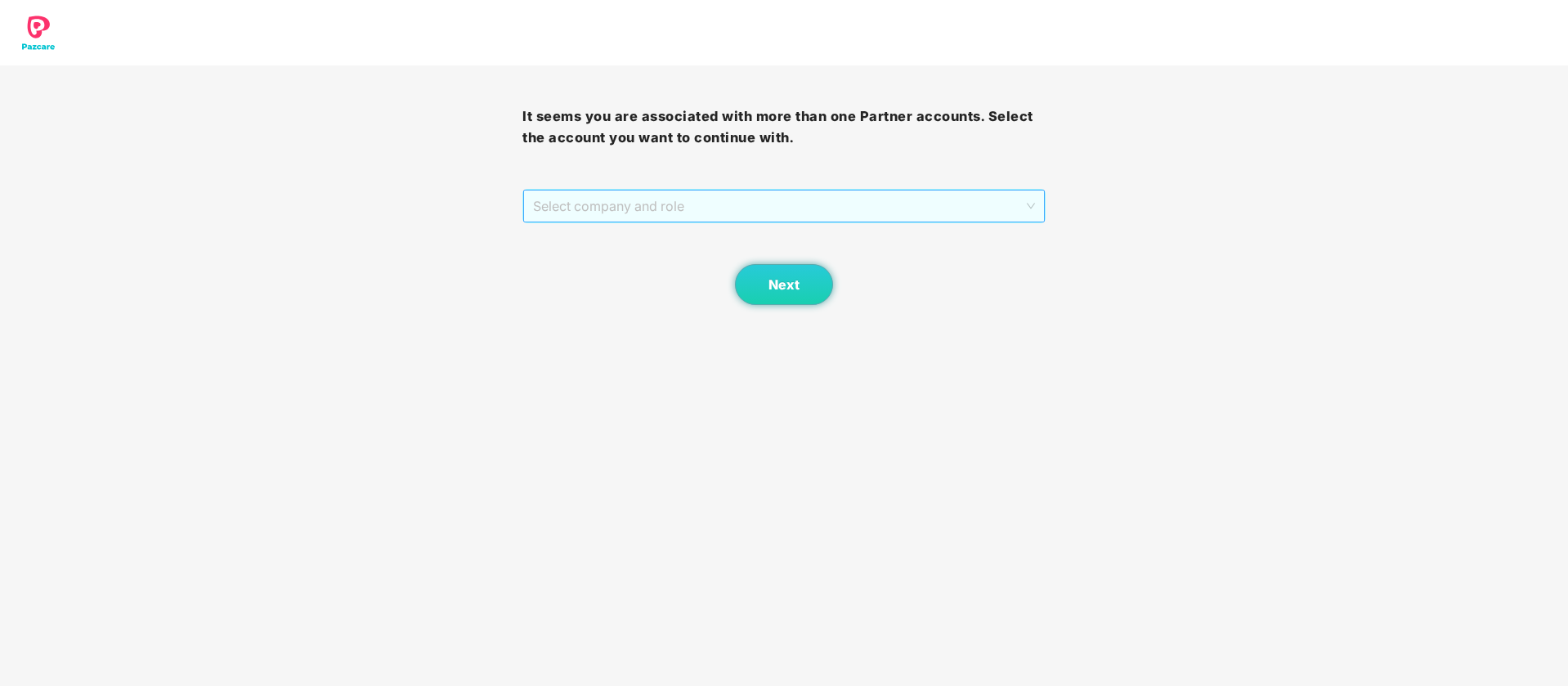
click at [945, 215] on span "Select company and role" at bounding box center [784, 206] width 501 height 31
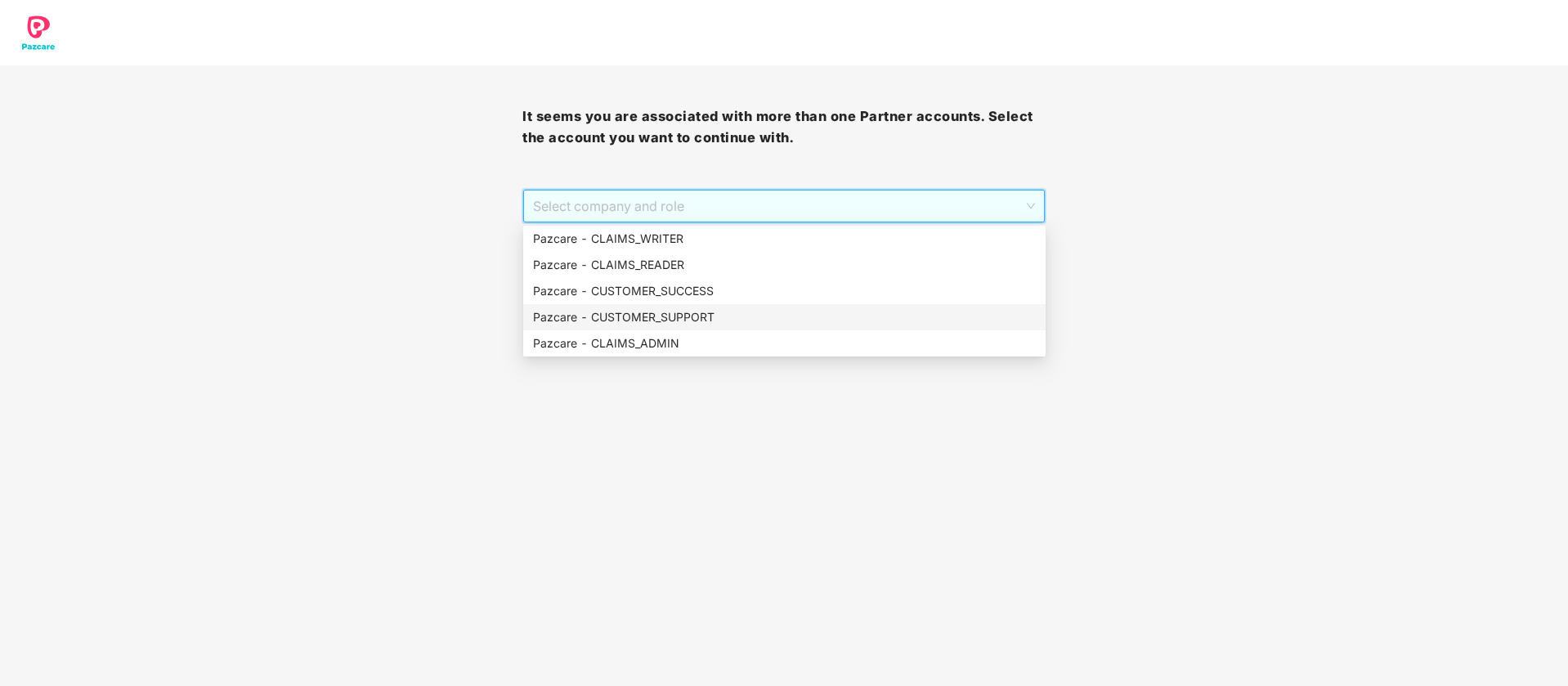
click at [776, 327] on div "Pazcare - CUSTOMER_SUPPORT" at bounding box center [784, 318] width 523 height 26
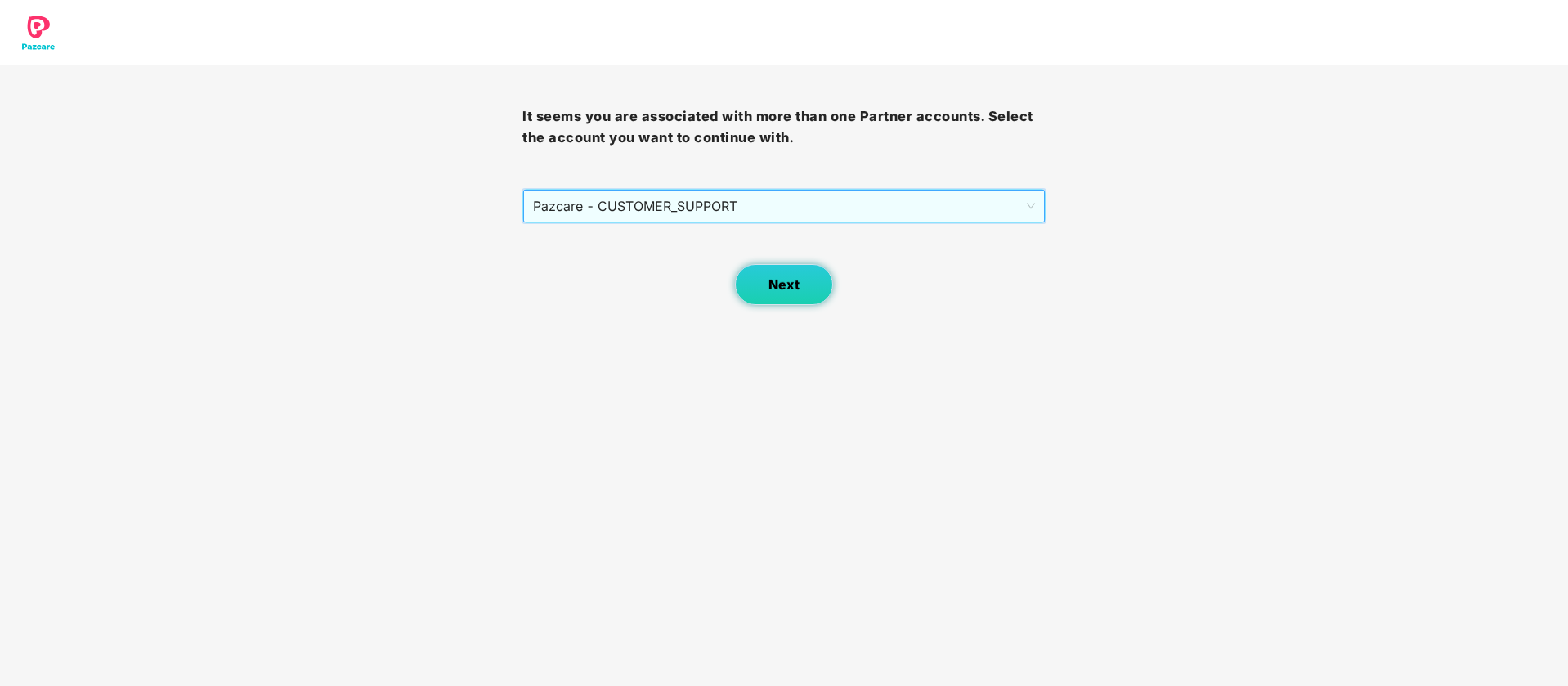
click at [786, 289] on span "Next" at bounding box center [784, 286] width 31 height 16
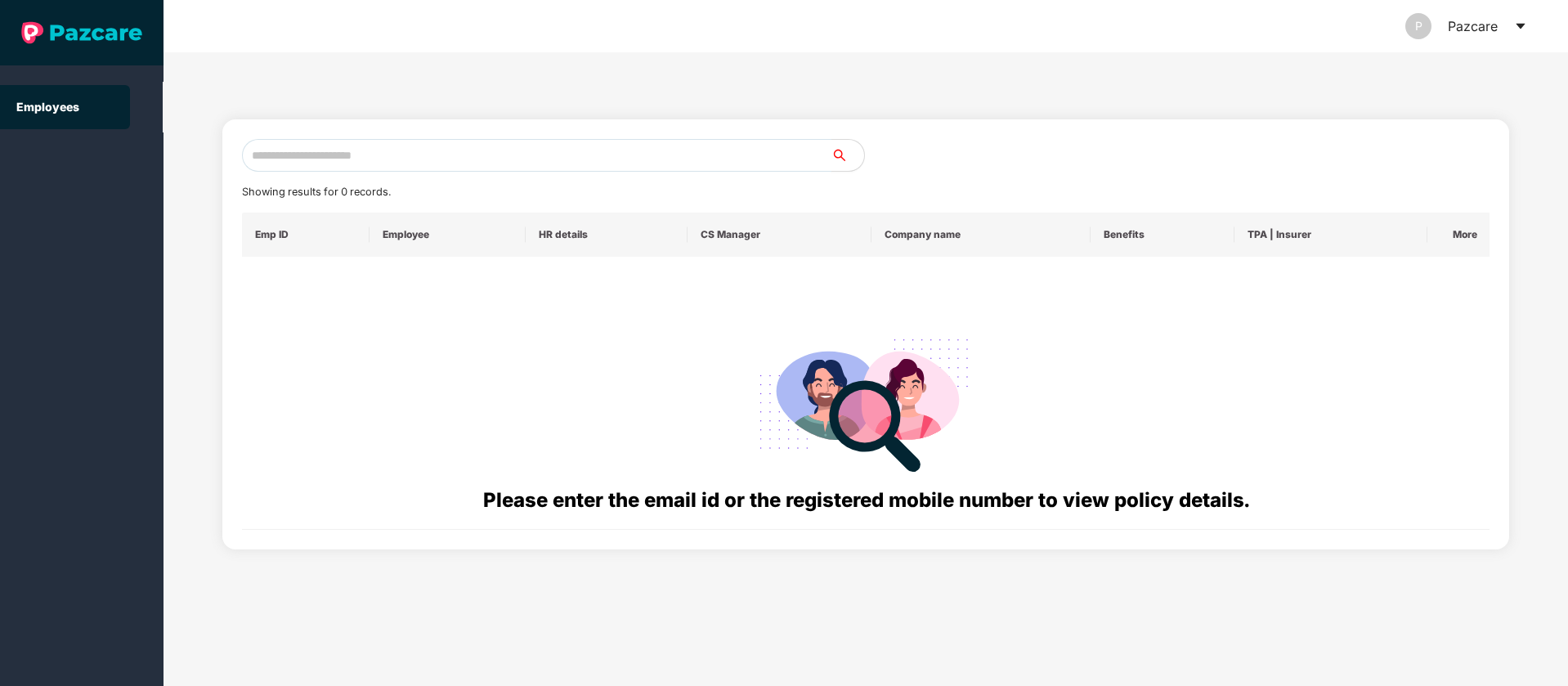
click at [636, 141] on input "text" at bounding box center [537, 155] width 590 height 33
click at [799, 76] on div "Showing results for 0 records. Emp ID Employee HR details CS Manager Company na…" at bounding box center [866, 368] width 1405 height 634
click at [680, 151] on input "text" at bounding box center [537, 155] width 590 height 33
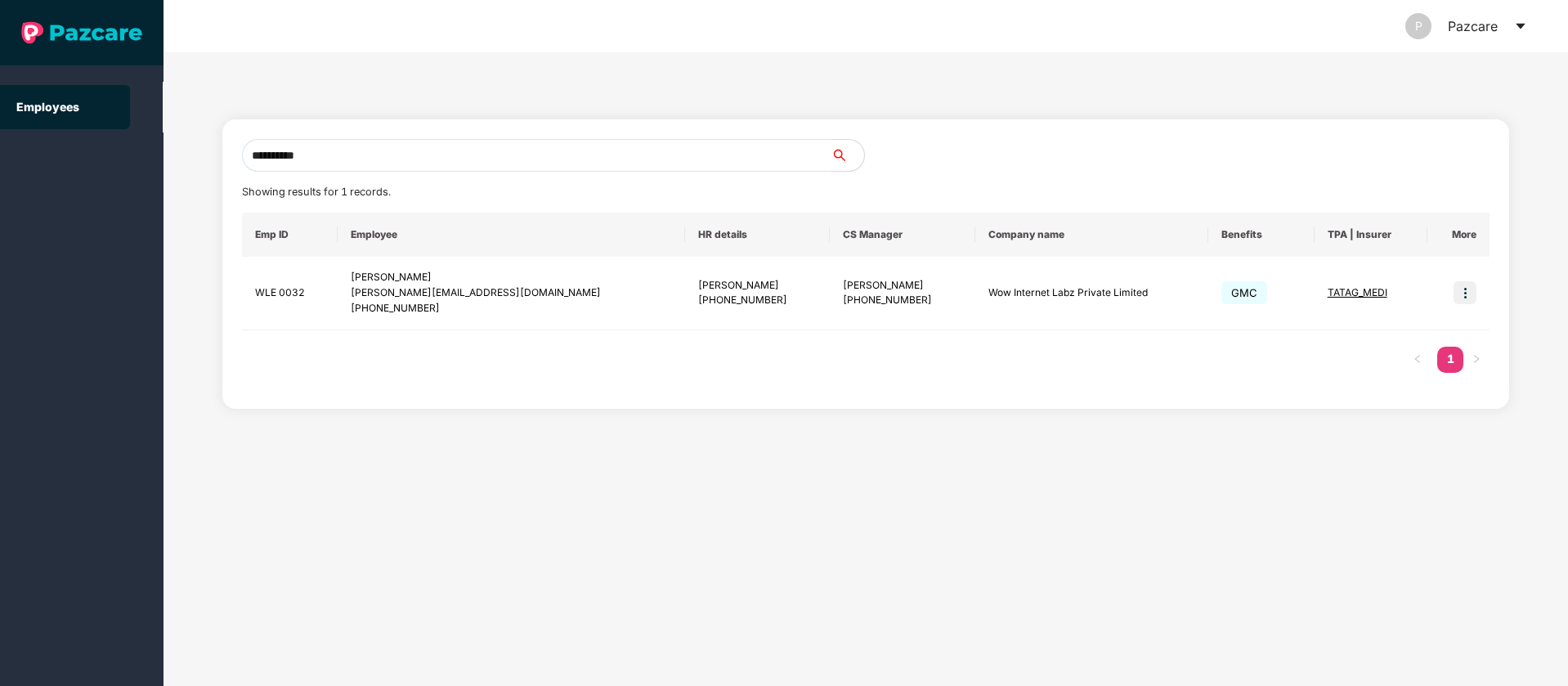
type input "**********"
click at [1473, 293] on img at bounding box center [1465, 293] width 23 height 23
click at [1403, 340] on span "Switch to user interface" at bounding box center [1391, 335] width 127 height 14
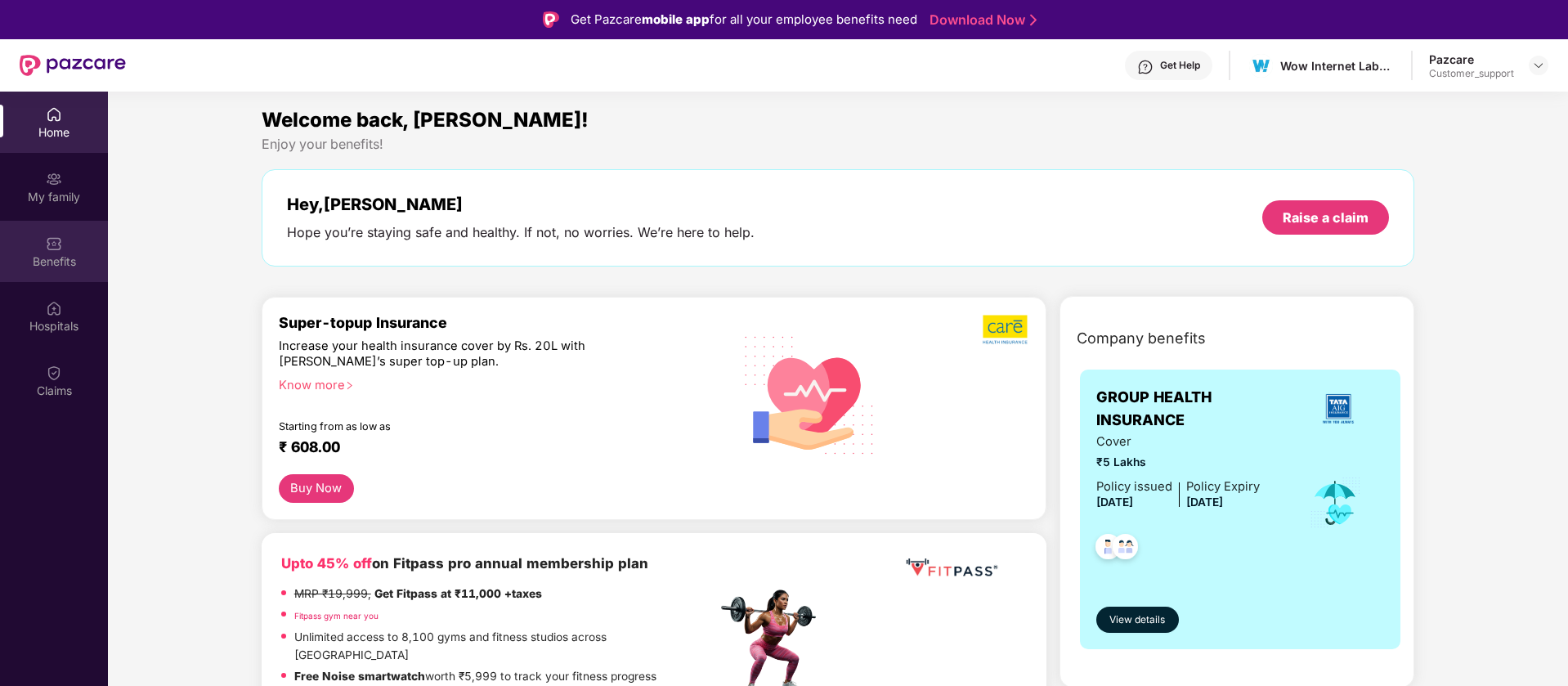
click at [64, 248] on div "Benefits" at bounding box center [54, 251] width 108 height 61
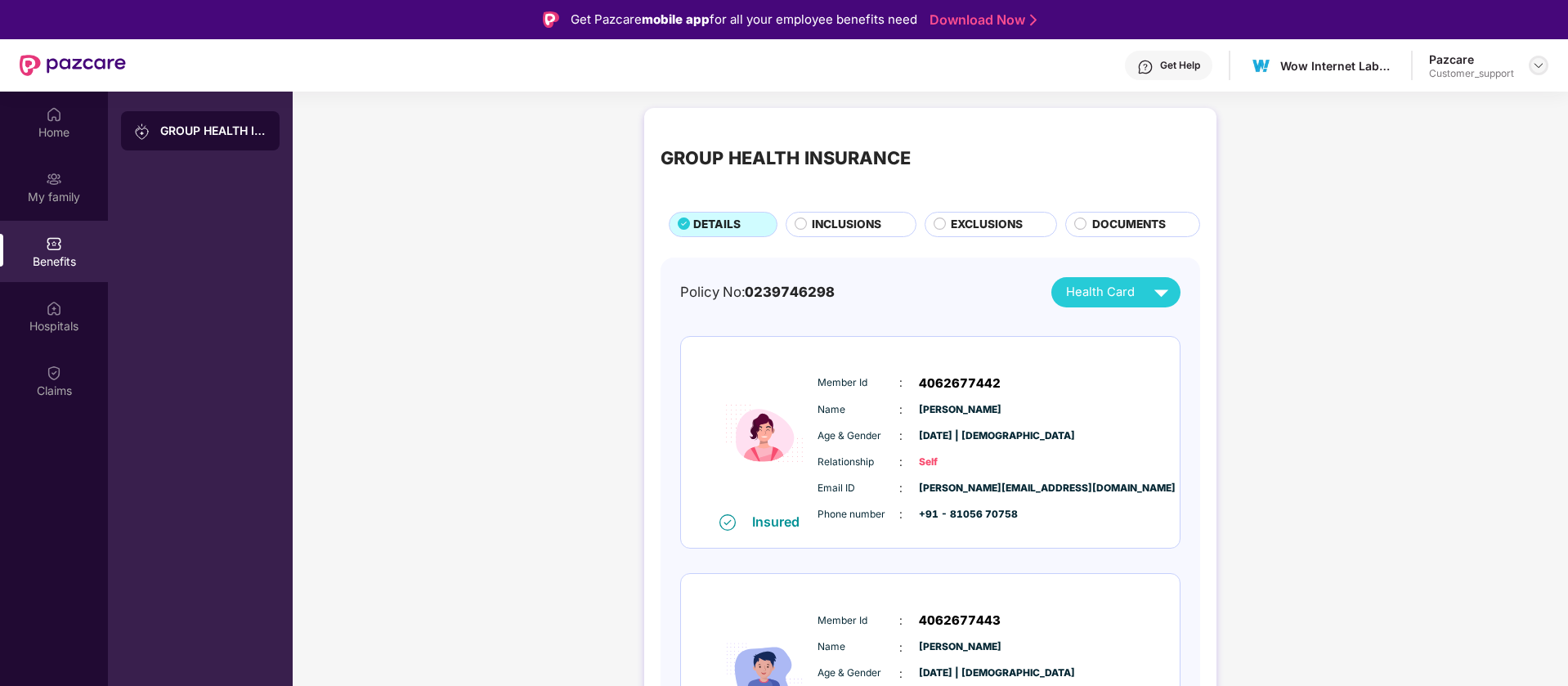
click at [1538, 69] on img at bounding box center [1538, 65] width 13 height 13
click at [1491, 104] on div "Switch to support view" at bounding box center [1461, 104] width 213 height 32
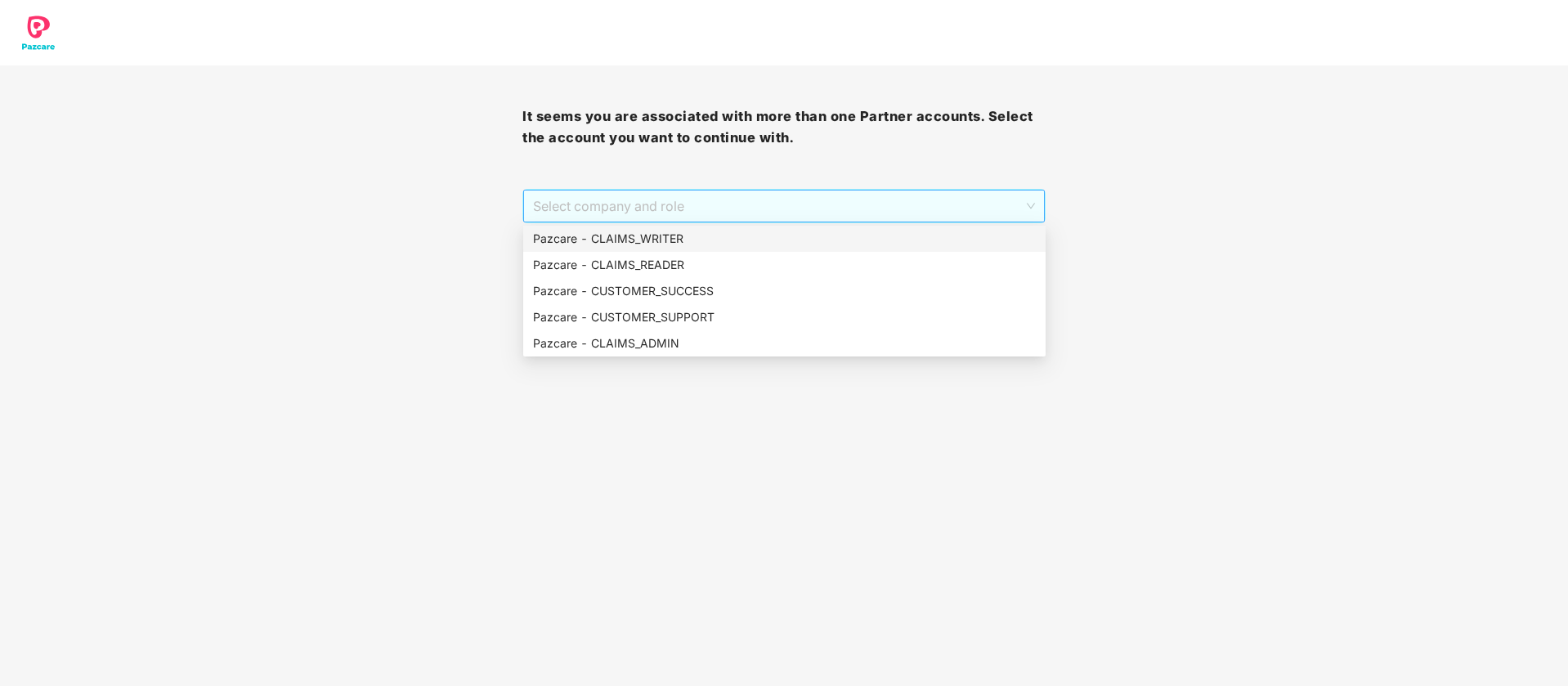
click at [891, 211] on span "Select company and role" at bounding box center [784, 206] width 501 height 31
click at [760, 283] on div "Pazcare - CUSTOMER_SUCCESS" at bounding box center [784, 292] width 503 height 18
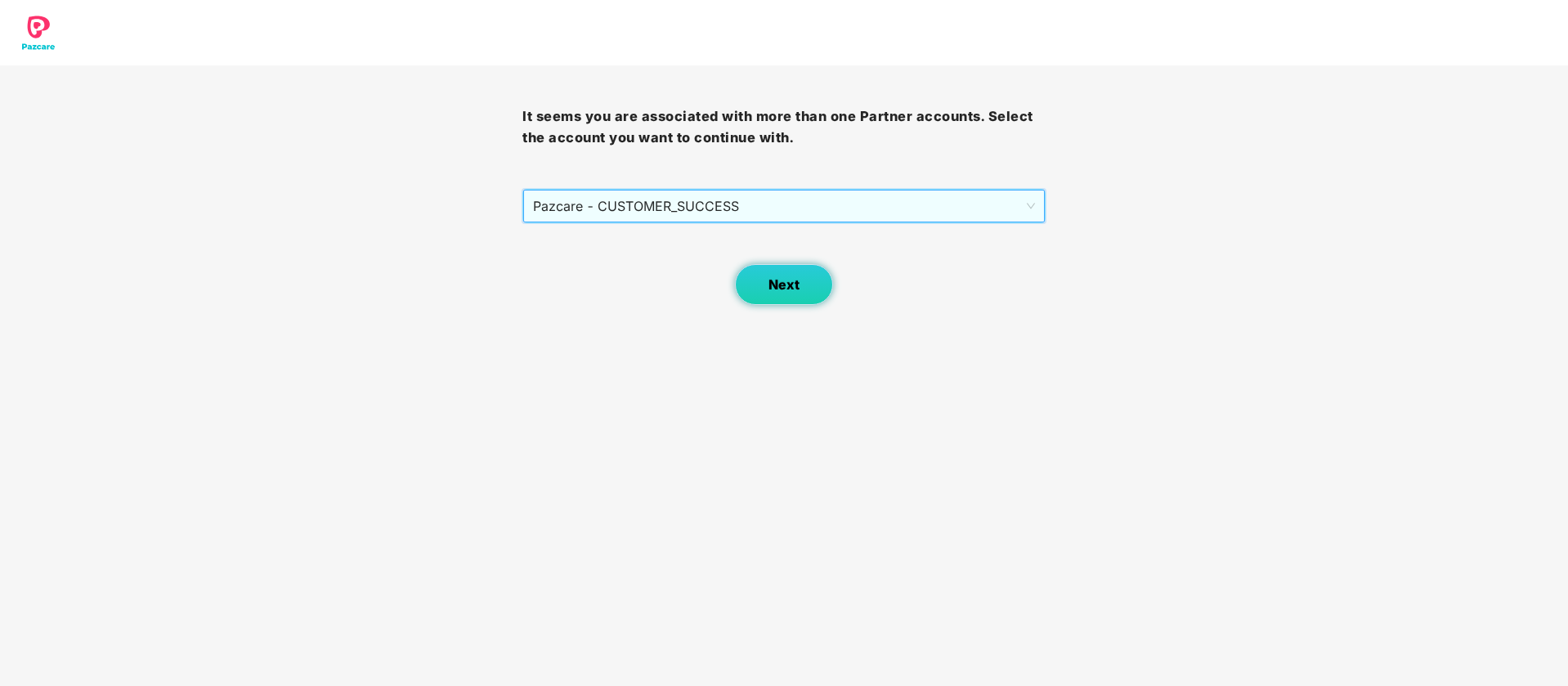
click at [781, 284] on span "Next" at bounding box center [784, 286] width 31 height 16
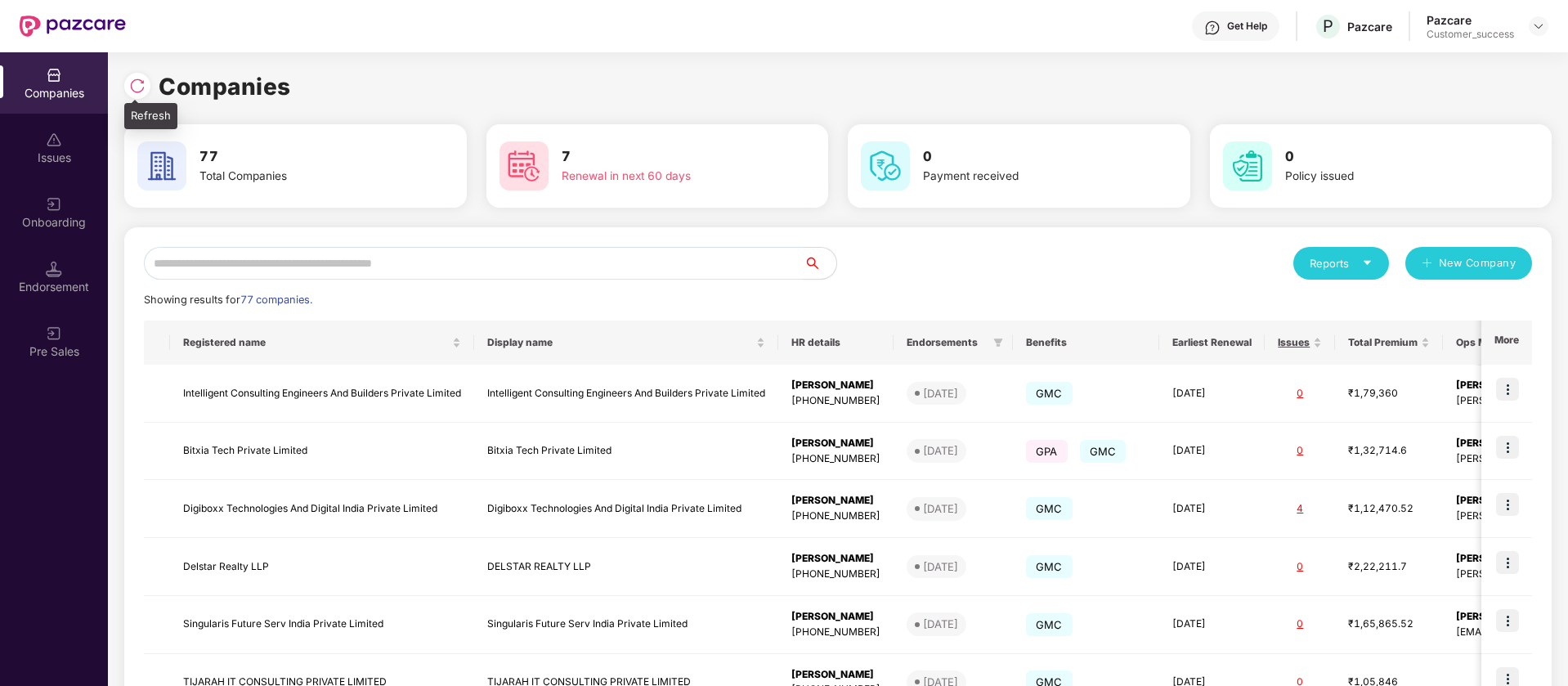
click at [150, 89] on div at bounding box center [138, 86] width 26 height 26
